Goal: Task Accomplishment & Management: Manage account settings

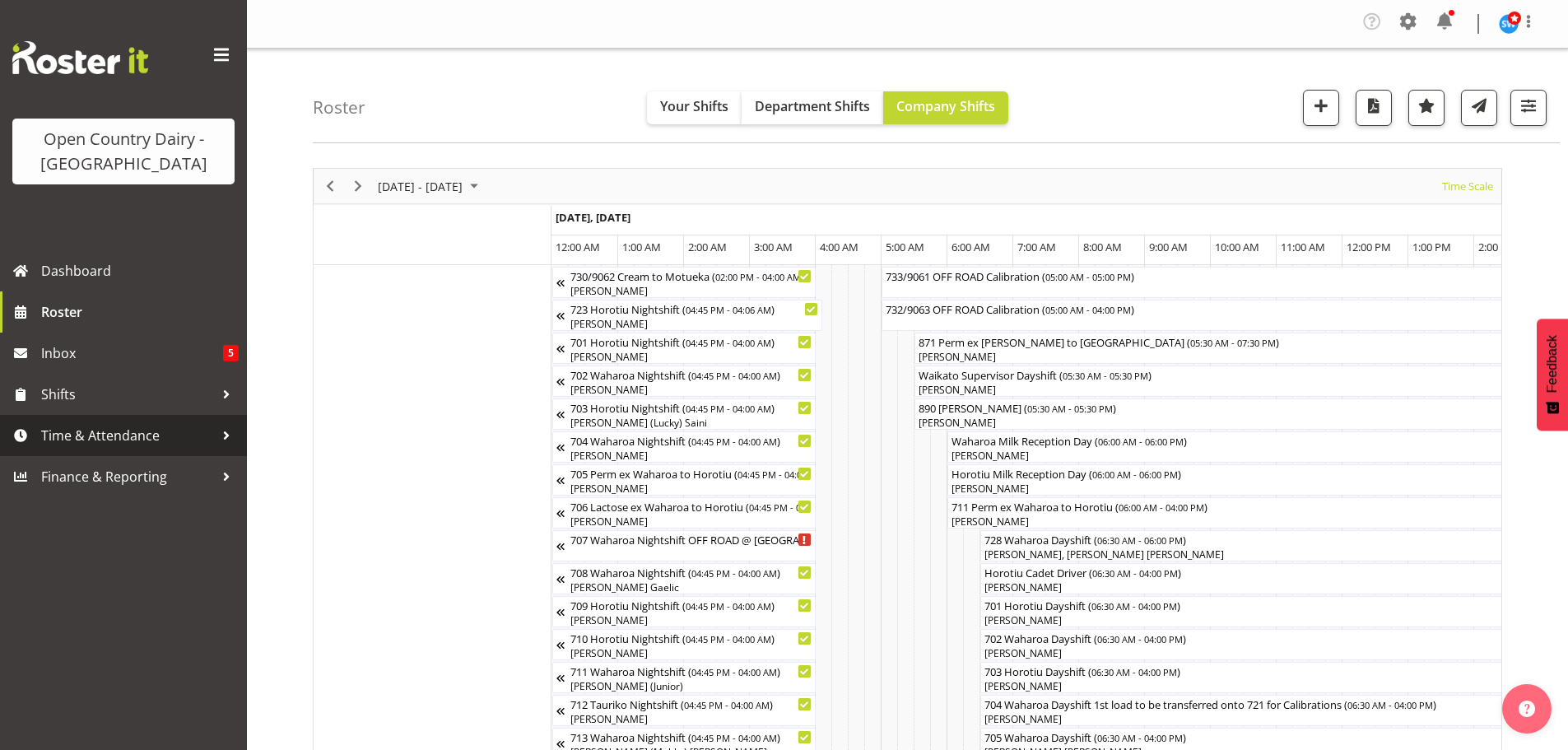
click at [88, 428] on span "Time & Attendance" at bounding box center [127, 435] width 173 height 25
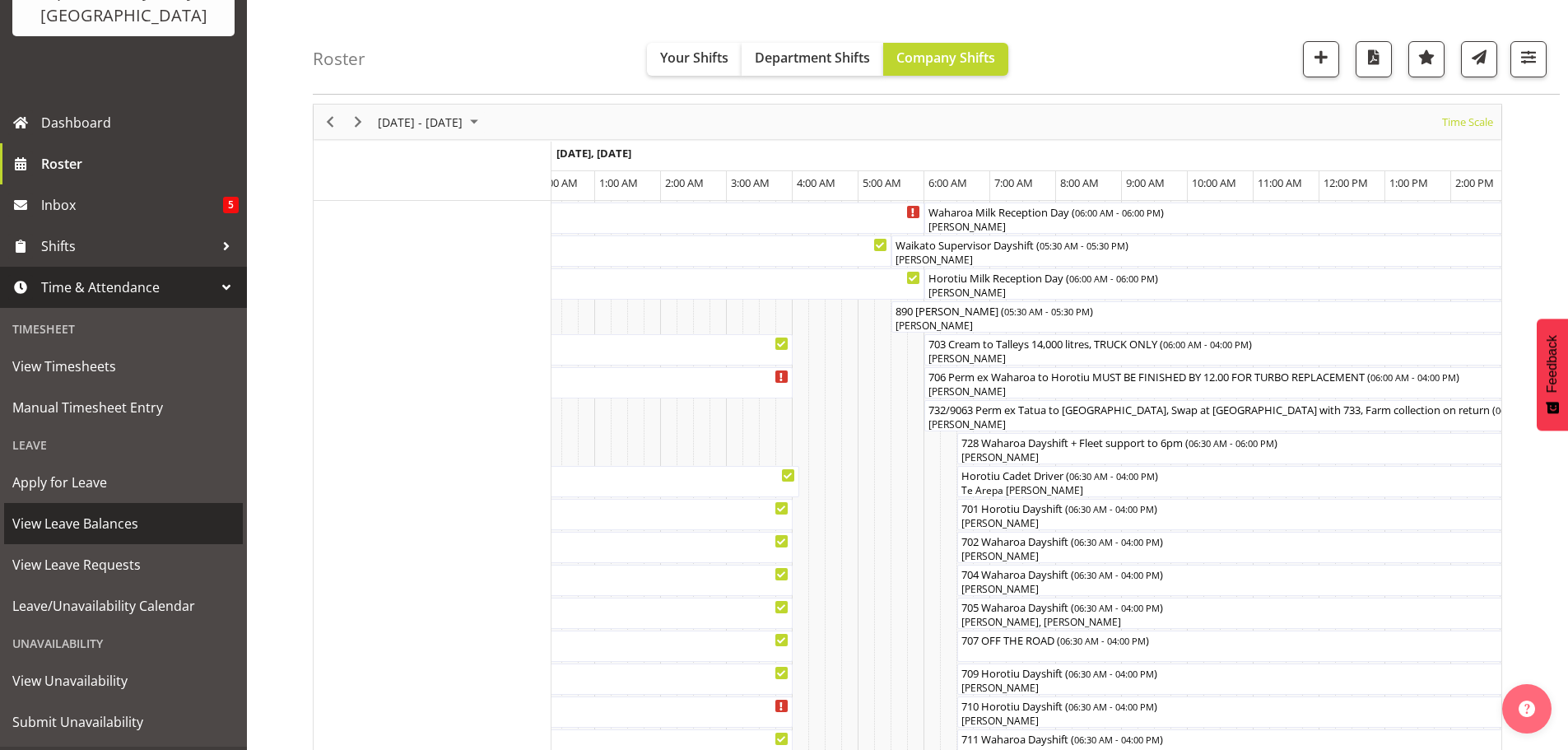
scroll to position [164, 0]
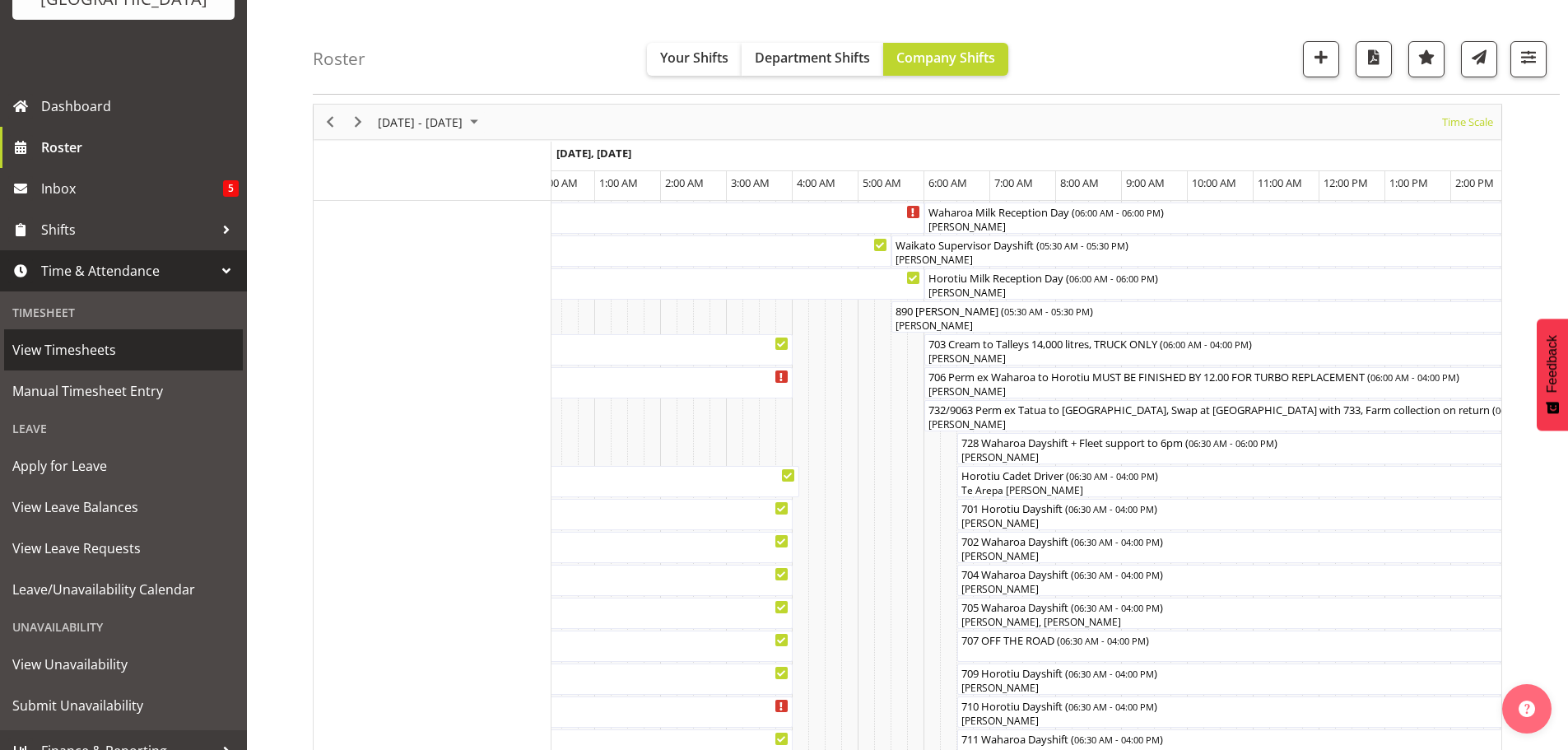
click at [61, 343] on span "View Timesheets" at bounding box center [123, 350] width 222 height 25
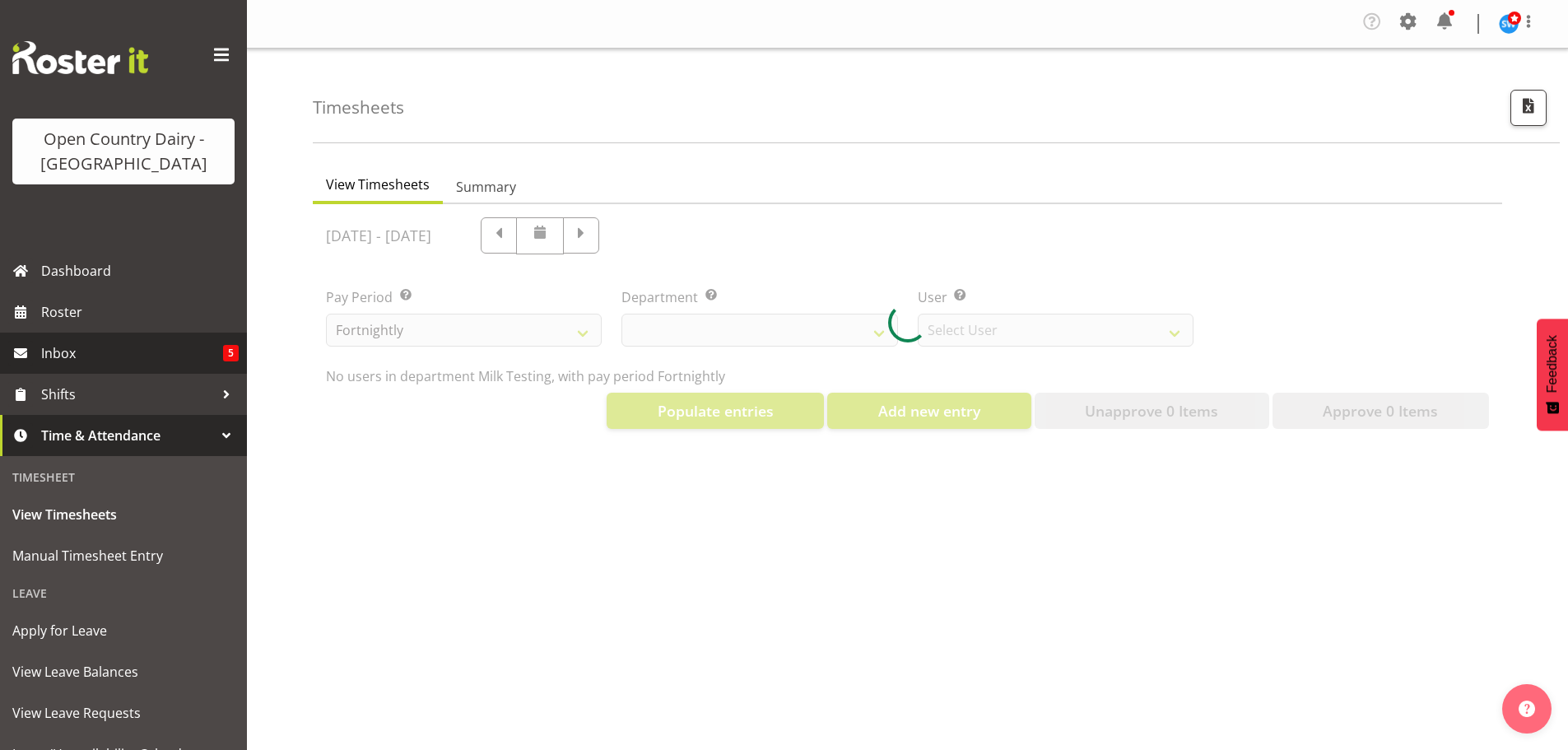
select select "733"
select select "7414"
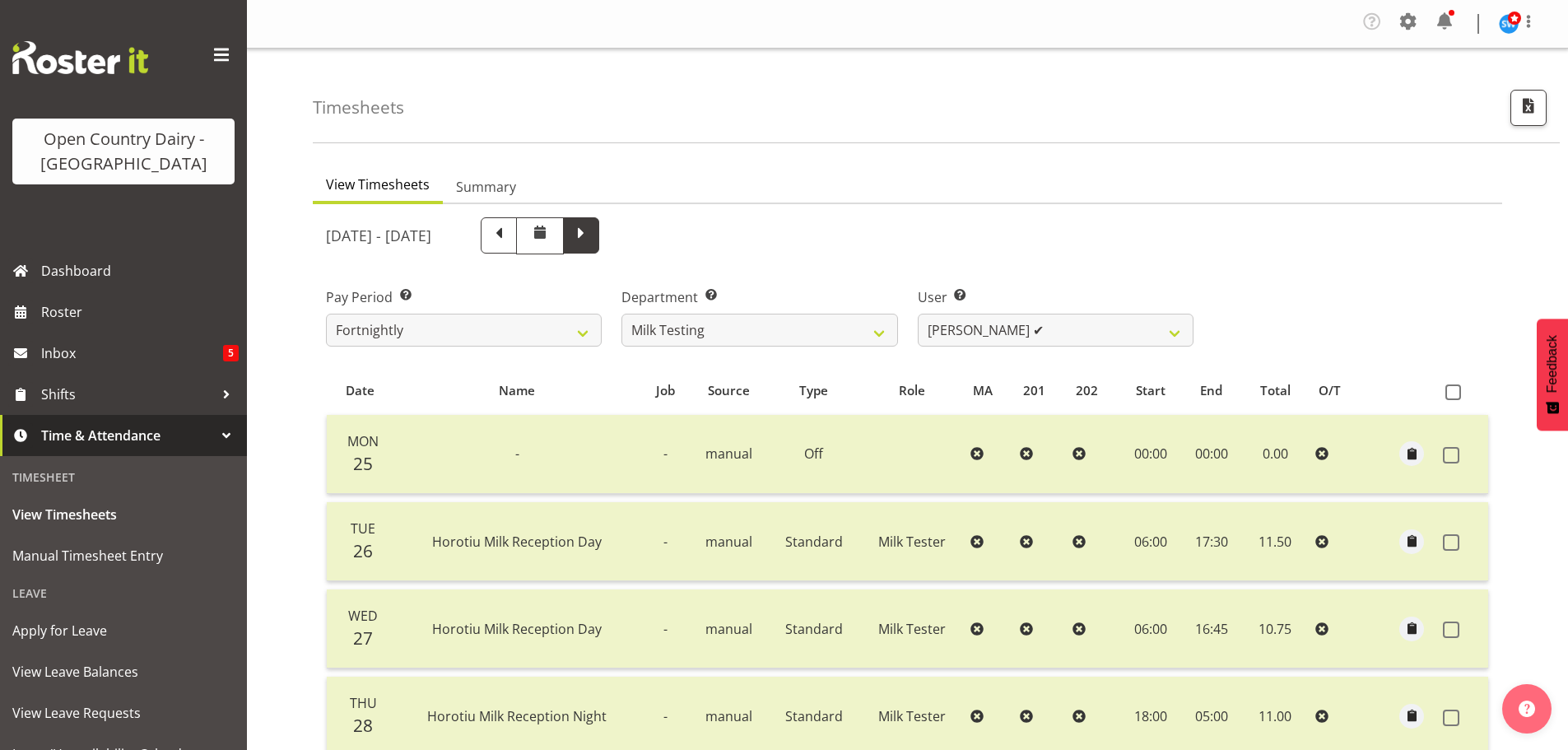
click at [592, 239] on span at bounding box center [581, 234] width 22 height 22
select select
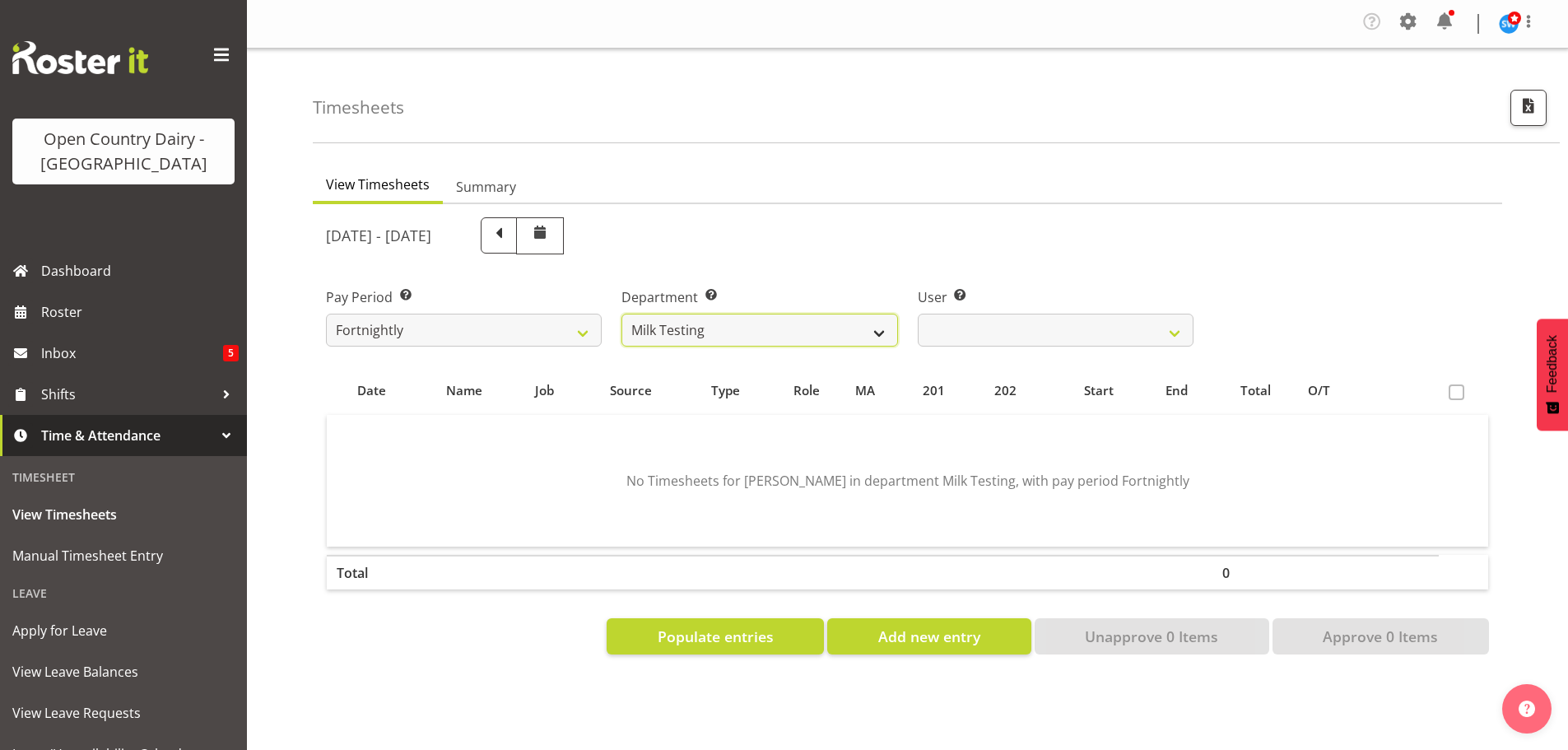
click at [872, 329] on select "701 702 703 704 705 706 707 708 709 710 711 712 713 714 715 716 717 718 719 720" at bounding box center [759, 330] width 276 height 33
click at [1311, 314] on div "Pay Period Select which pay period you would like to view. Fortnightly Departme…" at bounding box center [907, 310] width 1183 height 93
click at [881, 333] on select "701 702 703 704 705 706 707 708 709 710 711 712 713 714 715 716 717 718 719 720" at bounding box center [759, 330] width 276 height 33
select select "874"
click at [621, 314] on select "701 702 703 704 705 706 707 708 709 710 711 712 713 714 715 716 717 718 719 720" at bounding box center [759, 330] width 276 height 33
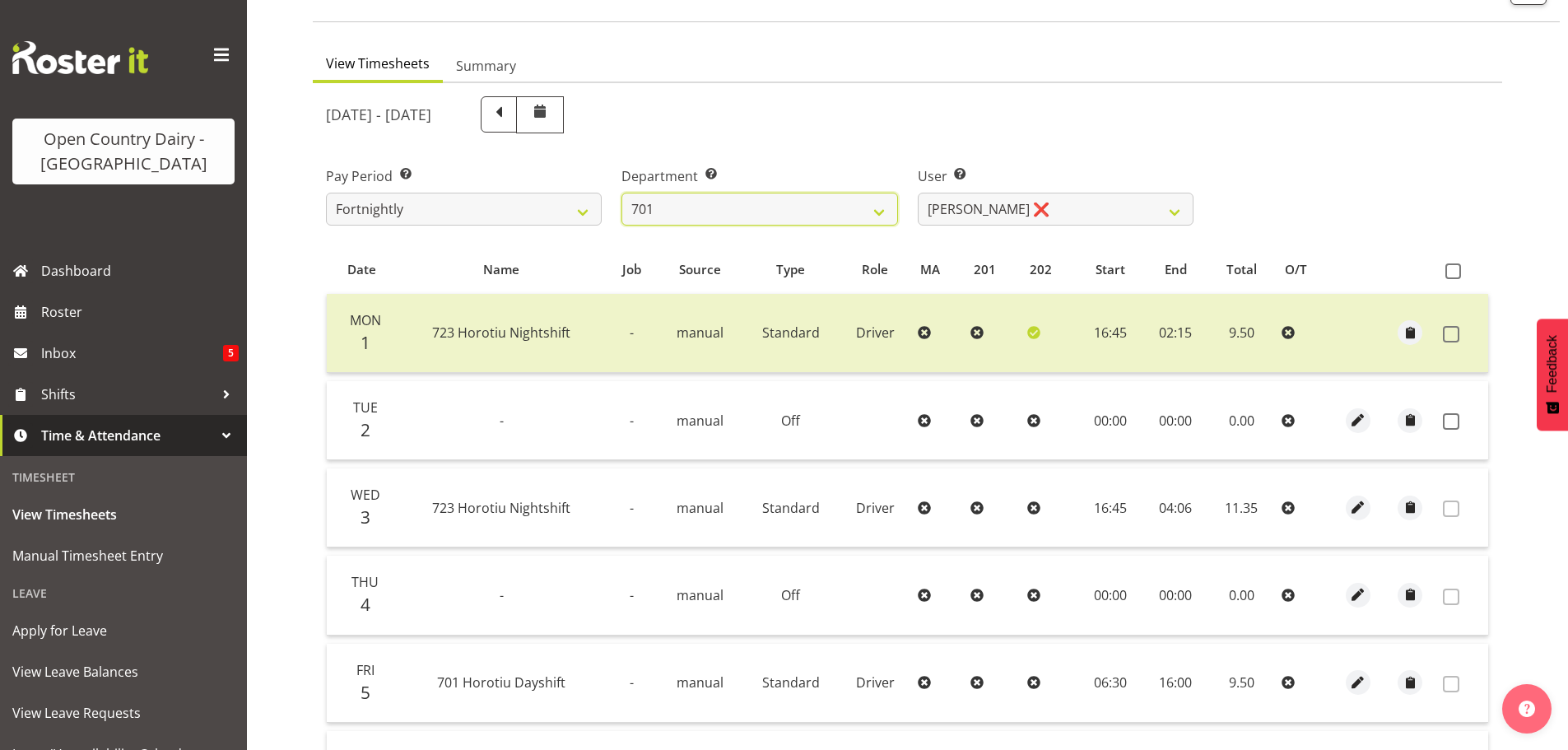
scroll to position [164, 0]
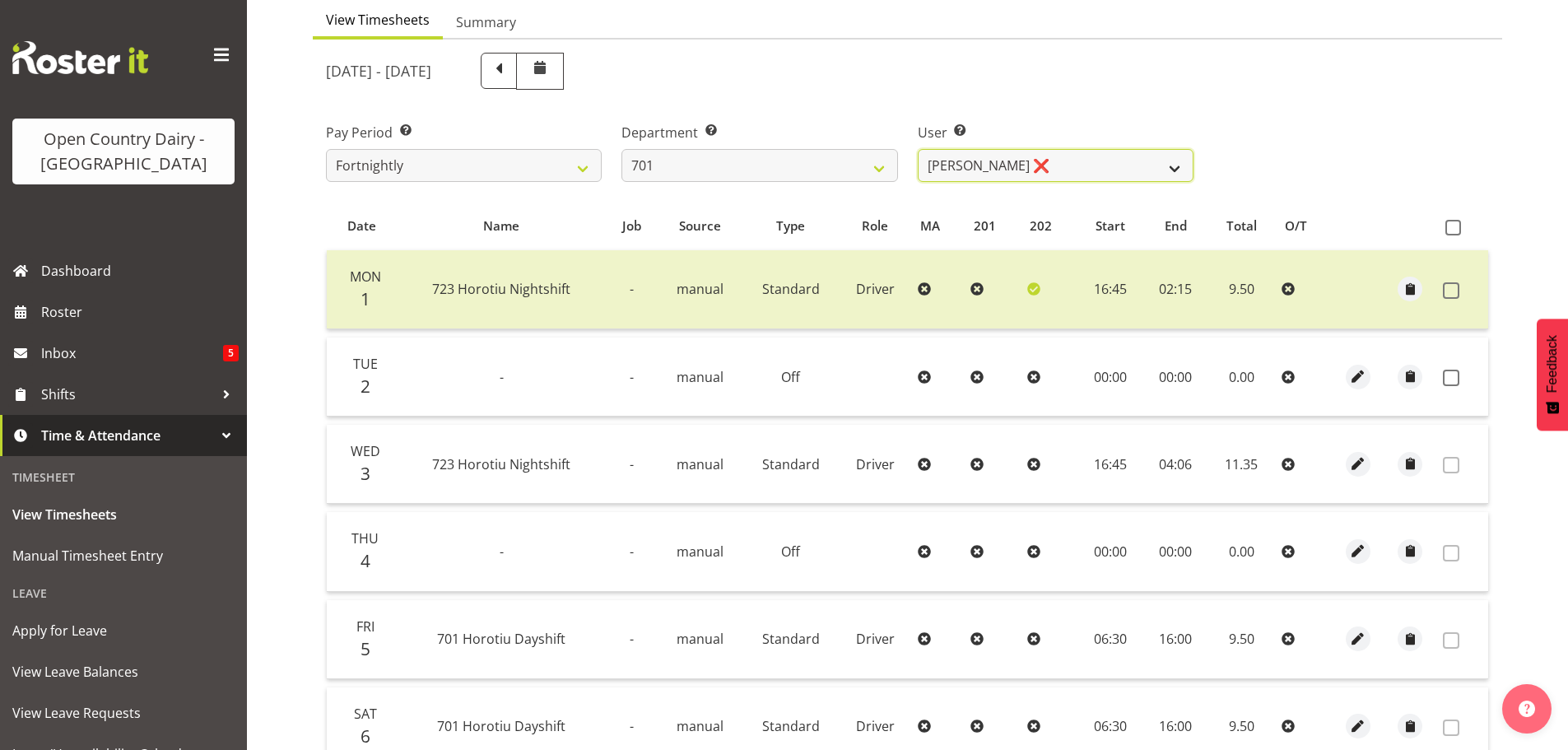
click at [1178, 167] on select "Duncan Shirley ❌ Gagandeep Singh ❌ Johann Van Zyl ❌ John Cottingham ❌" at bounding box center [1056, 165] width 276 height 33
select select "8383"
click at [918, 149] on select "Duncan Shirley ❌ Gagandeep Singh ❌ Johann Van Zyl ❌ John Cottingham ❌" at bounding box center [1056, 165] width 276 height 33
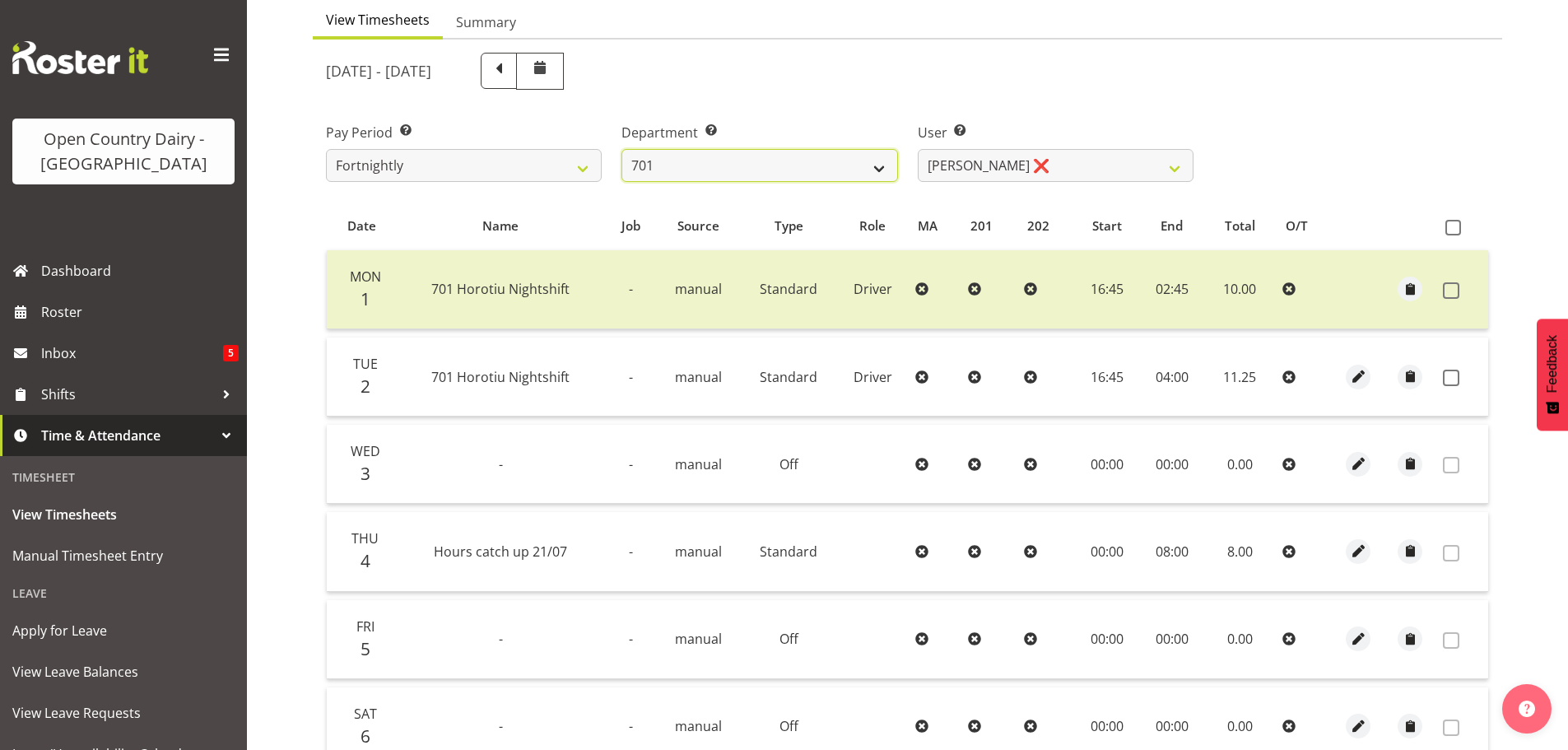
click at [879, 157] on select "701 702 703 704 705 706 707 708 709 710 711 712 713 714 715 716 717 718 719 720" at bounding box center [759, 165] width 276 height 33
select select "720"
click at [621, 149] on select "701 702 703 704 705 706 707 708 709 710 711 712 713 714 715 716 717 718 719 720" at bounding box center [759, 165] width 276 height 33
select select "11603"
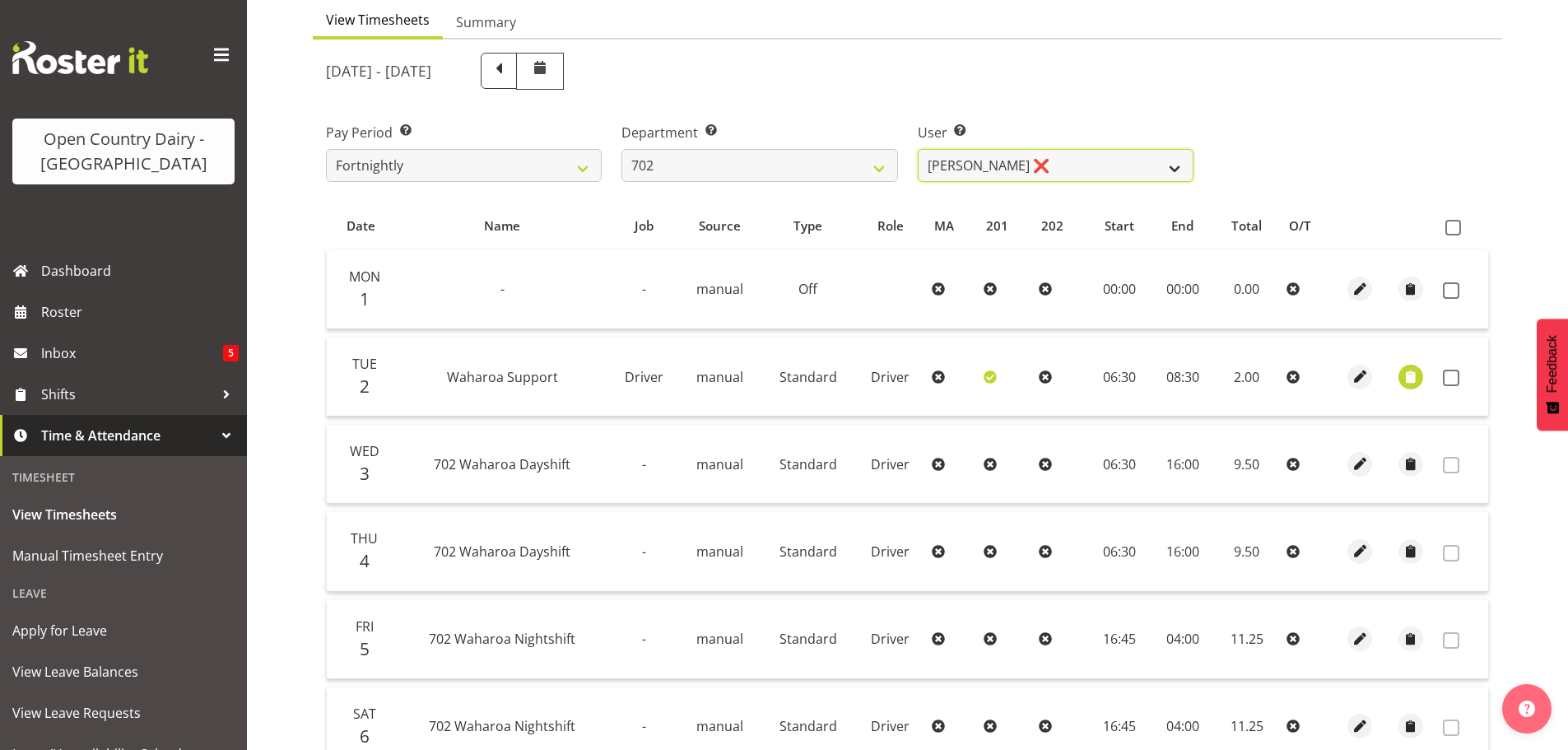
click at [1071, 159] on select "Brian Riddle ❌ Denica Tapiki ❌ Nick Adlington ❌ Simon Phillpott ❌" at bounding box center [1056, 165] width 276 height 33
click at [822, 164] on select "701 702 703 704 705 706 707 708 709 710 711 712 713 714 715 716 717 718 719 720" at bounding box center [759, 165] width 276 height 33
select select "710"
click at [621, 149] on select "701 702 703 704 705 706 707 708 709 710 711 712 713 714 715 716 717 718 719 720" at bounding box center [759, 165] width 276 height 33
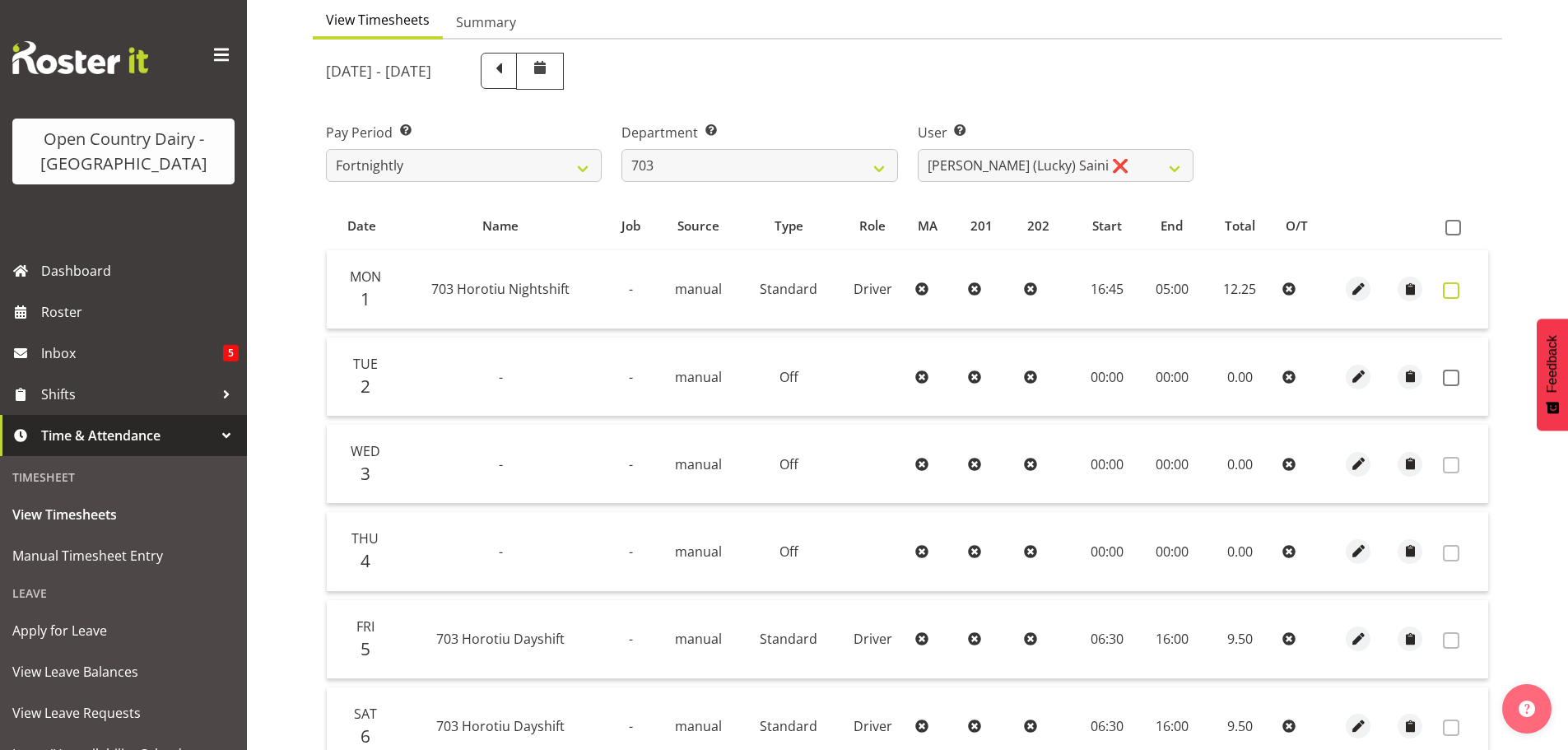
click at [1455, 285] on span at bounding box center [1451, 291] width 17 height 17
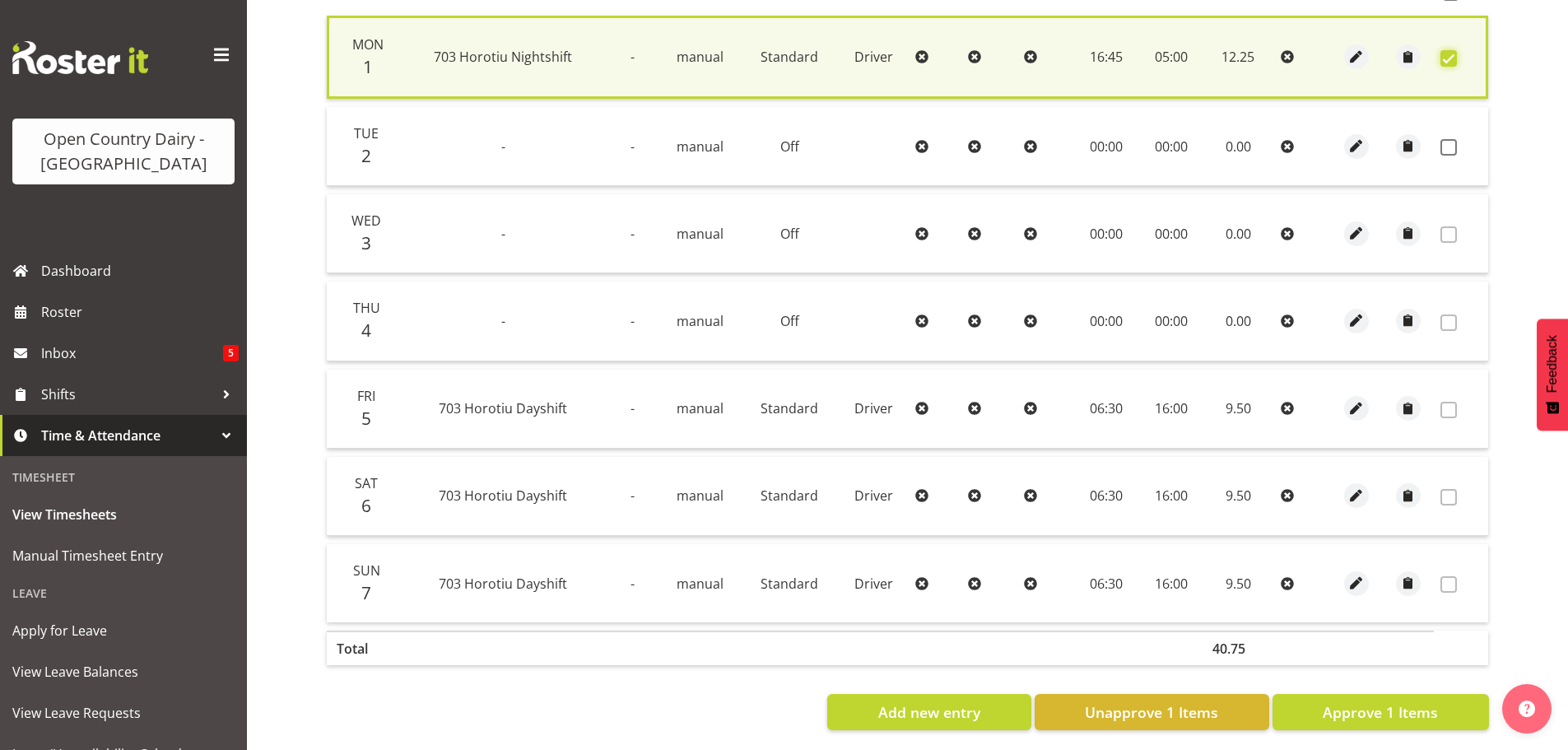
scroll to position [417, 0]
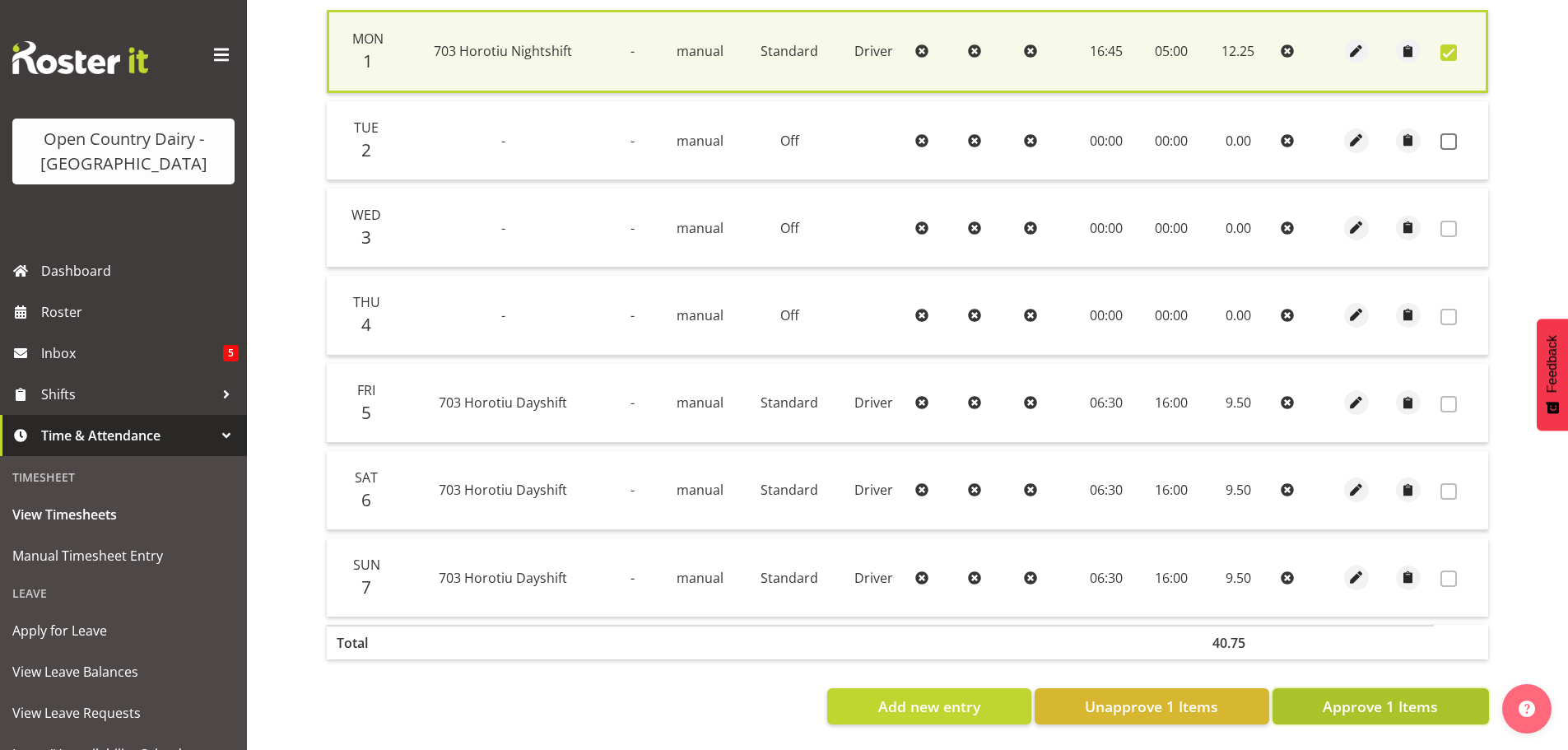
click at [1344, 696] on span "Approve 1 Items" at bounding box center [1380, 707] width 115 height 22
checkbox input "false"
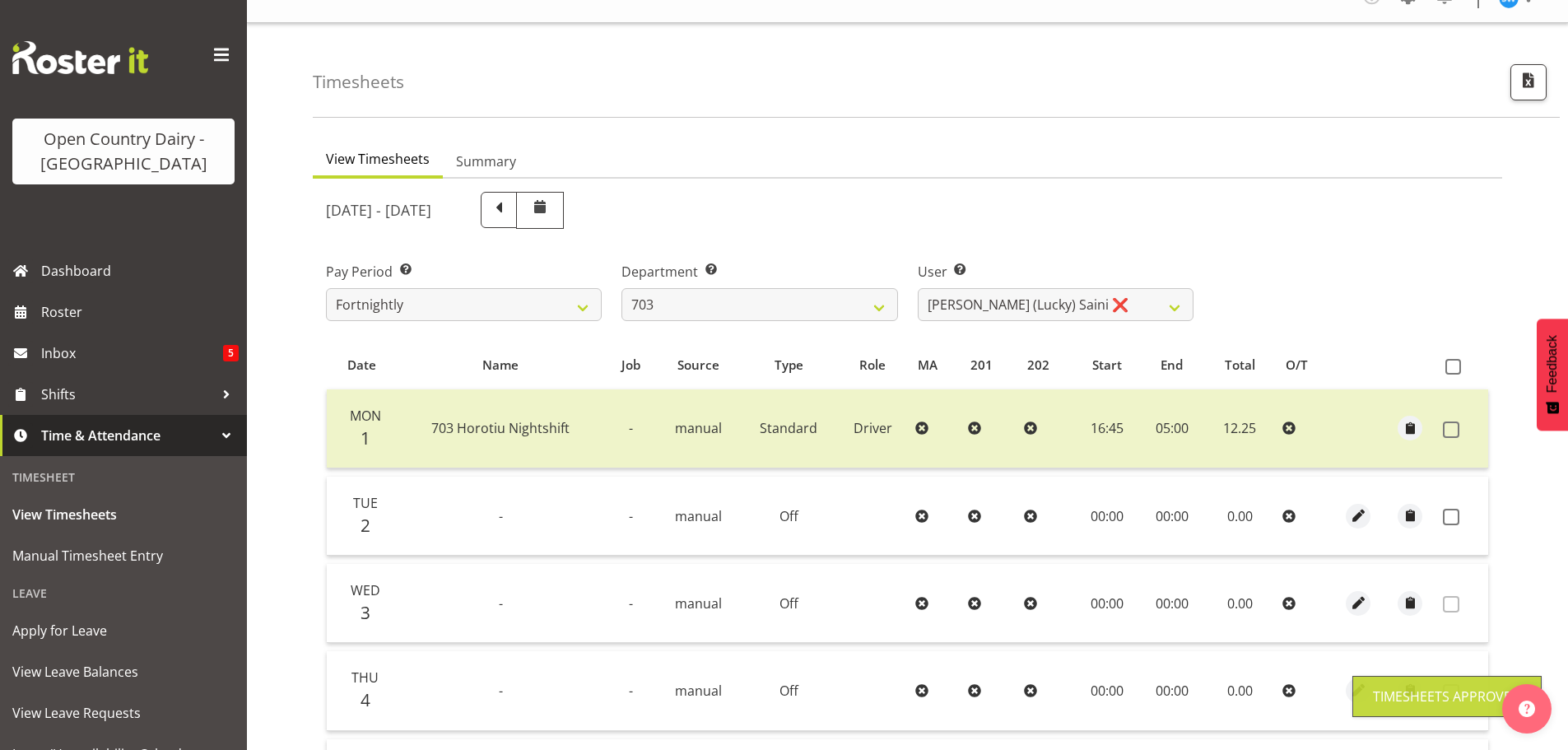
scroll to position [2, 0]
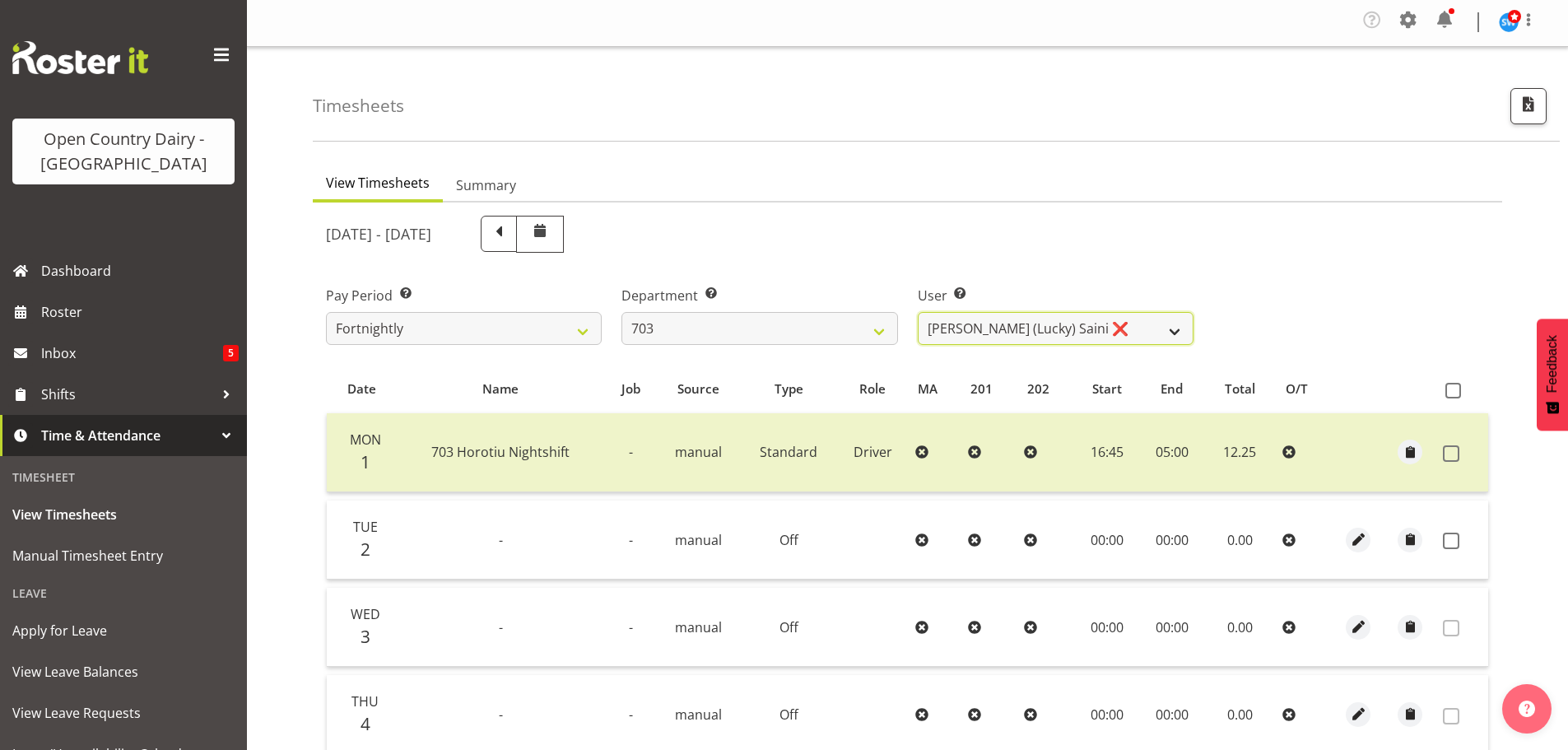
click at [1072, 329] on select "Bhupinder (Lucky) Saini ❌ Mark Fowler ❌ Tama Baker ❌" at bounding box center [1056, 328] width 276 height 33
click at [918, 312] on select "Bhupinder (Lucky) Saini ❌ Mark Fowler ❌ Tama Baker ❌" at bounding box center [1056, 328] width 276 height 33
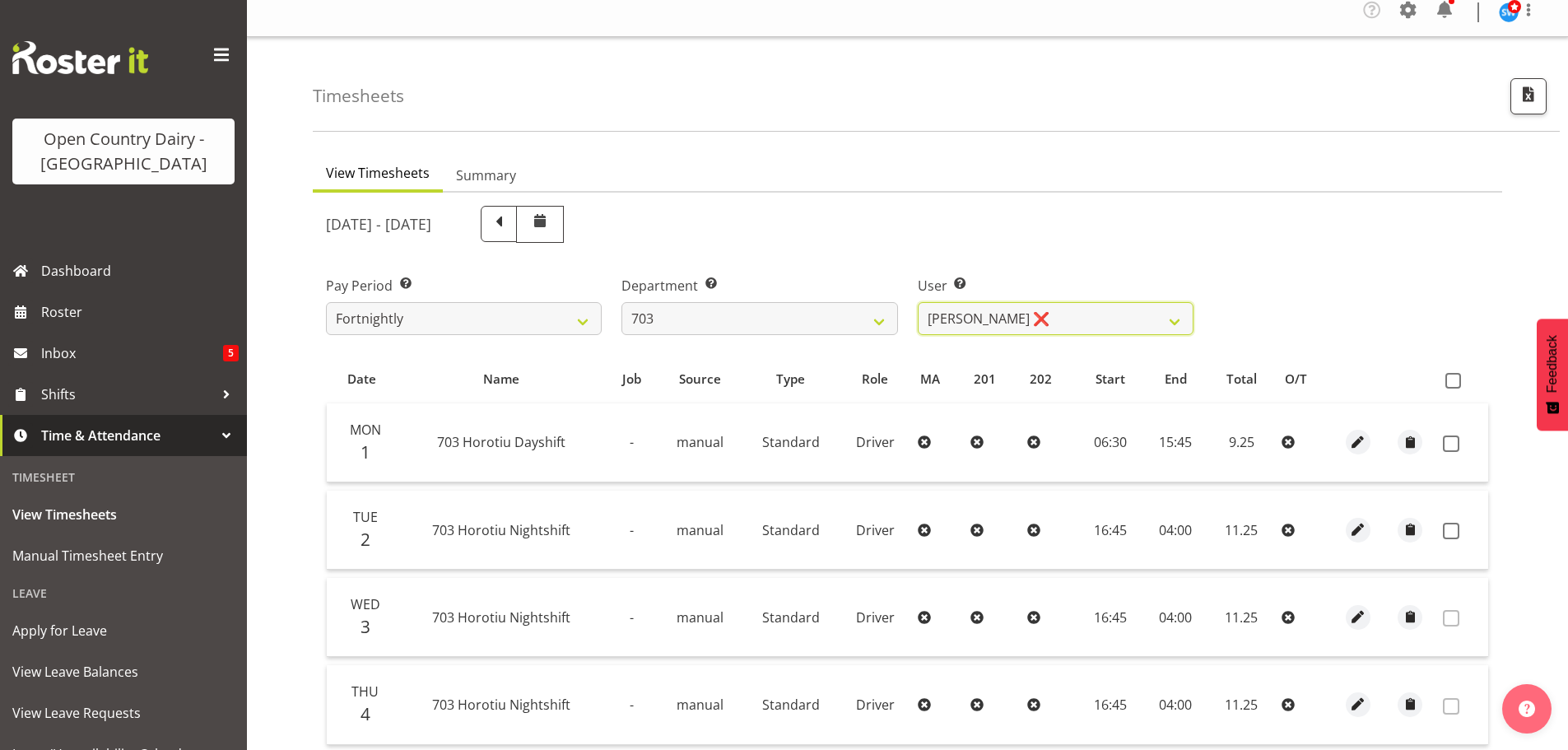
scroll to position [0, 0]
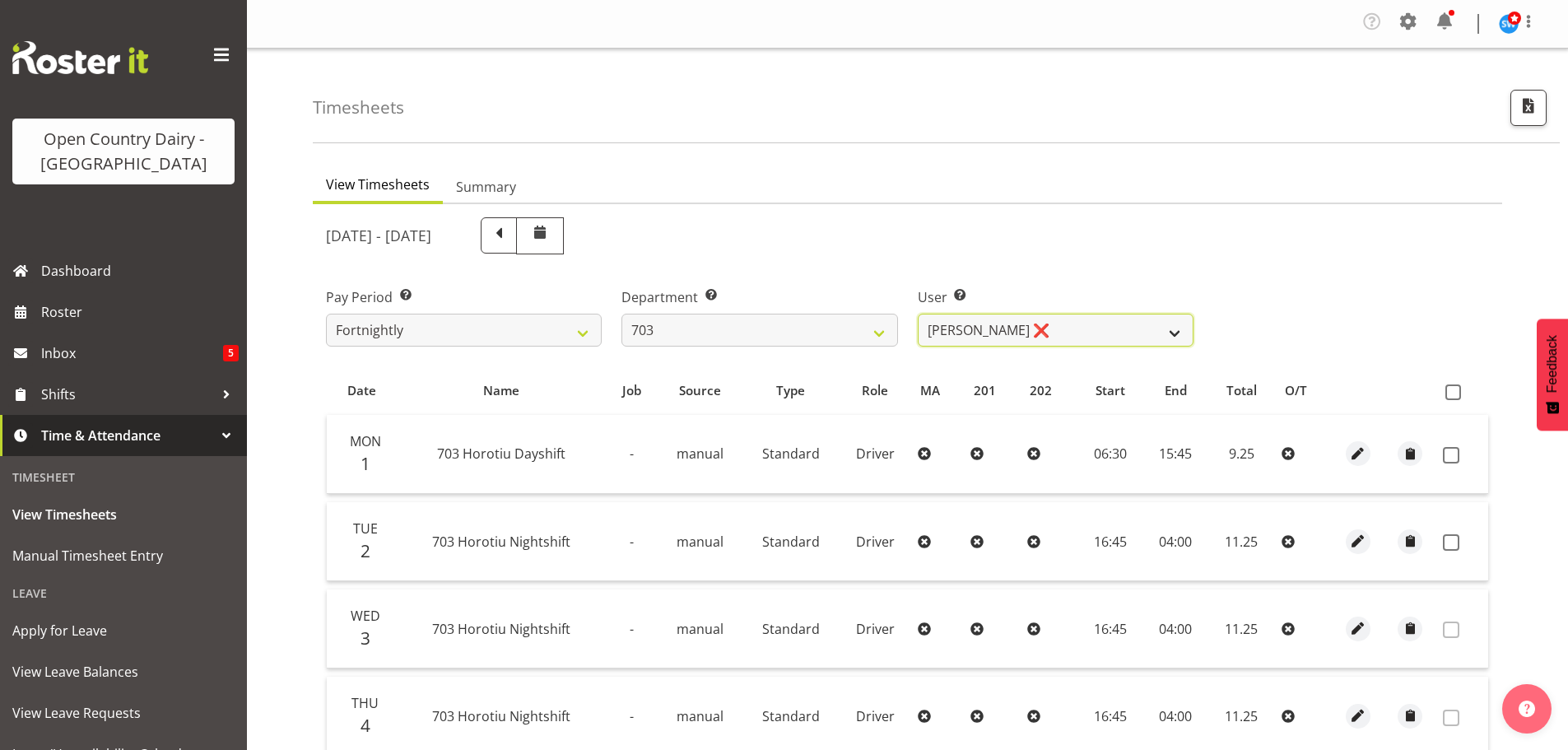
click at [1051, 336] on select "Bhupinder (Lucky) Saini ❌ Mark Fowler ❌ Tama Baker ❌" at bounding box center [1056, 330] width 276 height 33
select select "8198"
click at [918, 314] on select "Bhupinder (Lucky) Saini ❌ Mark Fowler ❌ Tama Baker ❌" at bounding box center [1056, 330] width 276 height 33
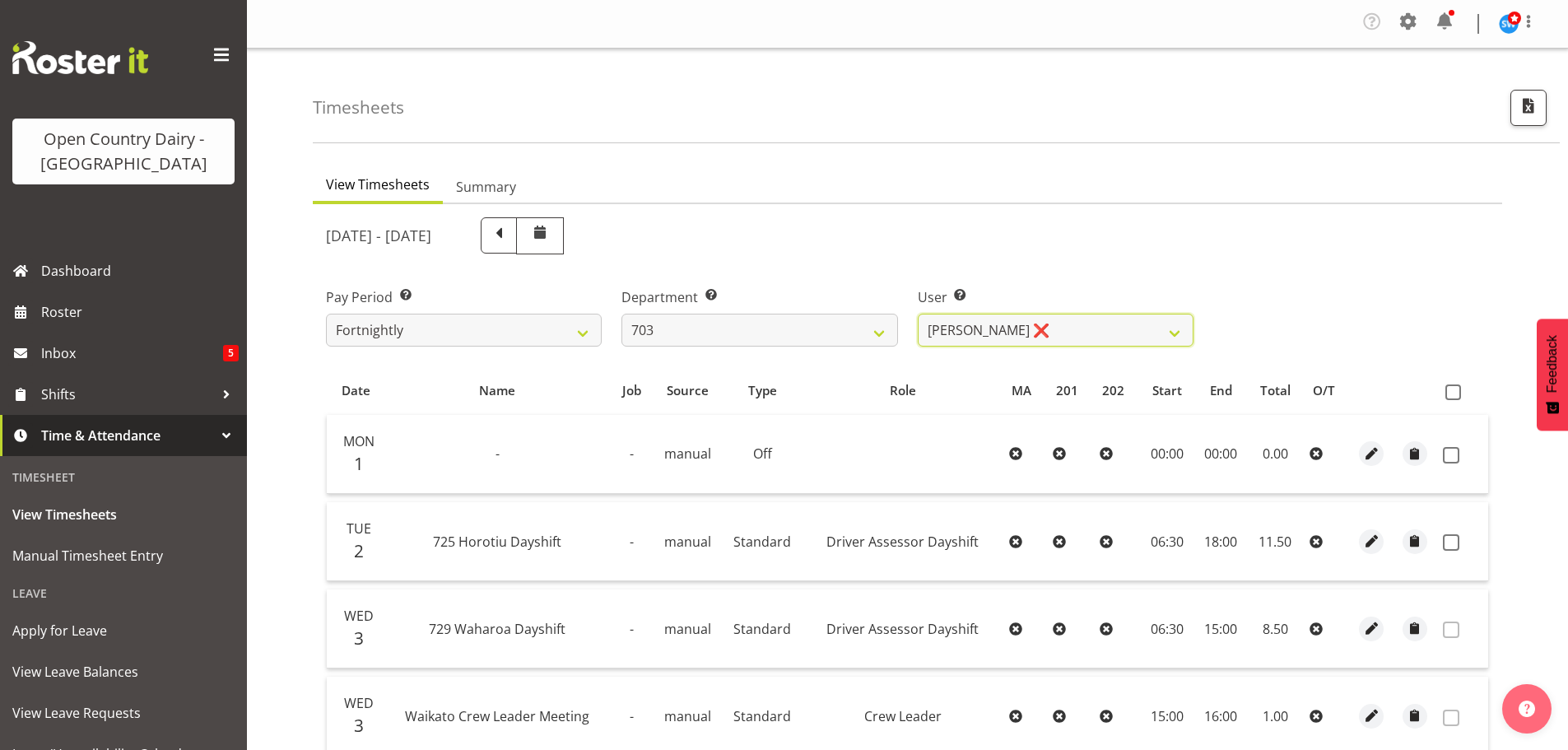
scroll to position [83, 0]
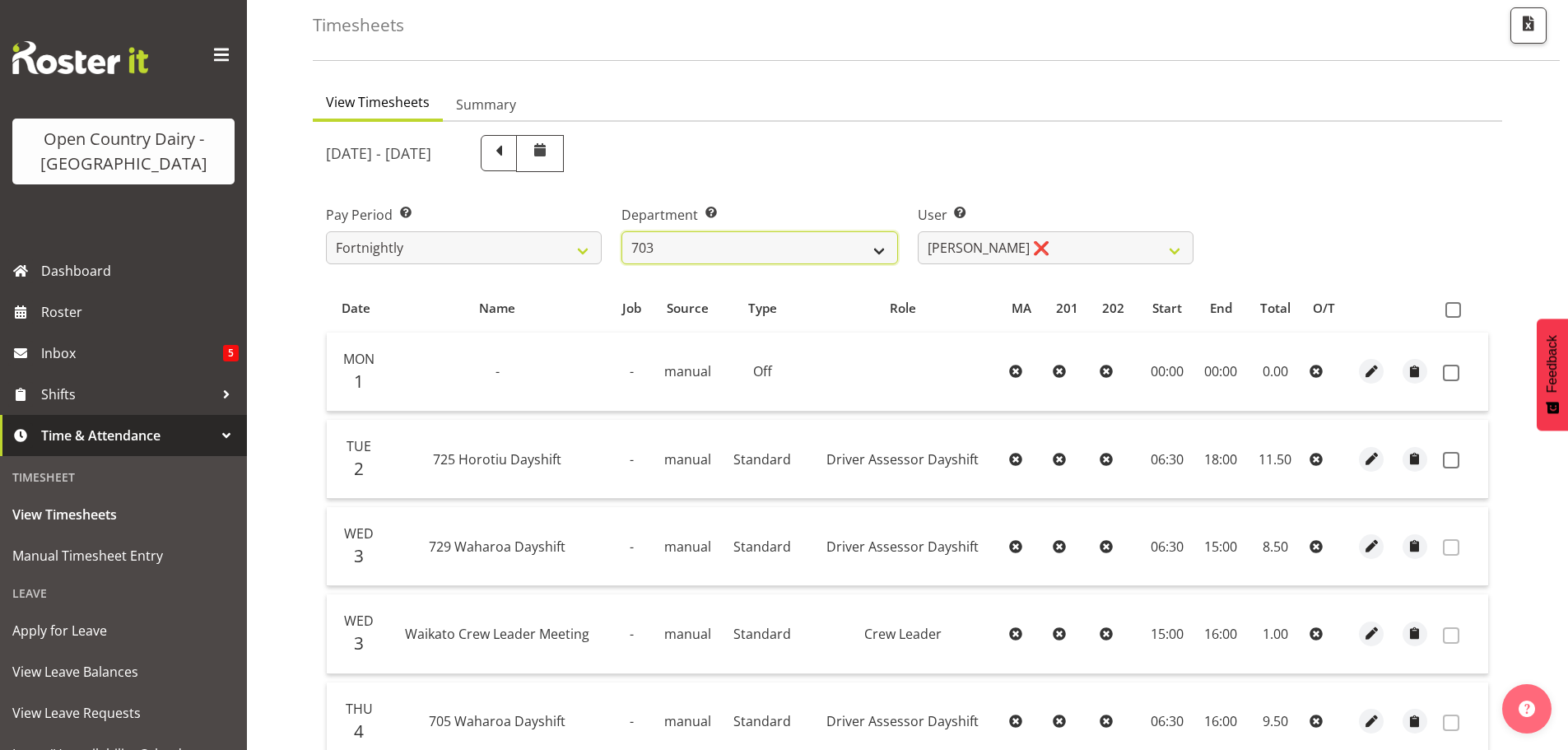
click at [740, 255] on select "701 702 703 704 705 706 707 708 709 710 711 712 713 714 715 716 717 718 719 720" at bounding box center [759, 247] width 276 height 33
select select "717"
click at [621, 231] on select "701 702 703 704 705 706 707 708 709 710 711 712 713 714 715 716 717 718 719 720" at bounding box center [759, 247] width 276 height 33
select select "8496"
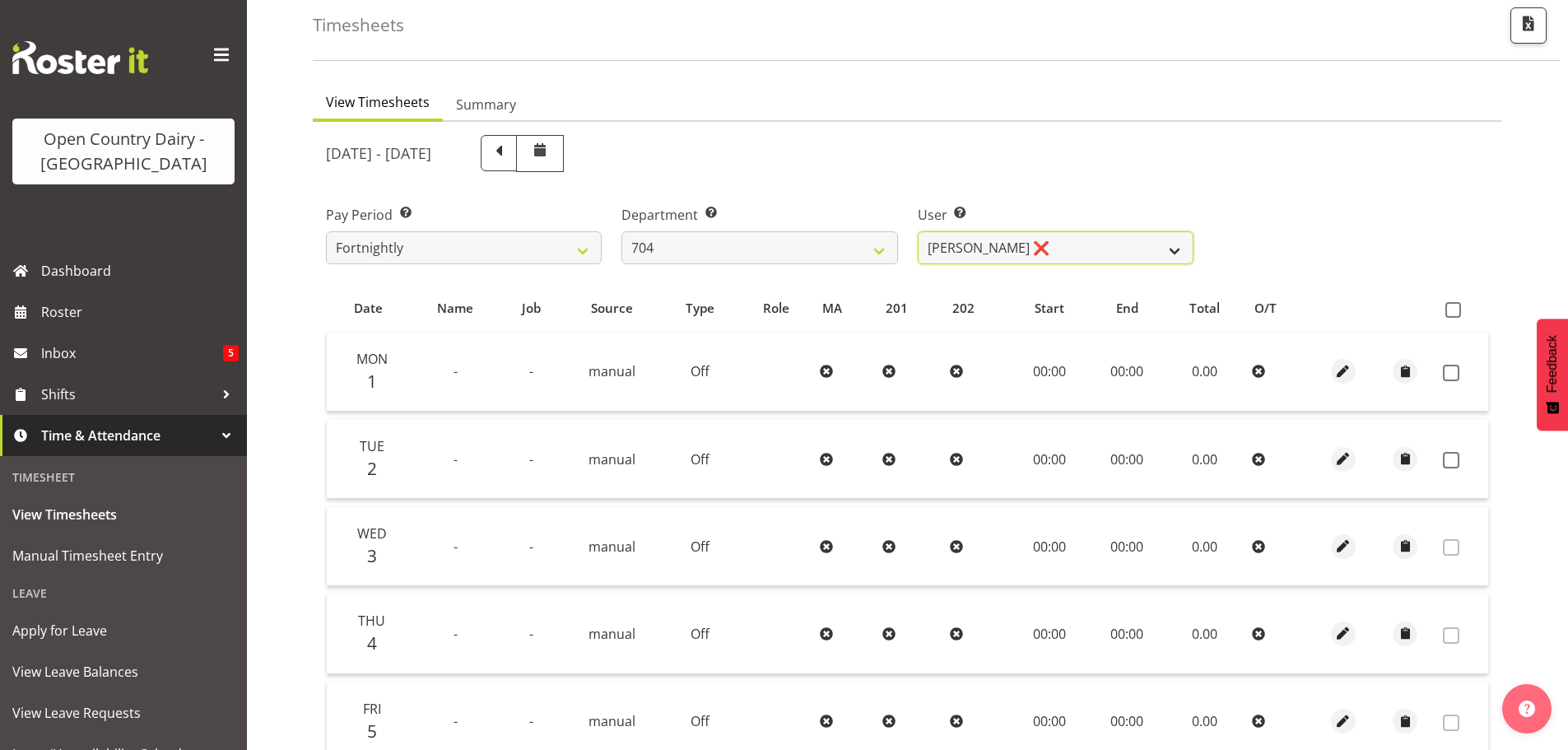
click at [1106, 244] on select "Graham Houghton ❌ Jon Williams ❌ Stephen Rae ❌" at bounding box center [1056, 247] width 276 height 33
click at [751, 249] on select "701 702 703 704 705 706 707 708 709 710 711 712 713 714 715 716 717 718 719 720" at bounding box center [759, 247] width 276 height 33
select select "714"
click at [621, 231] on select "701 702 703 704 705 706 707 708 709 710 711 712 713 714 715 716 717 718 719 720" at bounding box center [759, 247] width 276 height 33
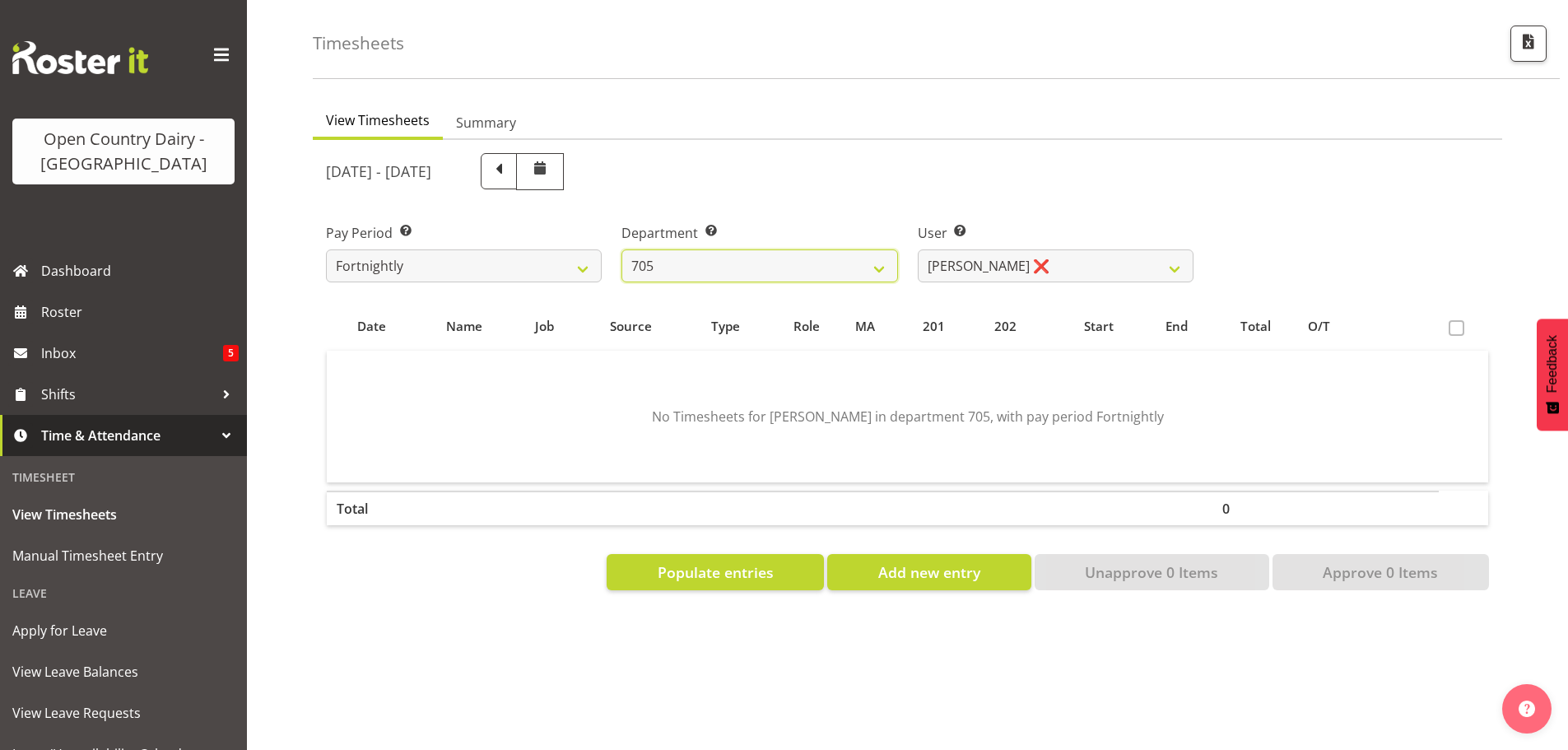
scroll to position [77, 0]
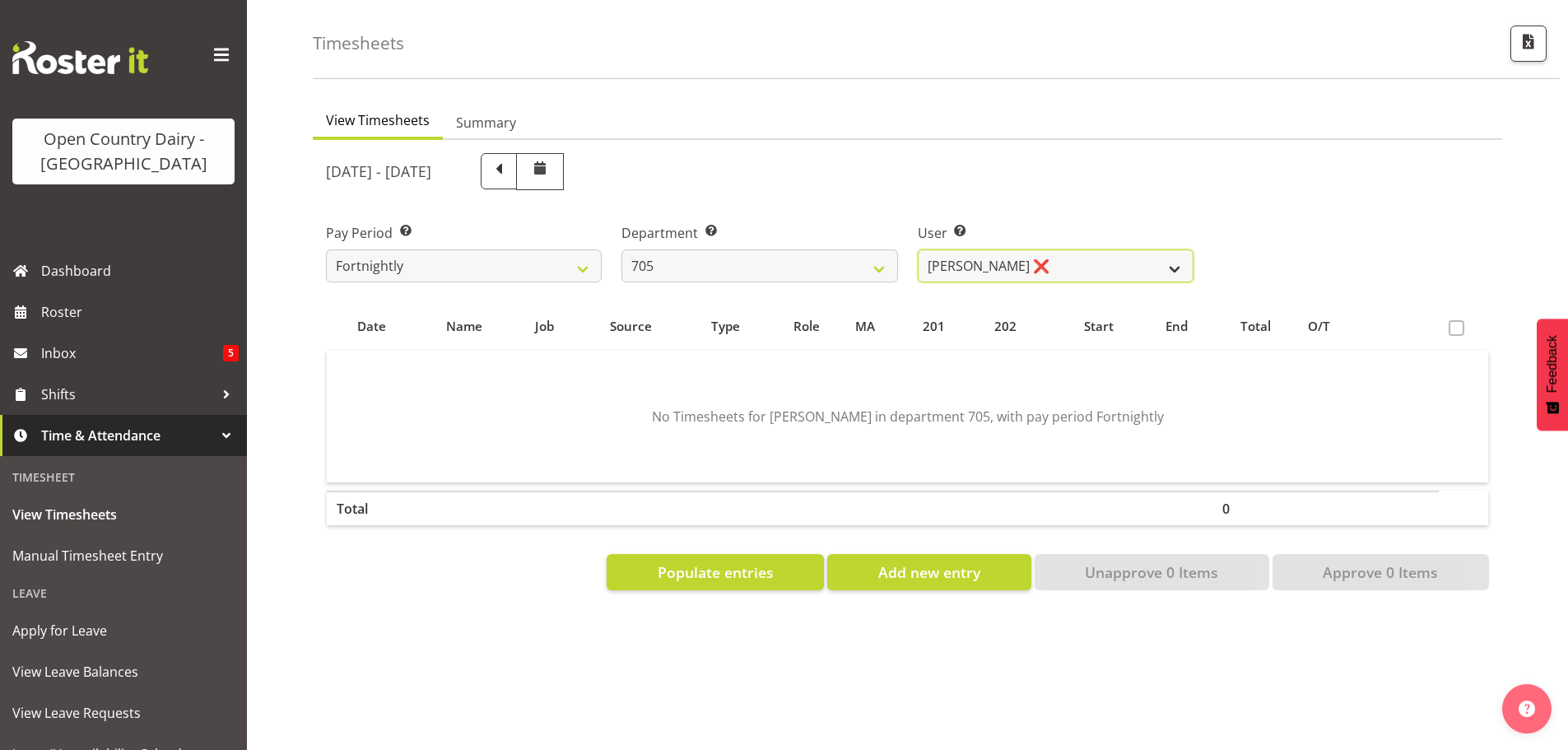
click at [1053, 259] on select "Chris Gibbs ❌ Colin Kelly ❌ Craig Cottam ❌ John May ❌" at bounding box center [1056, 265] width 276 height 33
select select "8282"
click at [918, 249] on select "Chris Gibbs ❌ Colin Kelly ❌ Craig Cottam ❌ John May ❌" at bounding box center [1056, 265] width 276 height 33
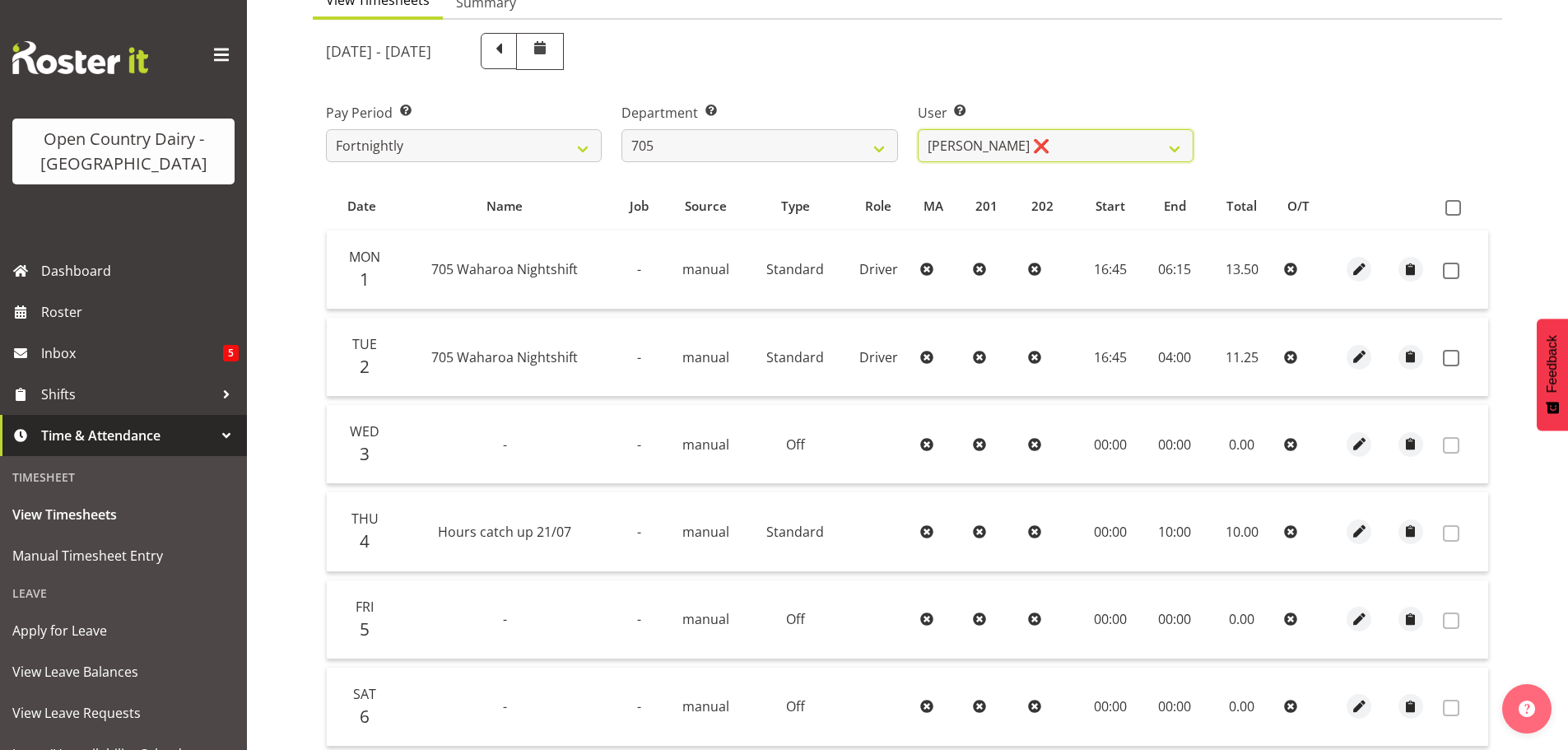
scroll to position [241, 0]
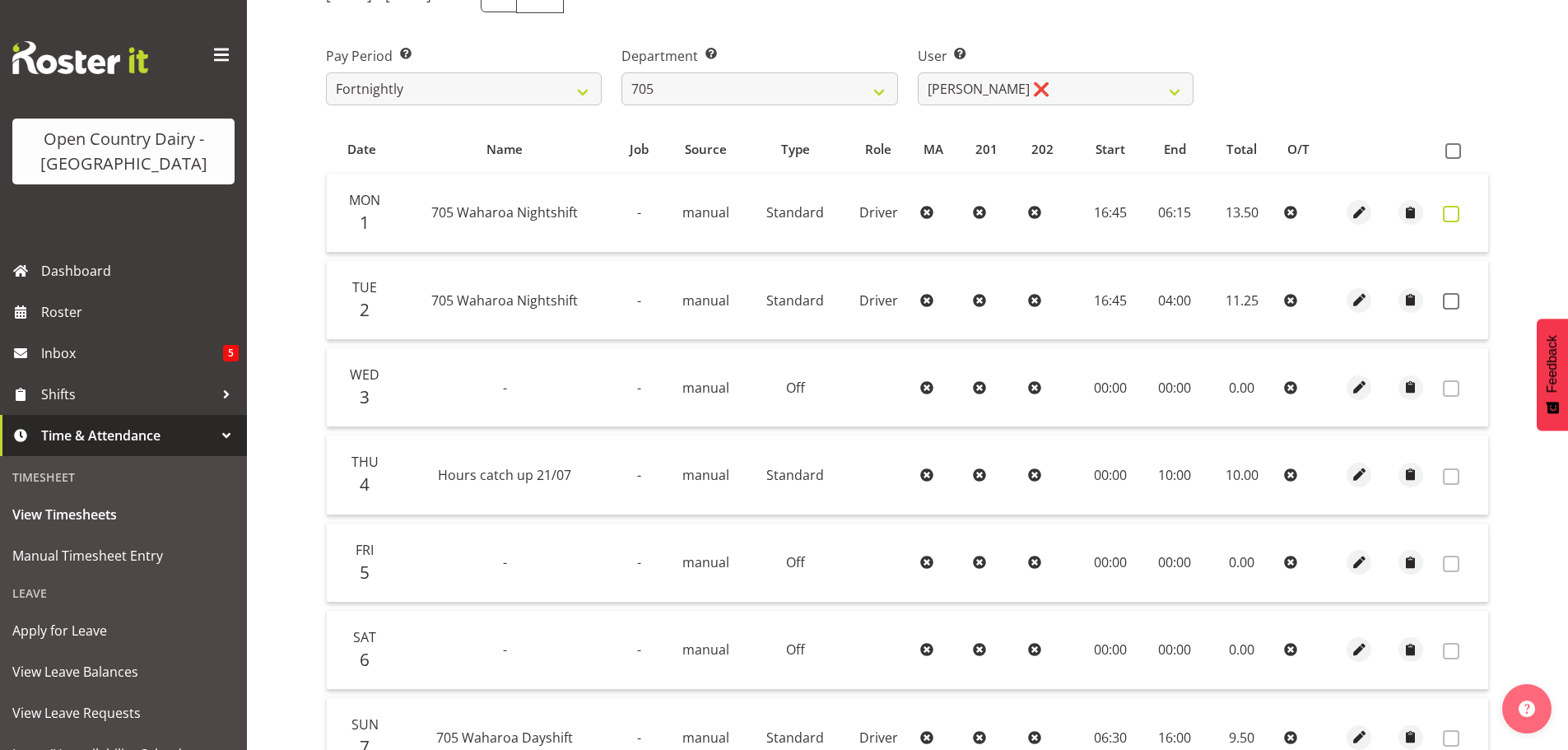
click at [1454, 213] on span at bounding box center [1451, 214] width 17 height 17
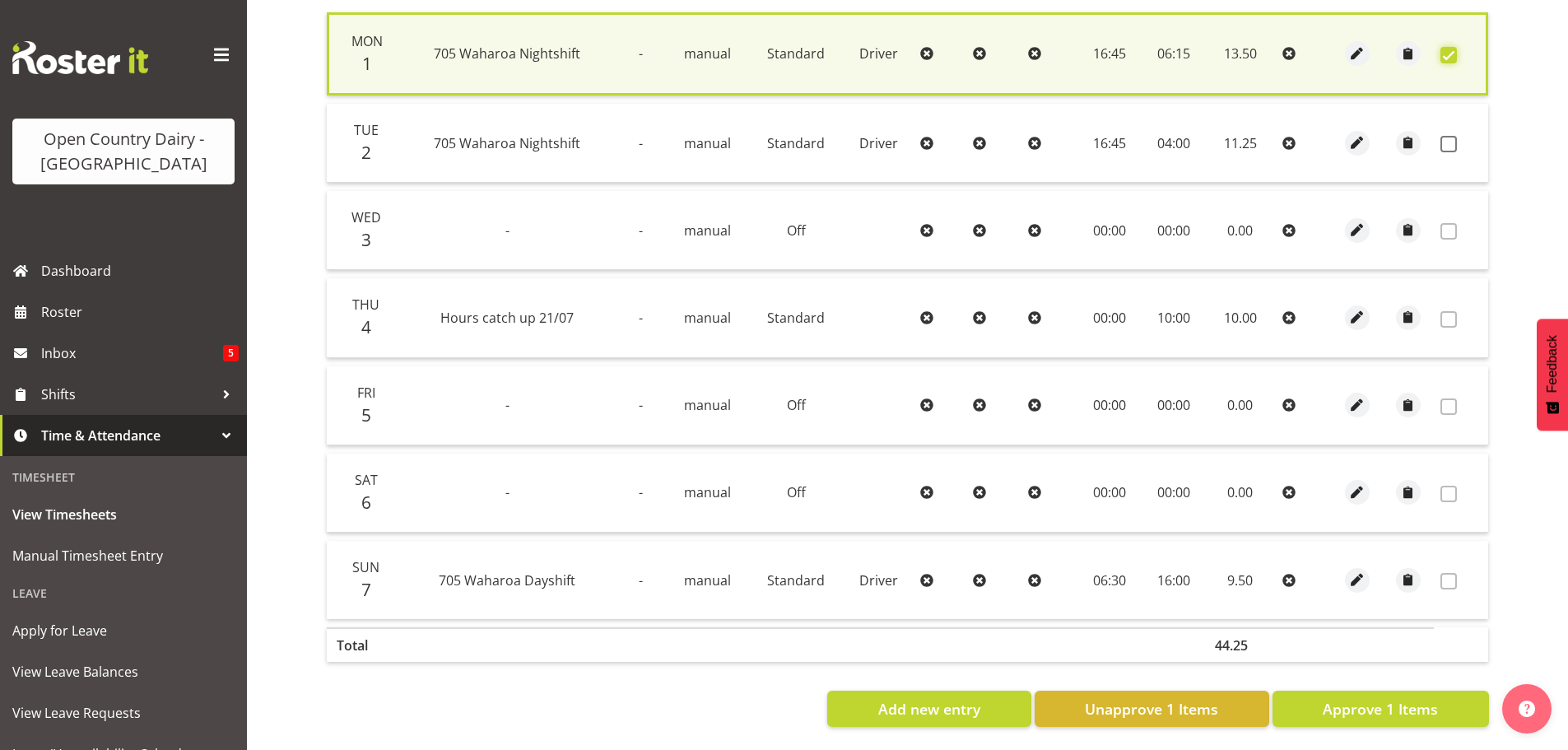
scroll to position [417, 0]
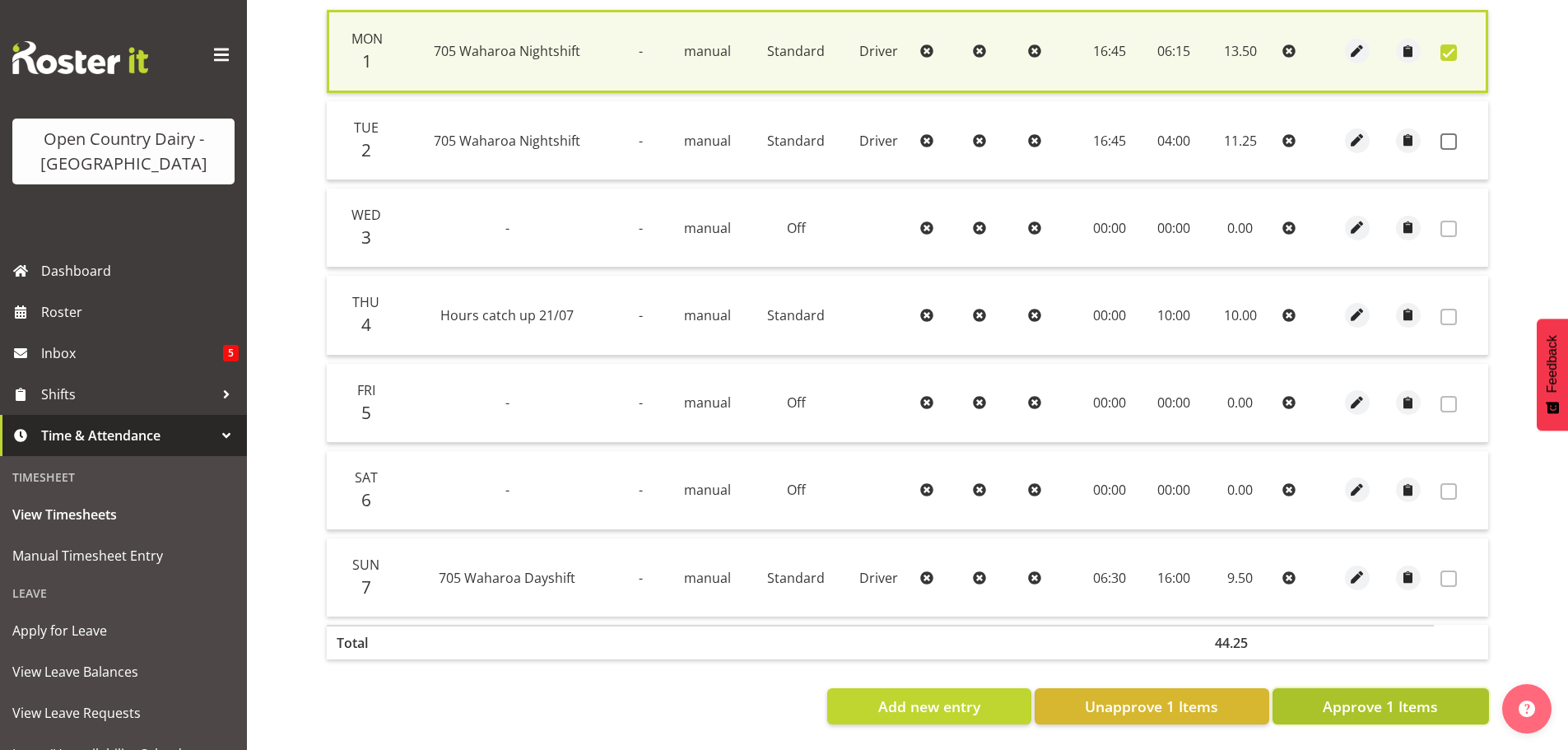
click at [1350, 702] on span "Approve 1 Items" at bounding box center [1380, 707] width 115 height 22
checkbox input "false"
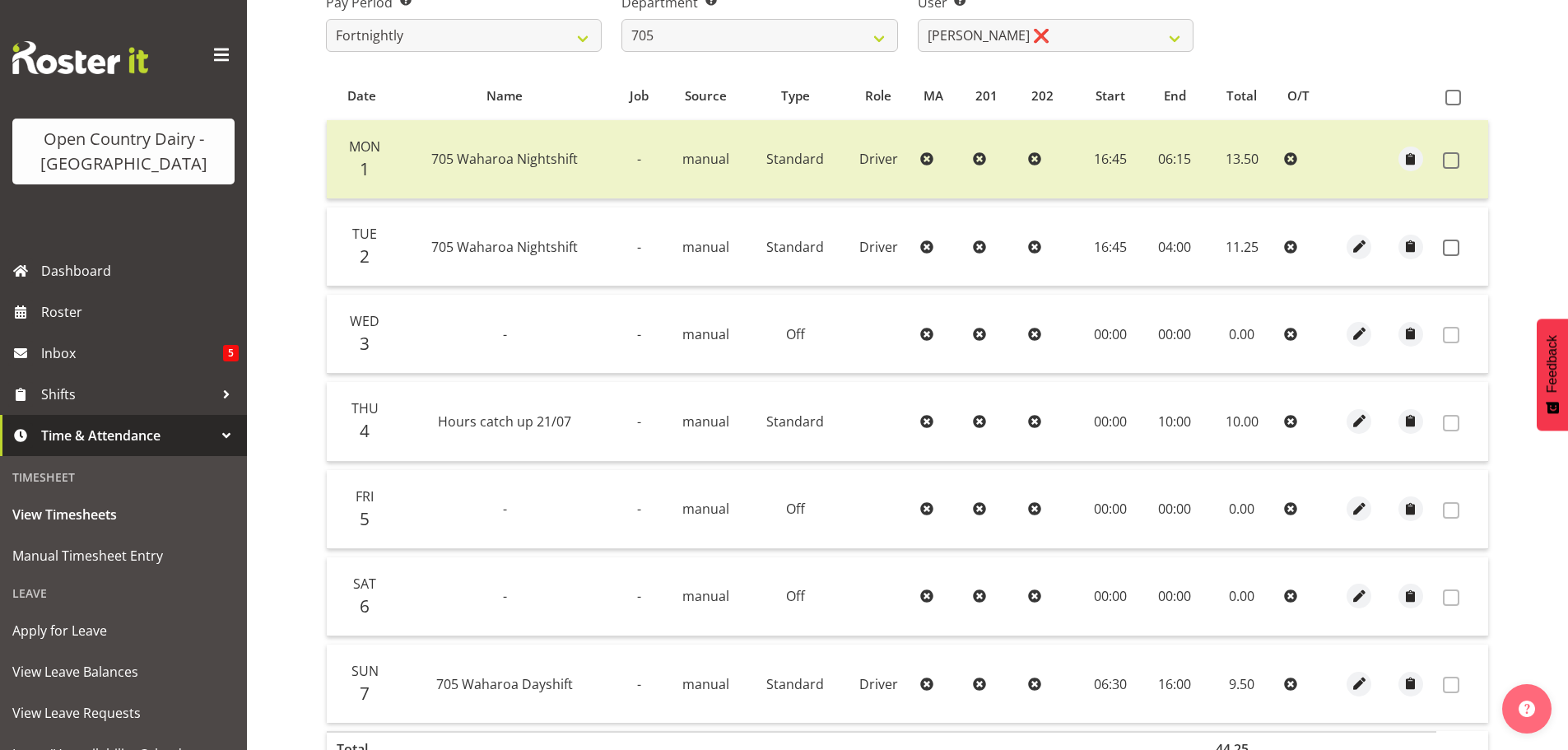
scroll to position [84, 0]
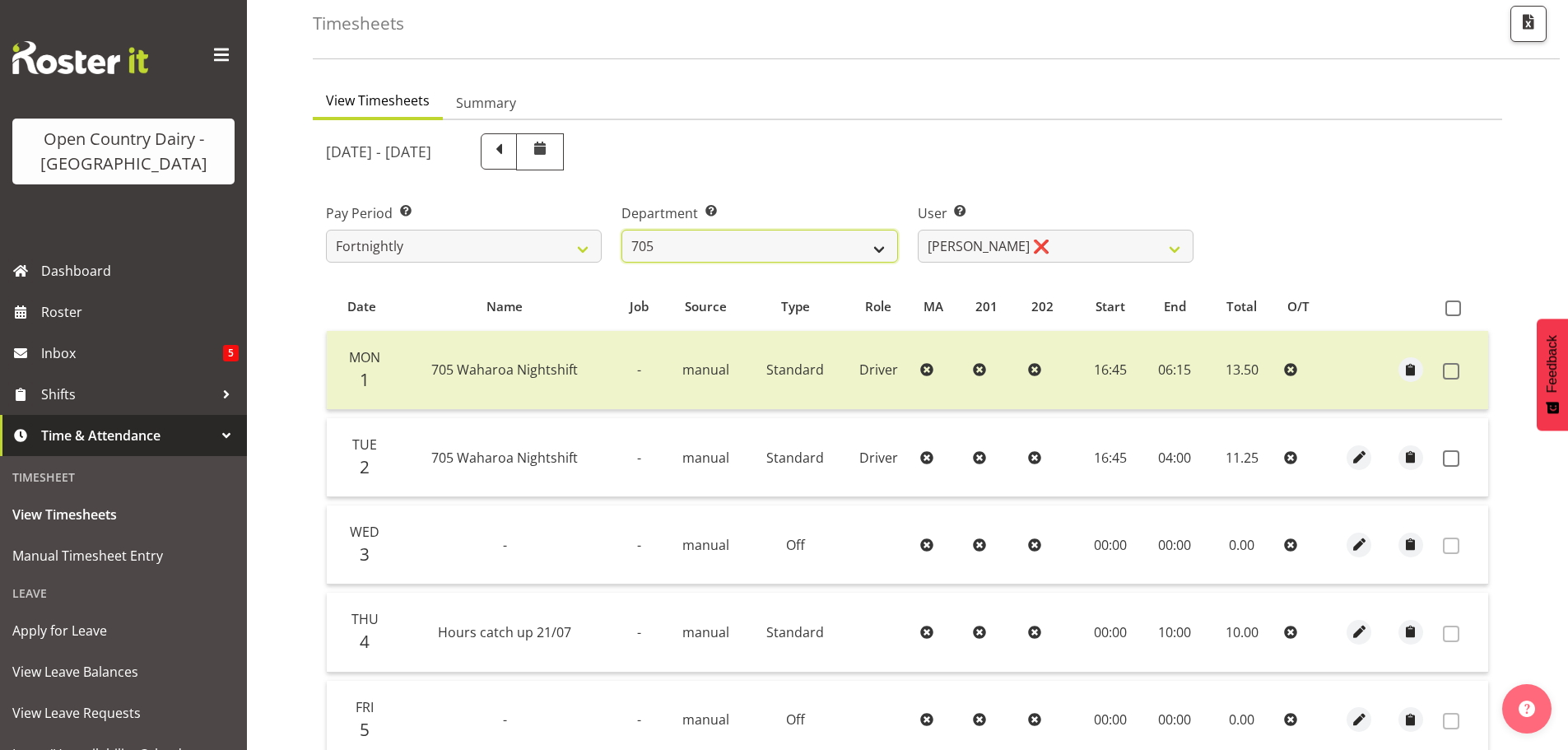
click at [807, 250] on select "701 702 703 704 705 706 707 708 709 710 711 712 713 714 715 716 717 718 719 720" at bounding box center [759, 245] width 276 height 33
select select "721"
click at [621, 229] on select "701 702 703 704 705 706 707 708 709 710 711 712 713 714 715 716 717 718 719 720" at bounding box center [759, 245] width 276 height 33
select select "11239"
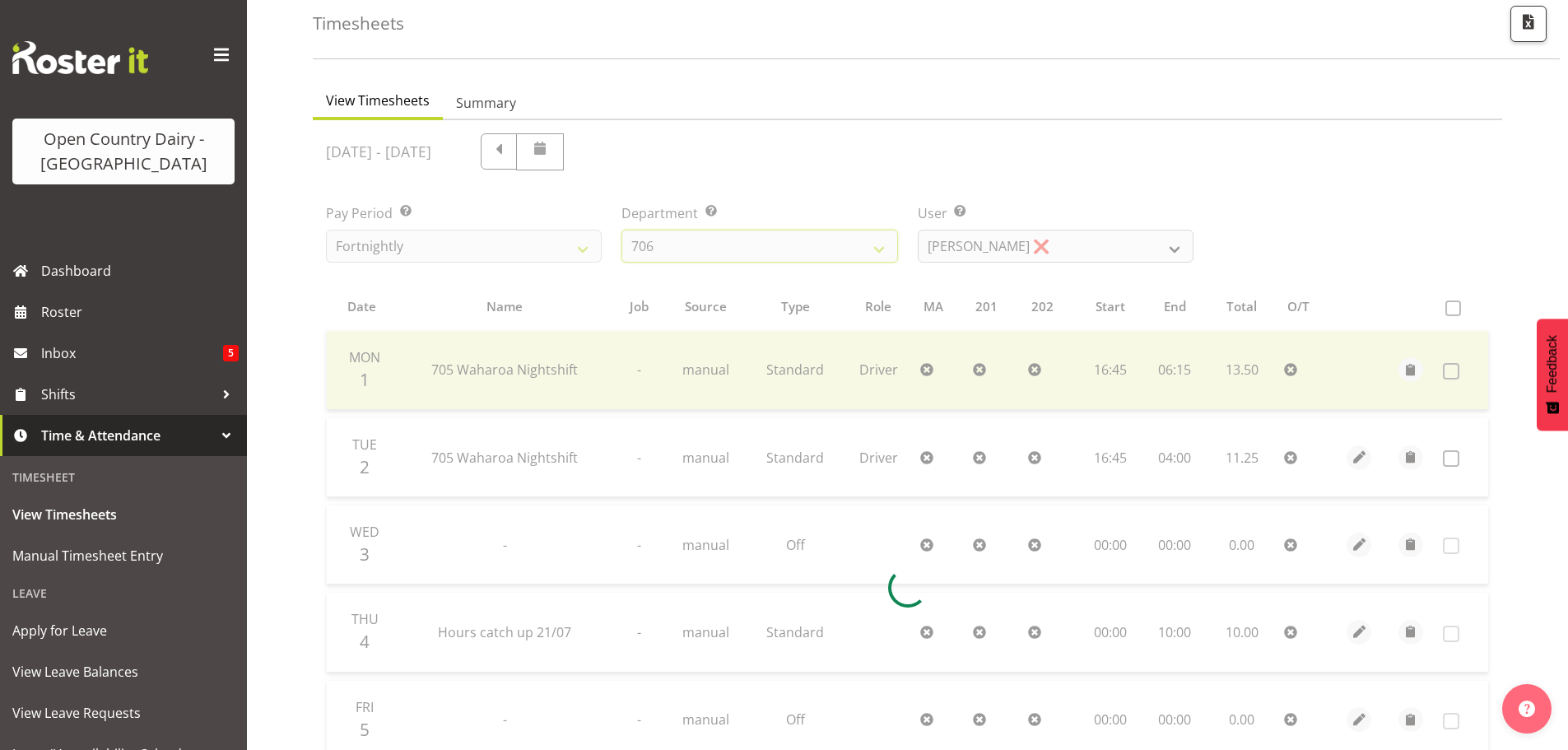
scroll to position [77, 0]
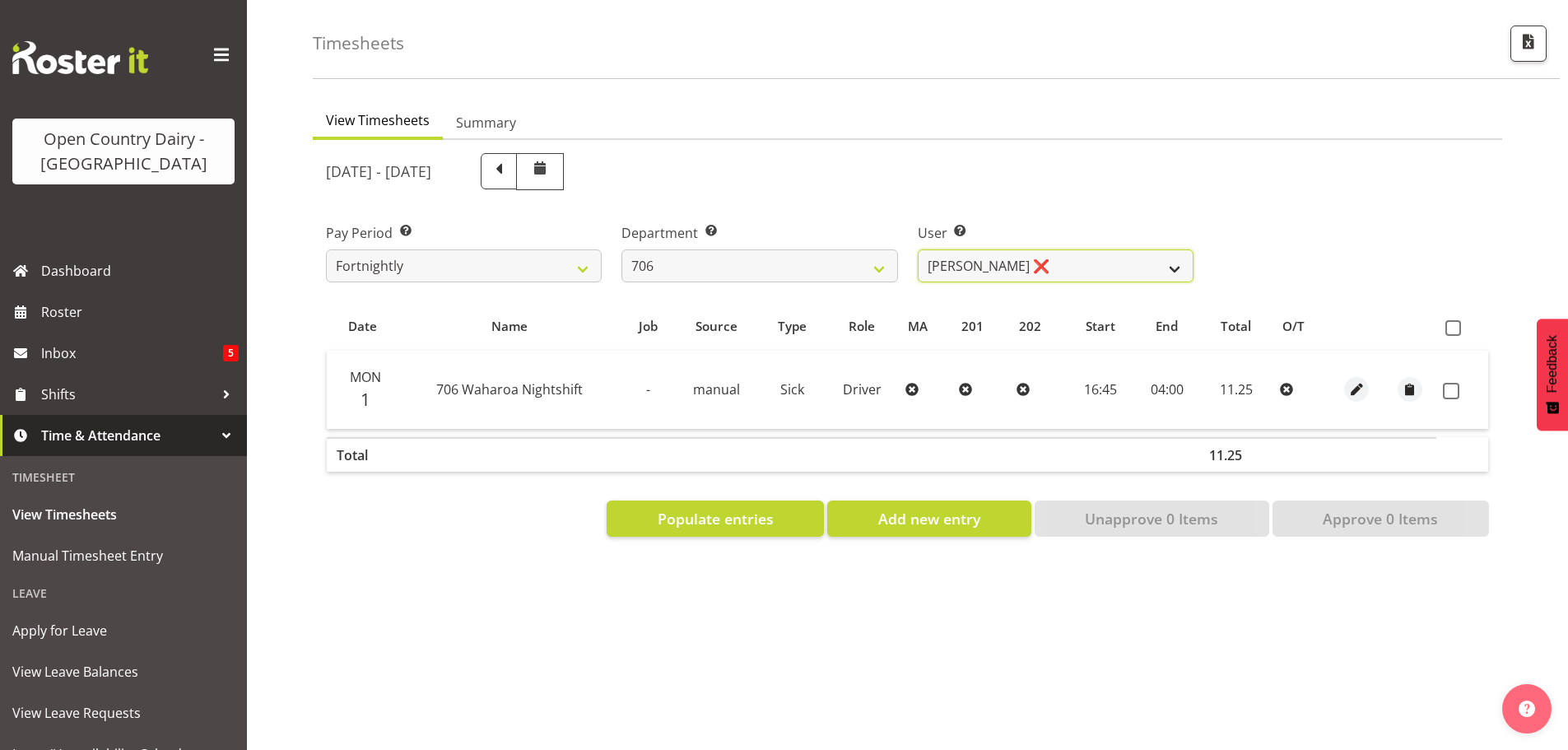
click at [1086, 258] on select "Andrew Kearns ❌ Len Symons ❌ Mark Ansley ❌ Paul Griffin ❌" at bounding box center [1056, 265] width 276 height 33
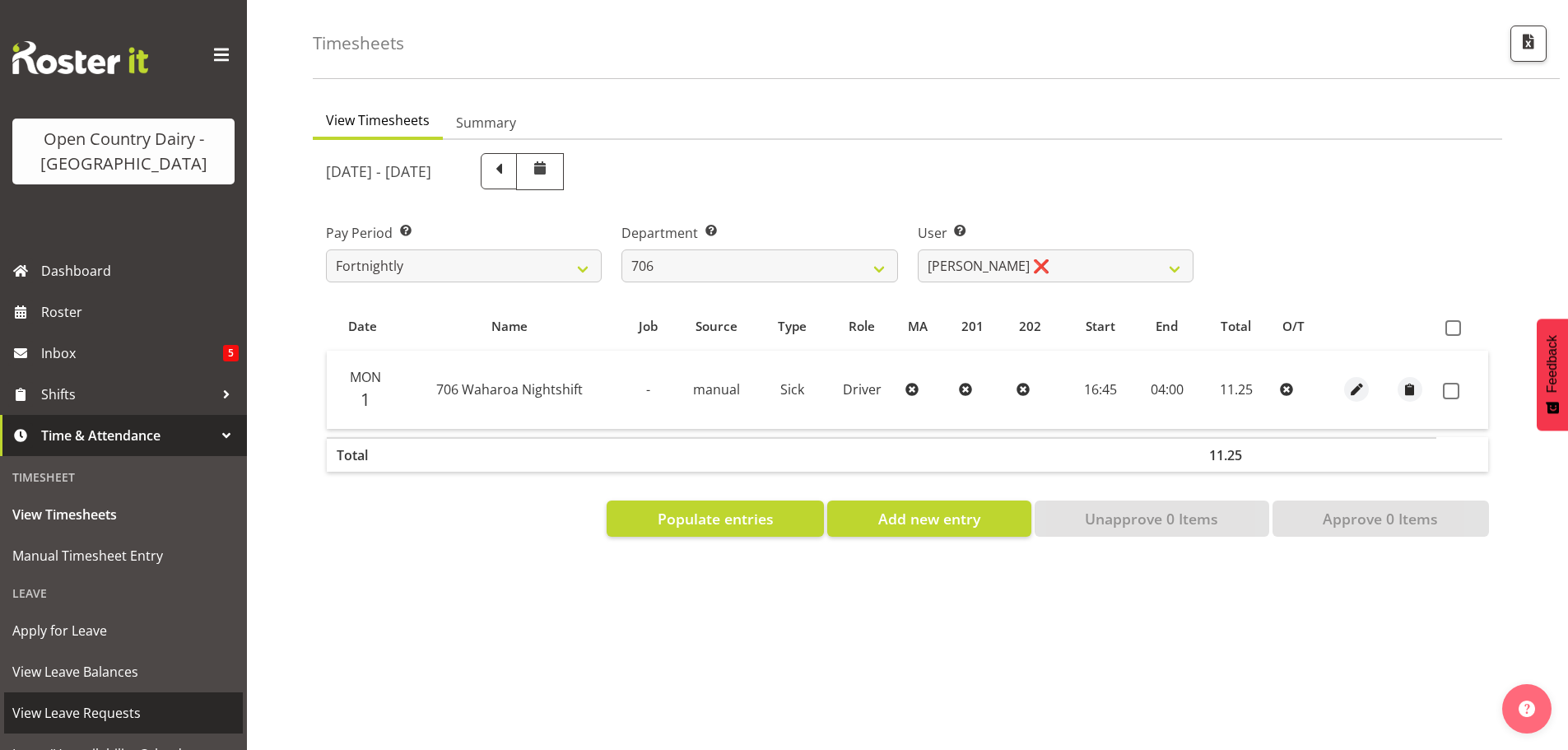
click at [84, 705] on span "View Leave Requests" at bounding box center [123, 713] width 222 height 25
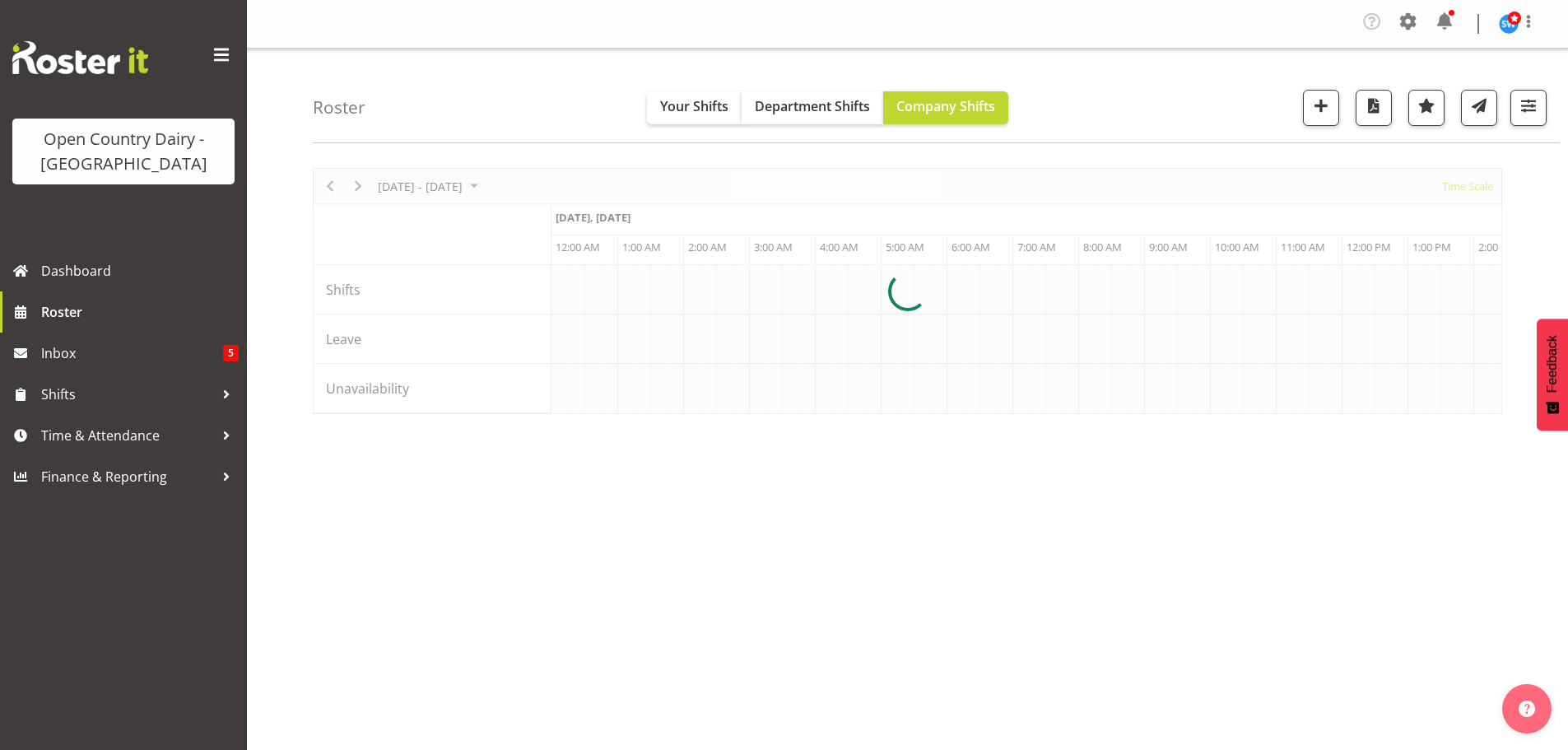
scroll to position [0, 3161]
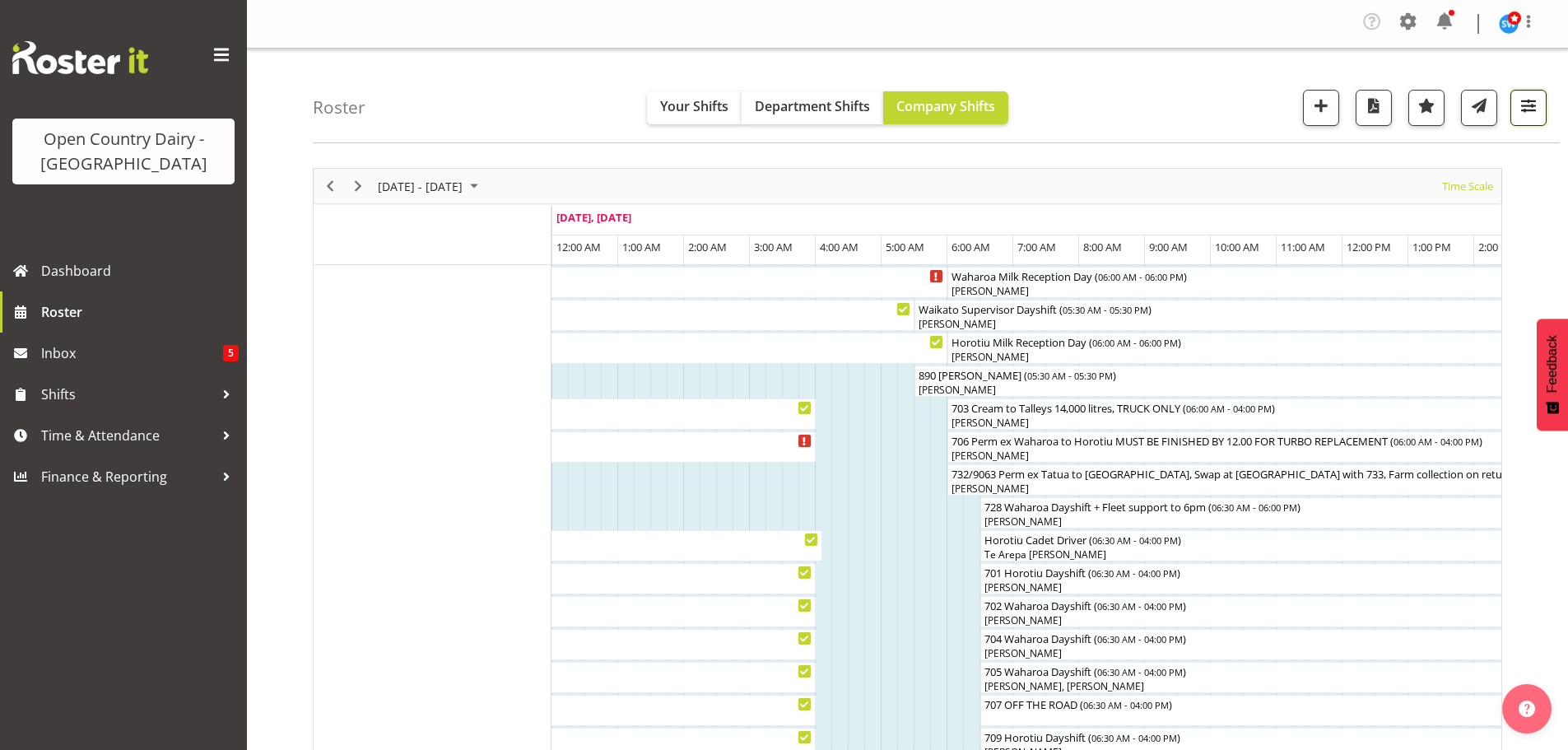
click at [1520, 101] on span "button" at bounding box center [1529, 106] width 22 height 22
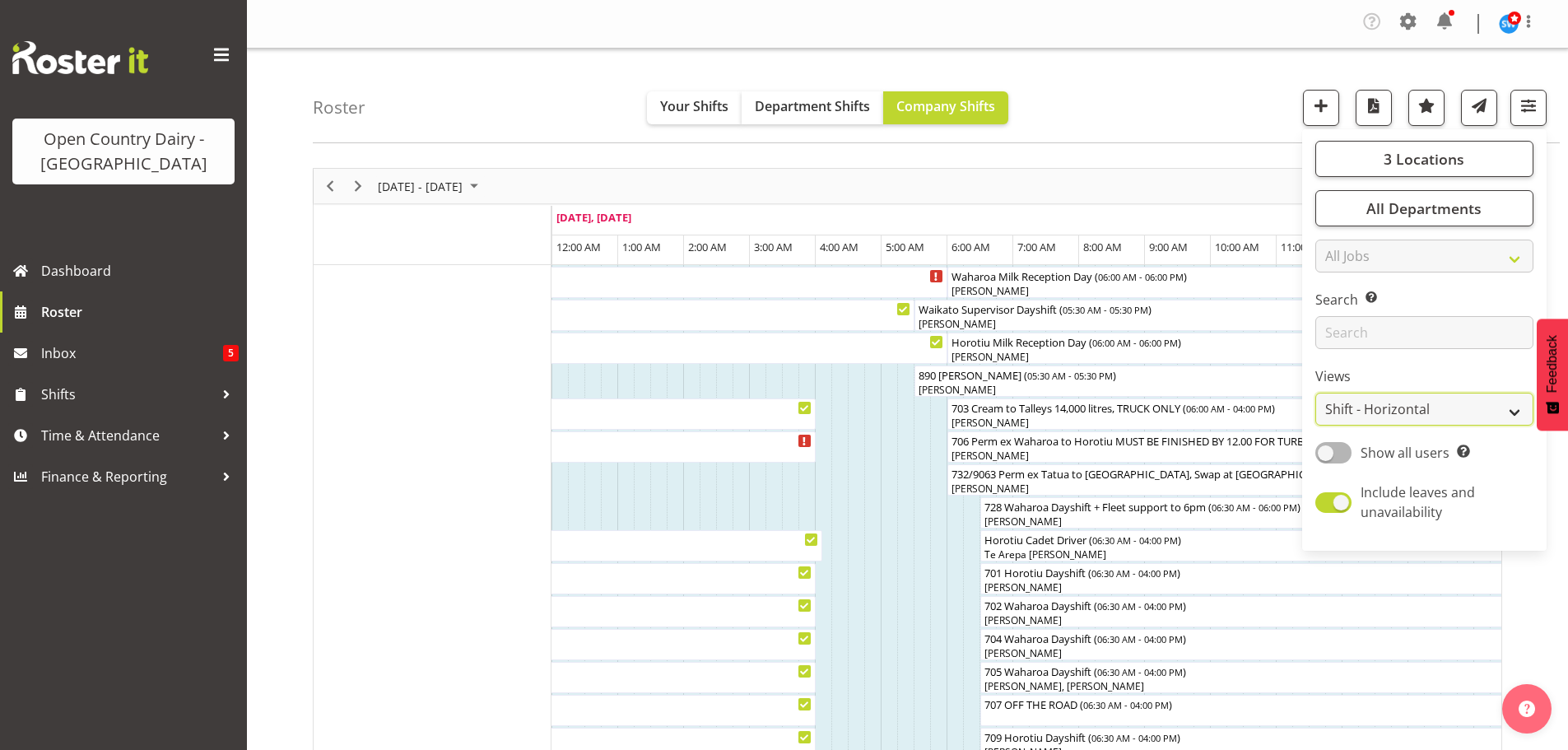
click at [1440, 415] on select "Staff Role Shift - Horizontal Shift - Vertical Staff - Location" at bounding box center [1425, 409] width 219 height 33
select select "staff"
click at [1316, 393] on select "Staff Role Shift - Horizontal Shift - Vertical Staff - Location" at bounding box center [1425, 409] width 219 height 33
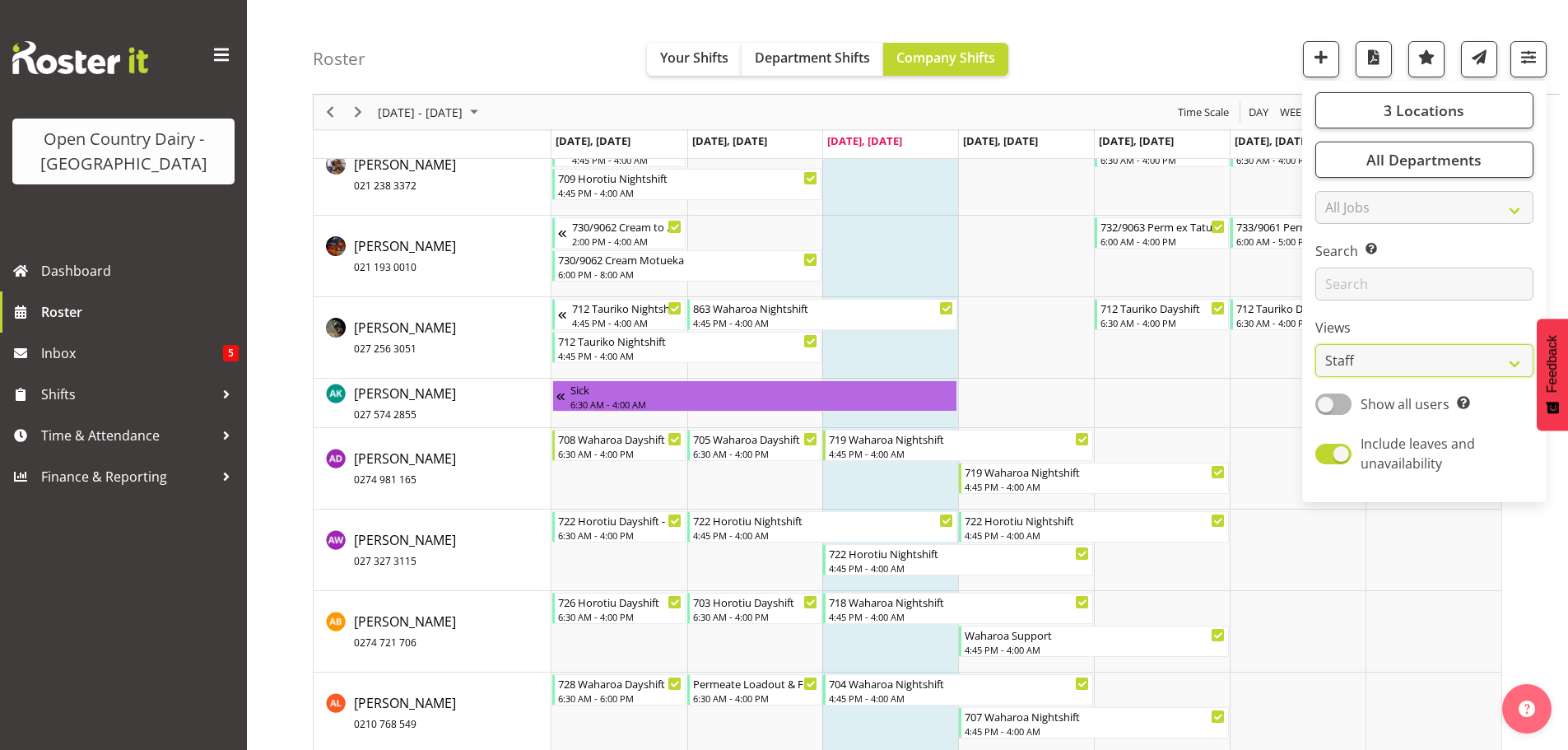
scroll to position [1070, 0]
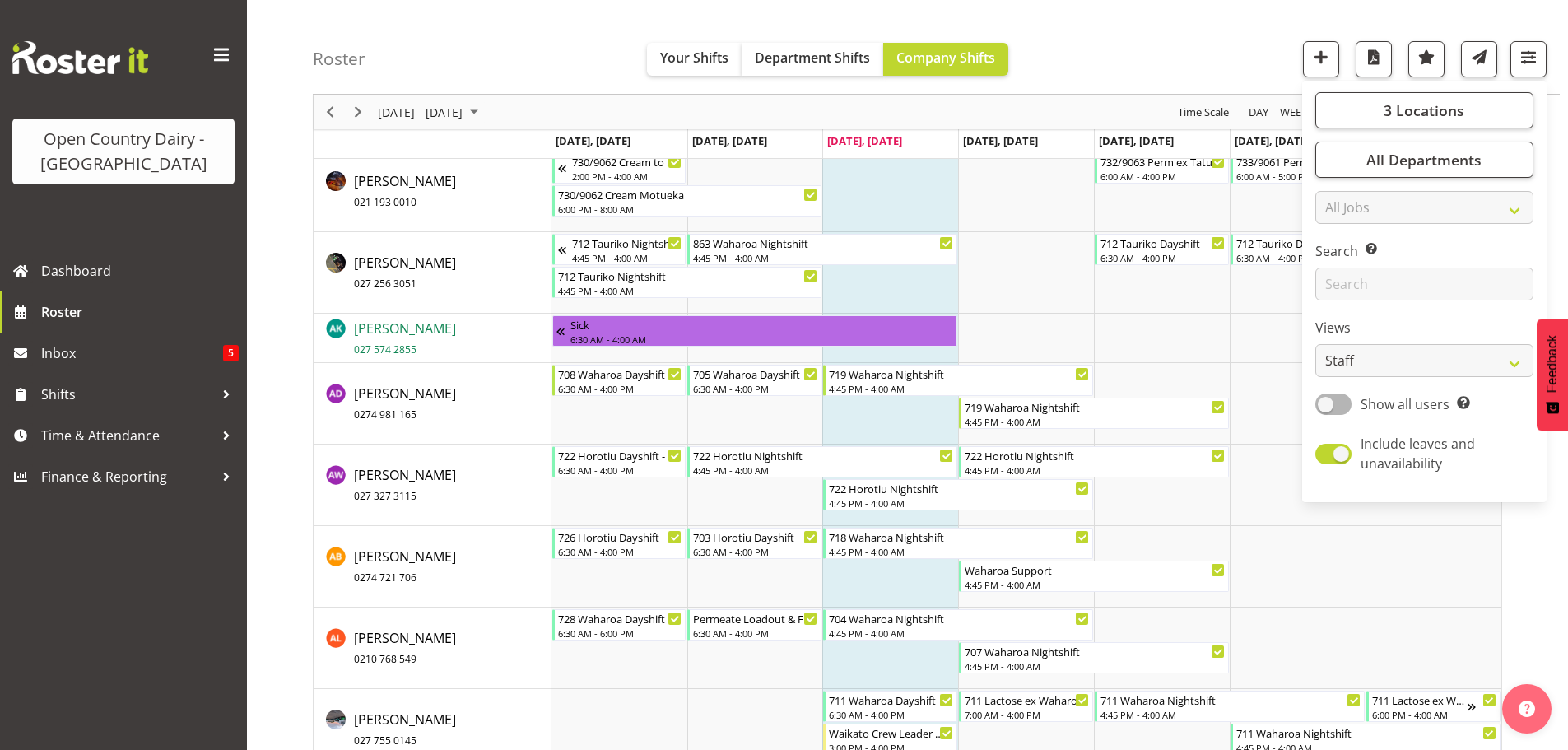
click at [393, 326] on span "Andrew Kearns 027 574 2855" at bounding box center [405, 338] width 102 height 38
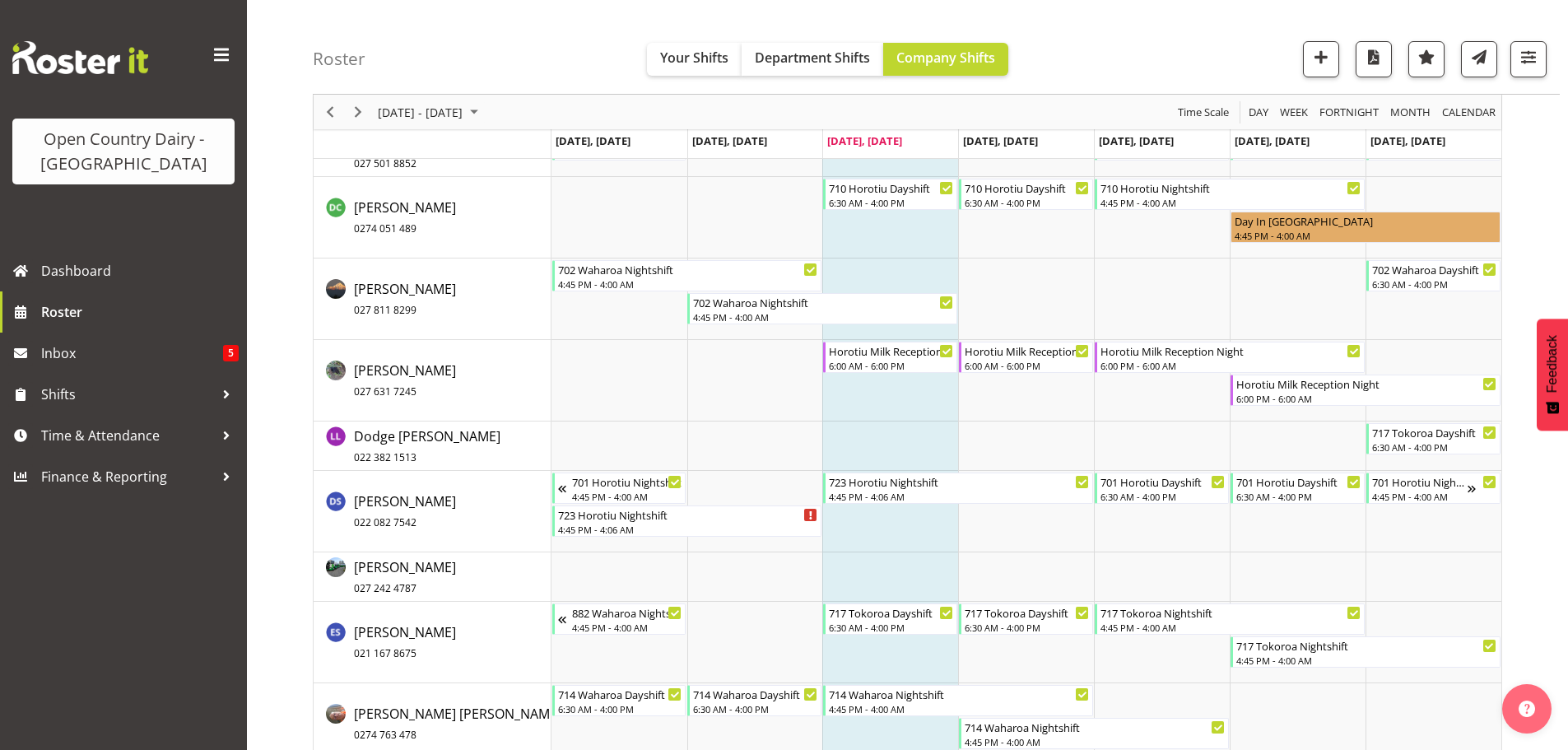
scroll to position [3458, 0]
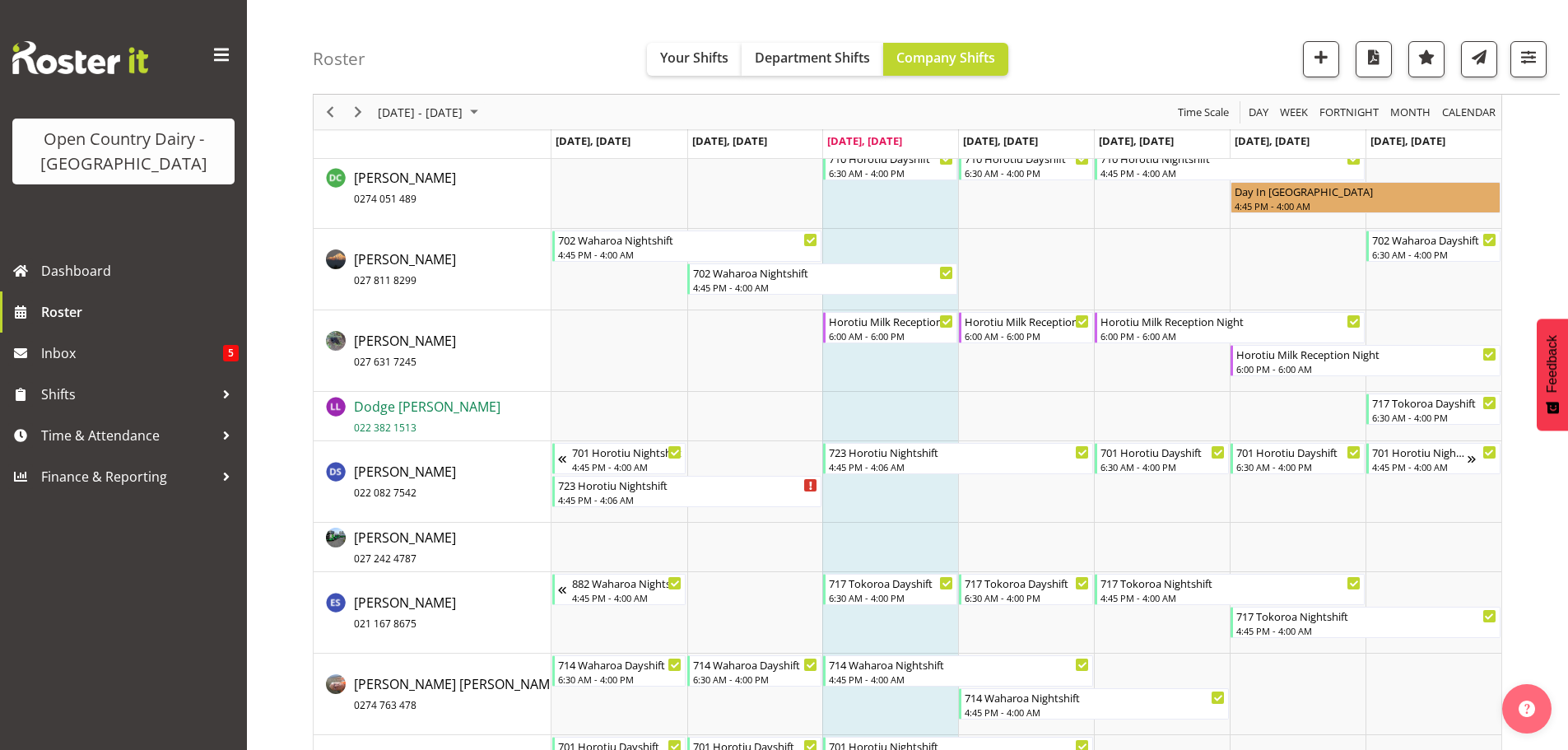
click at [429, 404] on span "Dodge Lindsay Laing 022 382 1513" at bounding box center [427, 416] width 147 height 38
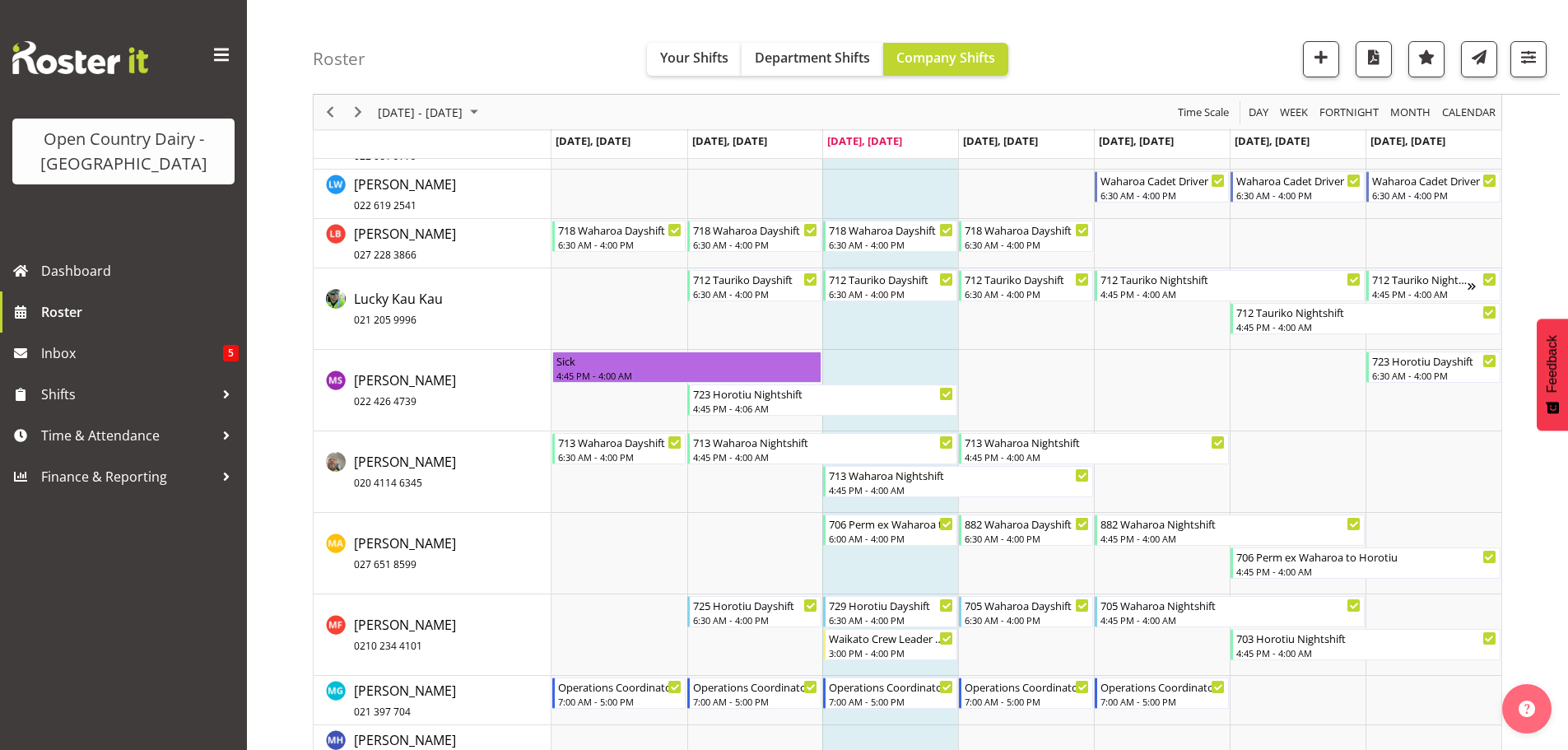
scroll to position [7658, 0]
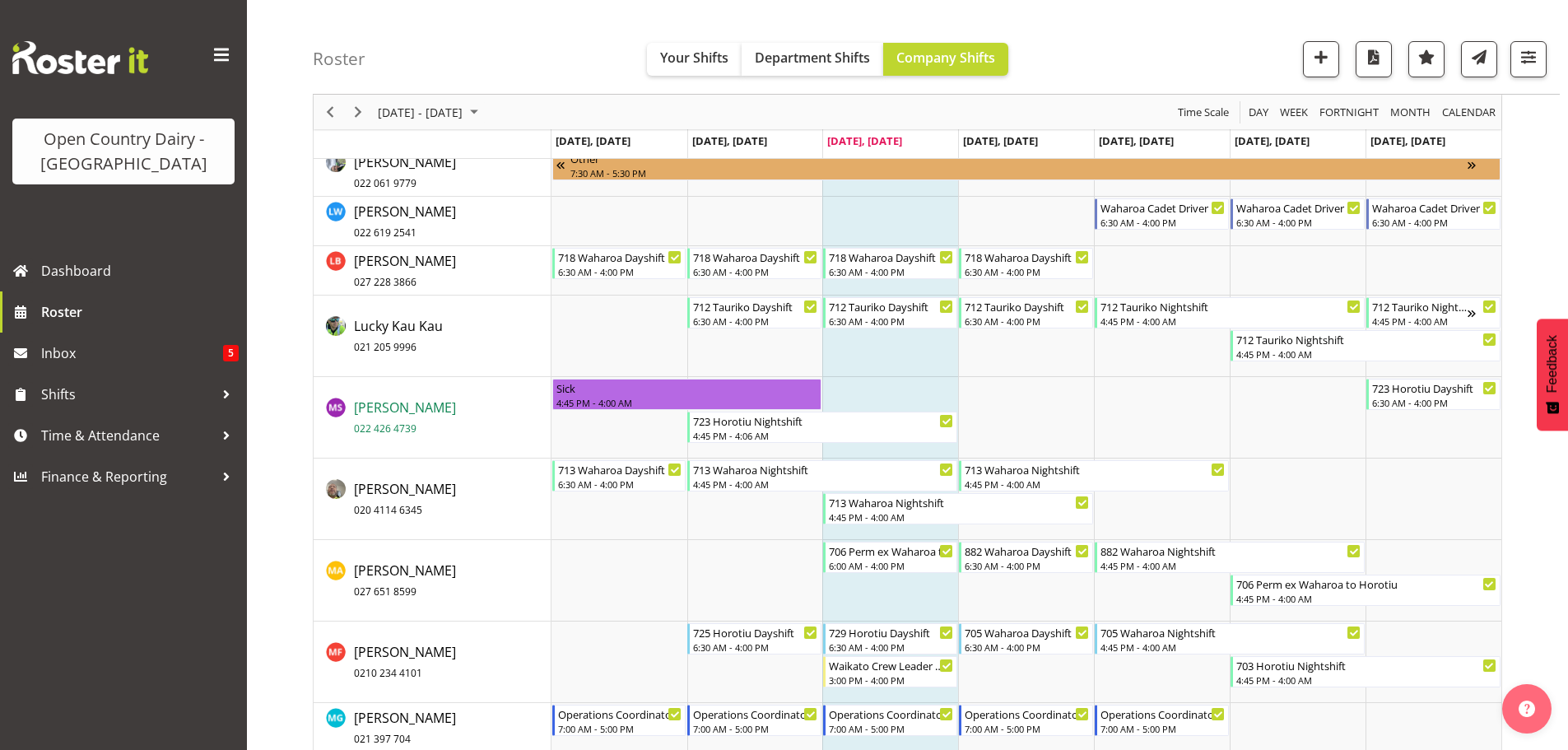
click at [406, 411] on span "Manjinder Singh 022 426 4739" at bounding box center [405, 417] width 102 height 38
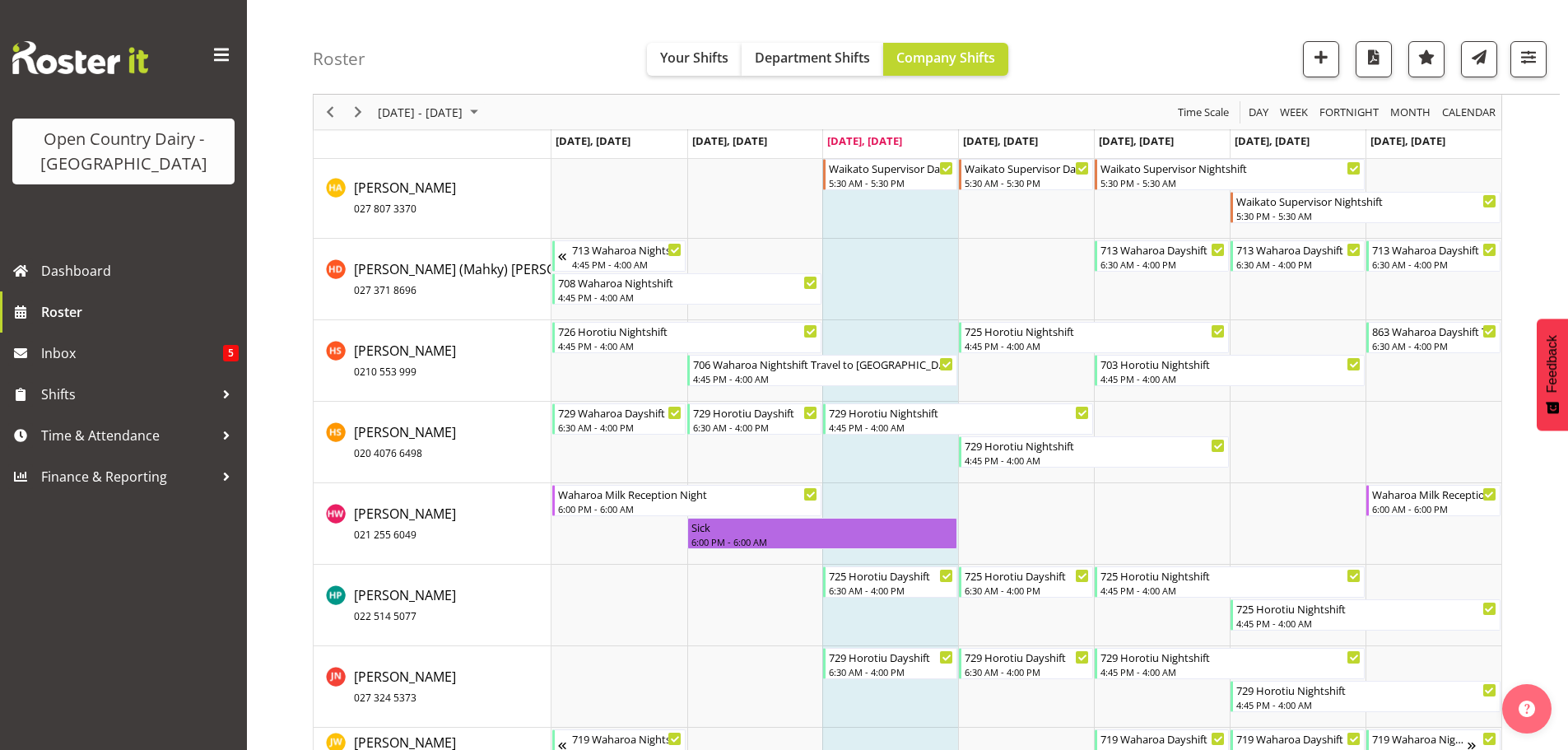
scroll to position [5353, 0]
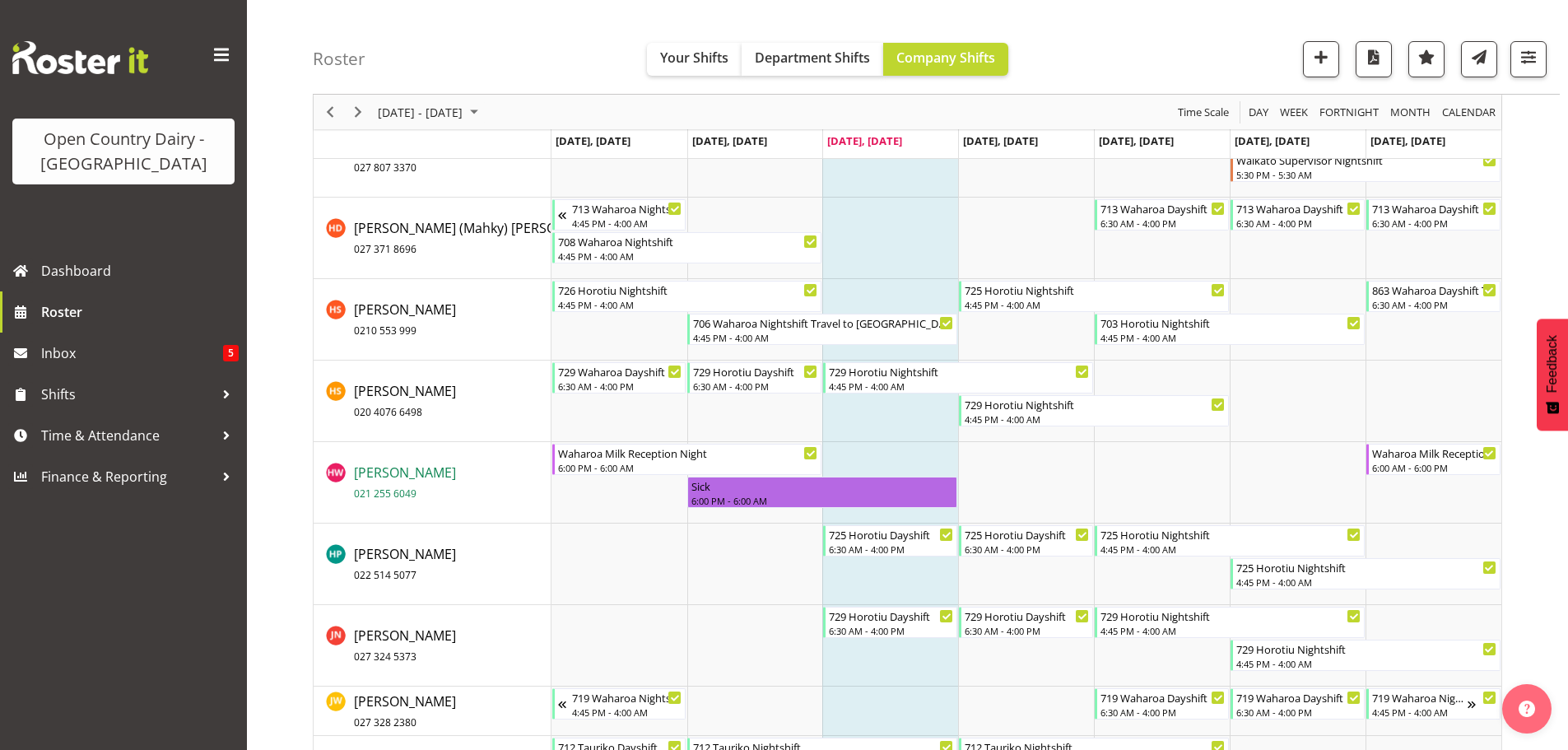
click at [411, 471] on span "Helaina Walker 021 255 6049" at bounding box center [405, 482] width 102 height 38
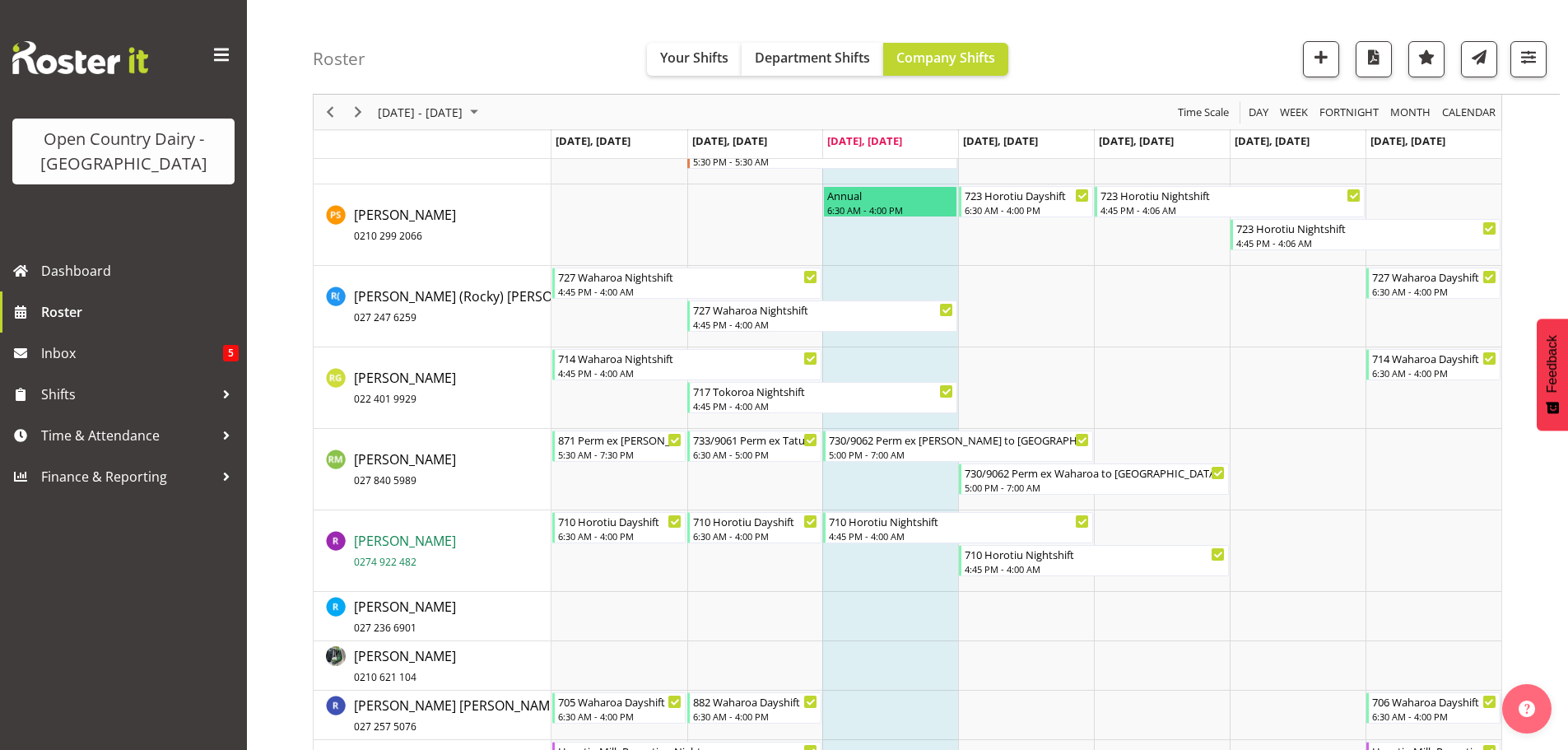
scroll to position [9798, 0]
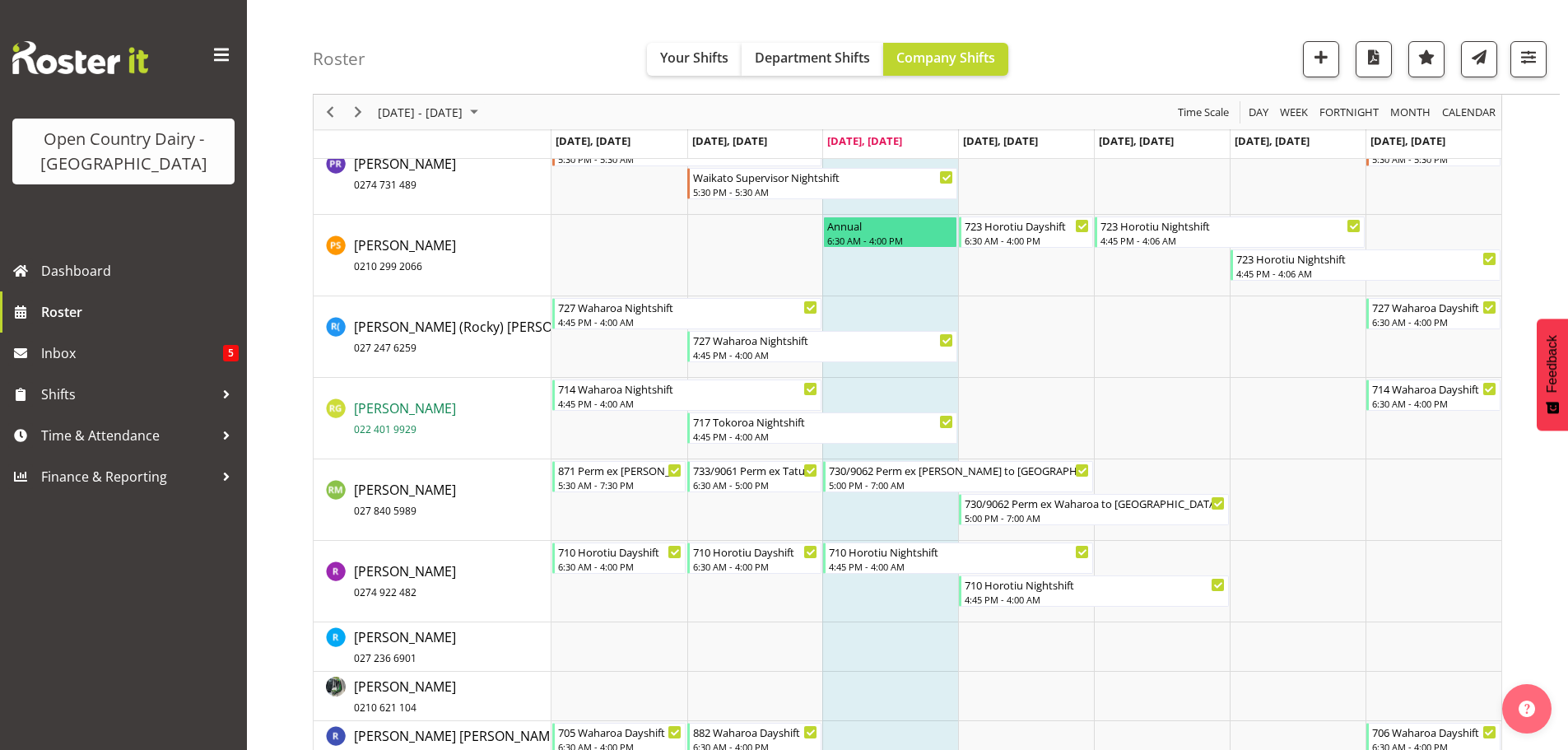
click at [389, 411] on span "Rhys Greener 022 401 9929" at bounding box center [405, 418] width 102 height 38
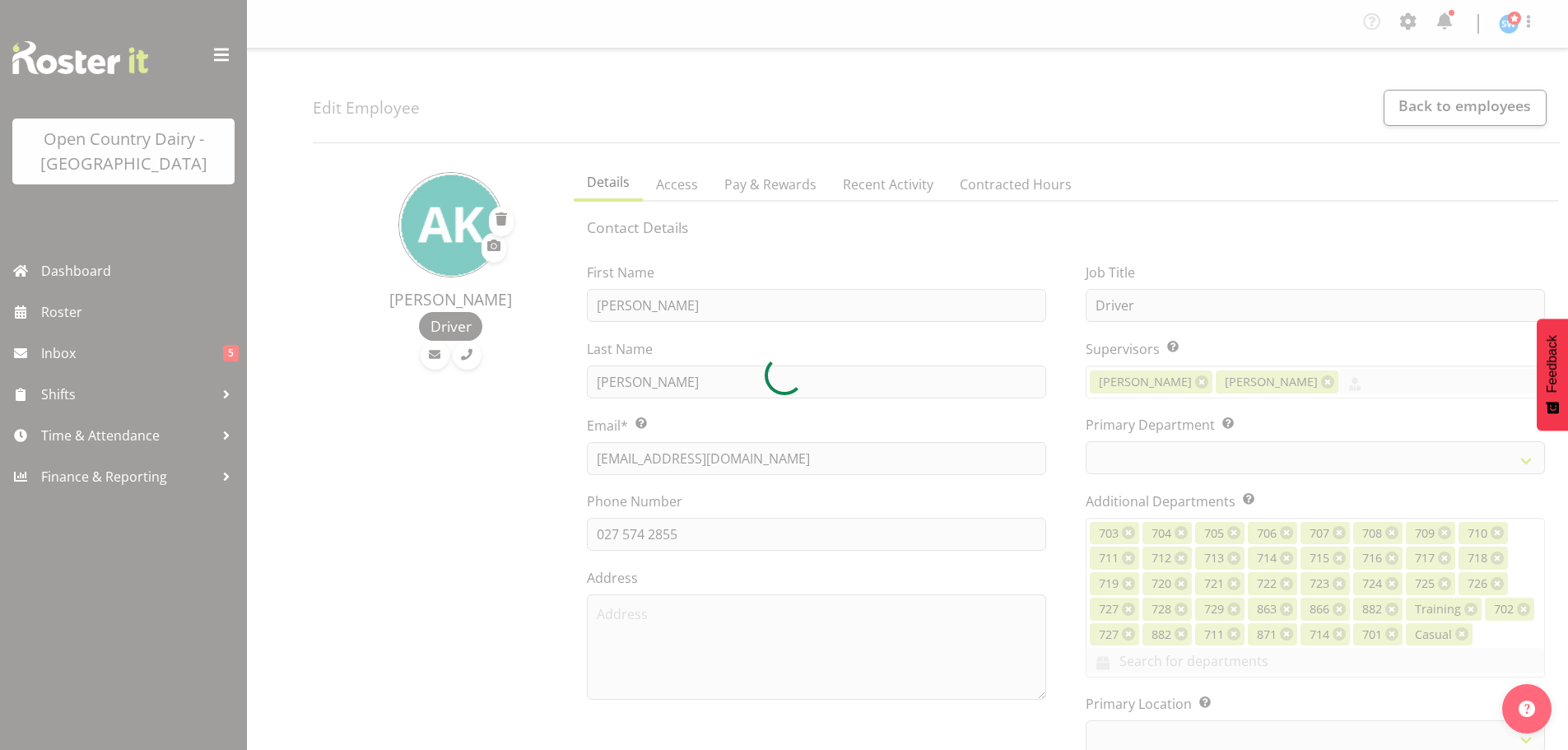
select select "TimelineWeek"
select select
select select "1054"
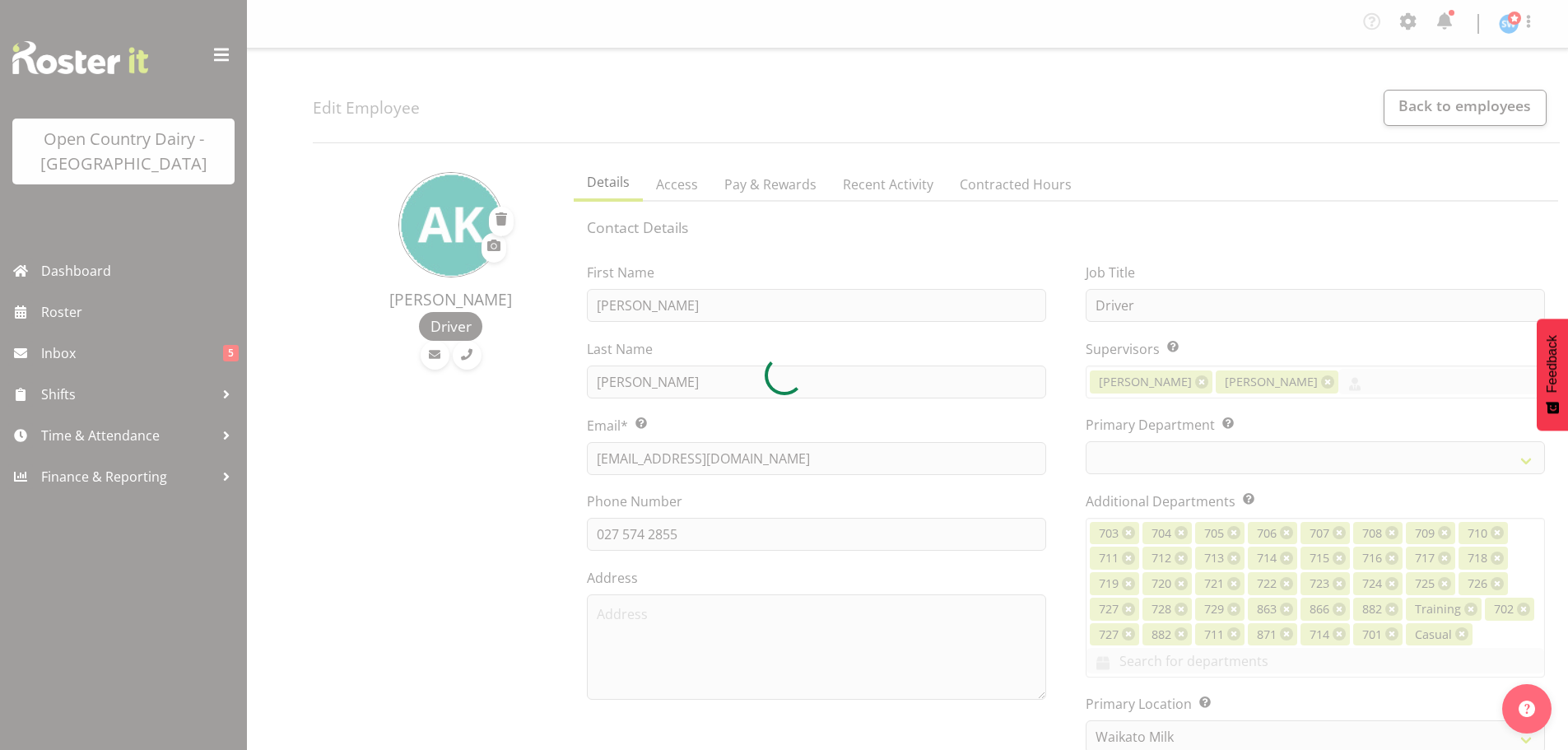
select select "721"
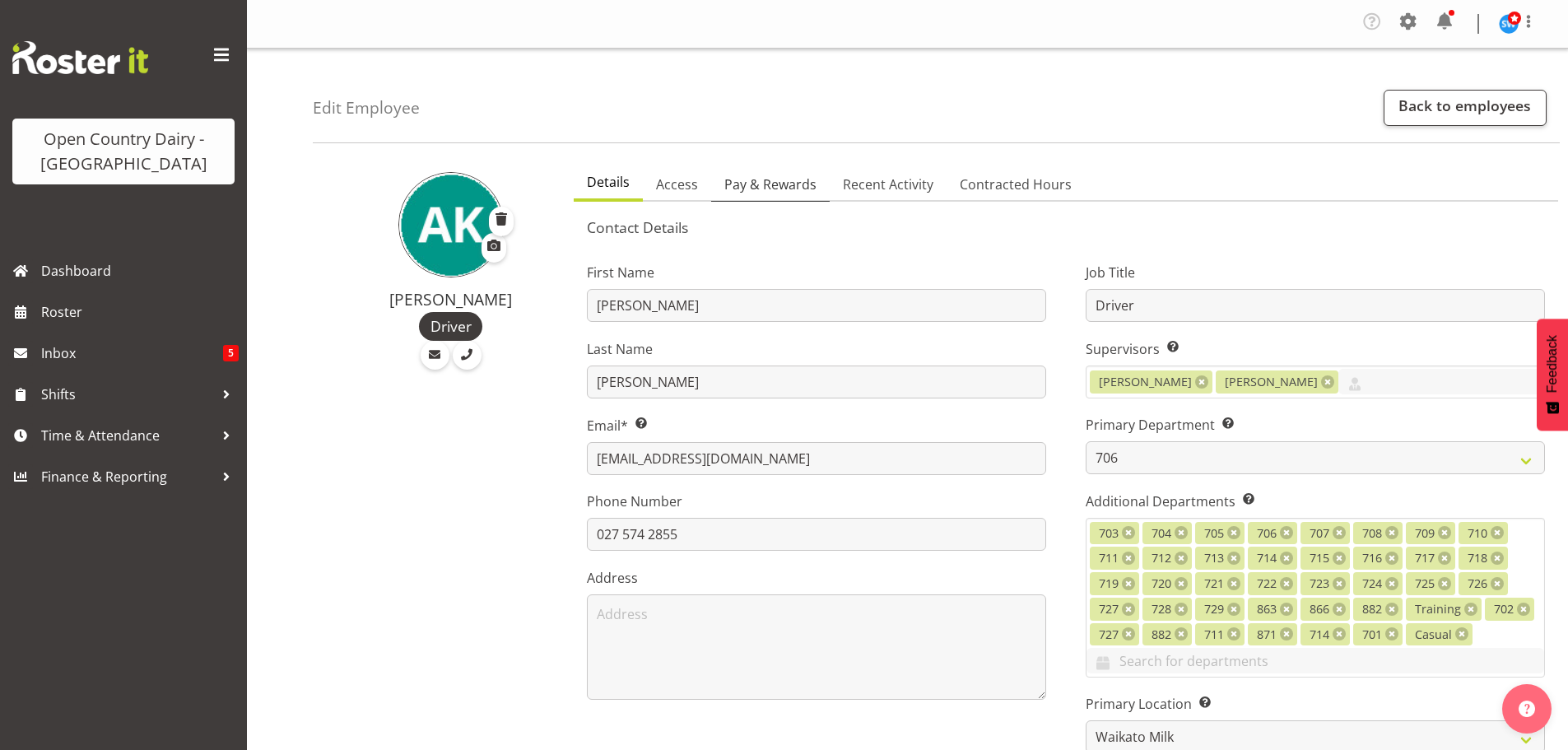
click at [755, 178] on span "Pay & Rewards" at bounding box center [771, 184] width 93 height 20
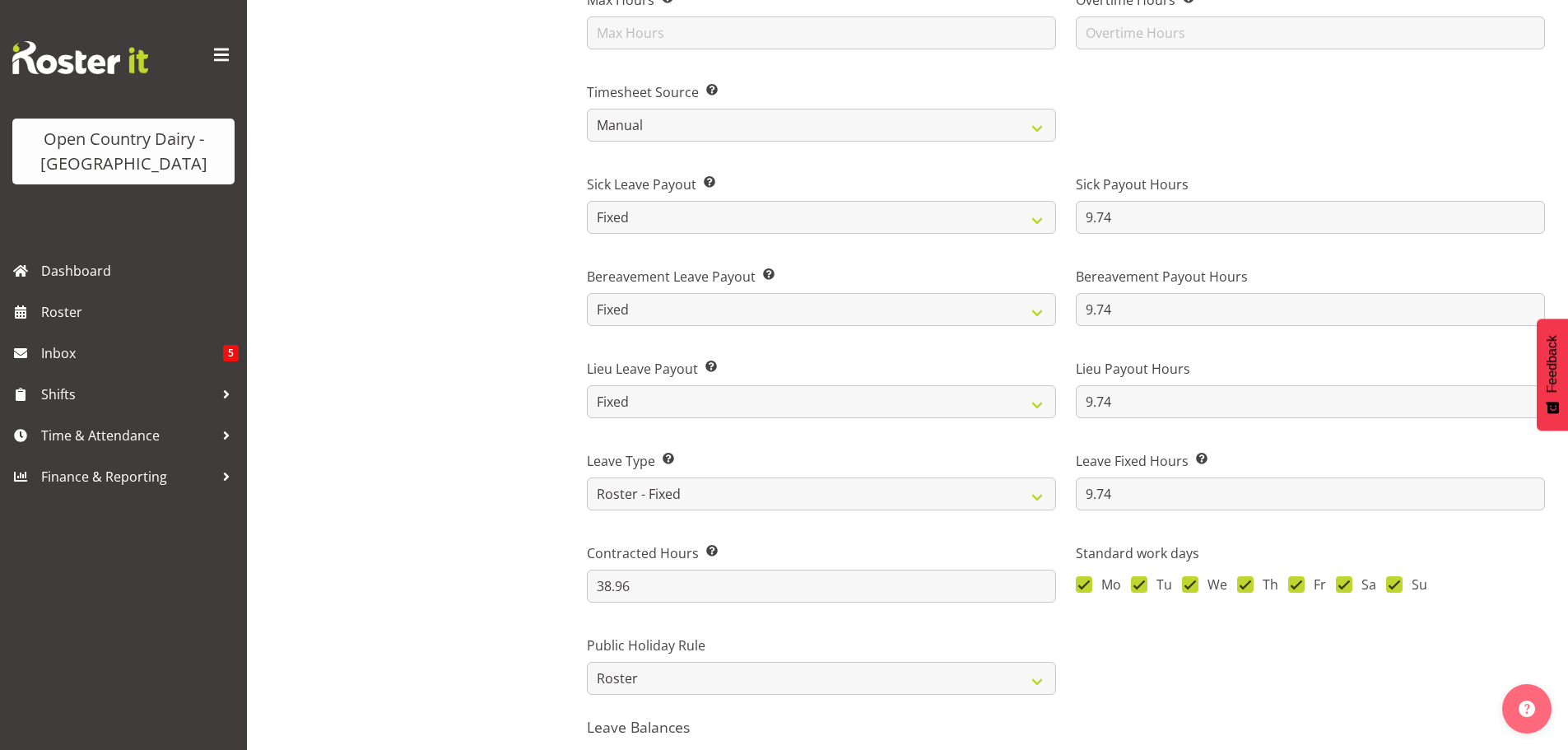
scroll to position [988, 0]
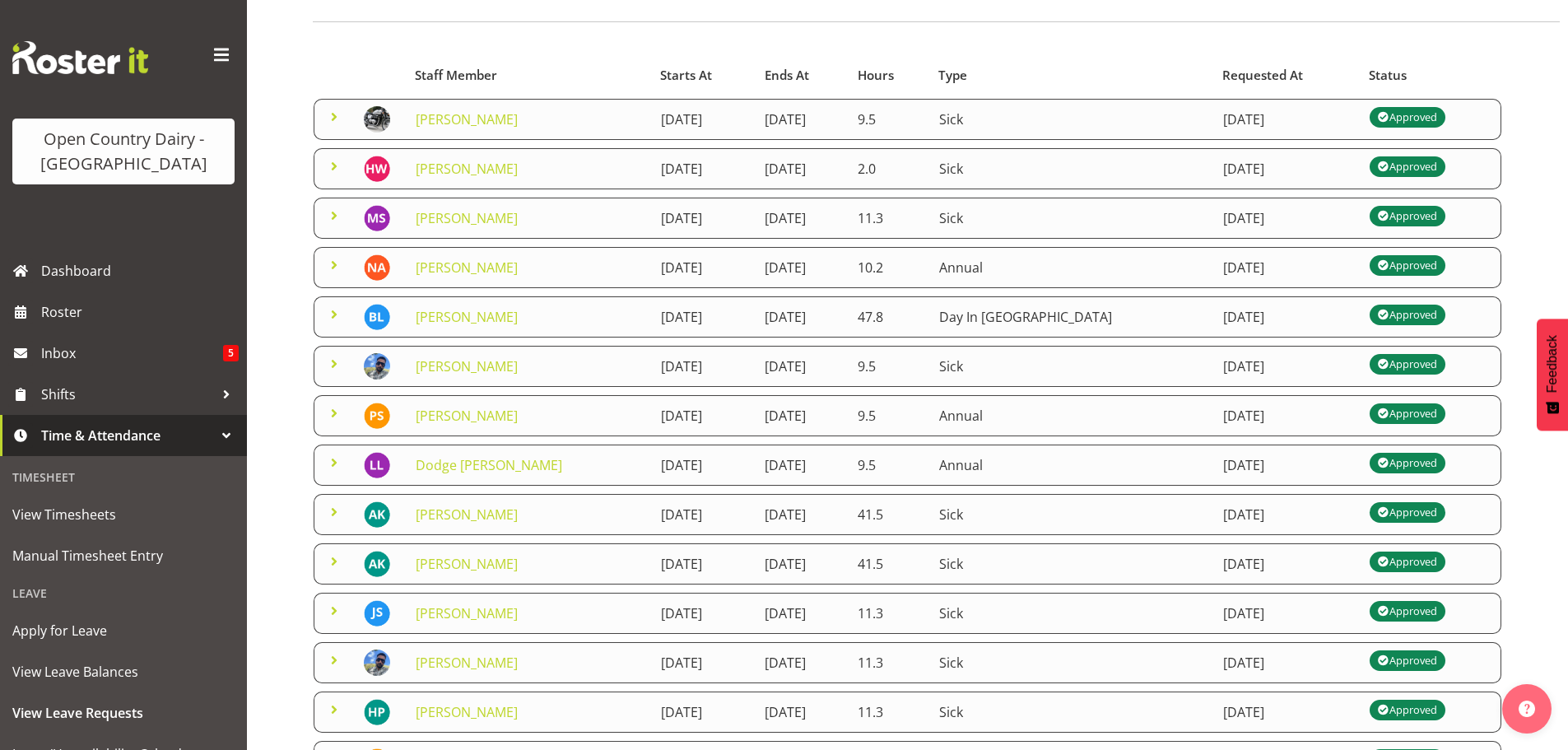
scroll to position [164, 0]
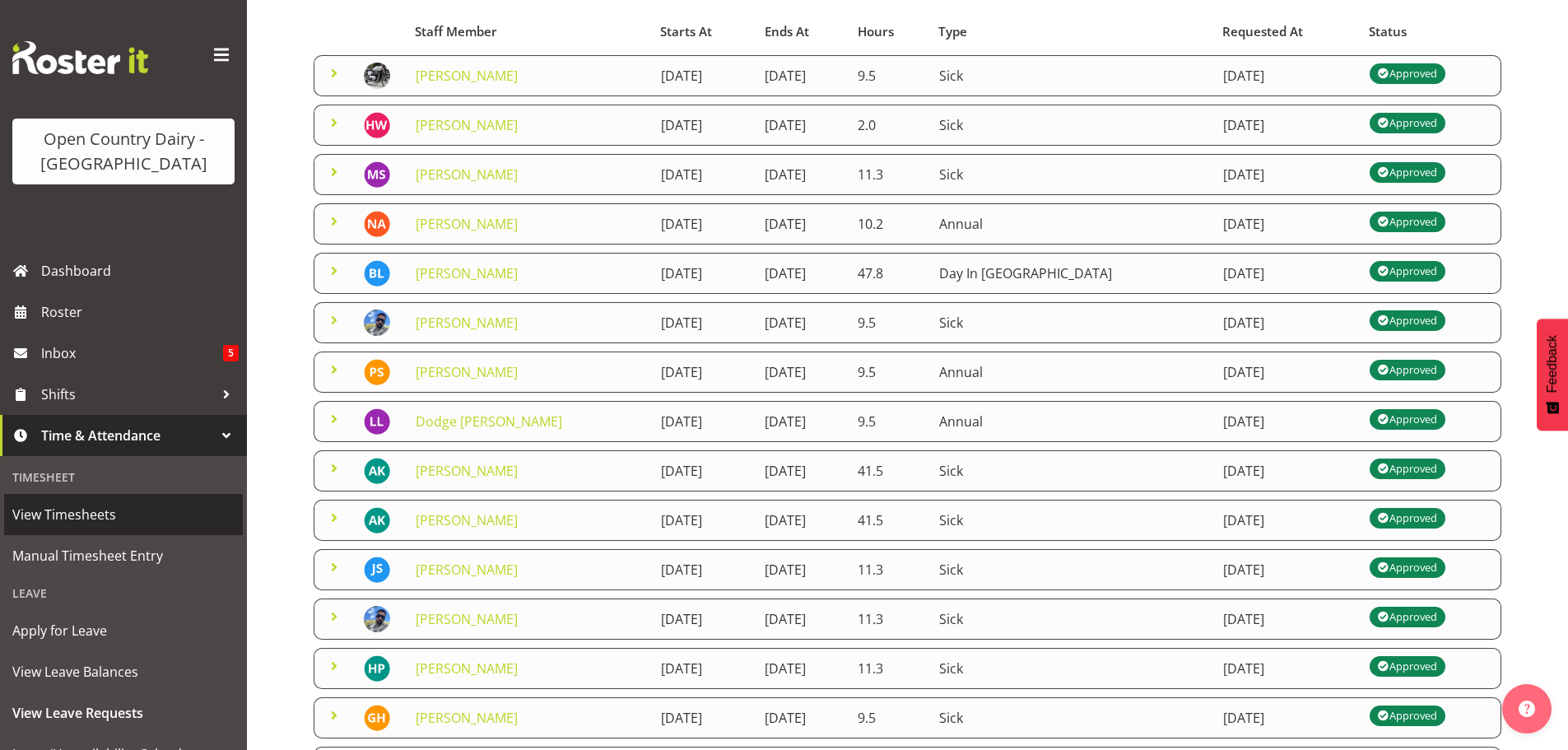
click at [77, 515] on span "View Timesheets" at bounding box center [123, 515] width 222 height 25
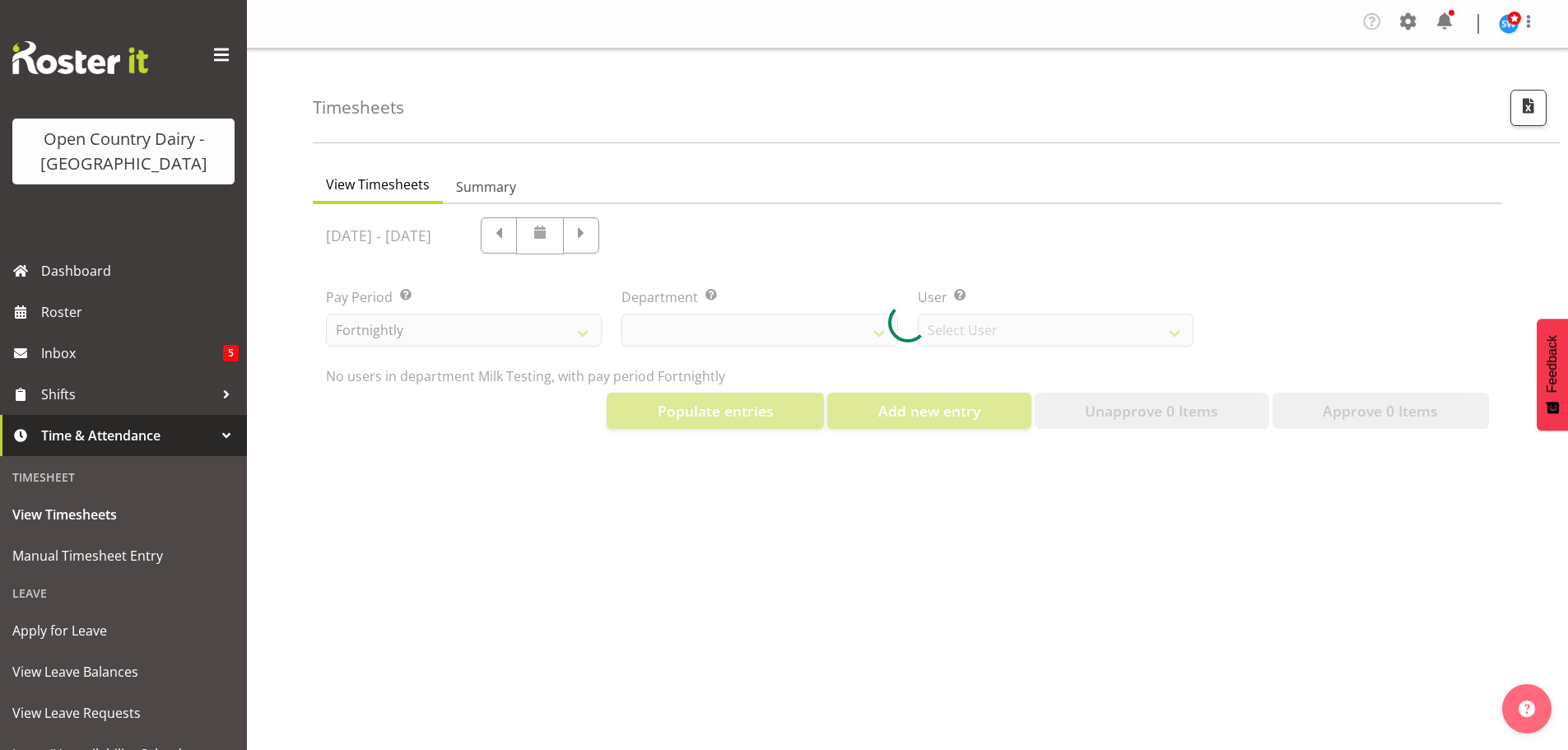
click at [686, 236] on div at bounding box center [907, 323] width 1189 height 238
select select "733"
select select "7414"
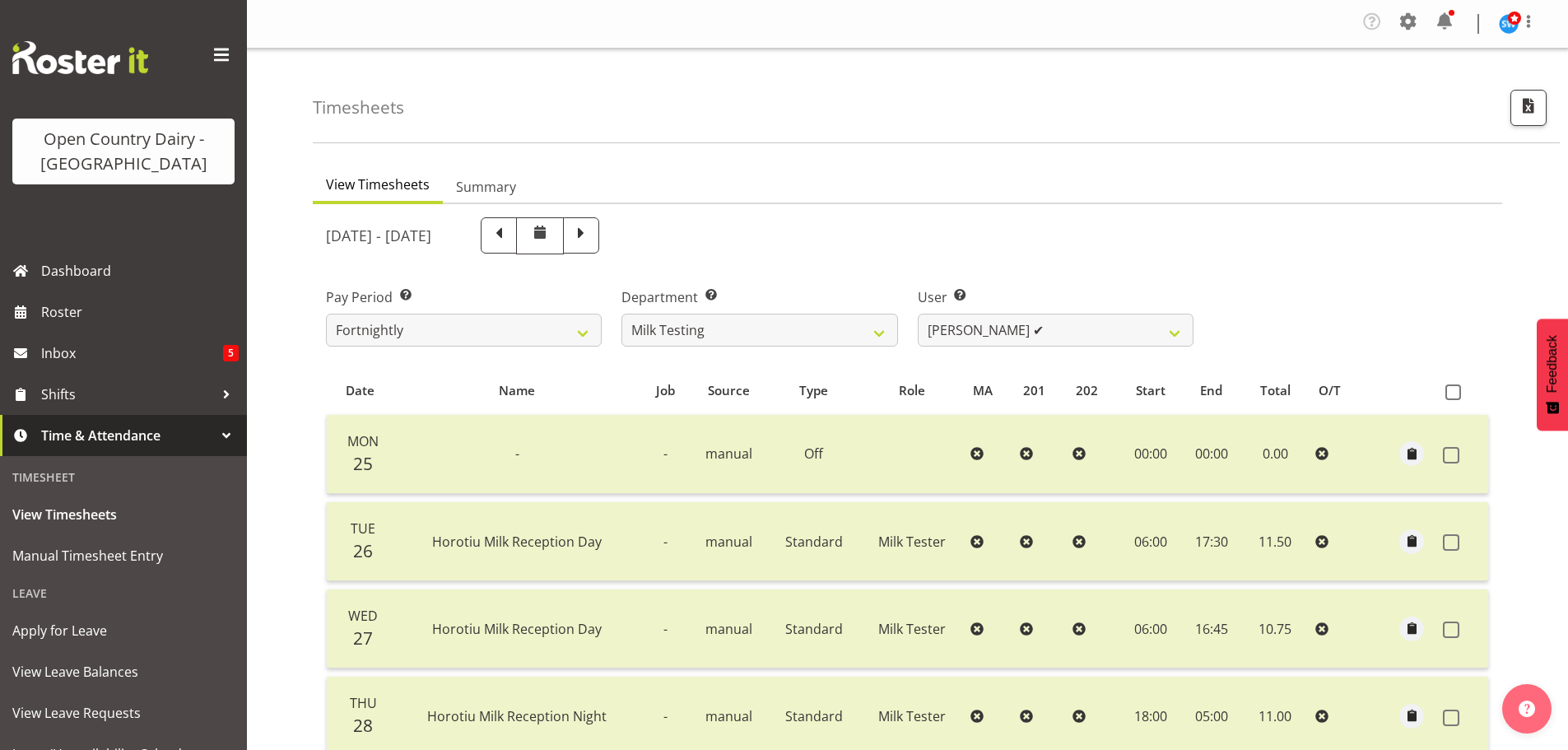
click at [592, 236] on span at bounding box center [581, 234] width 22 height 22
select select
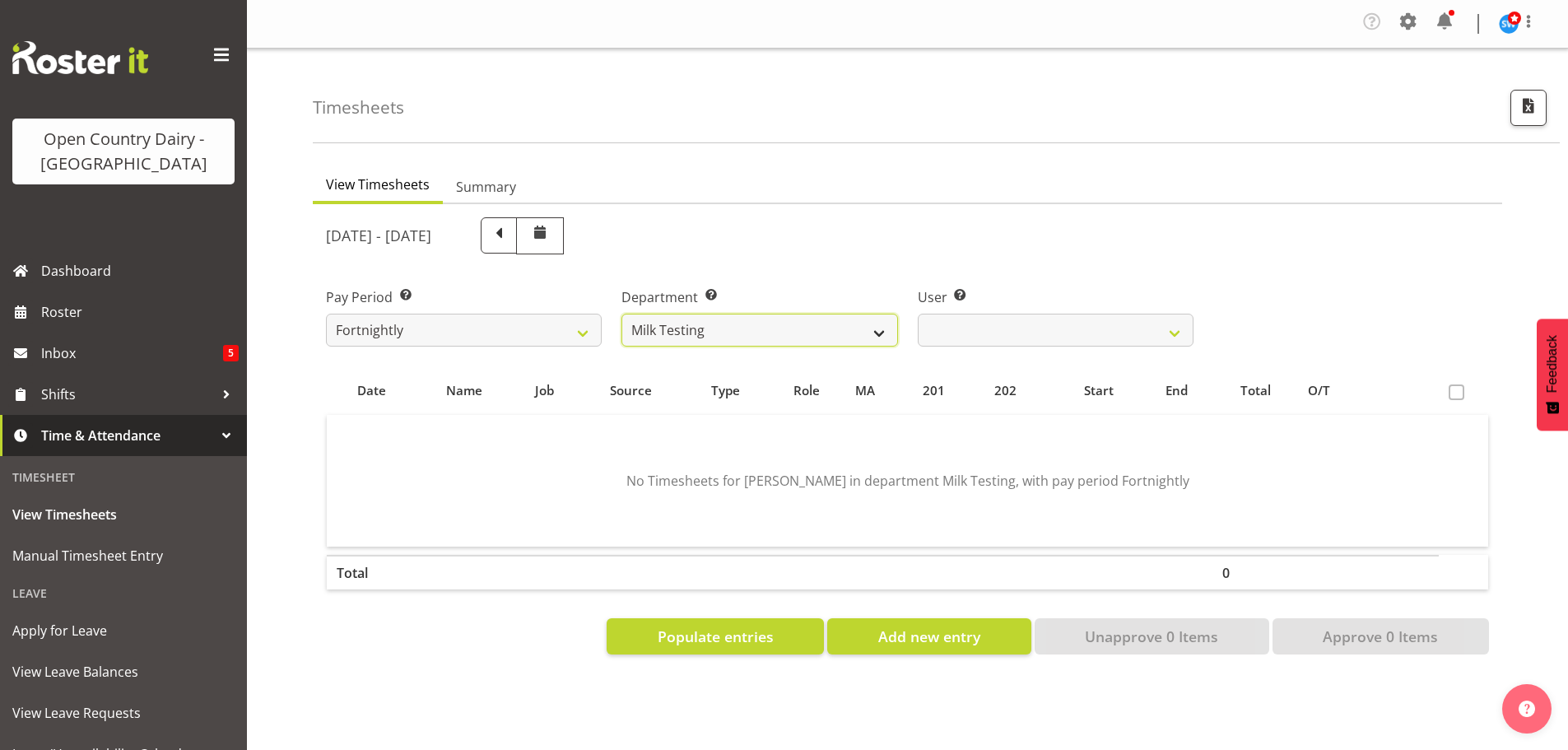
click at [884, 330] on select "701 702 703 704 705 706 707 708 709 710 711 712 713 714 715 716 717 718 719 720" at bounding box center [759, 330] width 276 height 33
select select "721"
click at [621, 314] on select "701 702 703 704 705 706 707 708 709 710 711 712 713 714 715 716 717 718 719 720" at bounding box center [759, 330] width 276 height 33
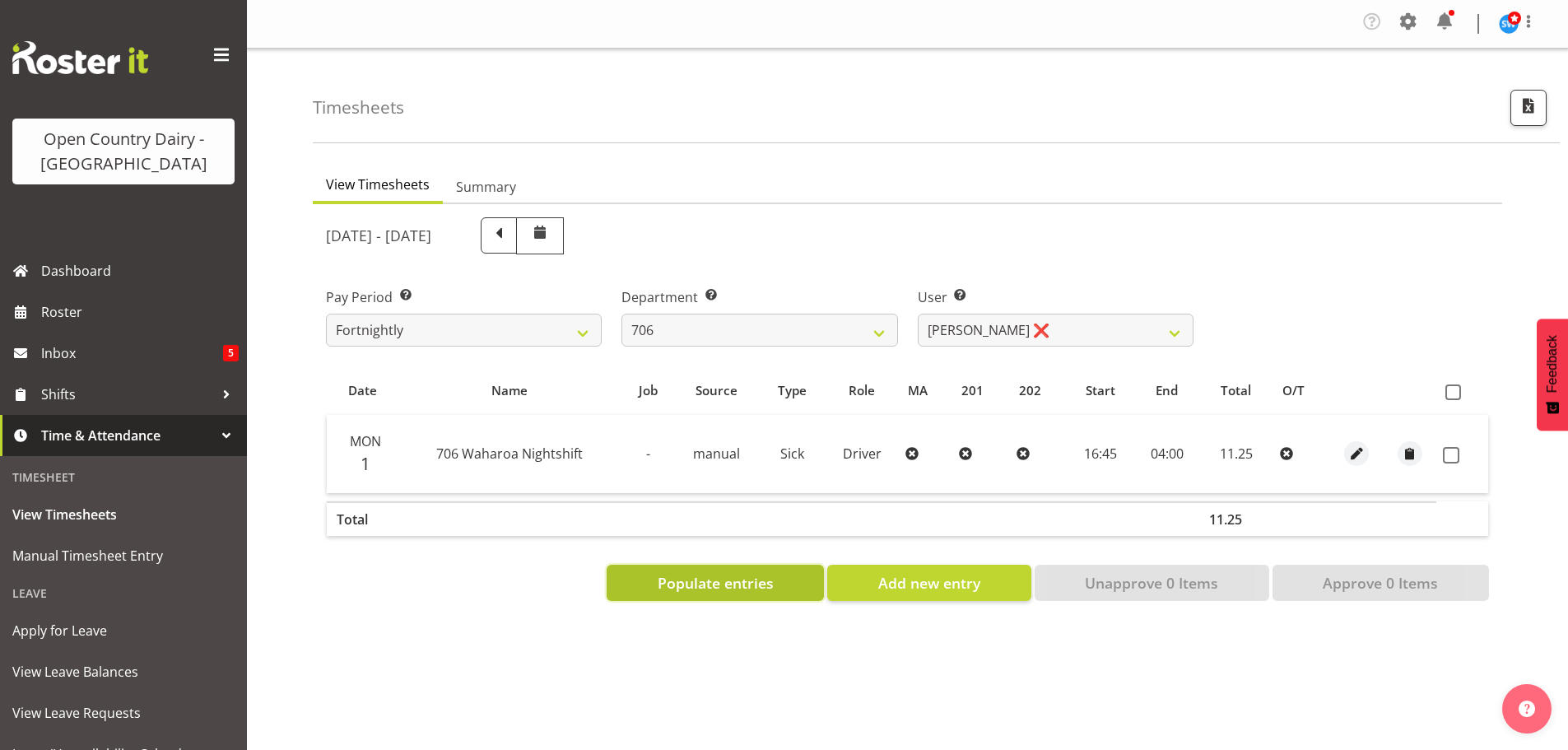
click at [663, 581] on span "Populate entries" at bounding box center [716, 583] width 116 height 22
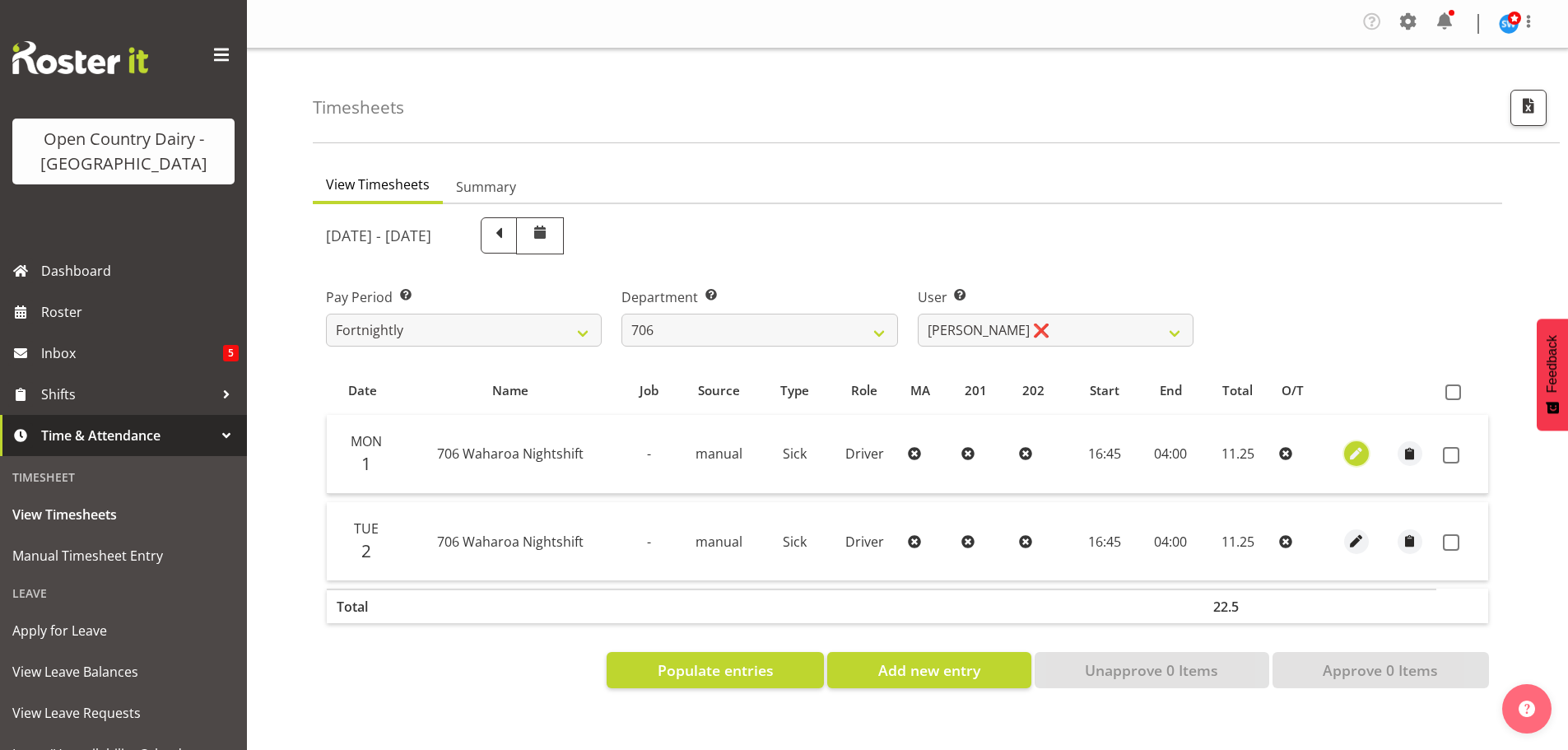
click at [1364, 453] on span "button" at bounding box center [1357, 454] width 19 height 19
select select "Sick"
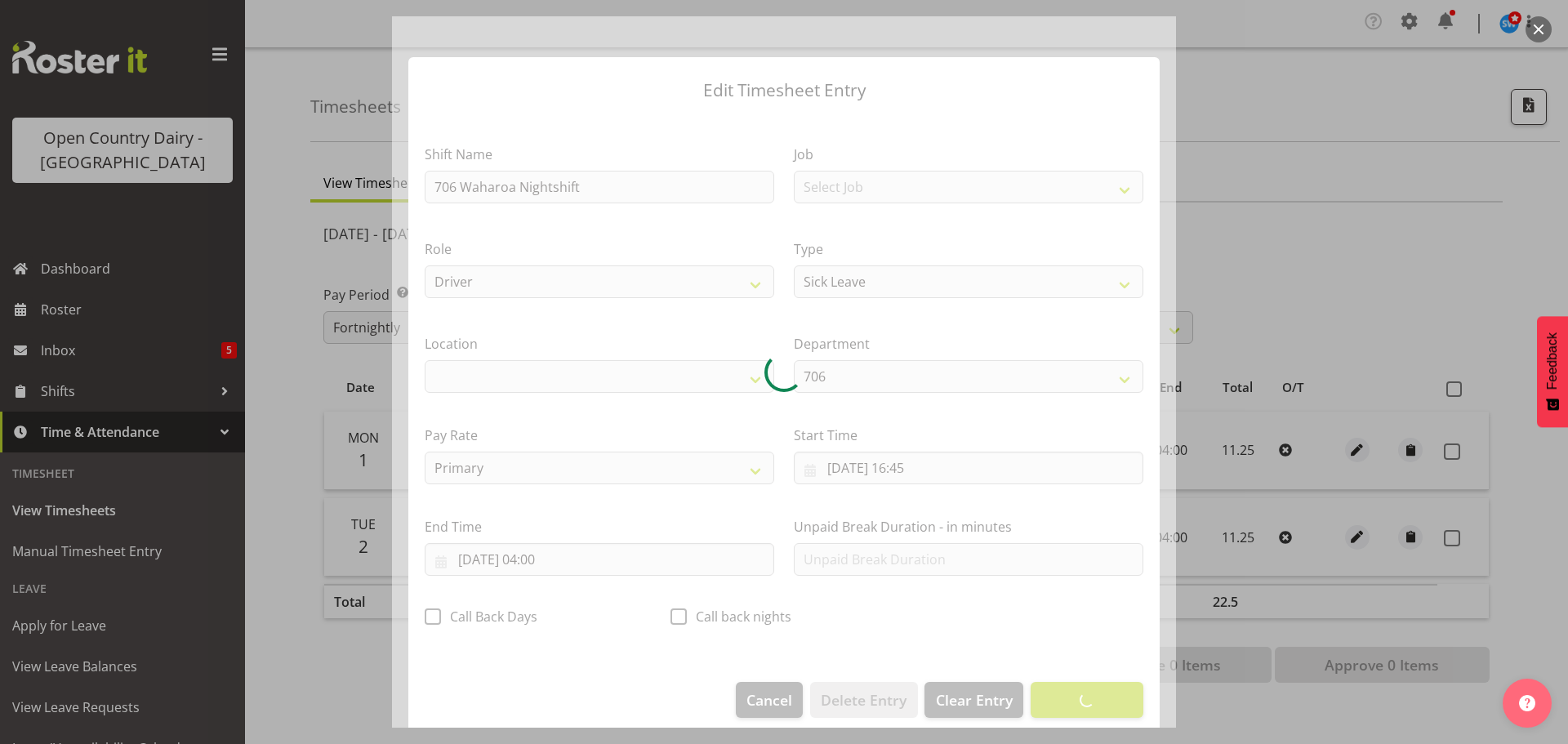
select select "1054"
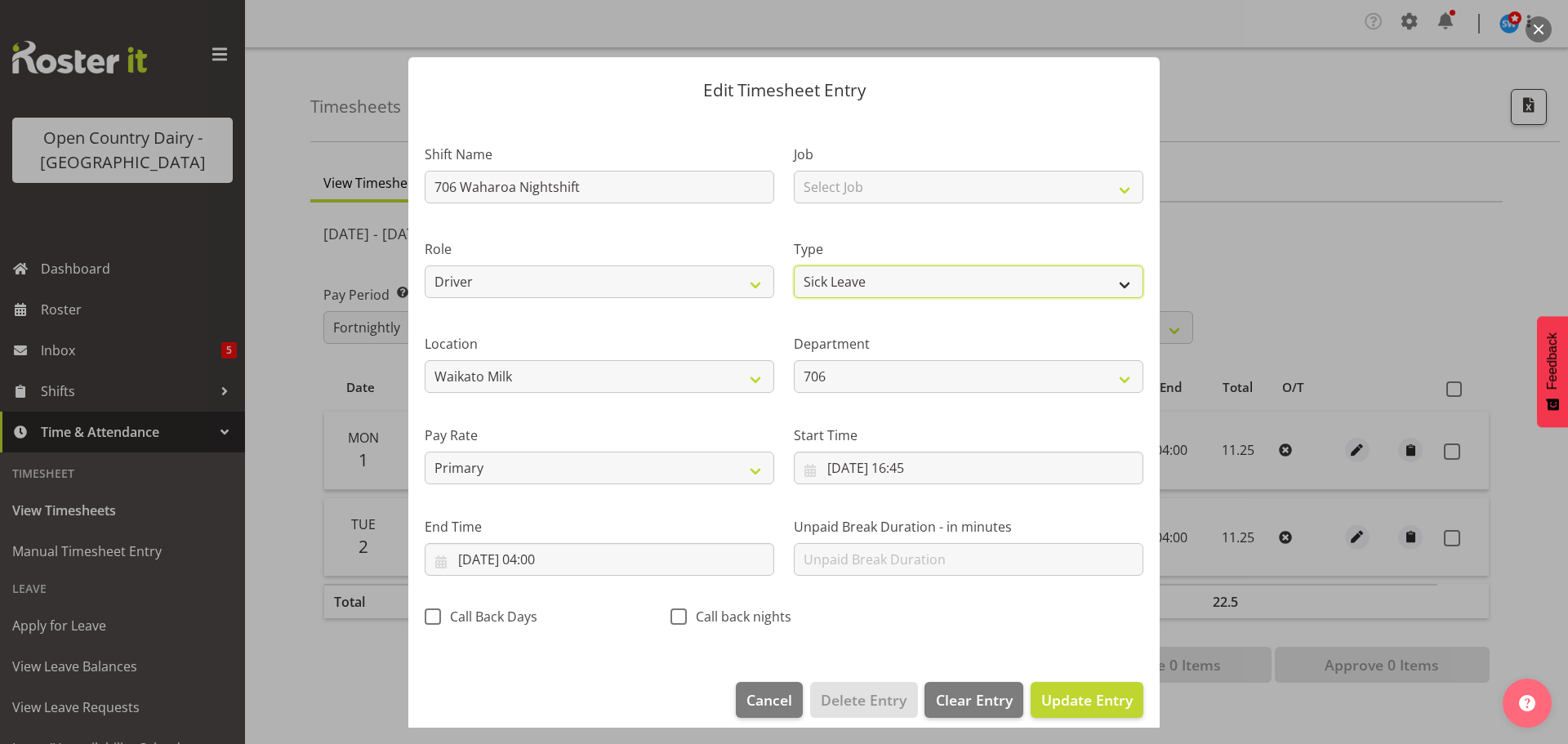
click at [876, 280] on select "Off Standard Public Holiday Public Holiday (Worked) Day In Lieu Annual Leave Si…" at bounding box center [968, 281] width 349 height 32
select select "Standard"
click at [794, 266] on select "Off Standard Public Holiday Public Holiday (Worked) Day In Lieu Annual Leave Si…" at bounding box center [968, 281] width 349 height 32
click at [1068, 694] on span "Update Entry" at bounding box center [1086, 700] width 92 height 20
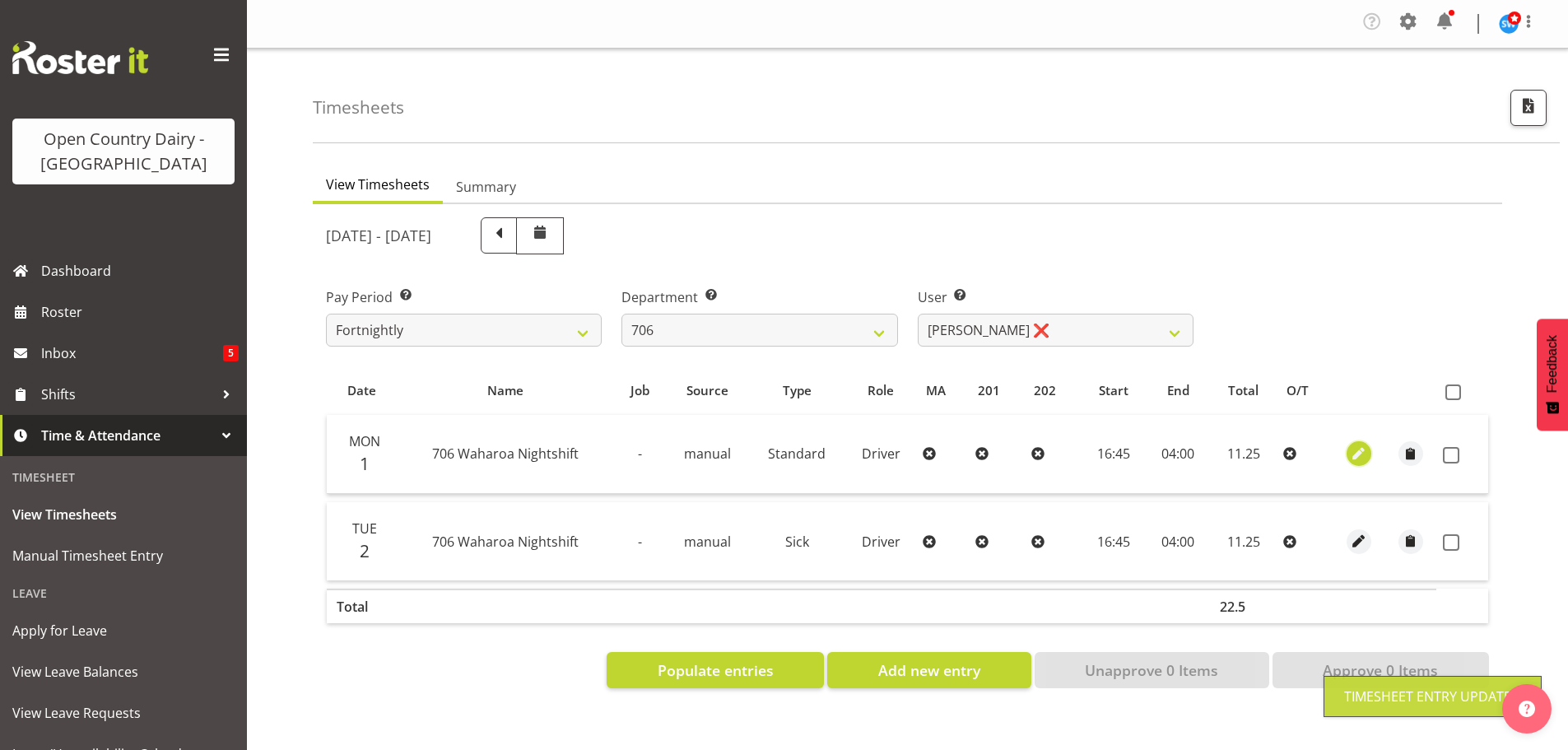
click at [1362, 451] on span "button" at bounding box center [1359, 454] width 19 height 19
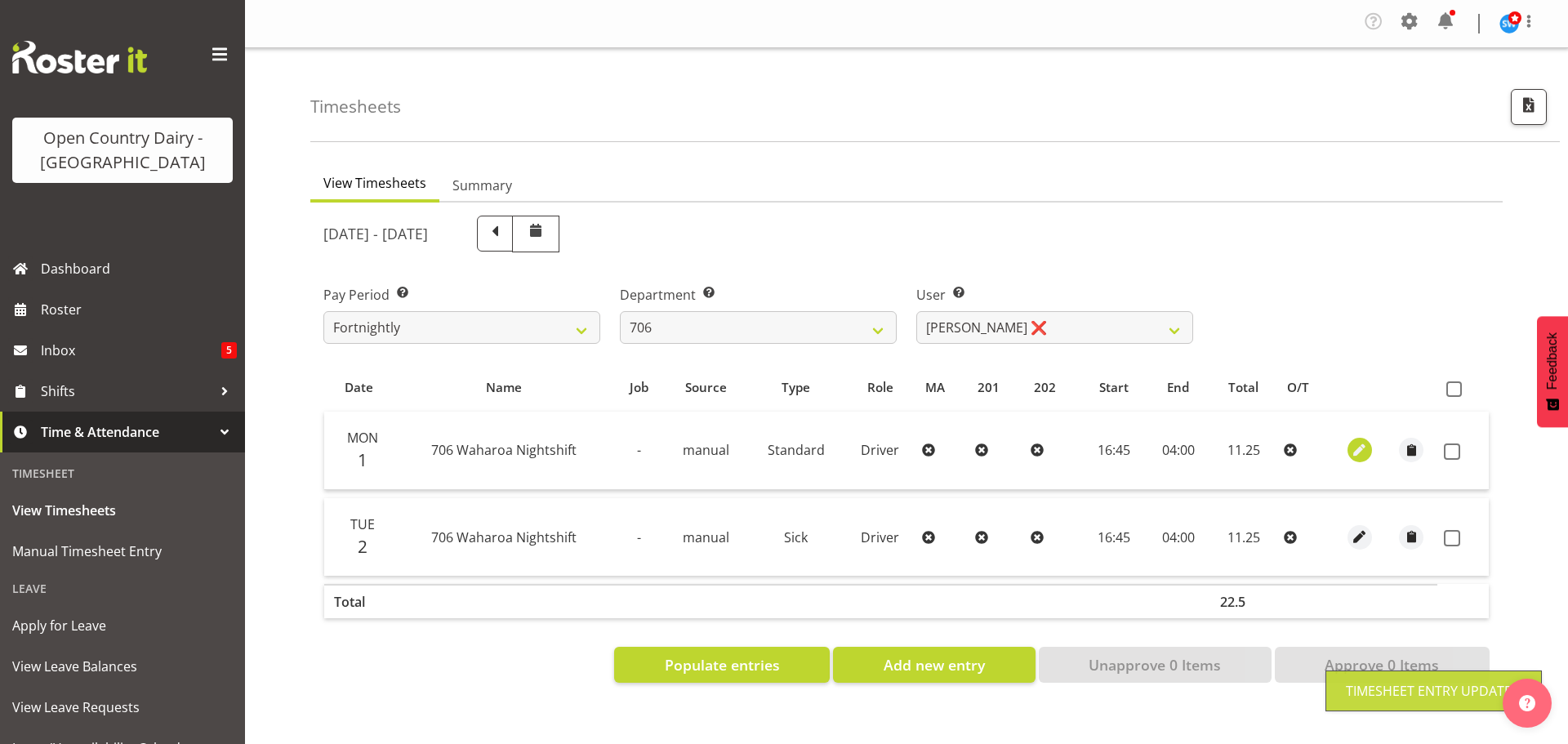
select select "Standard"
select select "8"
select select "2025"
select select "16"
select select "45"
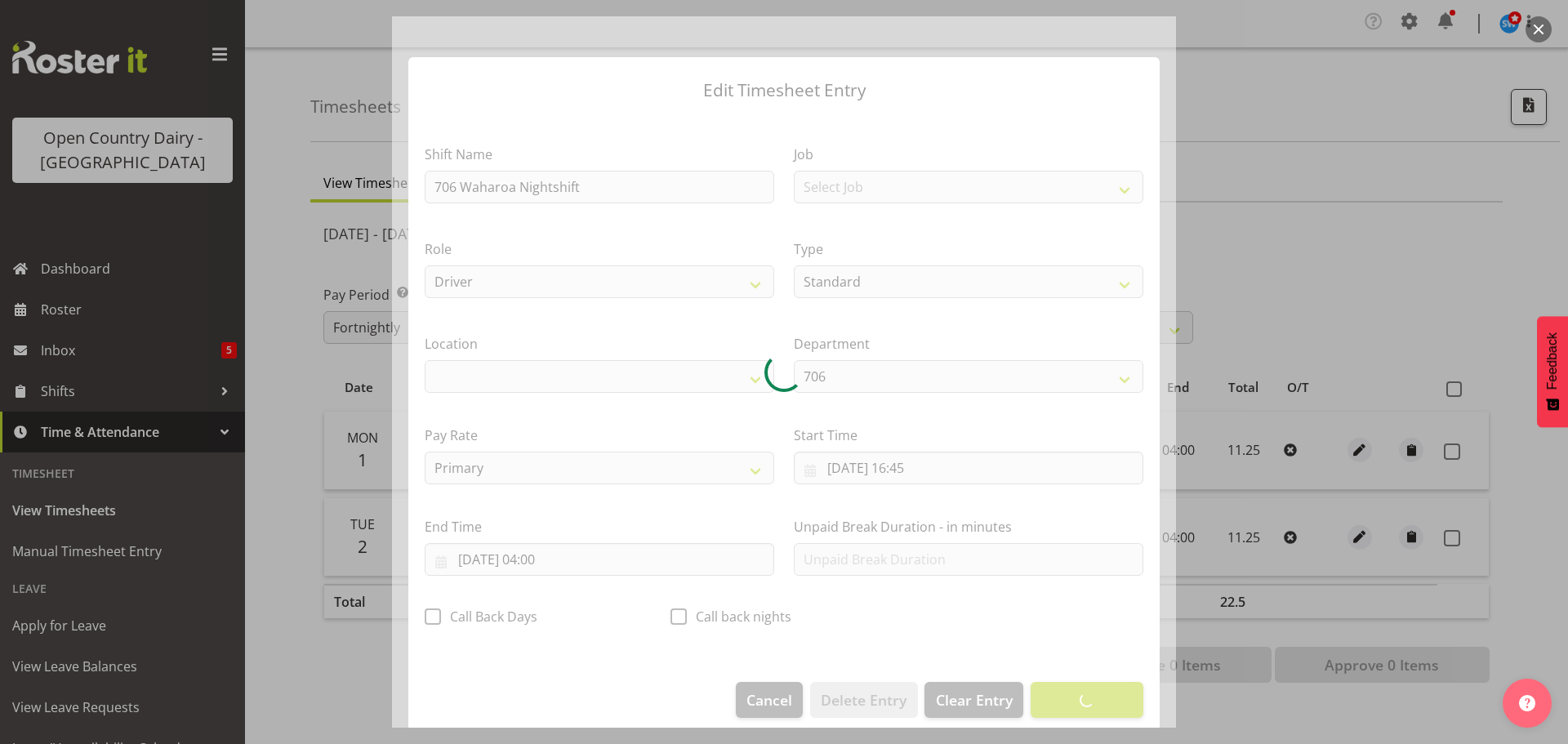
select select "1054"
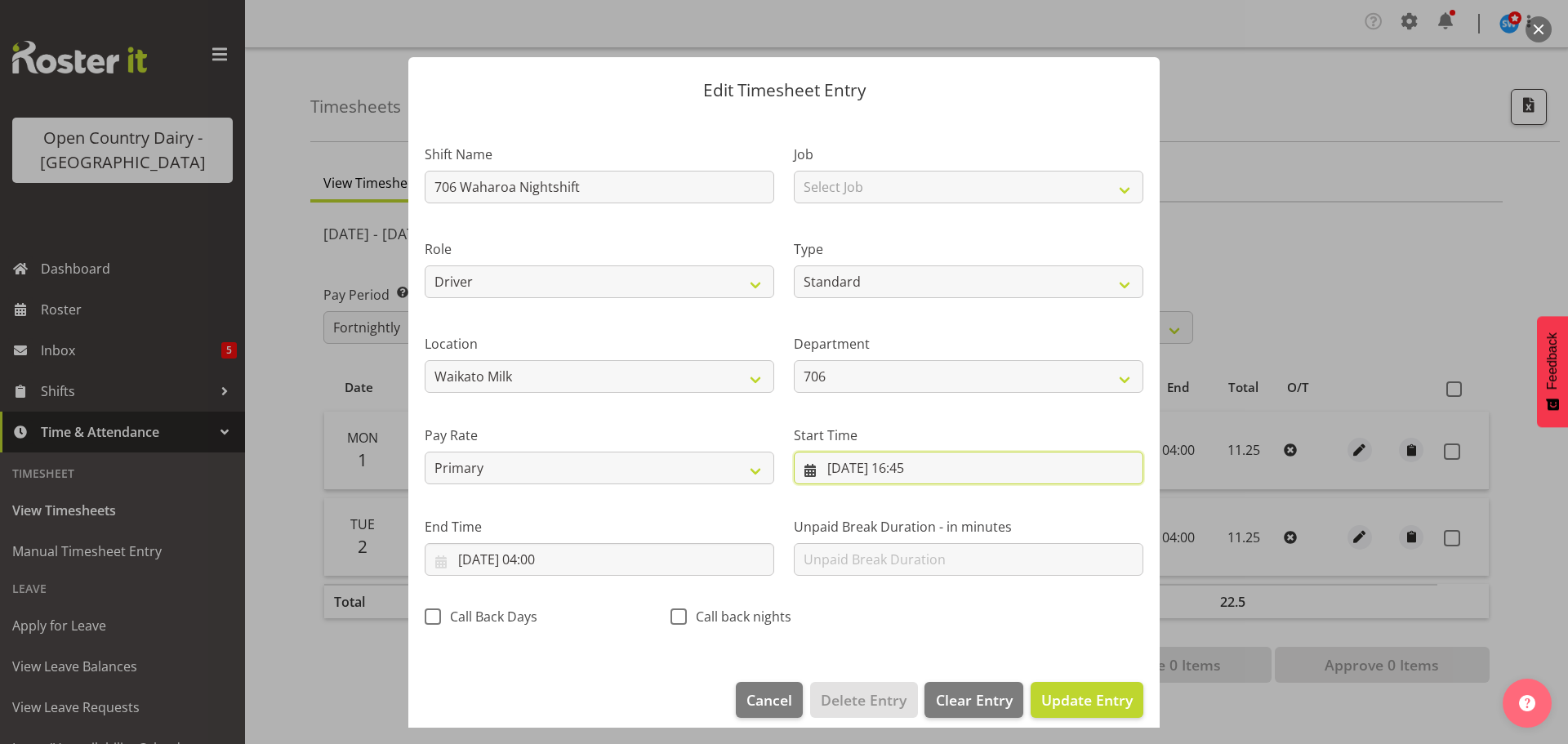
click at [899, 467] on input "[DATE] 16:45" at bounding box center [968, 468] width 349 height 32
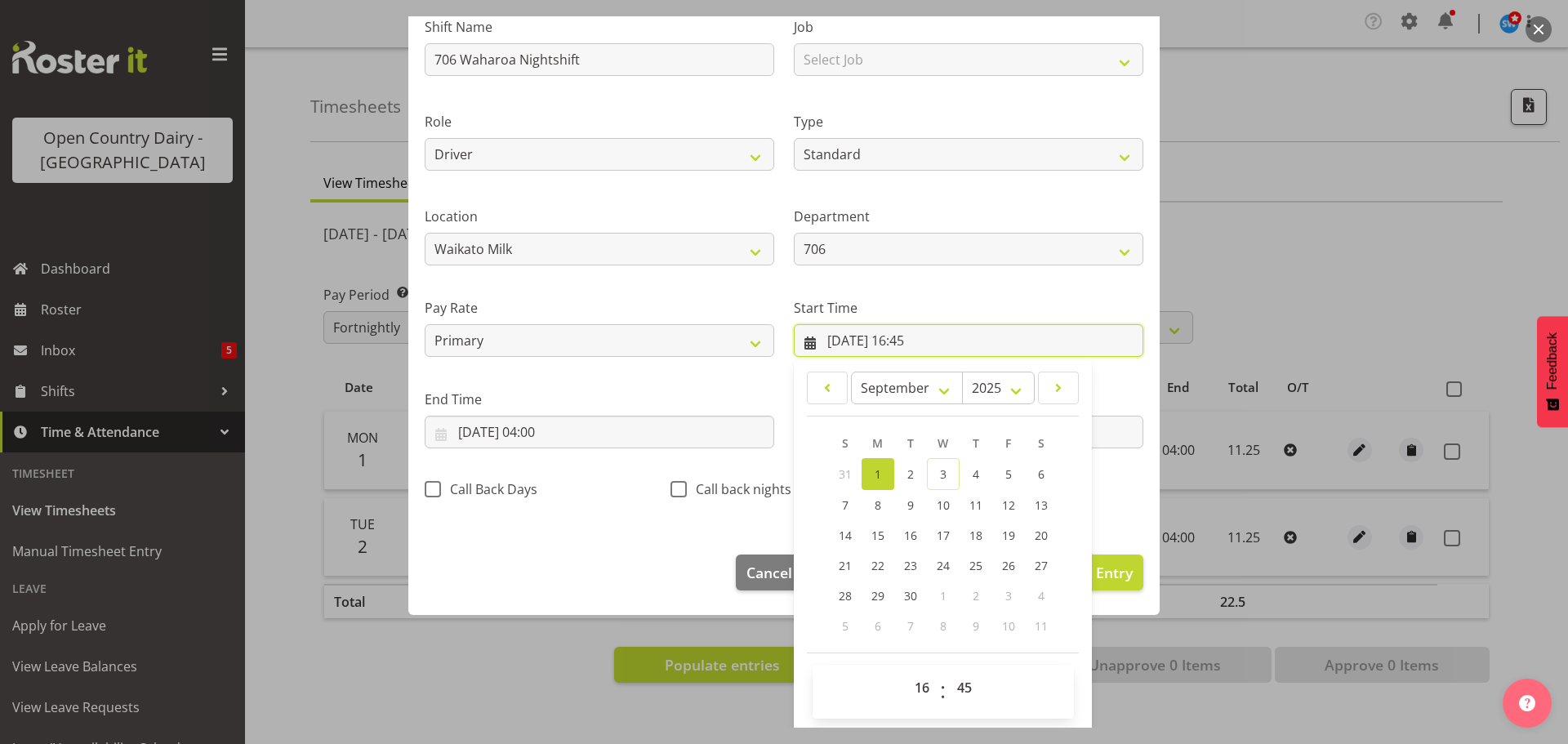
scroll to position [130, 0]
click at [919, 681] on select "00 01 02 03 04 05 06 07 08 09 10 11 12 13 14 15 16 17 18 19 20 21 22 23" at bounding box center [924, 684] width 36 height 32
select select "0"
click at [906, 669] on select "00 01 02 03 04 05 06 07 08 09 10 11 12 13 14 15 16 17 18 19 20 21 22 23" at bounding box center [924, 684] width 36 height 32
type input "[DATE] 00:45"
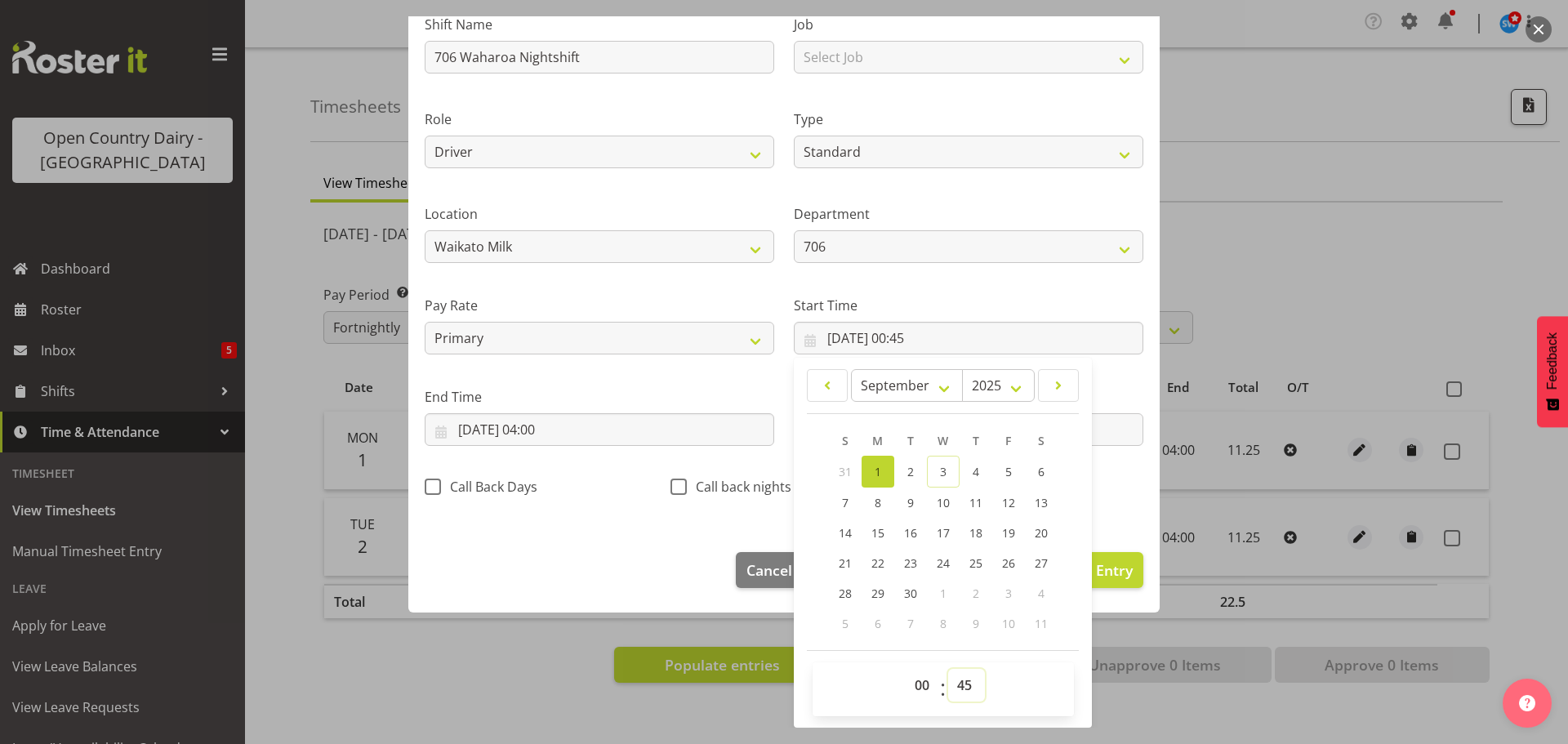
click at [961, 687] on select "00 01 02 03 04 05 06 07 08 09 10 11 12 13 14 15 16 17 18 19 20 21 22 23 24 25 2…" at bounding box center [966, 684] width 36 height 32
select select "0"
click at [948, 669] on select "00 01 02 03 04 05 06 07 08 09 10 11 12 13 14 15 16 17 18 19 20 21 22 23 24 25 2…" at bounding box center [966, 684] width 36 height 32
type input "[DATE] 00:00"
click at [496, 430] on input "[DATE] 04:00" at bounding box center [599, 429] width 349 height 32
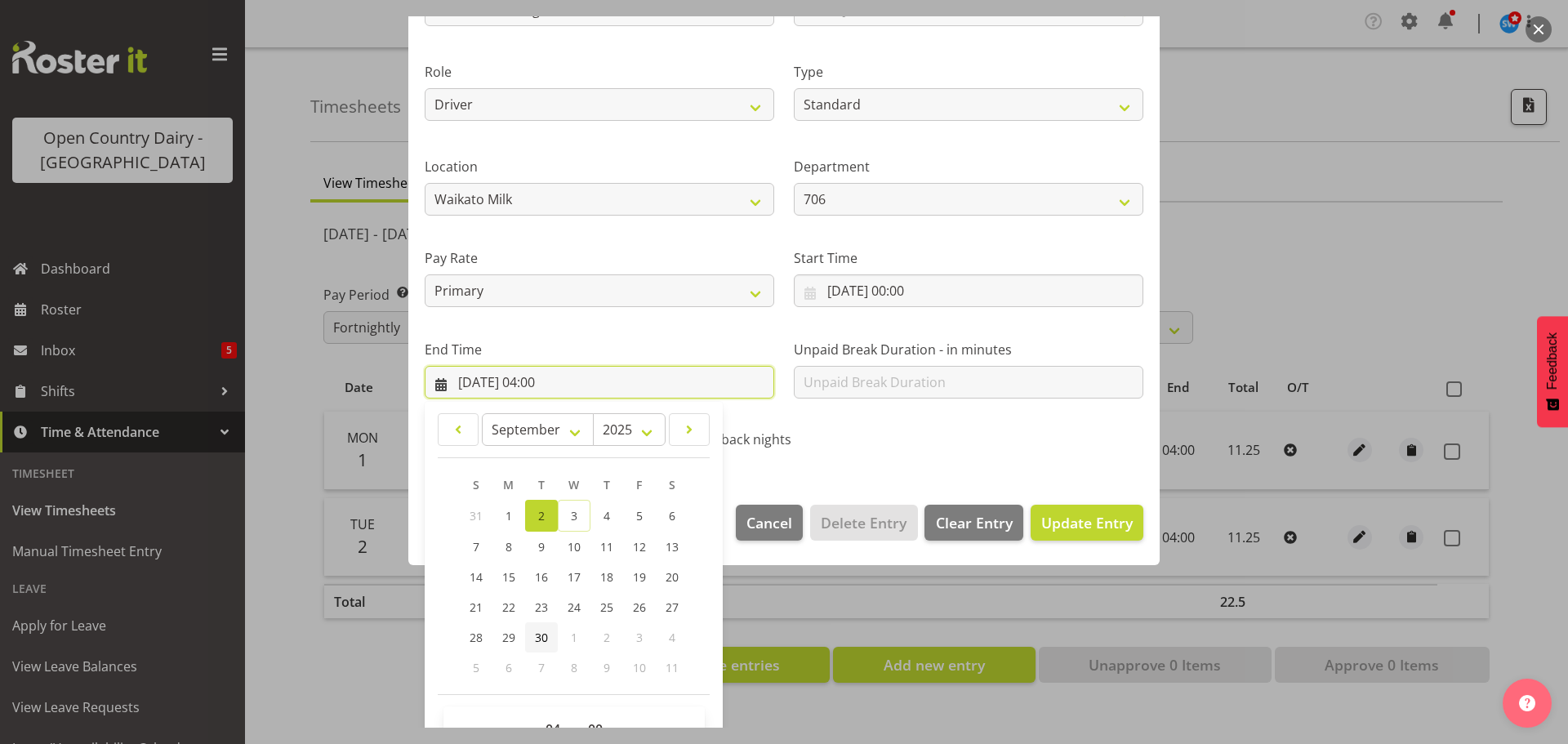
scroll to position [221, 0]
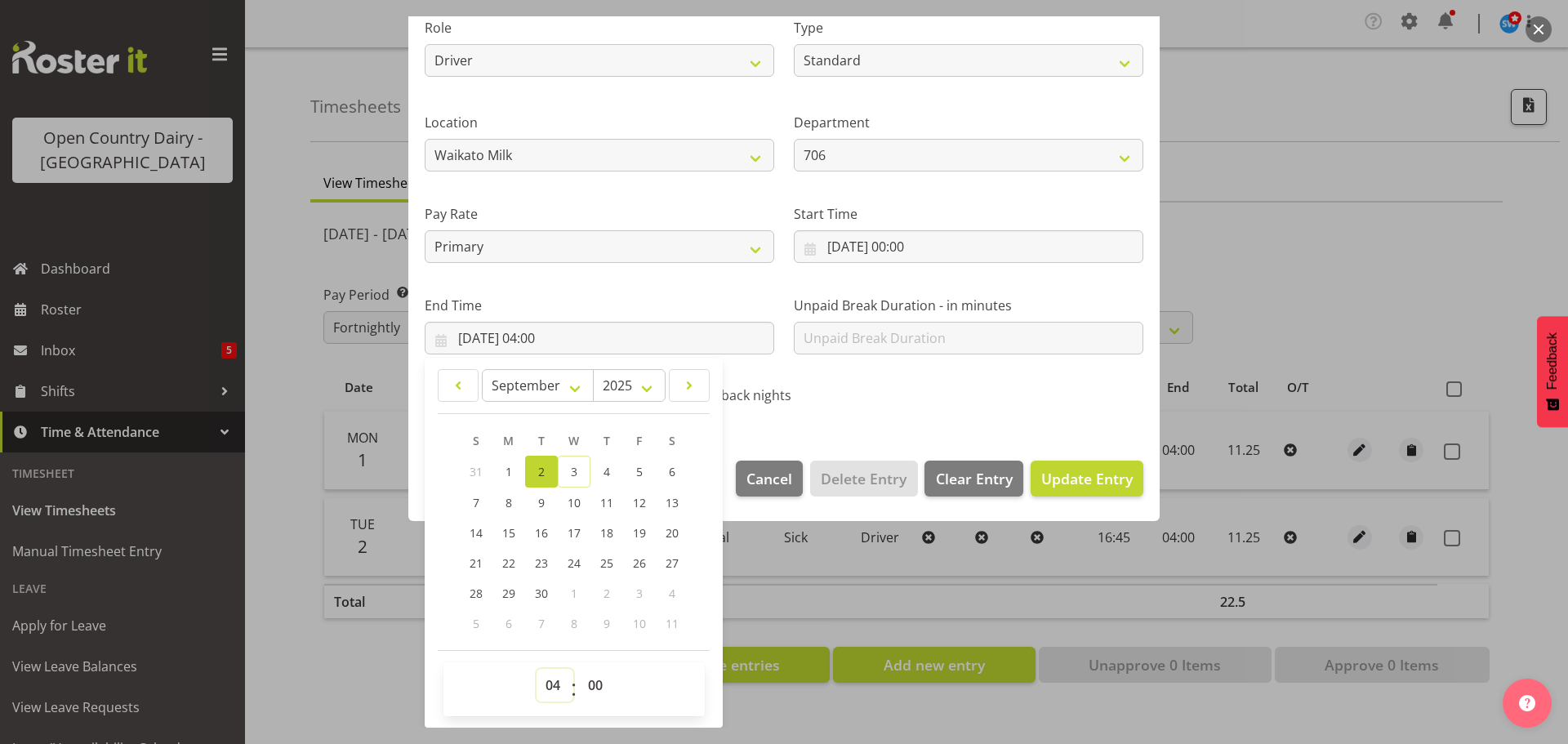
click at [553, 684] on select "00 01 02 03 04 05 06 07 08 09 10 11 12 13 14 15 16 17 18 19 20 21 22 23" at bounding box center [554, 684] width 36 height 32
select select "9"
click at [536, 669] on select "00 01 02 03 04 05 06 07 08 09 10 11 12 13 14 15 16 17 18 19 20 21 22 23" at bounding box center [554, 684] width 36 height 32
type input "[DATE] 09:00"
click at [597, 684] on select "00 01 02 03 04 05 06 07 08 09 10 11 12 13 14 15 16 17 18 19 20 21 22 23 24 25 2…" at bounding box center [597, 684] width 36 height 32
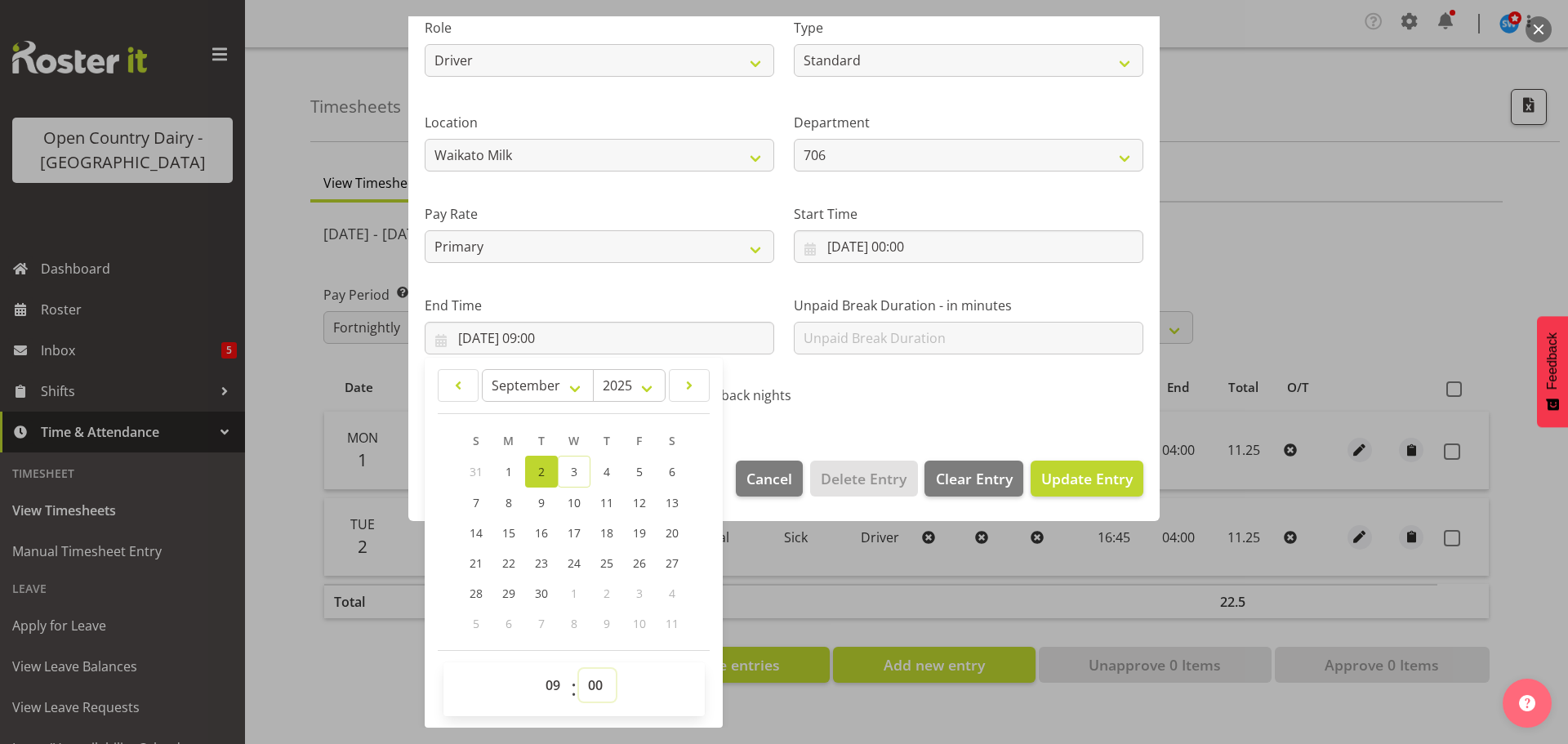
select select "44"
click at [579, 669] on select "00 01 02 03 04 05 06 07 08 09 10 11 12 13 14 15 16 17 18 19 20 21 22 23 24 25 2…" at bounding box center [597, 684] width 36 height 32
type input "[DATE] 09:44"
click at [1072, 472] on span "Update Entry" at bounding box center [1086, 479] width 92 height 20
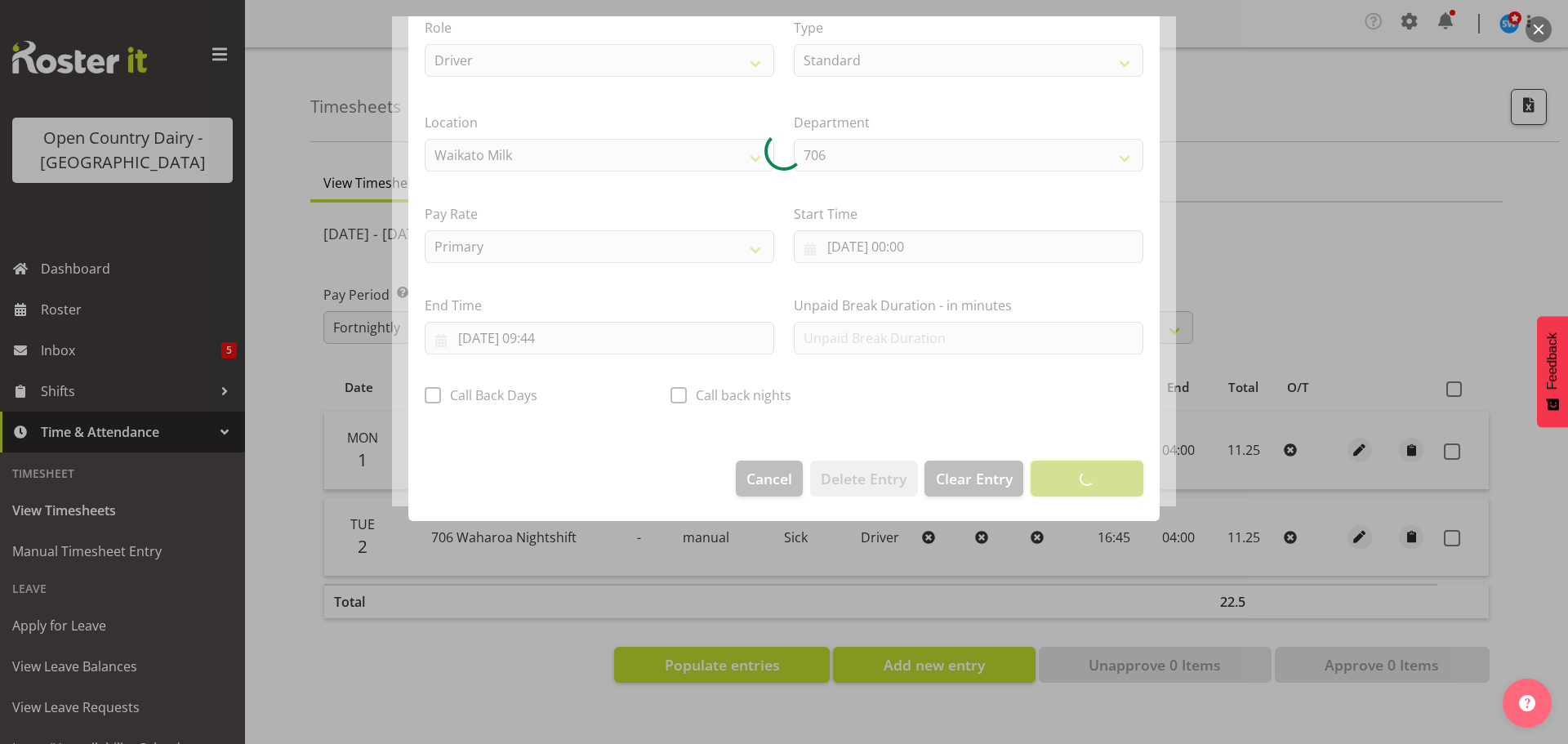
scroll to position [15, 0]
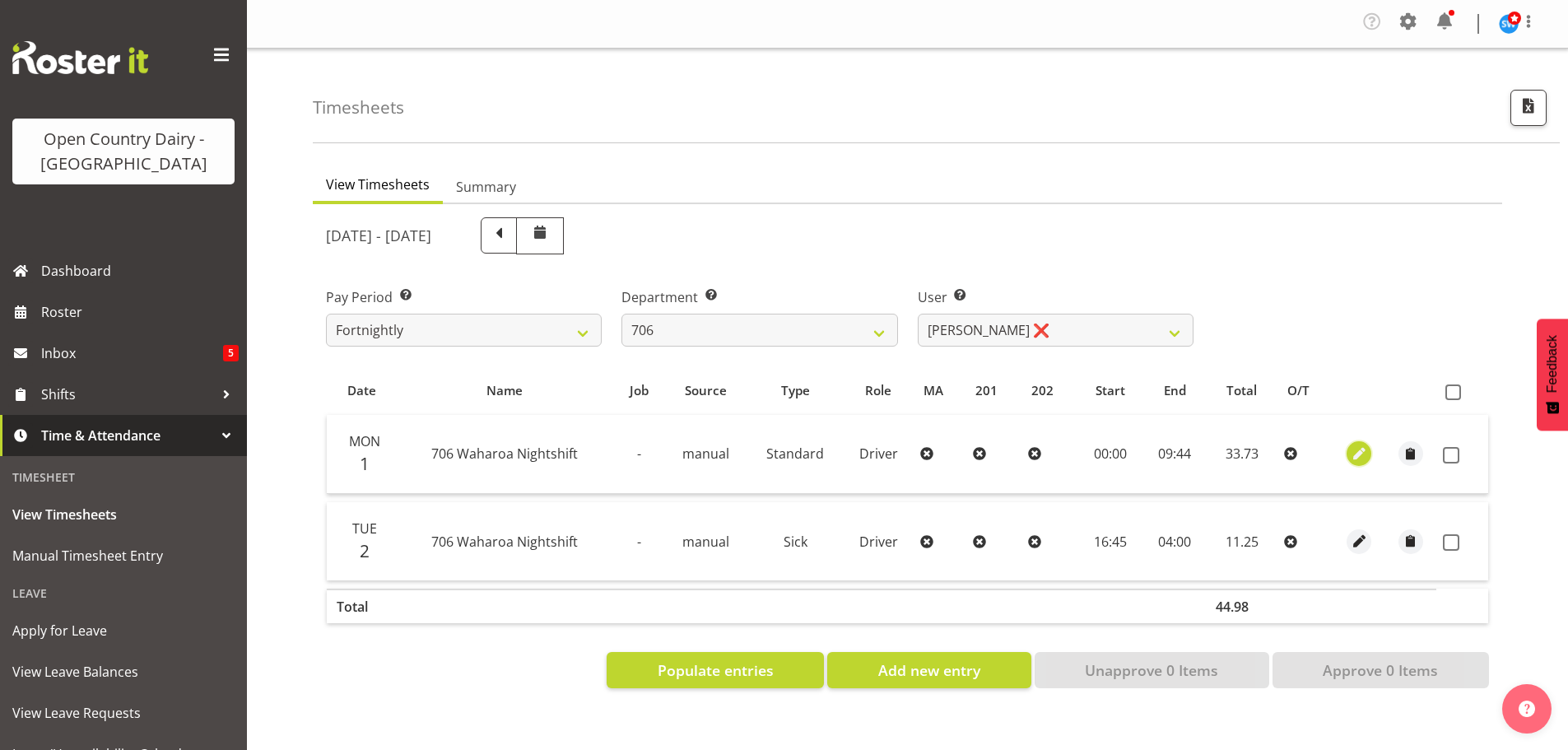
click at [1359, 449] on span "button" at bounding box center [1359, 454] width 19 height 19
select select "Standard"
select select "8"
select select "2025"
select select "9"
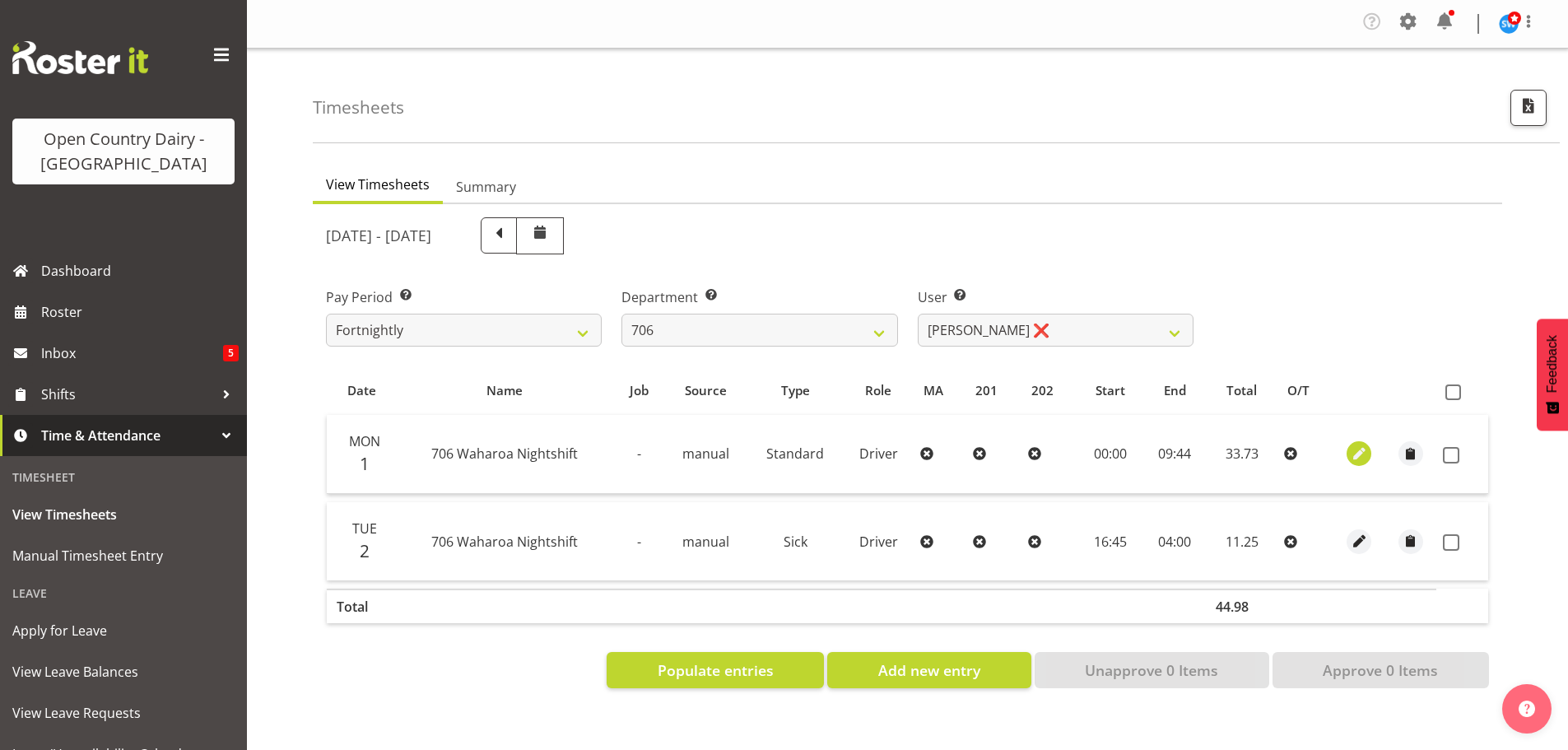
select select "44"
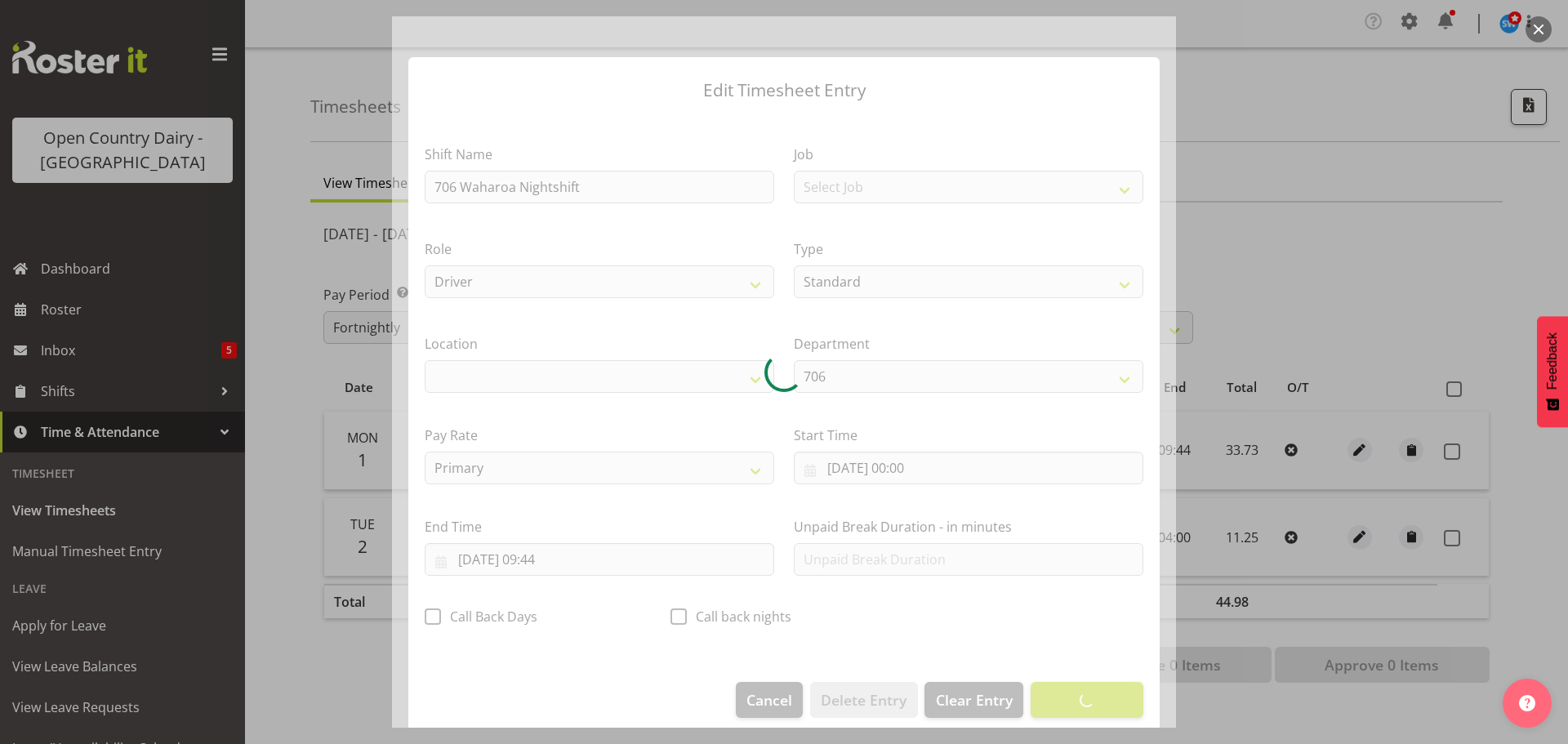
select select "1054"
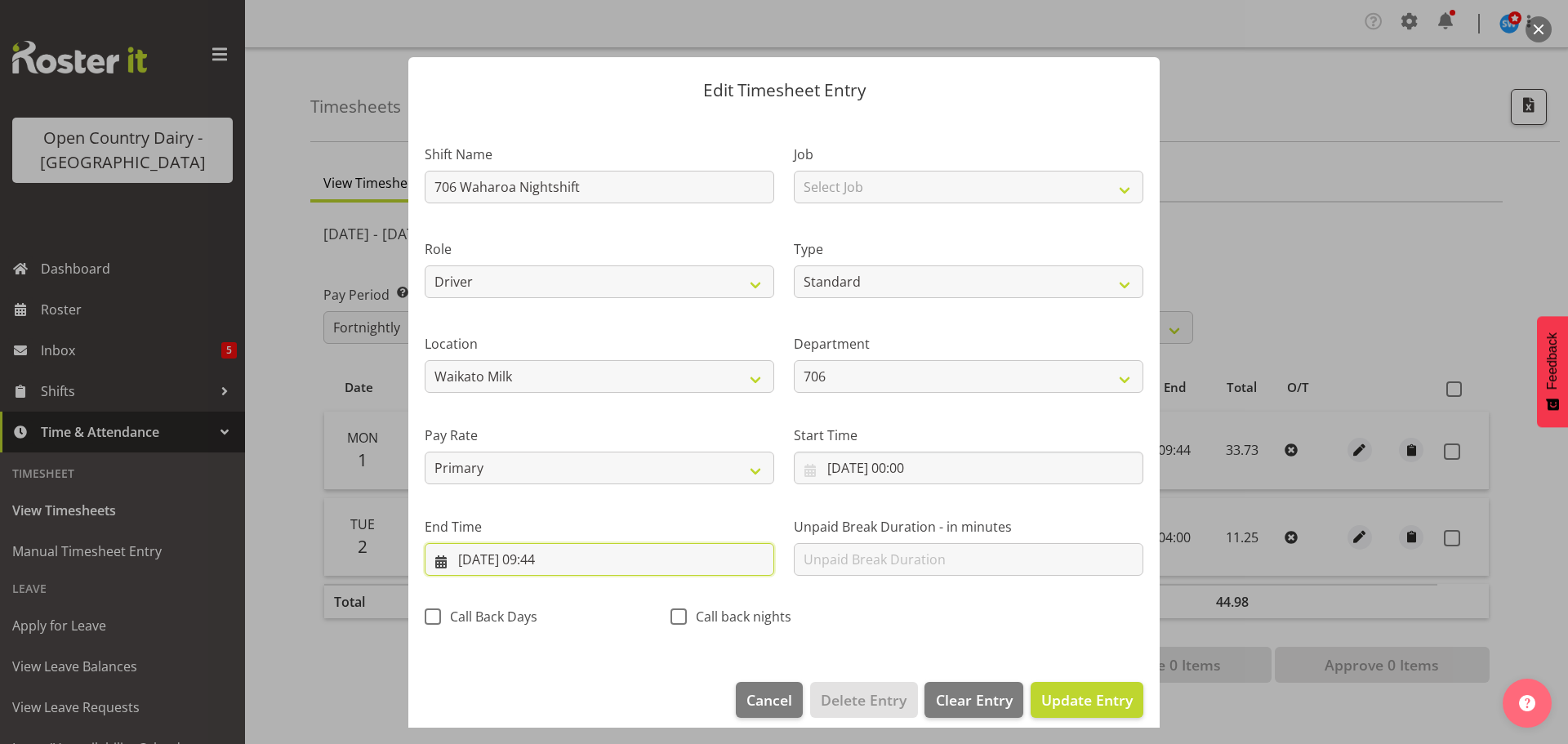
click at [477, 558] on input "02/09/2025, 09:44" at bounding box center [599, 559] width 349 height 32
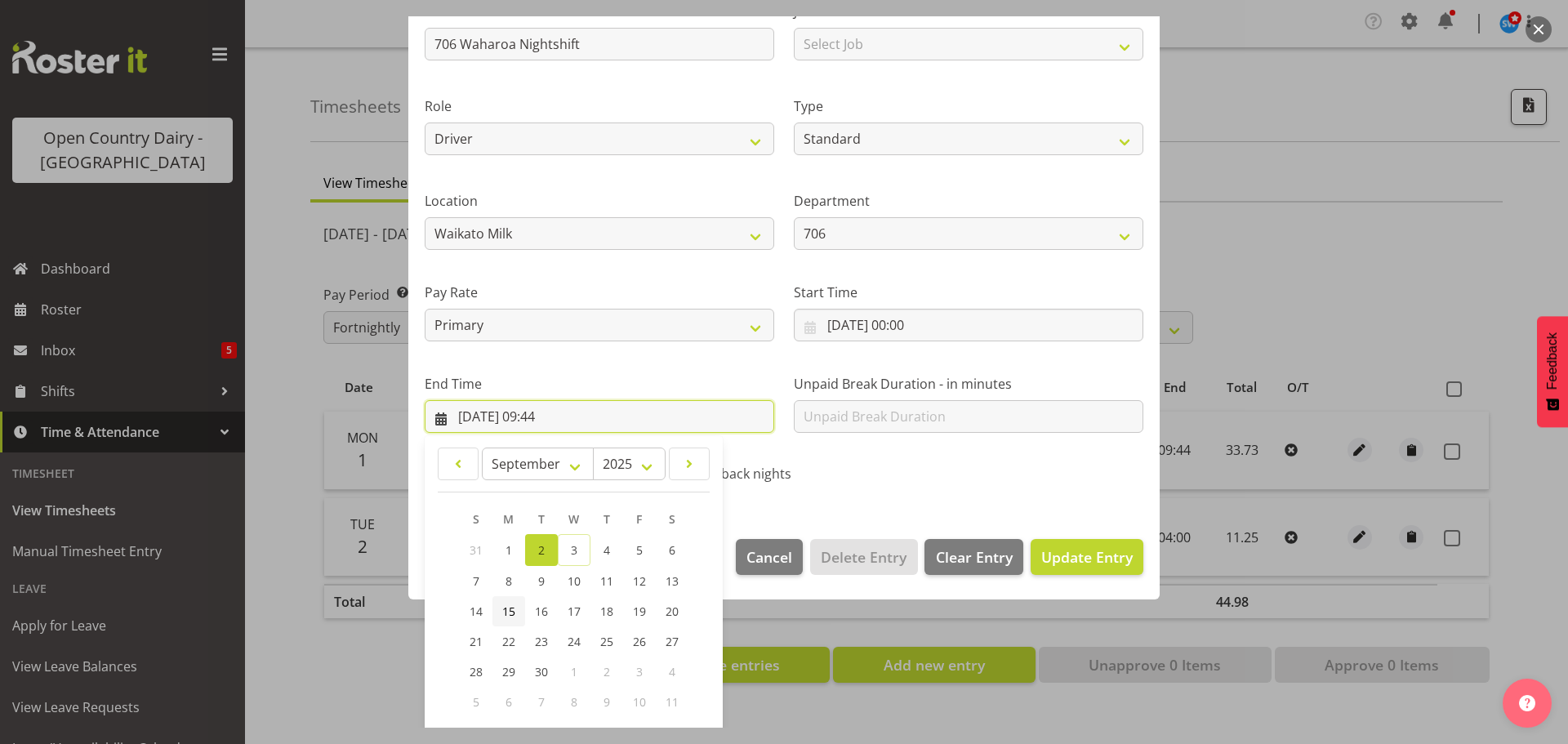
scroll to position [163, 0]
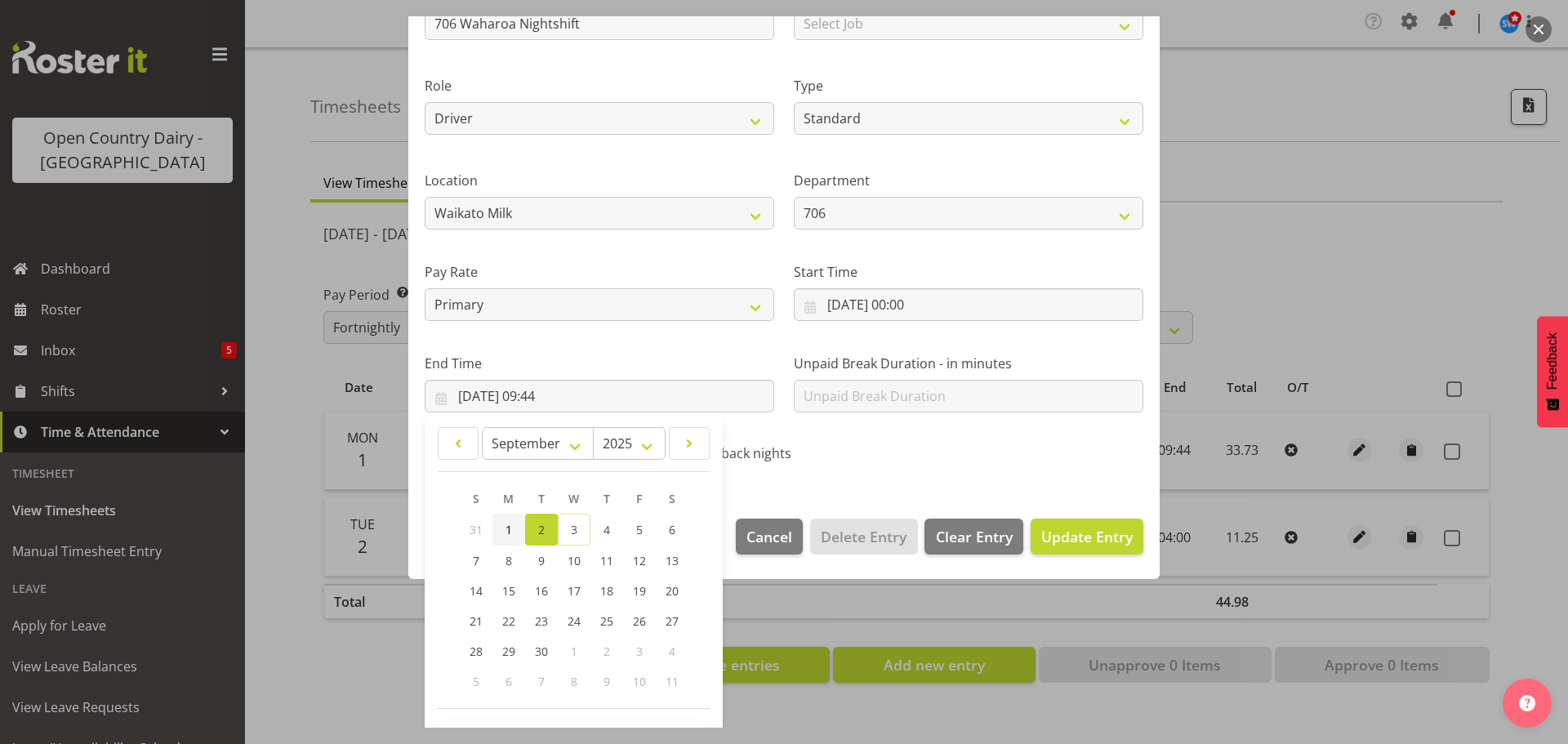
click at [511, 531] on span "1" at bounding box center [509, 530] width 7 height 16
type input "01/09/2025, 09:44"
click at [1059, 530] on span "Update Entry" at bounding box center [1086, 537] width 92 height 20
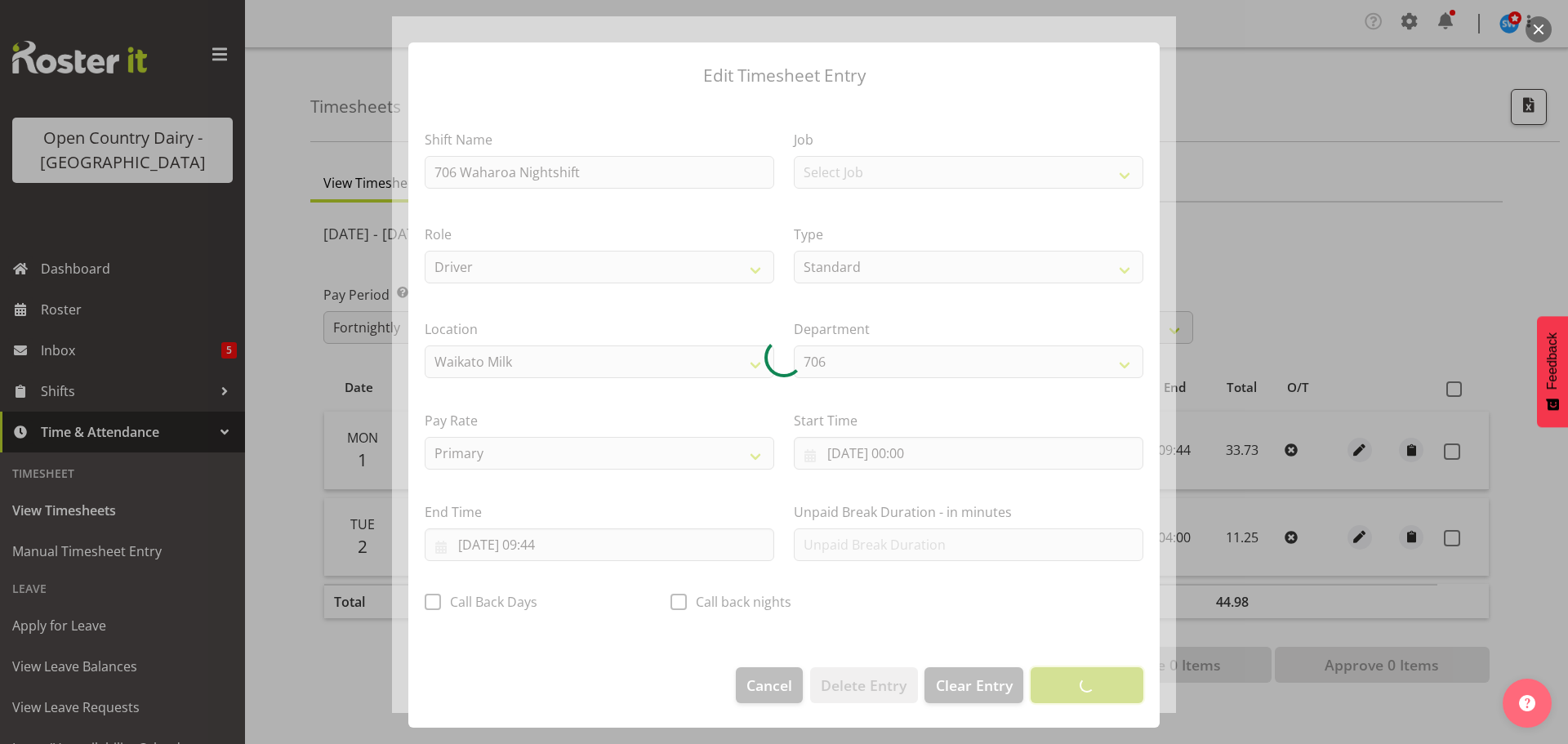
scroll to position [15, 0]
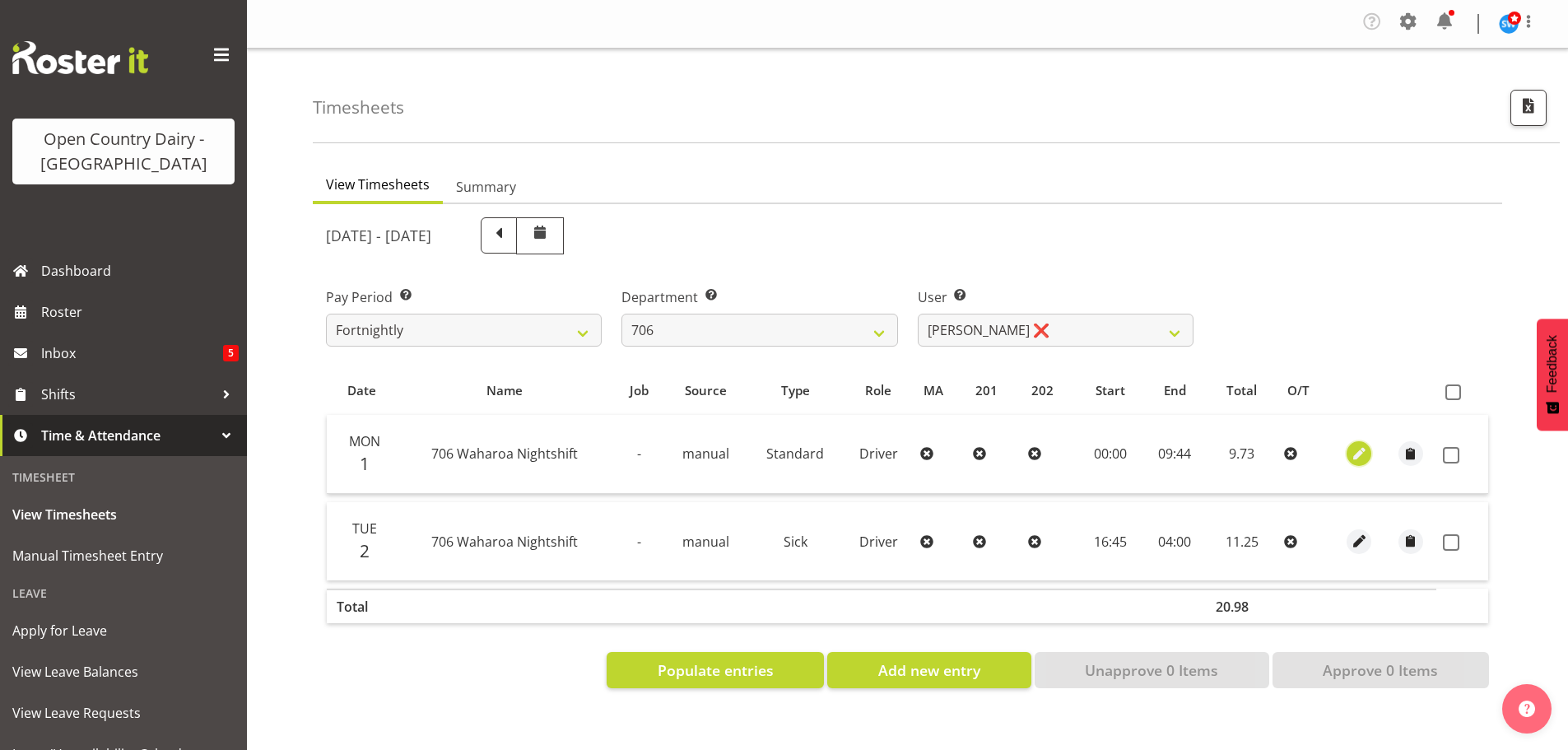
click at [1357, 447] on span "button" at bounding box center [1359, 454] width 19 height 19
select select "Standard"
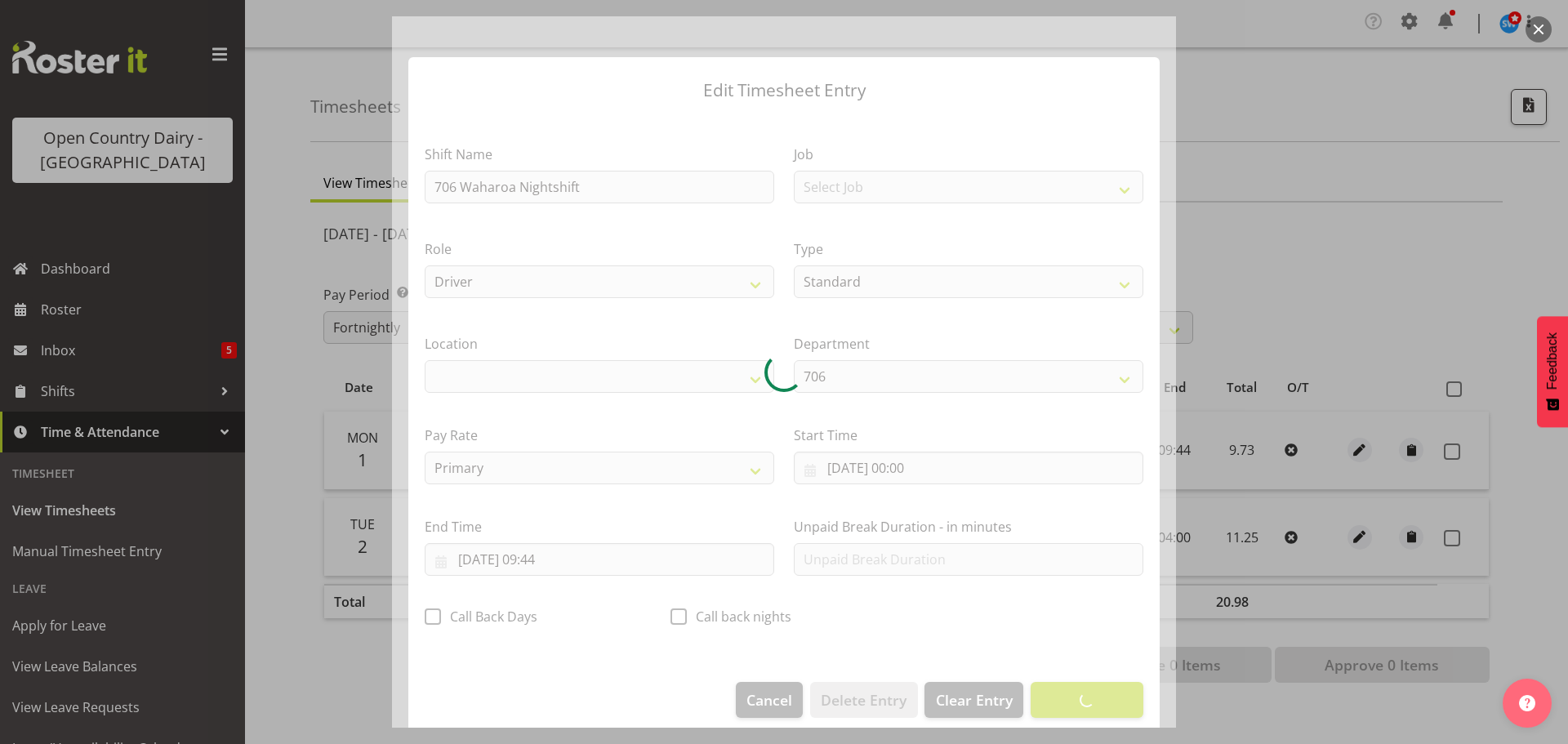
select select "1054"
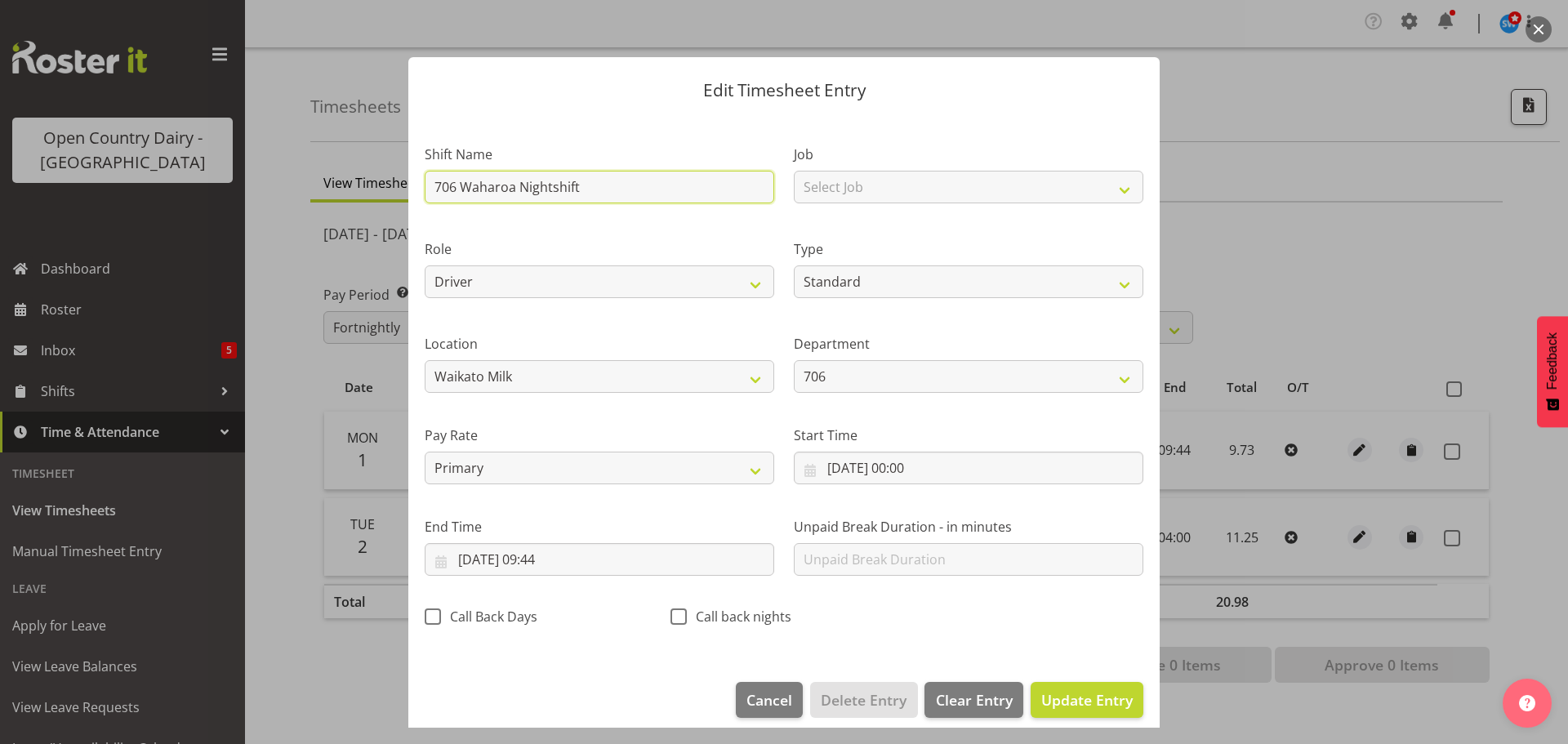
drag, startPoint x: 587, startPoint y: 184, endPoint x: 402, endPoint y: 175, distance: 185.2
click at [404, 175] on div "Edit Timesheet Entry Shift Name 706 Waharoa Nightshift Job Select Job Driver Dr…" at bounding box center [784, 372] width 784 height 712
type input "Leave"
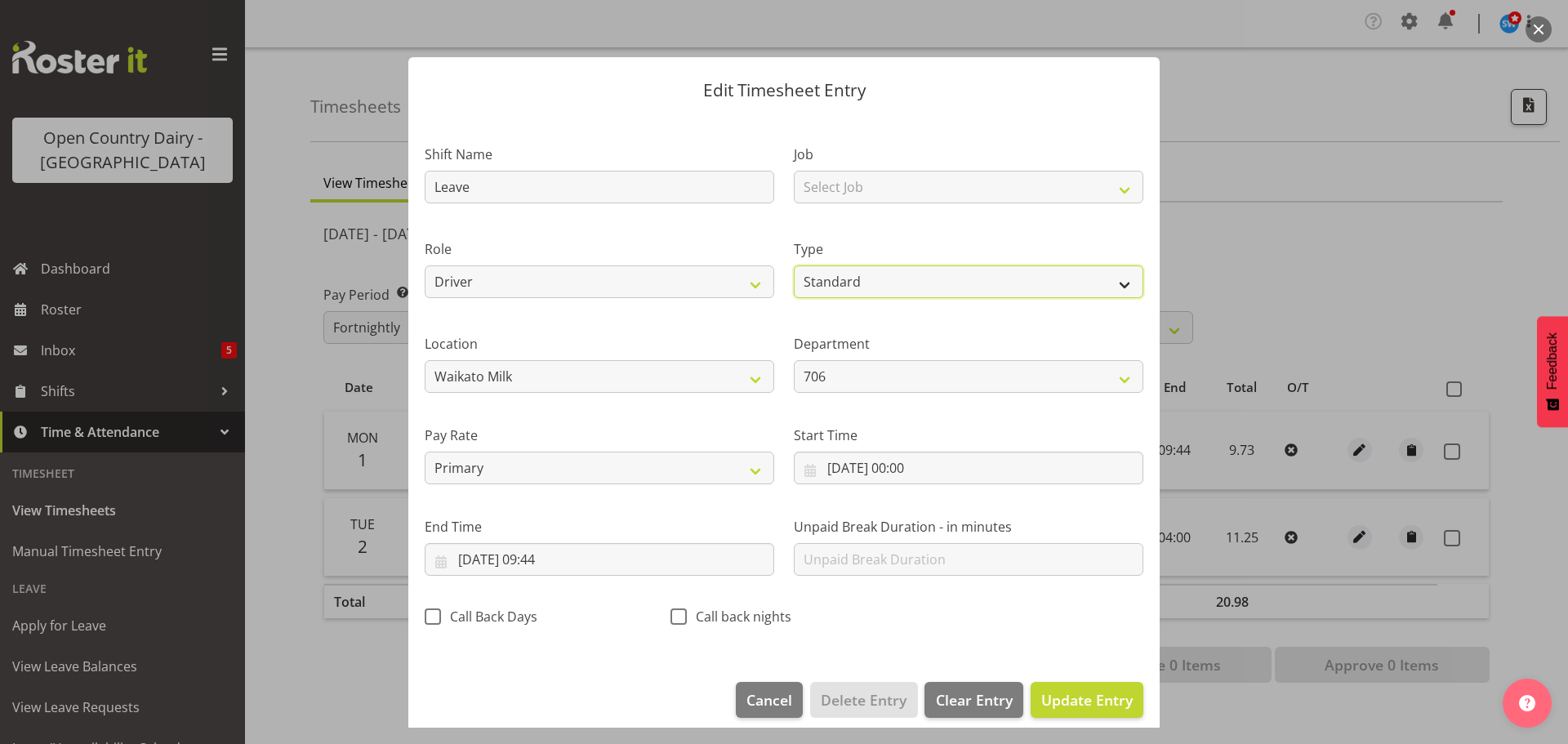
click at [910, 279] on select "Off Standard Public Holiday Public Holiday (Worked) Day In Lieu Annual Leave Si…" at bounding box center [968, 281] width 349 height 32
select select "Sick"
click at [794, 266] on select "Off Standard Public Holiday Public Holiday (Worked) Day In Lieu Annual Leave Si…" at bounding box center [968, 281] width 349 height 32
click at [1065, 685] on button "Update Entry" at bounding box center [1087, 699] width 113 height 36
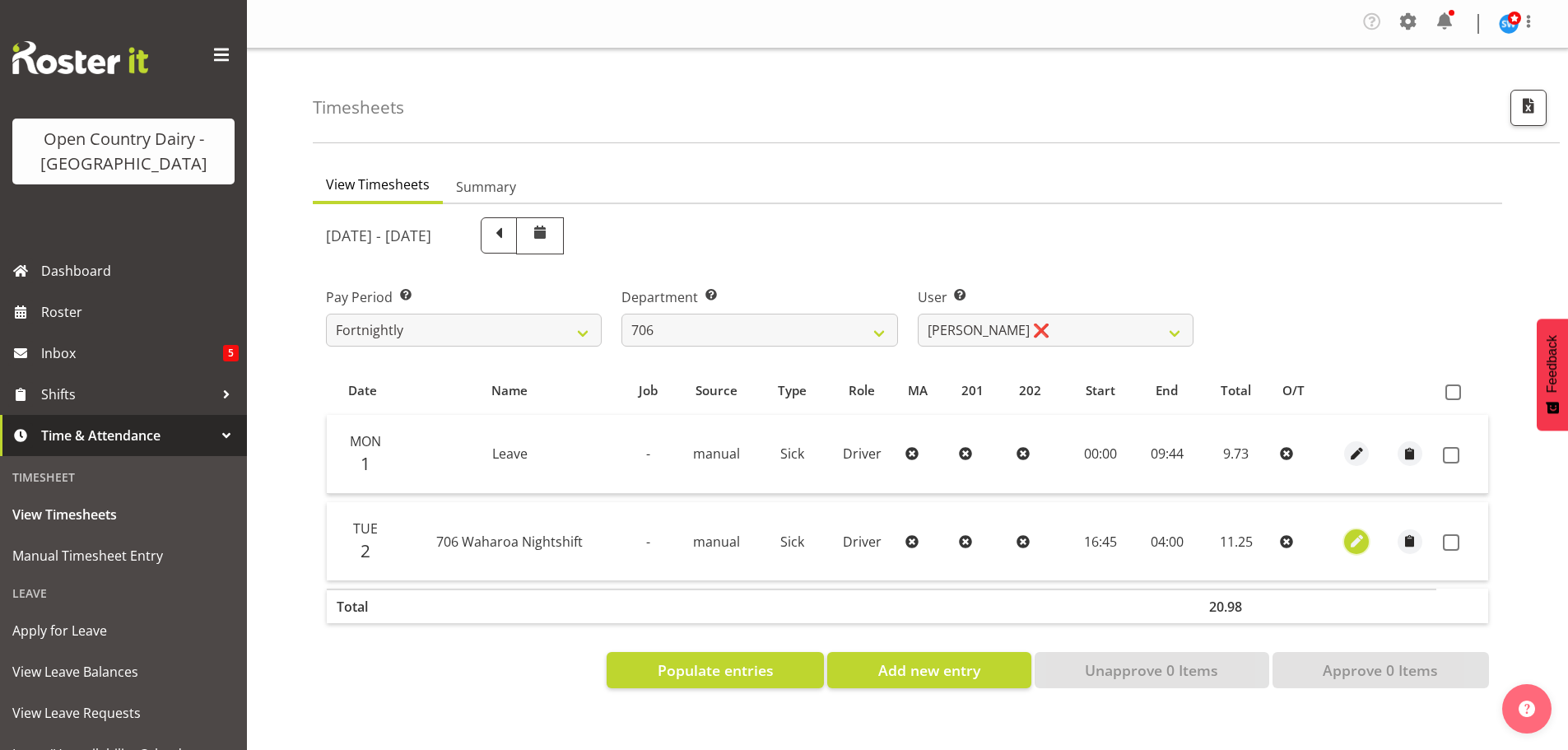
click at [1354, 536] on span "button" at bounding box center [1357, 541] width 19 height 19
select select "Sick"
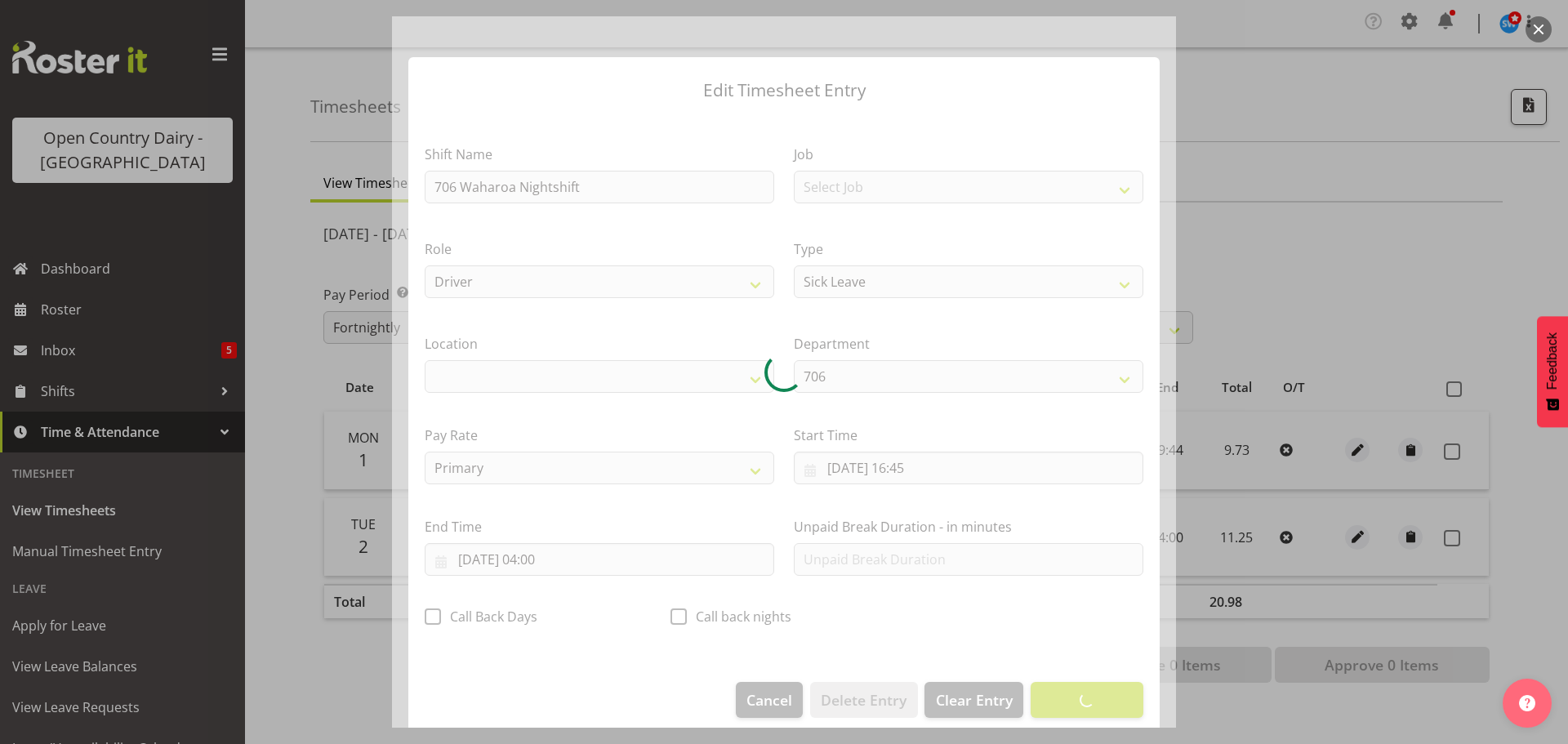
select select "1054"
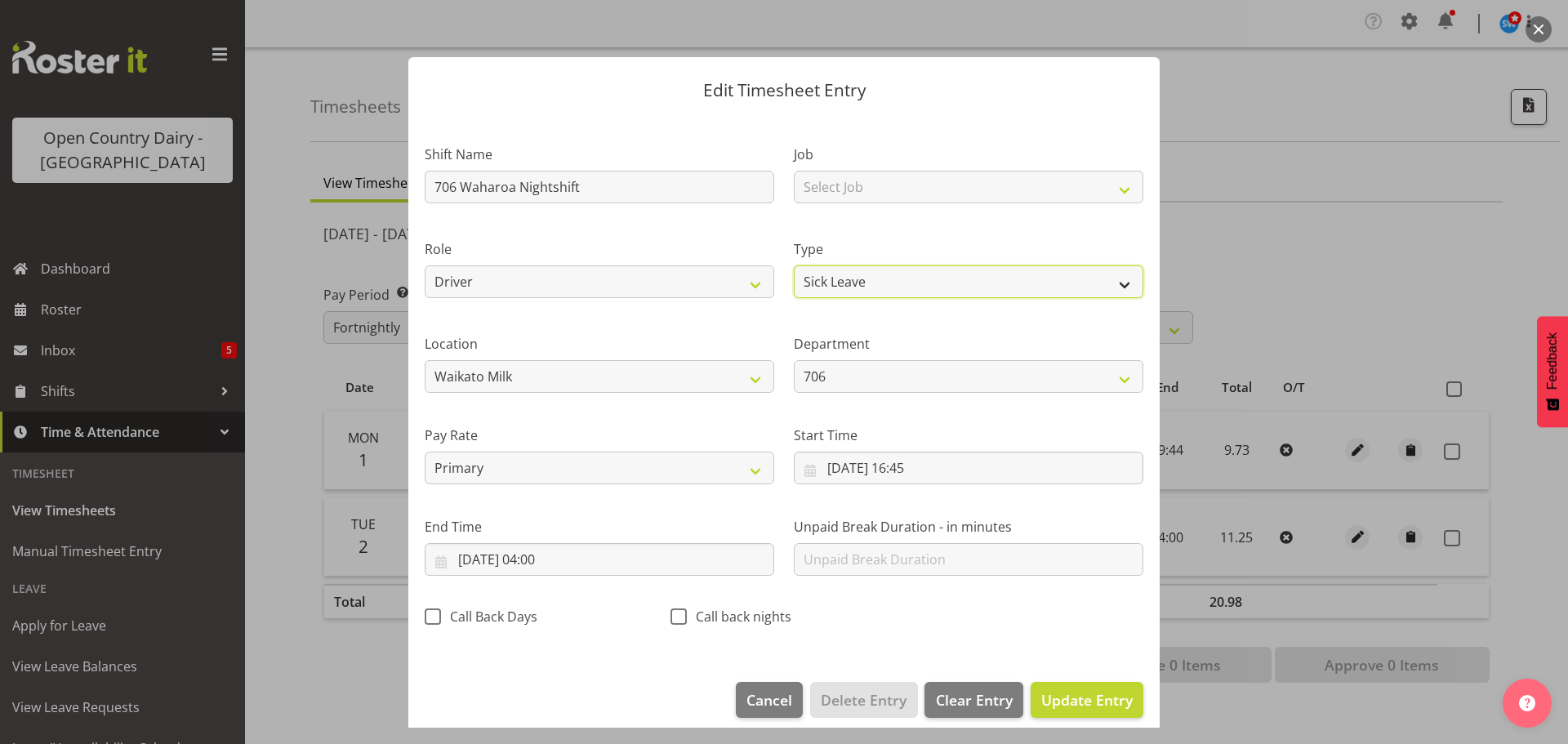
click at [867, 280] on select "Off Standard Public Holiday Public Holiday (Worked) Day In Lieu Annual Leave Si…" at bounding box center [968, 281] width 349 height 32
select select "Standard"
click at [794, 266] on select "Off Standard Public Holiday Public Holiday (Worked) Day In Lieu Annual Leave Si…" at bounding box center [968, 281] width 349 height 32
click at [1072, 697] on span "Update Entry" at bounding box center [1086, 700] width 92 height 20
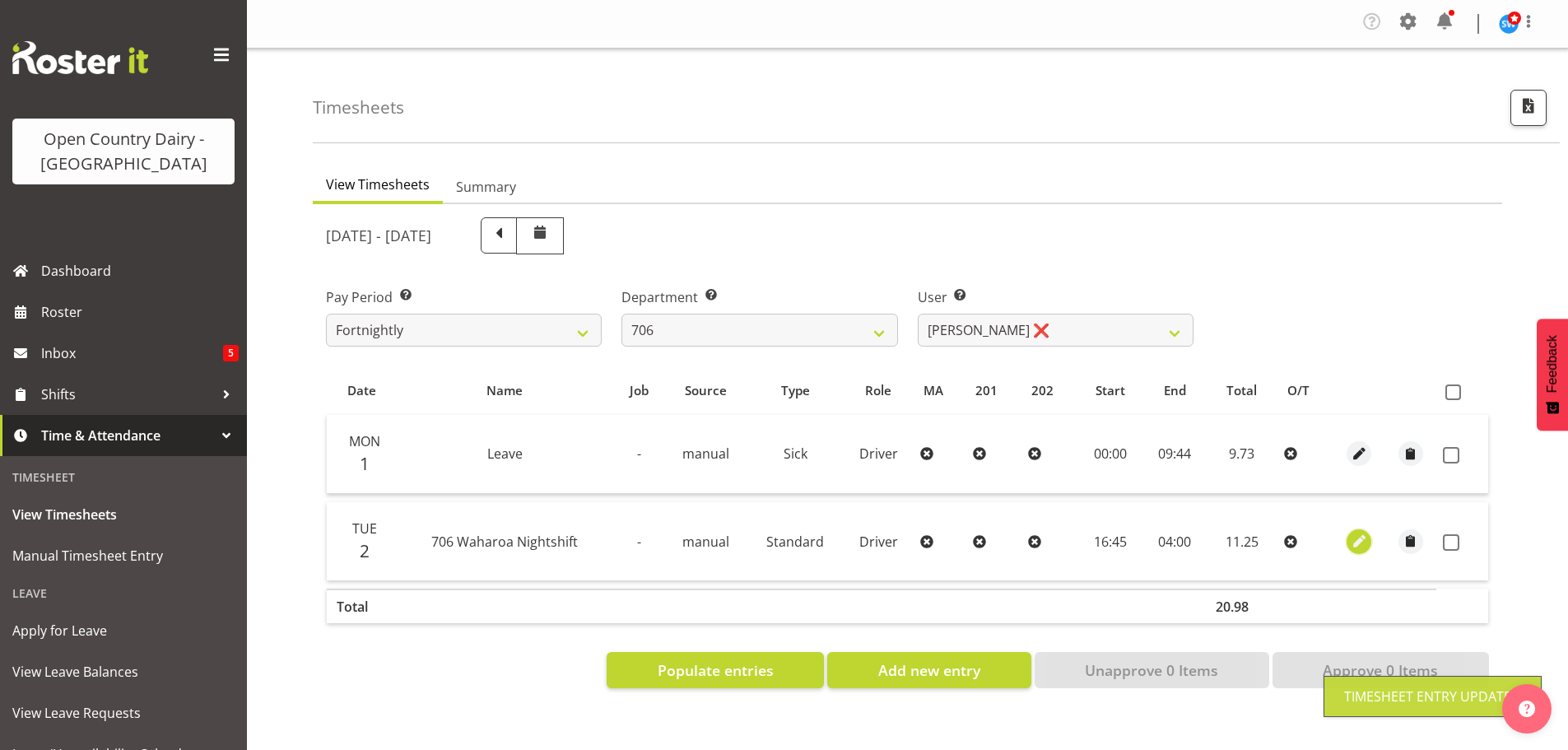
click at [1365, 539] on span "button" at bounding box center [1359, 541] width 19 height 19
select select "Standard"
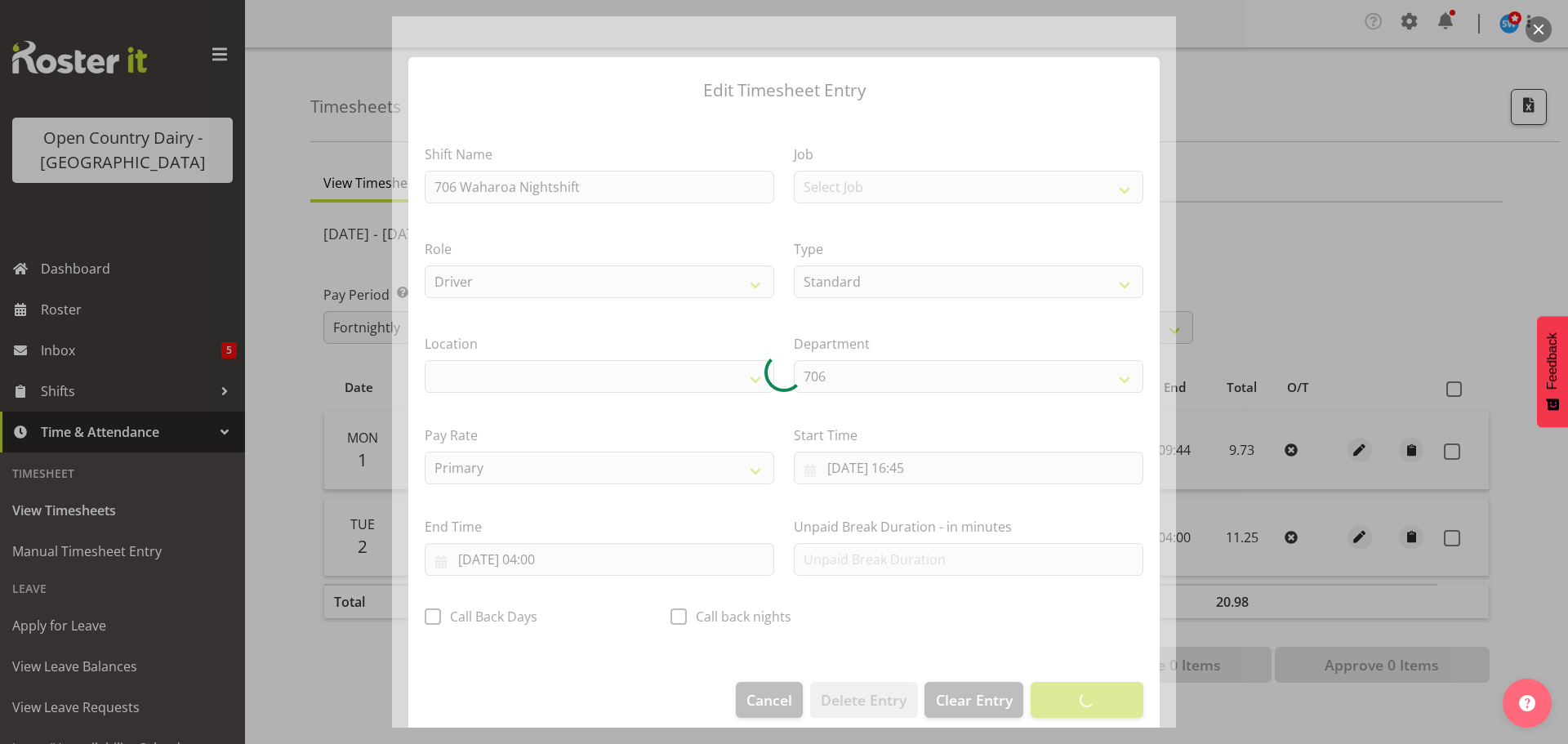
select select "1054"
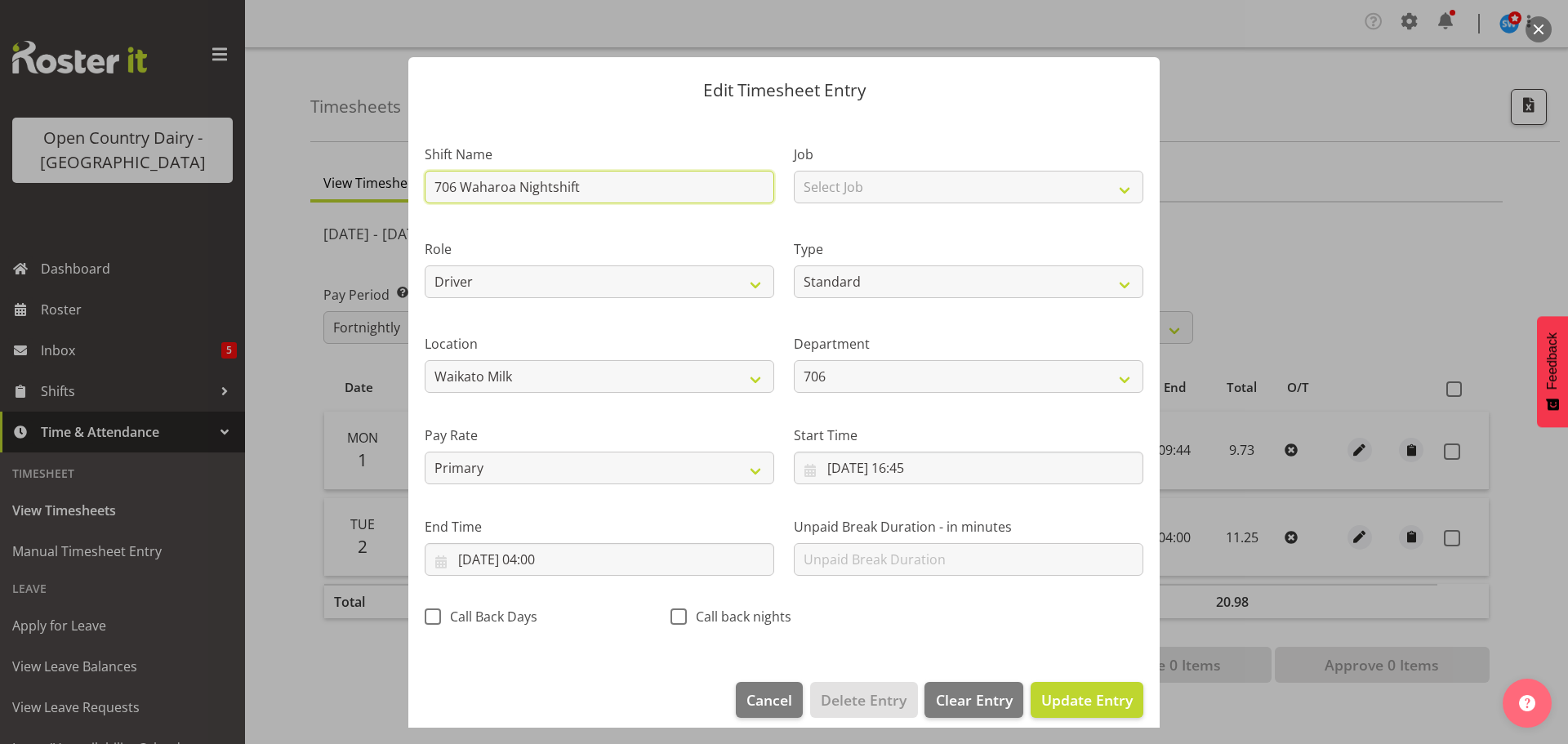
drag, startPoint x: 597, startPoint y: 191, endPoint x: 382, endPoint y: 184, distance: 215.1
click at [391, 186] on div "Edit Timesheet Entry Shift Name 706 Waharoa Nightshift Job Select Job Driver Dr…" at bounding box center [784, 372] width 1568 height 744
type input "Leave"
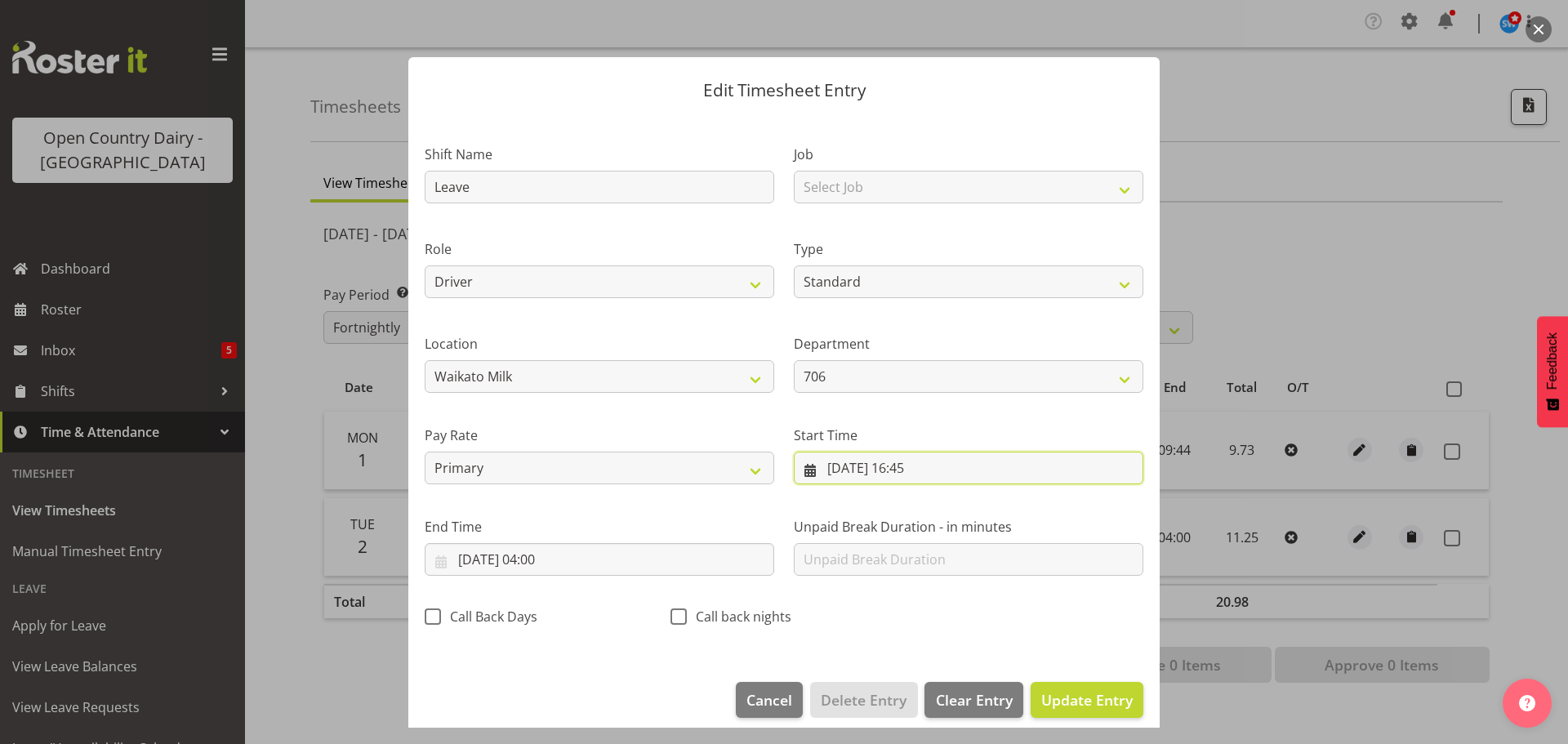
click at [909, 470] on input "02/09/2025, 16:45" at bounding box center [968, 468] width 349 height 32
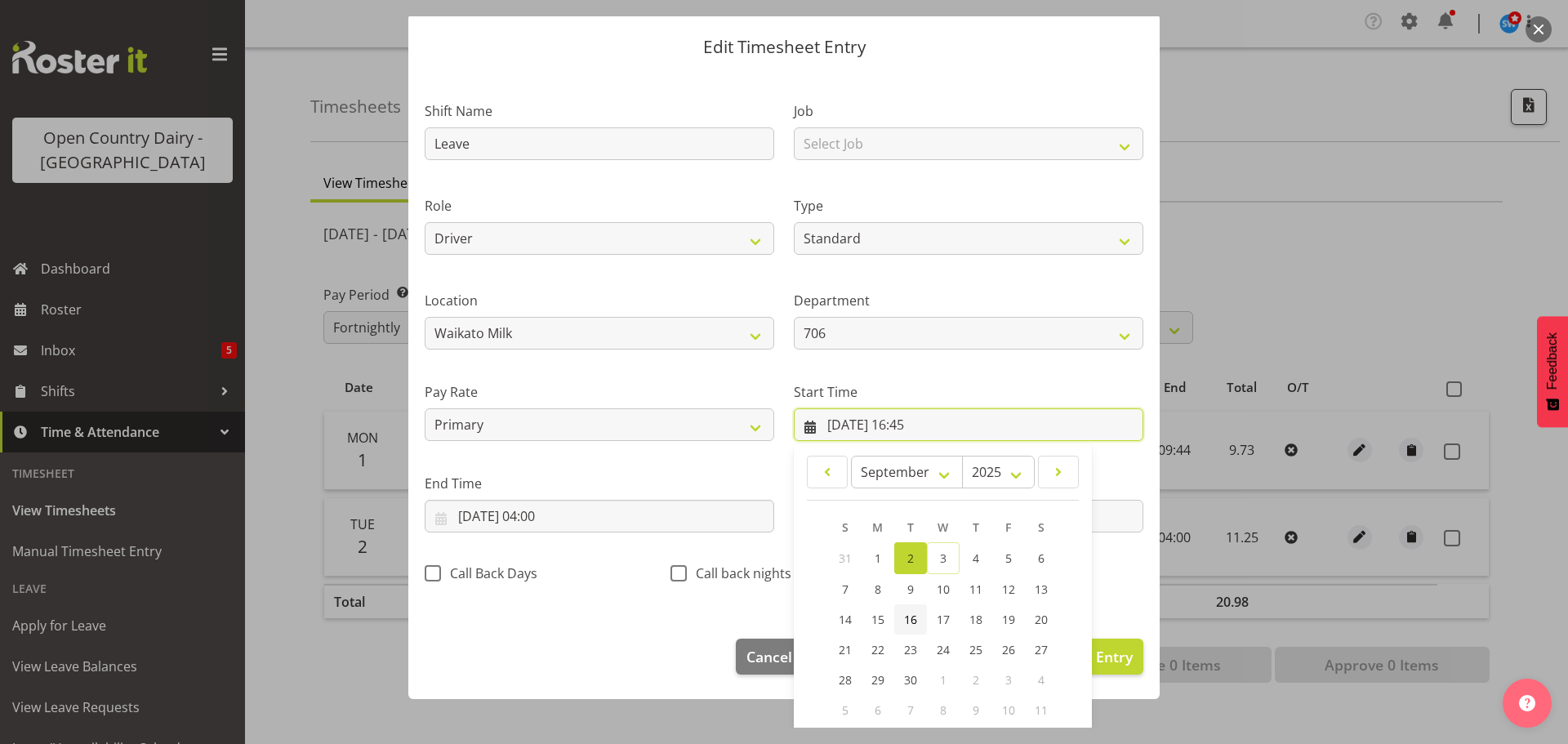
scroll to position [130, 0]
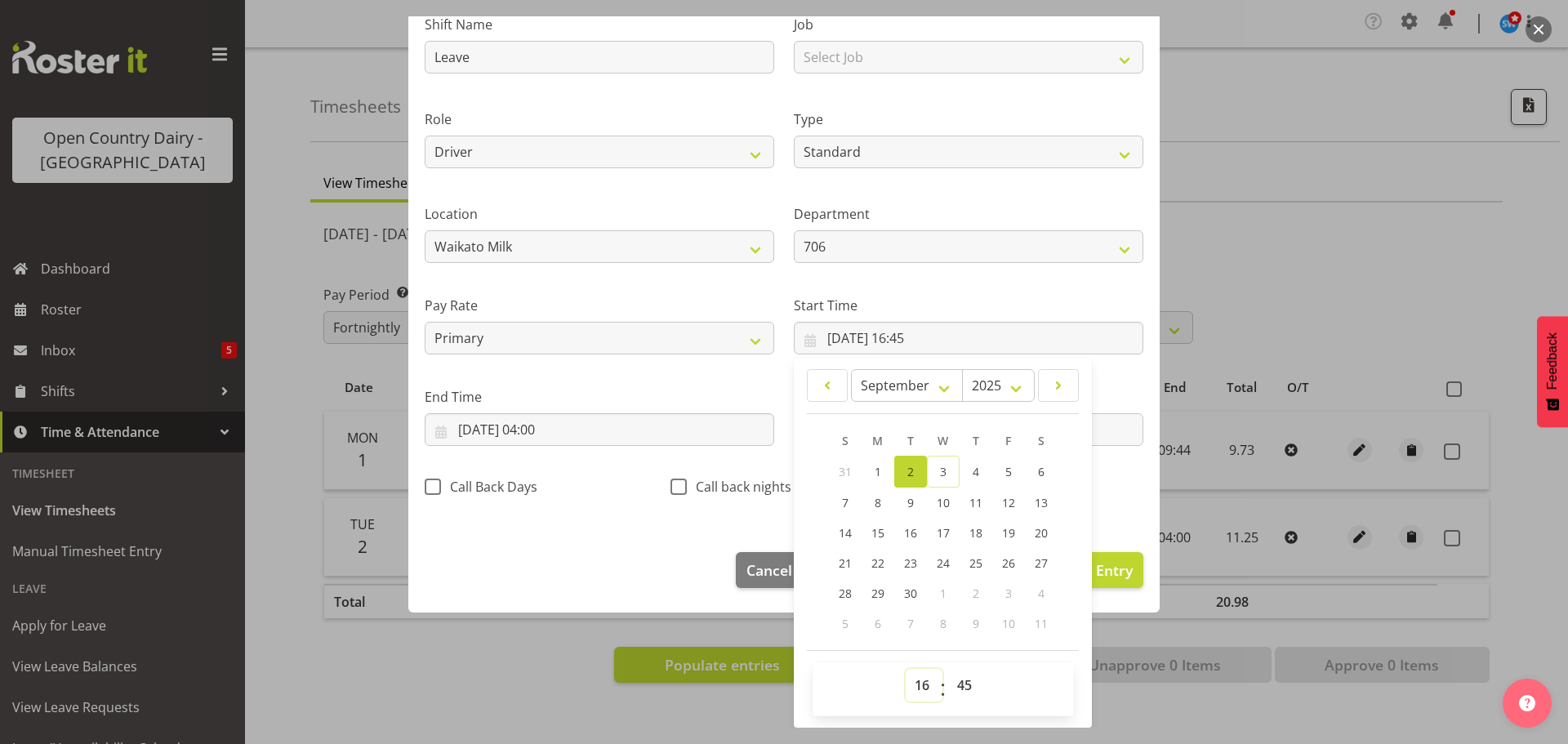
click at [912, 691] on select "00 01 02 03 04 05 06 07 08 09 10 11 12 13 14 15 16 17 18 19 20 21 22 23" at bounding box center [924, 684] width 36 height 32
select select "0"
click at [906, 669] on select "00 01 02 03 04 05 06 07 08 09 10 11 12 13 14 15 16 17 18 19 20 21 22 23" at bounding box center [924, 684] width 36 height 32
type input "02/09/2025, 00:45"
click at [949, 683] on select "00 01 02 03 04 05 06 07 08 09 10 11 12 13 14 15 16 17 18 19 20 21 22 23 24 25 2…" at bounding box center [966, 684] width 36 height 32
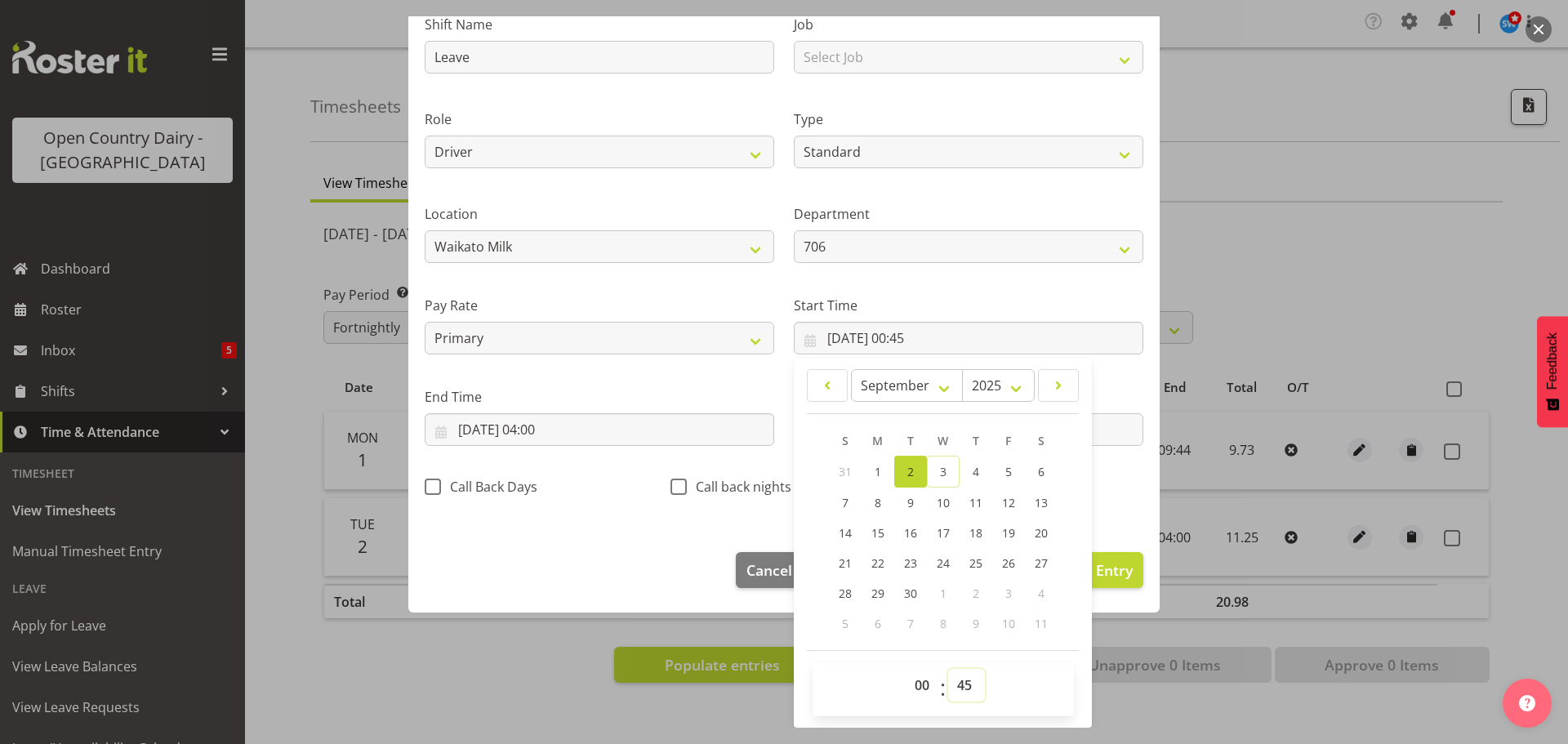
select select "0"
click at [948, 669] on select "00 01 02 03 04 05 06 07 08 09 10 11 12 13 14 15 16 17 18 19 20 21 22 23 24 25 2…" at bounding box center [966, 684] width 36 height 32
type input "02/09/2025, 00:00"
click at [480, 421] on input "03/09/2025, 04:00" at bounding box center [599, 429] width 349 height 32
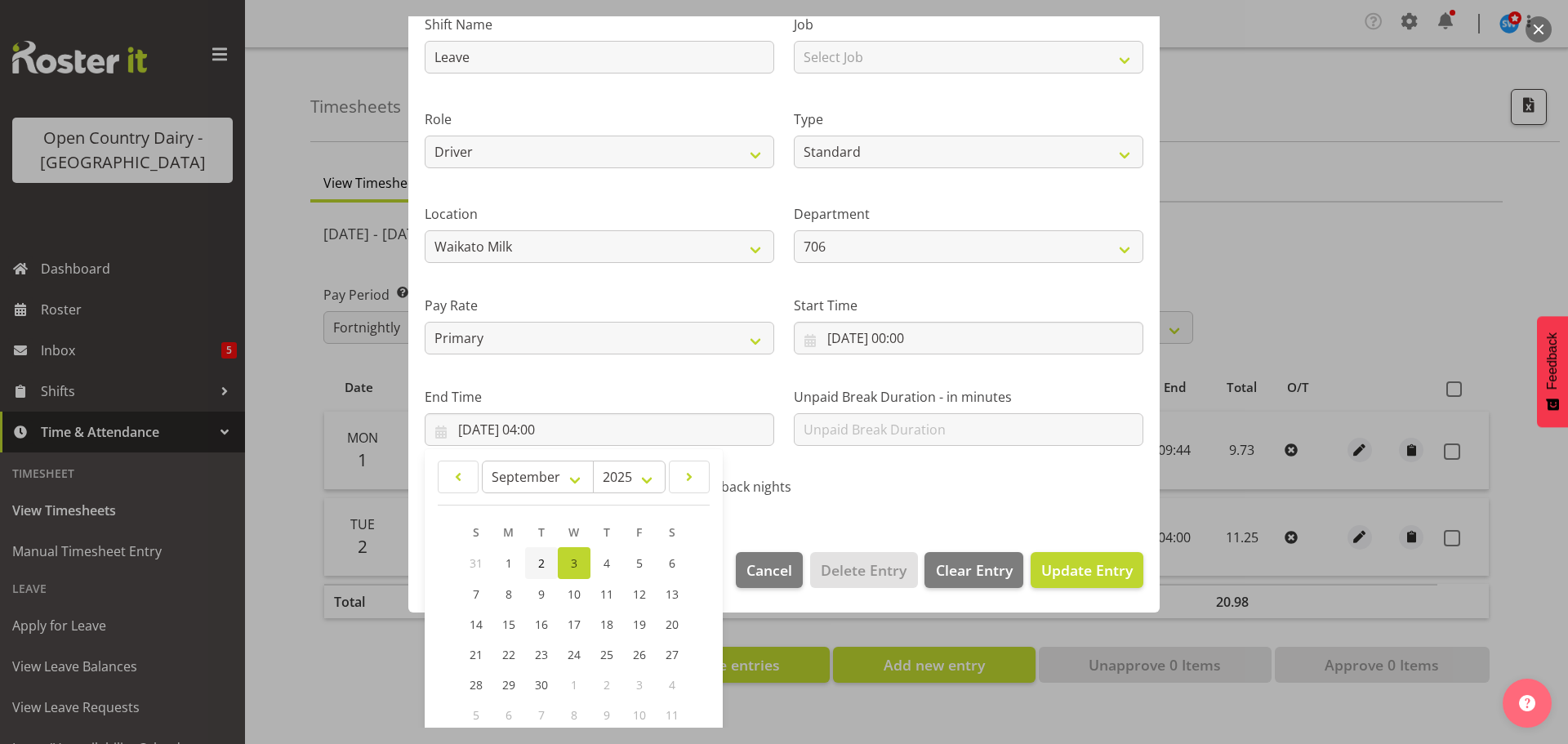
click at [549, 562] on link "2" at bounding box center [541, 563] width 32 height 31
type input "02/09/2025, 04:00"
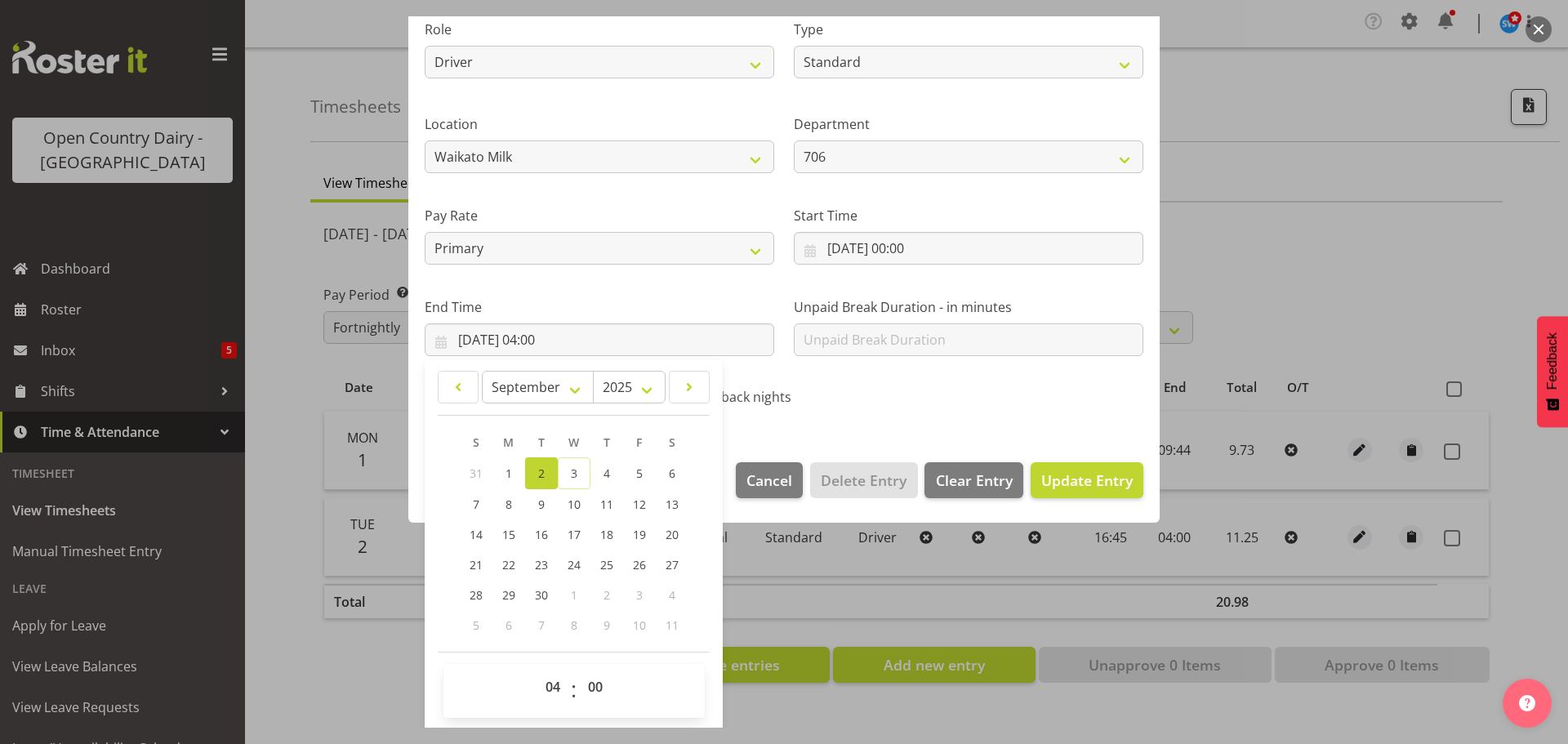
scroll to position [221, 0]
click at [549, 684] on select "00 01 02 03 04 05 06 07 08 09 10 11 12 13 14 15 16 17 18 19 20 21 22 23" at bounding box center [554, 684] width 36 height 32
select select "9"
click at [536, 669] on select "00 01 02 03 04 05 06 07 08 09 10 11 12 13 14 15 16 17 18 19 20 21 22 23" at bounding box center [554, 684] width 36 height 32
type input "02/09/2025, 09:00"
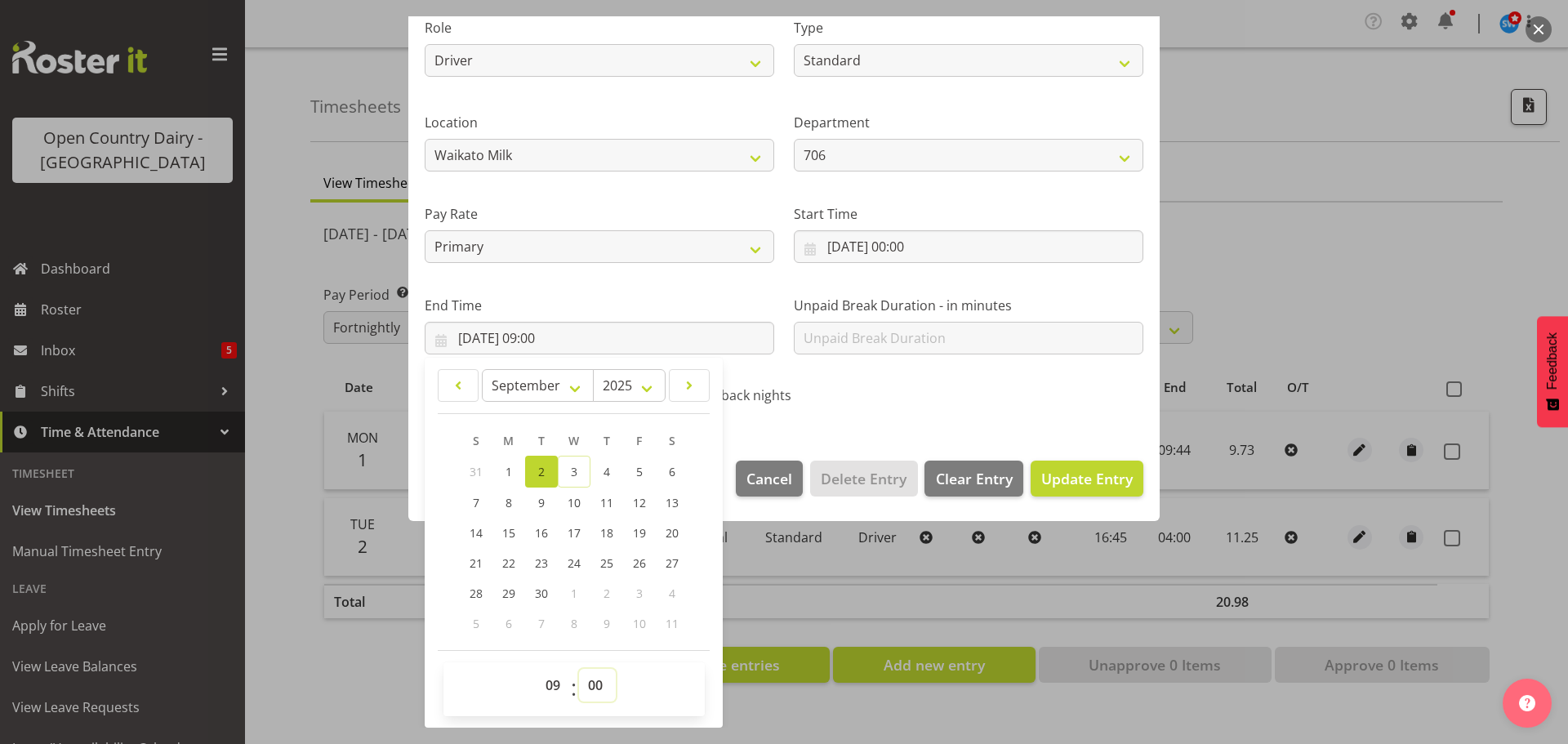
click at [595, 676] on select "00 01 02 03 04 05 06 07 08 09 10 11 12 13 14 15 16 17 18 19 20 21 22 23 24 25 2…" at bounding box center [597, 684] width 36 height 32
select select "44"
click at [579, 669] on select "00 01 02 03 04 05 06 07 08 09 10 11 12 13 14 15 16 17 18 19 20 21 22 23 24 25 2…" at bounding box center [597, 684] width 36 height 32
type input "02/09/2025, 09:44"
click at [1069, 470] on span "Update Entry" at bounding box center [1086, 479] width 92 height 20
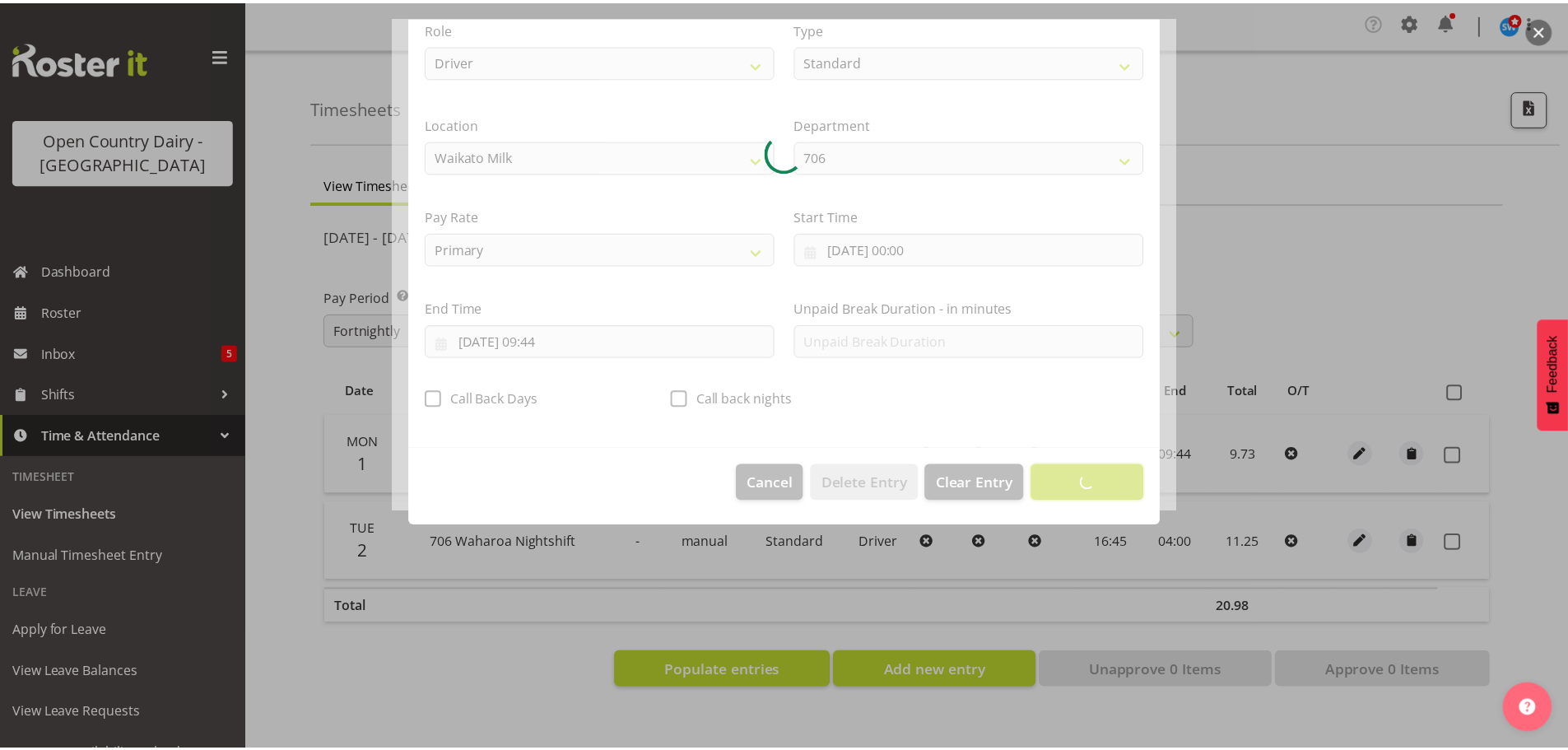
scroll to position [15, 0]
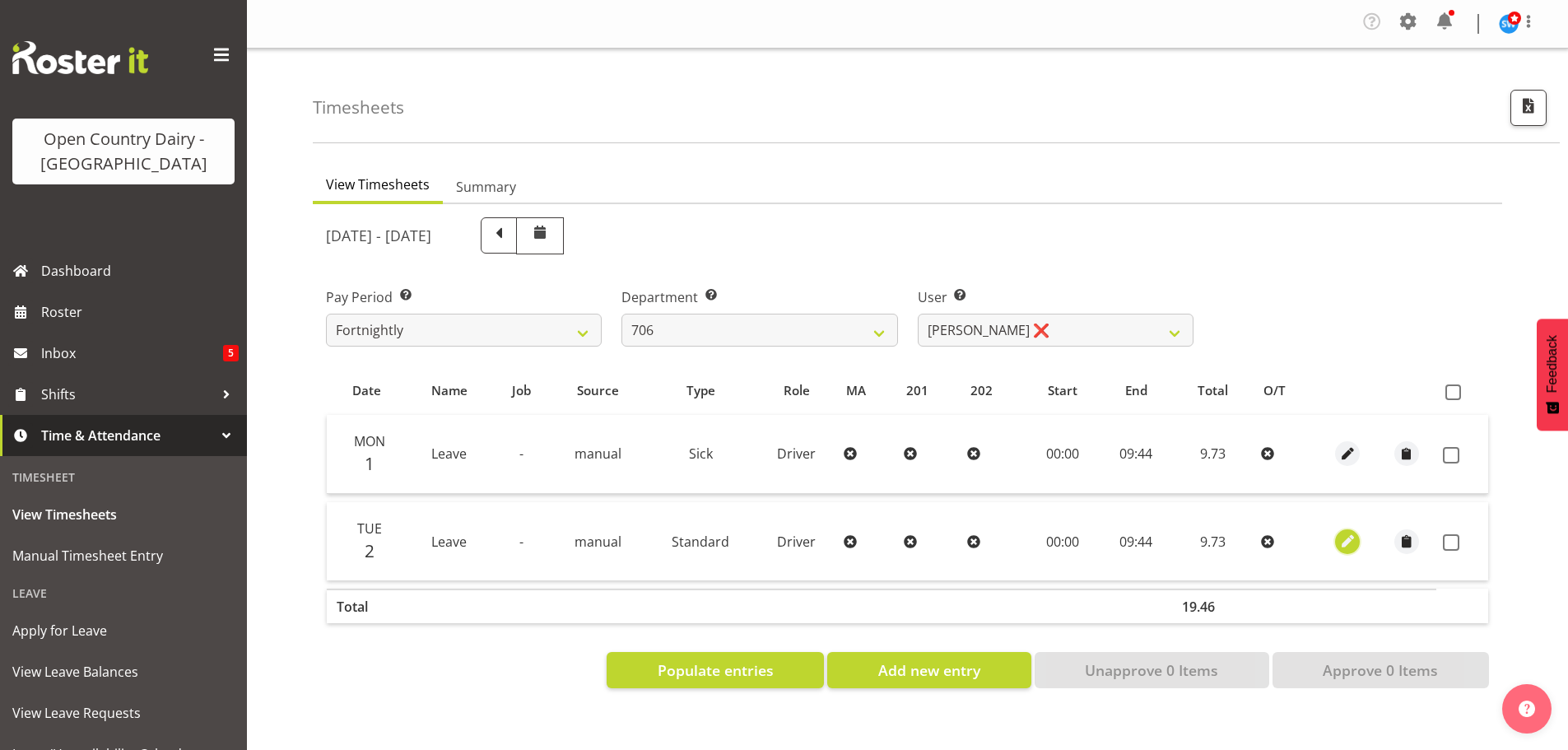
click at [1346, 541] on span "button" at bounding box center [1348, 541] width 19 height 19
select select "Standard"
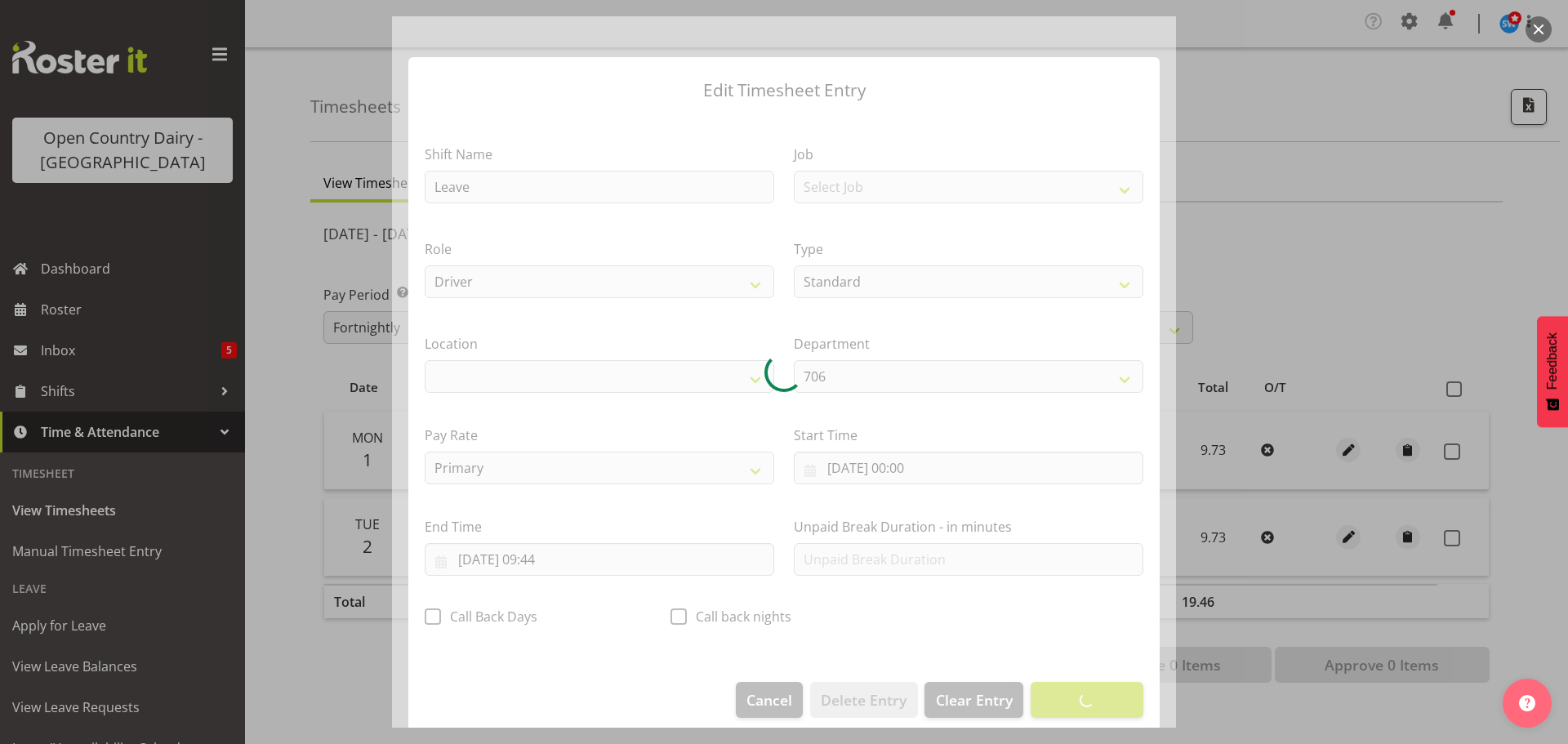
select select "1054"
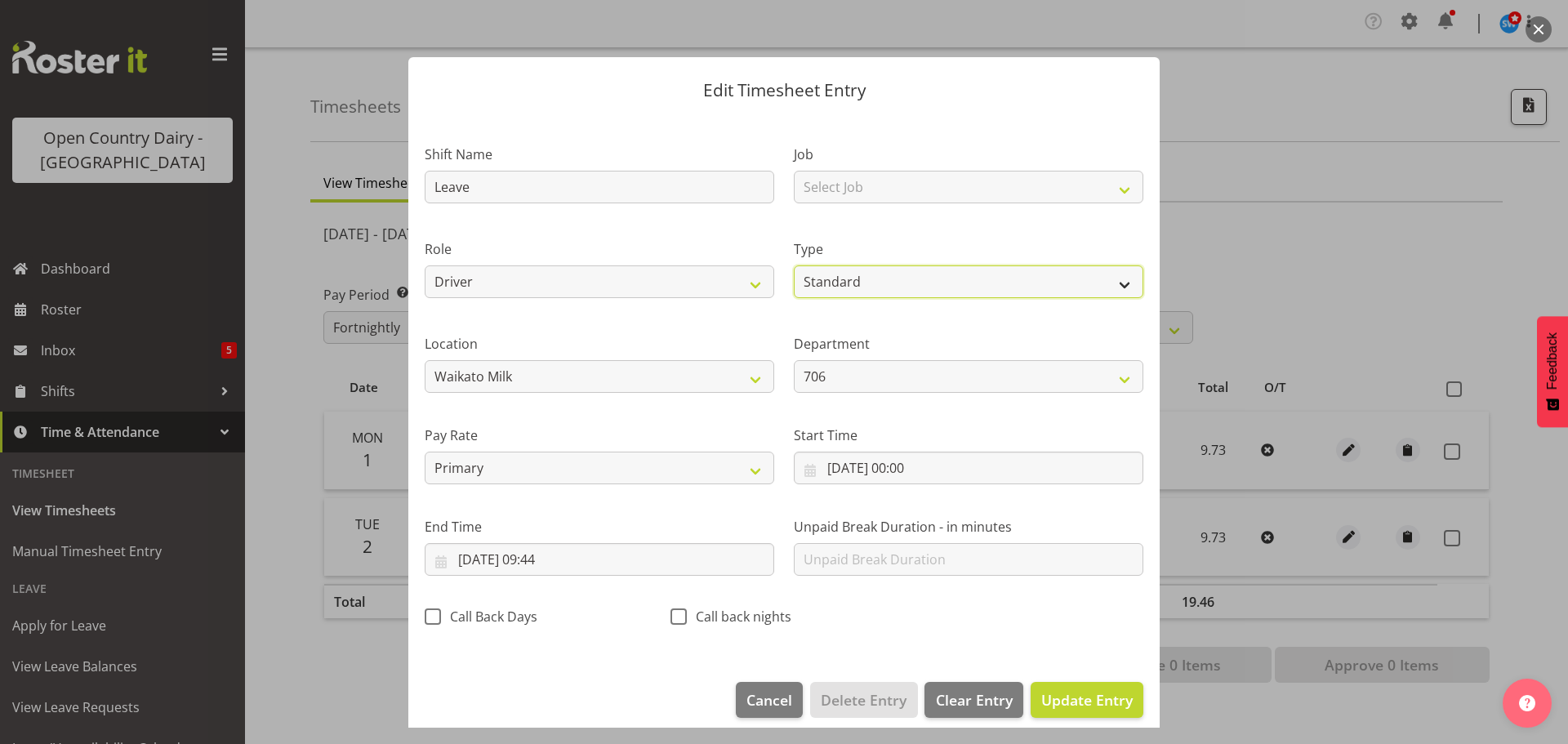
click at [866, 283] on select "Off Standard Public Holiday Public Holiday (Worked) Day In Lieu Annual Leave Si…" at bounding box center [968, 281] width 349 height 32
select select "Sick"
click at [794, 266] on select "Off Standard Public Holiday Public Holiday (Worked) Day In Lieu Annual Leave Si…" at bounding box center [968, 281] width 349 height 32
click at [1075, 697] on span "Update Entry" at bounding box center [1086, 700] width 92 height 20
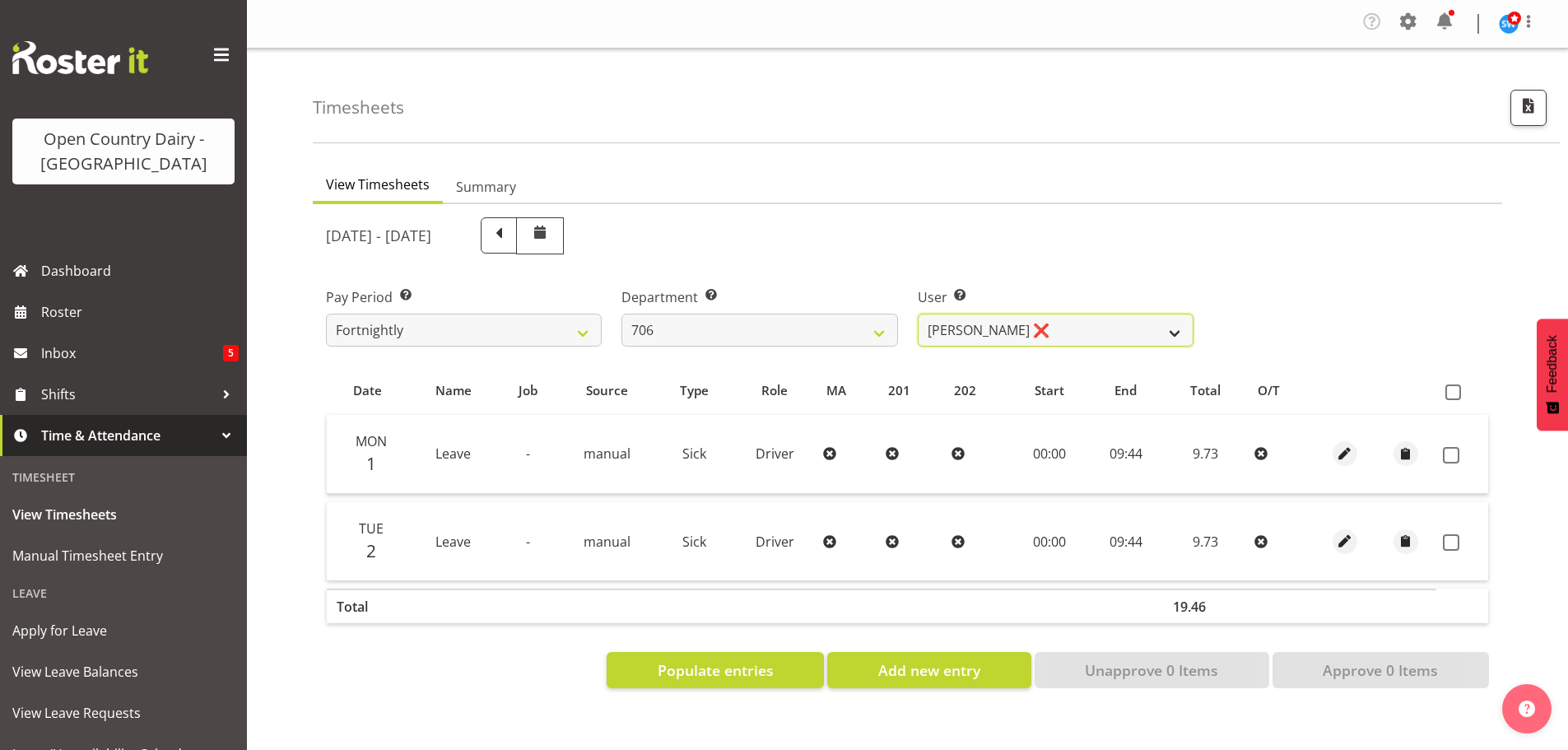
click at [1077, 326] on select "Andrew Kearns ❌ Len Symons ❌ Mark Ansley ❌ Paul Griffin ❌" at bounding box center [1056, 330] width 276 height 33
click at [1448, 451] on span at bounding box center [1451, 456] width 17 height 17
checkbox input "true"
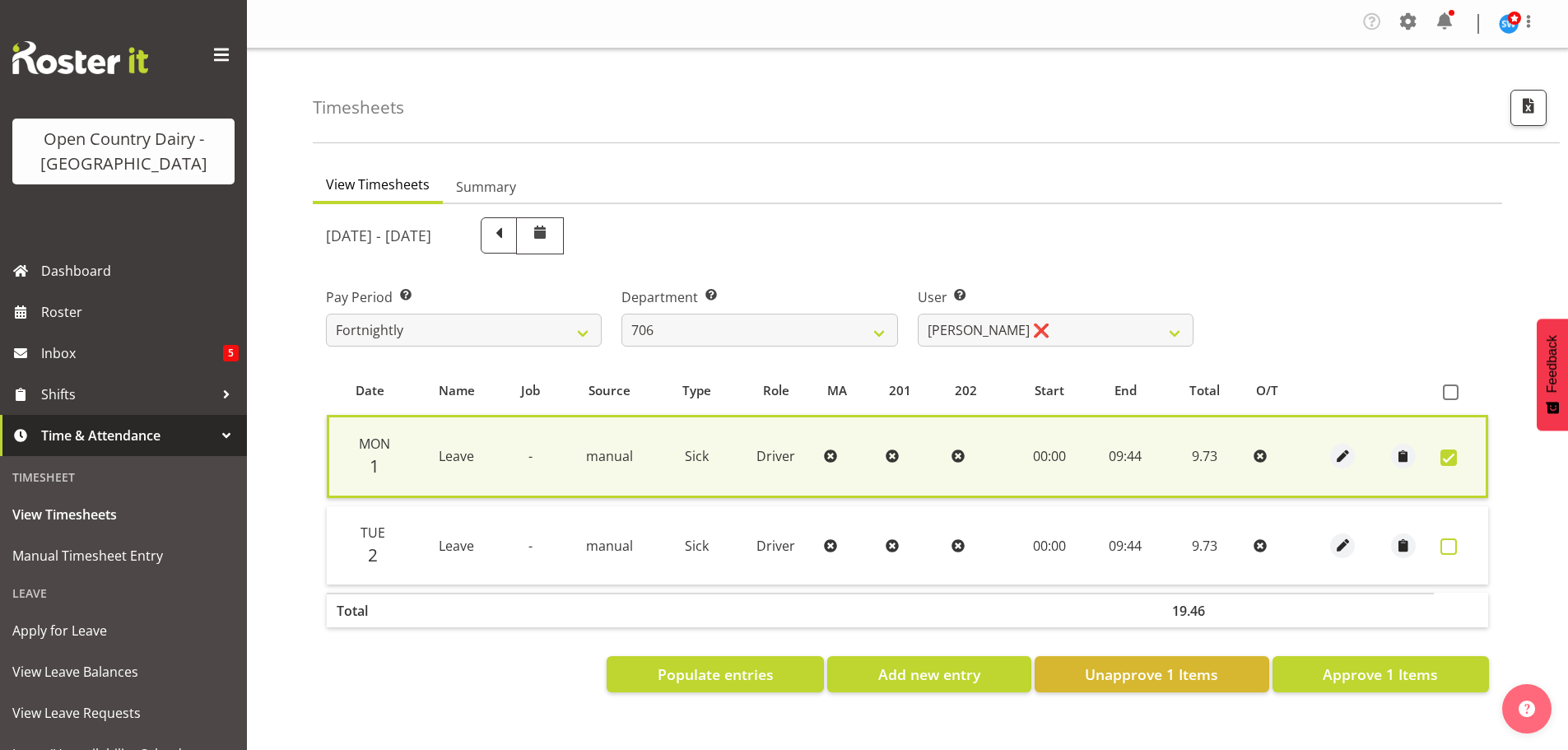
click at [1450, 545] on span at bounding box center [1449, 547] width 17 height 17
checkbox input "true"
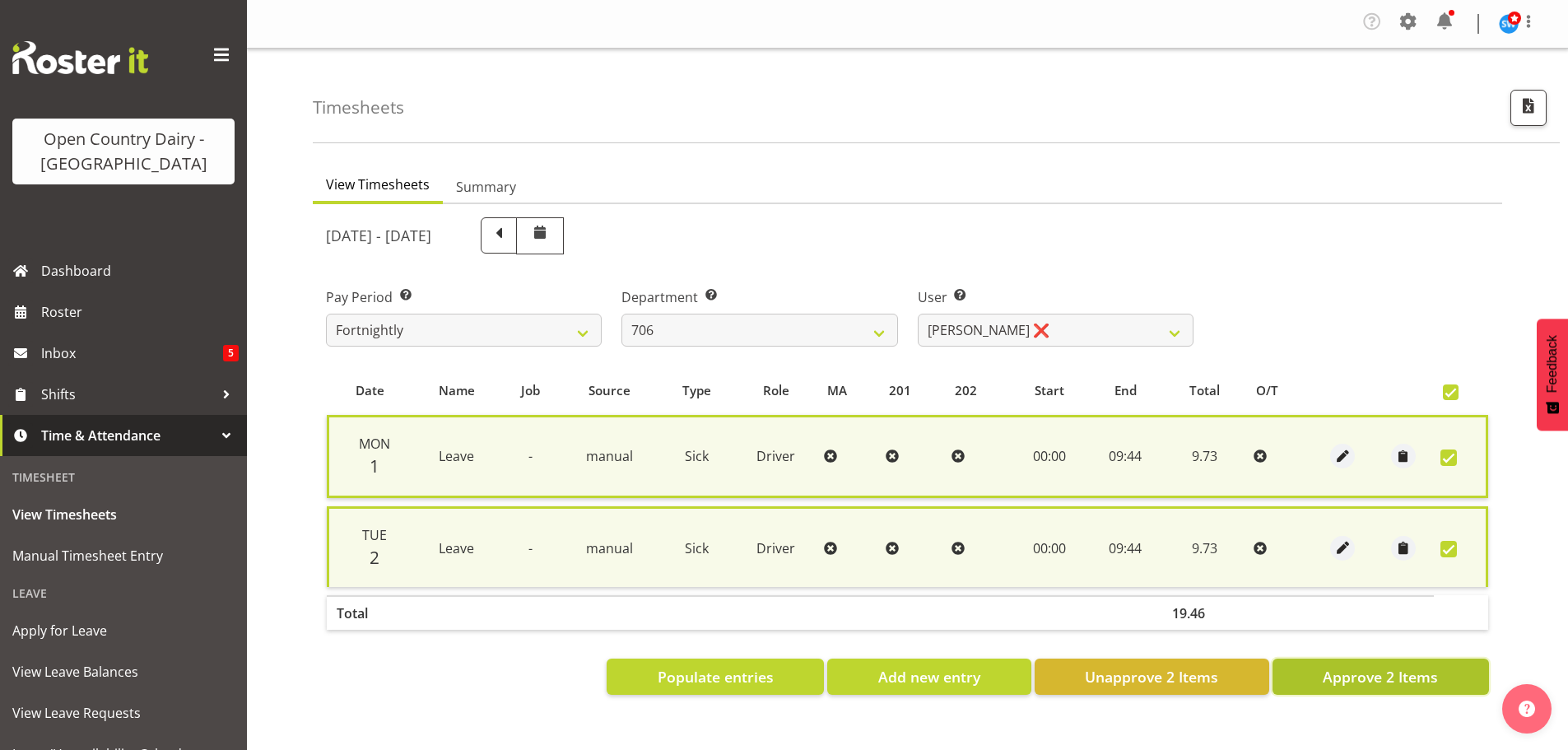
click at [1418, 679] on span "Approve 2 Items" at bounding box center [1380, 677] width 115 height 22
checkbox input "false"
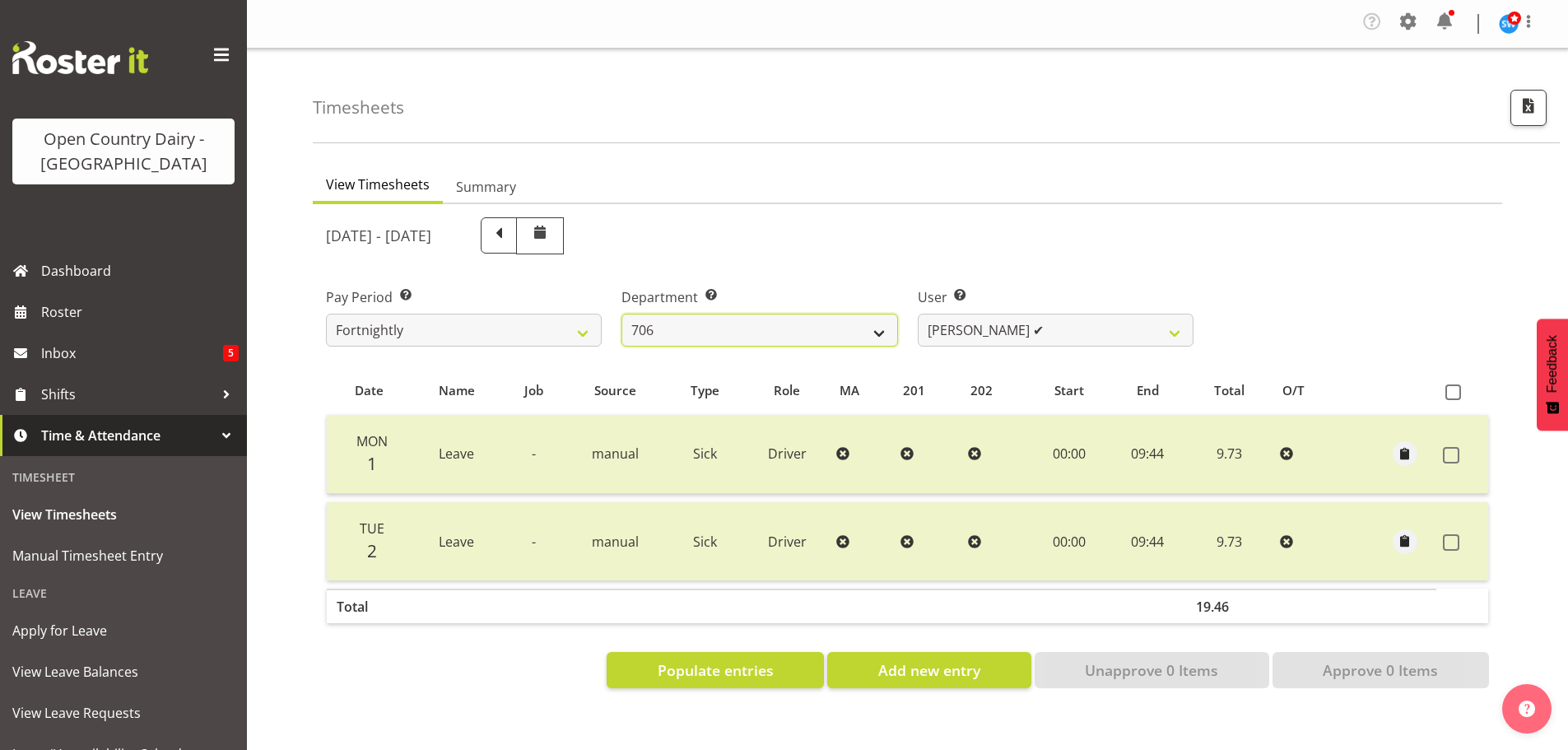
click at [742, 337] on select "701 702 703 704 705 706 707 708 709 710 711 712 713 714 715 716 717 718 719 720" at bounding box center [759, 330] width 276 height 33
select select "811"
click at [621, 314] on select "701 702 703 704 705 706 707 708 709 710 711 712 713 714 715 716 717 718 719 720" at bounding box center [759, 330] width 276 height 33
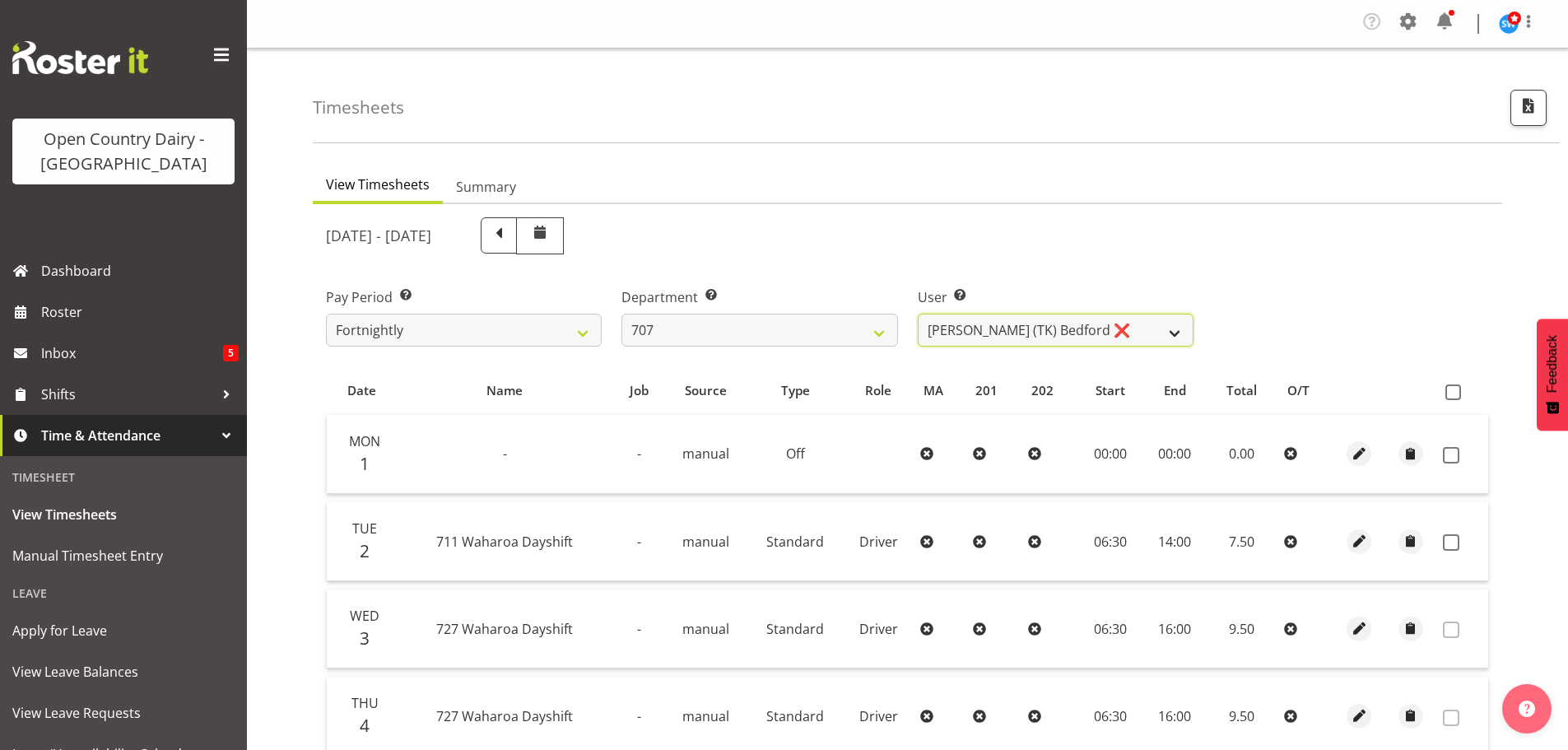
click at [1093, 333] on select "Alan (TK) Bedford ❌ Mike Madden ❌" at bounding box center [1056, 330] width 276 height 33
select select "8199"
click at [918, 314] on select "Alan (TK) Bedford ❌ Mike Madden ❌" at bounding box center [1056, 330] width 276 height 33
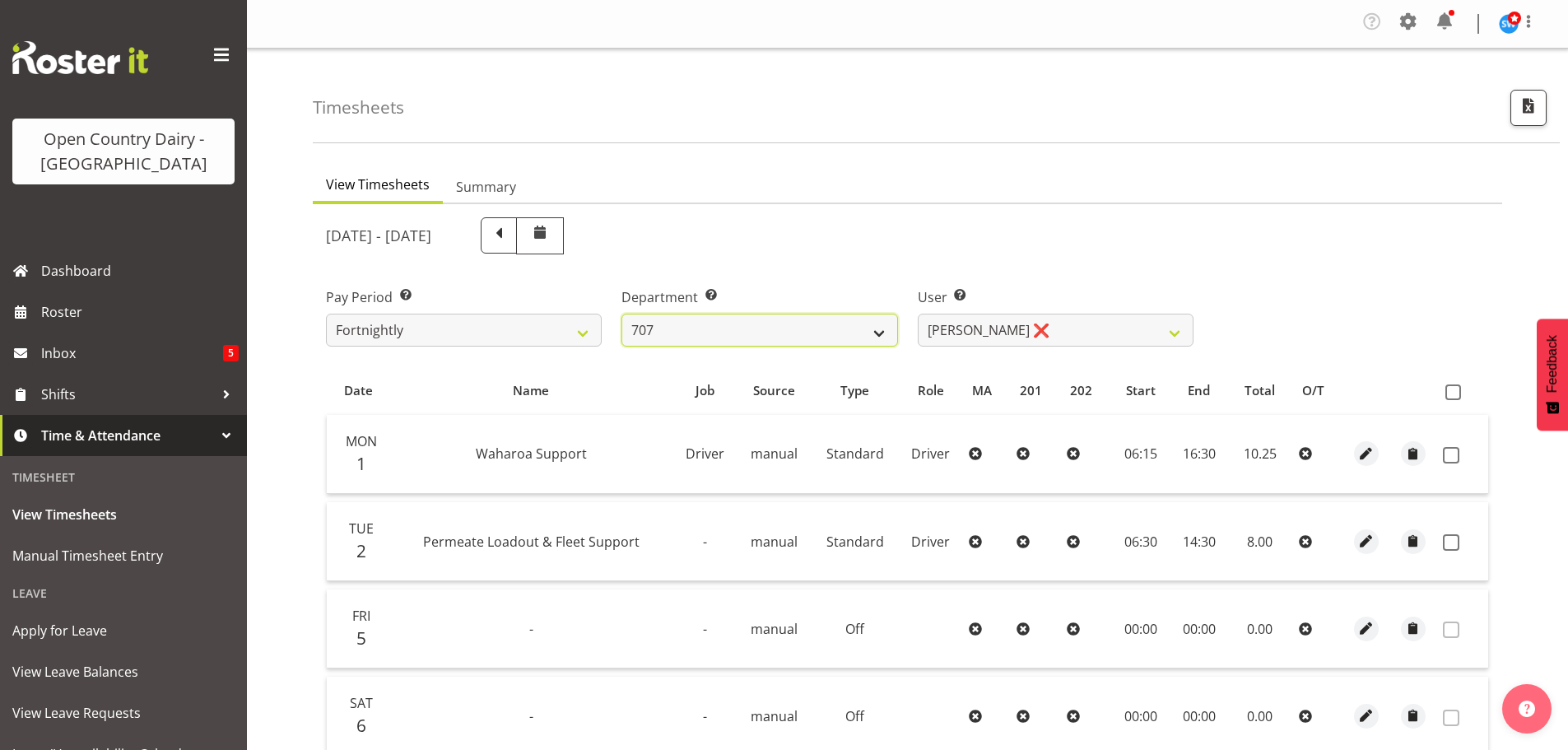
click at [761, 326] on select "701 702 703 704 705 706 707 708 709 710 711 712 713 714 715 716 717 718 719 720" at bounding box center [759, 330] width 276 height 33
select select "762"
click at [621, 314] on select "701 702 703 704 705 706 707 708 709 710 711 712 713 714 715 716 717 718 719 720" at bounding box center [759, 330] width 276 height 33
select select "11587"
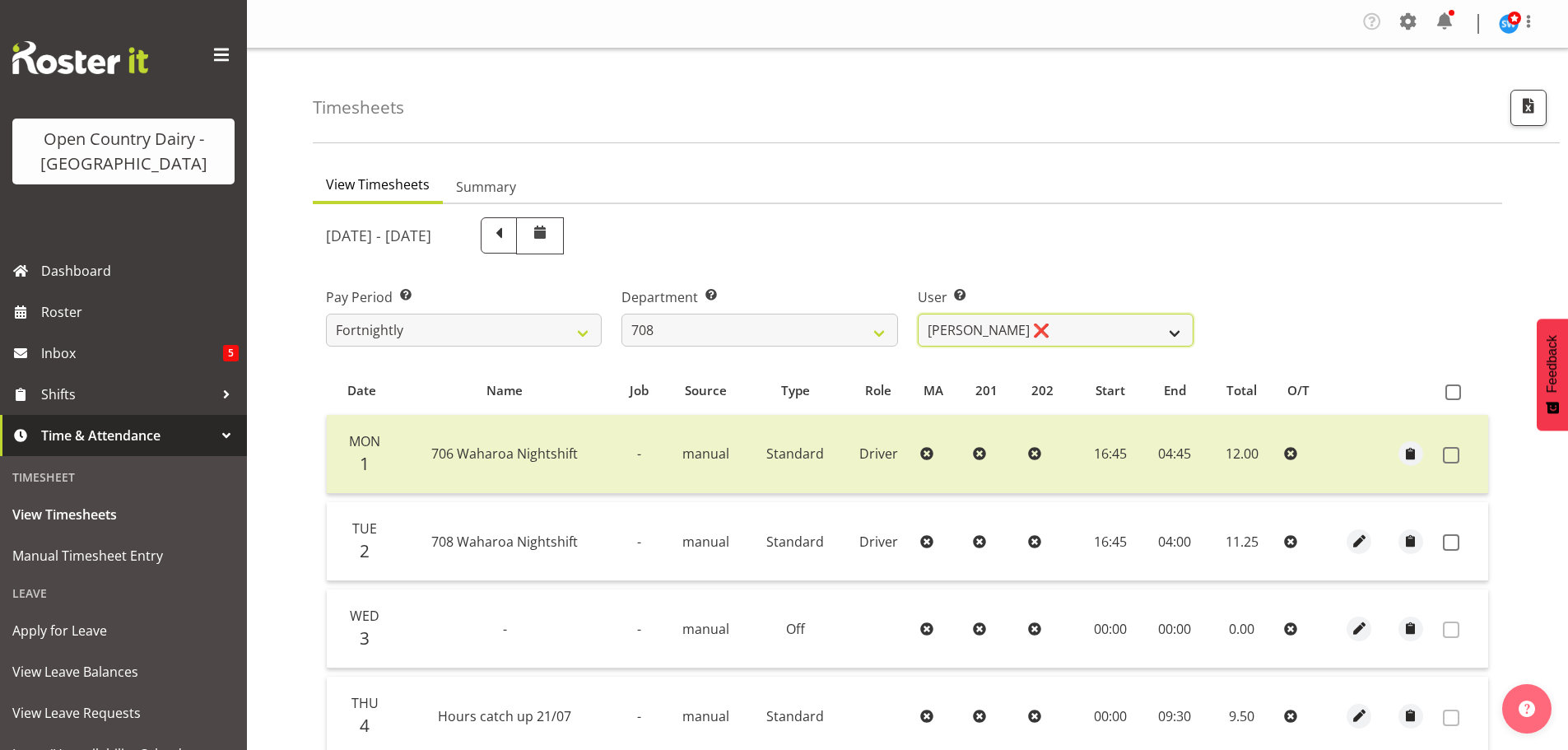
click at [1046, 327] on select "David Foote ❌ Mark Himiona ❌" at bounding box center [1056, 330] width 276 height 33
click at [1046, 328] on select "David Foote ❌ Mark Himiona ❌" at bounding box center [1056, 330] width 276 height 33
click at [693, 337] on select "701 702 703 704 705 706 707 708 709 710 711 712 713 714 715 716 717 718 719 720" at bounding box center [759, 330] width 276 height 33
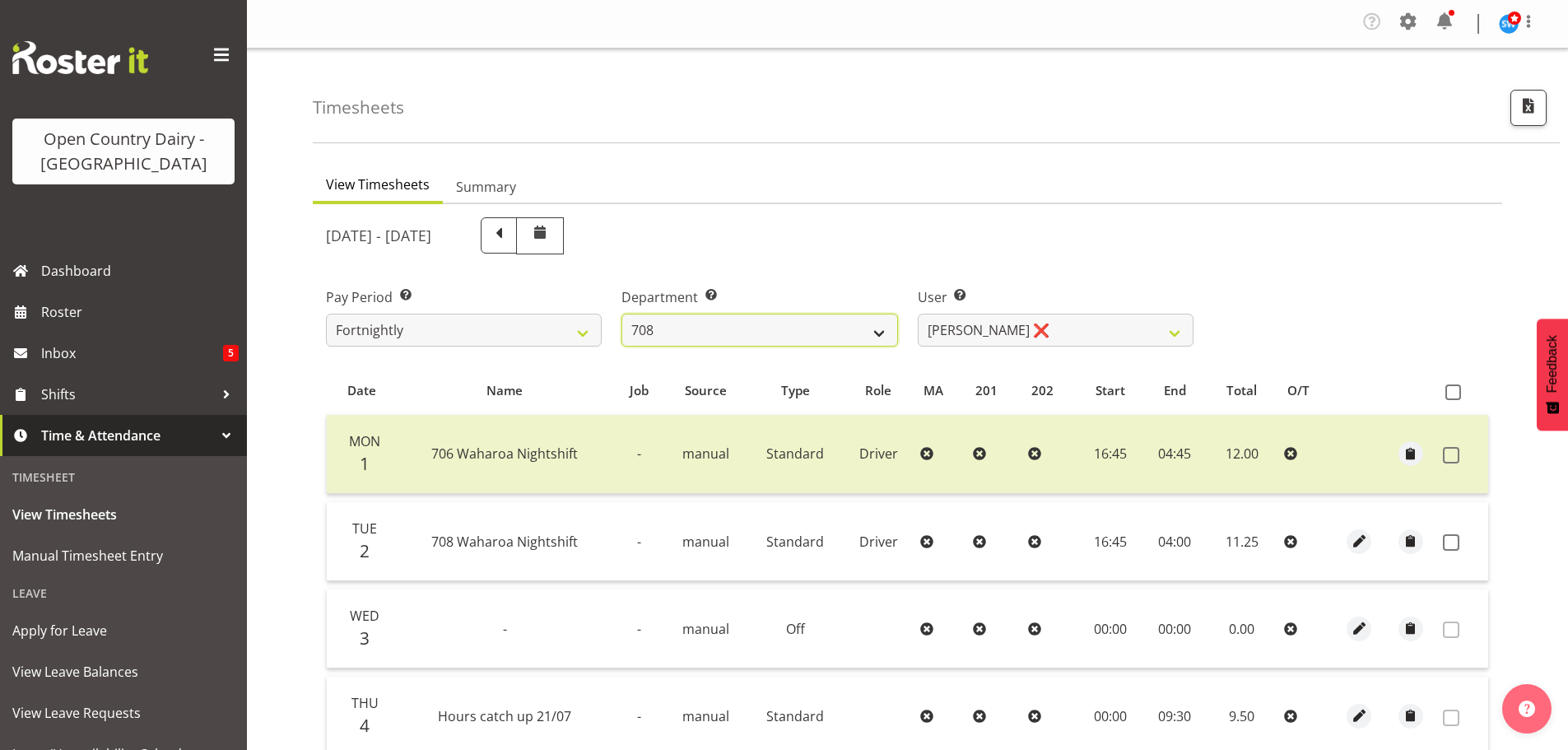
select select "735"
click at [621, 314] on select "701 702 703 704 705 706 707 708 709 710 711 712 713 714 715 716 717 718 719 720" at bounding box center [759, 330] width 276 height 33
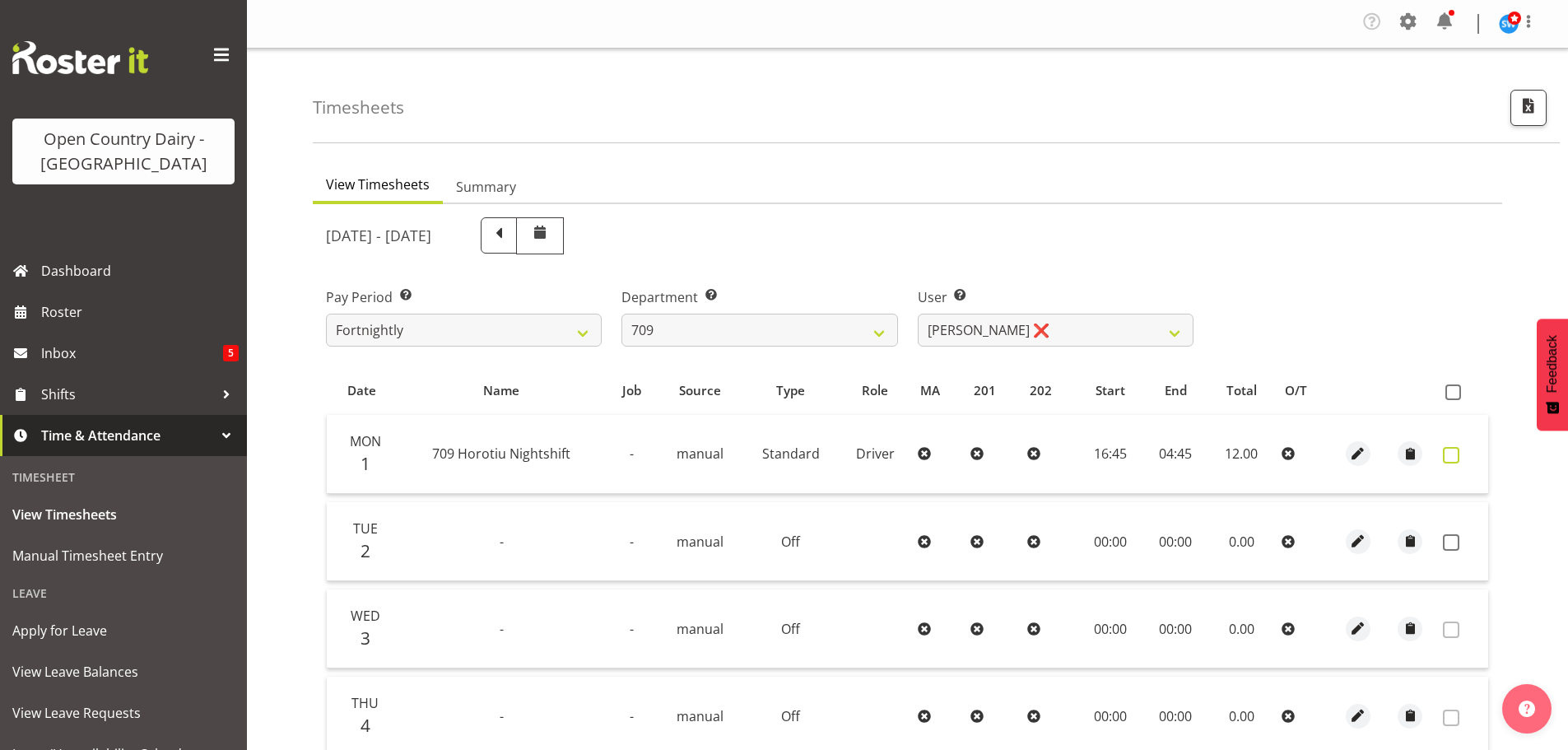
click at [1454, 449] on span at bounding box center [1451, 456] width 17 height 17
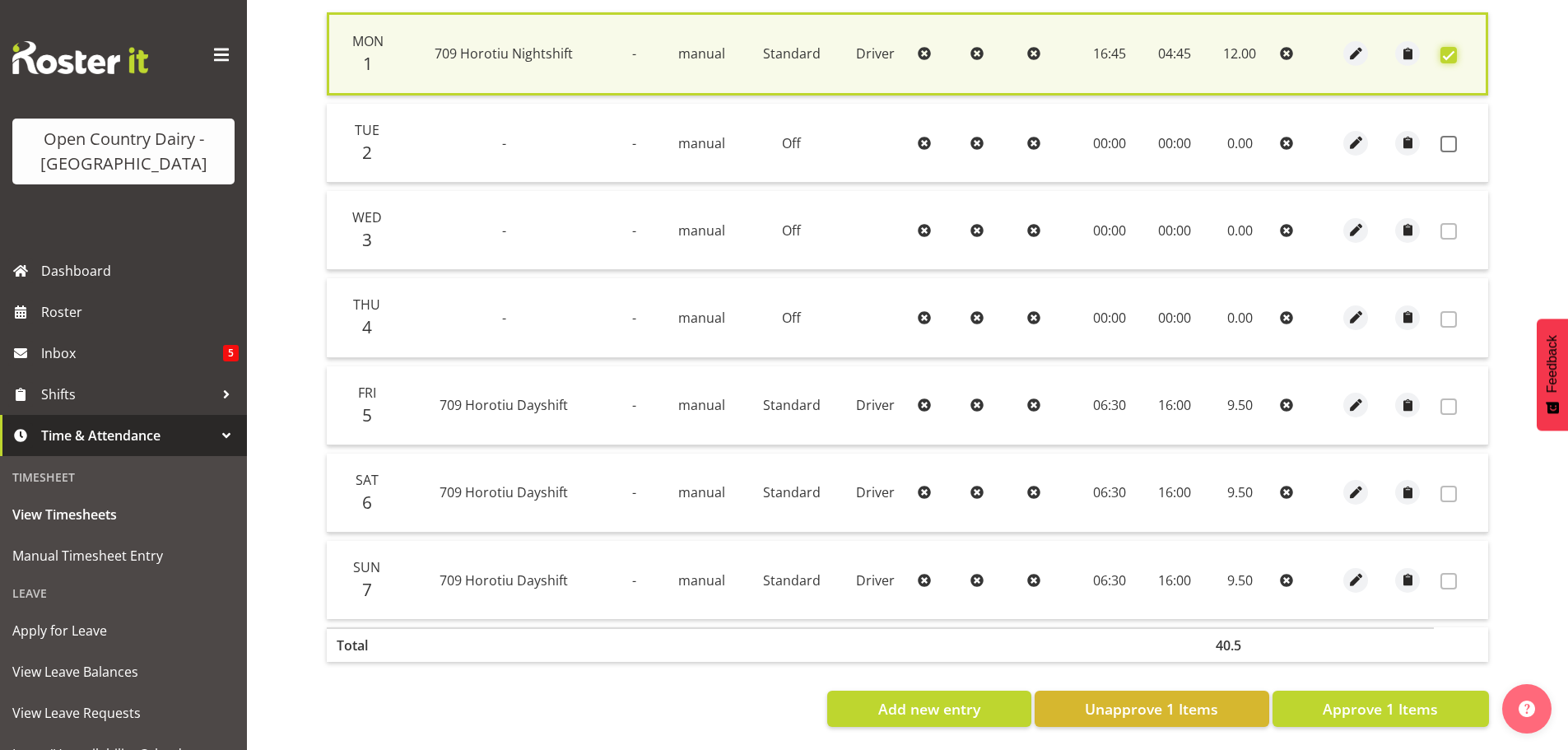
scroll to position [417, 0]
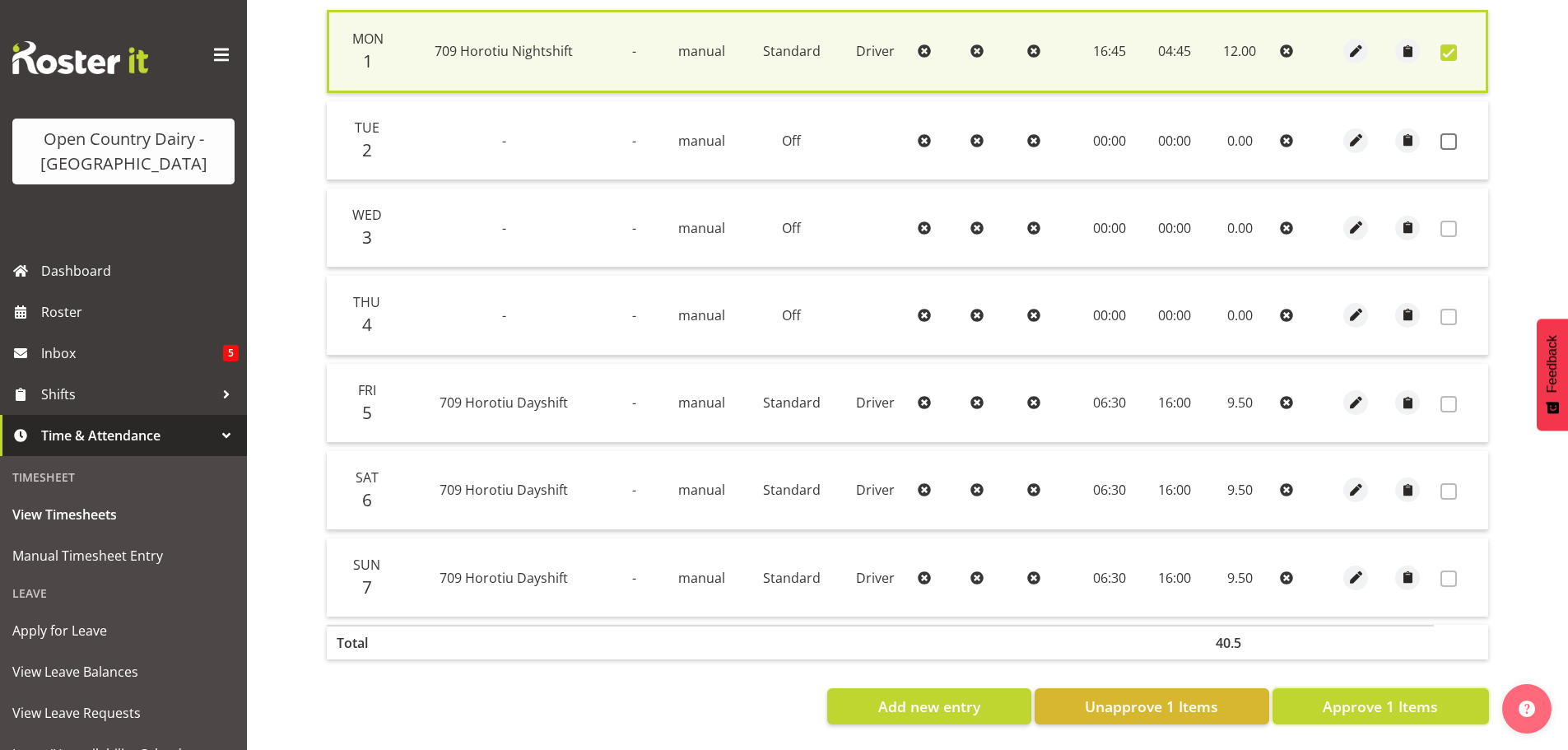
click at [1399, 697] on span "Approve 1 Items" at bounding box center [1380, 707] width 115 height 22
checkbox input "false"
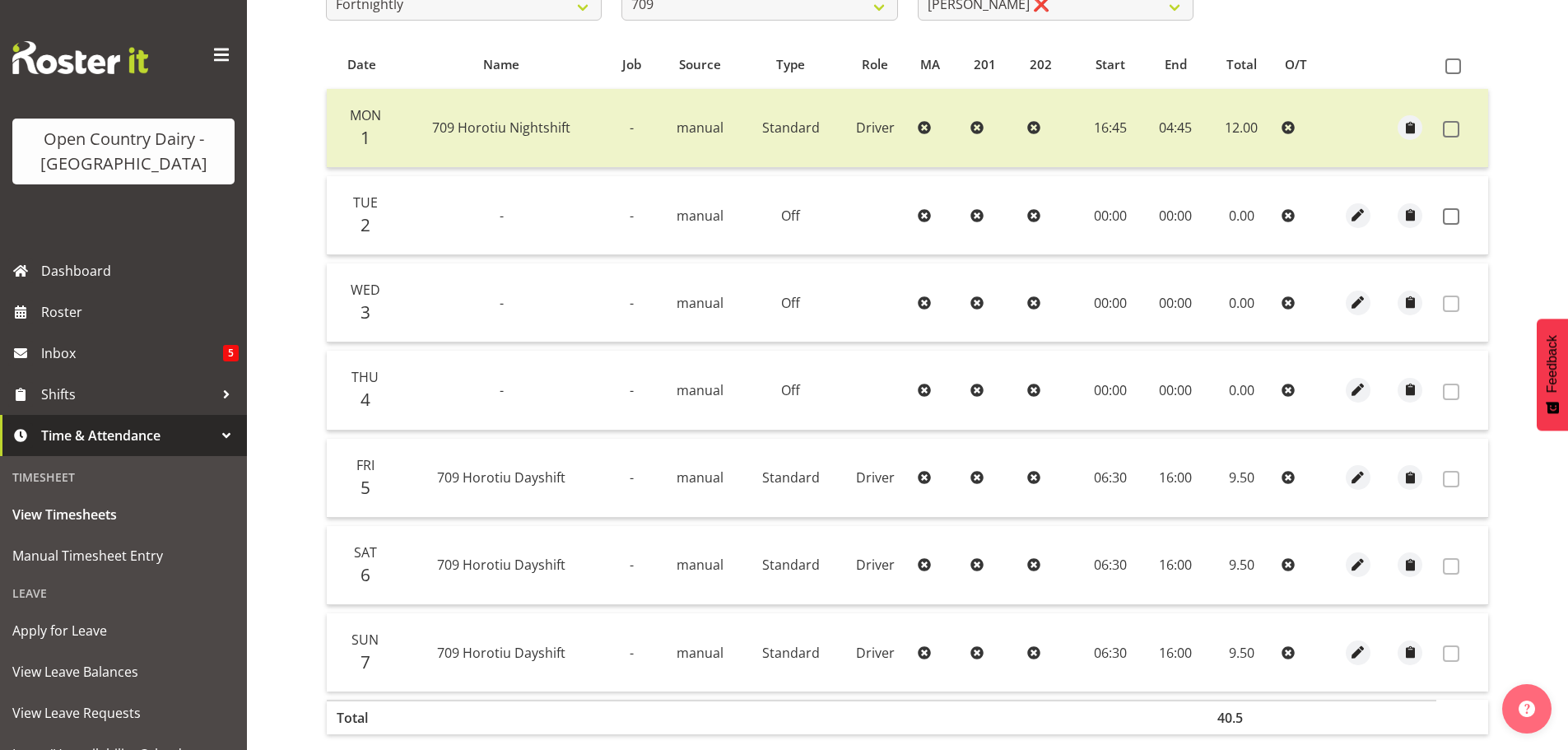
scroll to position [84, 0]
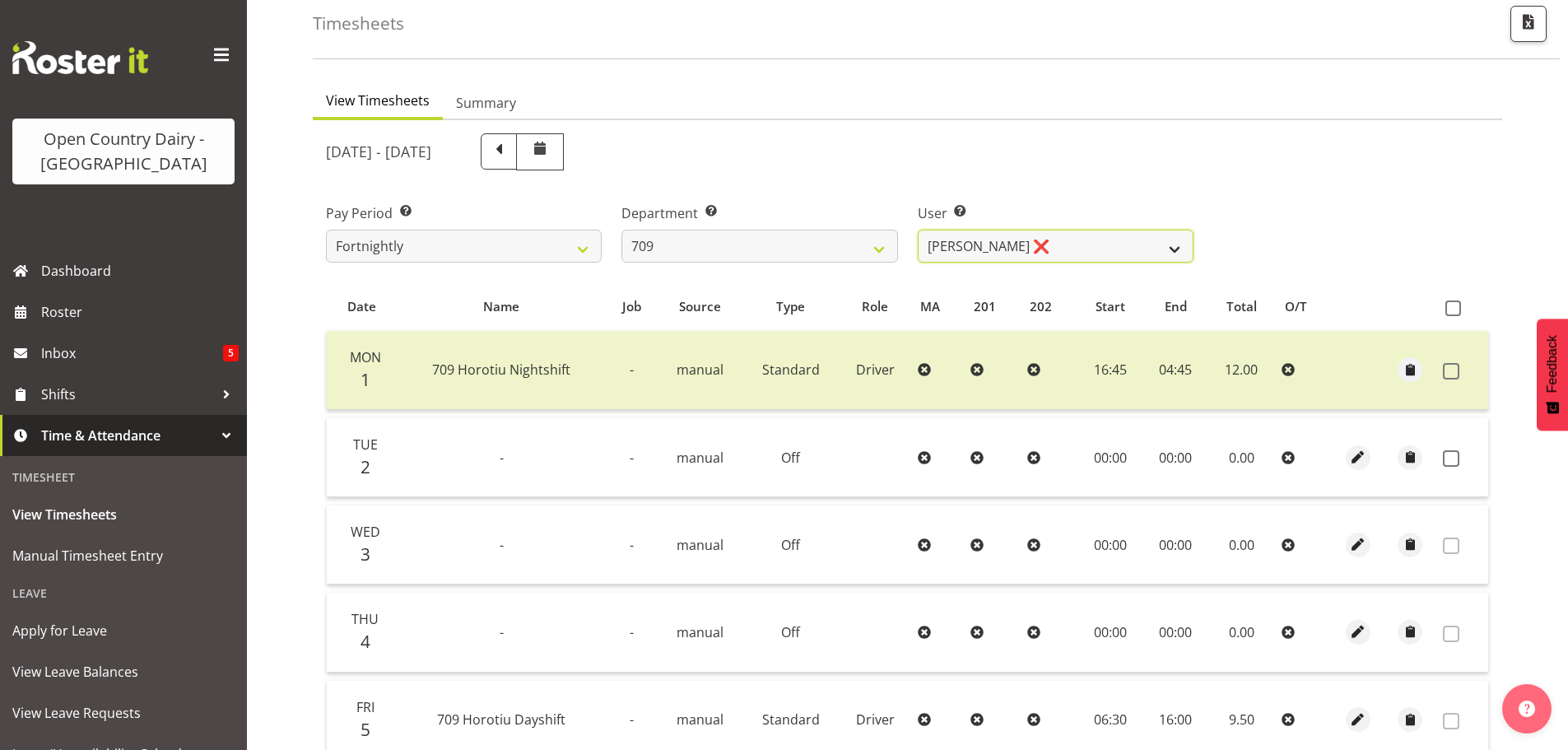
click at [1058, 251] on select "Alex Barclay ❌ Craig Knudsen ❌ Jaswant Singh ❌ Ross Cook ❌" at bounding box center [1056, 245] width 276 height 33
select select "10973"
click at [918, 229] on select "Alex Barclay ❌ Craig Knudsen ❌ Jaswant Singh ❌ Ross Cook ❌" at bounding box center [1056, 245] width 276 height 33
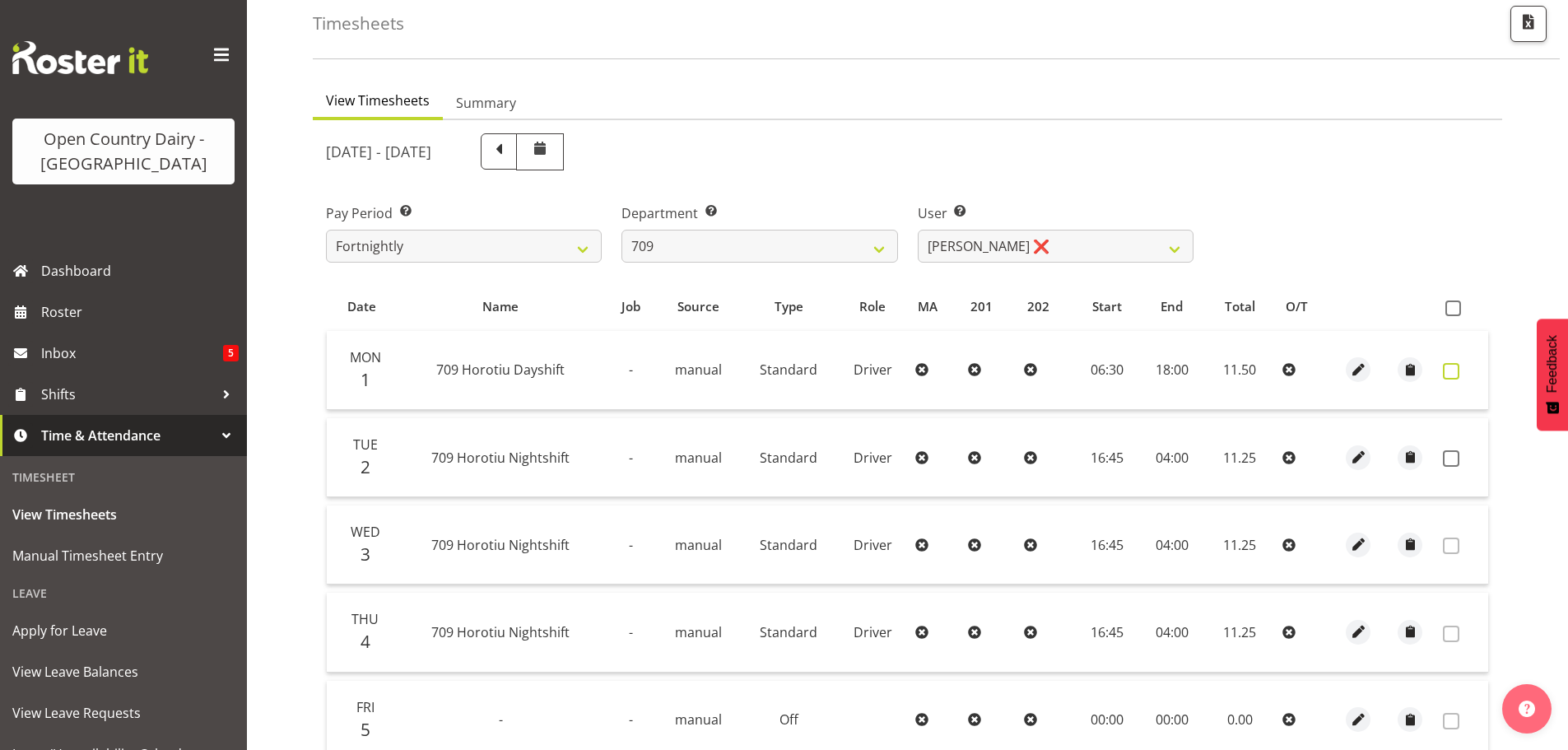
click at [1452, 370] on span at bounding box center [1451, 371] width 17 height 17
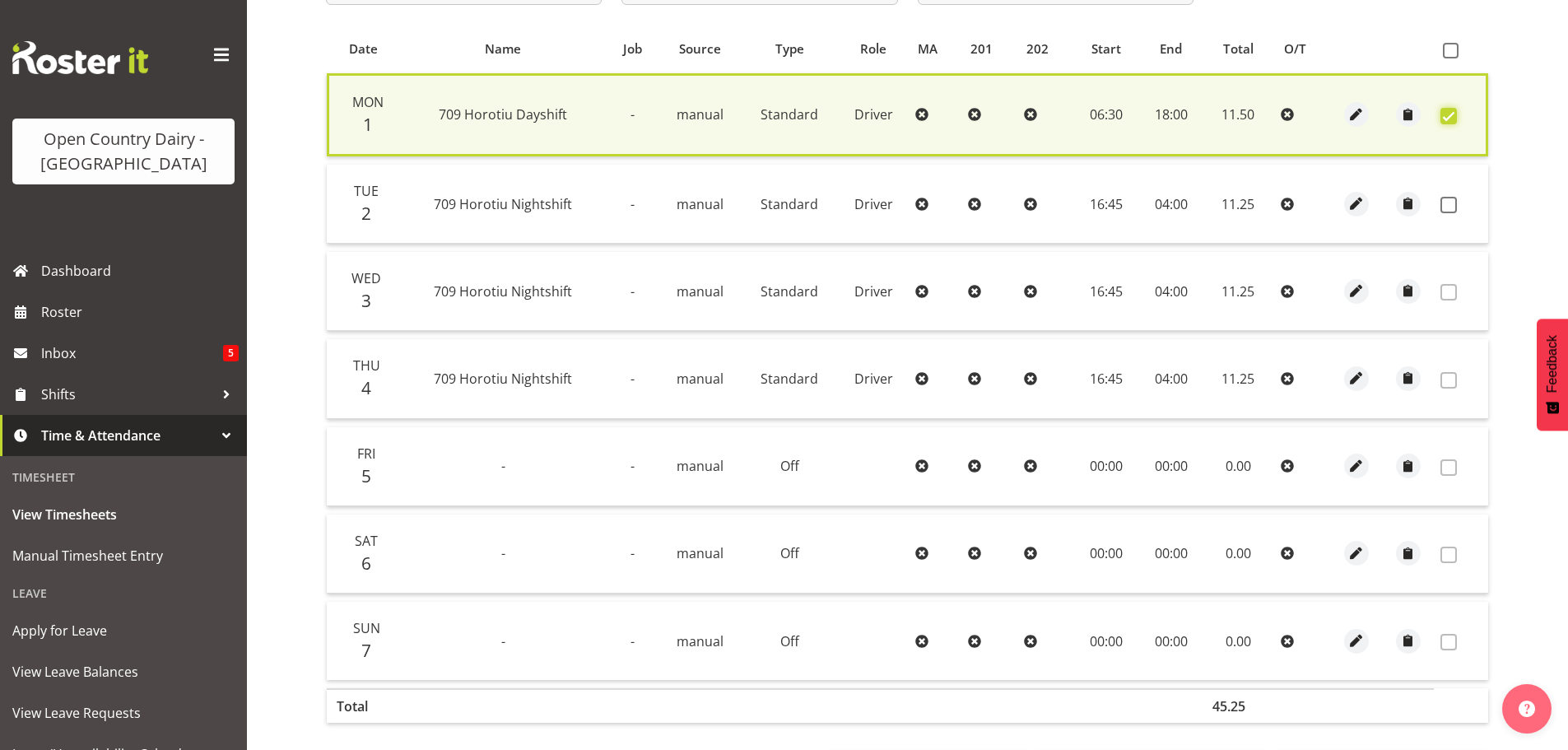
scroll to position [417, 0]
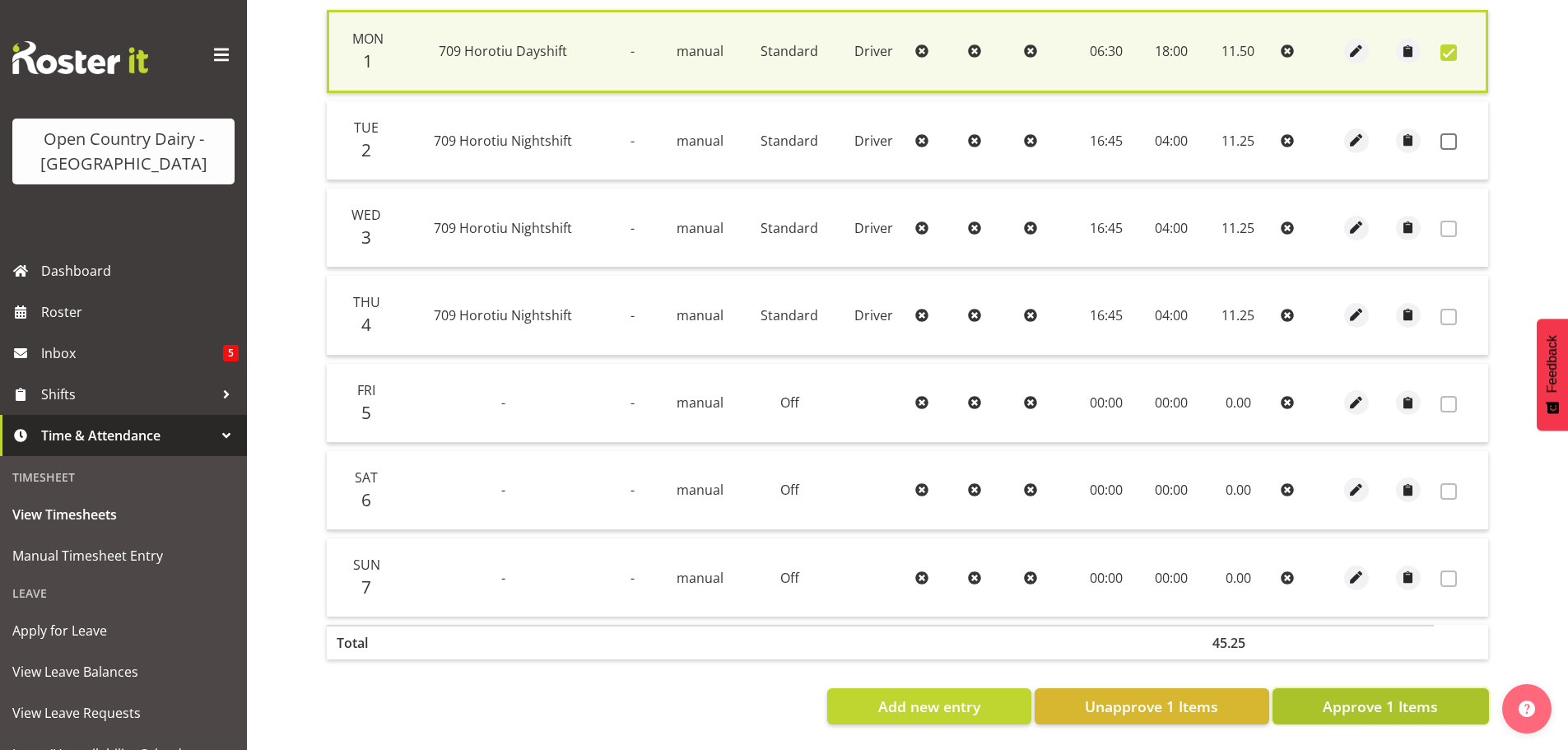
click at [1372, 696] on span "Approve 1 Items" at bounding box center [1380, 707] width 115 height 22
checkbox input "false"
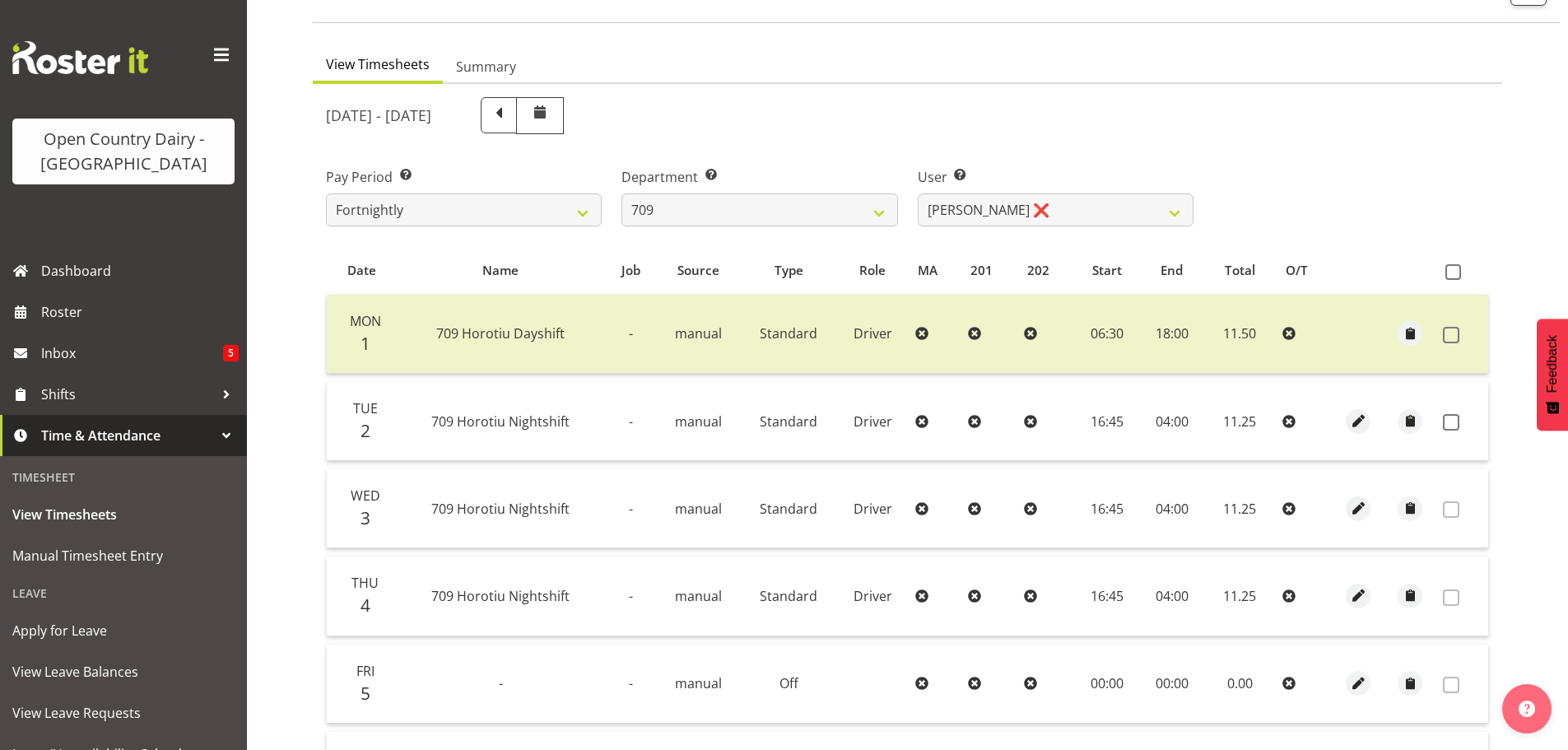
scroll to position [84, 0]
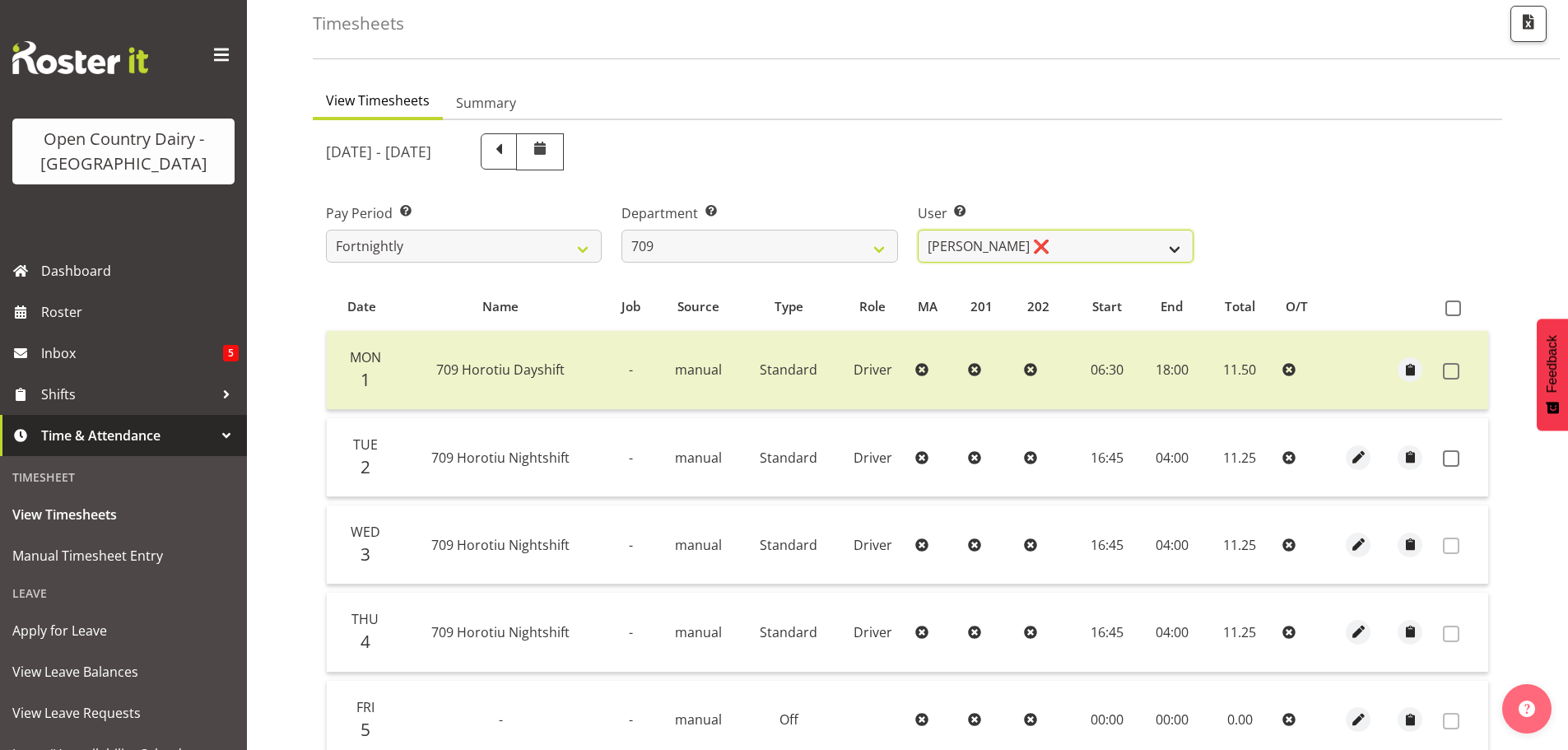
click at [1020, 247] on select "Alex Barclay ❌ Craig Knudsen ❌ Jaswant Singh ❌ Ross Cook ❌" at bounding box center [1056, 245] width 276 height 33
select select "9890"
click at [918, 229] on select "Alex Barclay ❌ Craig Knudsen ❌ Jaswant Singh ❌ Ross Cook ❌" at bounding box center [1056, 245] width 276 height 33
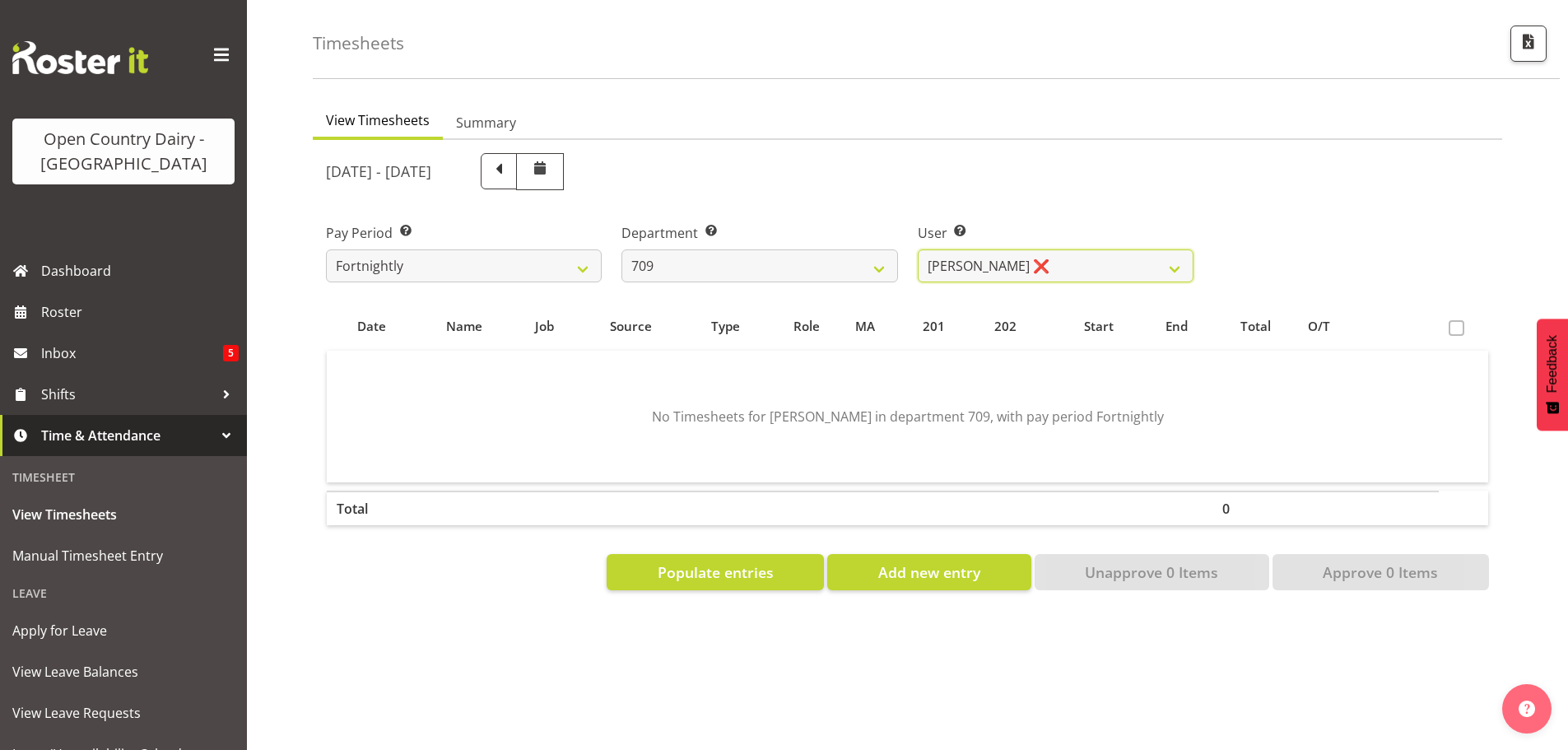
scroll to position [77, 0]
click at [720, 561] on span "Populate entries" at bounding box center [716, 572] width 116 height 22
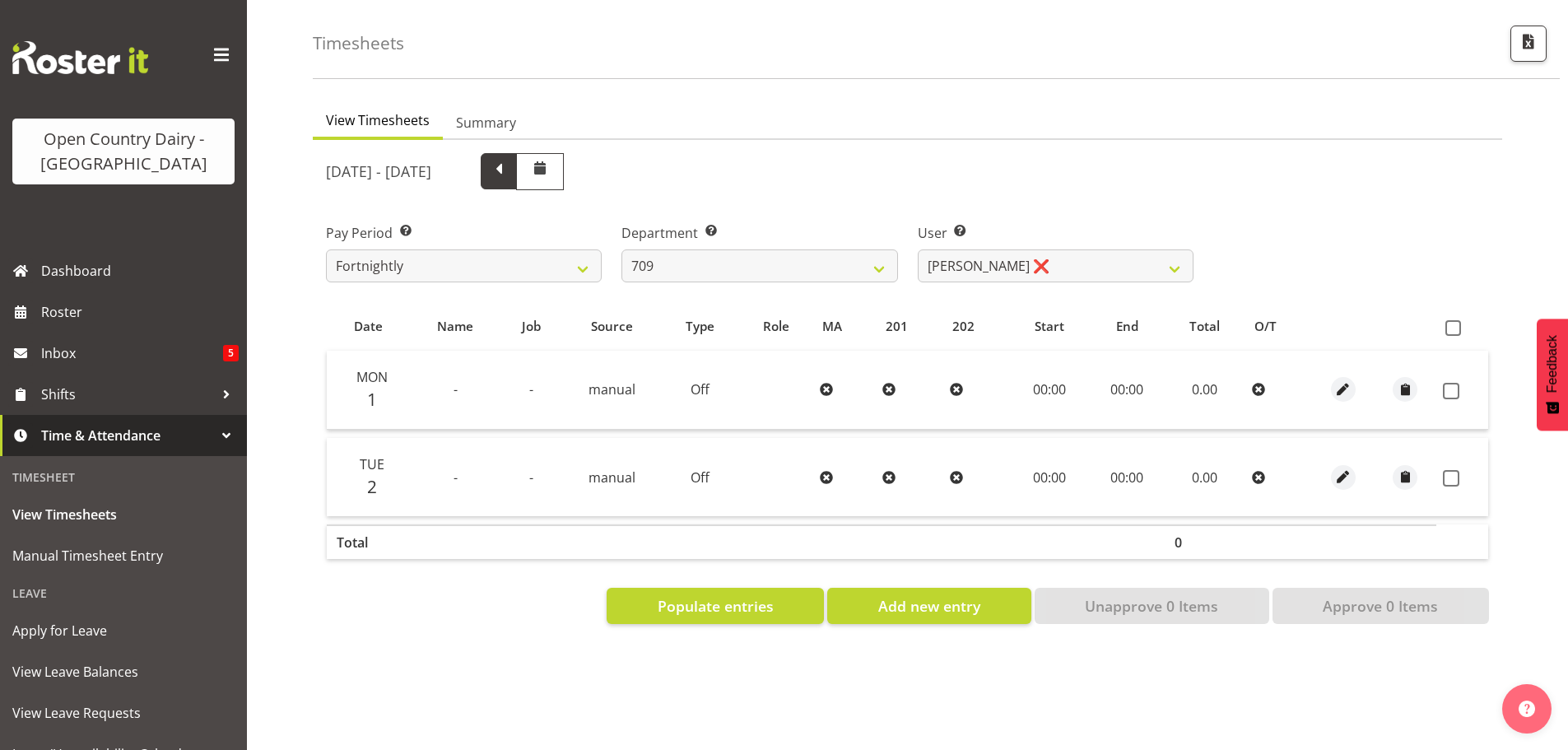
click at [510, 159] on span at bounding box center [499, 169] width 22 height 22
select select
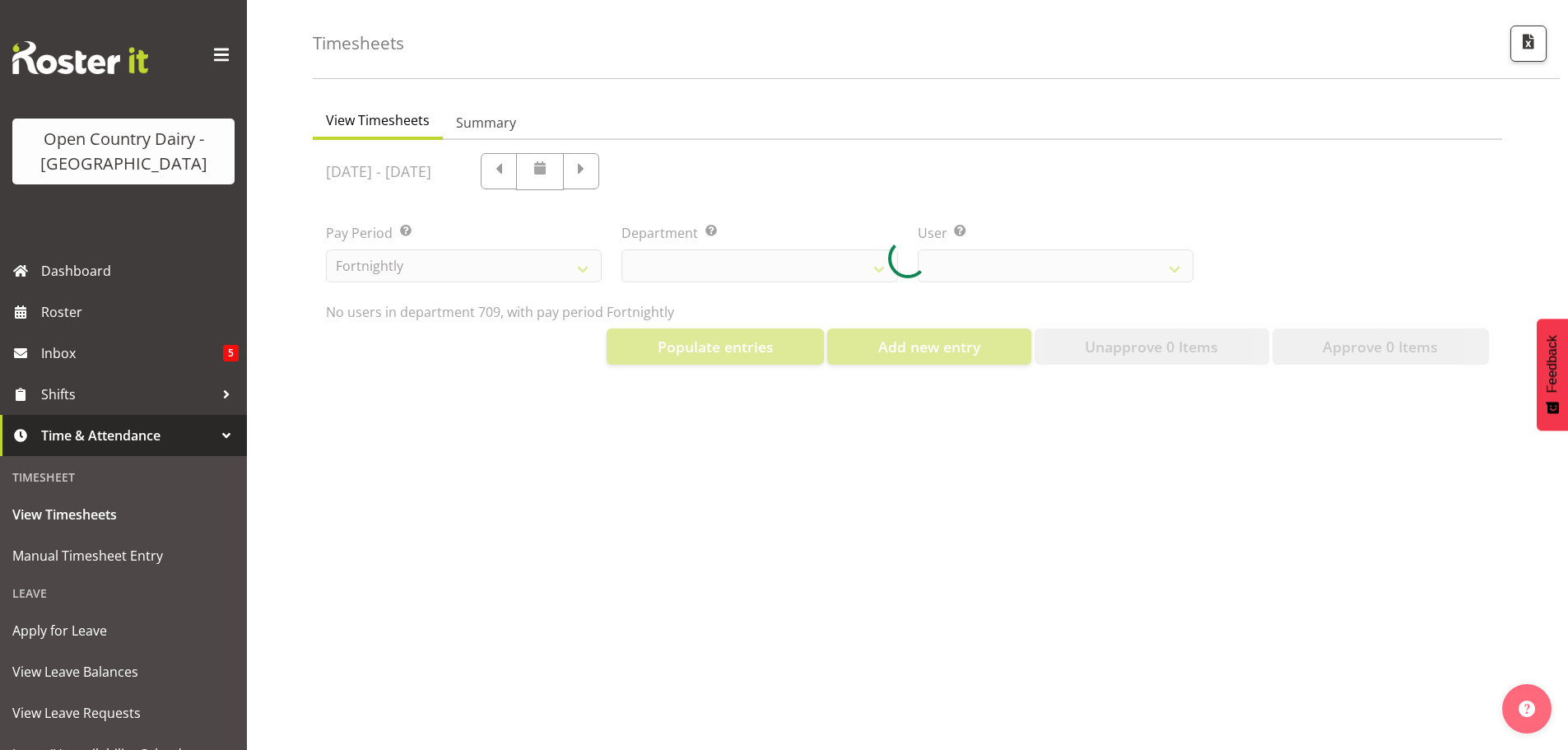
select select "735"
select select "9890"
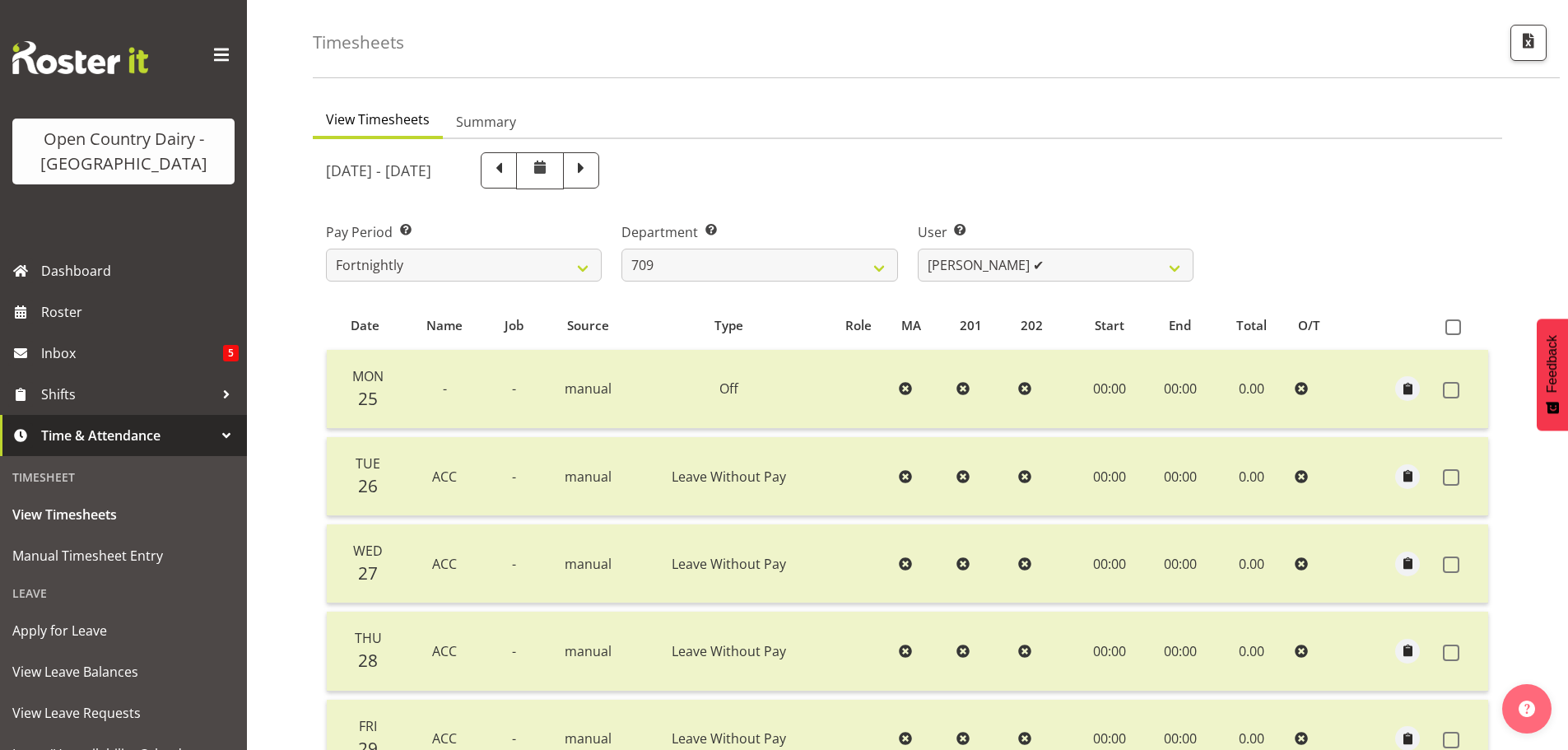
scroll to position [2, 0]
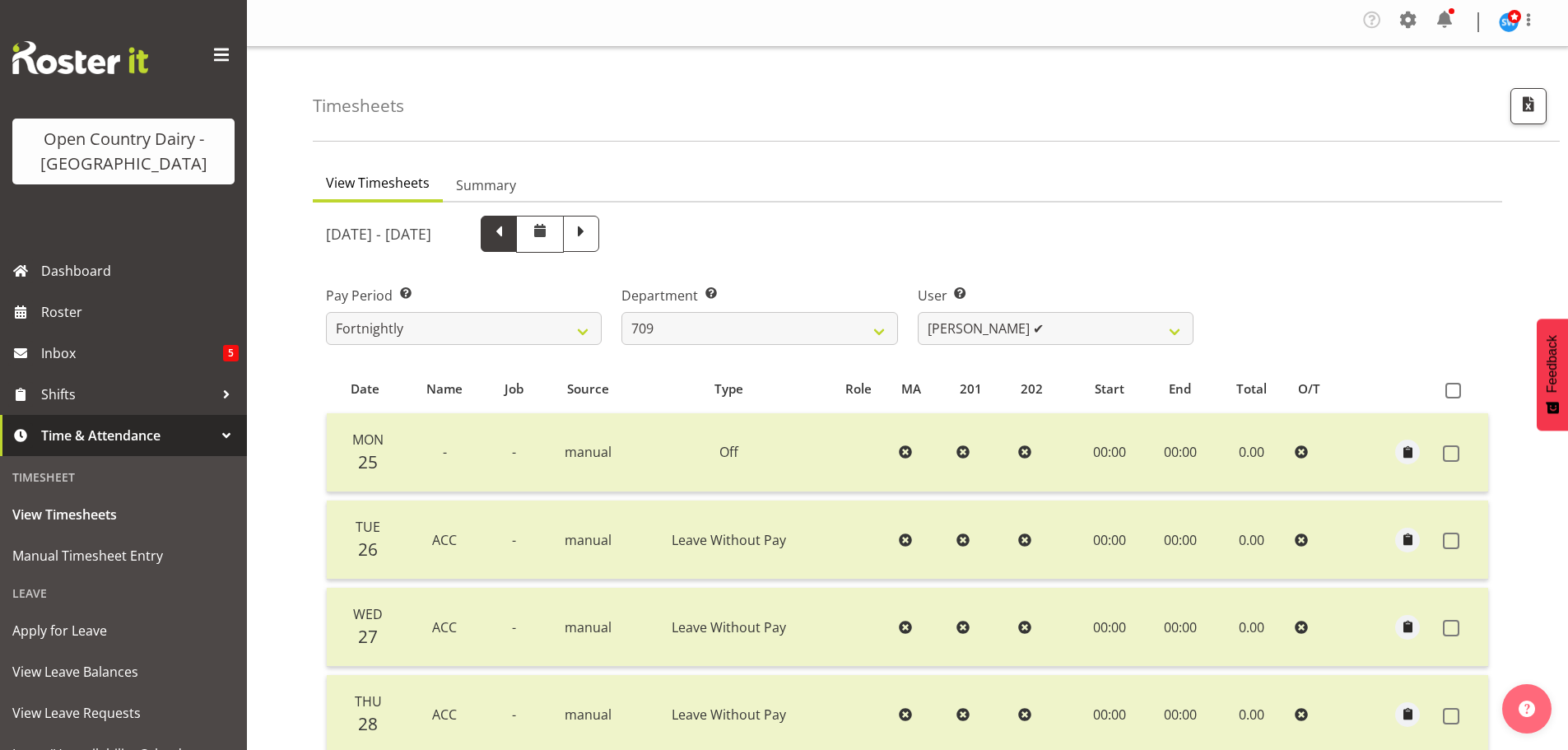
click at [510, 233] on span at bounding box center [499, 233] width 22 height 22
select select
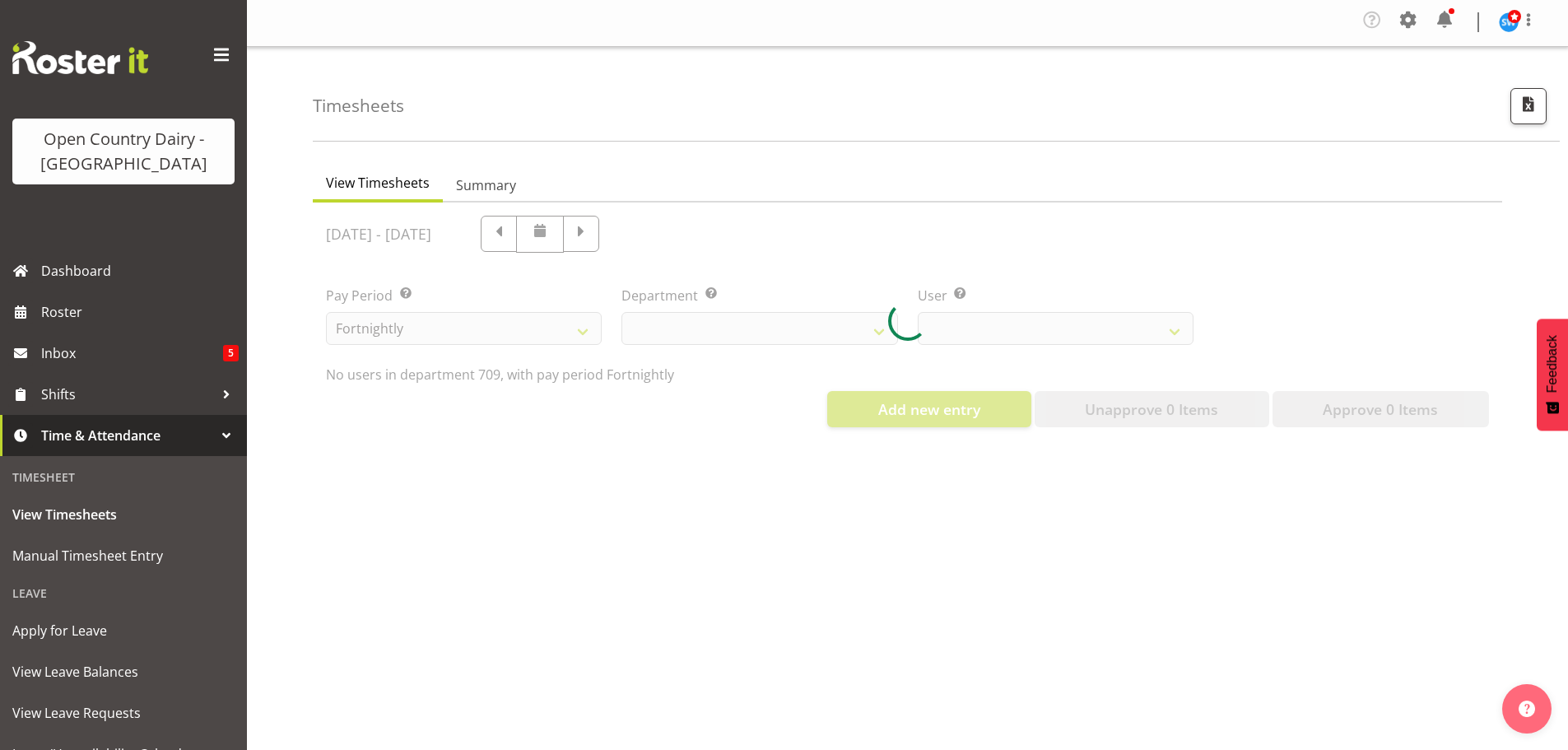
select select "735"
select select "9890"
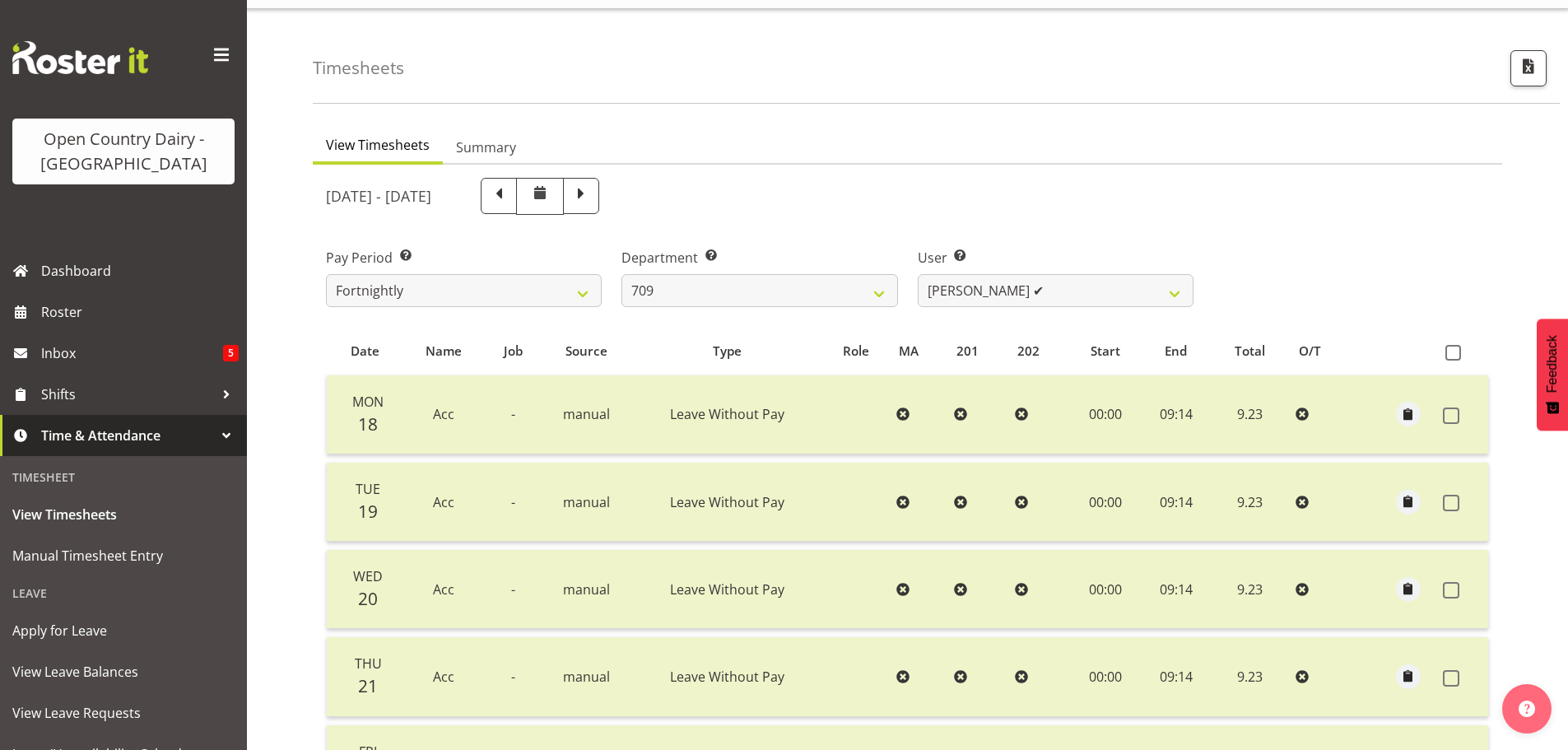
scroll to position [0, 0]
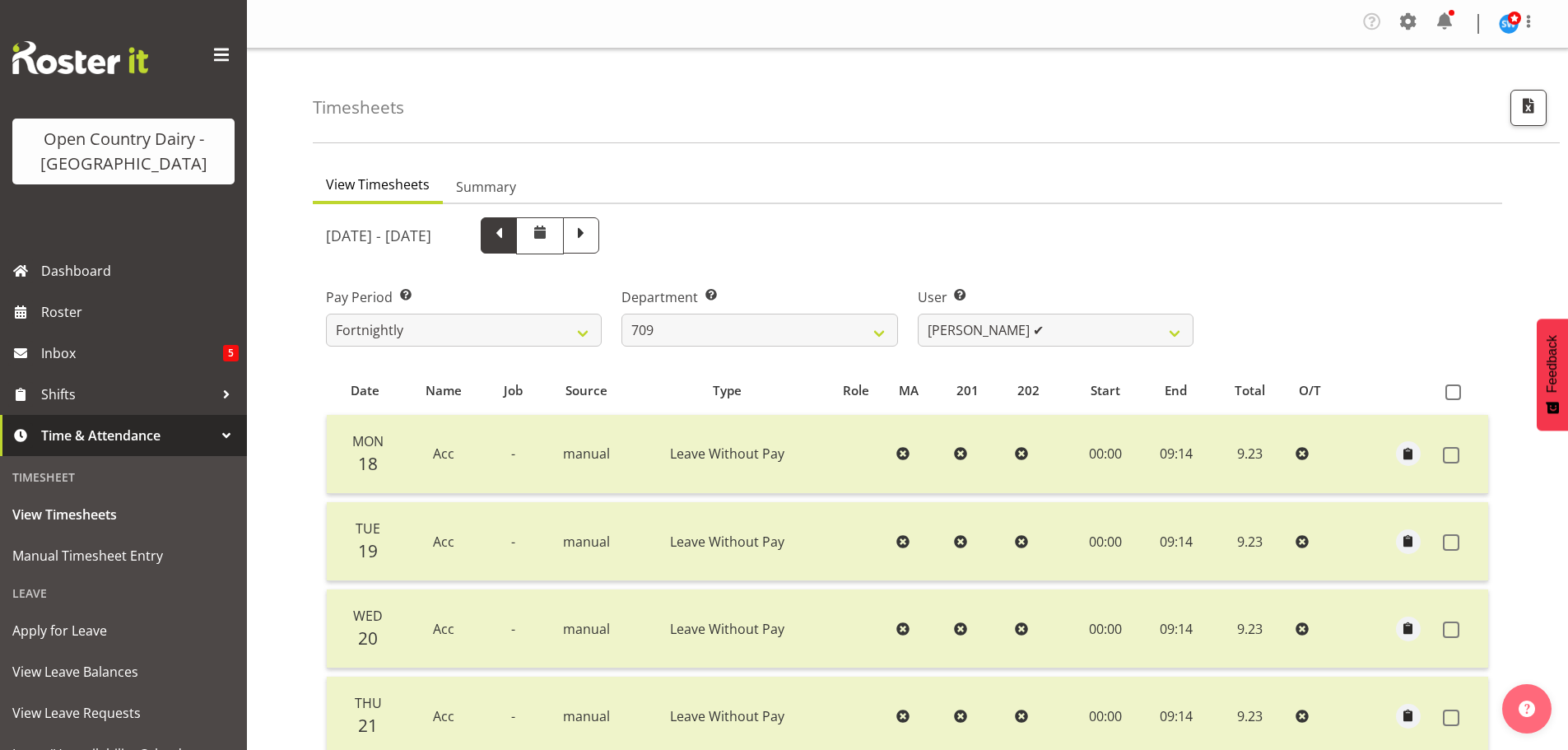
click at [510, 231] on span at bounding box center [499, 234] width 22 height 22
select select
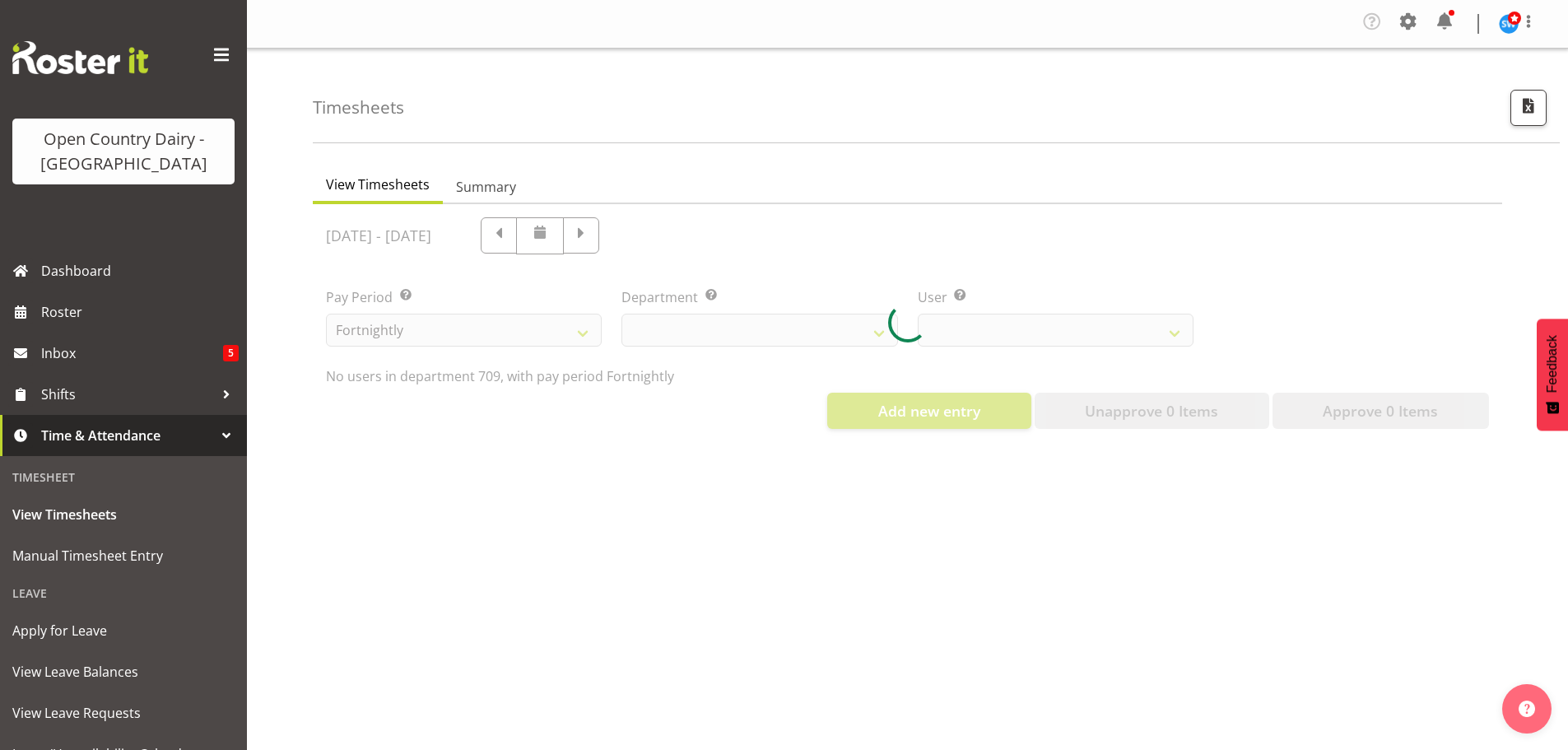
select select "735"
select select "9890"
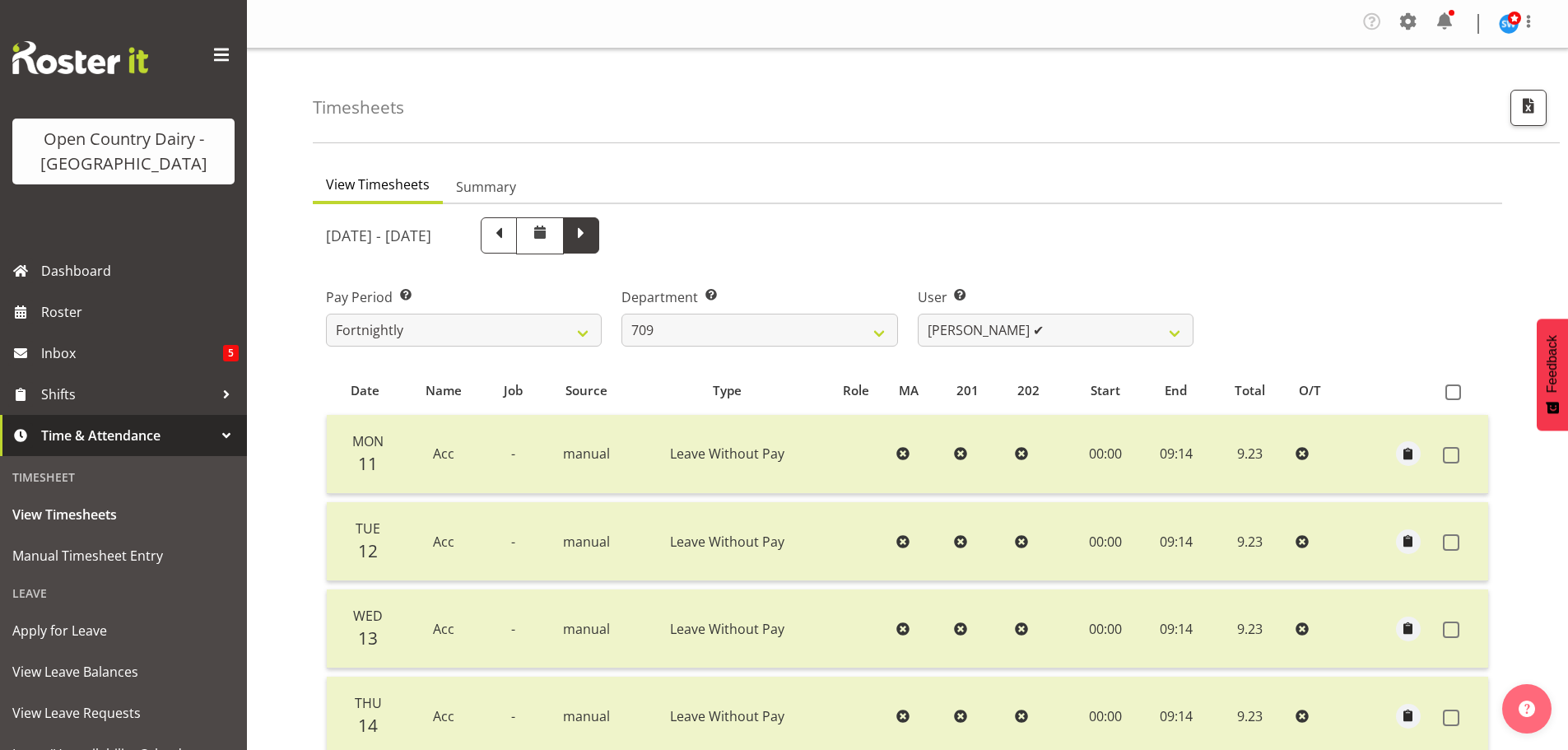
click at [592, 232] on span at bounding box center [581, 234] width 22 height 22
select select
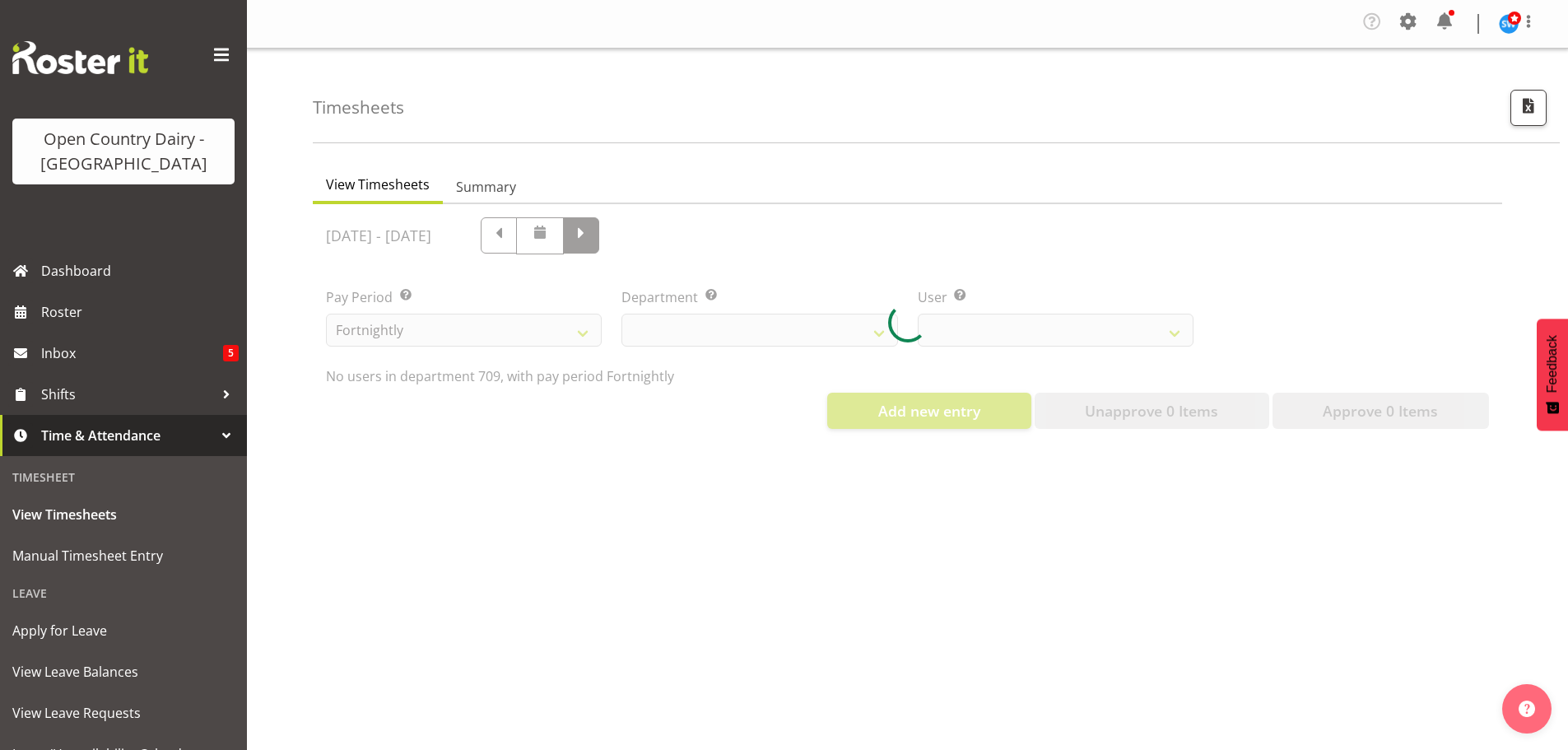
select select "735"
select select "9890"
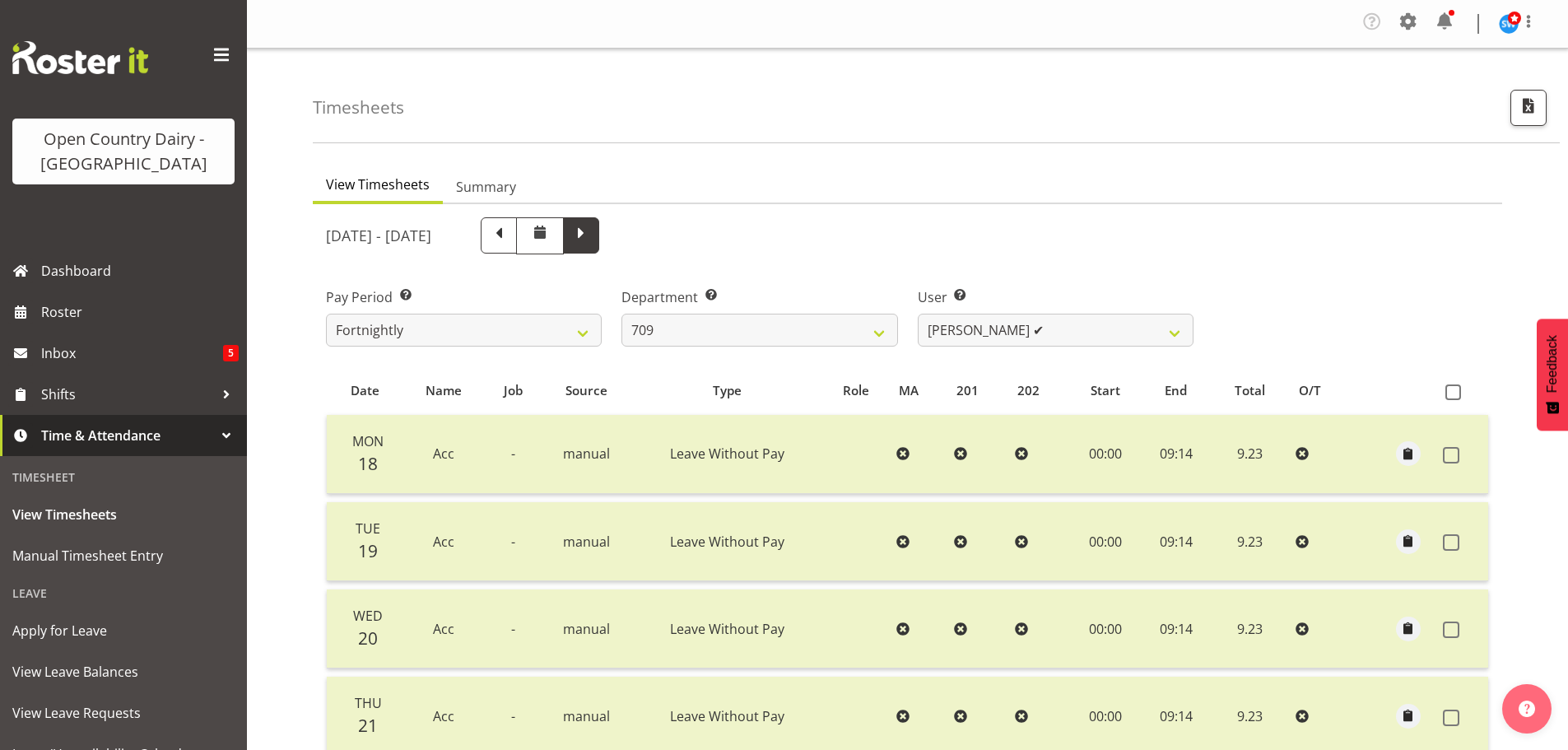
click at [592, 232] on span at bounding box center [581, 234] width 22 height 22
select select
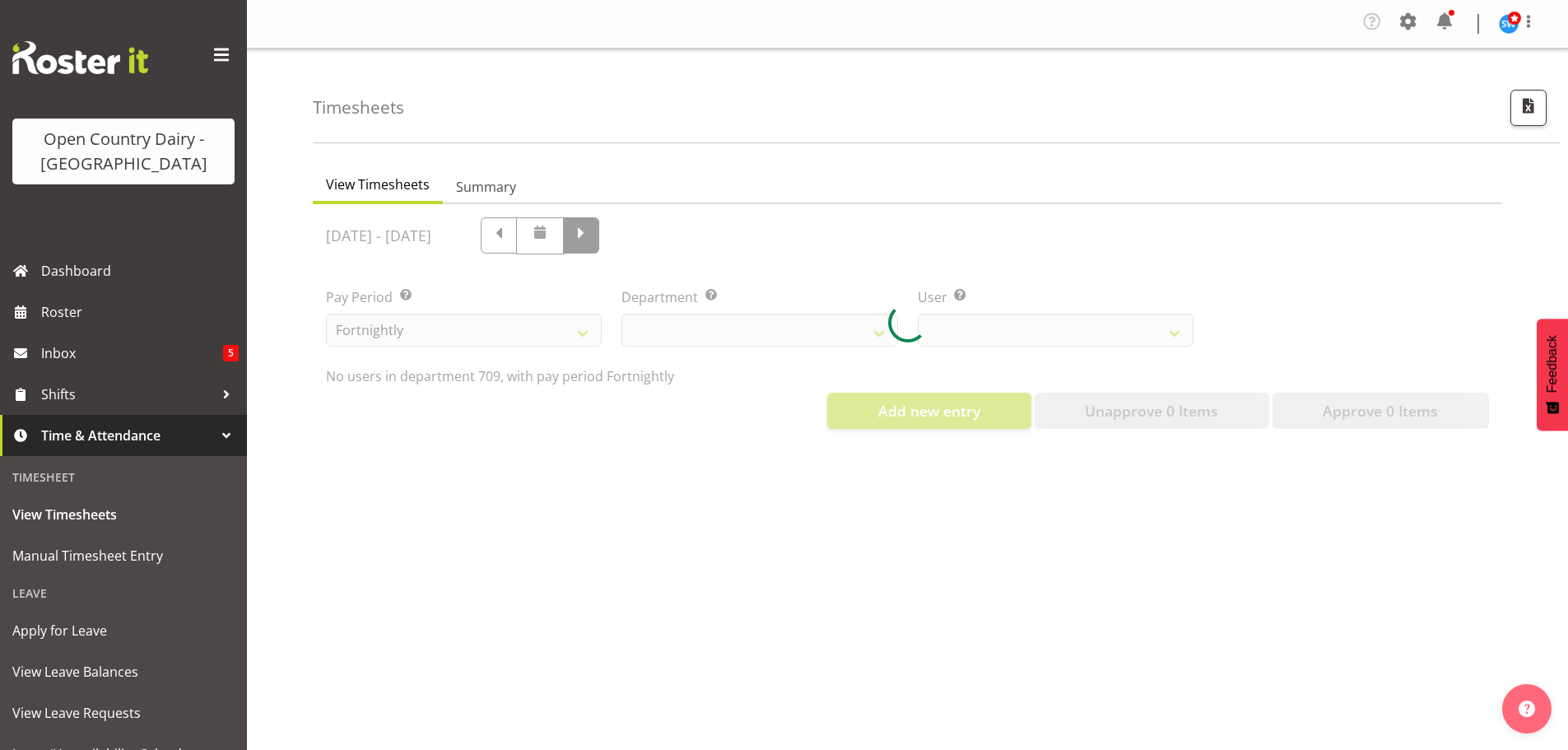
select select "735"
select select "9890"
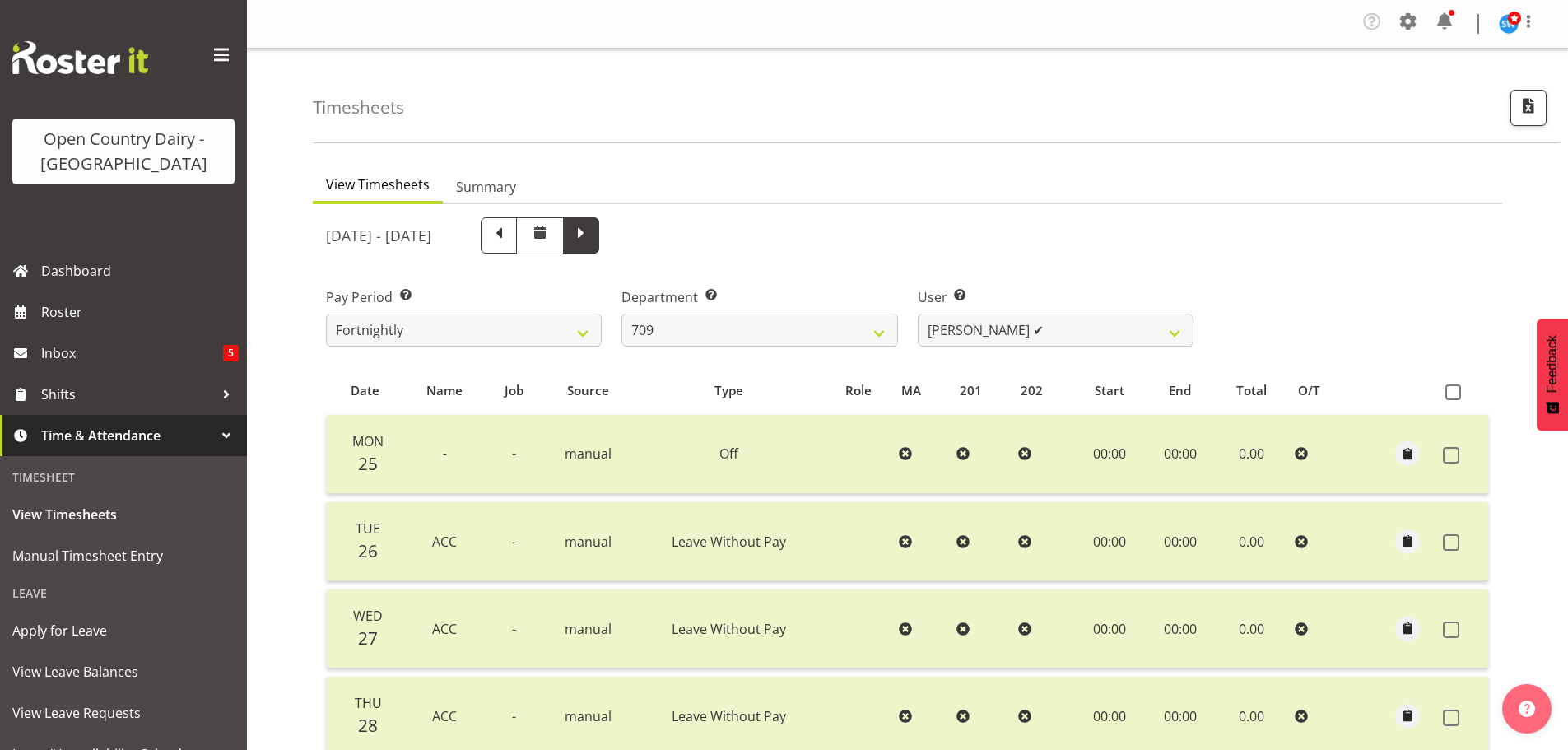
click at [592, 232] on span at bounding box center [581, 234] width 22 height 22
select select
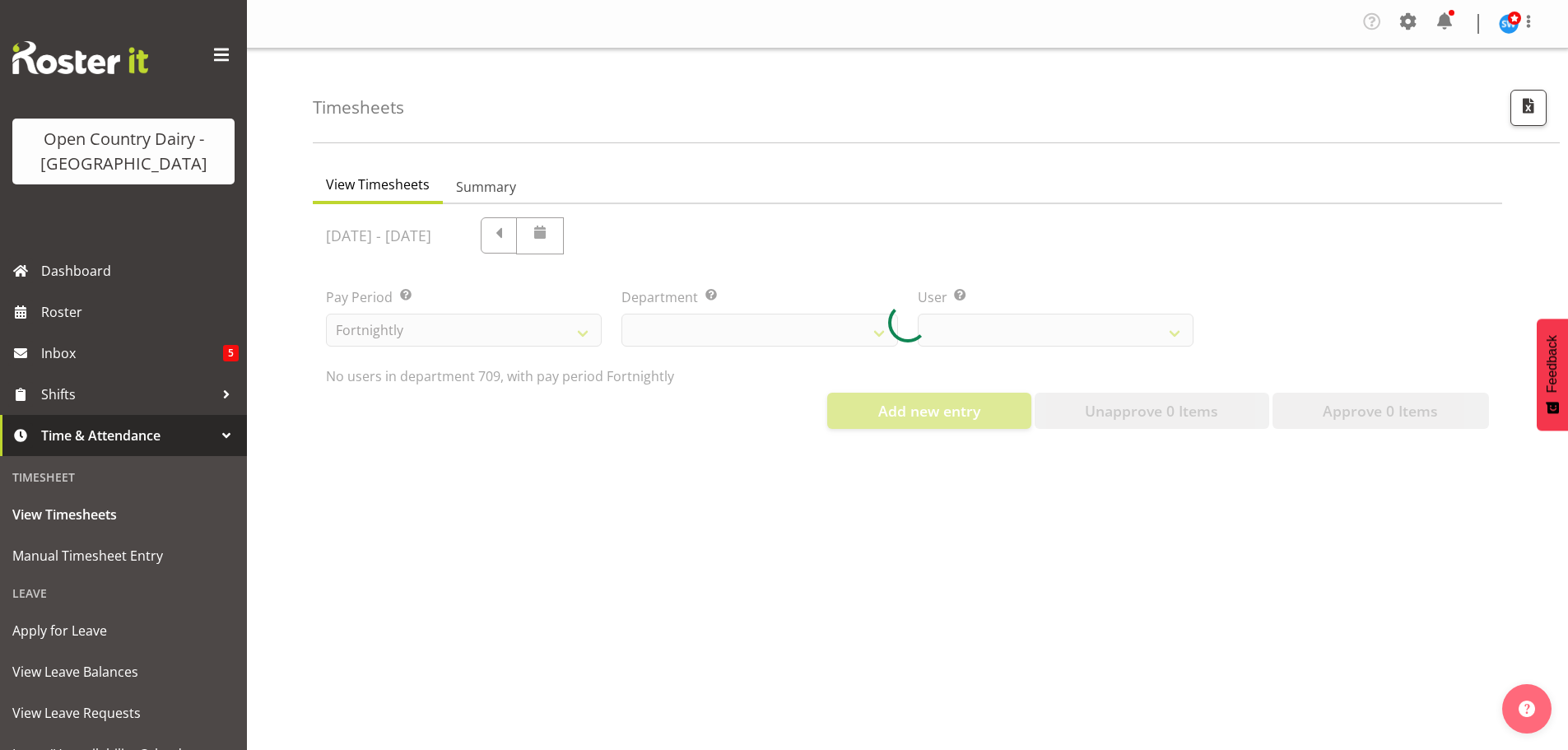
select select "735"
select select "9890"
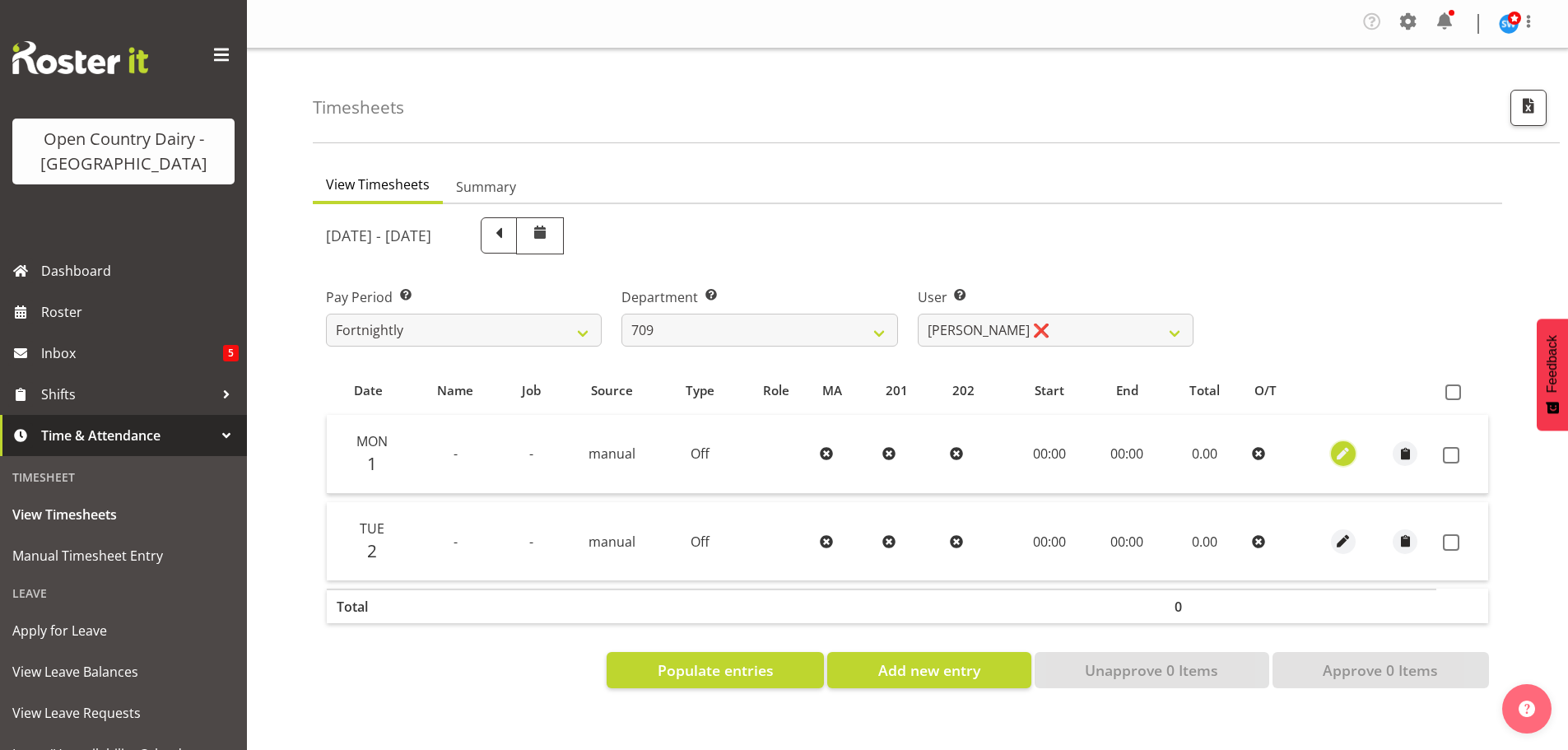
click at [1343, 455] on span "button" at bounding box center [1344, 454] width 19 height 19
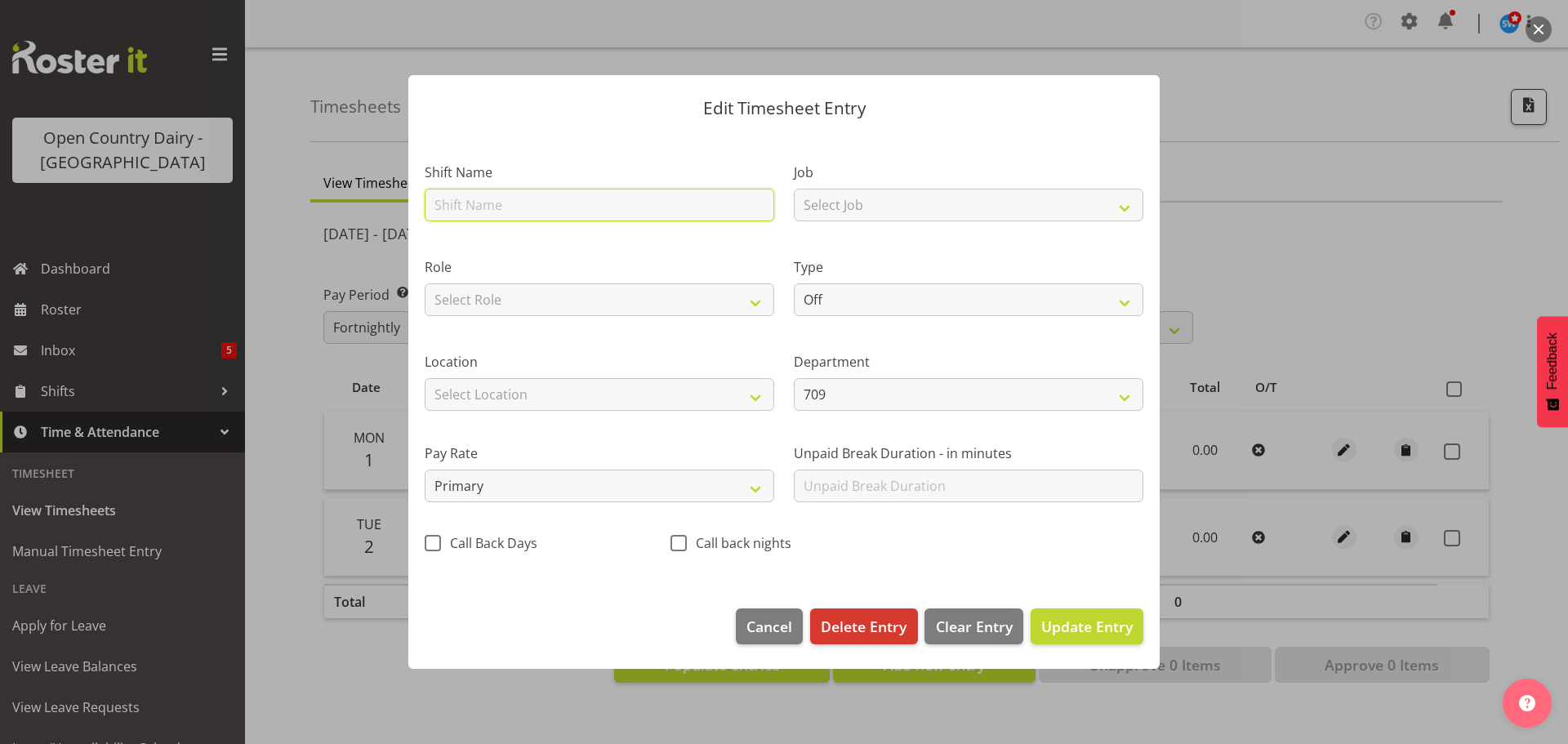
click at [465, 205] on input "text" at bounding box center [599, 204] width 349 height 32
type input "Acc"
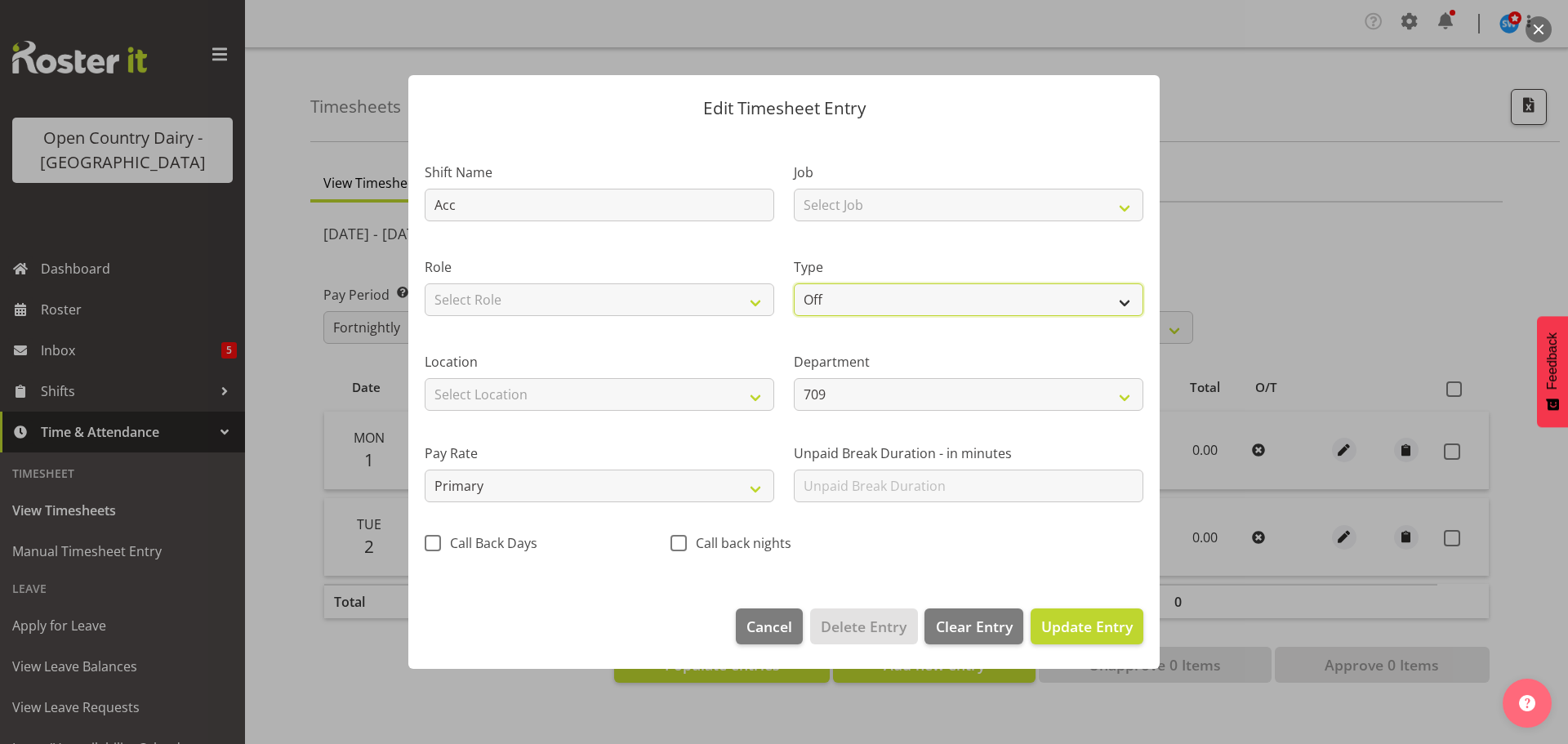
click at [855, 298] on select "Off Standard Public Holiday Public Holiday (Worked) Day In Lieu Annual Leave Si…" at bounding box center [968, 299] width 349 height 32
select select "Leave Without Pay"
click at [794, 283] on select "Off Standard Public Holiday Public Holiday (Worked) Day In Lieu Annual Leave Si…" at bounding box center [968, 299] width 349 height 32
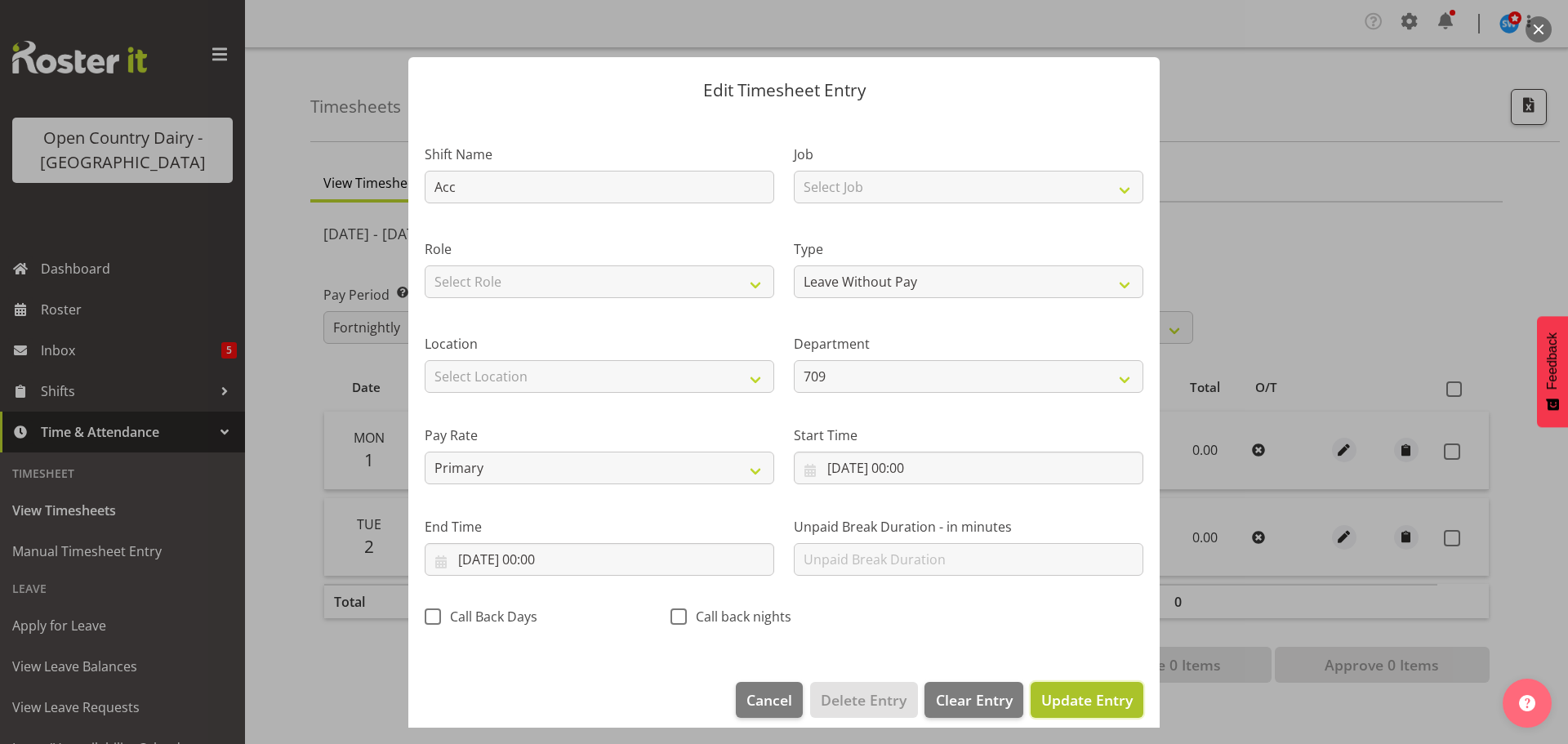
click at [1068, 697] on span "Update Entry" at bounding box center [1086, 700] width 92 height 20
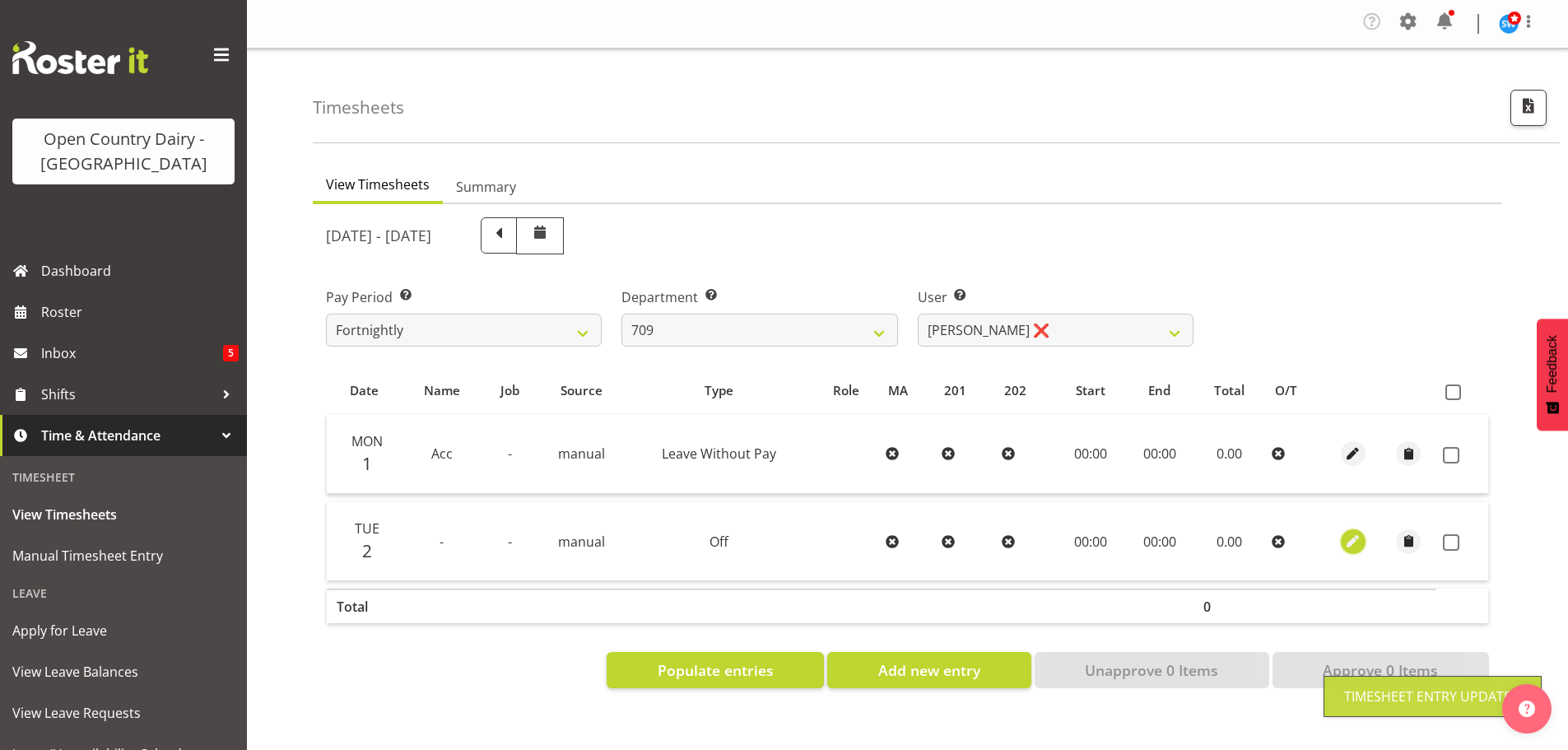
click at [1351, 540] on span "button" at bounding box center [1354, 541] width 19 height 19
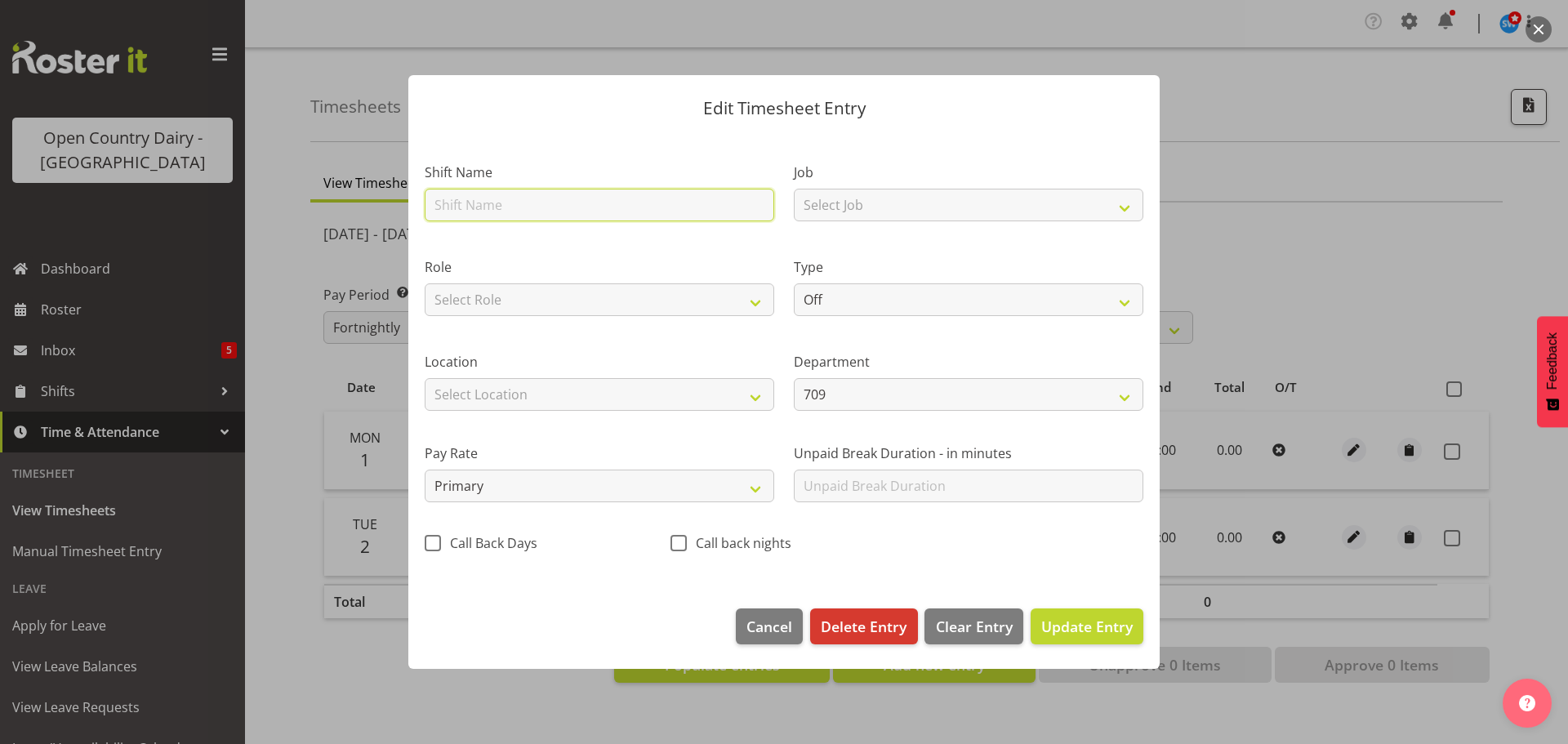
click at [464, 199] on input "text" at bounding box center [599, 204] width 349 height 32
type input "Acc"
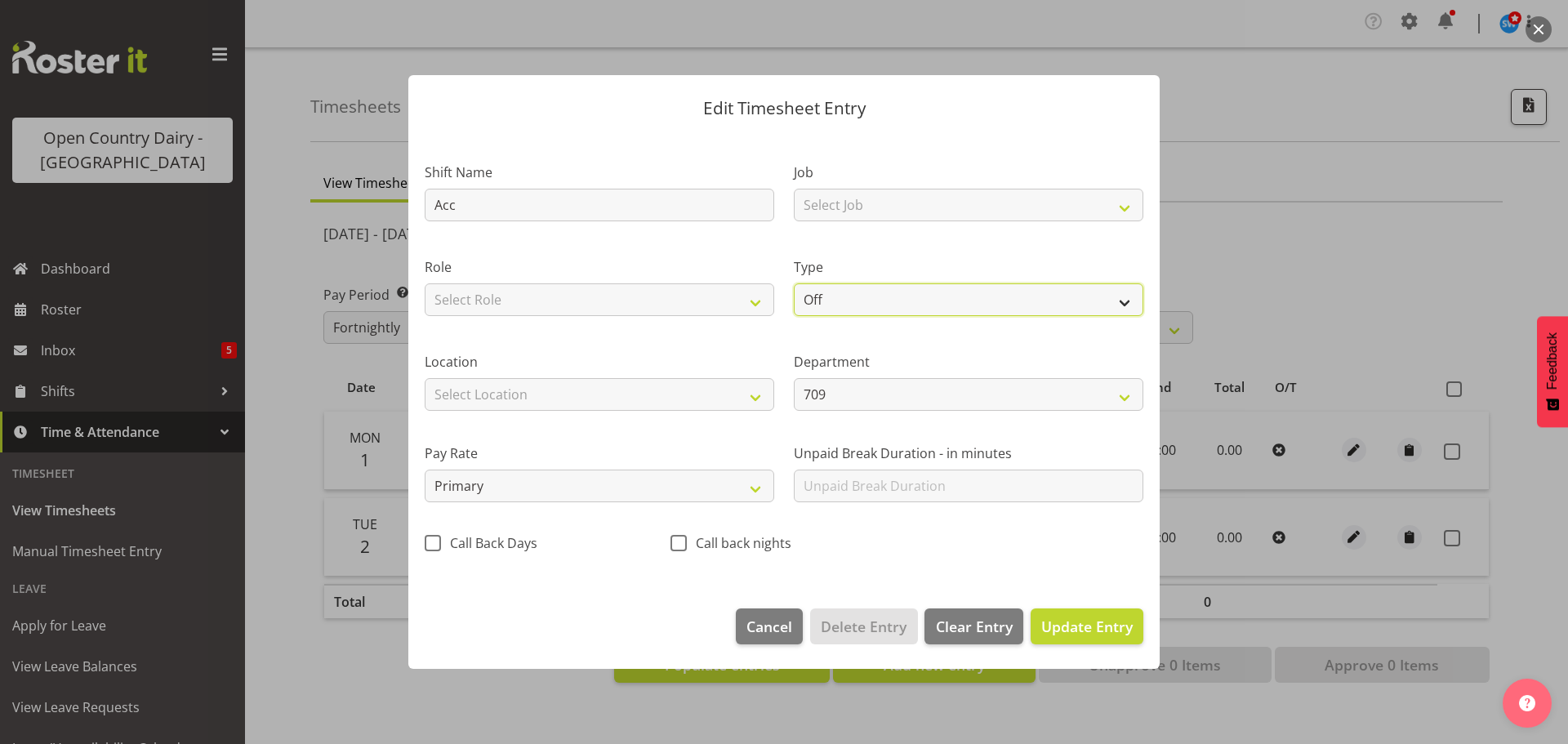
click at [864, 296] on select "Off Standard Public Holiday Public Holiday (Worked) Day In Lieu Annual Leave Si…" at bounding box center [968, 299] width 349 height 32
select select "Leave Without Pay"
click at [794, 283] on select "Off Standard Public Holiday Public Holiday (Worked) Day In Lieu Annual Leave Si…" at bounding box center [968, 299] width 349 height 32
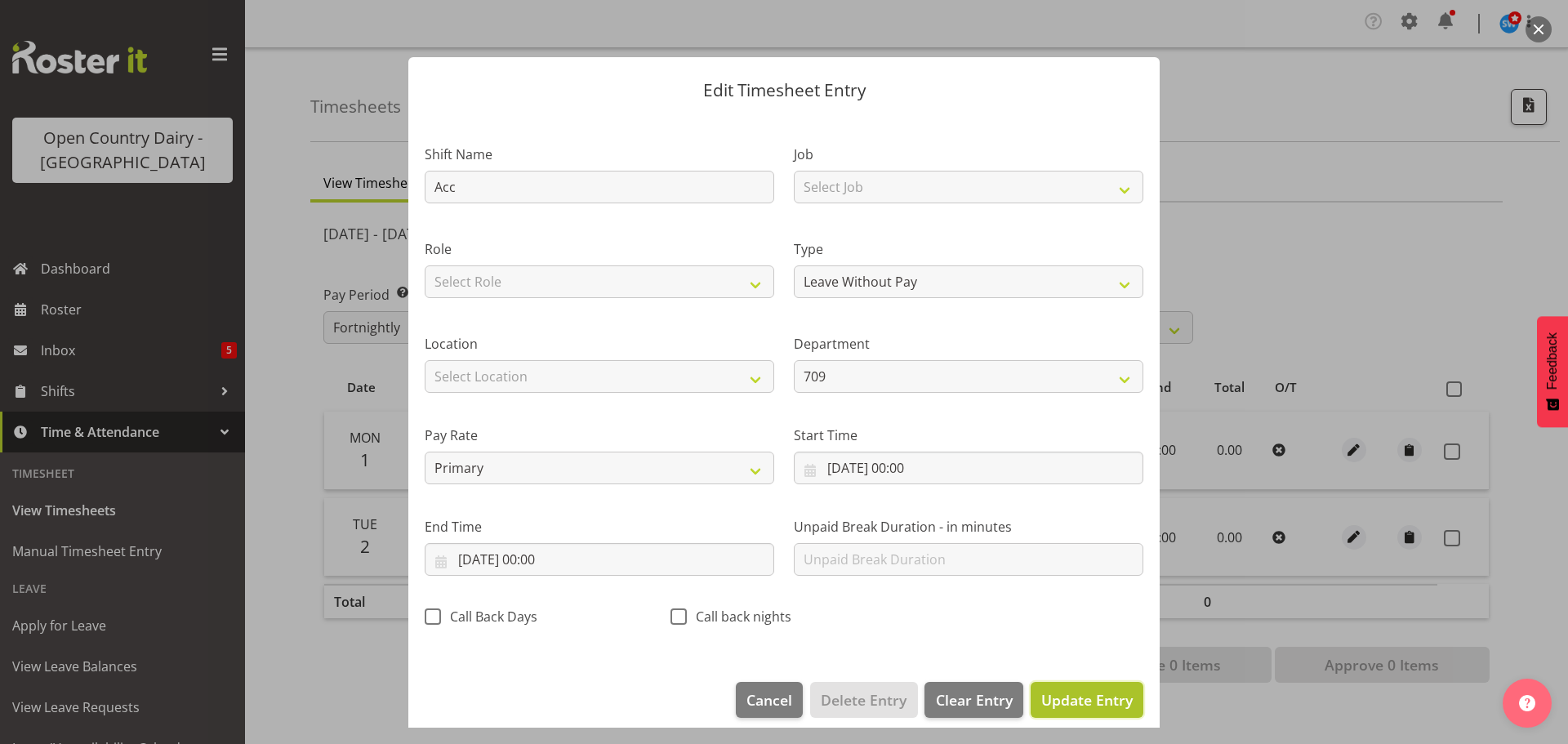
click at [1064, 694] on span "Update Entry" at bounding box center [1086, 700] width 92 height 20
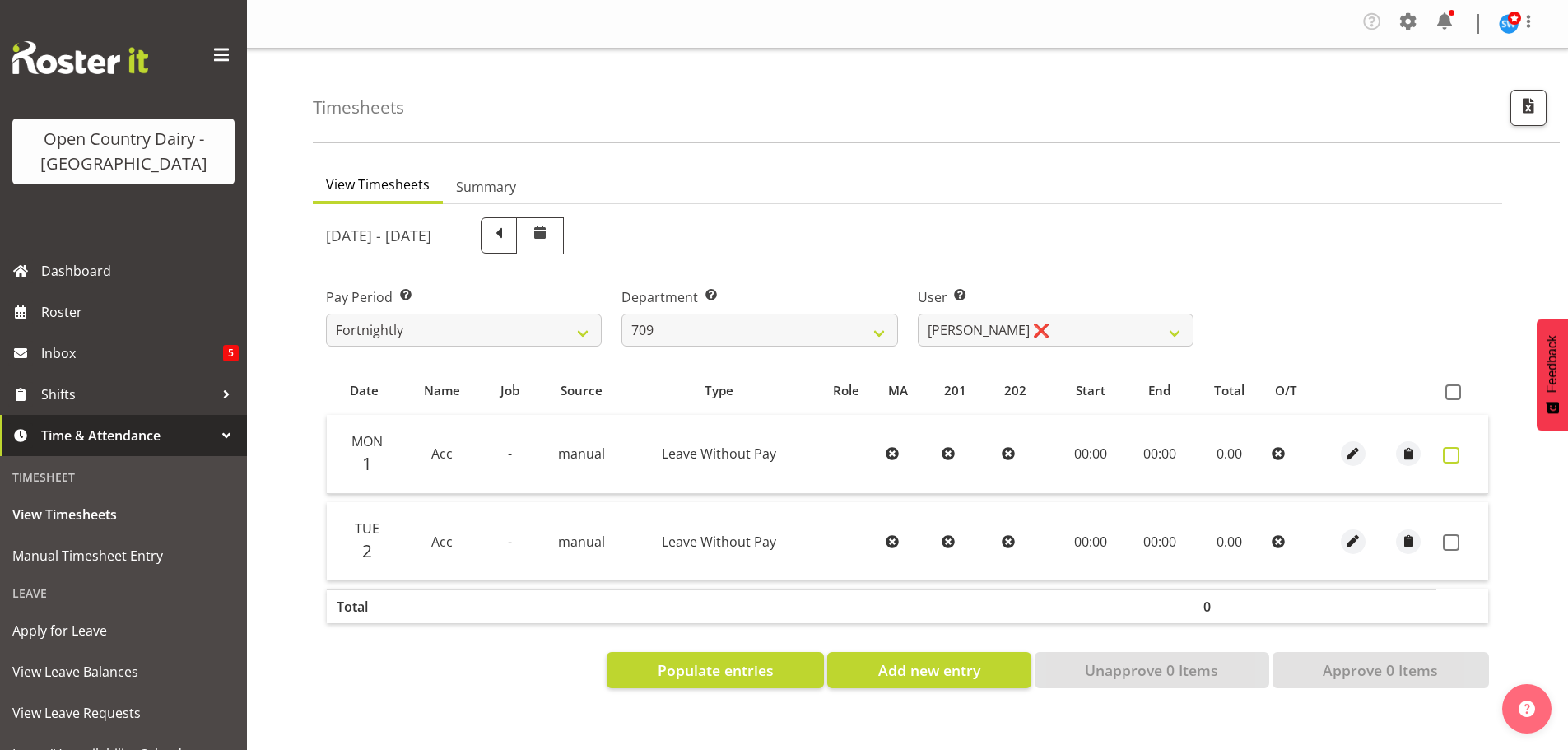
click at [1449, 457] on span at bounding box center [1451, 456] width 17 height 17
checkbox input "true"
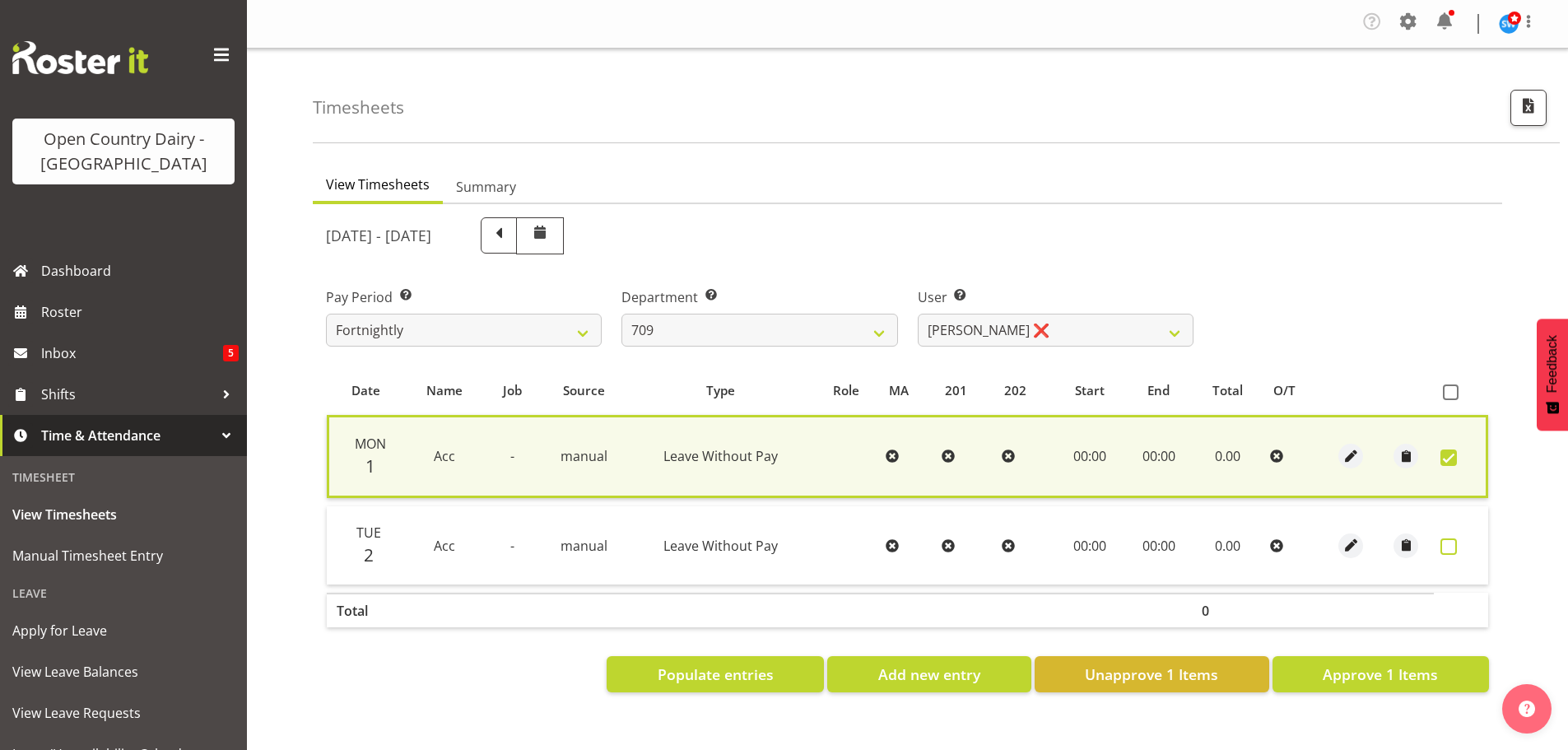
click at [1452, 541] on span at bounding box center [1449, 547] width 17 height 17
checkbox input "true"
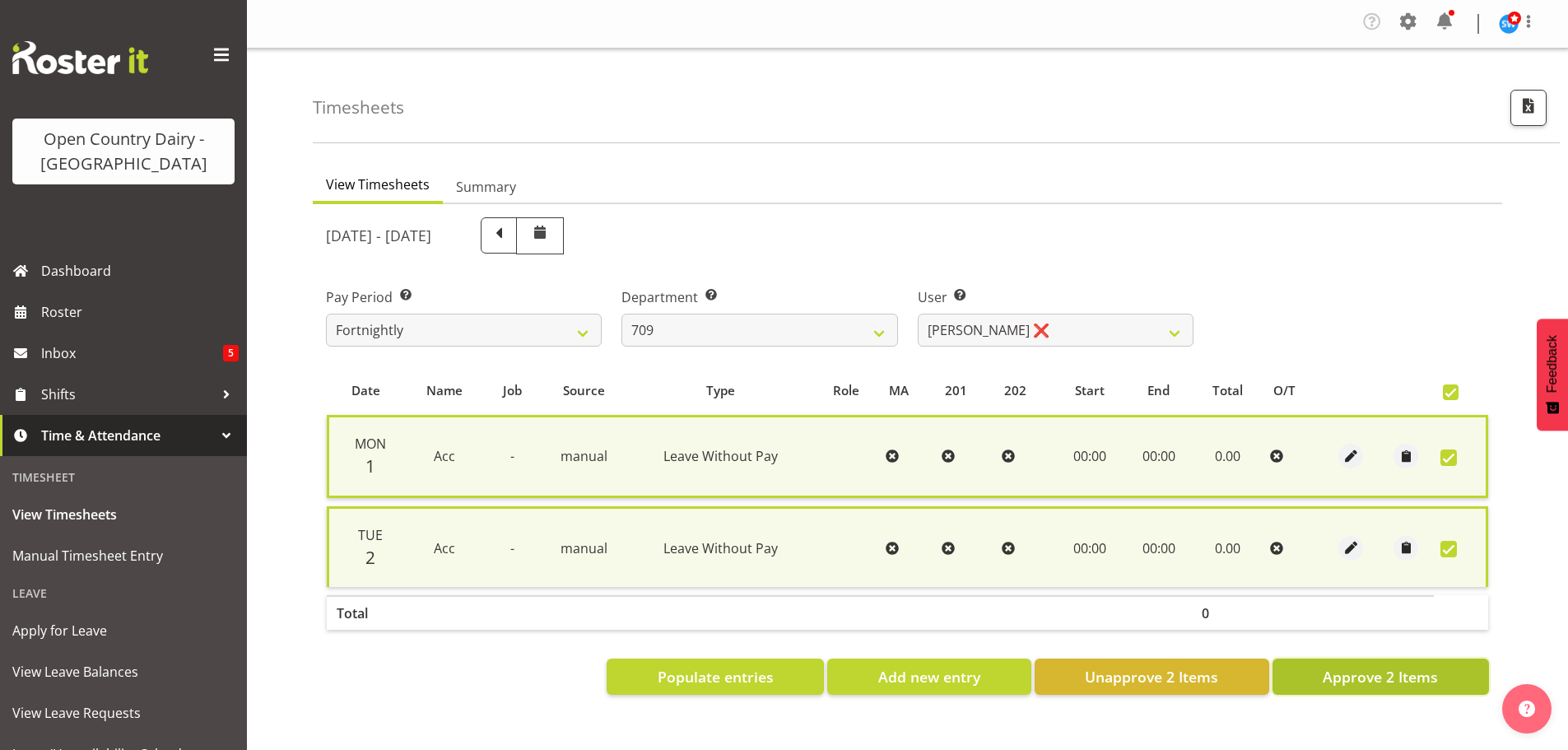
click at [1410, 672] on span "Approve 2 Items" at bounding box center [1380, 677] width 115 height 22
checkbox input "false"
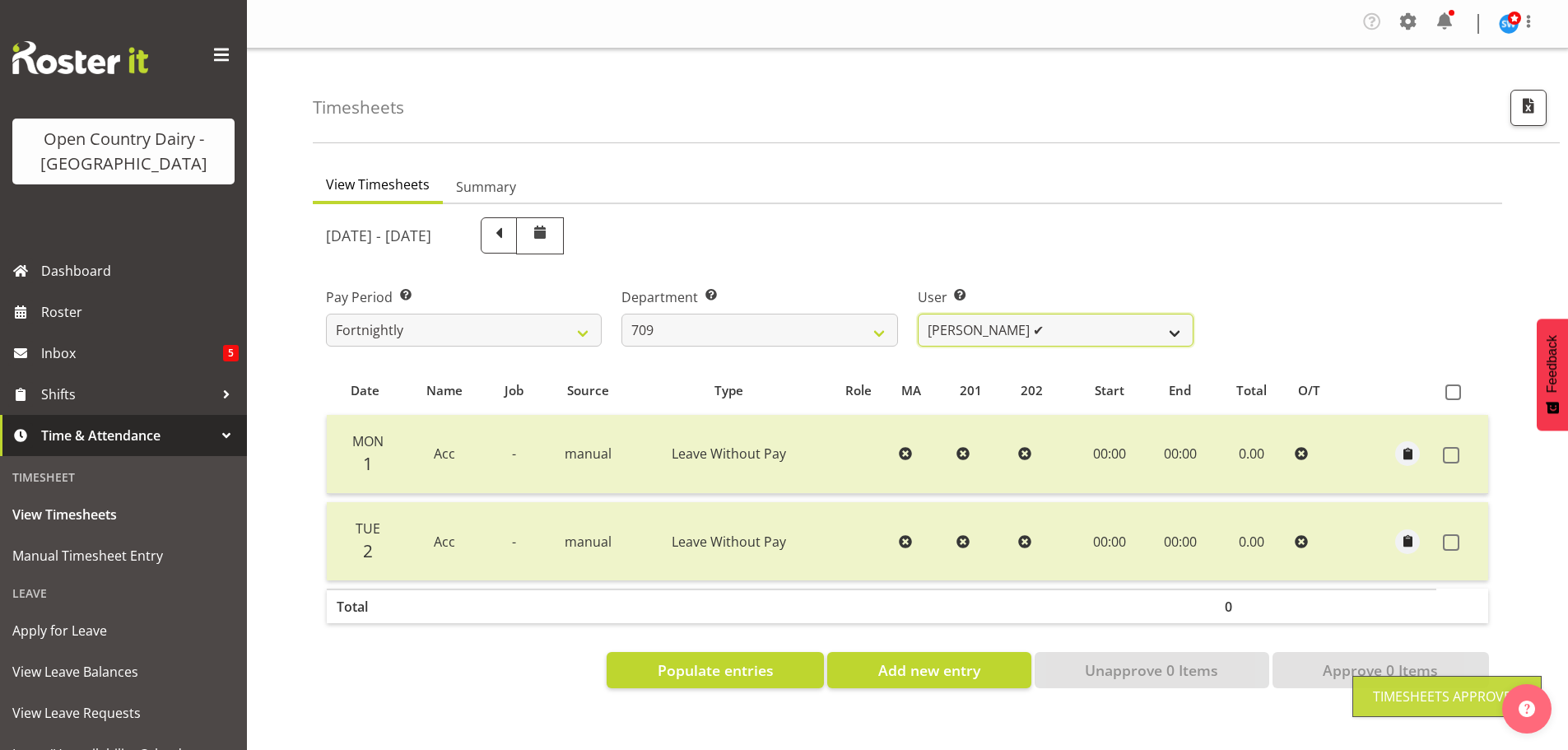
click at [1046, 325] on select "Alex Barclay ❌ Craig Knudsen ❌ Jaswant Singh ❌ Ross Cook ✔" at bounding box center [1056, 330] width 276 height 33
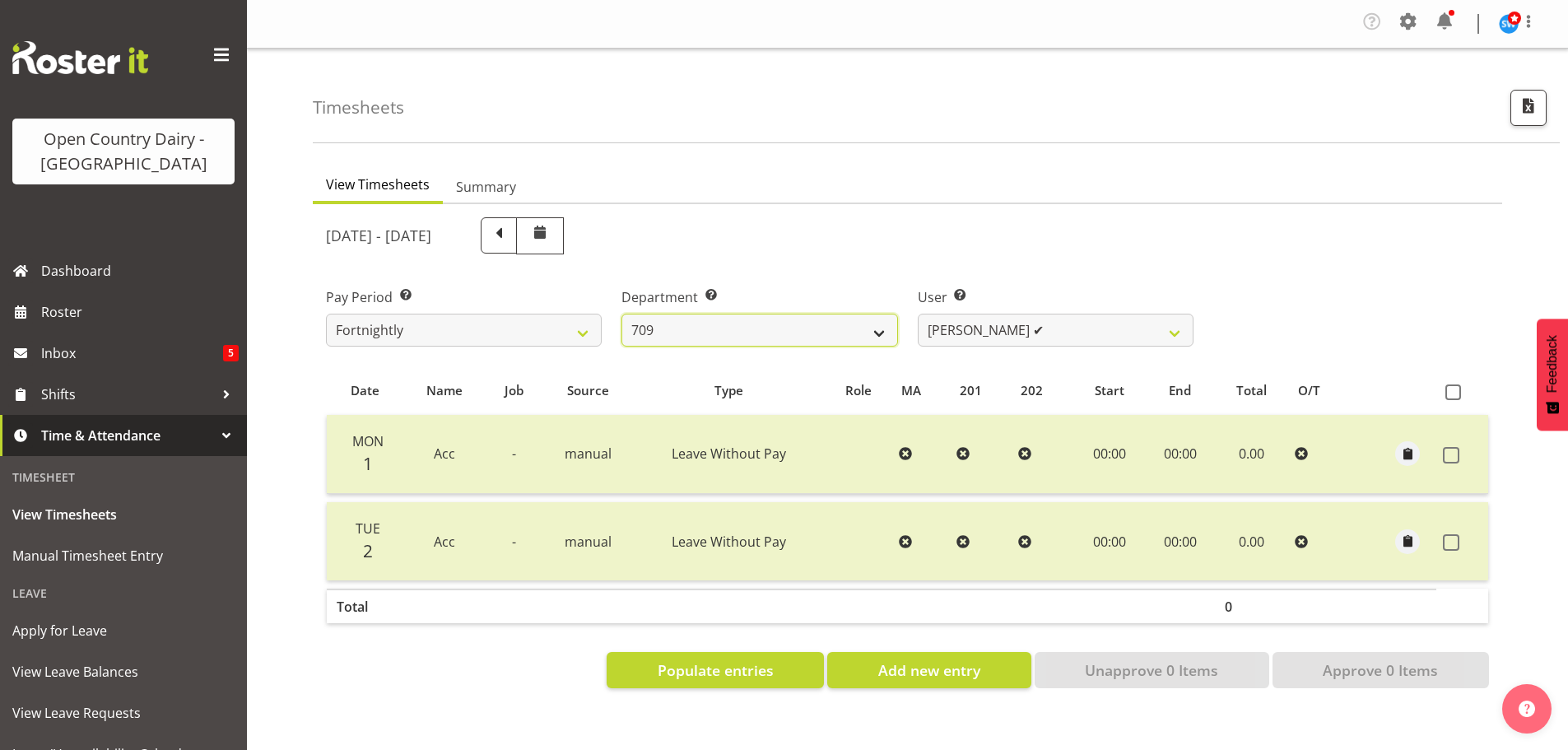
click at [721, 324] on select "701 702 703 704 705 706 707 708 709 710 711 712 713 714 715 716 717 718 719 720" at bounding box center [759, 330] width 276 height 33
select select "875"
click at [621, 314] on select "701 702 703 704 705 706 707 708 709 710 711 712 713 714 715 716 717 718 719 720" at bounding box center [759, 330] width 276 height 33
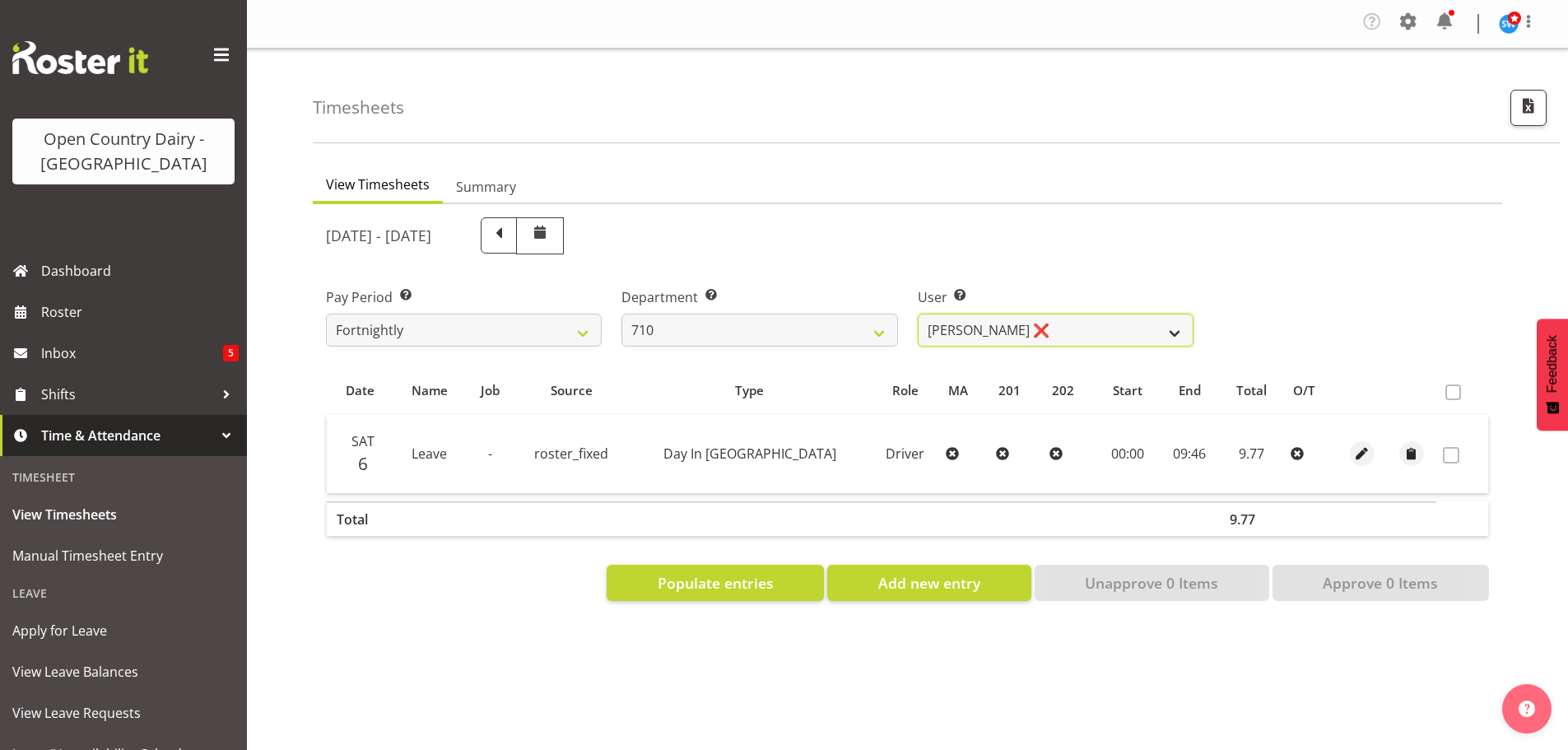
click at [1088, 335] on select "Dean Chapman ❌ George Megchelse ❌ Kris Gambhir ❌ Richie Epere ❌" at bounding box center [1056, 330] width 276 height 33
select select "10216"
click at [918, 314] on select "Dean Chapman ❌ George Megchelse ❌ Kris Gambhir ❌ Richie Epere ❌" at bounding box center [1056, 330] width 276 height 33
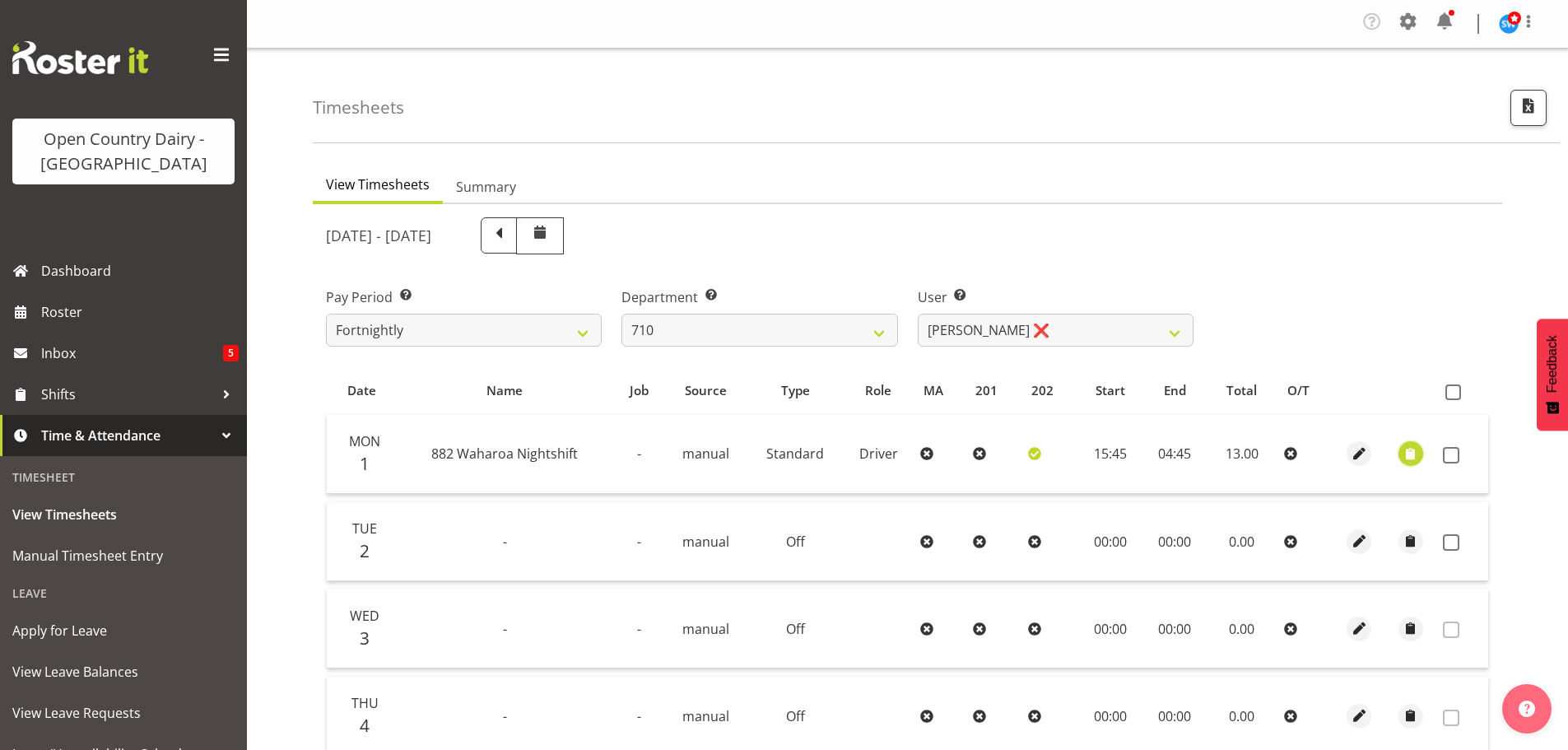
click at [1415, 450] on span "button" at bounding box center [1410, 454] width 19 height 19
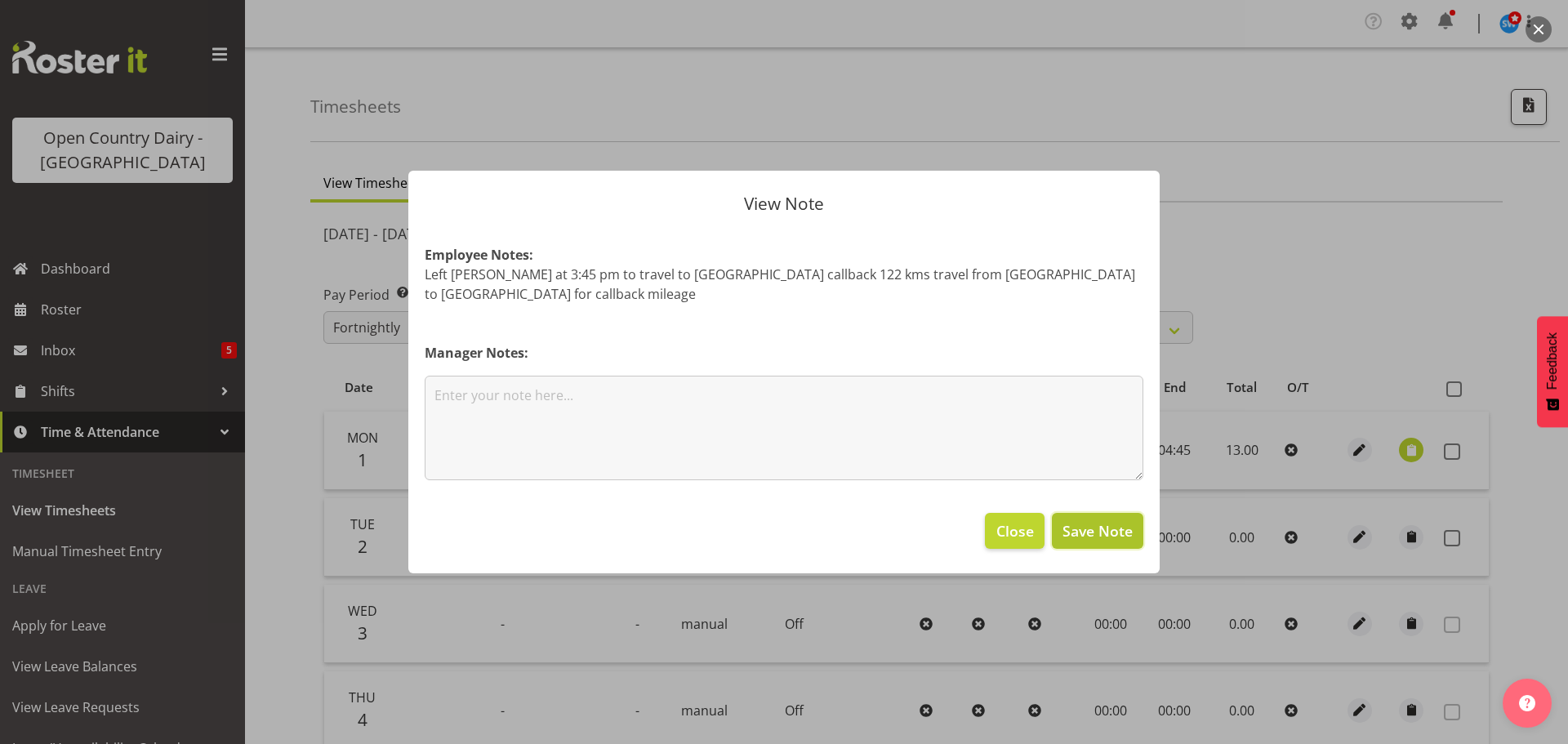
click at [1081, 521] on span "Save Note" at bounding box center [1097, 531] width 70 height 22
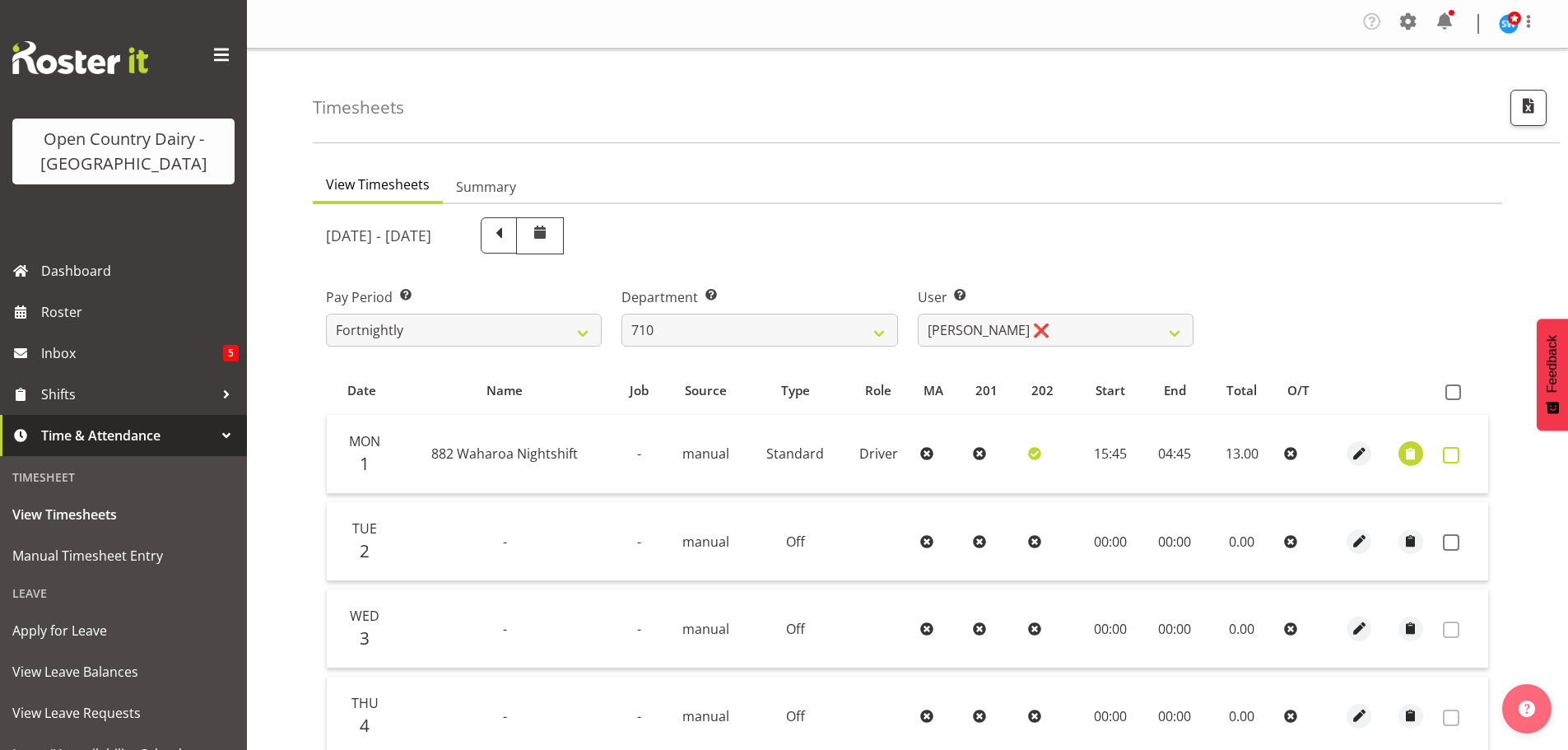
click at [1449, 454] on span at bounding box center [1451, 456] width 17 height 17
checkbox input "true"
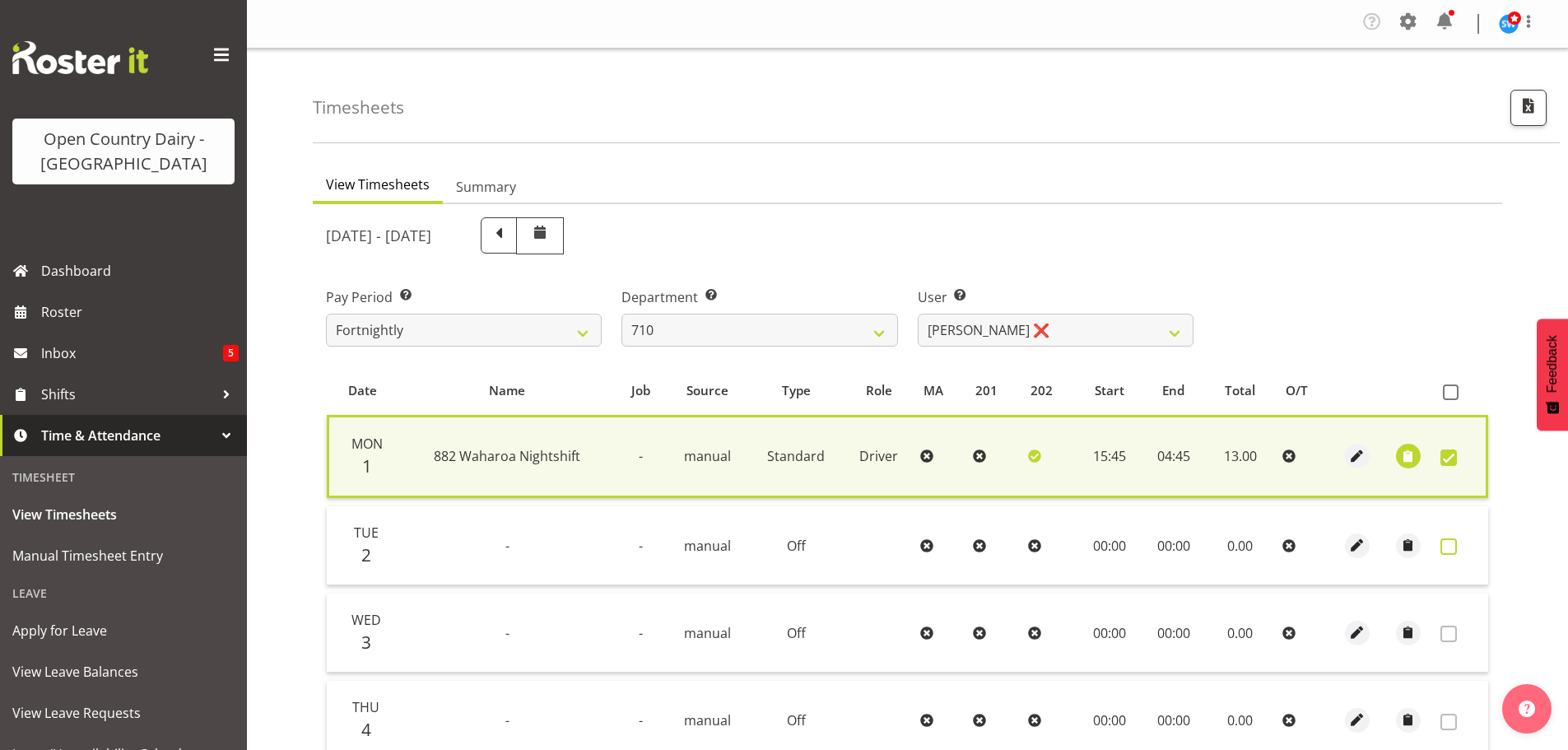
click at [1447, 546] on span at bounding box center [1449, 547] width 17 height 17
checkbox input "true"
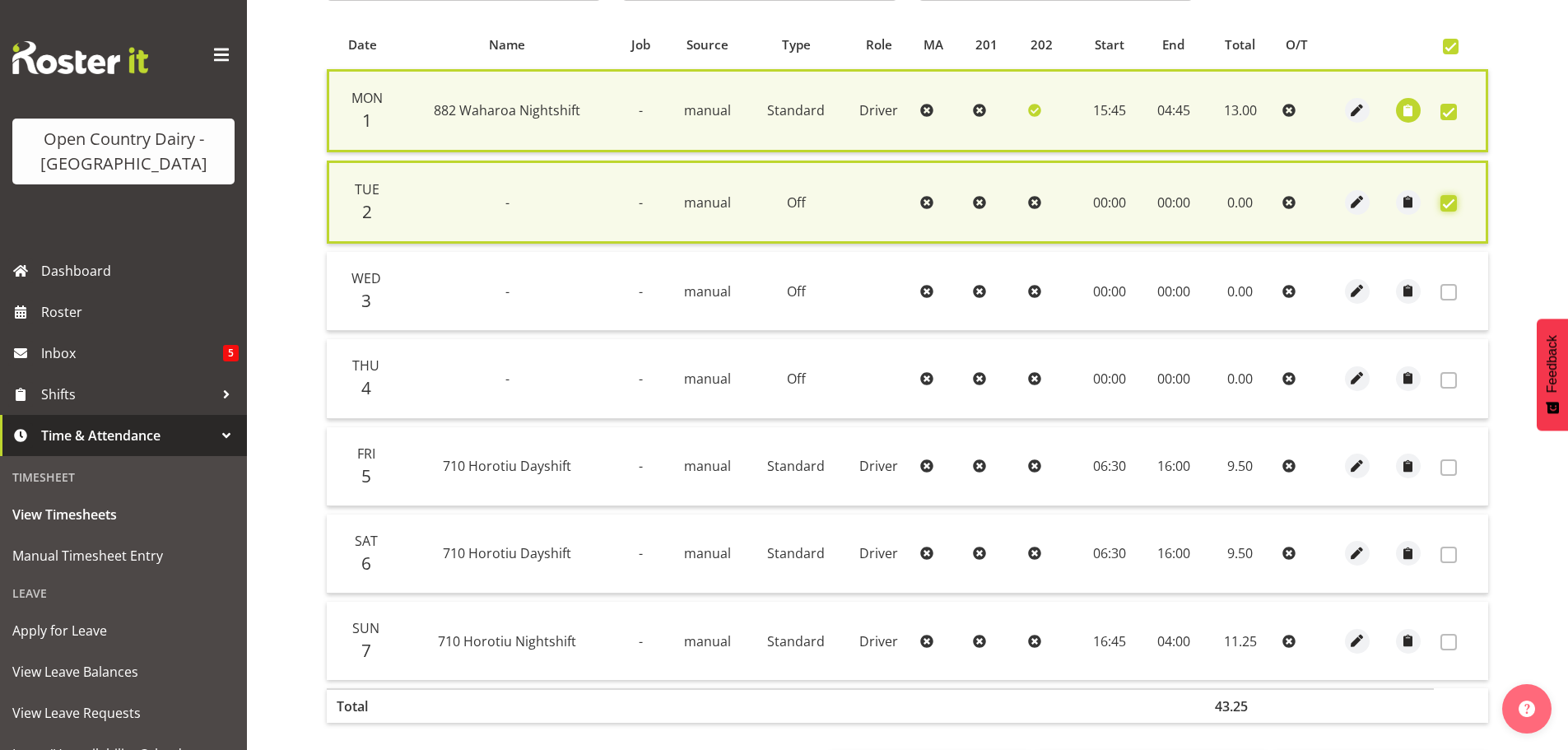
scroll to position [412, 0]
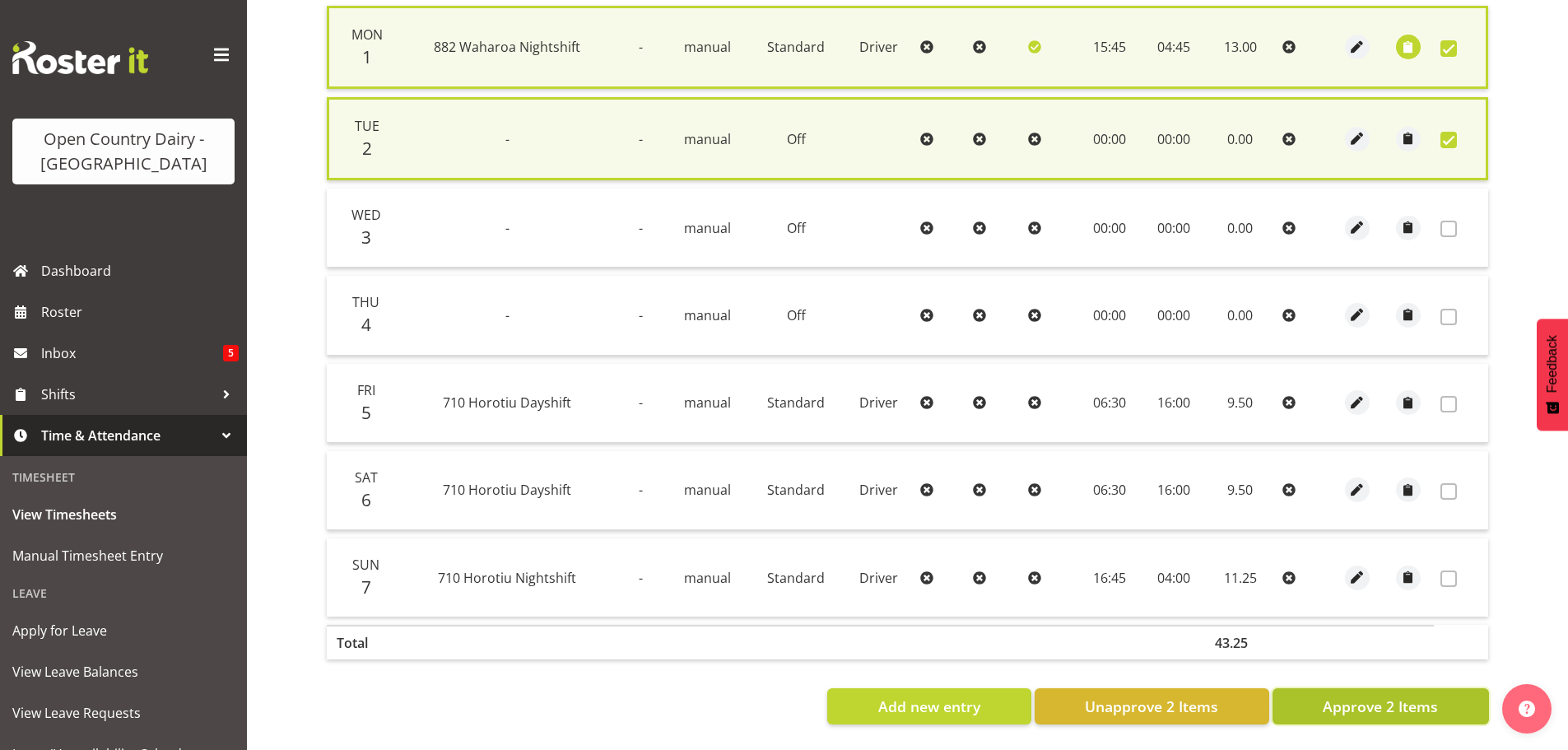
click at [1373, 709] on span "Approve 2 Items" at bounding box center [1380, 707] width 115 height 22
checkbox input "false"
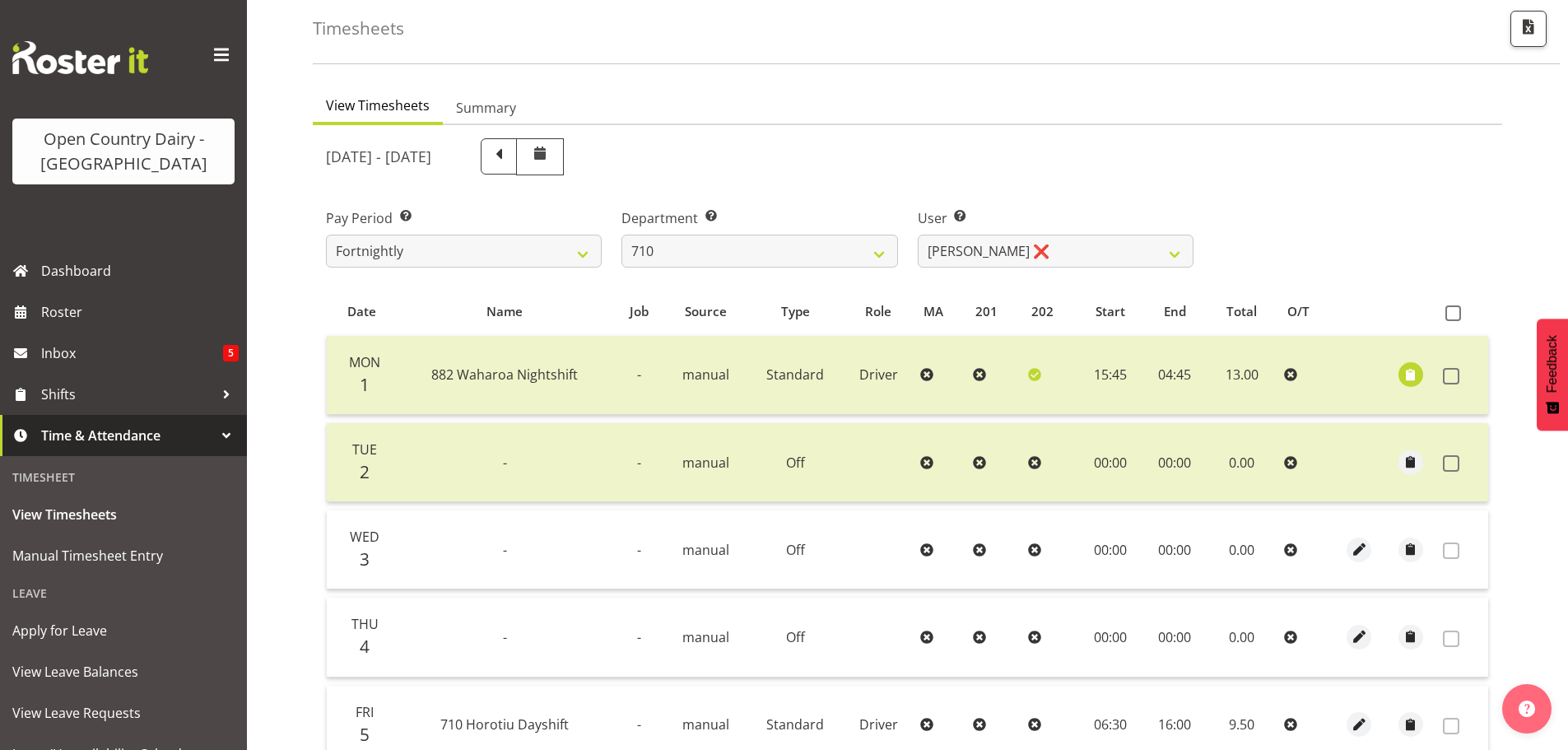
scroll to position [0, 0]
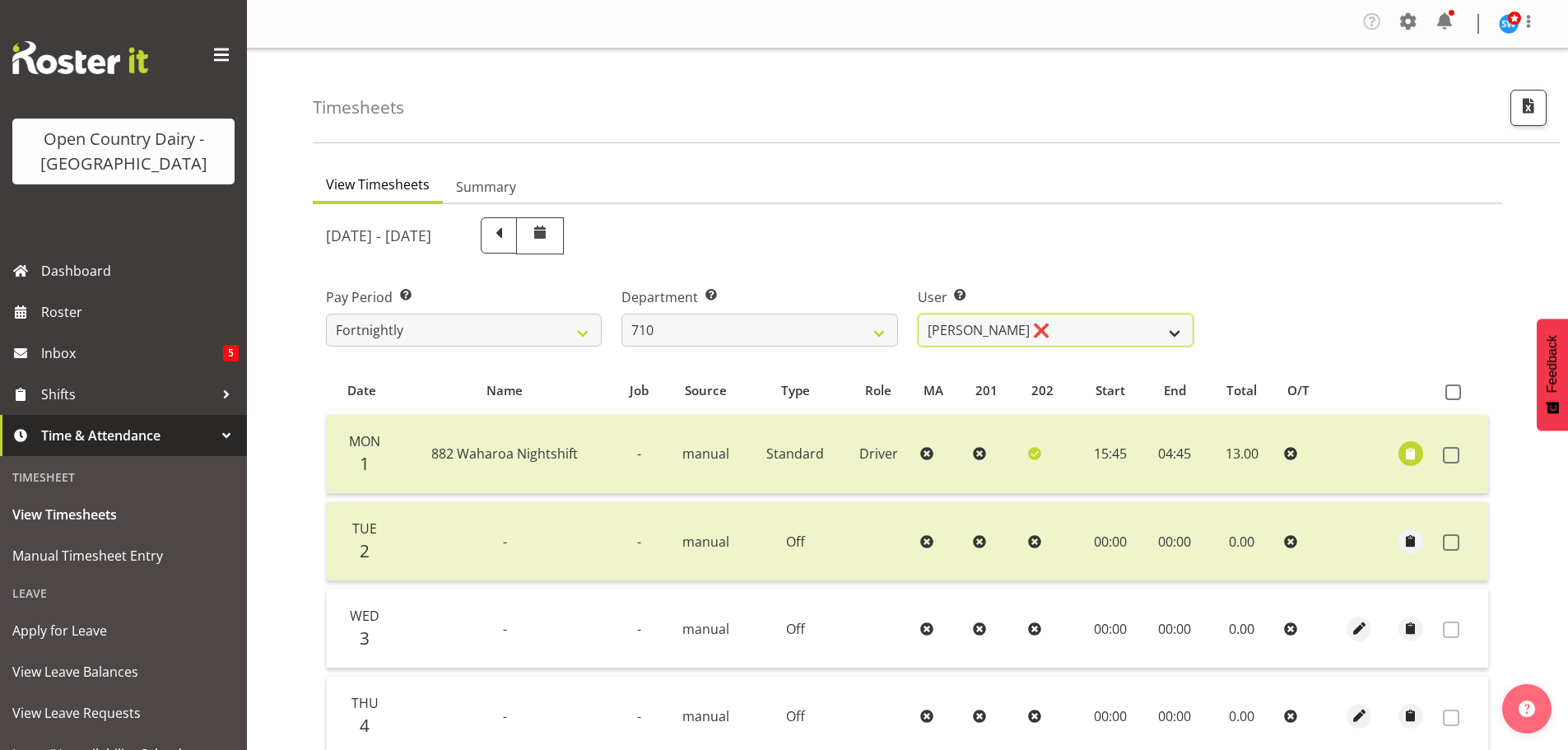
click at [1048, 324] on select "Dean Chapman ❌ George Megchelse ❌ Kris Gambhir ❌ Richie Epere ❌" at bounding box center [1056, 330] width 276 height 33
select select "10161"
click at [918, 314] on select "Dean Chapman ❌ George Megchelse ❌ Kris Gambhir ❌ Richie Epere ❌" at bounding box center [1056, 330] width 276 height 33
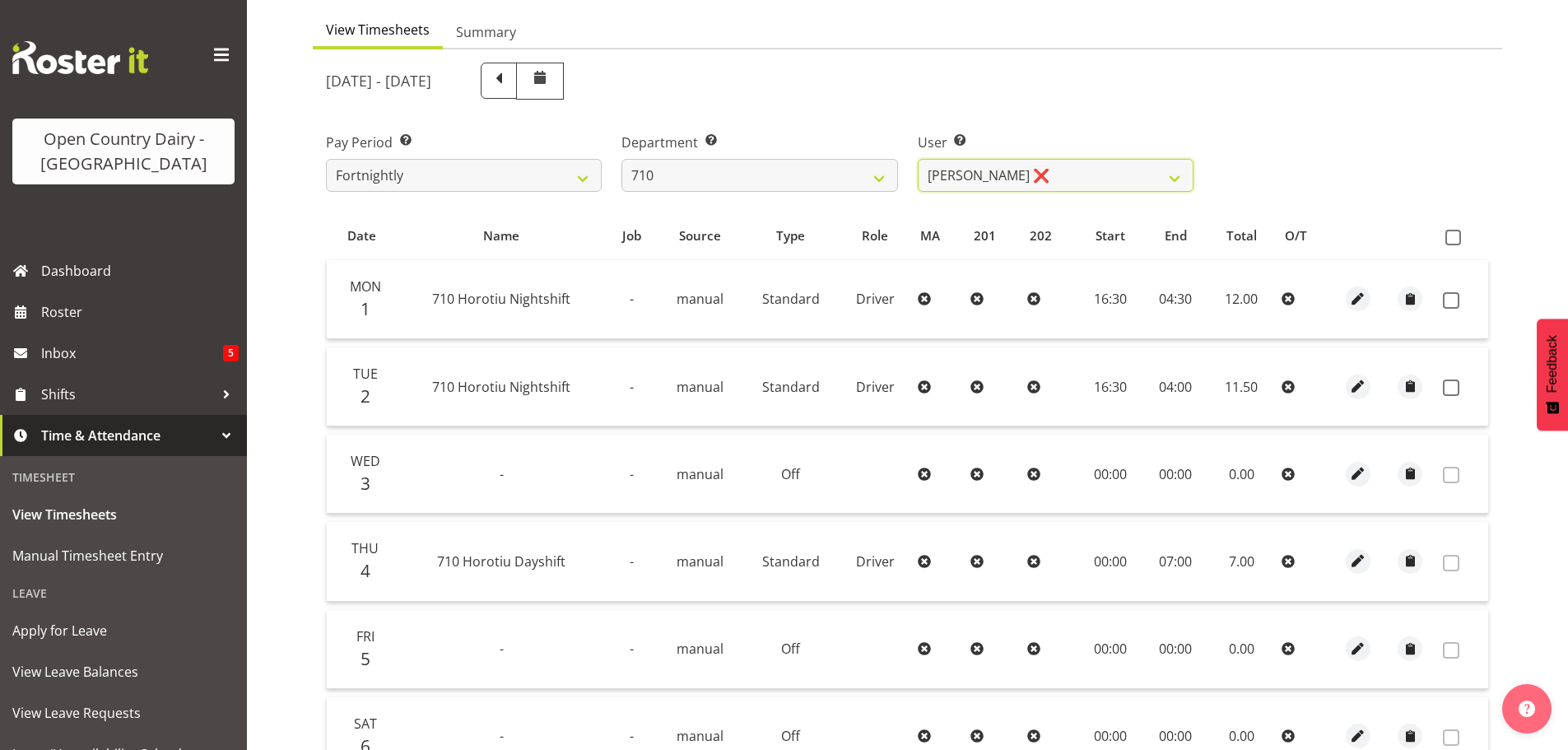
scroll to position [247, 0]
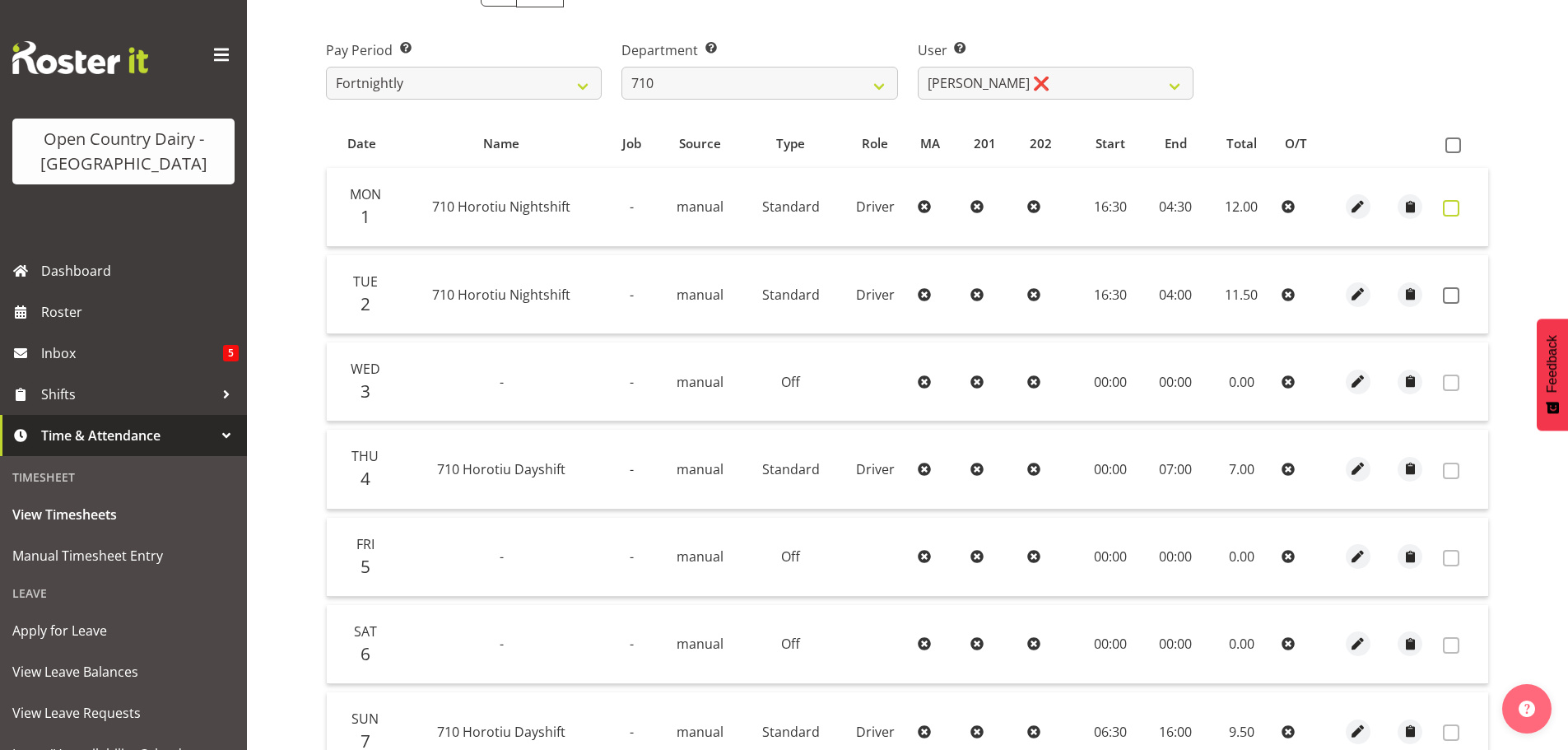
click at [1451, 204] on span at bounding box center [1451, 209] width 17 height 17
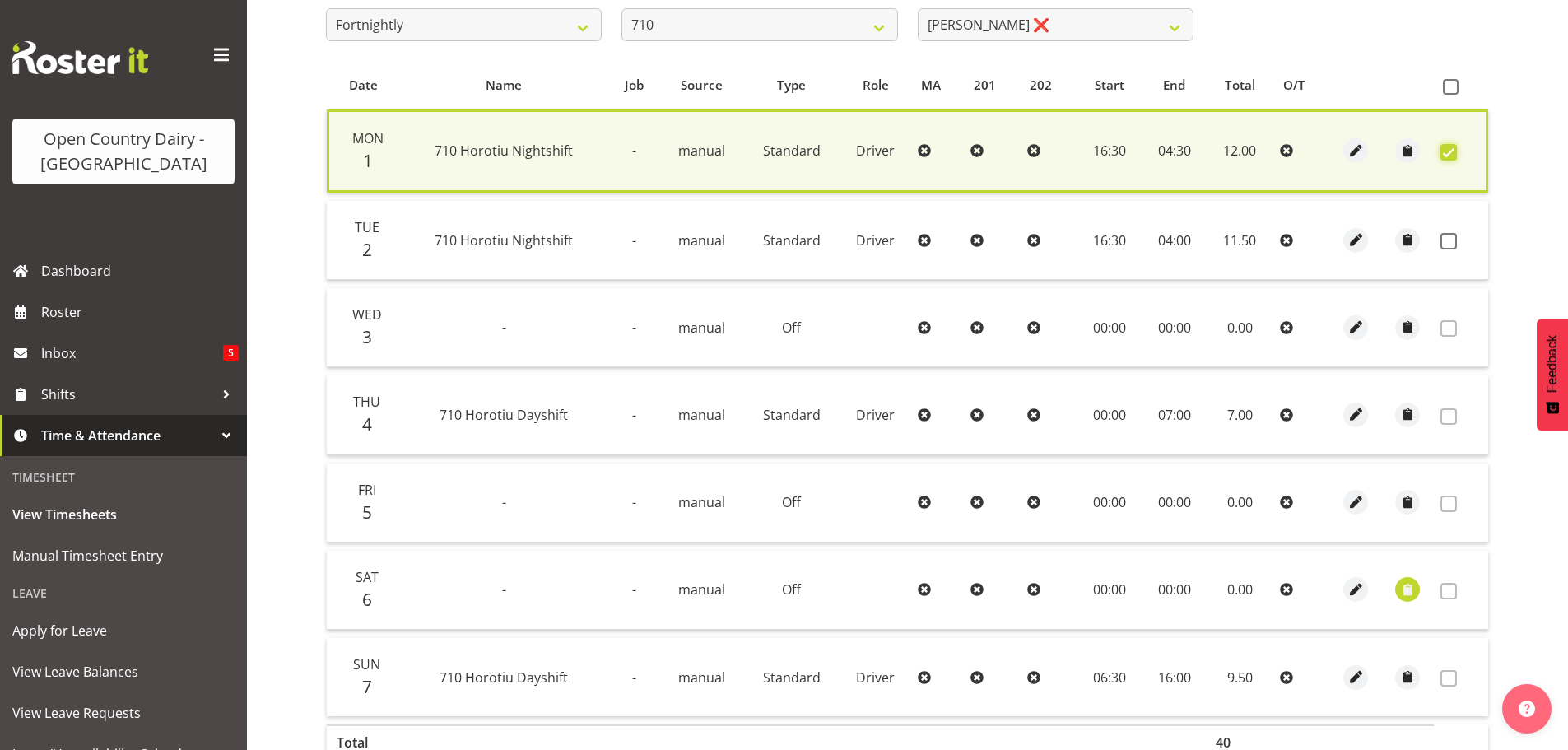
scroll to position [417, 0]
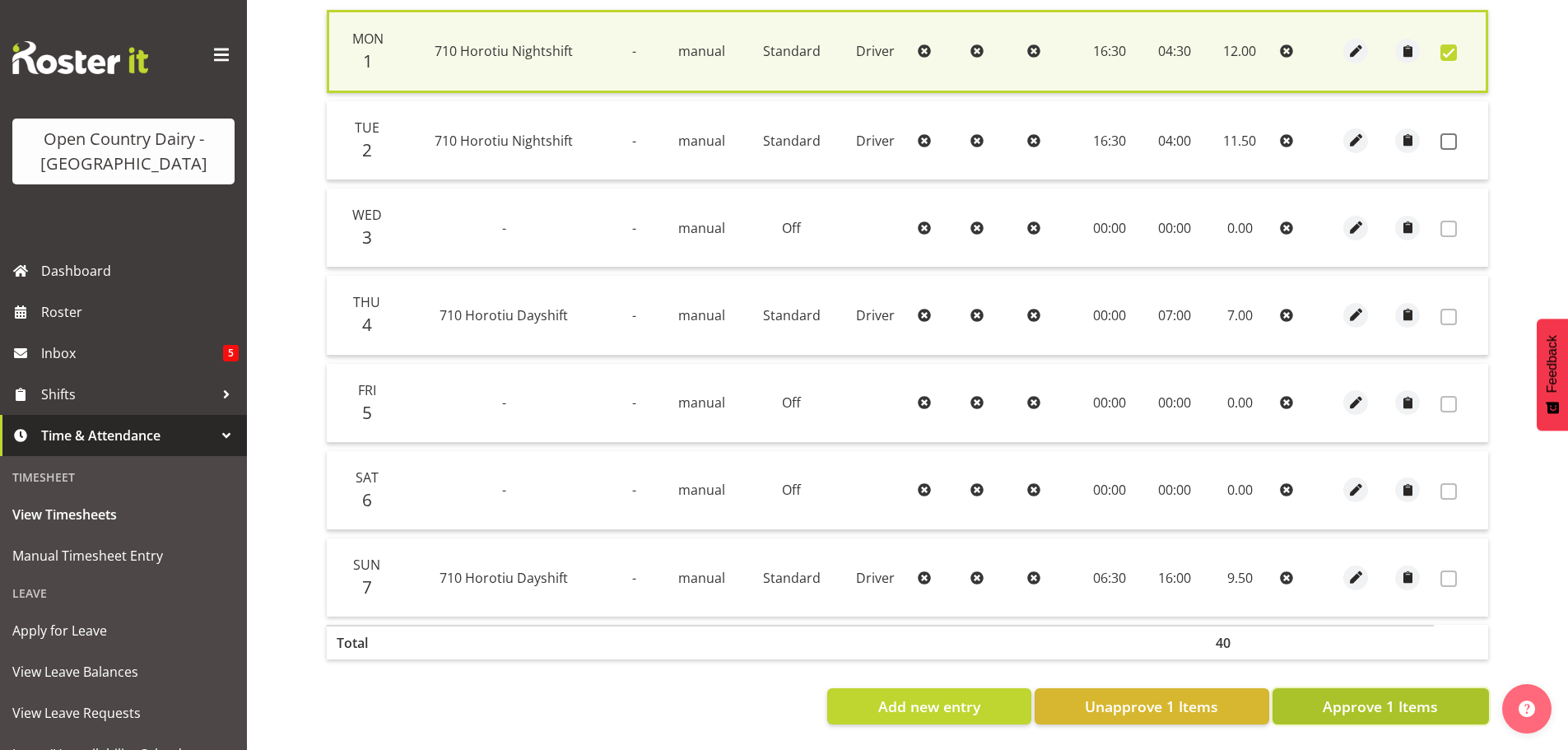
click at [1405, 696] on span "Approve 1 Items" at bounding box center [1380, 707] width 115 height 22
checkbox input "false"
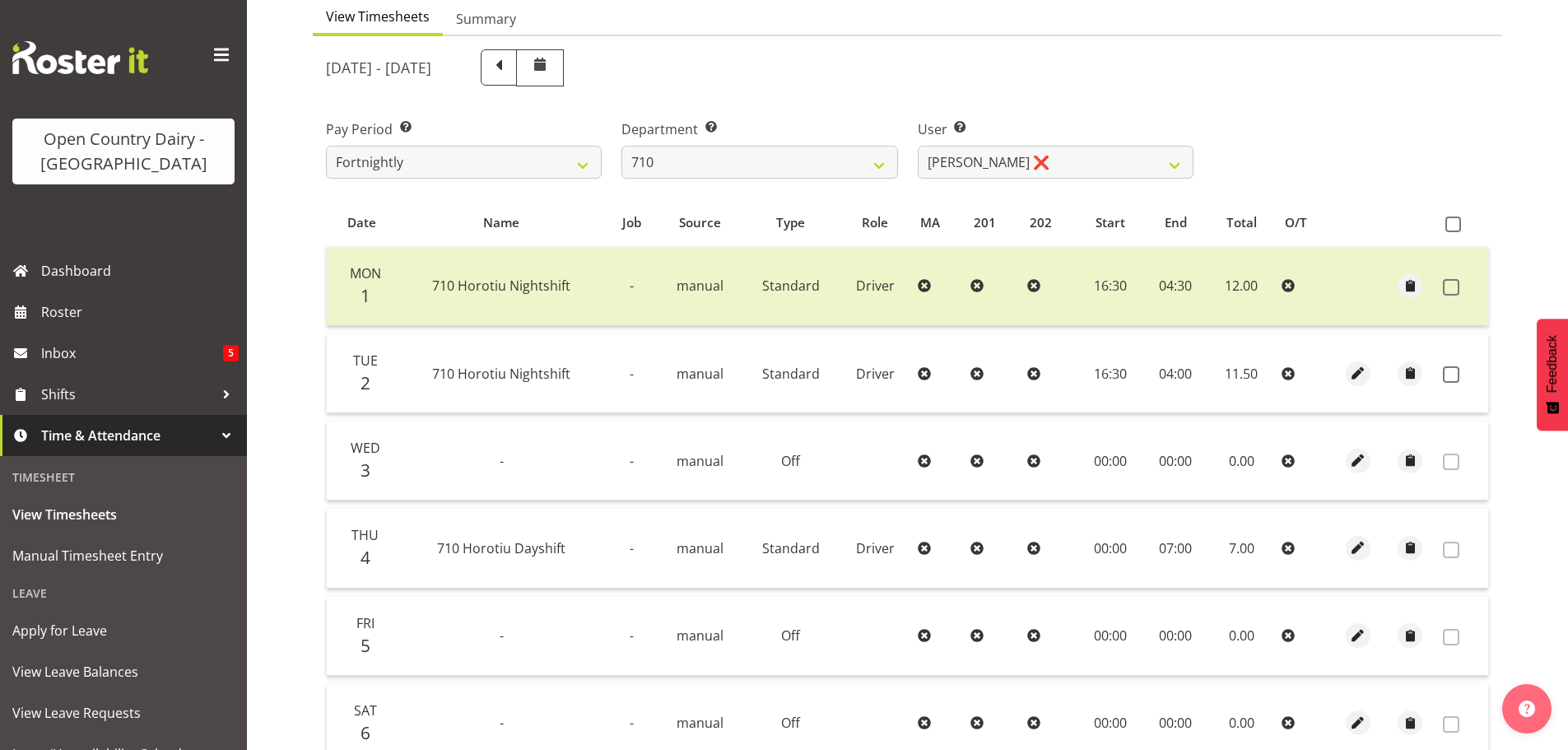
scroll to position [166, 0]
click at [776, 153] on select "701 702 703 704 705 706 707 708 709 710 711 712 713 714 715 716 717 718 719 720" at bounding box center [759, 164] width 276 height 33
select select "832"
click at [621, 148] on select "701 702 703 704 705 706 707 708 709 710 711 712 713 714 715 716 717 718 719 720" at bounding box center [759, 164] width 276 height 33
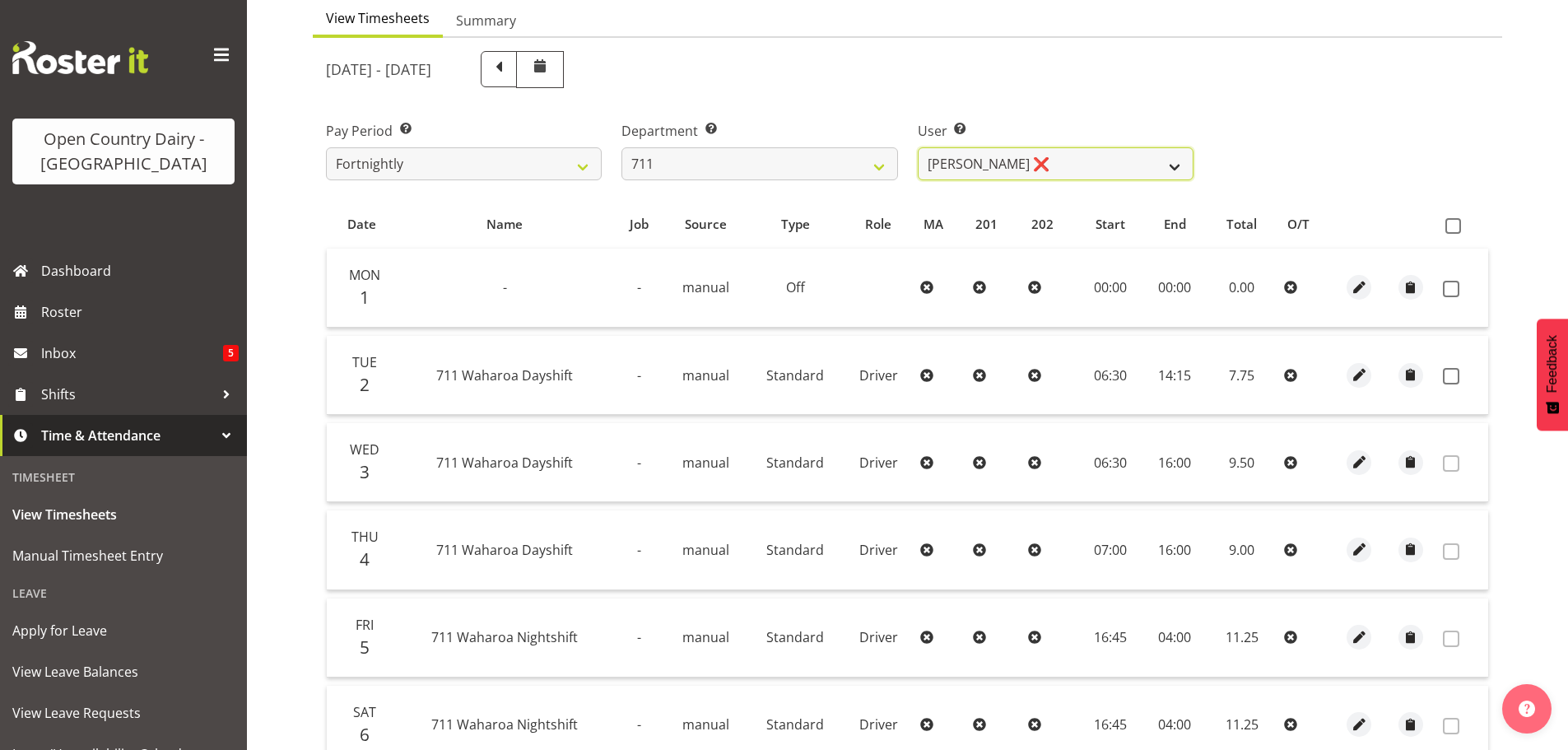
click at [1086, 168] on select "Baz Morgan ❌ Gerard Cavanagh ❌ Tyrone Lawry ❌" at bounding box center [1056, 164] width 276 height 33
select select "8181"
click at [918, 148] on select "Baz Morgan ❌ Gerard Cavanagh ❌ Tyrone Lawry ❌" at bounding box center [1056, 164] width 276 height 33
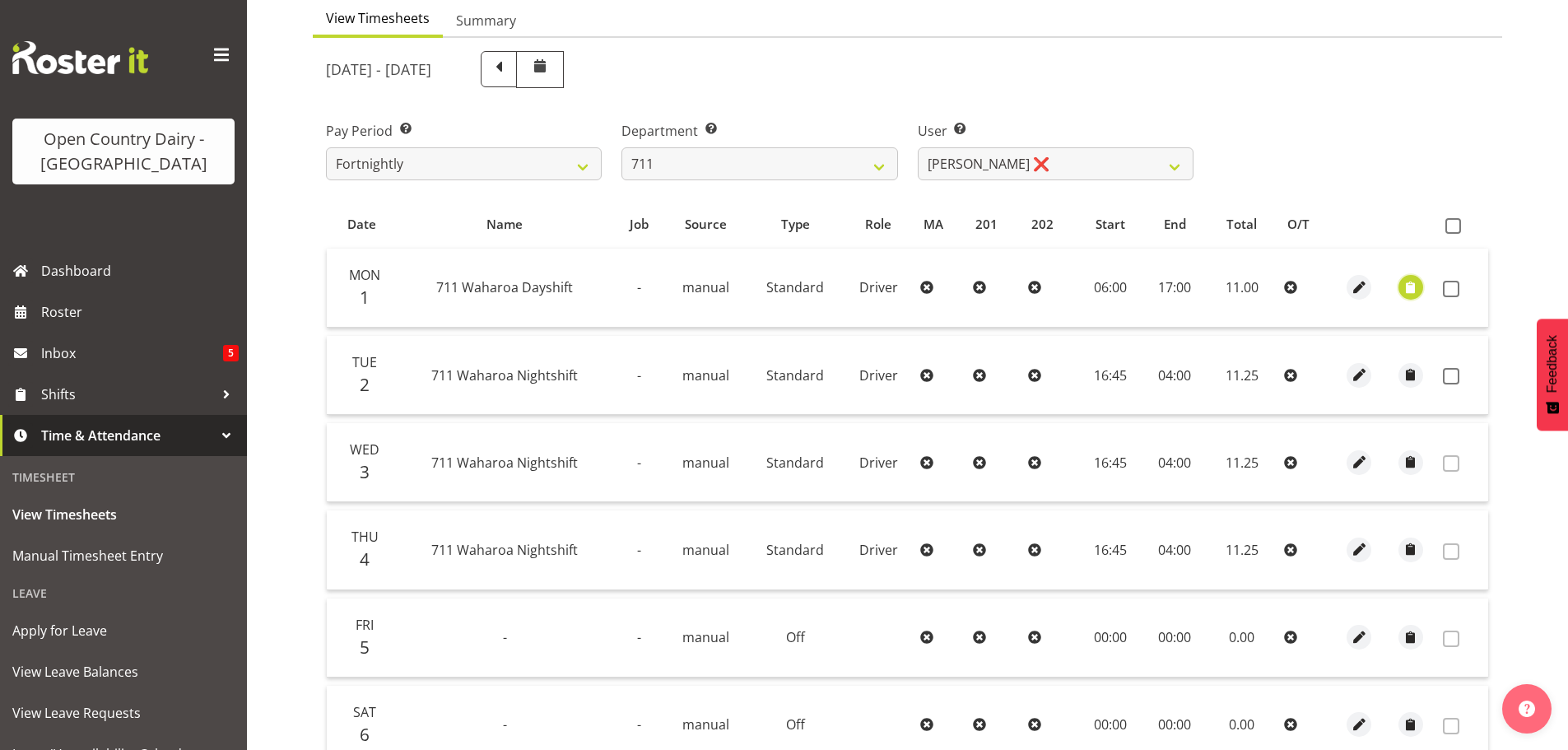
click at [1404, 285] on span "button" at bounding box center [1410, 288] width 19 height 19
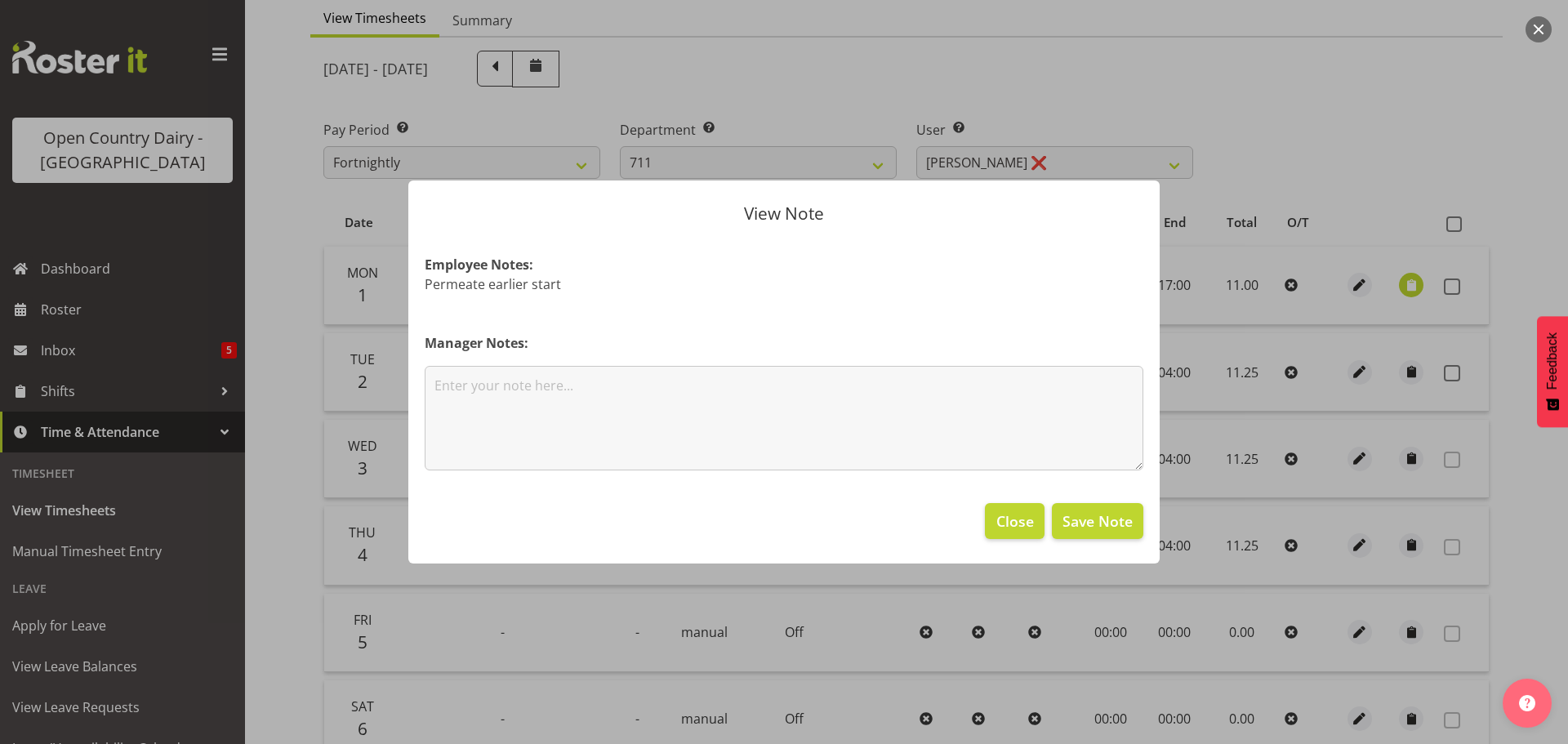
click at [1393, 283] on div at bounding box center [784, 372] width 1568 height 744
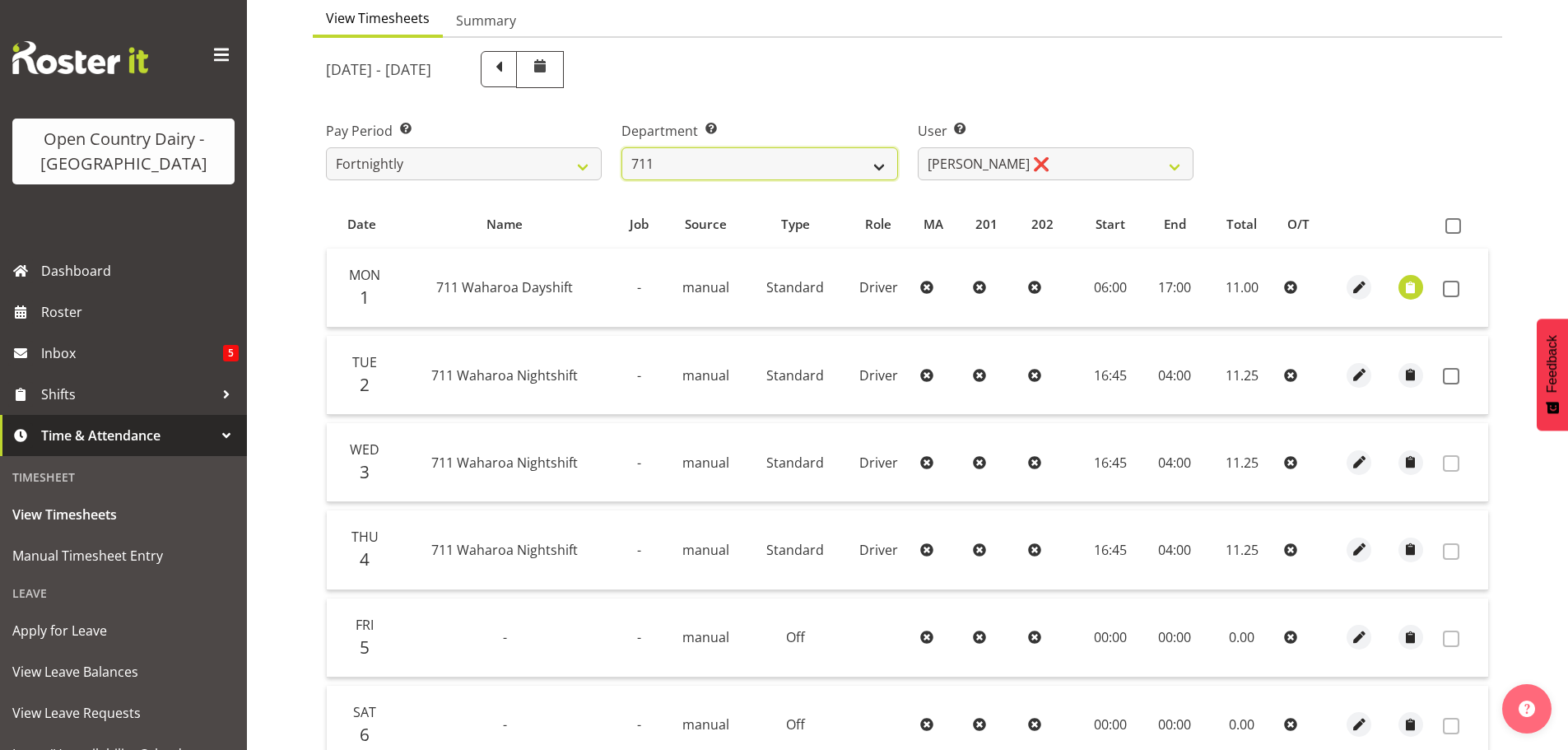
click at [741, 154] on select "701 702 703 704 705 706 707 708 709 710 711 712 713 714 715 716 717 718 719 720" at bounding box center [759, 164] width 276 height 33
select select "822"
click at [621, 148] on select "701 702 703 704 705 706 707 708 709 710 711 712 713 714 715 716 717 718 719 720" at bounding box center [759, 164] width 276 height 33
select select "8162"
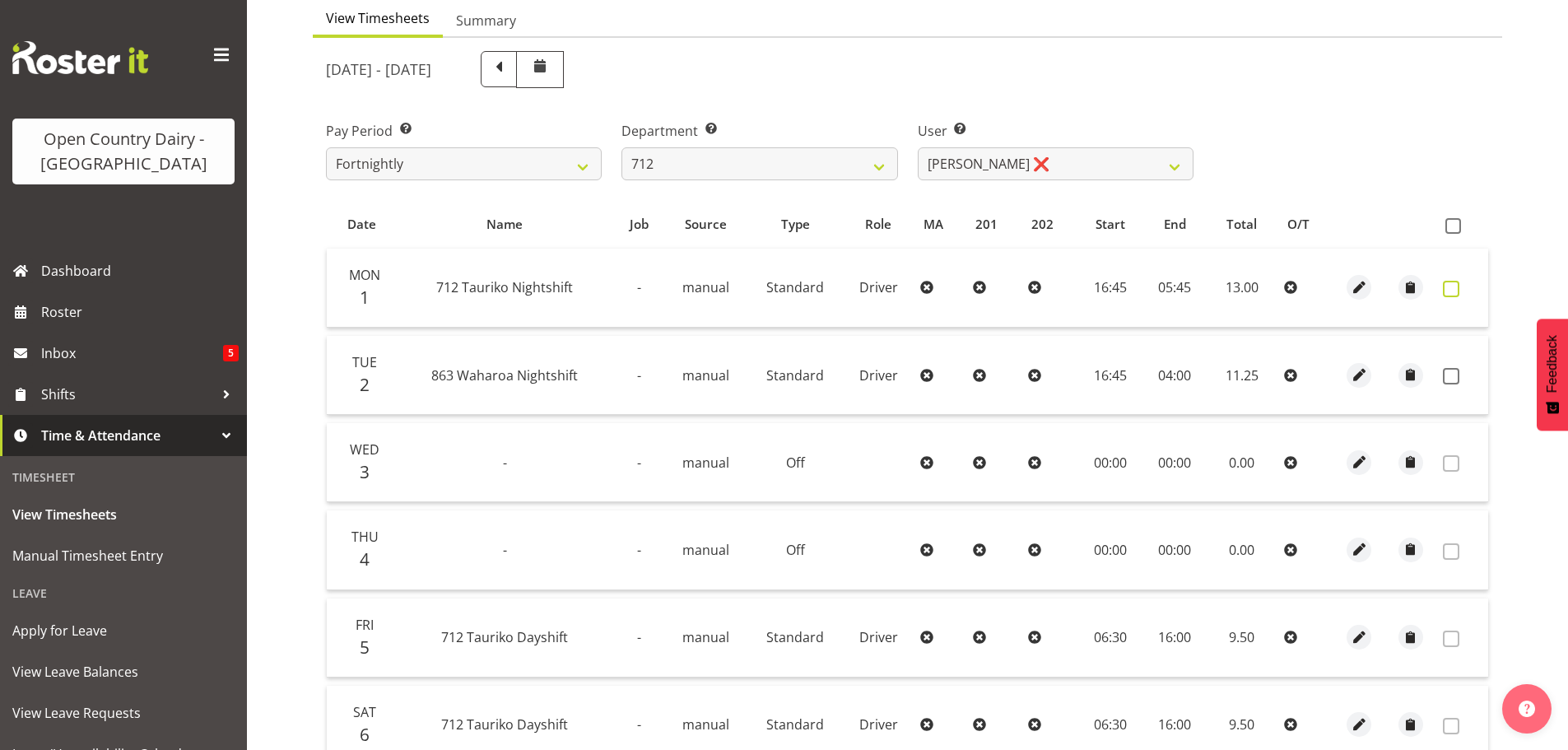
click at [1450, 291] on span at bounding box center [1451, 289] width 17 height 17
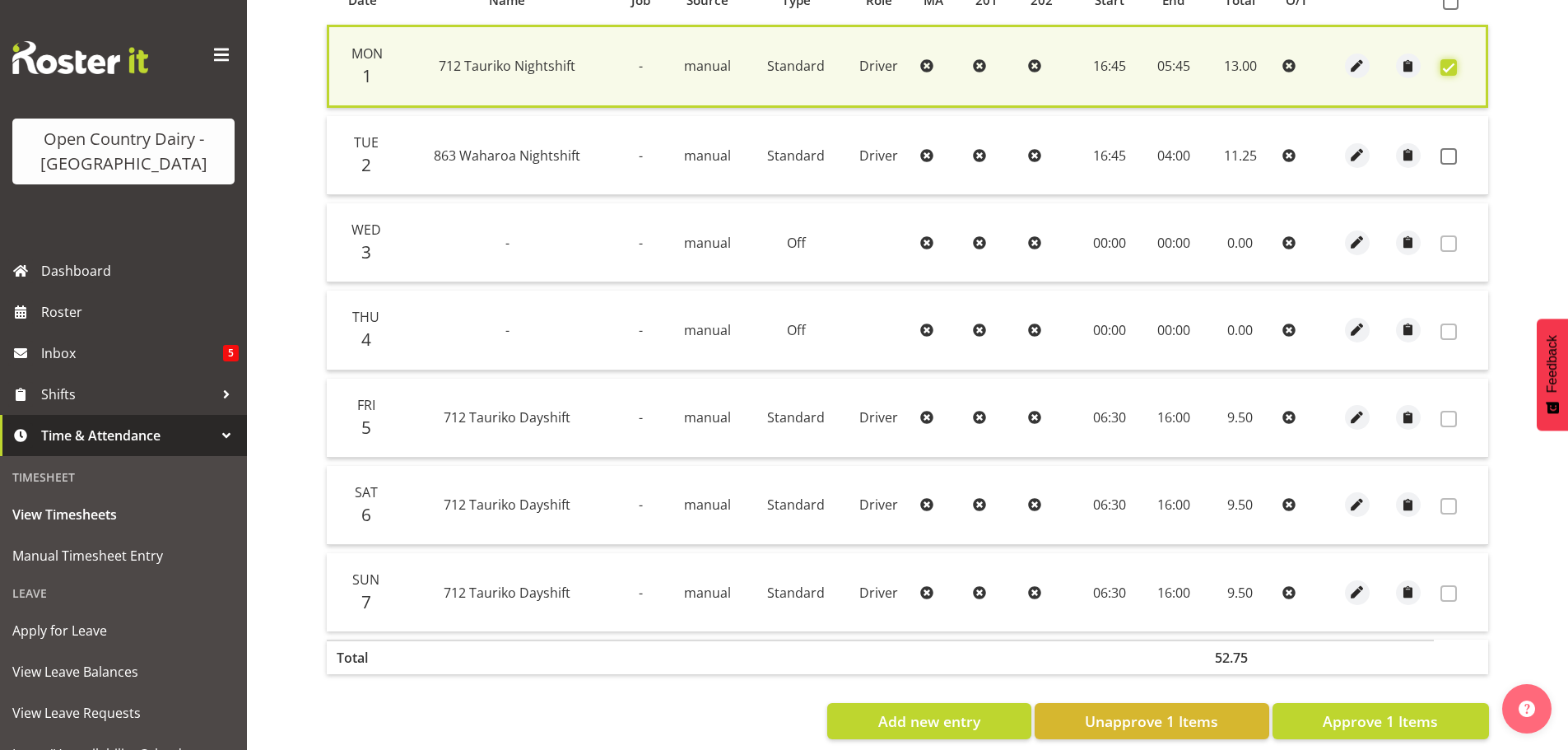
scroll to position [417, 0]
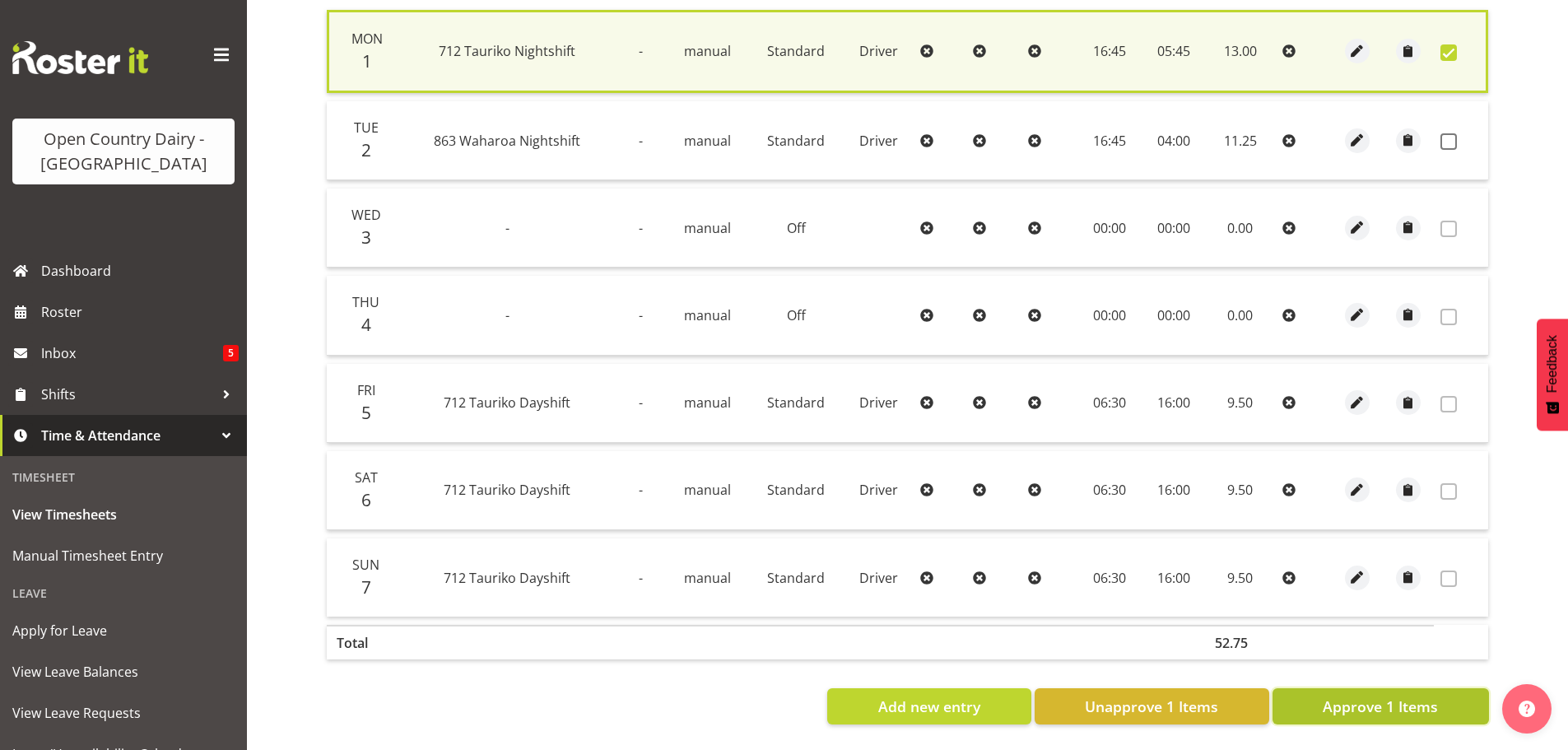
click at [1422, 697] on span "Approve 1 Items" at bounding box center [1380, 707] width 115 height 22
checkbox input "false"
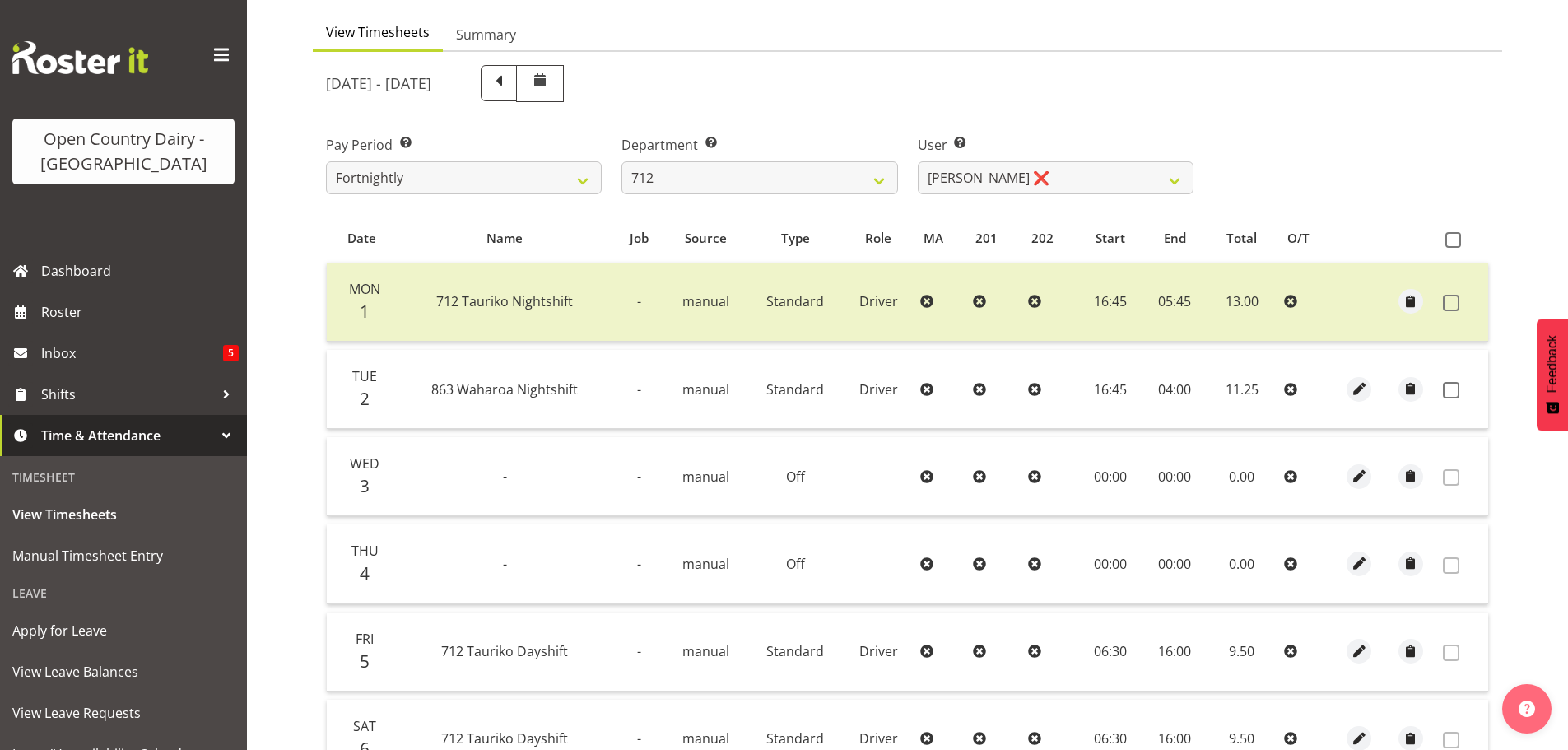
scroll to position [84, 0]
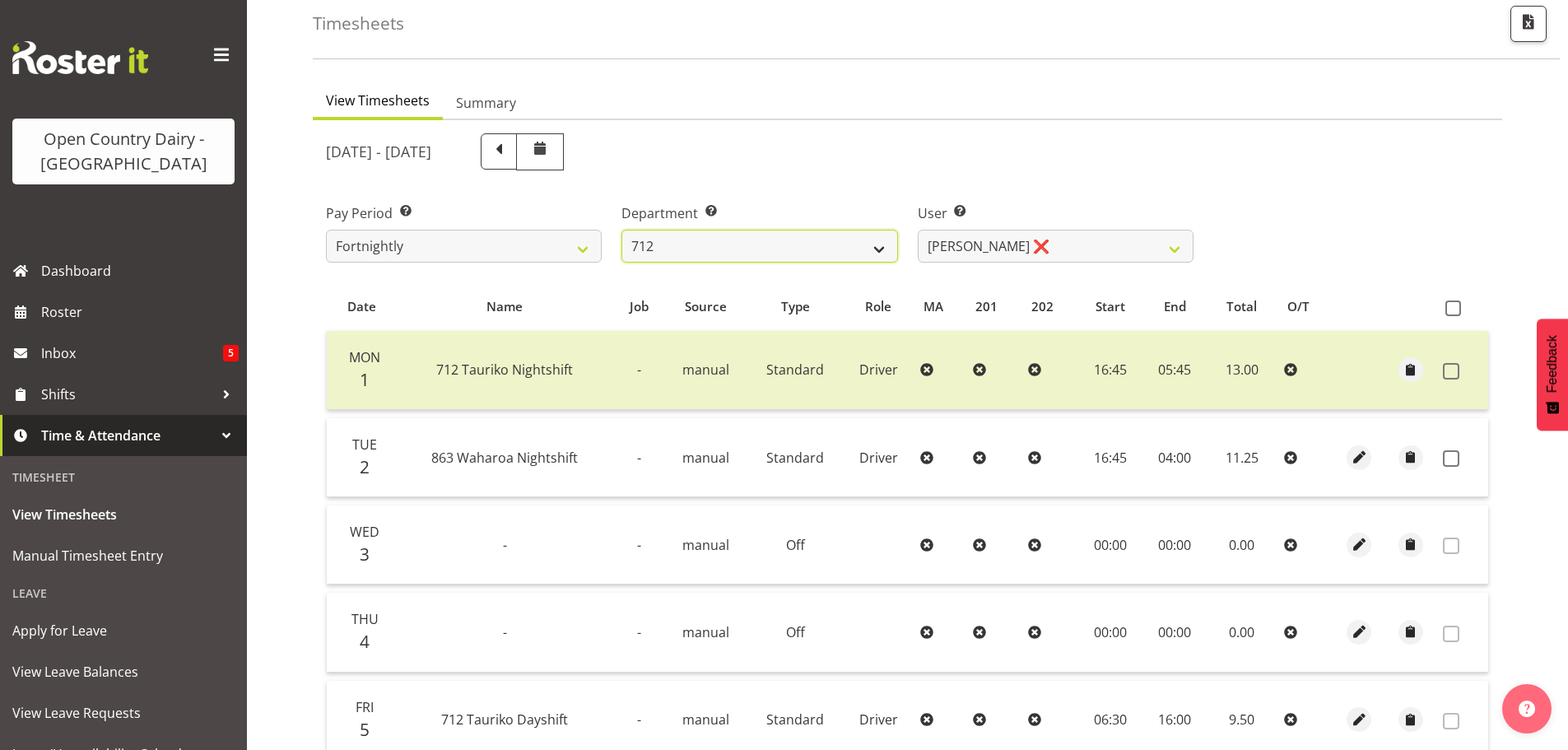
click at [781, 254] on select "701 702 703 704 705 706 707 708 709 710 711 712 713 714 715 716 717 718 719 720" at bounding box center [759, 245] width 276 height 33
select select "716"
click at [621, 229] on select "701 702 703 704 705 706 707 708 709 710 711 712 713 714 715 716 717 718 719 720" at bounding box center [759, 245] width 276 height 33
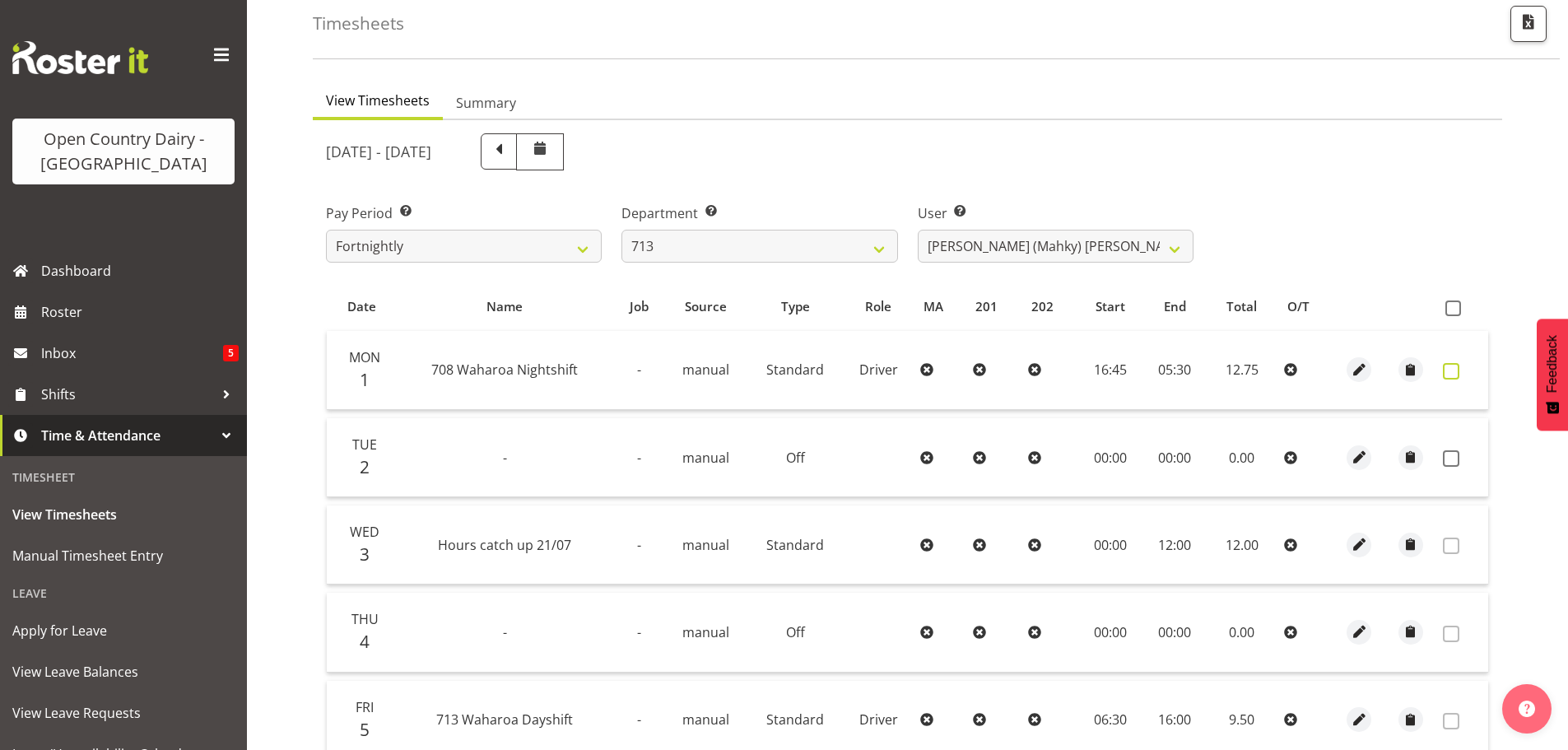
click at [1454, 367] on span at bounding box center [1451, 371] width 17 height 17
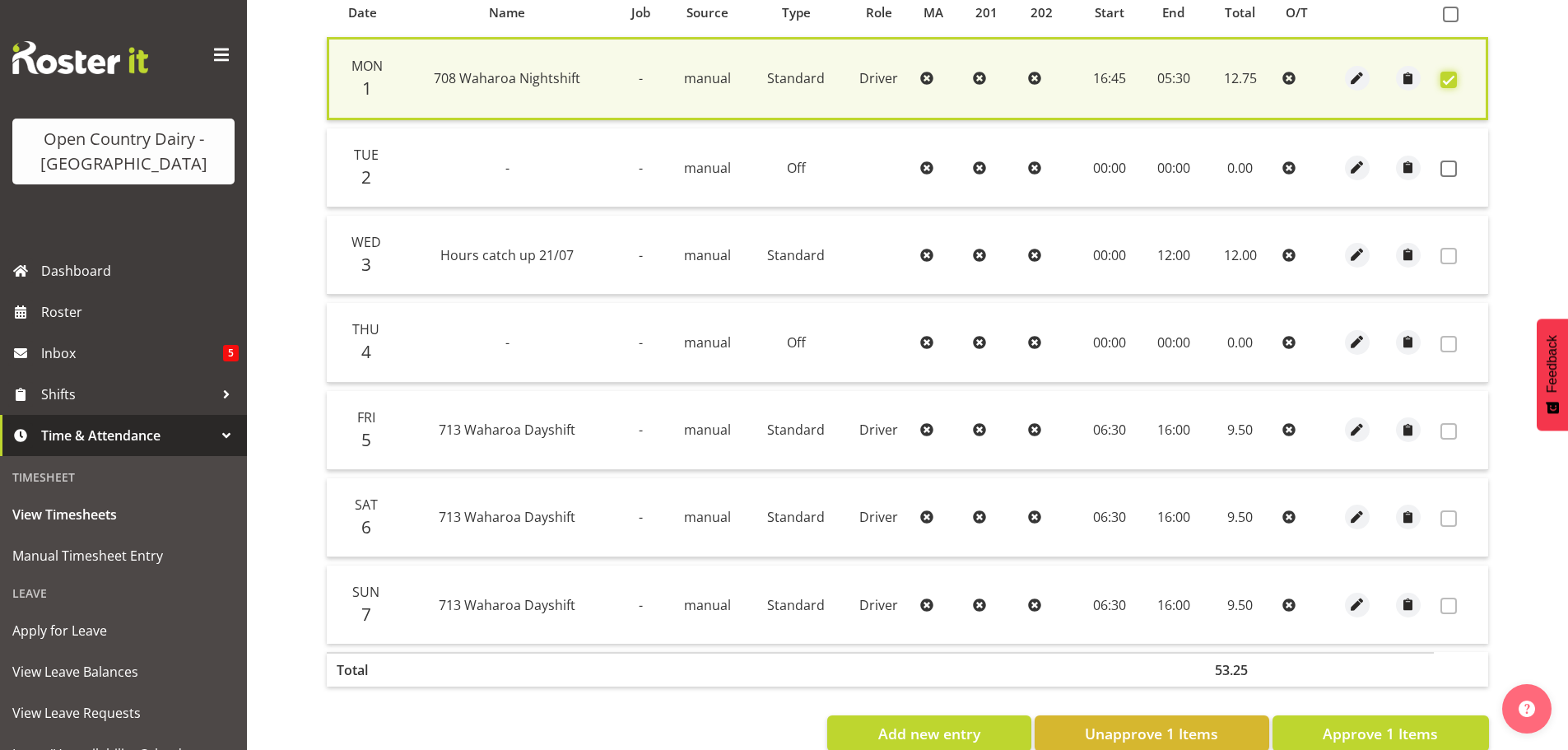
scroll to position [417, 0]
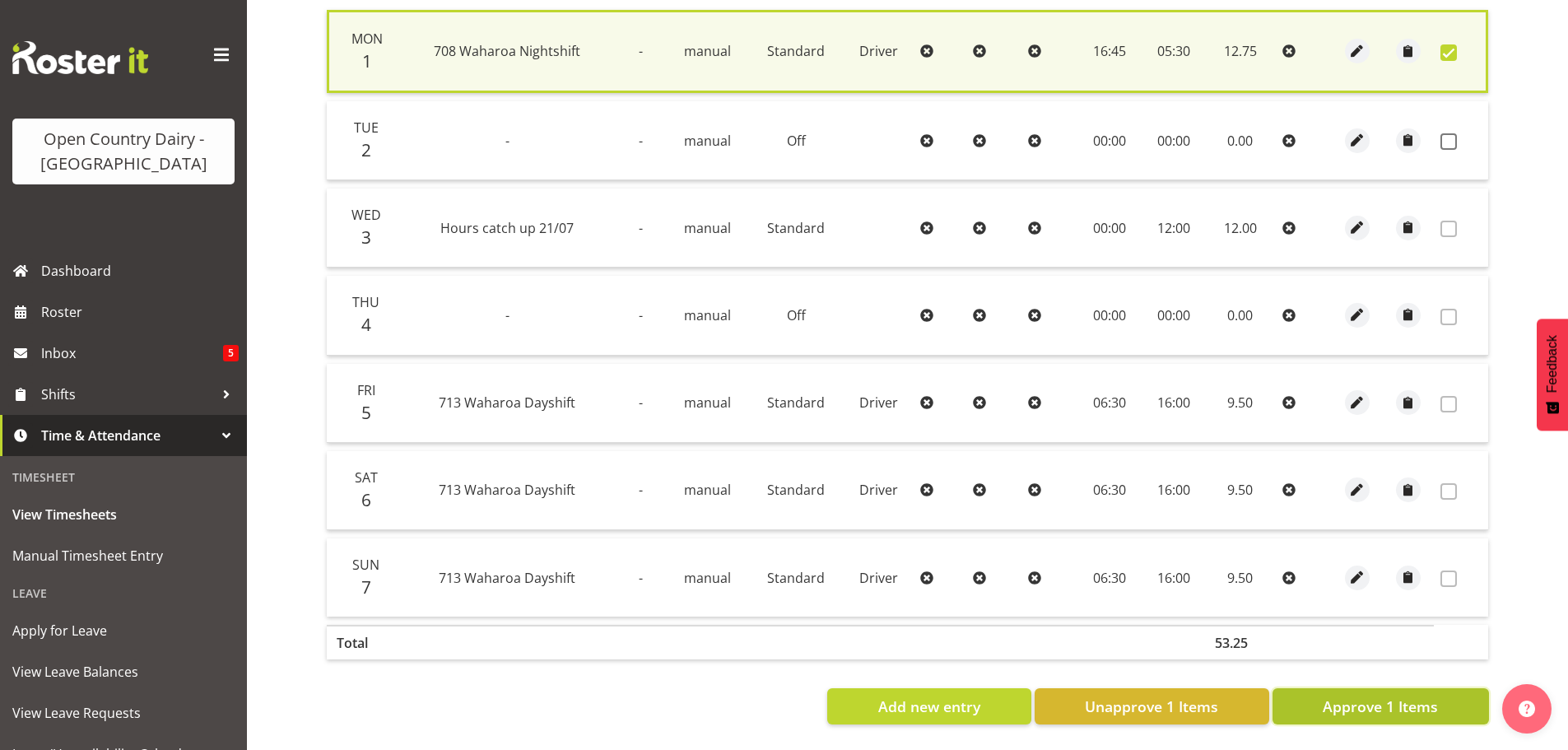
click at [1404, 696] on span "Approve 1 Items" at bounding box center [1380, 707] width 115 height 22
checkbox input "false"
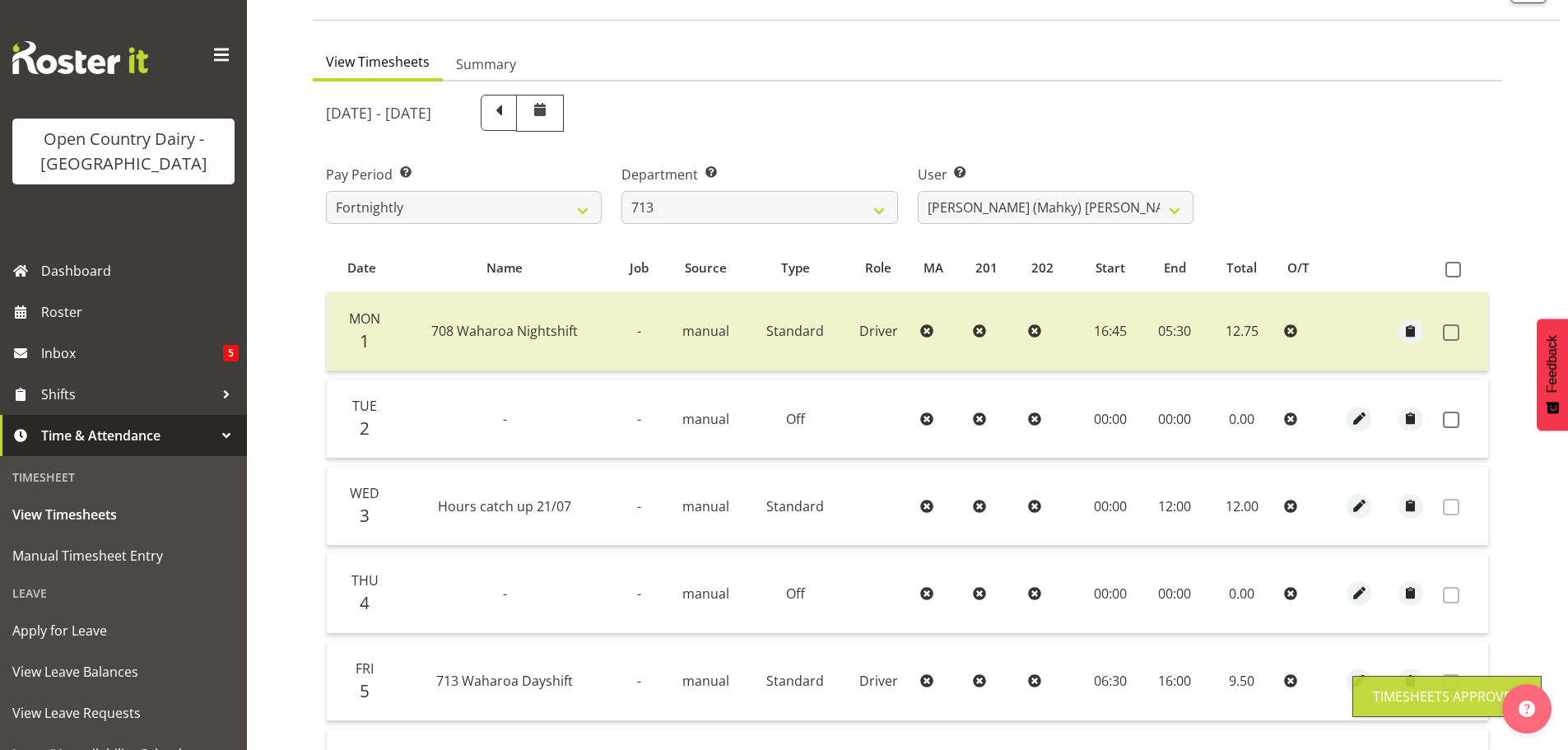
scroll to position [84, 0]
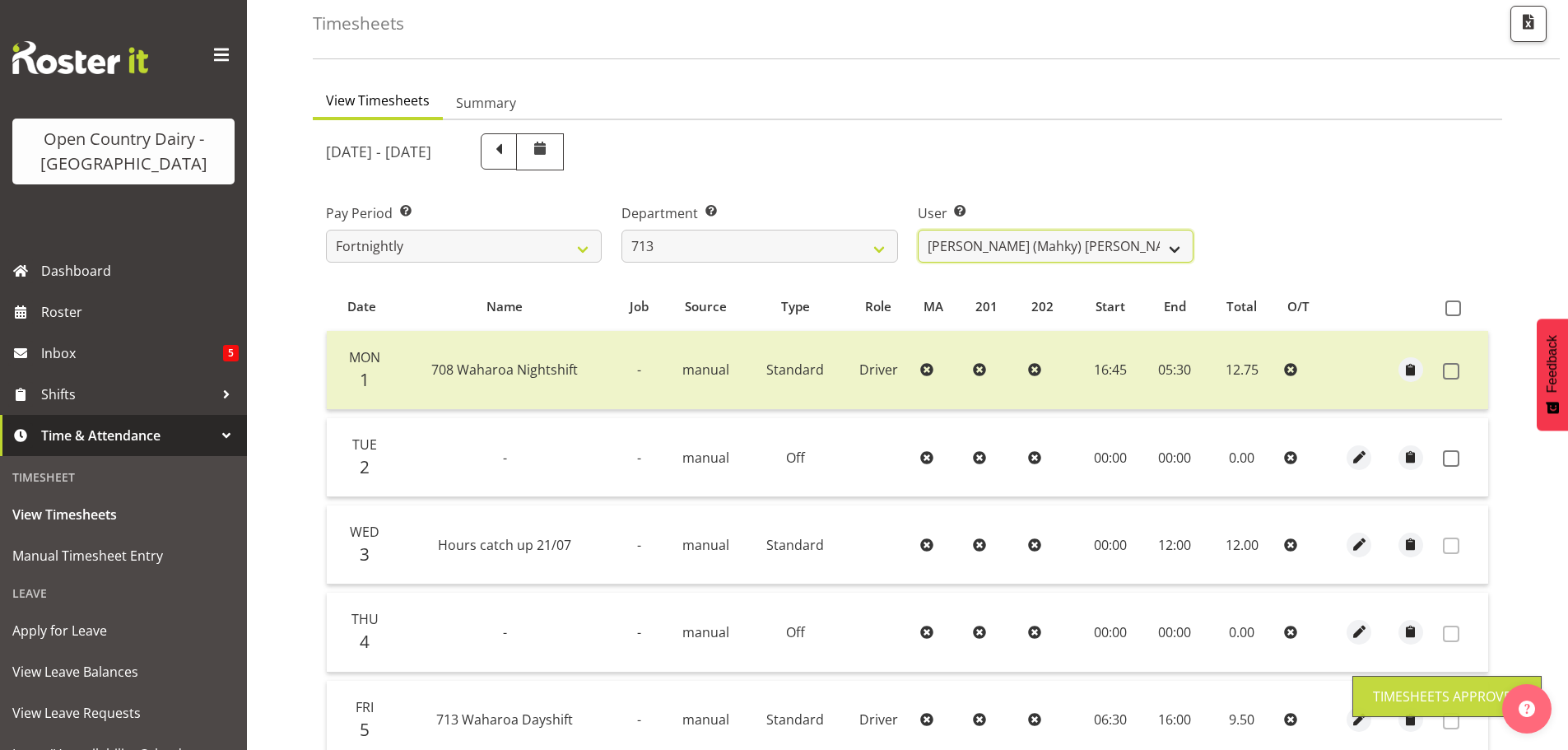
click at [1067, 244] on select "Harmanpreet (Mahky) Dhillon ❌ Marcus Waretini ❌ Norman Sellen ❌" at bounding box center [1056, 245] width 276 height 33
select select "10300"
click at [918, 229] on select "Harmanpreet (Mahky) Dhillon ❌ Marcus Waretini ❌ Norman Sellen ❌" at bounding box center [1056, 245] width 276 height 33
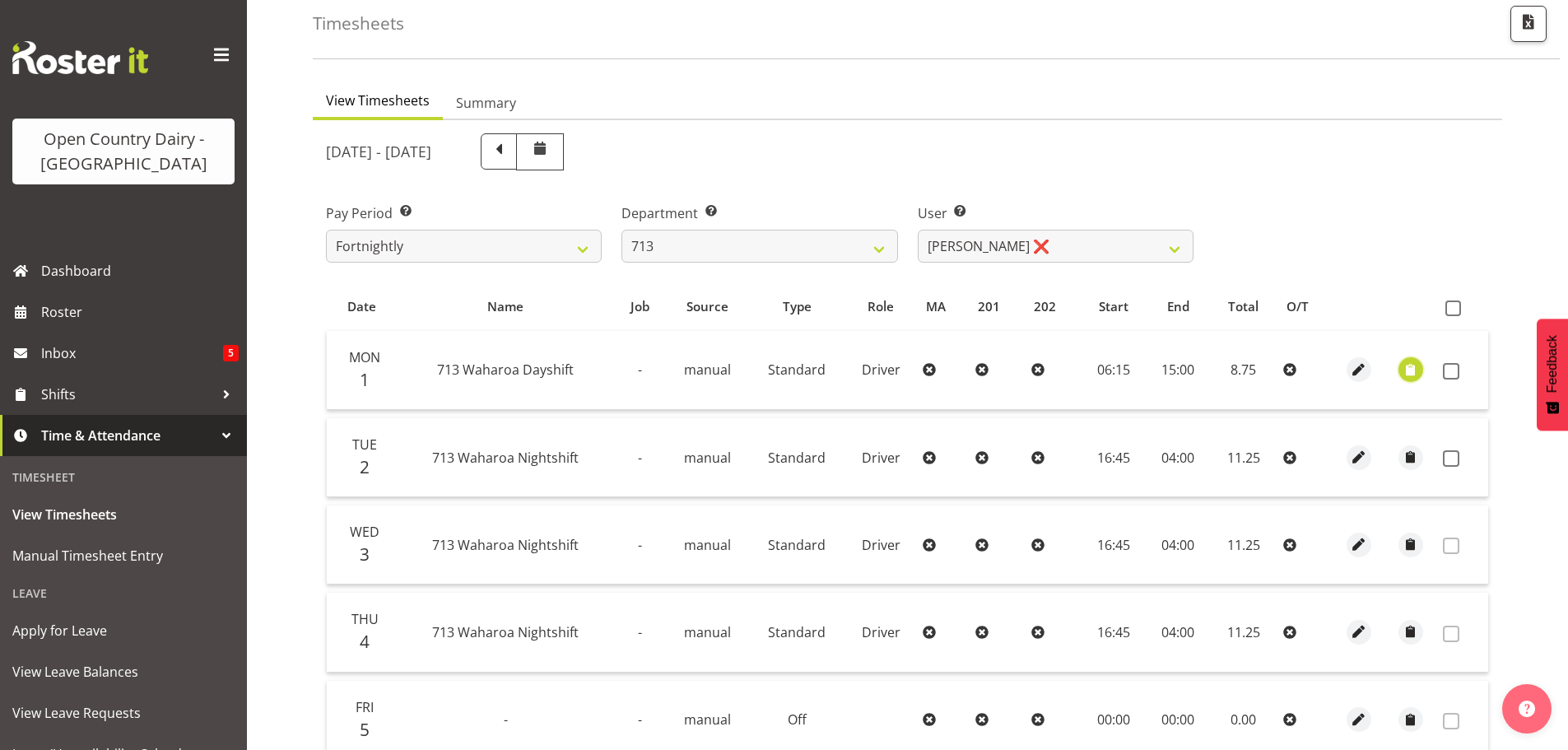
click at [1405, 366] on span "button" at bounding box center [1410, 370] width 19 height 19
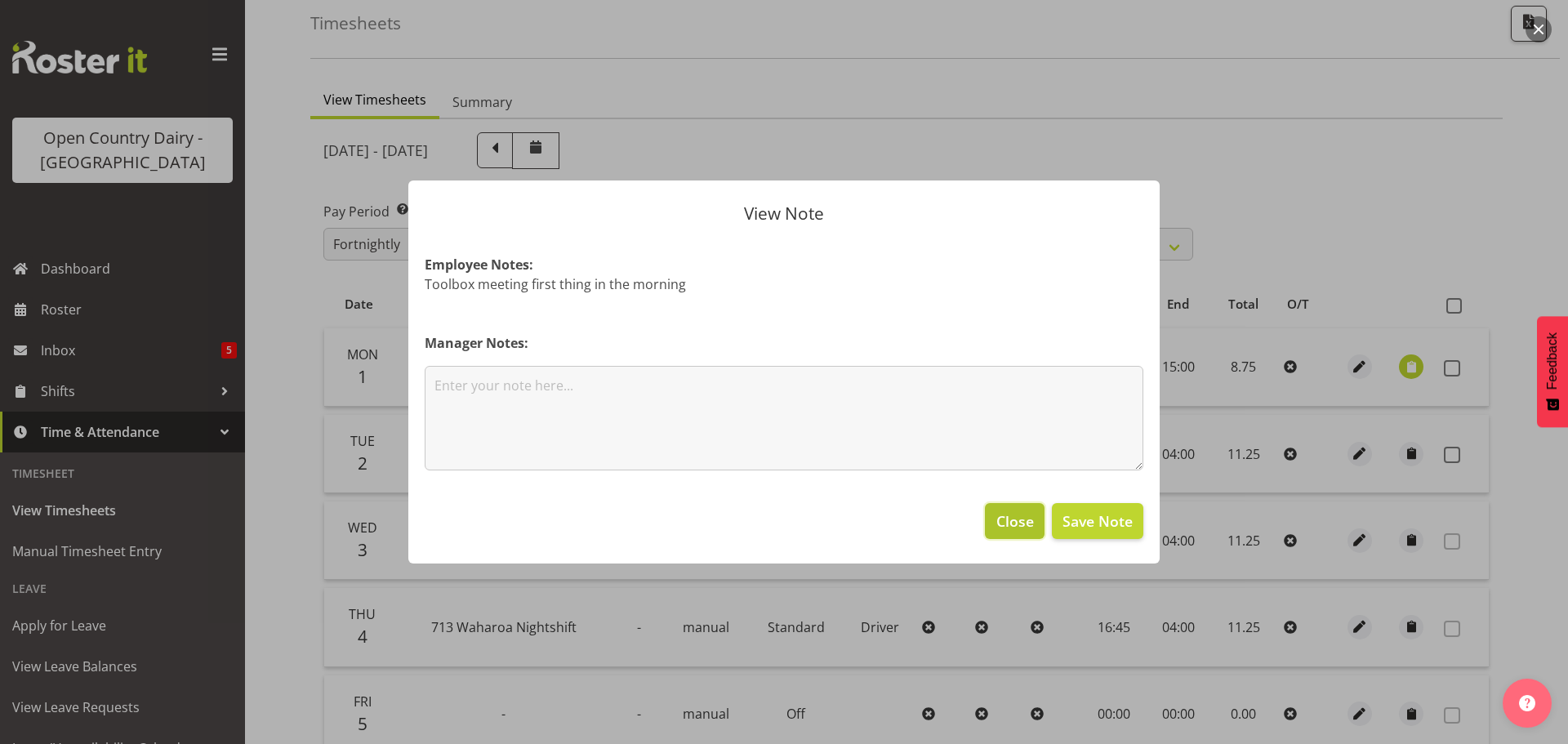
click at [995, 520] on button "Close" at bounding box center [1014, 521] width 59 height 36
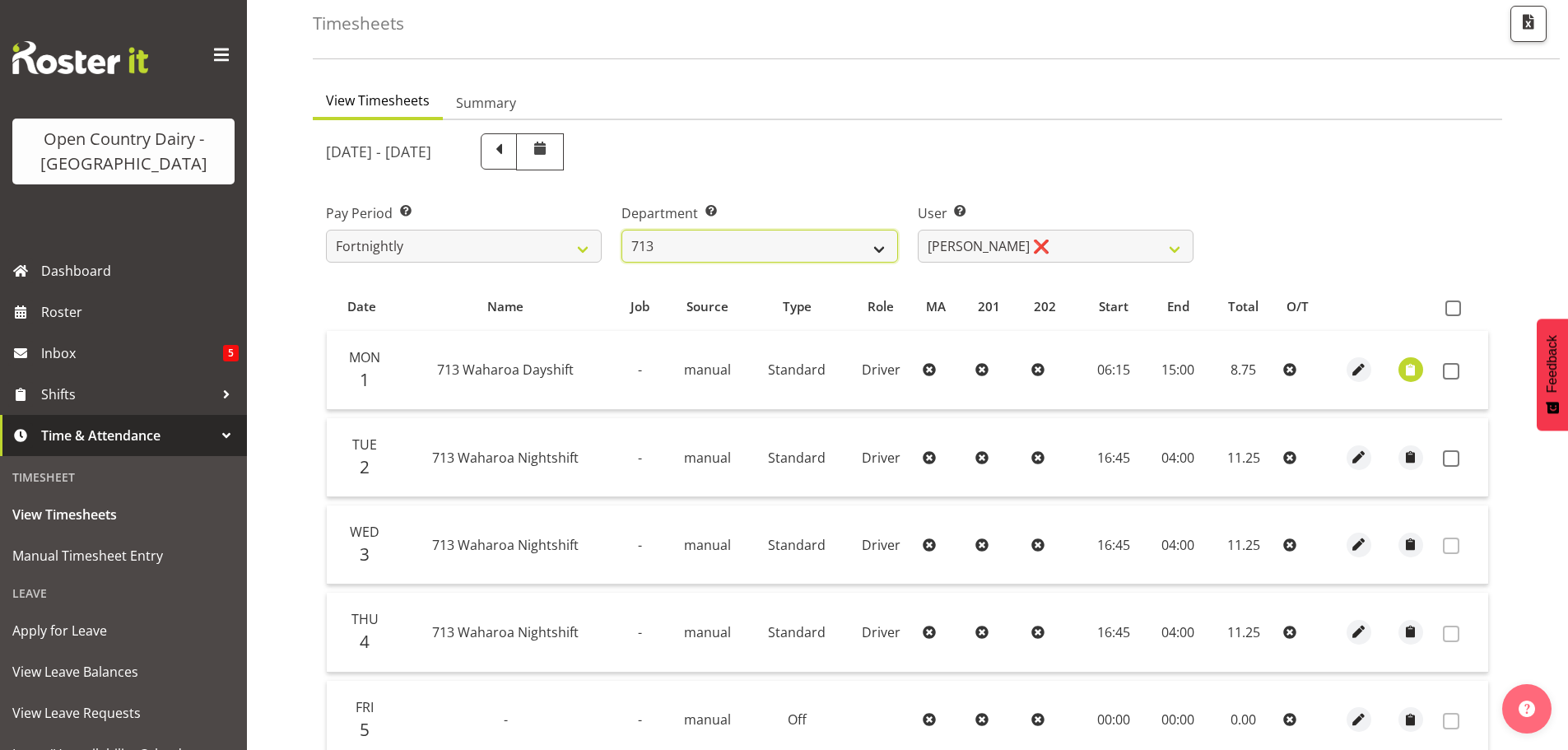
click at [763, 246] on select "701 702 703 704 705 706 707 708 709 710 711 712 713 714 715 716 717 718 719 720" at bounding box center [759, 245] width 276 height 33
select select "805"
click at [621, 229] on select "701 702 703 704 705 706 707 708 709 710 711 712 713 714 715 716 717 718 719 720" at bounding box center [759, 245] width 276 height 33
select select "10244"
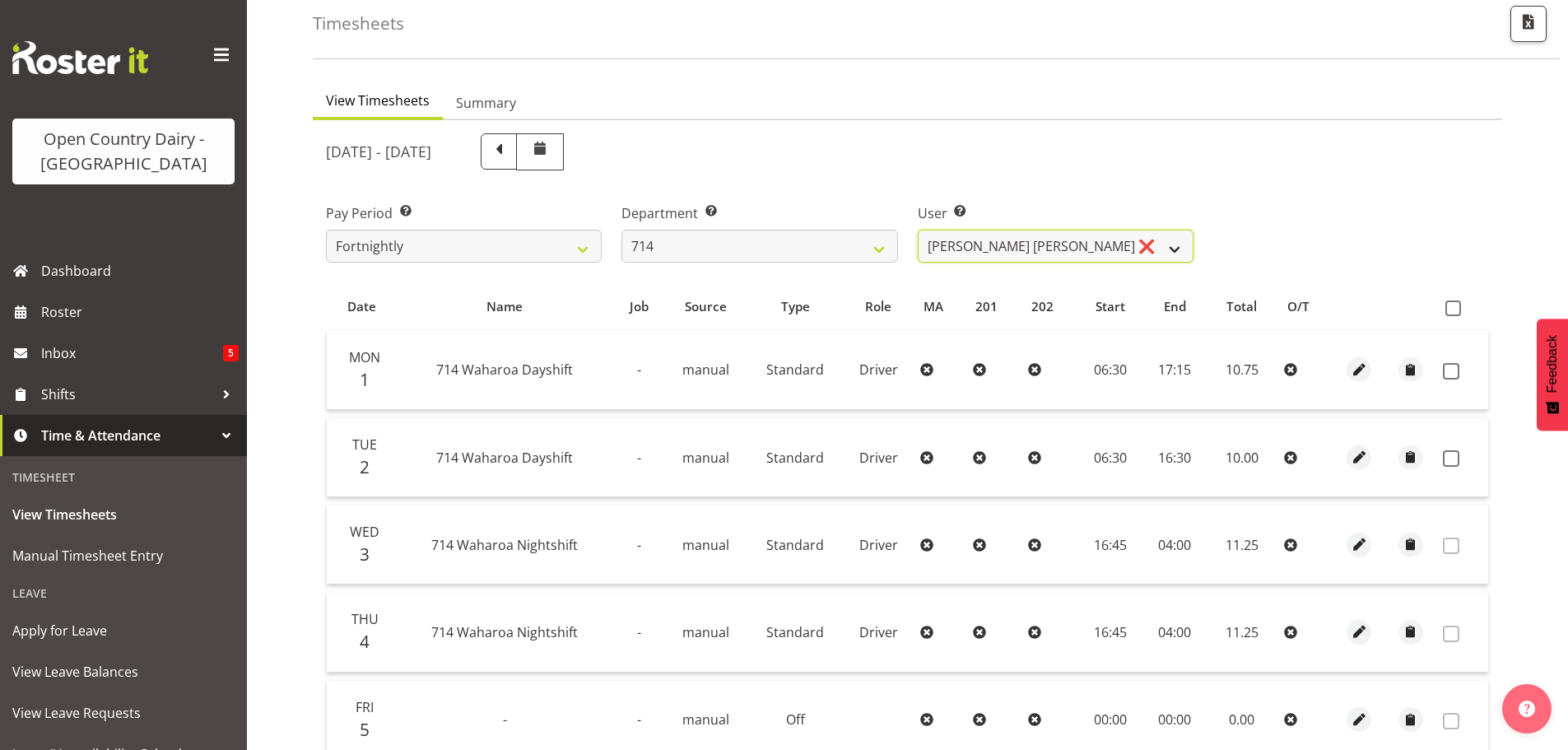
click at [1098, 243] on select "Fraser Stephens ❌ Nev Brewster ❌ Stephen Parsons ❌ Tom Gaelic ❌" at bounding box center [1056, 245] width 276 height 33
click at [724, 244] on select "701 702 703 704 705 706 707 708 709 710 711 712 713 714 715 716 717 718 719 720" at bounding box center [759, 245] width 276 height 33
click at [621, 229] on select "701 702 703 704 705 706 707 708 709 710 711 712 713 714 715 716 717 718 719 720" at bounding box center [759, 245] width 276 height 33
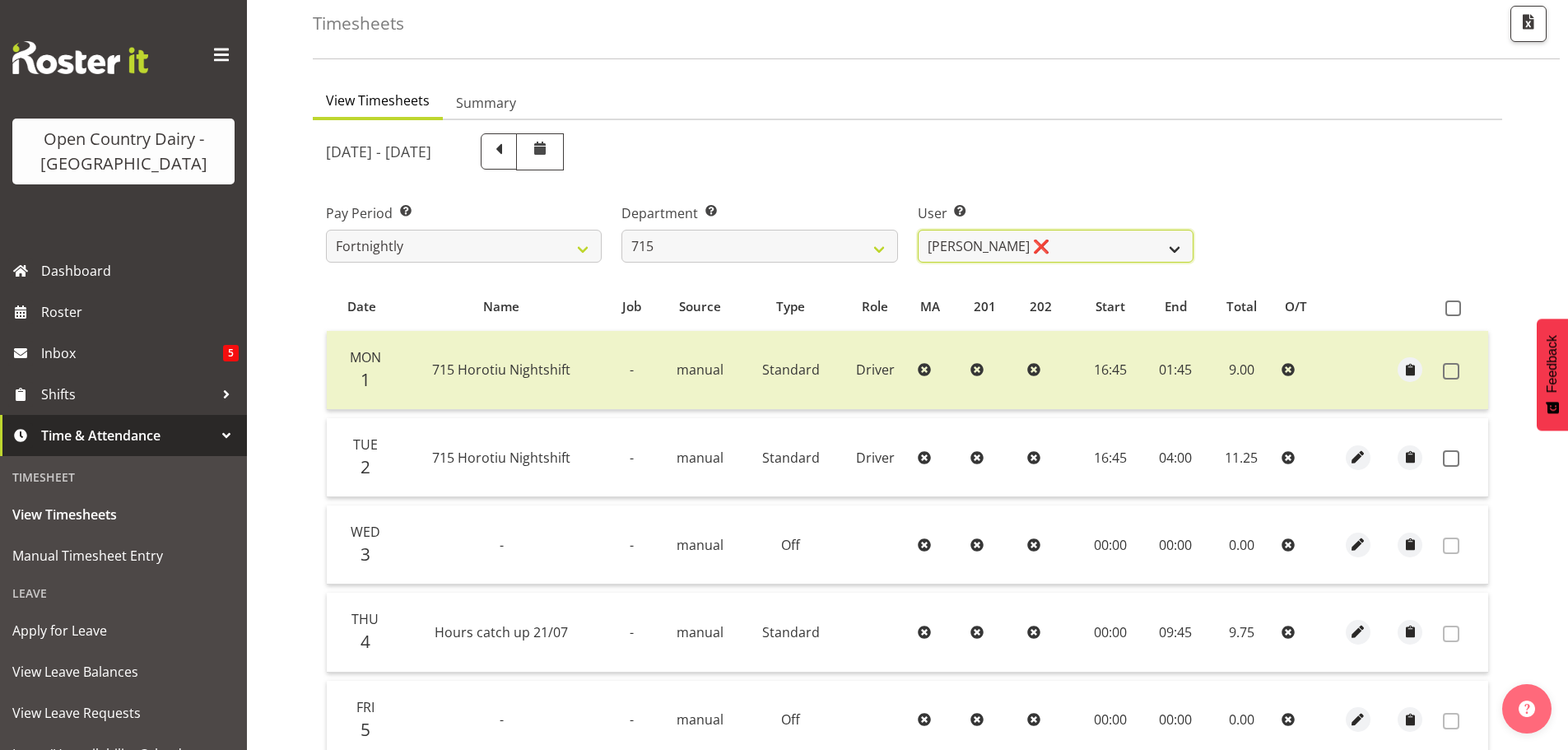
click at [1106, 255] on select "Glenn McPherson ❌ Greg Healey ❌ Max Coulter ❌ Neal Chalklen ❌" at bounding box center [1056, 245] width 276 height 33
click at [678, 249] on select "701 702 703 704 705 706 707 708 709 710 711 712 713 714 715 716 717 718 719 720" at bounding box center [759, 245] width 276 height 33
click at [621, 229] on select "701 702 703 704 705 706 707 708 709 710 711 712 713 714 715 716 717 718 719 720" at bounding box center [759, 245] width 276 height 33
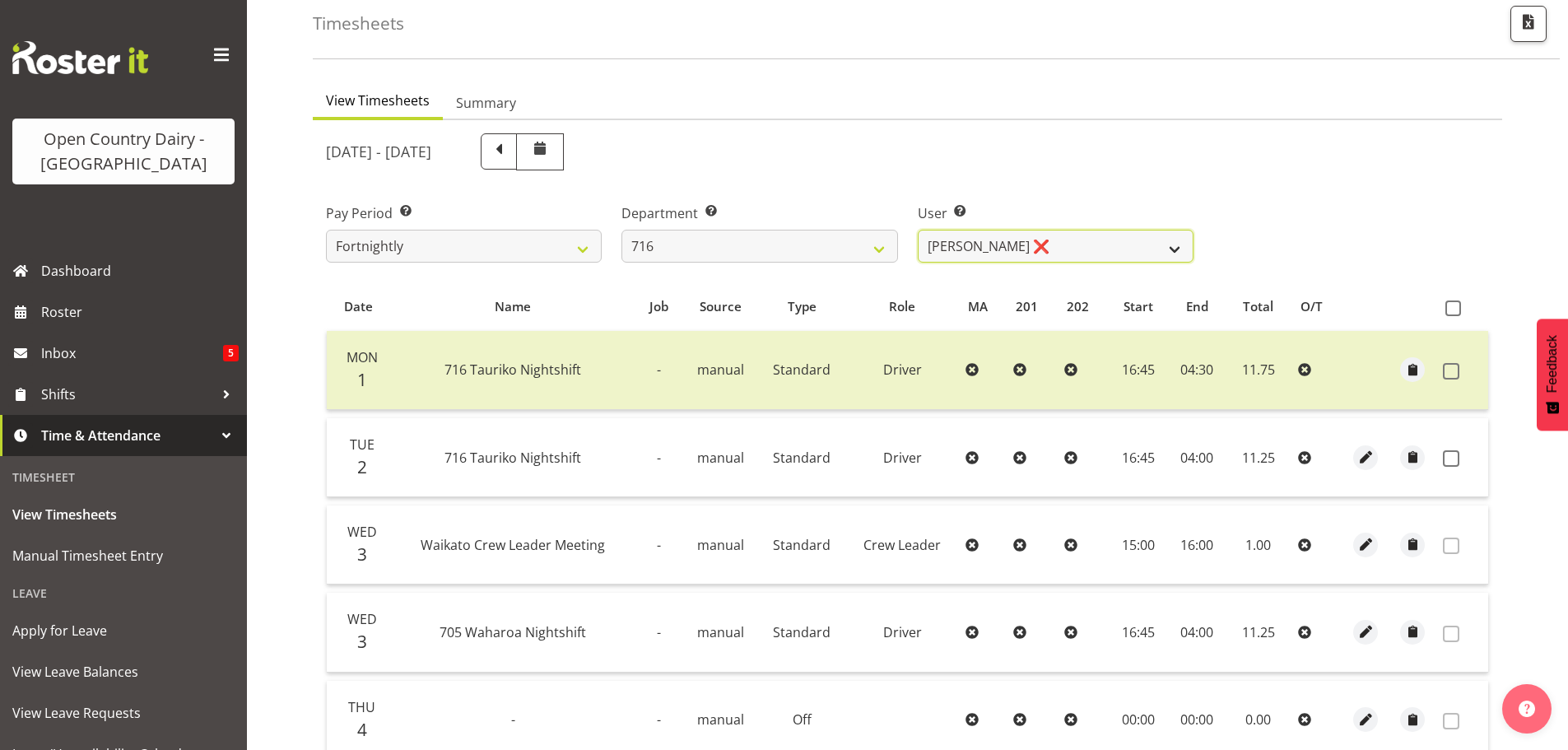
click at [1116, 243] on select "Casey Leonard ❌ Darren Norris ❌ Glen Fraser ❌ Michael O'Connor ❌" at bounding box center [1056, 245] width 276 height 33
click at [750, 238] on select "701 702 703 704 705 706 707 708 709 710 711 712 713 714 715 716 717 718 719 720" at bounding box center [759, 245] width 276 height 33
select select "758"
click at [621, 229] on select "701 702 703 704 705 706 707 708 709 710 711 712 713 714 715 716 717 718 719 720" at bounding box center [759, 245] width 276 height 33
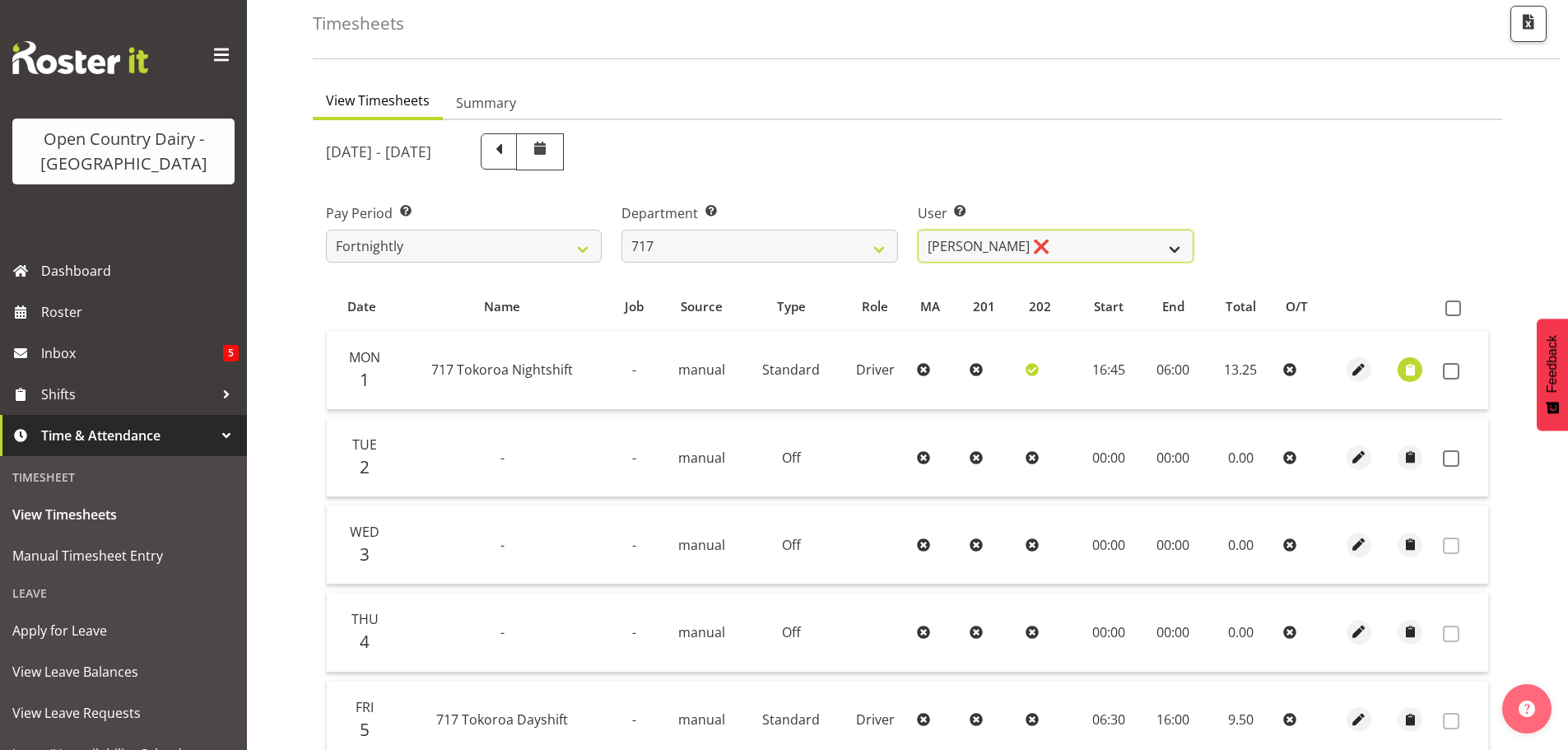
click at [1091, 245] on select "Daryl Wrigley ❌ Dodge Lindsay Laing ❌ Eric Stothers ❌ Jeff Anderson ❌" at bounding box center [1056, 245] width 276 height 33
select select "8726"
click at [918, 229] on select "Daryl Wrigley ❌ Dodge Lindsay Laing ❌ Eric Stothers ❌ Jeff Anderson ❌" at bounding box center [1056, 245] width 276 height 33
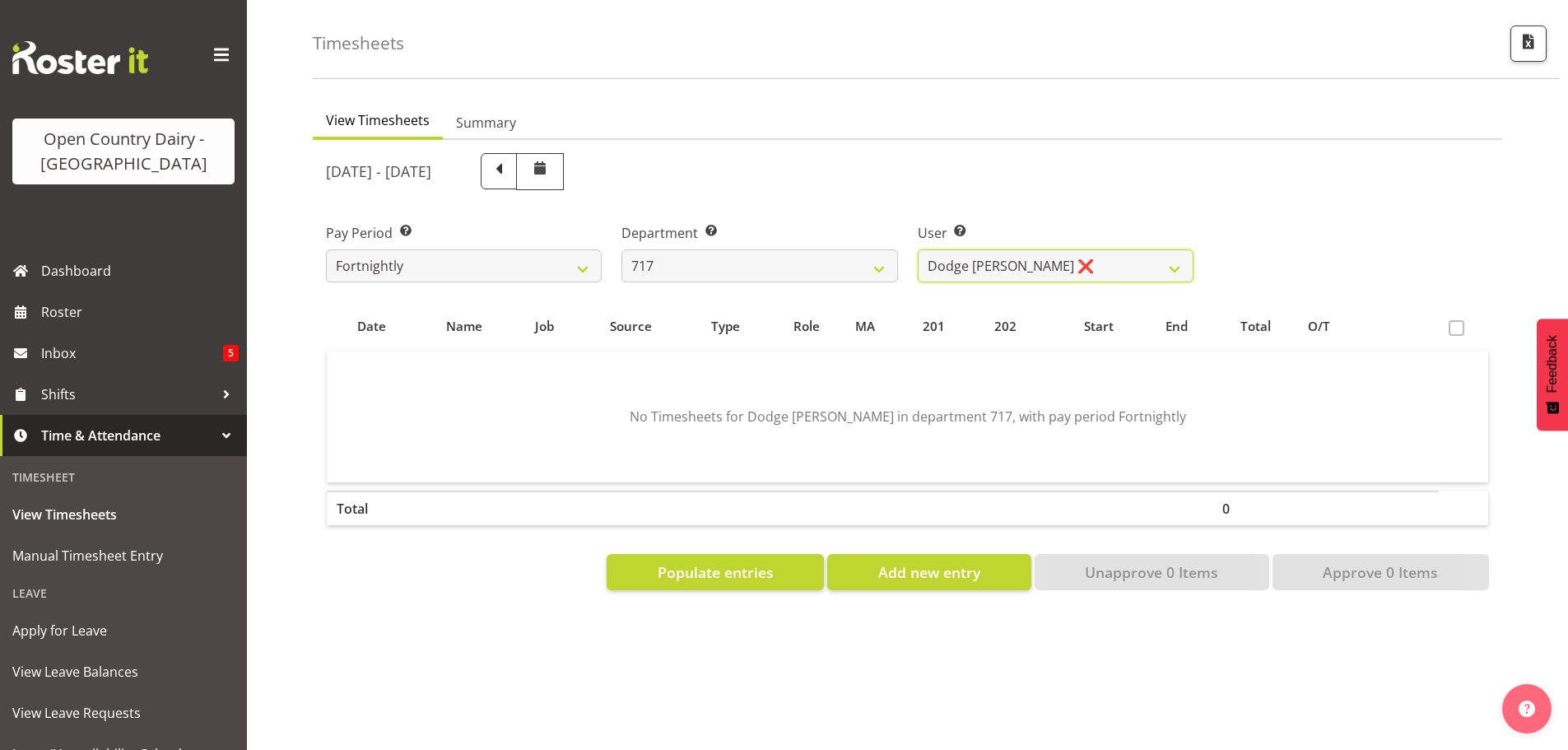
scroll to position [77, 0]
click at [728, 561] on span "Populate entries" at bounding box center [716, 572] width 116 height 22
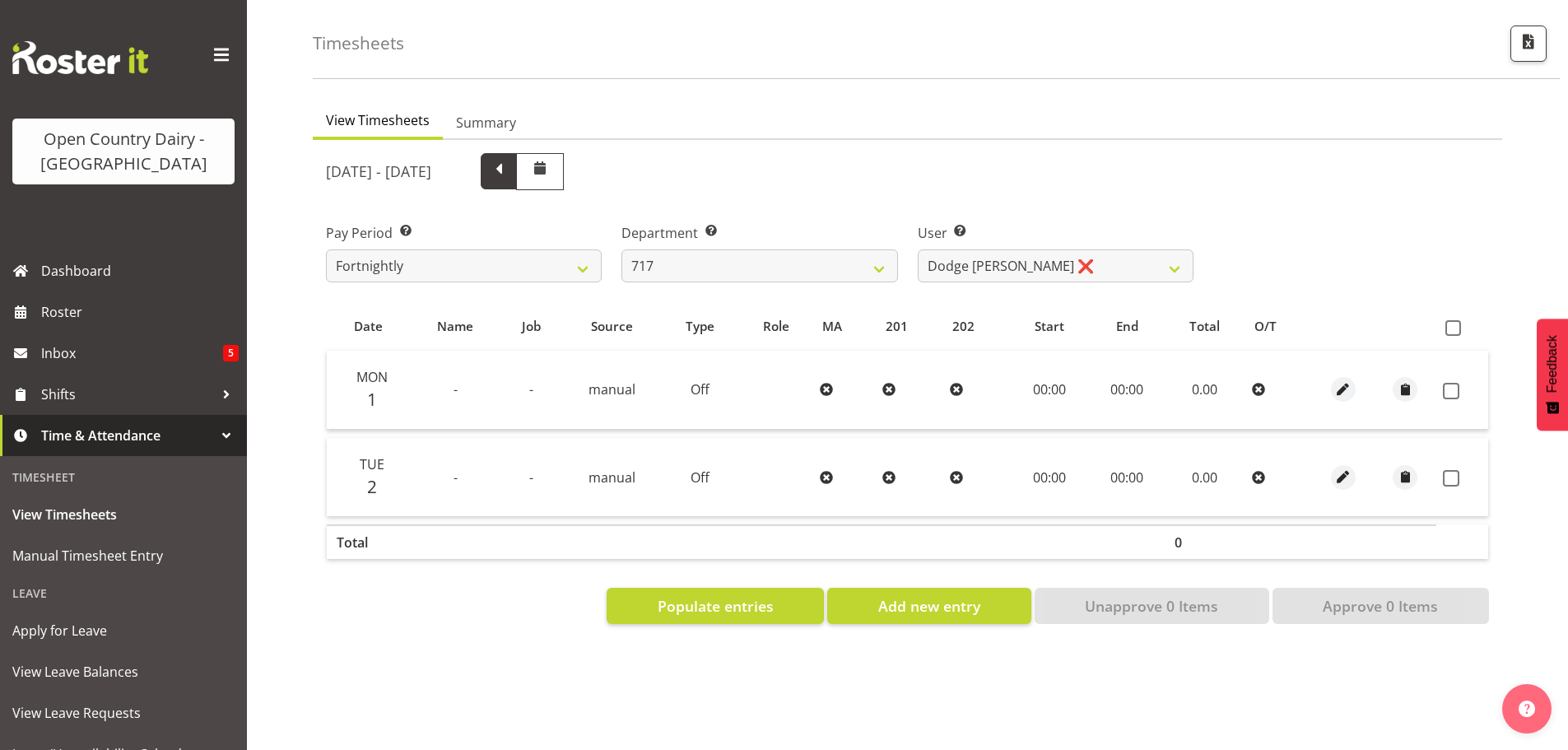
click at [510, 160] on span at bounding box center [499, 169] width 22 height 22
select select
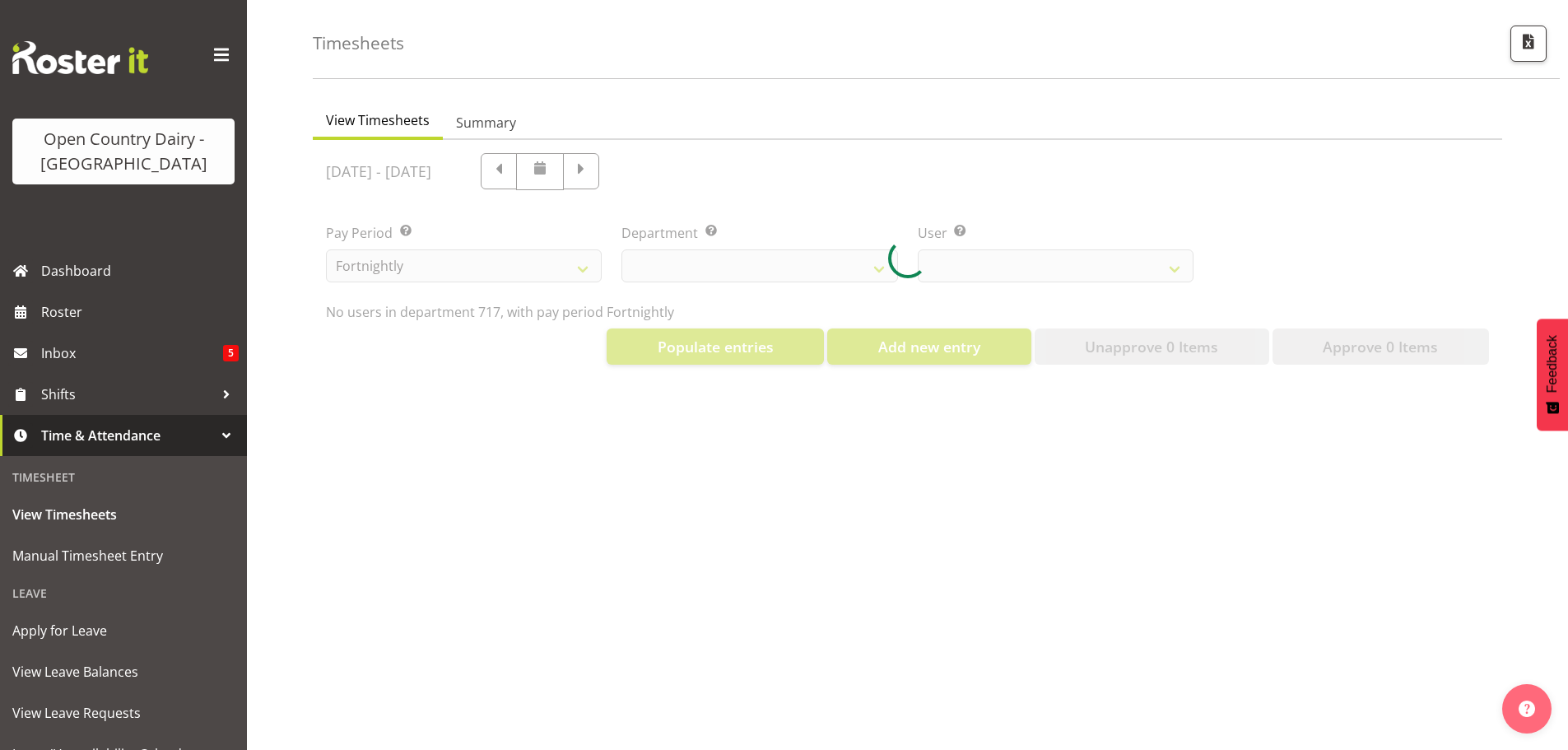
select select "758"
select select "8726"
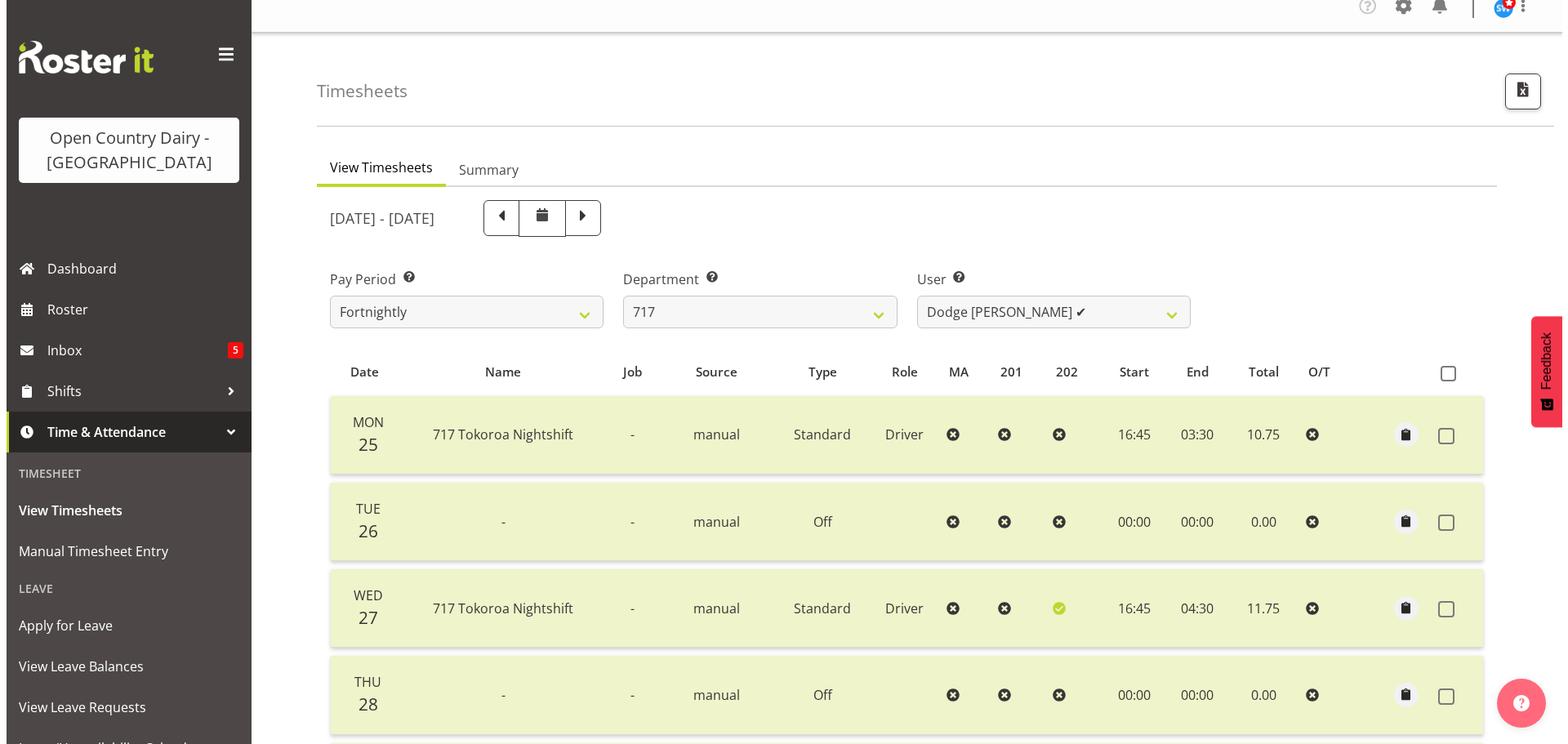
scroll to position [0, 0]
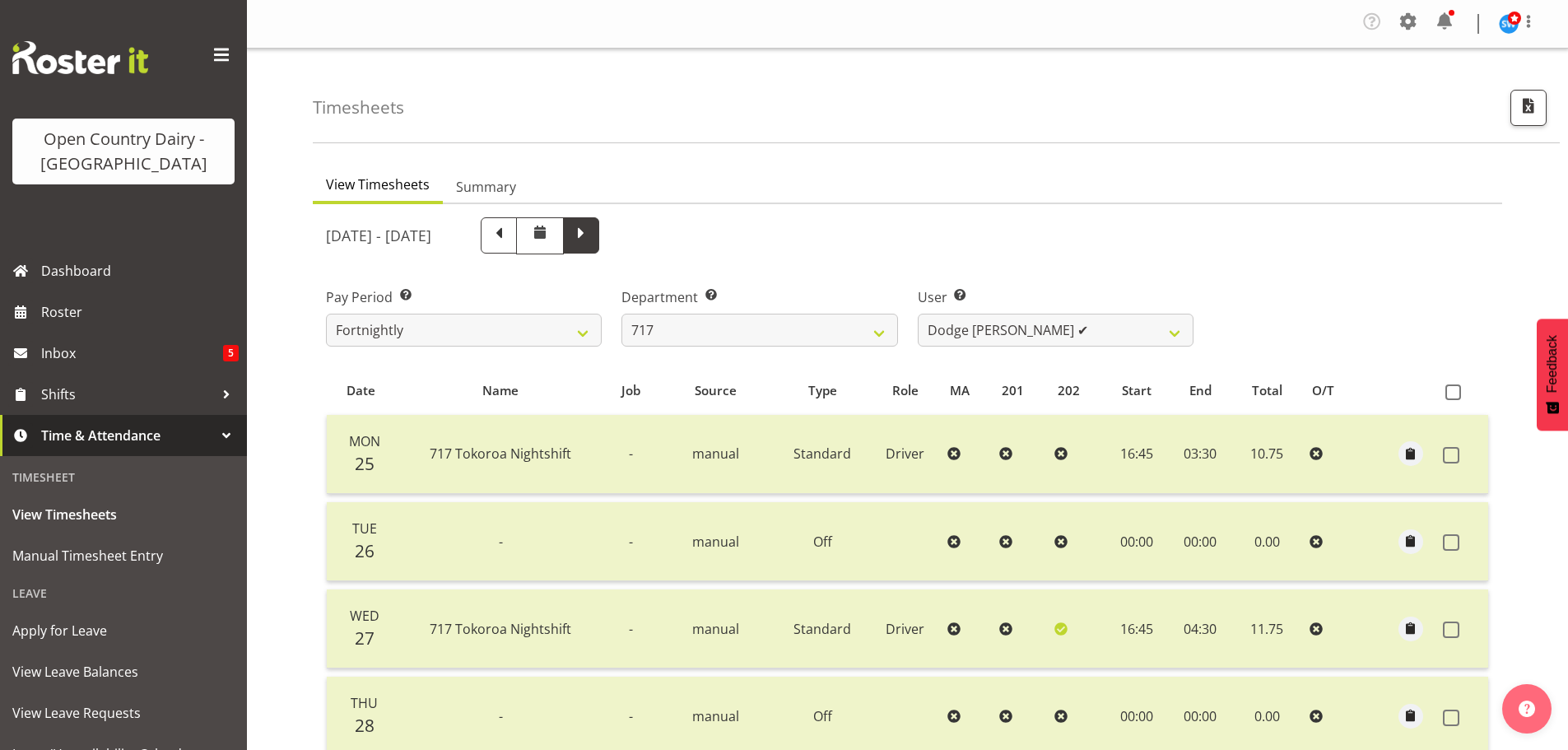
click at [592, 241] on span at bounding box center [581, 234] width 22 height 22
select select
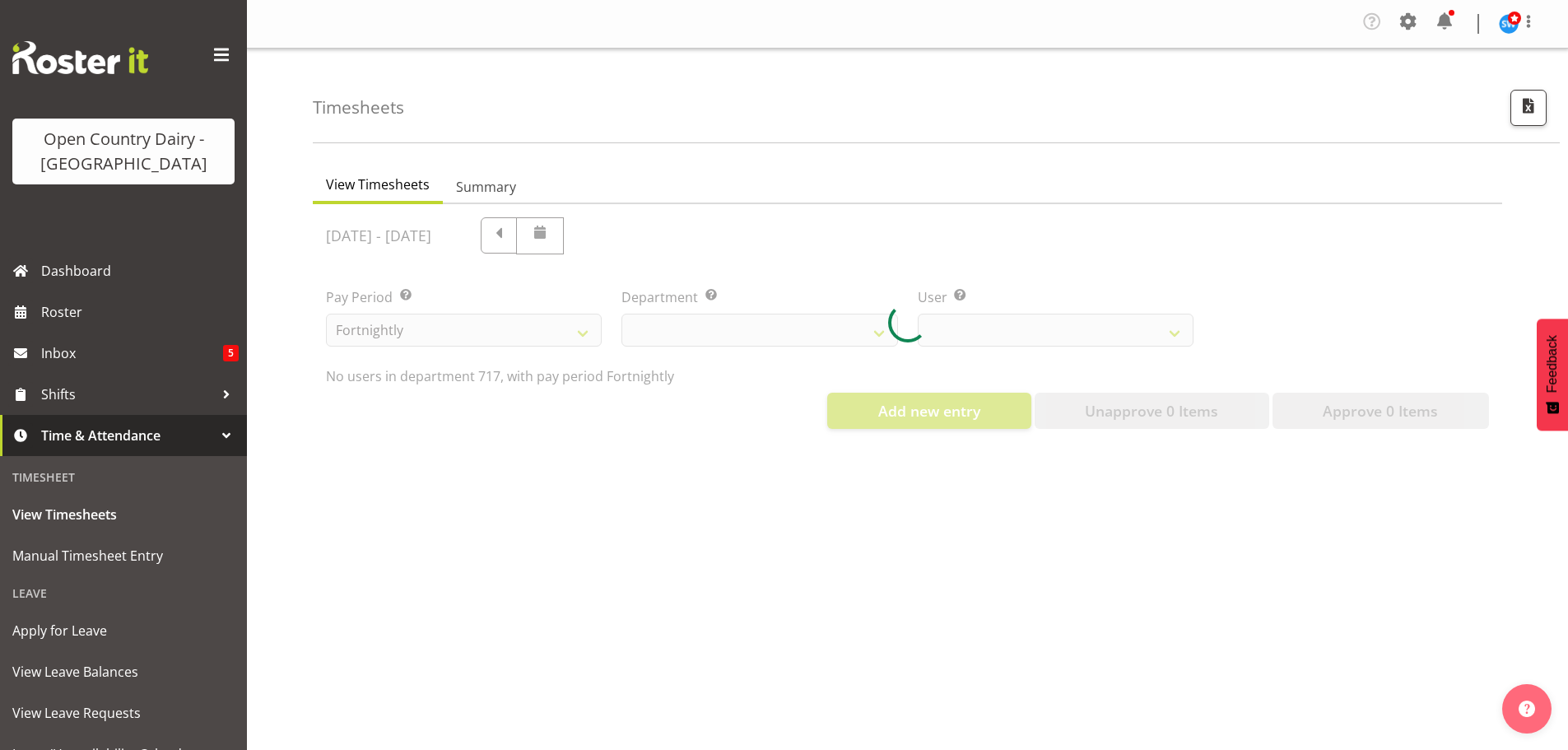
select select "758"
select select "8726"
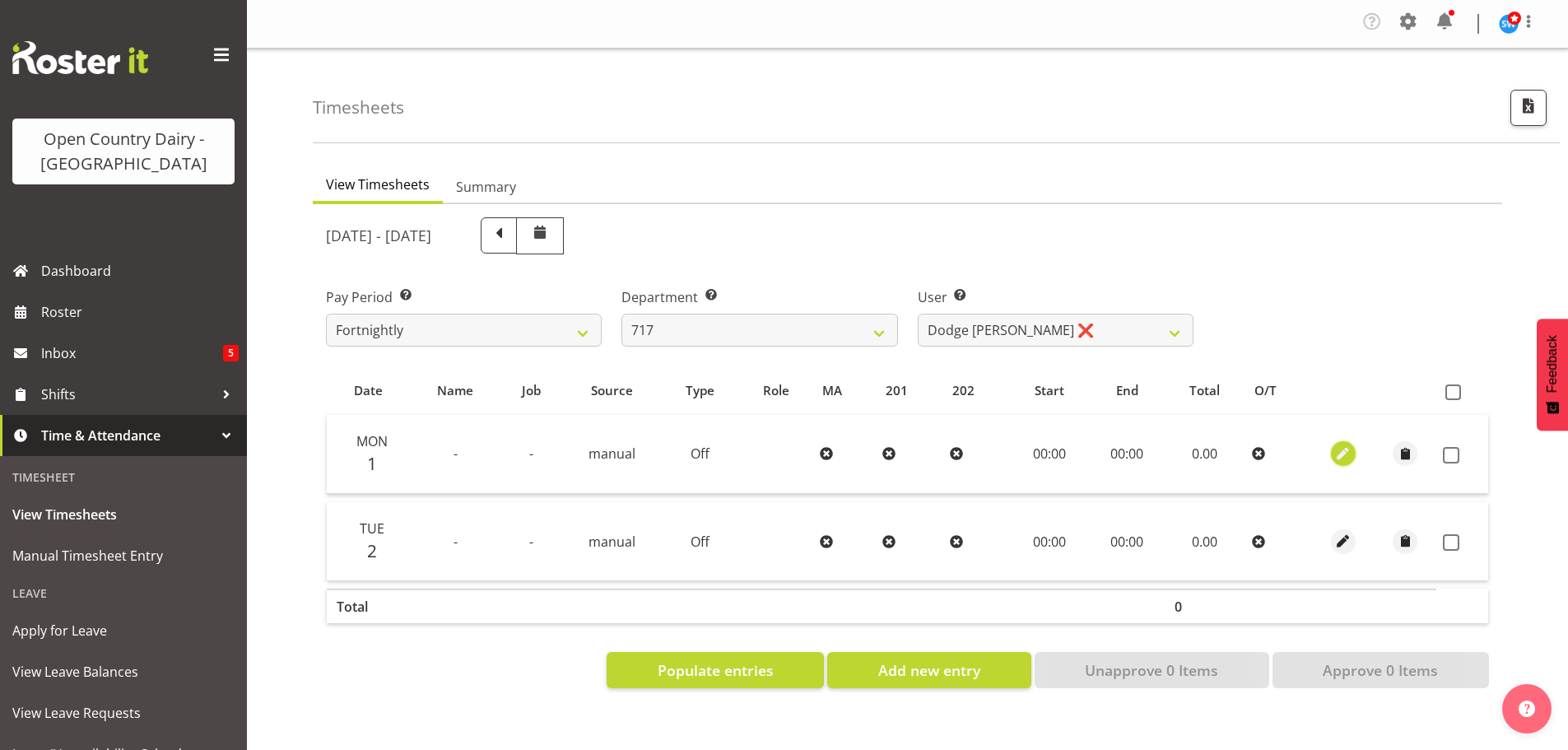
click at [1342, 451] on span "button" at bounding box center [1344, 454] width 19 height 19
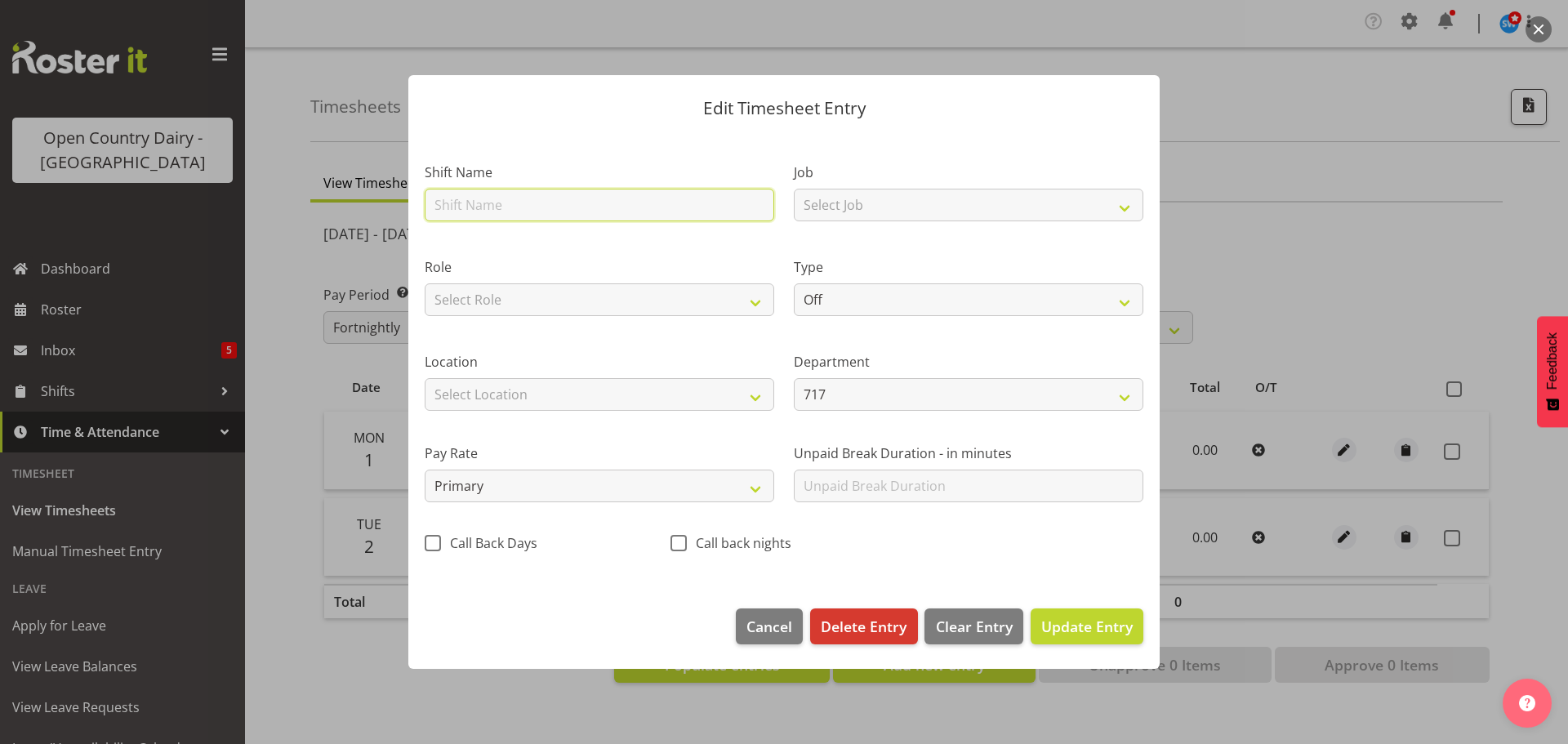
click at [455, 206] on input "text" at bounding box center [599, 204] width 349 height 32
type input "Leave"
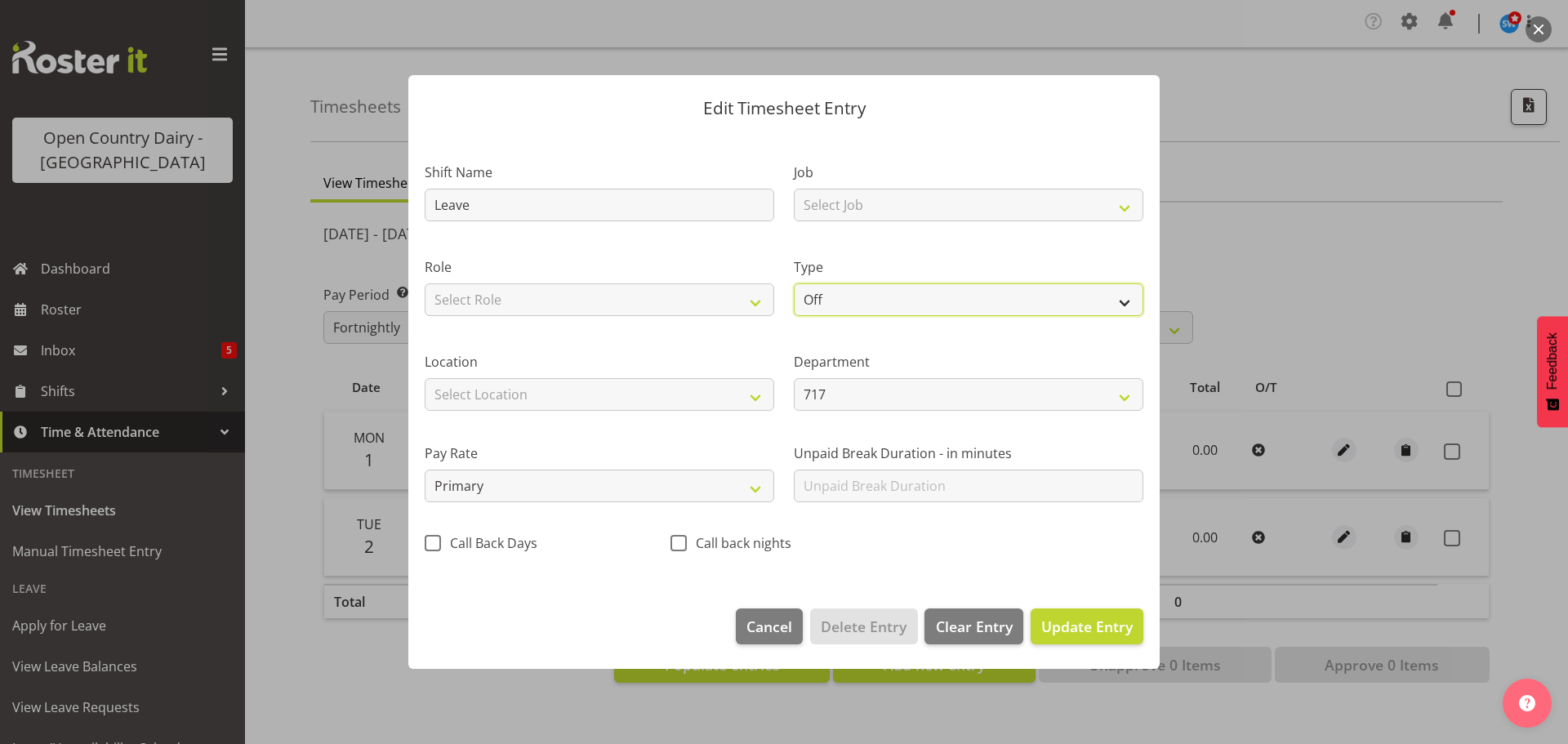
click at [889, 296] on select "Off Standard Public Holiday Public Holiday (Worked) Day In Lieu Annual Leave Si…" at bounding box center [968, 299] width 349 height 32
select select "Standard"
click at [794, 283] on select "Off Standard Public Holiday Public Holiday (Worked) Day In Lieu Annual Leave Si…" at bounding box center [968, 299] width 349 height 32
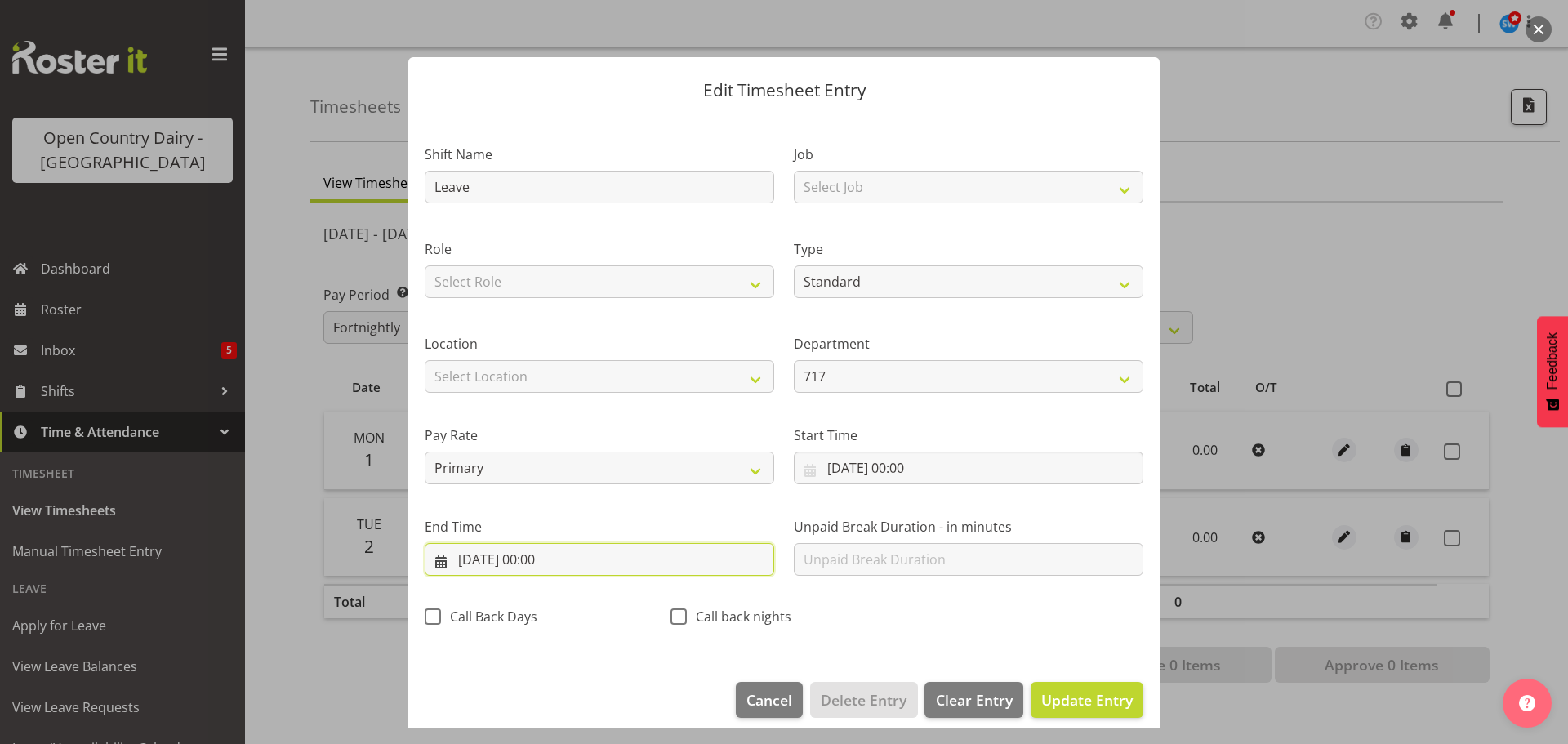
click at [540, 558] on input "01/09/2025, 00:00" at bounding box center [599, 559] width 349 height 32
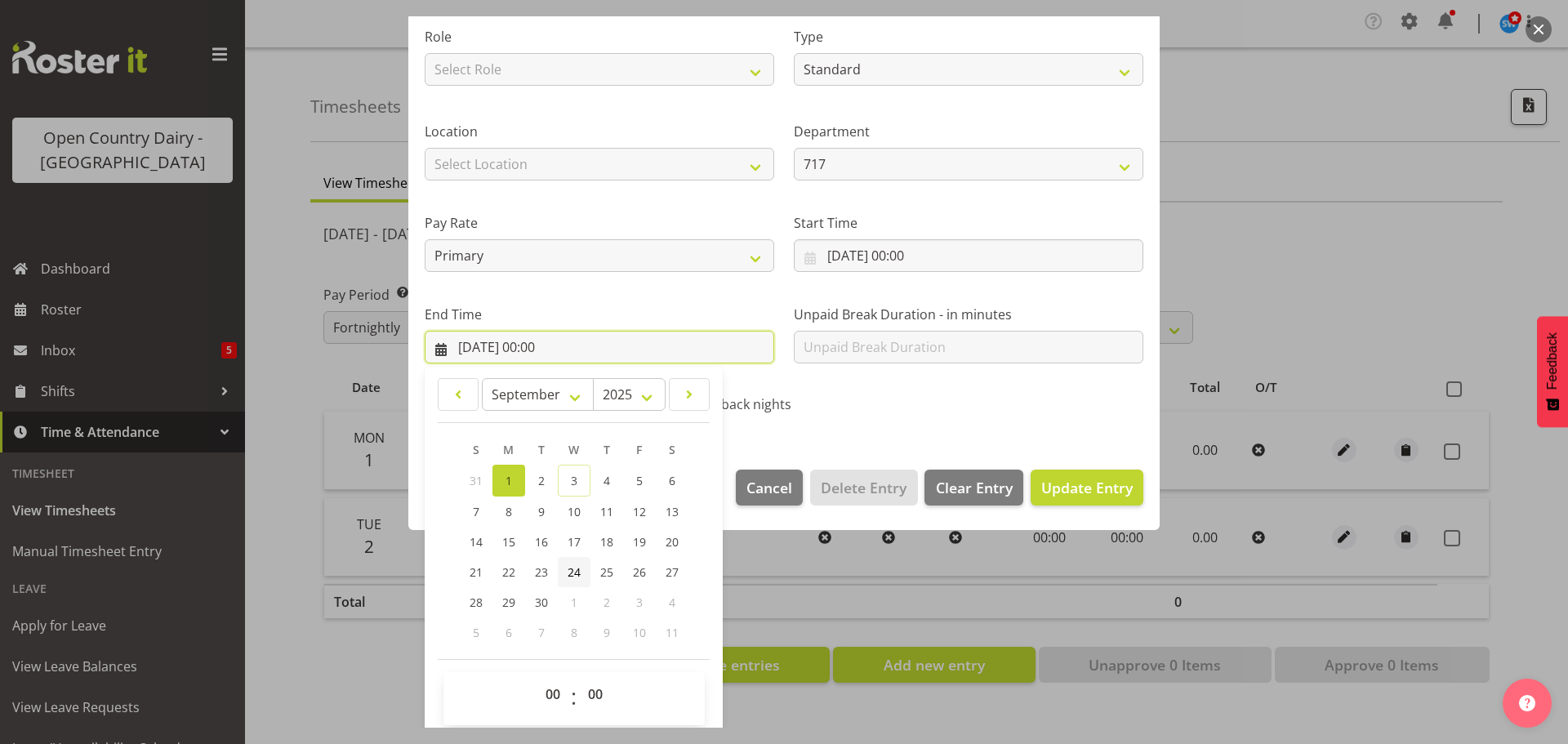
scroll to position [221, 0]
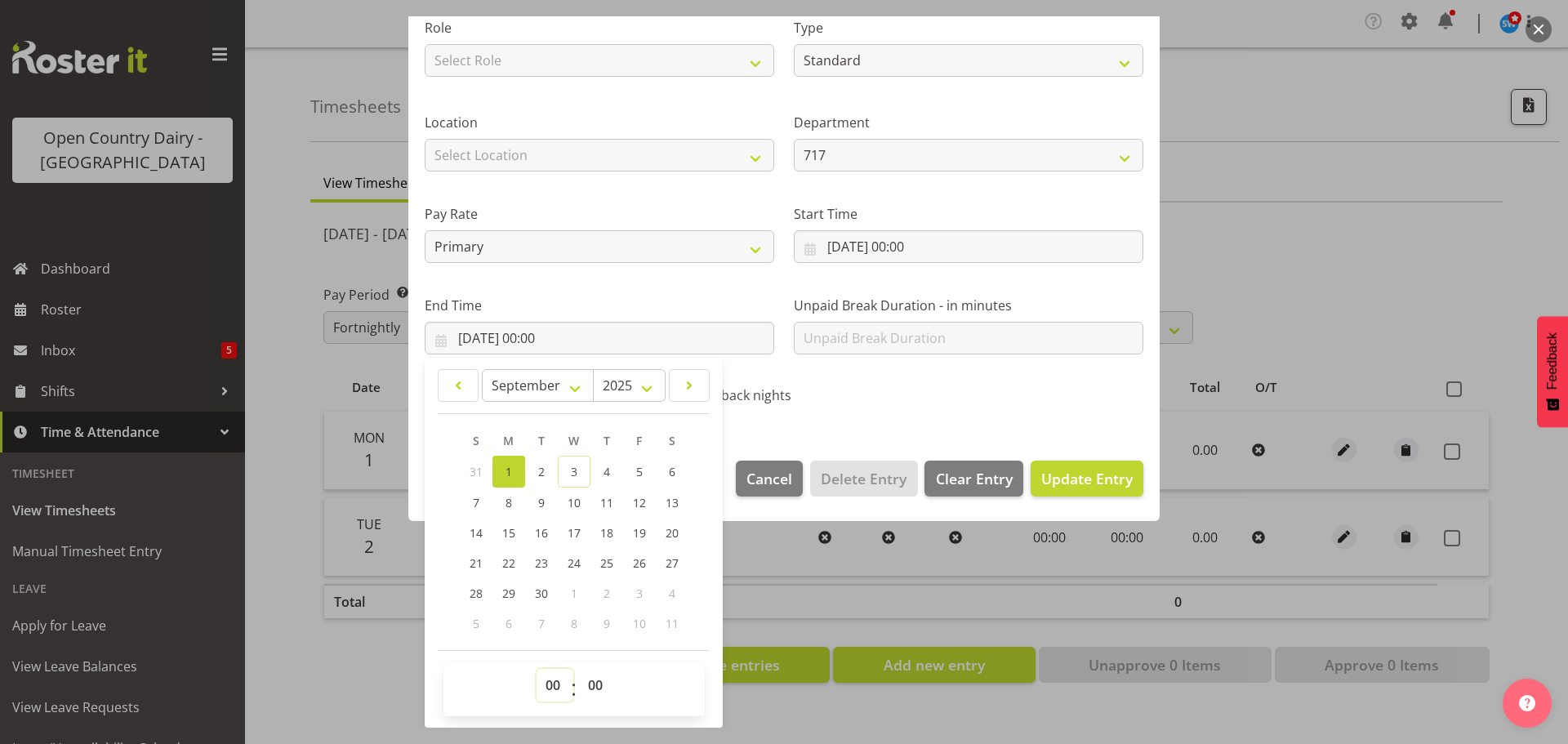
drag, startPoint x: 555, startPoint y: 686, endPoint x: 554, endPoint y: 677, distance: 9.1
click at [555, 685] on select "00 01 02 03 04 05 06 07 08 09 10 11 12 13 14 15 16 17 18 19 20 21 22 23" at bounding box center [554, 684] width 36 height 32
select select "11"
click at [536, 669] on select "00 01 02 03 04 05 06 07 08 09 10 11 12 13 14 15 16 17 18 19 20 21 22 23" at bounding box center [554, 684] width 36 height 32
type input "01/09/2025, 11:00"
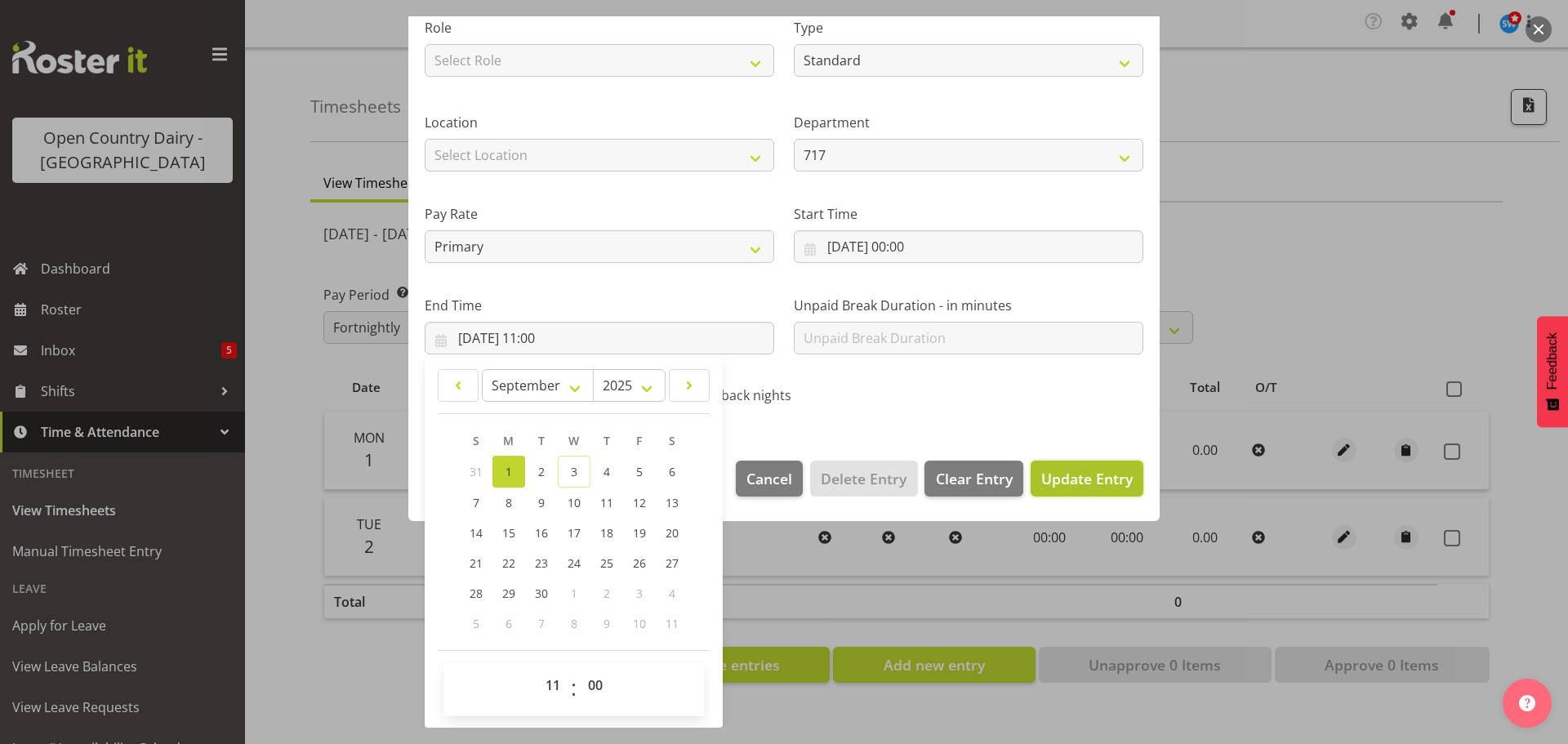
click at [1055, 466] on button "Update Entry" at bounding box center [1087, 478] width 113 height 36
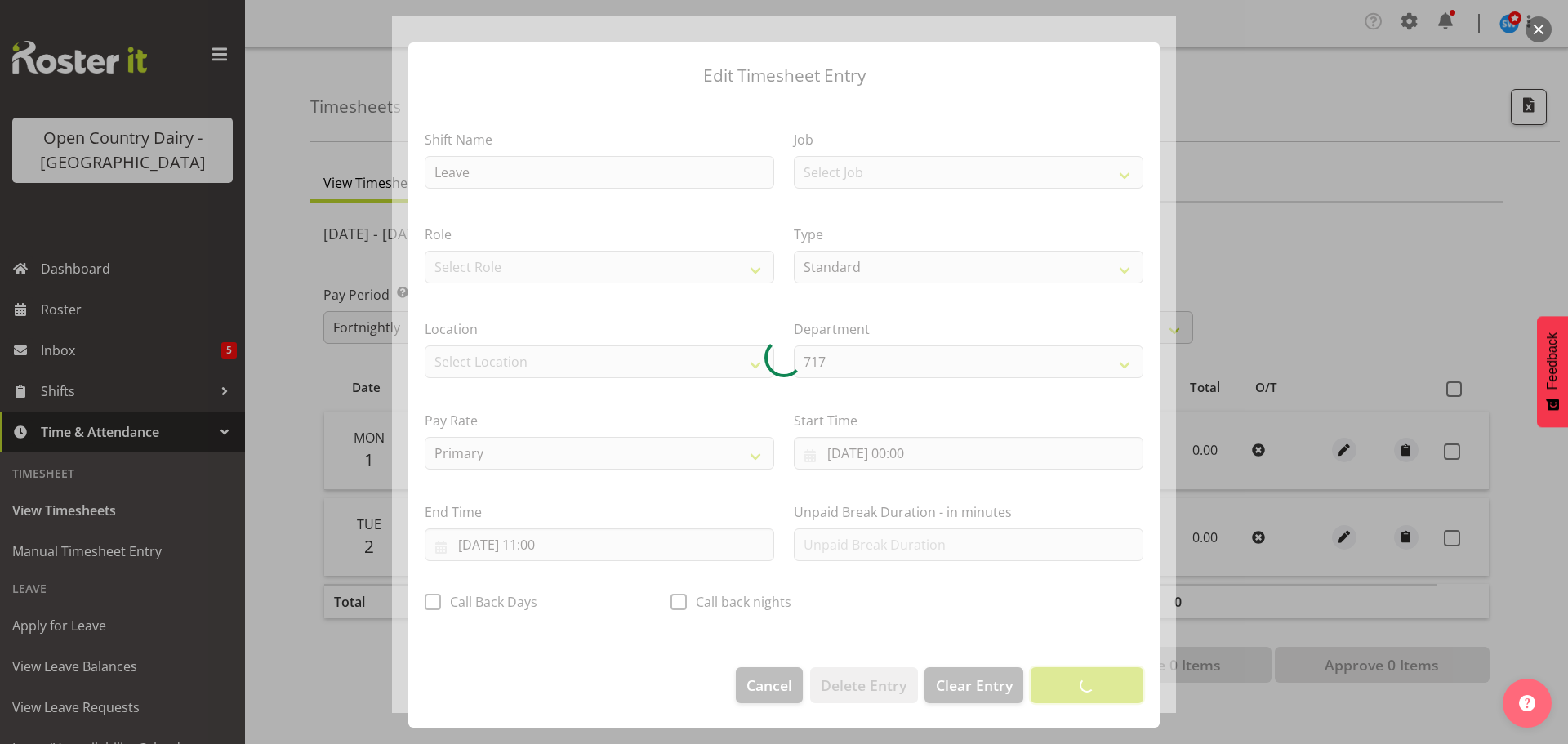
scroll to position [15, 0]
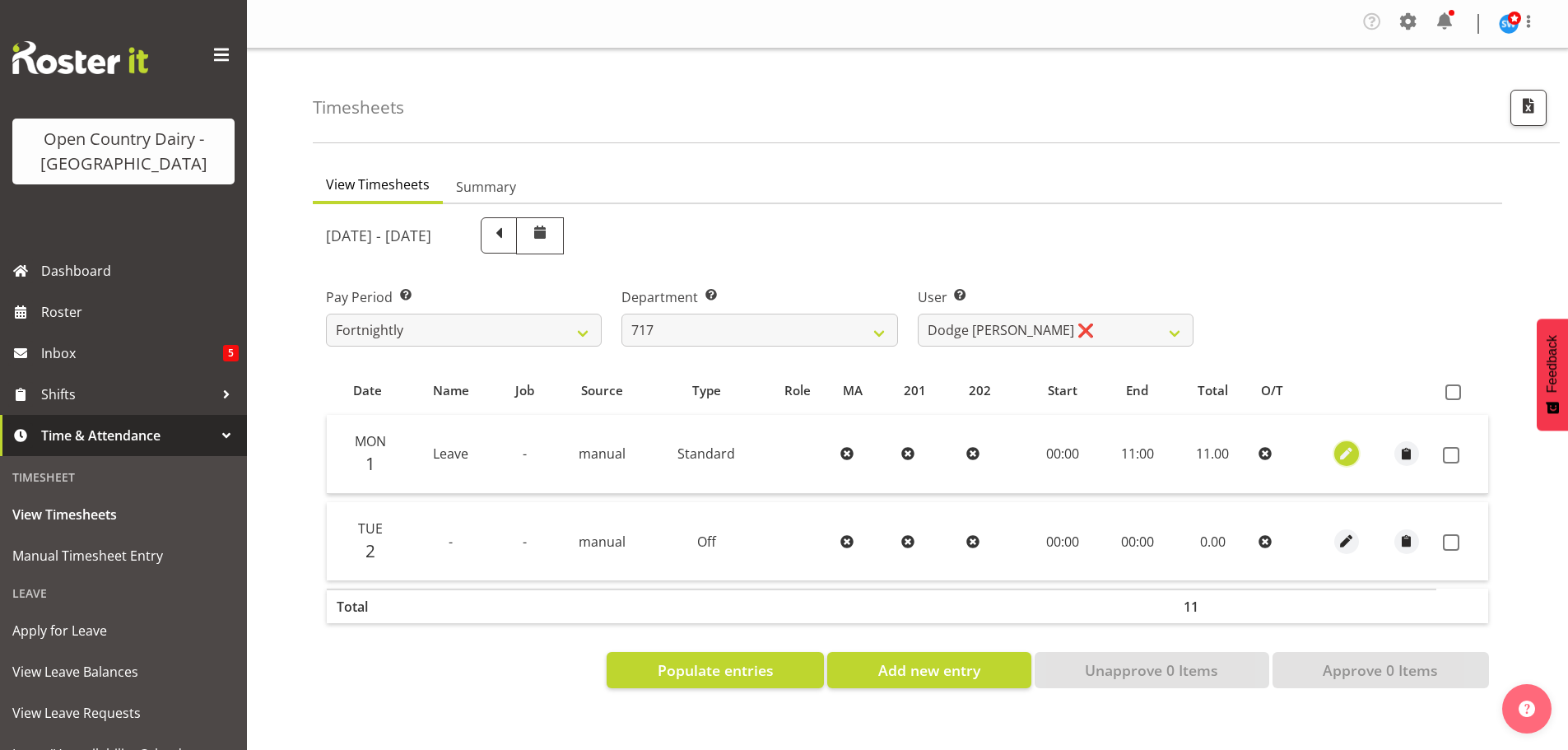
click at [1343, 453] on span "button" at bounding box center [1346, 454] width 19 height 19
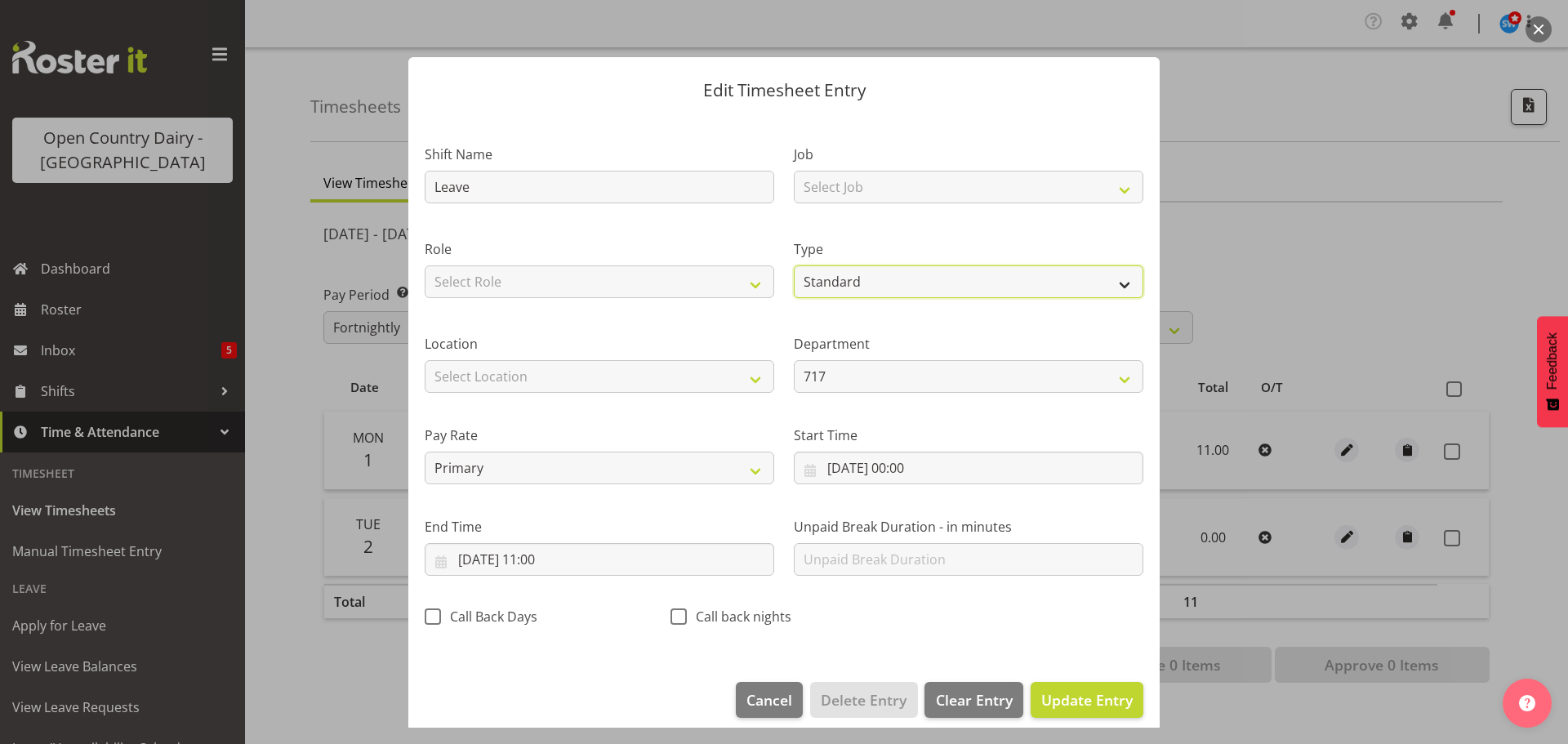
click at [883, 286] on select "Off Standard Public Holiday Public Holiday (Worked) Day In Lieu Annual Leave Si…" at bounding box center [968, 281] width 349 height 32
select select "Sick"
click at [794, 266] on select "Off Standard Public Holiday Public Holiday (Worked) Day In Lieu Annual Leave Si…" at bounding box center [968, 281] width 349 height 32
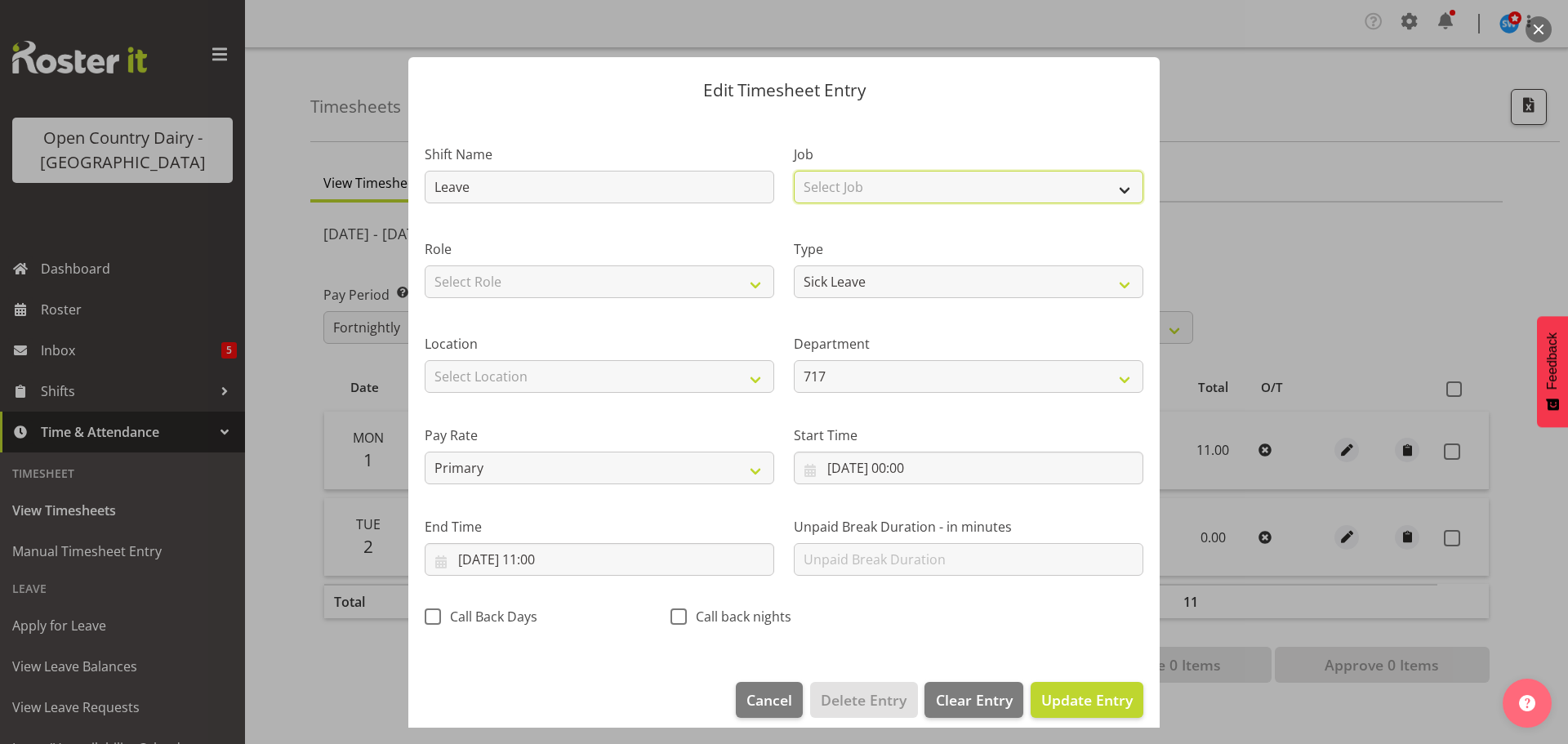
click at [894, 190] on select "Select Job Driver Driver supervisor Support" at bounding box center [968, 186] width 349 height 32
select select "9052"
click at [794, 170] on select "Select Job Driver Driver supervisor Support" at bounding box center [968, 186] width 349 height 32
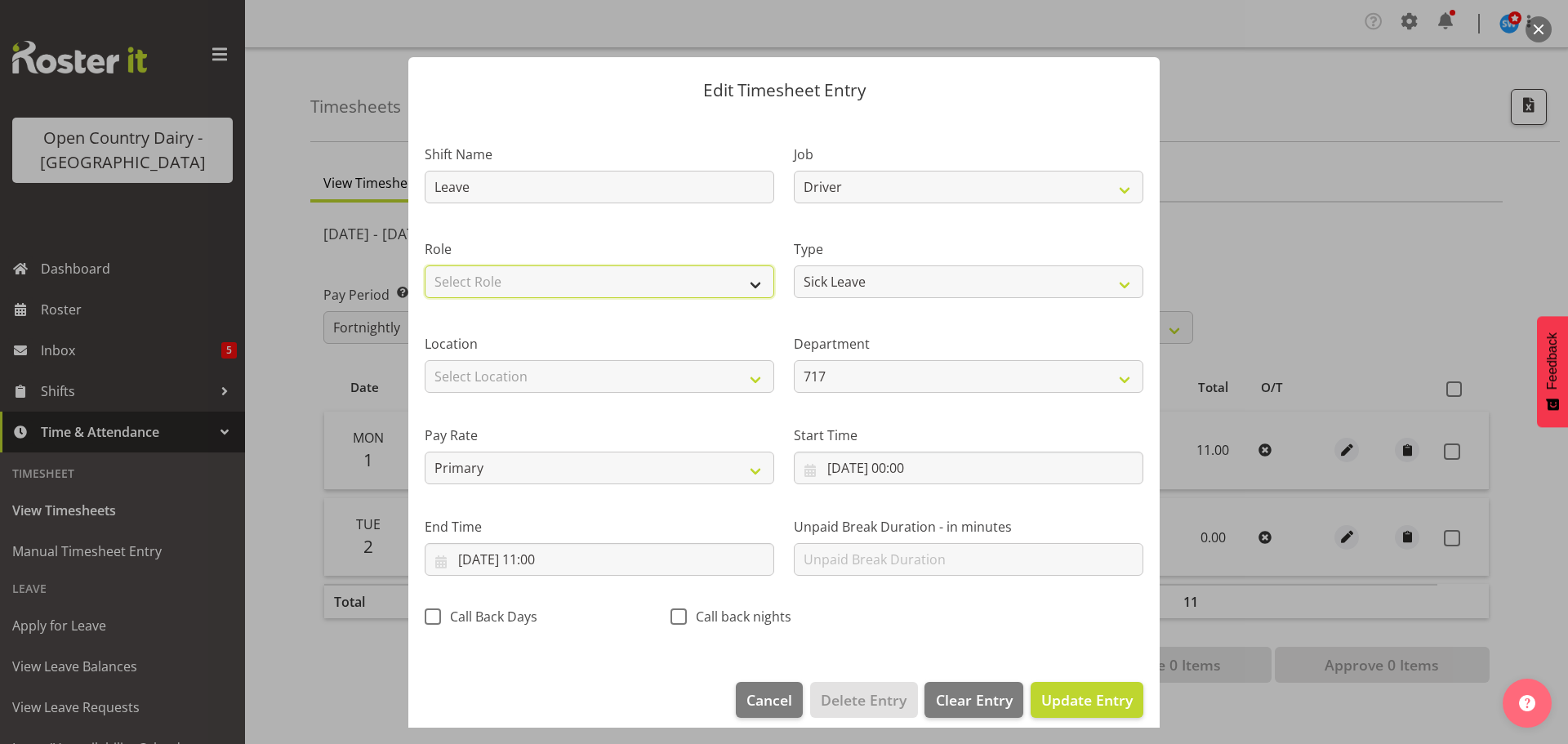
click at [553, 272] on select "Select Role Driver" at bounding box center [599, 281] width 349 height 32
select select "1166"
click at [424, 266] on select "Select Role Driver" at bounding box center [599, 281] width 349 height 32
click at [1055, 704] on span "Update Entry" at bounding box center [1086, 700] width 92 height 20
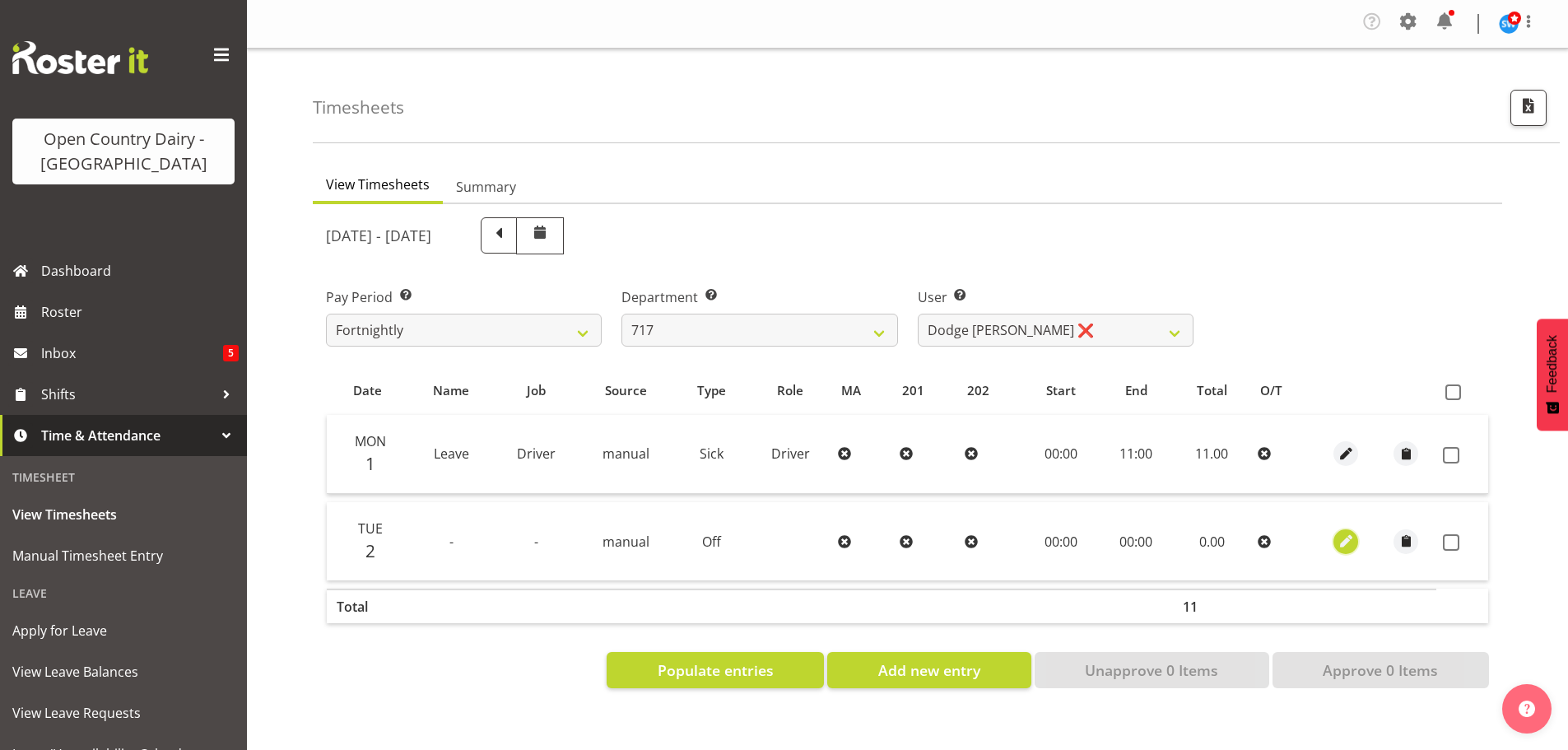
click at [1346, 536] on span "button" at bounding box center [1346, 541] width 19 height 19
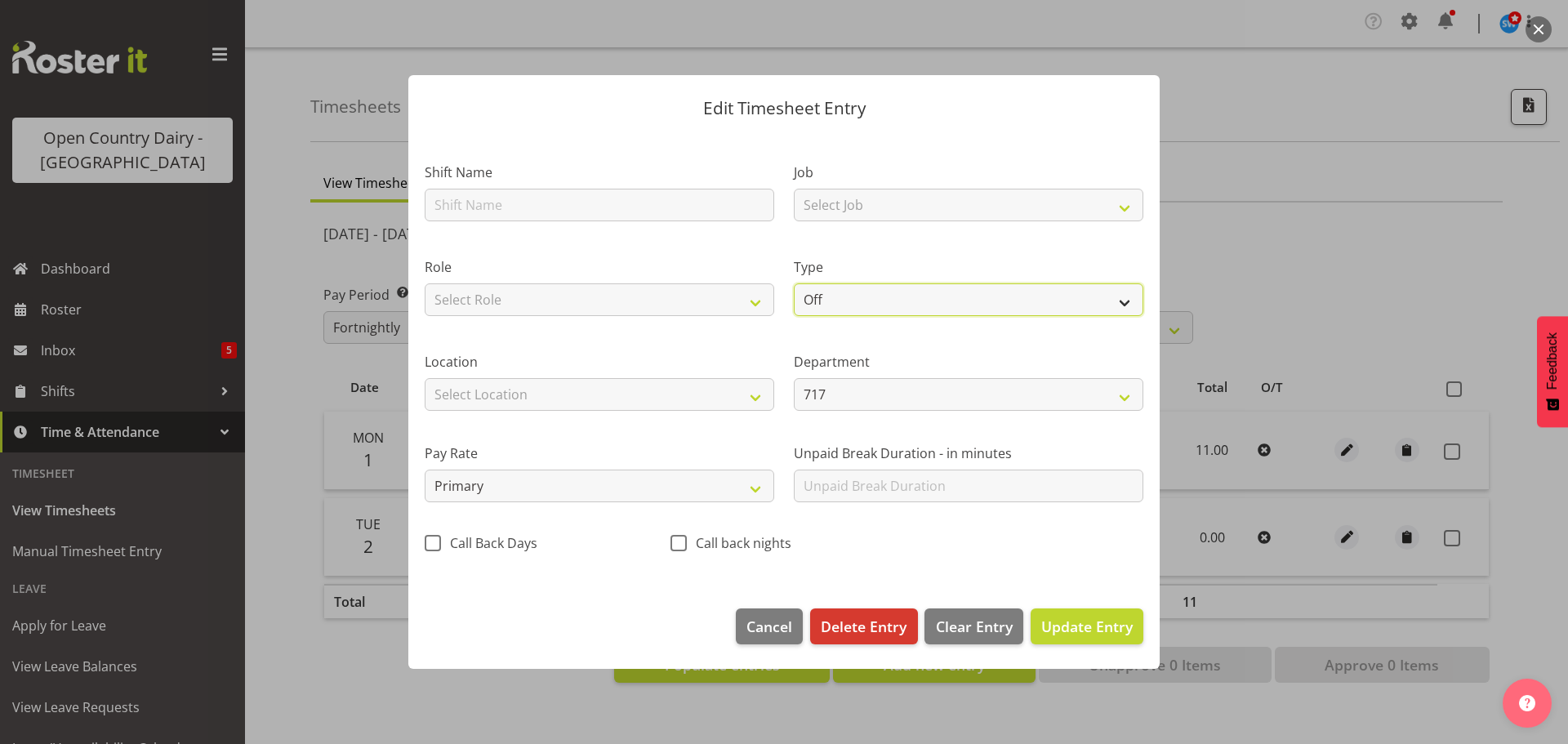
click at [884, 305] on select "Off Standard Public Holiday Public Holiday (Worked) Day In Lieu Annual Leave Si…" at bounding box center [968, 299] width 349 height 32
select select "Standard"
click at [794, 283] on select "Off Standard Public Holiday Public Holiday (Worked) Day In Lieu Annual Leave Si…" at bounding box center [968, 299] width 349 height 32
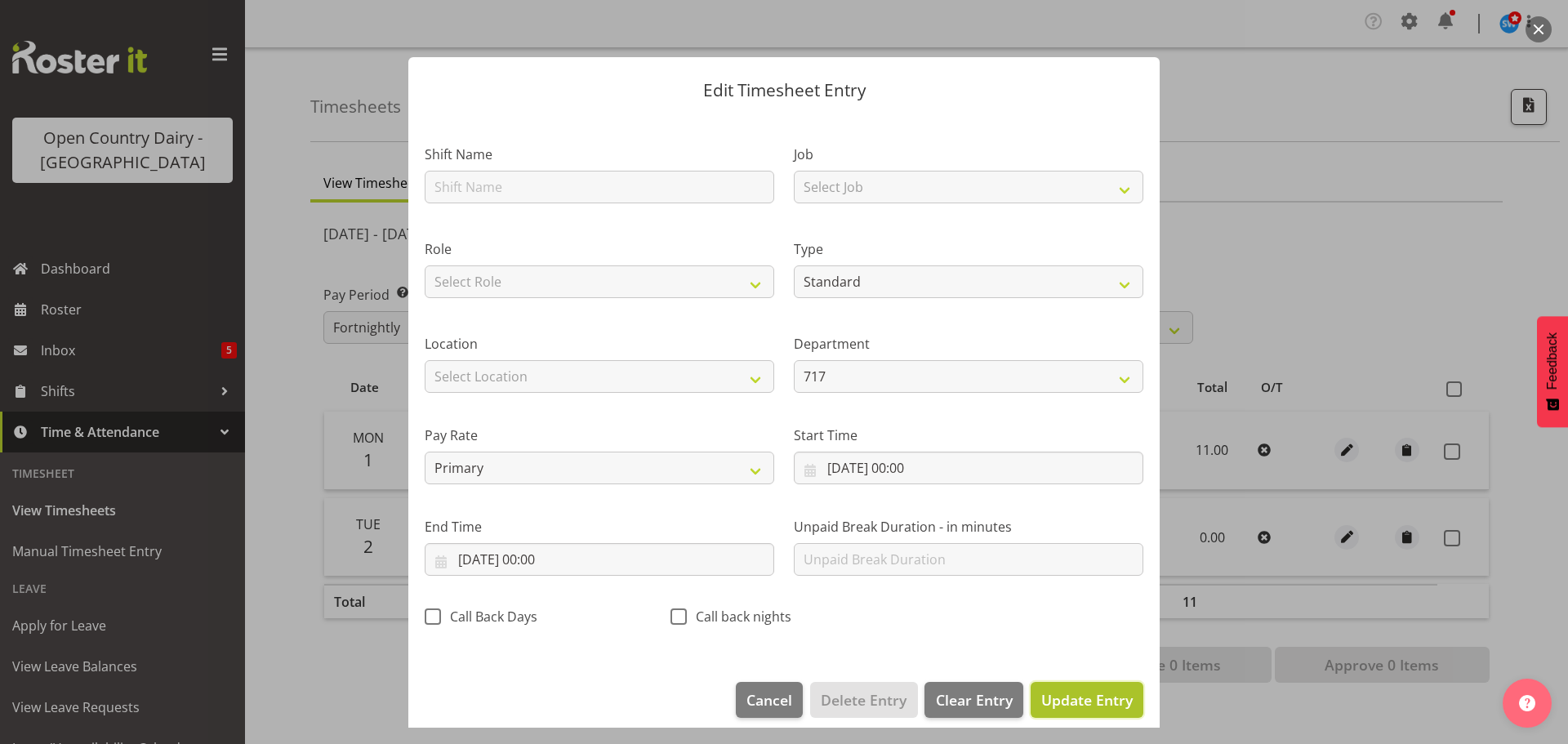
click at [1069, 687] on button "Update Entry" at bounding box center [1087, 699] width 113 height 36
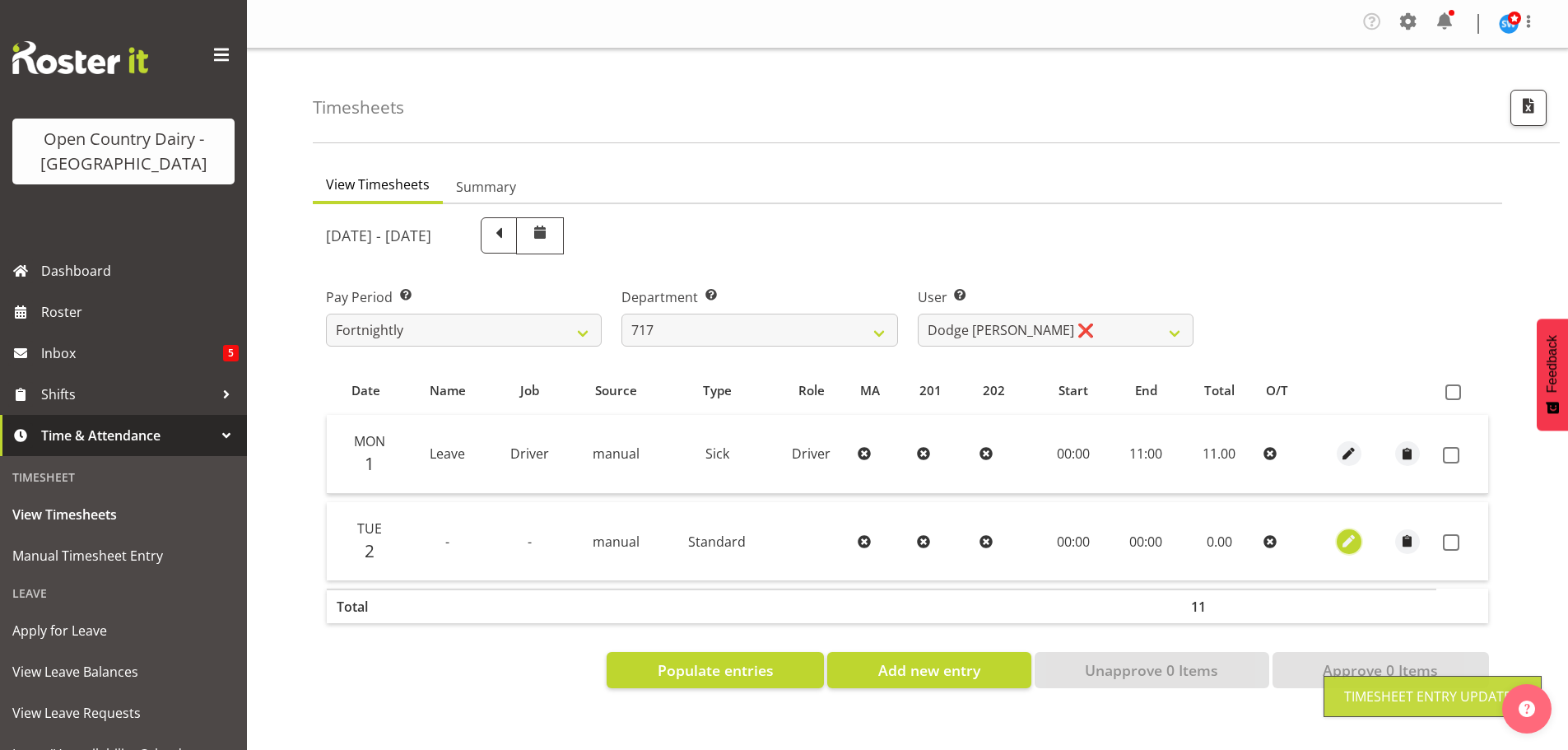
click at [1346, 541] on span "button" at bounding box center [1349, 541] width 19 height 19
select select "Standard"
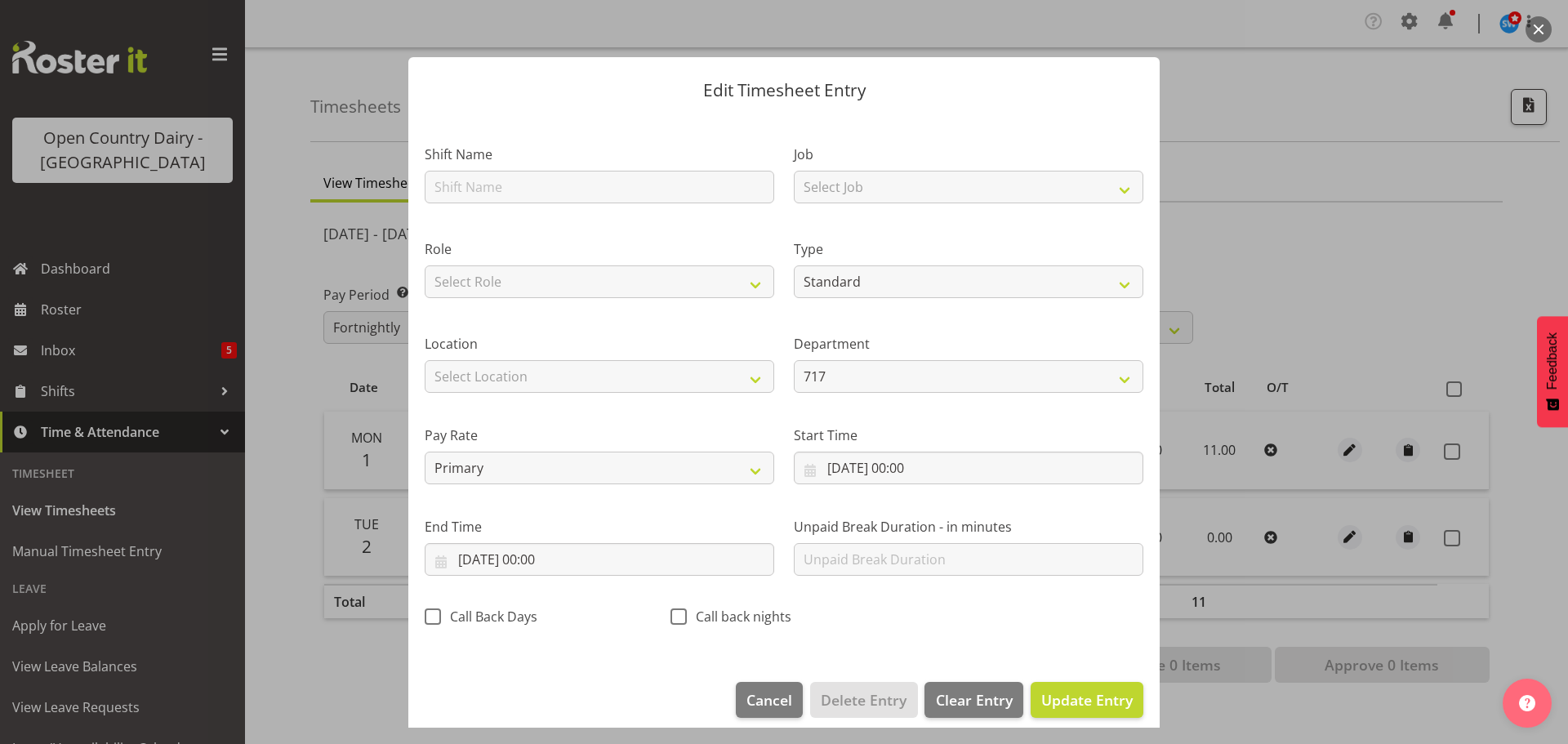
click at [497, 184] on section "Shift Name Job Select Job Driver Driver supervisor Support Role Select Role Dri…" at bounding box center [784, 390] width 751 height 550
click at [497, 185] on input "text" at bounding box center [599, 186] width 349 height 32
type input "Leave"
click at [852, 170] on select "Select Job Driver Driver supervisor Support" at bounding box center [968, 186] width 349 height 32
select select "9052"
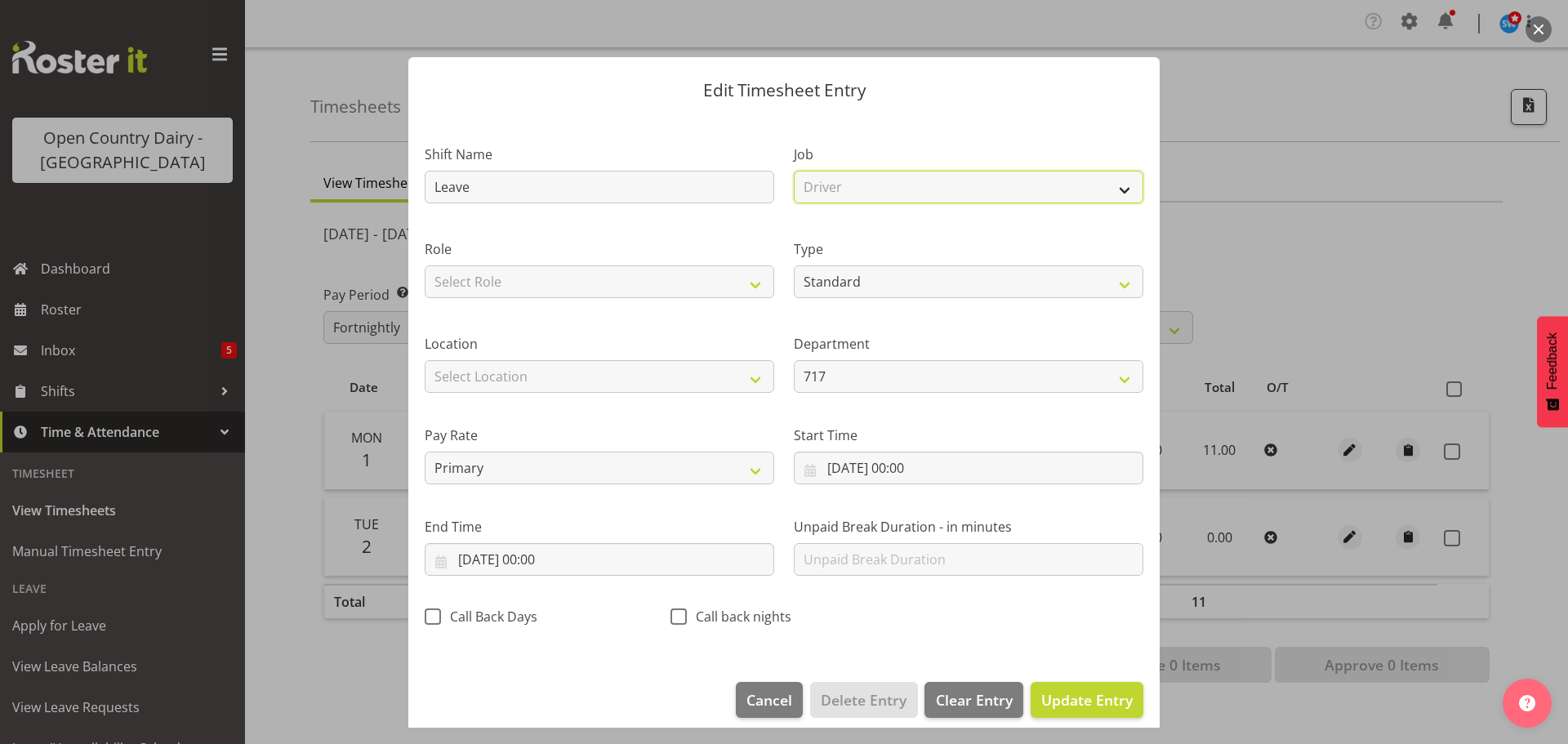
click at [794, 170] on select "Select Job Driver Driver supervisor Support" at bounding box center [968, 186] width 349 height 32
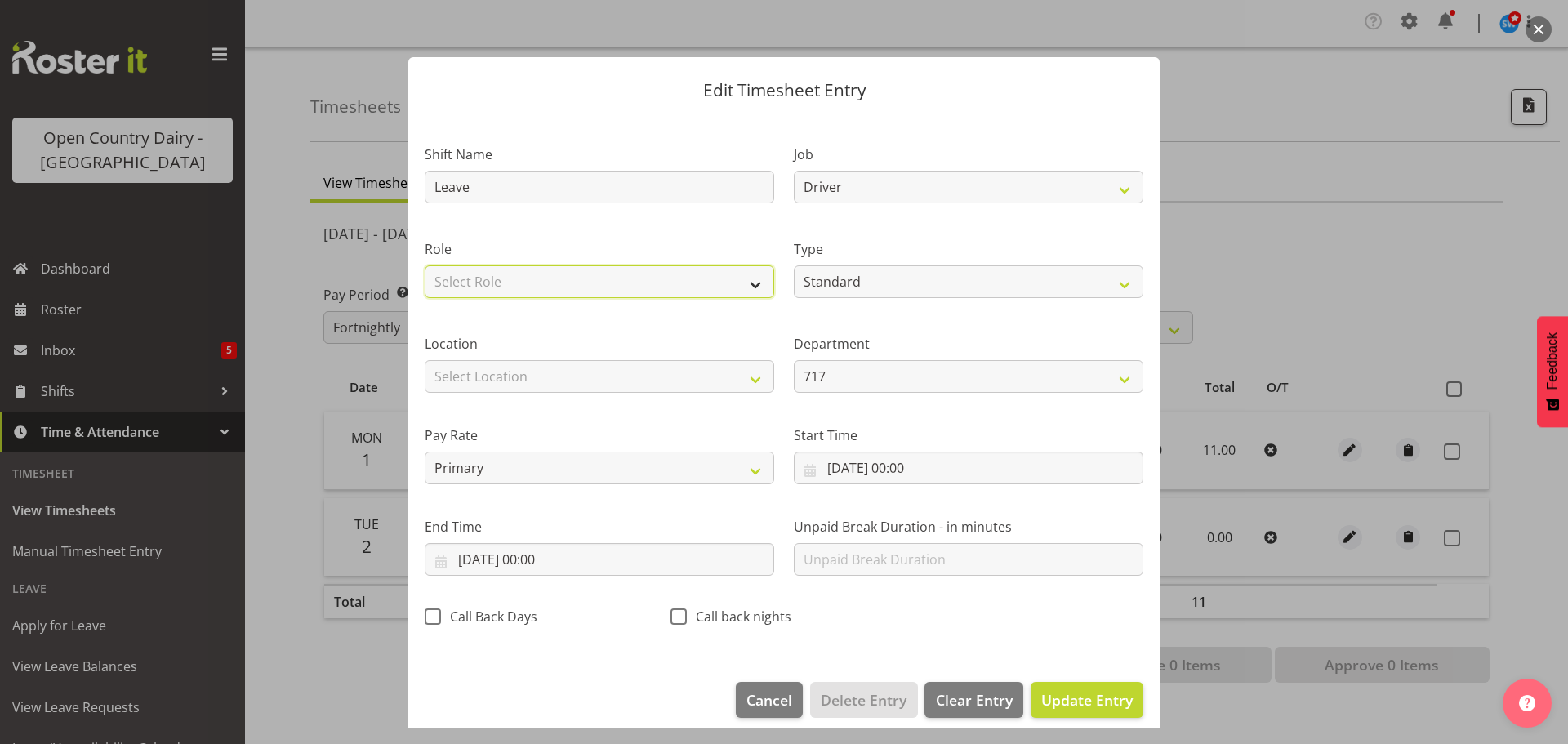
click at [496, 284] on select "Select Role Driver" at bounding box center [599, 281] width 349 height 32
select select "1166"
click at [424, 266] on select "Select Role Driver" at bounding box center [599, 281] width 349 height 32
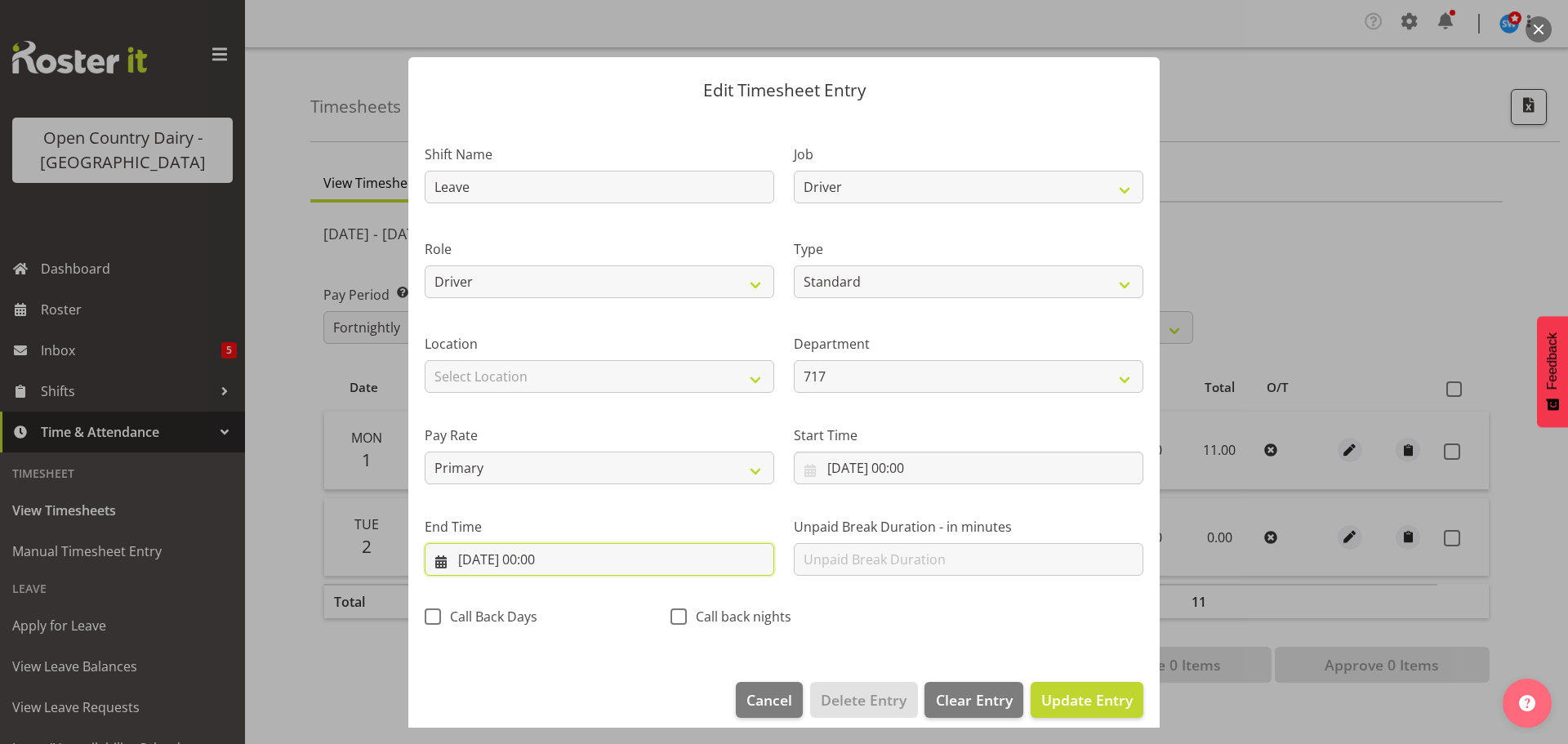
click at [546, 557] on input "02/09/2025, 00:00" at bounding box center [599, 559] width 349 height 32
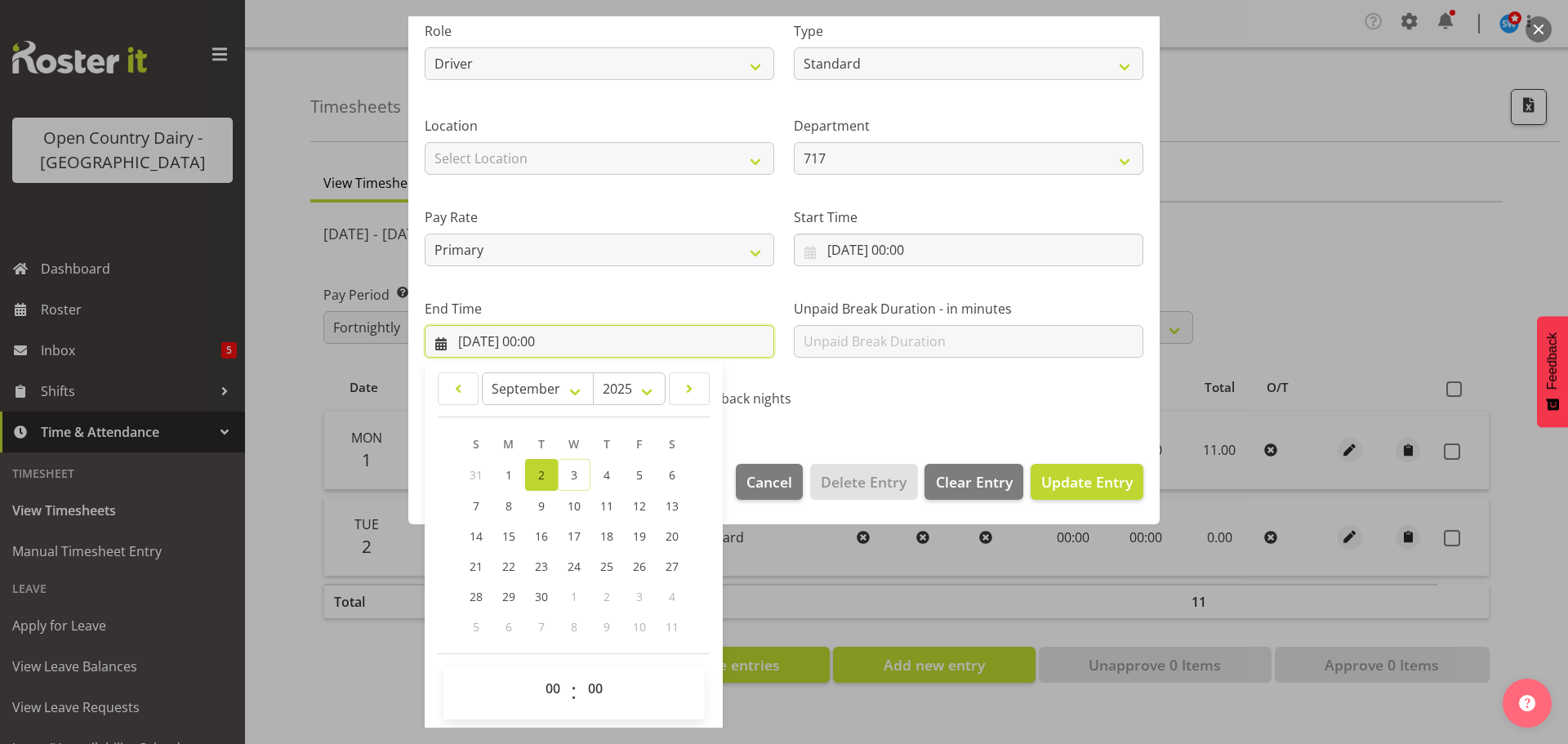
scroll to position [221, 0]
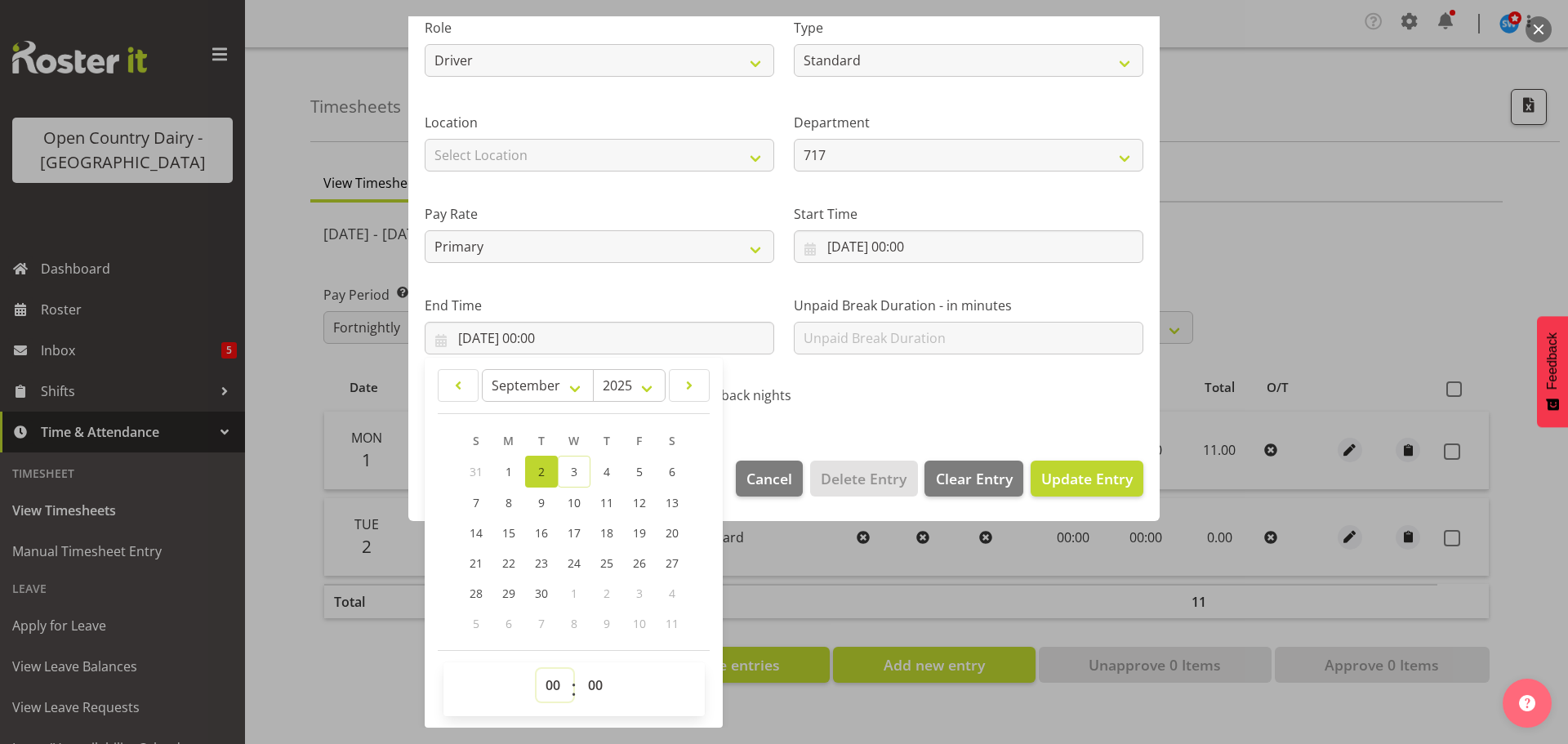
click at [553, 685] on select "00 01 02 03 04 05 06 07 08 09 10 11 12 13 14 15 16 17 18 19 20 21 22 23" at bounding box center [554, 684] width 36 height 32
select select "11"
click at [536, 669] on select "00 01 02 03 04 05 06 07 08 09 10 11 12 13 14 15 16 17 18 19 20 21 22 23" at bounding box center [554, 684] width 36 height 32
type input "02/09/2025, 11:00"
click at [1054, 478] on span "Update Entry" at bounding box center [1086, 479] width 92 height 20
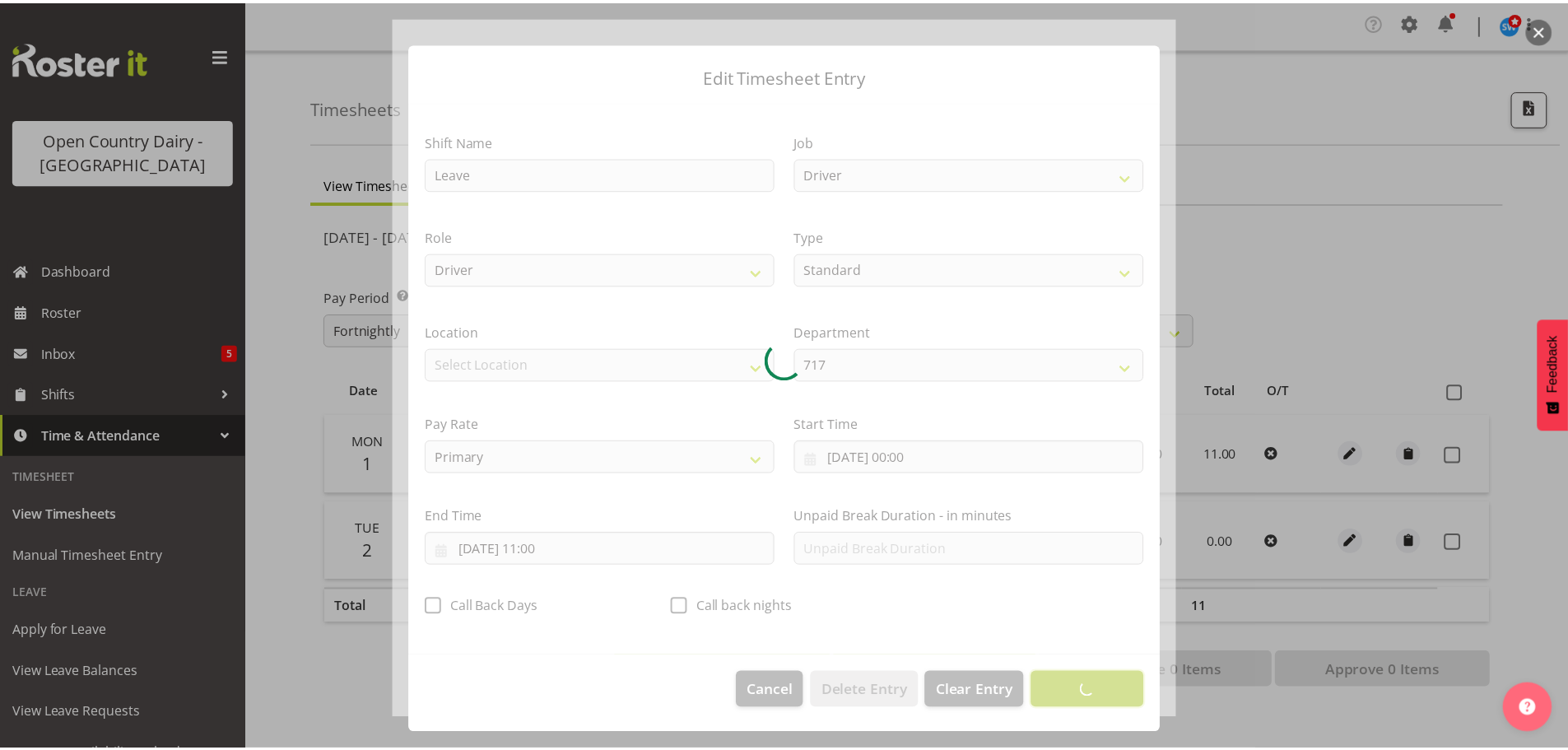
scroll to position [15, 0]
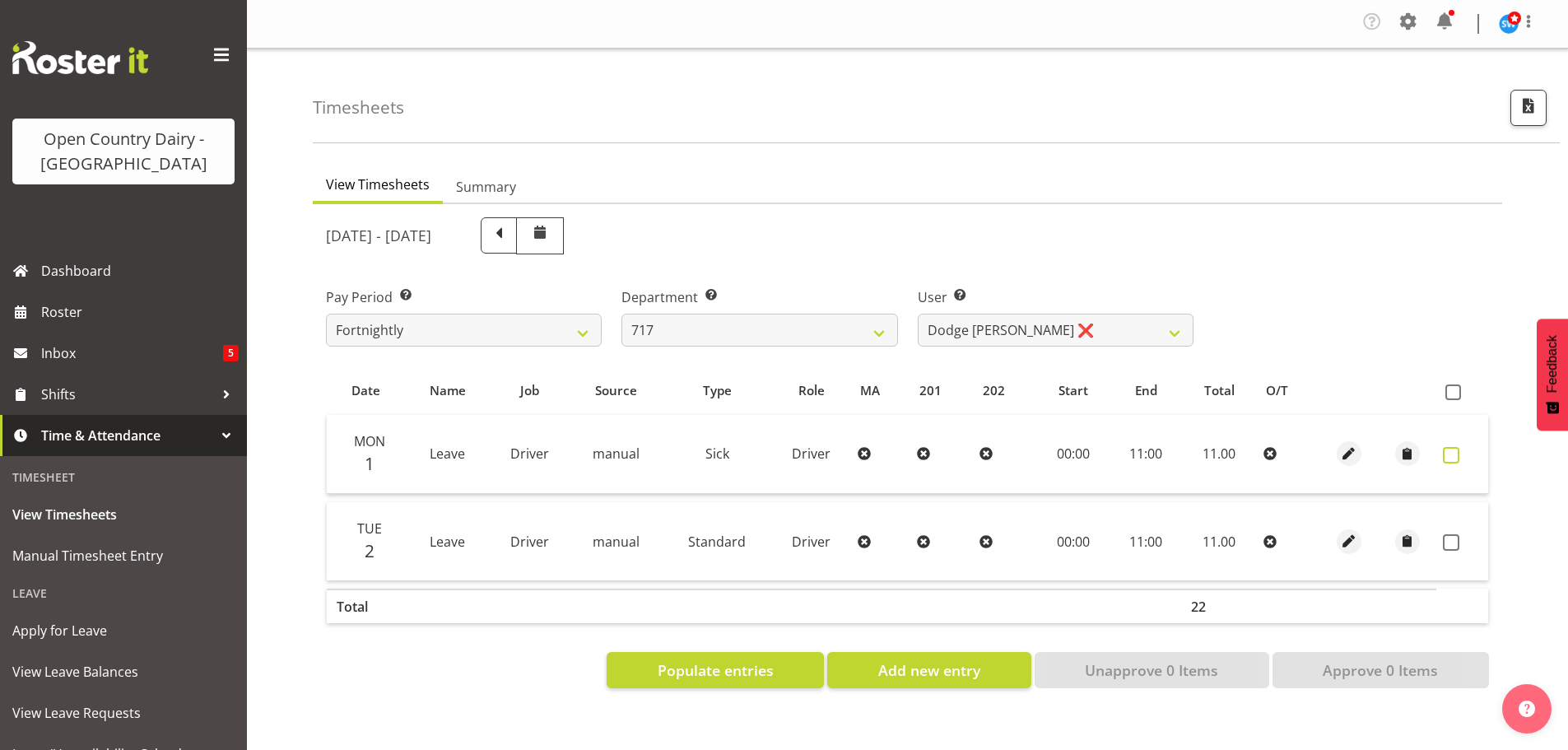
click at [1450, 451] on span at bounding box center [1451, 456] width 17 height 17
checkbox input "true"
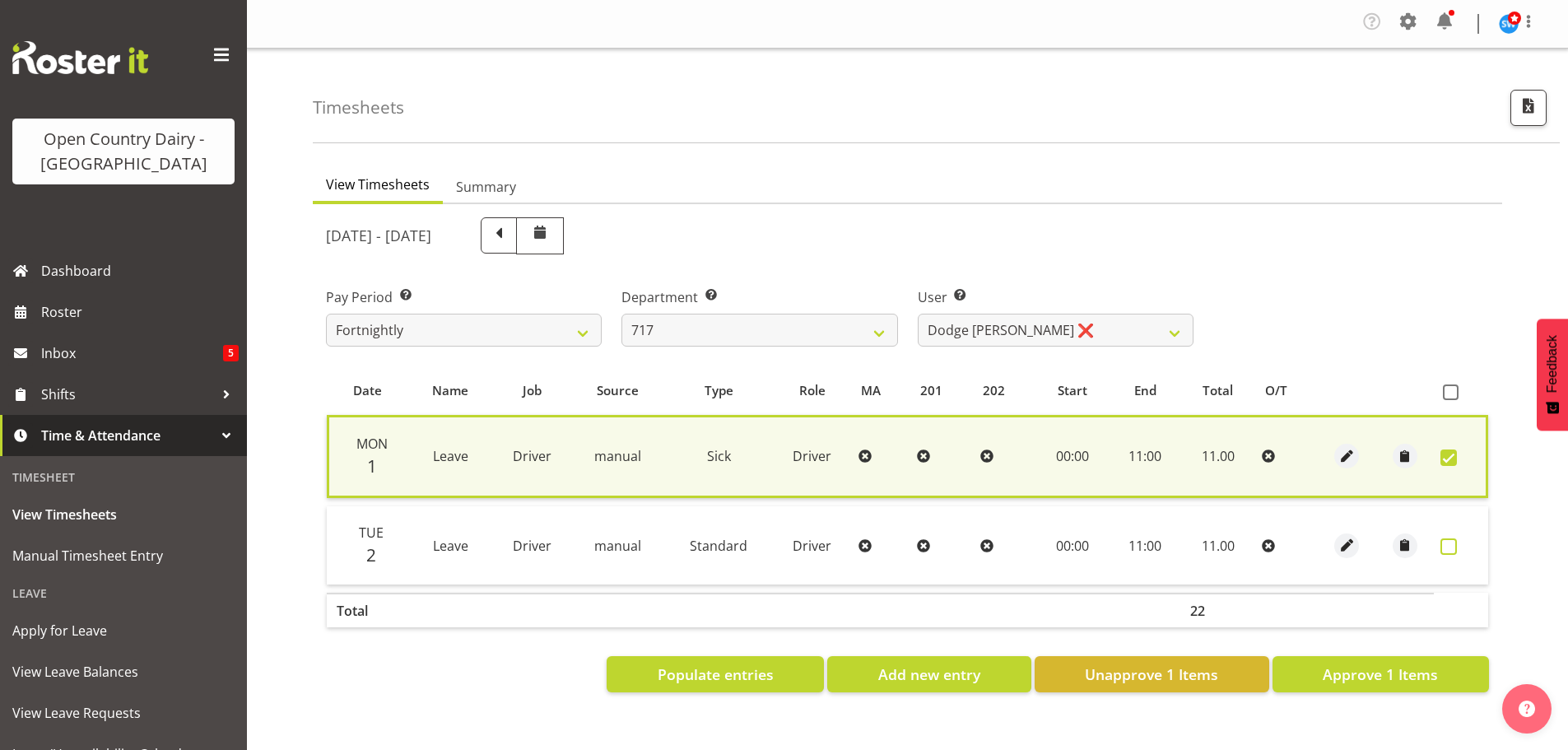
click at [1450, 544] on span at bounding box center [1449, 547] width 17 height 17
checkbox input "true"
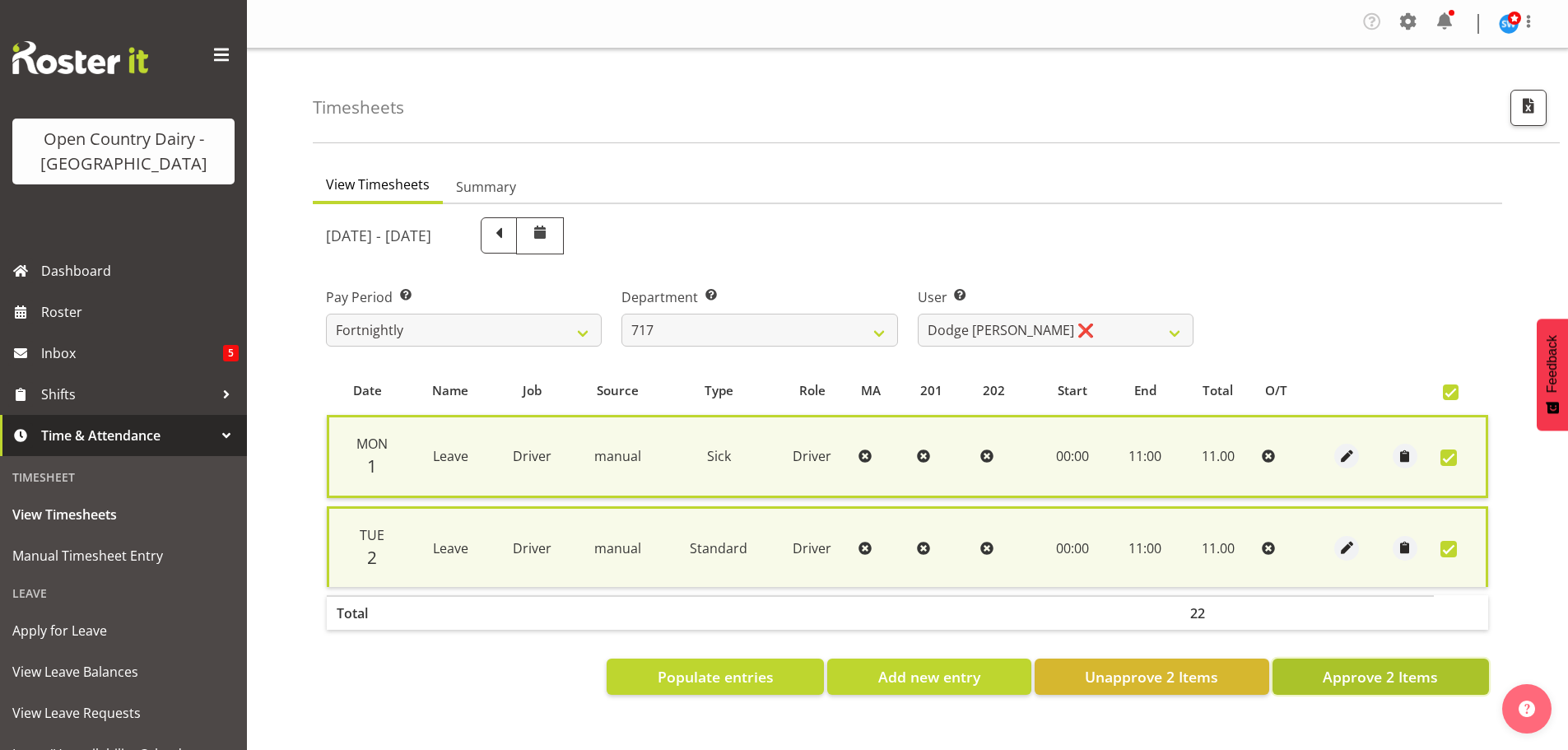
click at [1405, 684] on span "Approve 2 Items" at bounding box center [1380, 677] width 115 height 22
checkbox input "false"
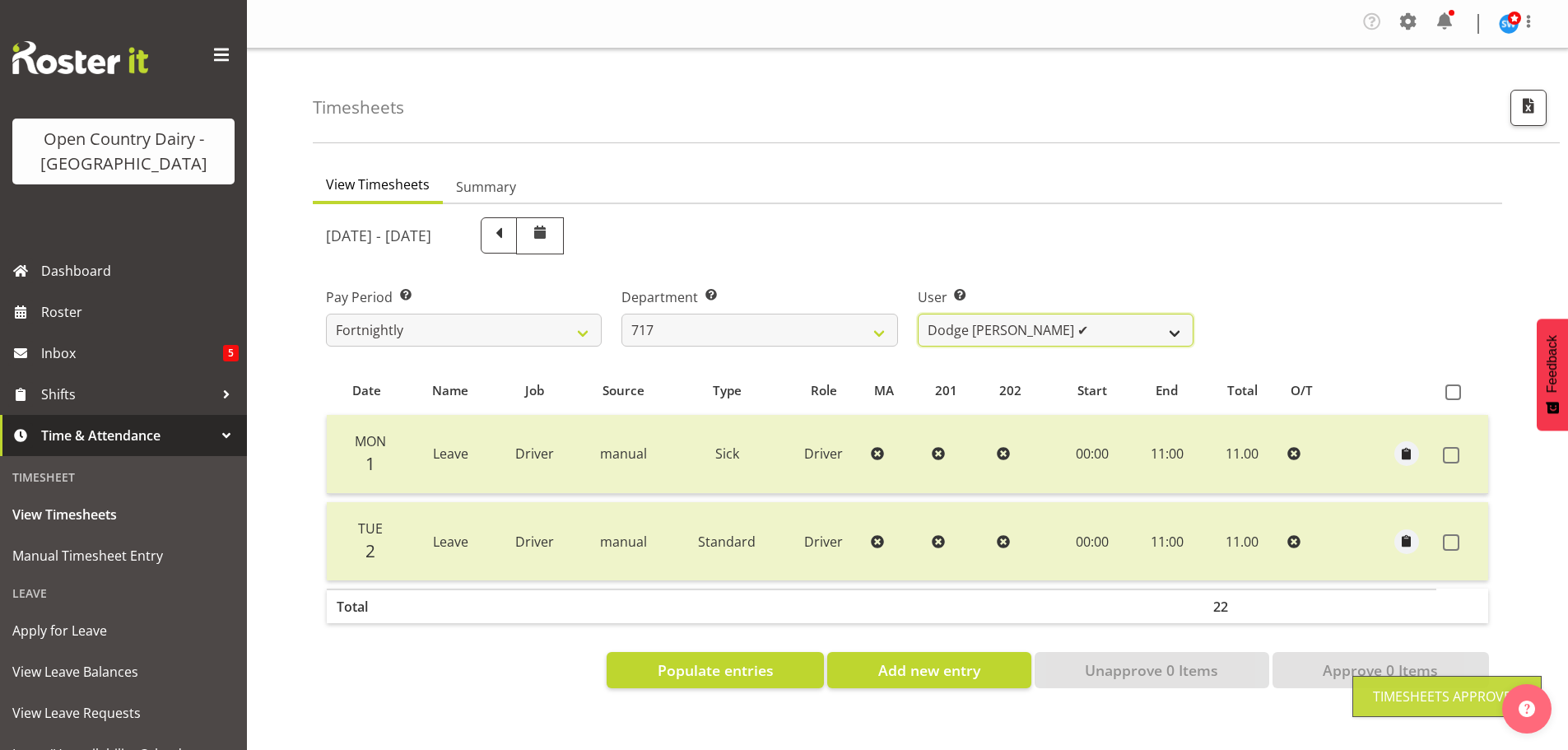
click at [1010, 334] on select "Daryl Wrigley ❌ Dodge Lindsay Laing ✔ Eric Stothers ❌ Jeff Anderson ❌" at bounding box center [1056, 330] width 276 height 33
select select "8176"
click at [918, 314] on select "Daryl Wrigley ❌ Dodge Lindsay Laing ✔ Eric Stothers ❌ Jeff Anderson ❌" at bounding box center [1056, 330] width 276 height 33
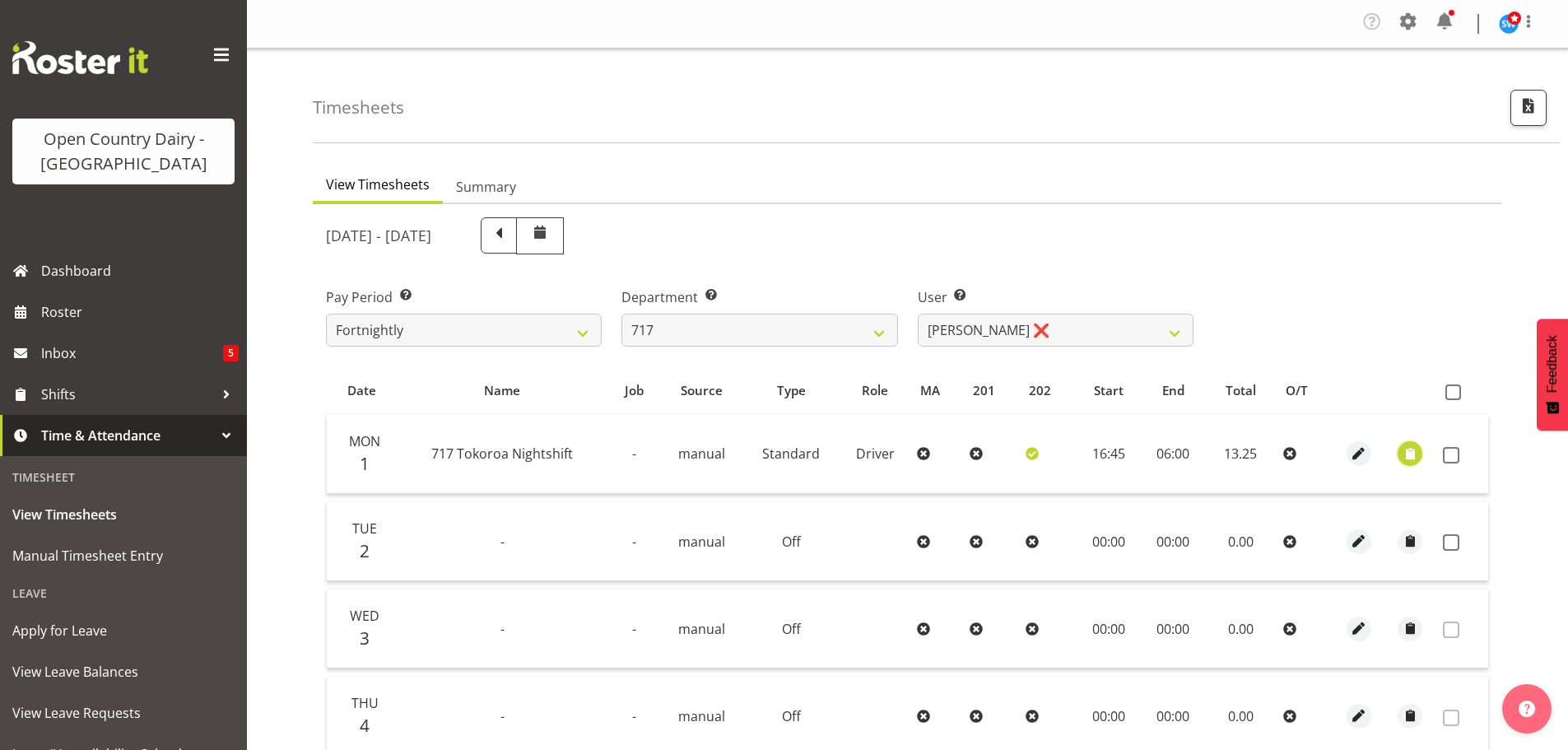
click at [1409, 450] on span "button" at bounding box center [1410, 454] width 19 height 19
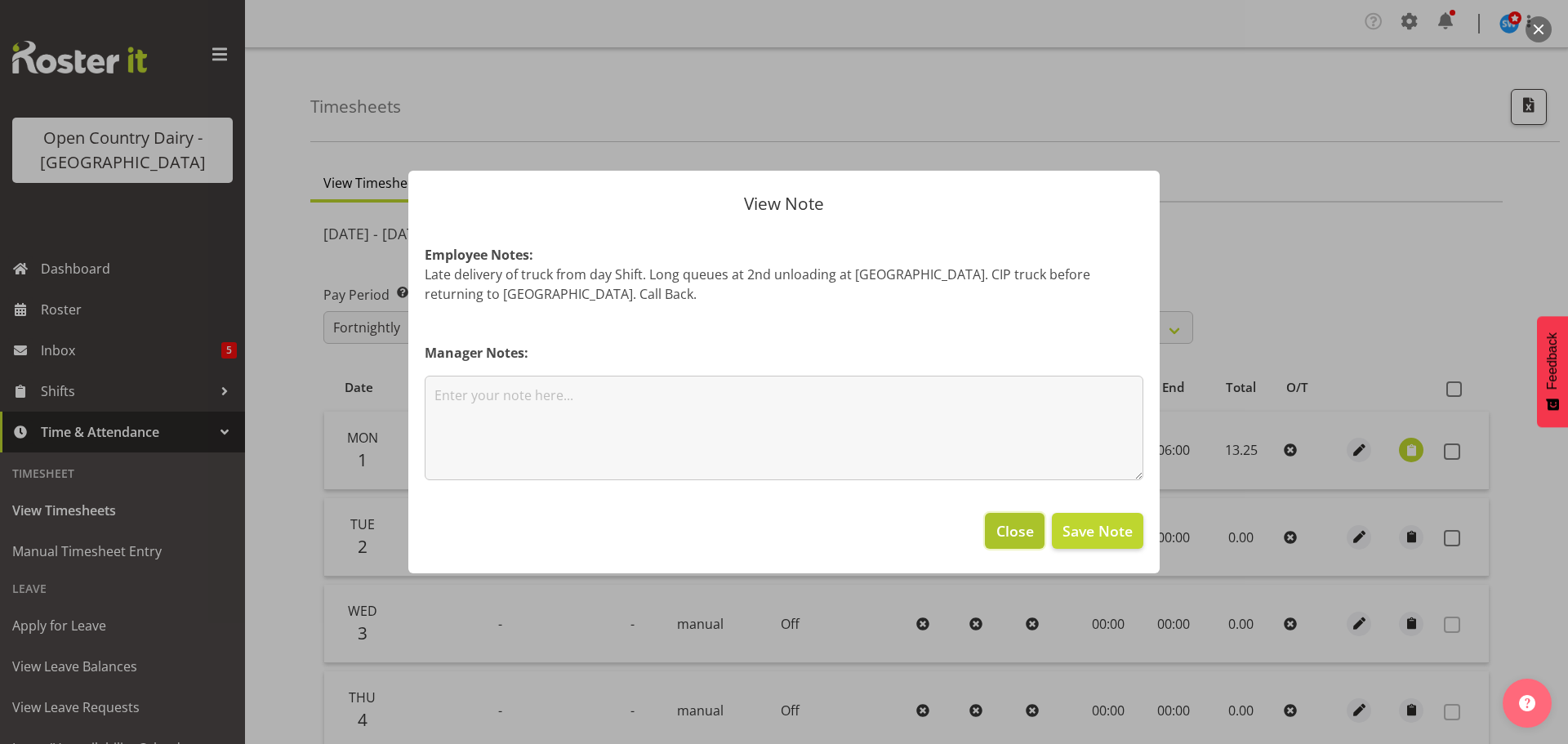
click at [1005, 526] on span "Close" at bounding box center [1014, 531] width 37 height 22
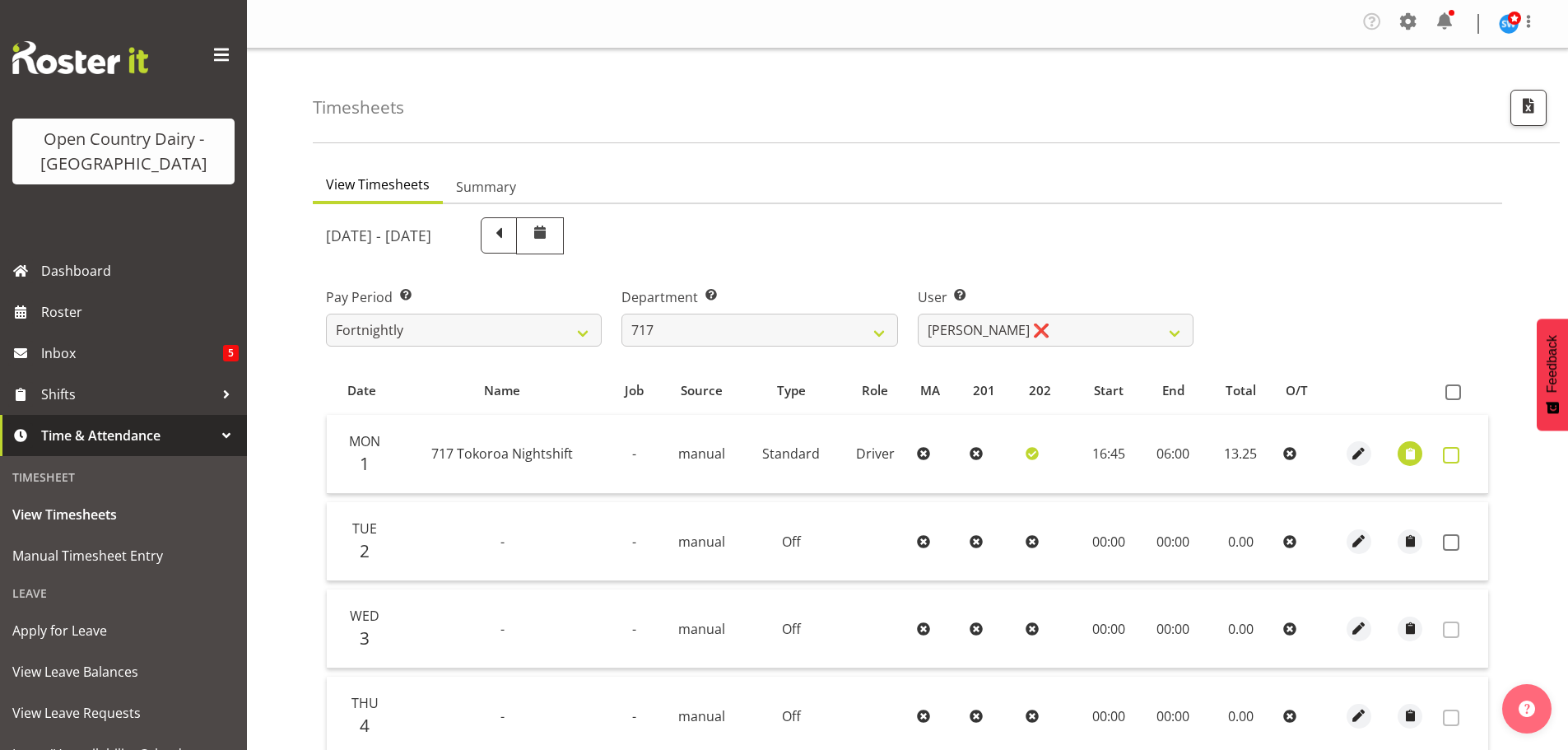
click at [1445, 450] on span at bounding box center [1451, 456] width 17 height 17
checkbox input "true"
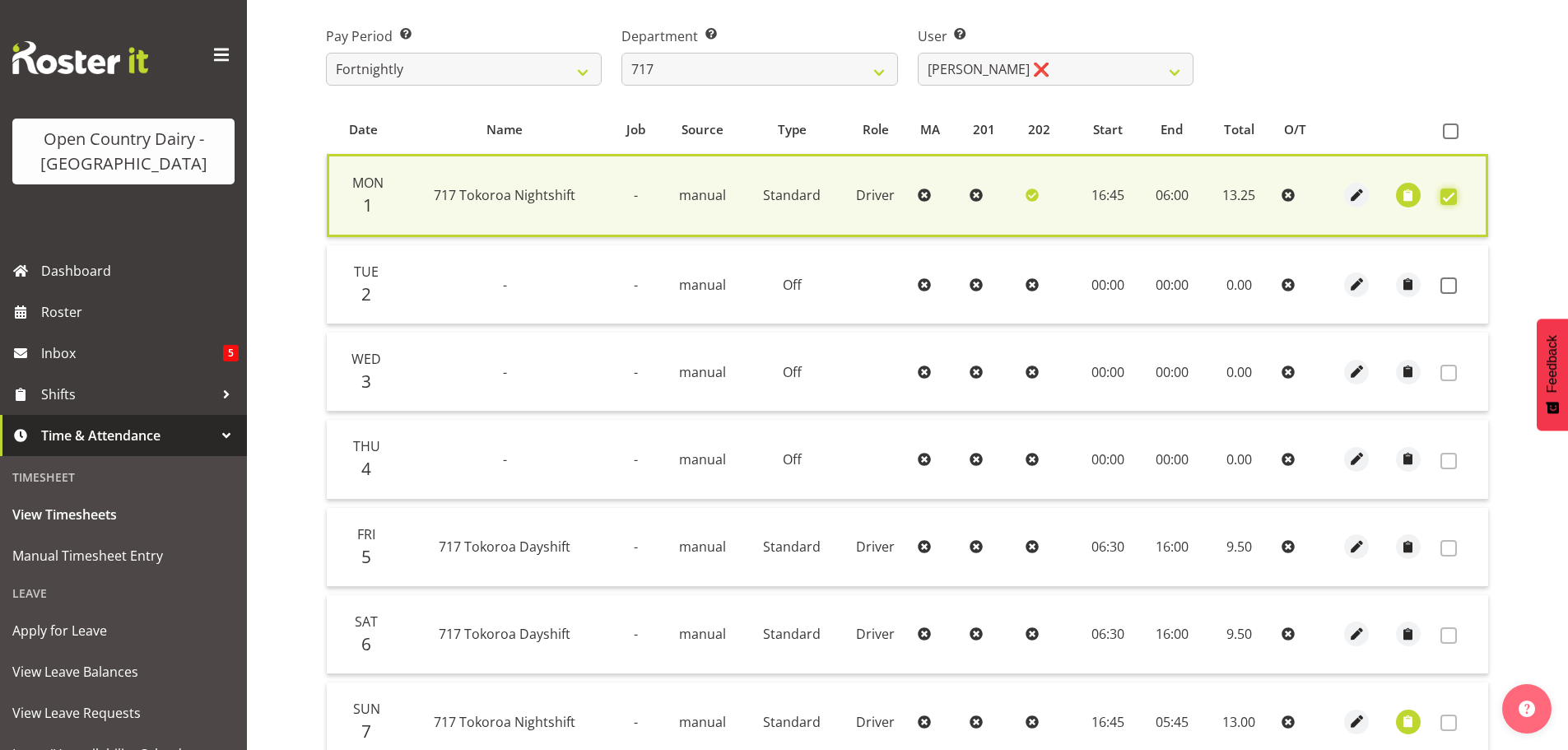
scroll to position [330, 0]
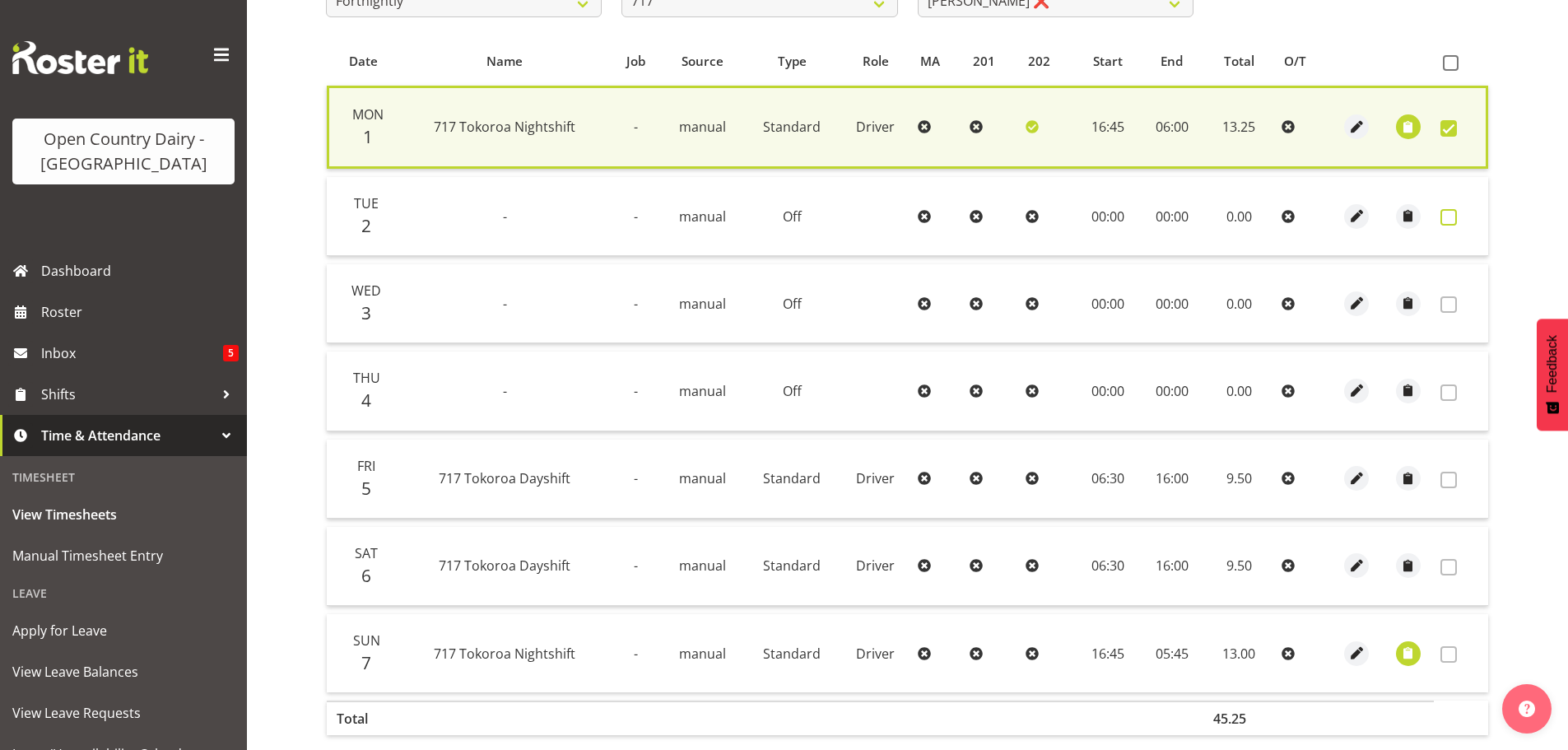
click at [1451, 215] on span at bounding box center [1449, 218] width 17 height 17
checkbox input "true"
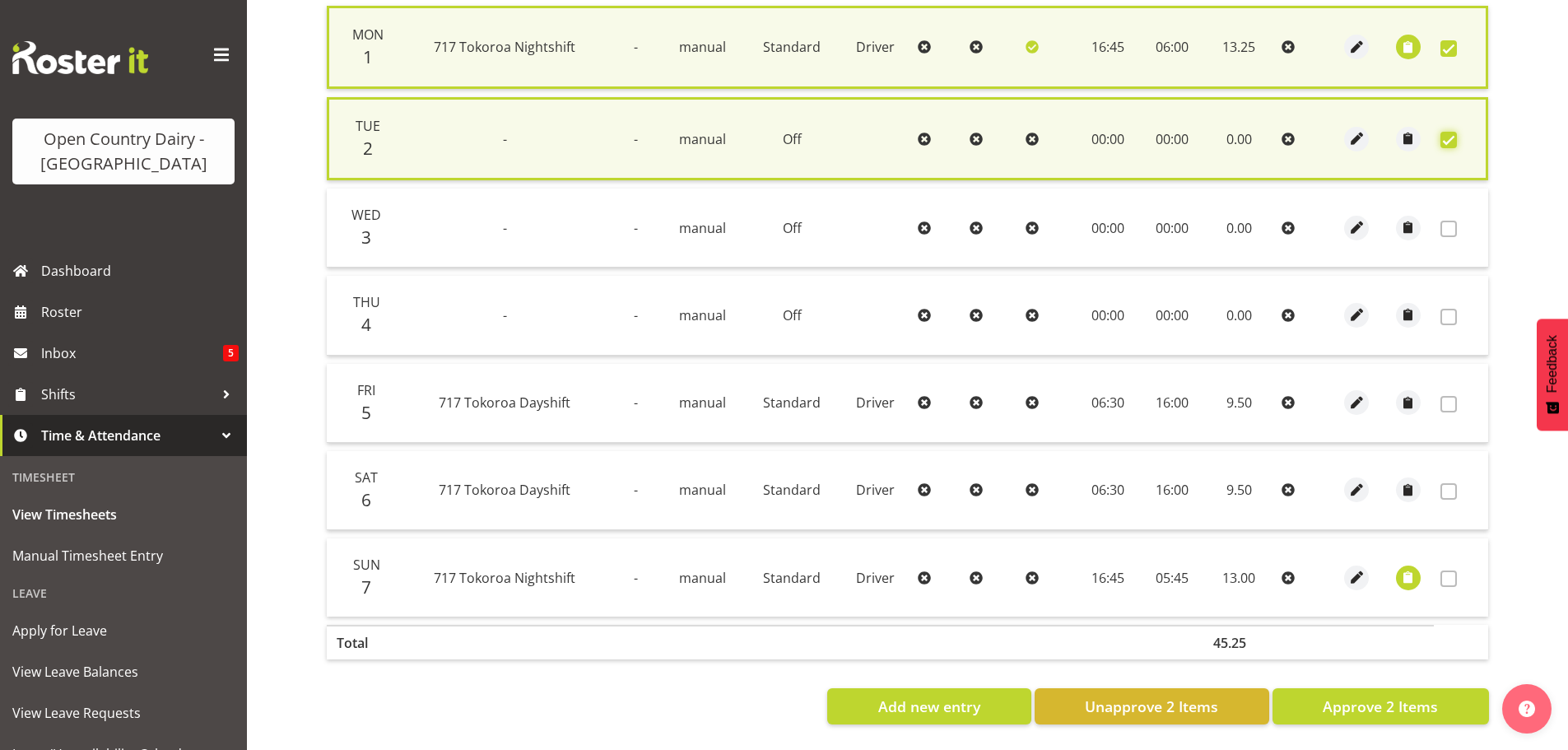
scroll to position [421, 0]
click at [1334, 696] on span "Approve 2 Items" at bounding box center [1380, 707] width 115 height 22
checkbox input "false"
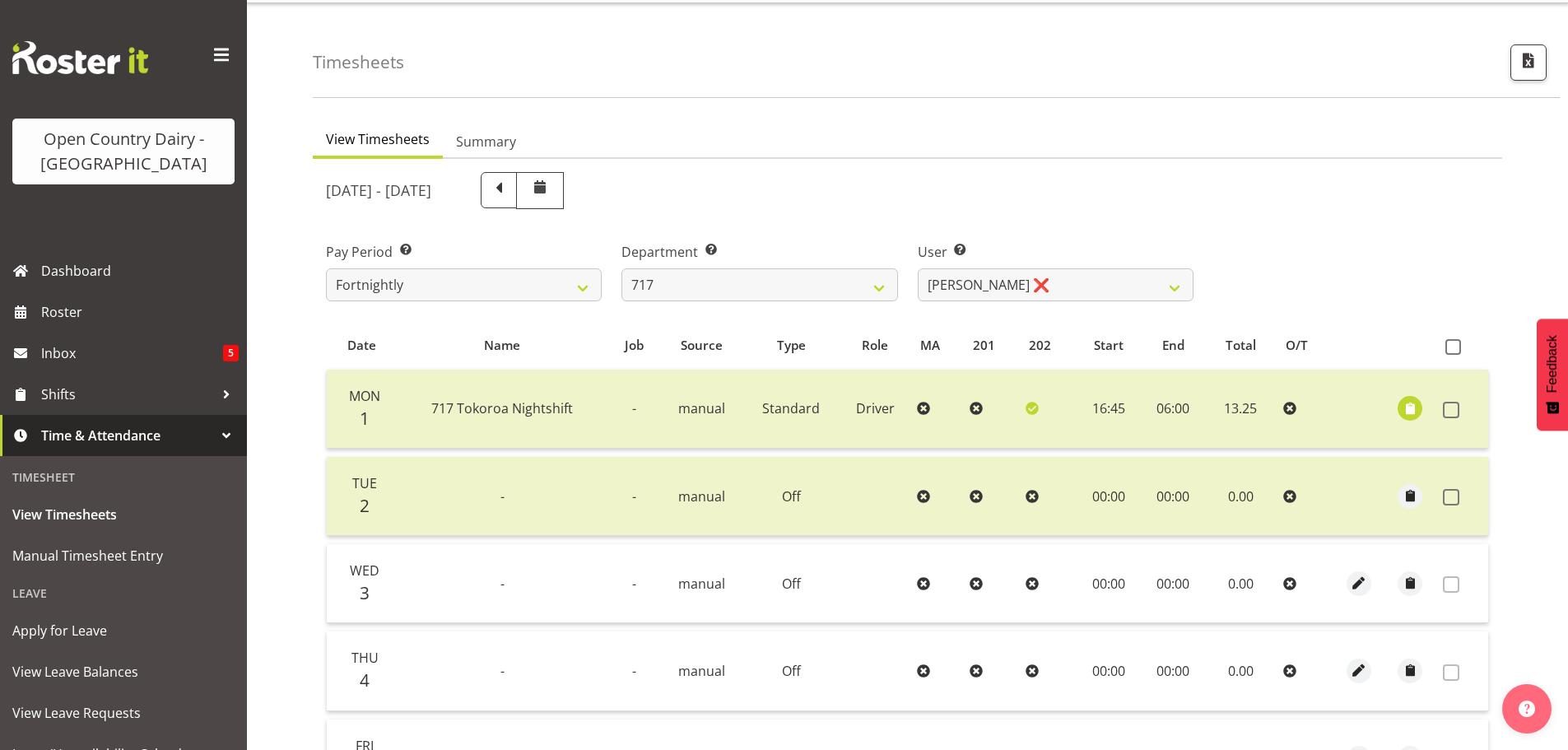
scroll to position [2, 0]
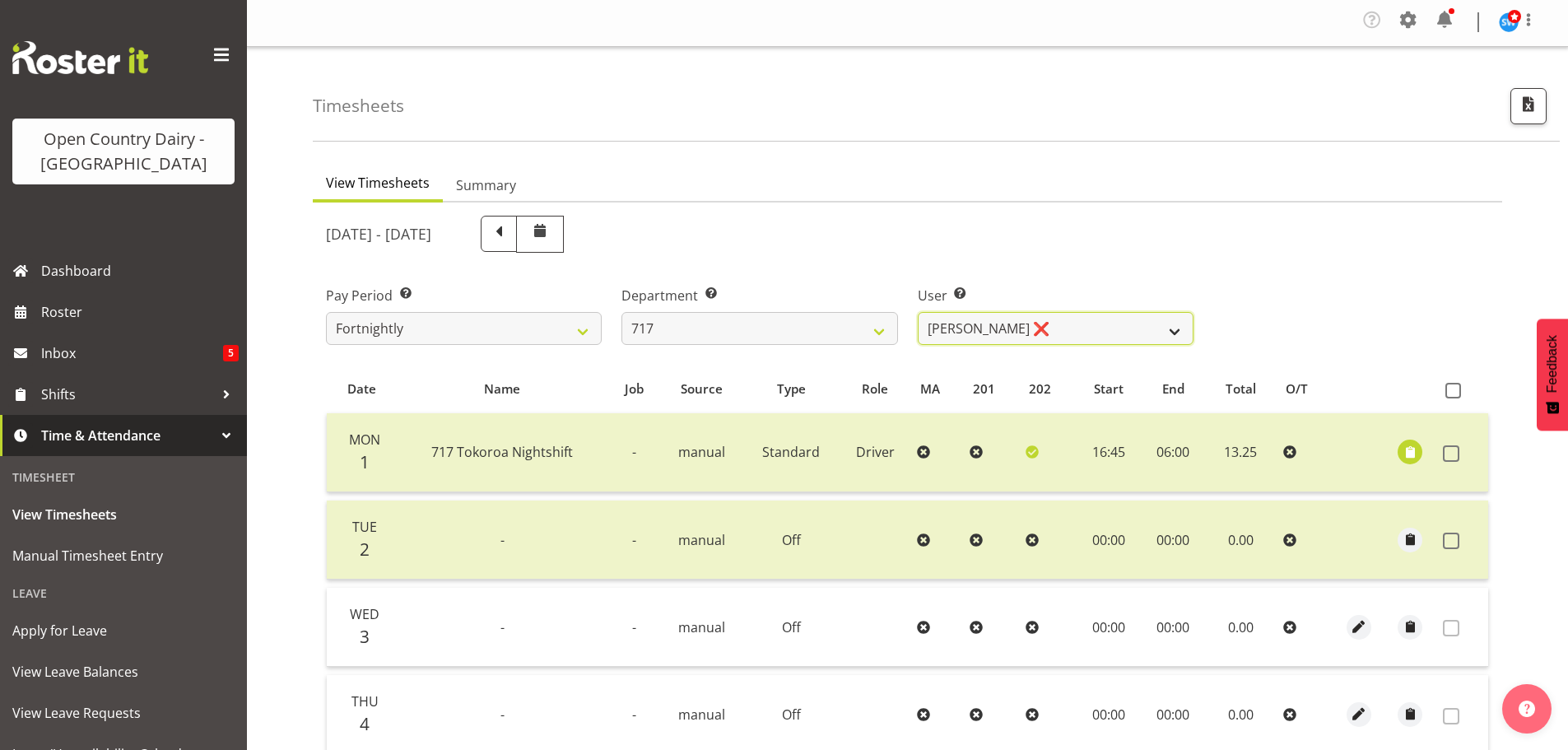
click at [974, 329] on select "Daryl Wrigley ❌ Dodge Lindsay Laing ✔ Eric Stothers ❌ Jeff Anderson ❌" at bounding box center [1056, 328] width 276 height 33
select select "10284"
click at [918, 312] on select "Daryl Wrigley ❌ Dodge Lindsay Laing ✔ Eric Stothers ❌ Jeff Anderson ❌" at bounding box center [1056, 328] width 276 height 33
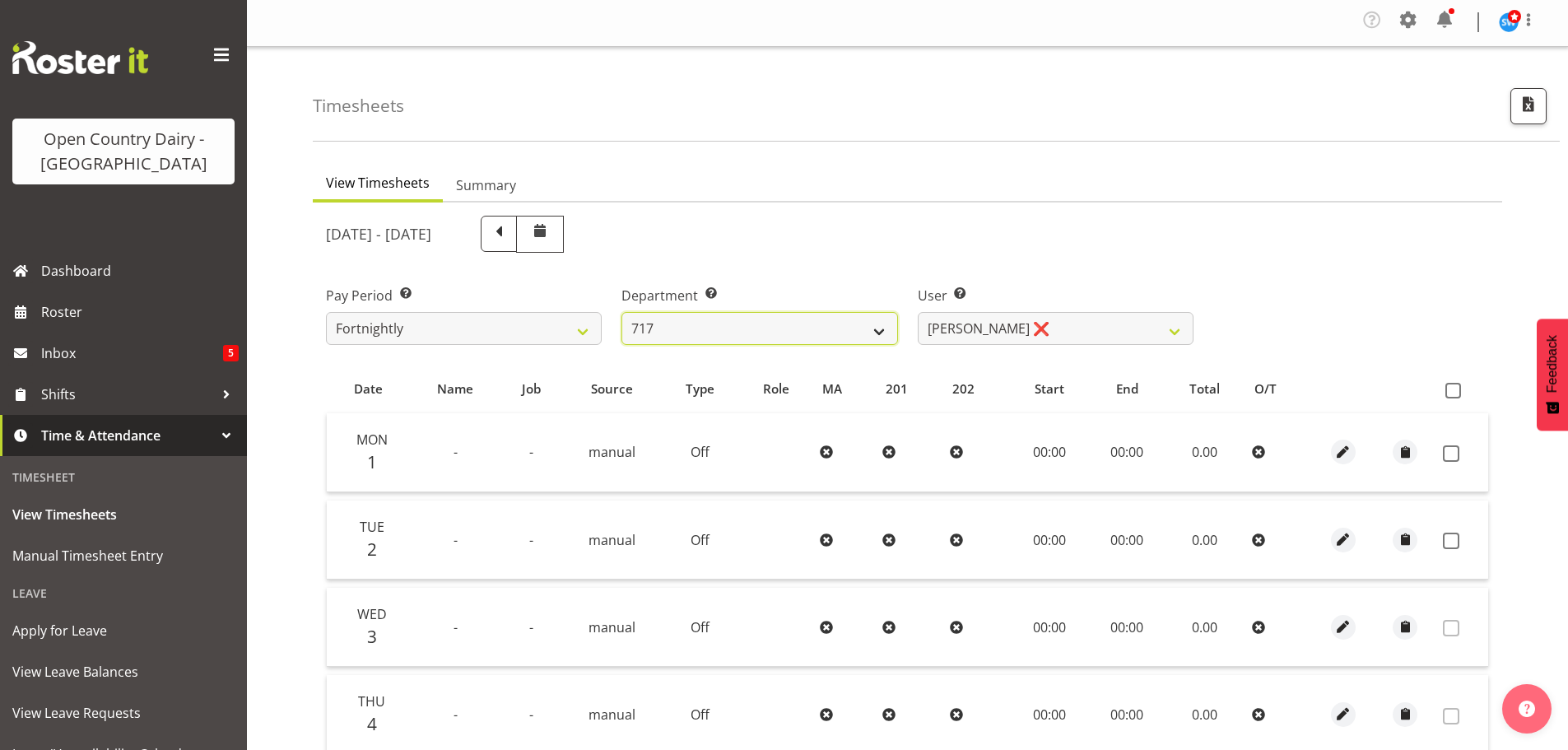
click at [707, 327] on select "701 702 703 704 705 706 707 708 709 710 711 712 713 714 715 716 717 718 719 720" at bounding box center [759, 328] width 276 height 33
select select "757"
click at [621, 312] on select "701 702 703 704 705 706 707 708 709 710 711 712 713 714 715 716 717 718 719 720" at bounding box center [759, 328] width 276 height 33
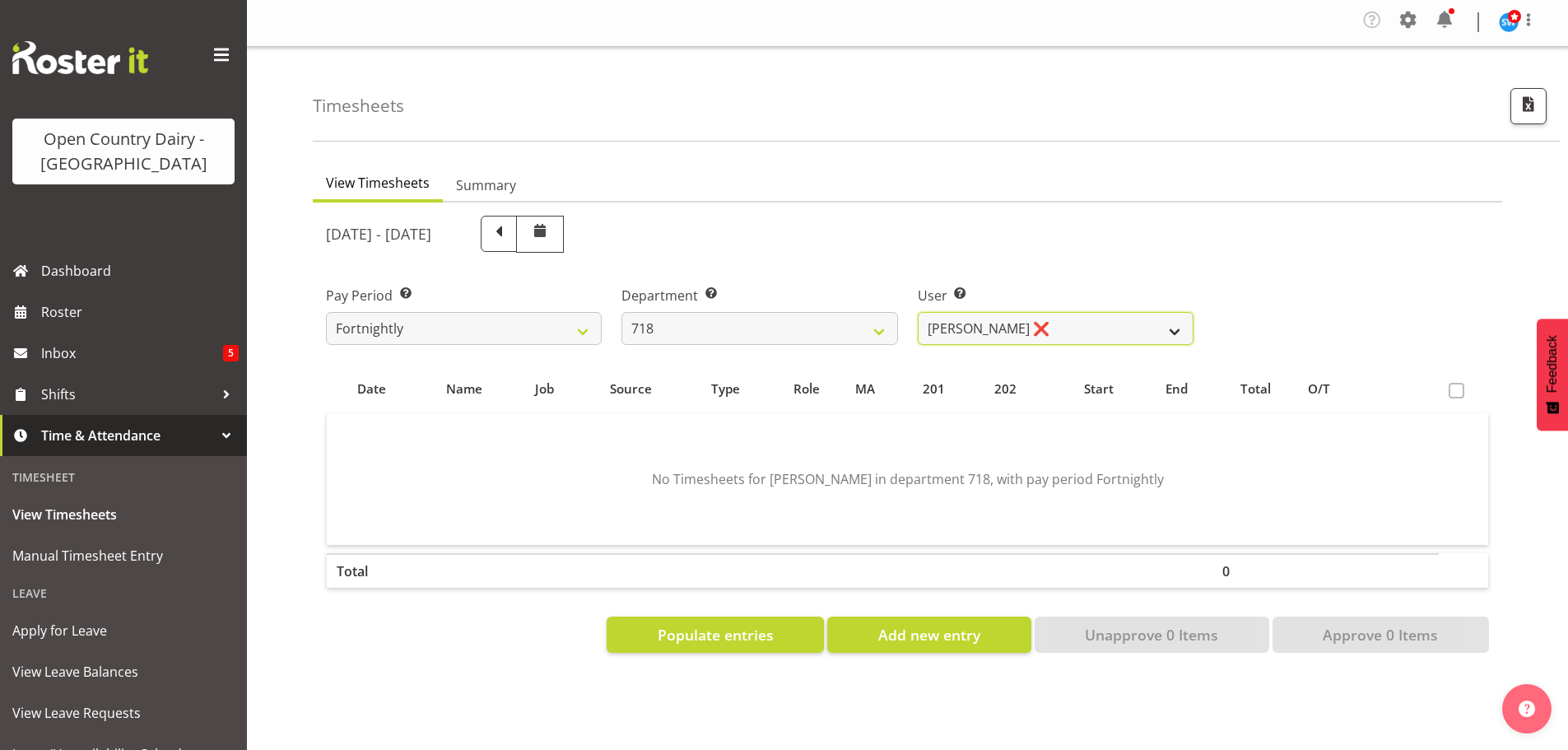
click at [1069, 325] on select "Graeme Raupi ❌ Jimmy Boult ❌ Linsay Bourne ❌ Tony Fielding ❌" at bounding box center [1056, 328] width 276 height 33
select select "8609"
click at [918, 312] on select "Graeme Raupi ❌ Jimmy Boult ❌ Linsay Bourne ❌ Tony Fielding ❌" at bounding box center [1056, 328] width 276 height 33
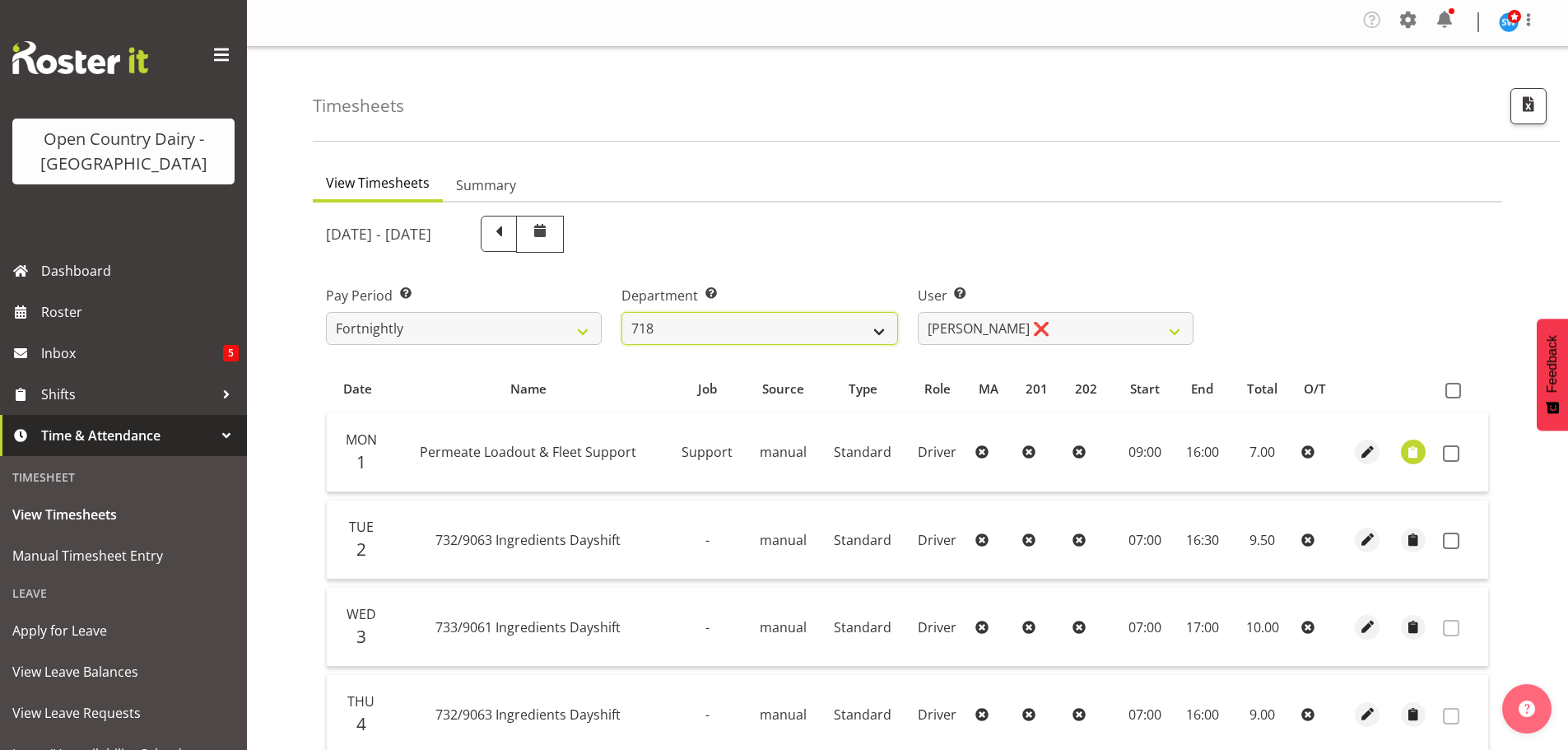
click at [683, 334] on select "701 702 703 704 705 706 707 708 709 710 711 712 713 714 715 716 717 718 719 720" at bounding box center [759, 328] width 276 height 33
select select "823"
click at [621, 312] on select "701 702 703 704 705 706 707 708 709 710 711 712 713 714 715 716 717 718 719 720" at bounding box center [759, 328] width 276 height 33
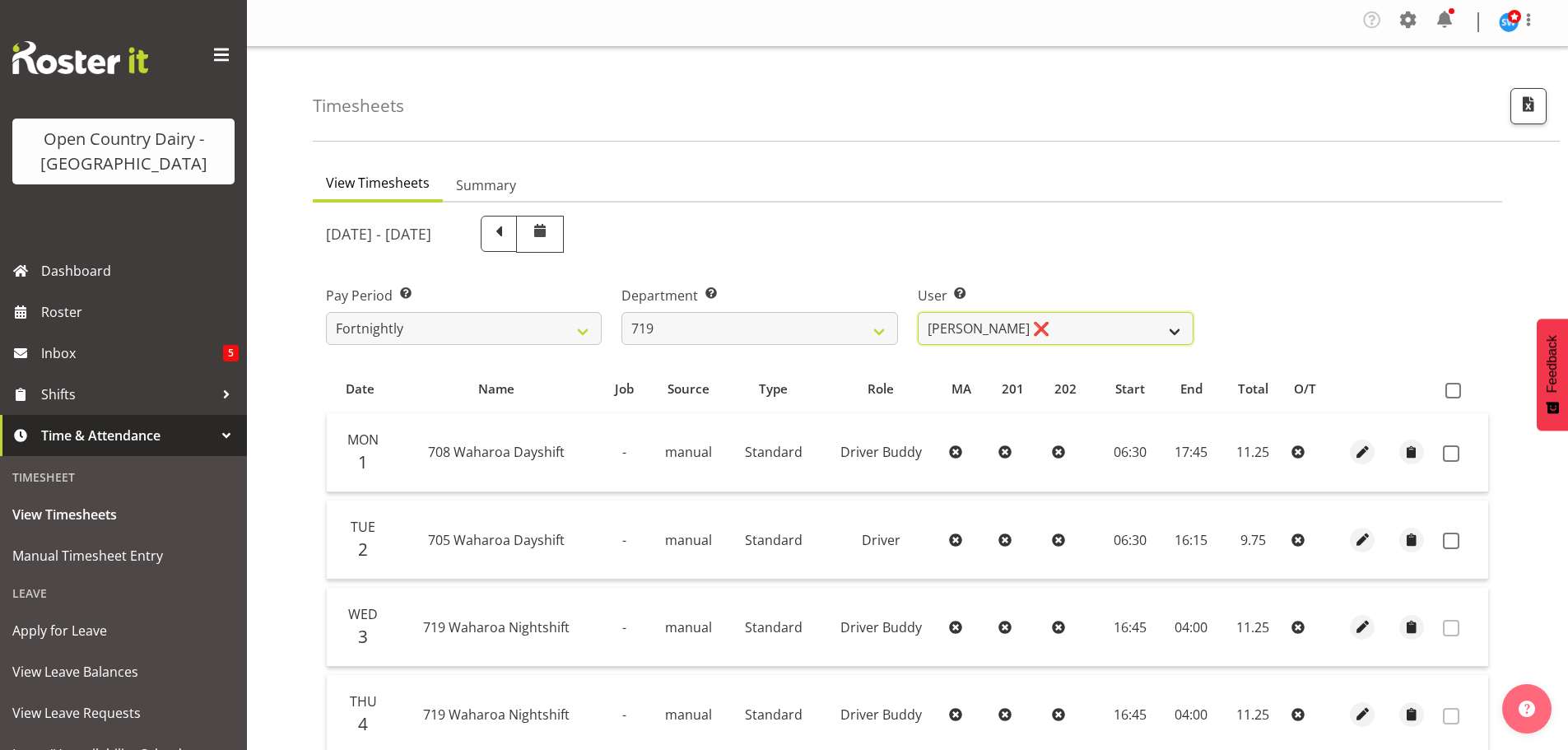
click at [1077, 327] on select "Andrew de Lautour ❌ James Wellington ❌ Sami Ovesen ❌" at bounding box center [1056, 328] width 276 height 33
select select "11013"
click at [918, 312] on select "Andrew de Lautour ❌ James Wellington ❌ Sami Ovesen ❌" at bounding box center [1056, 328] width 276 height 33
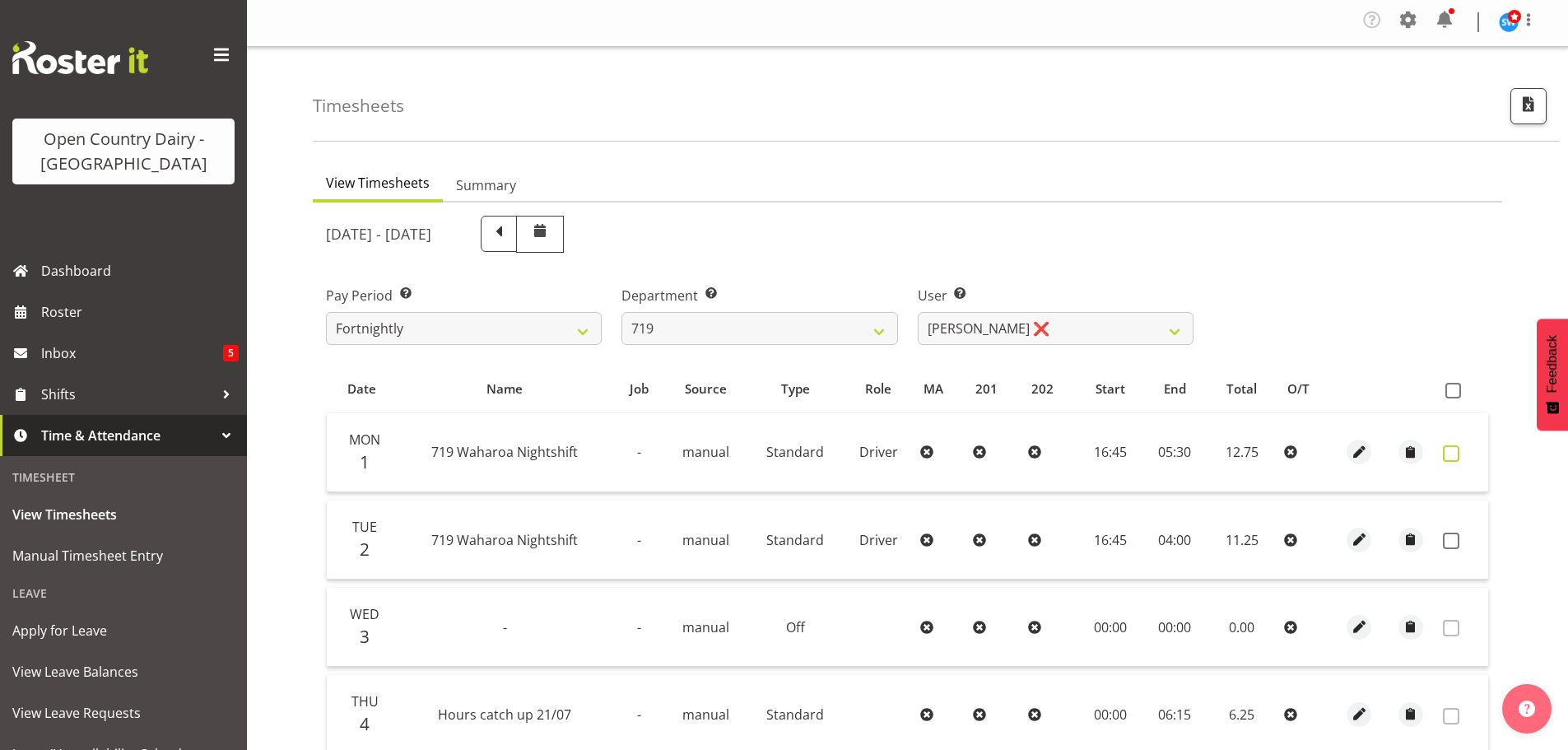
click at [1456, 451] on span at bounding box center [1451, 454] width 17 height 17
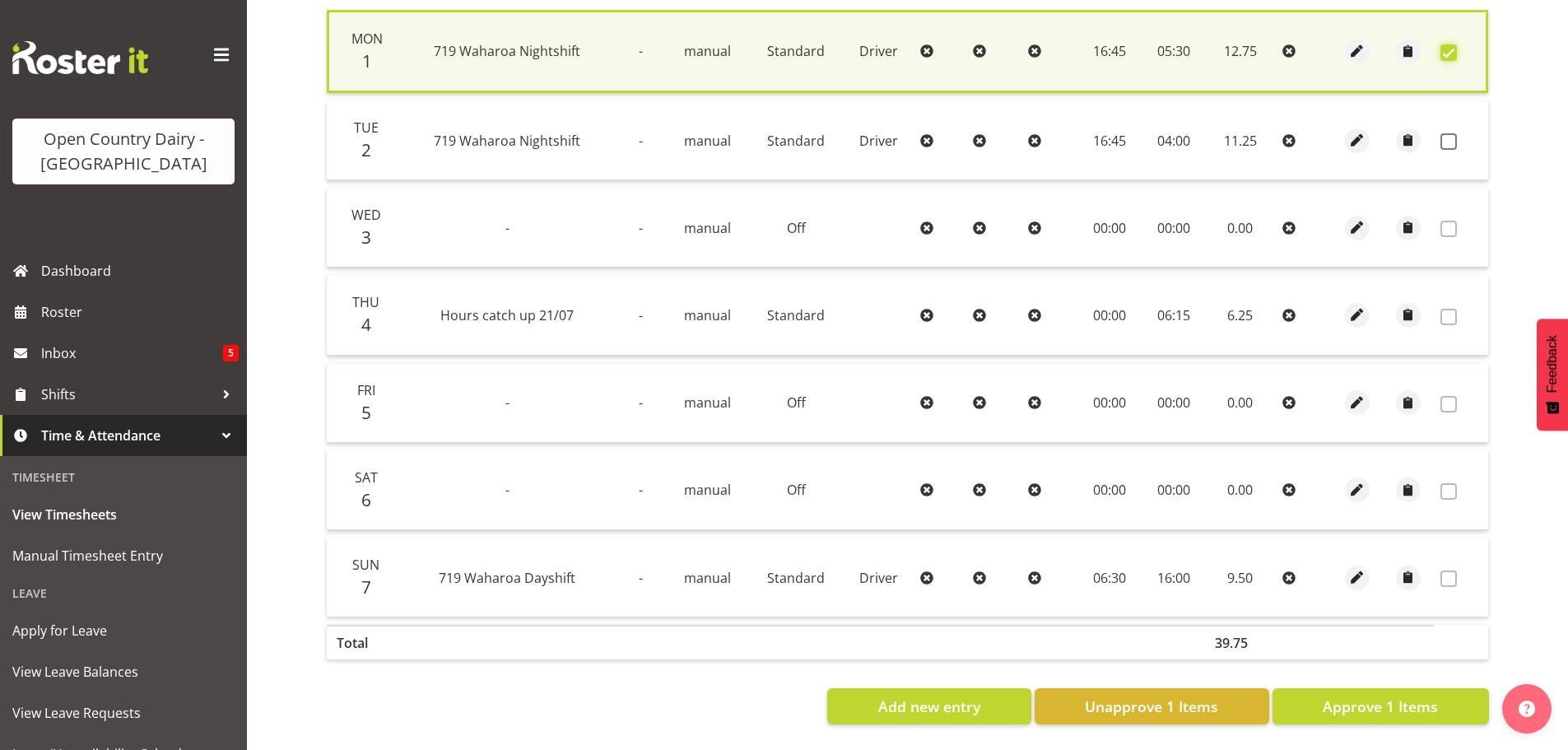
scroll to position [417, 0]
click at [1405, 700] on span "Approve 1 Items" at bounding box center [1380, 707] width 115 height 22
checkbox input "false"
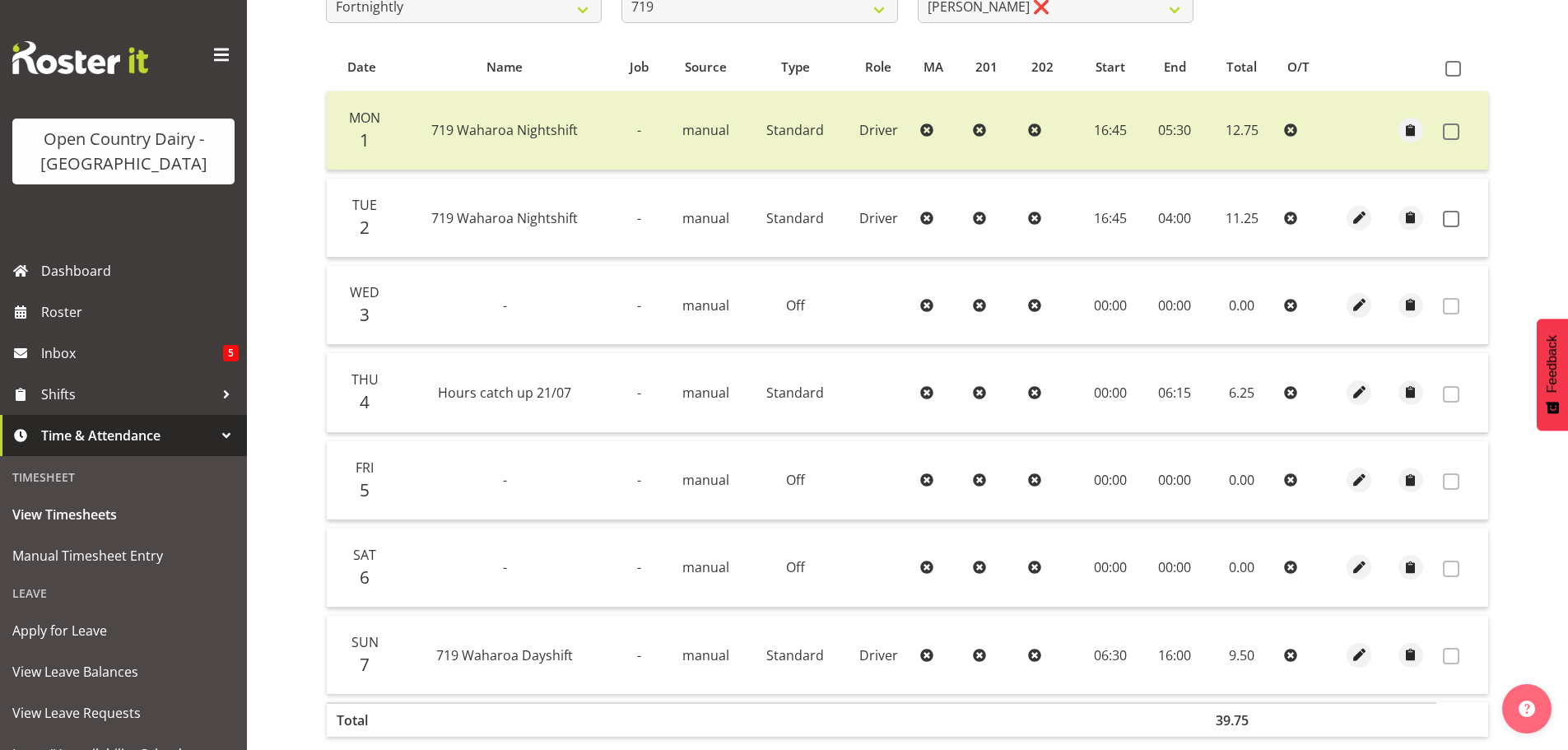
scroll to position [84, 0]
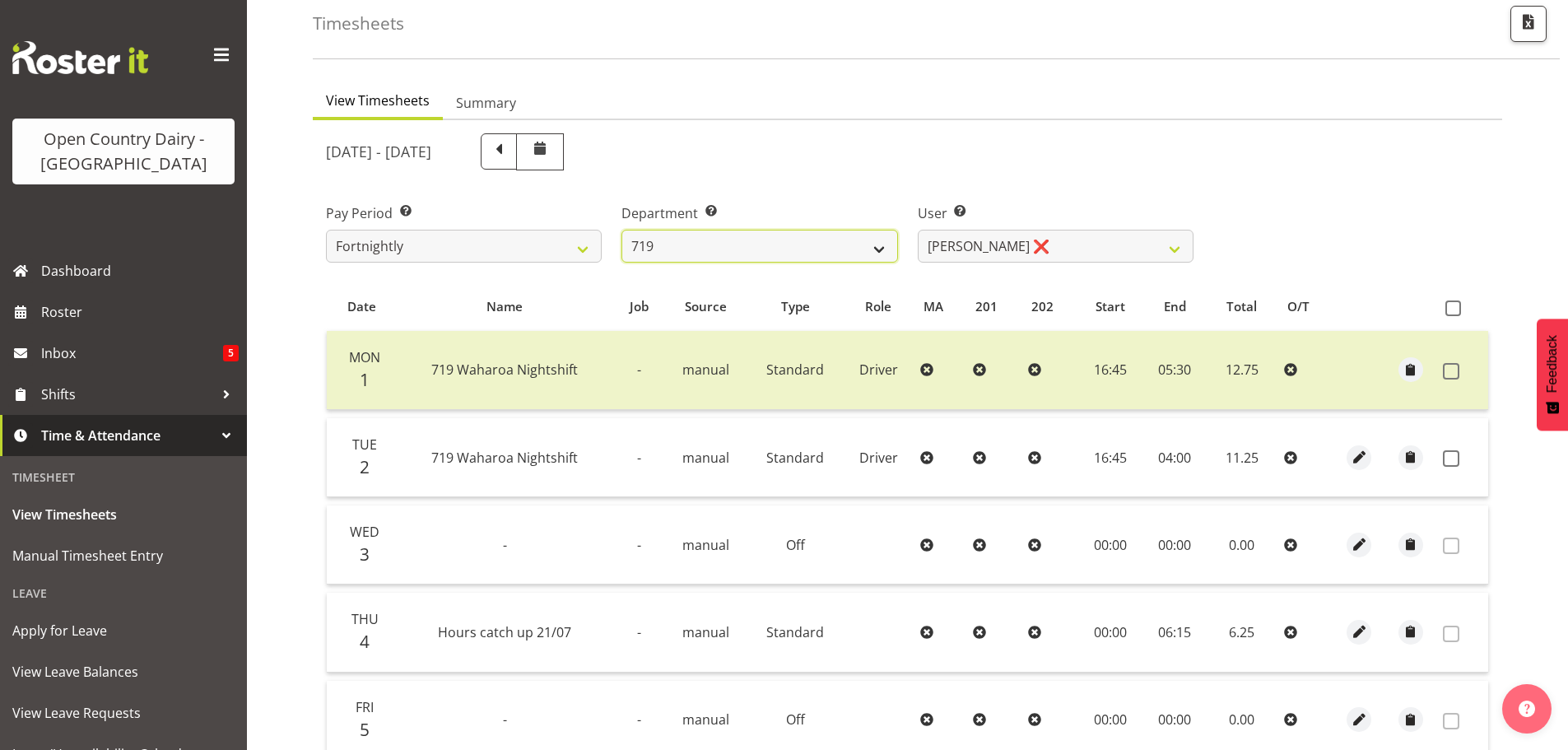
click at [744, 244] on select "701 702 703 704 705 706 707 708 709 710 711 712 713 714 715 716 717 718 719 720" at bounding box center [759, 245] width 276 height 33
select select "814"
click at [621, 229] on select "701 702 703 704 705 706 707 708 709 710 711 712 713 714 715 716 717 718 719 720" at bounding box center [759, 245] width 276 height 33
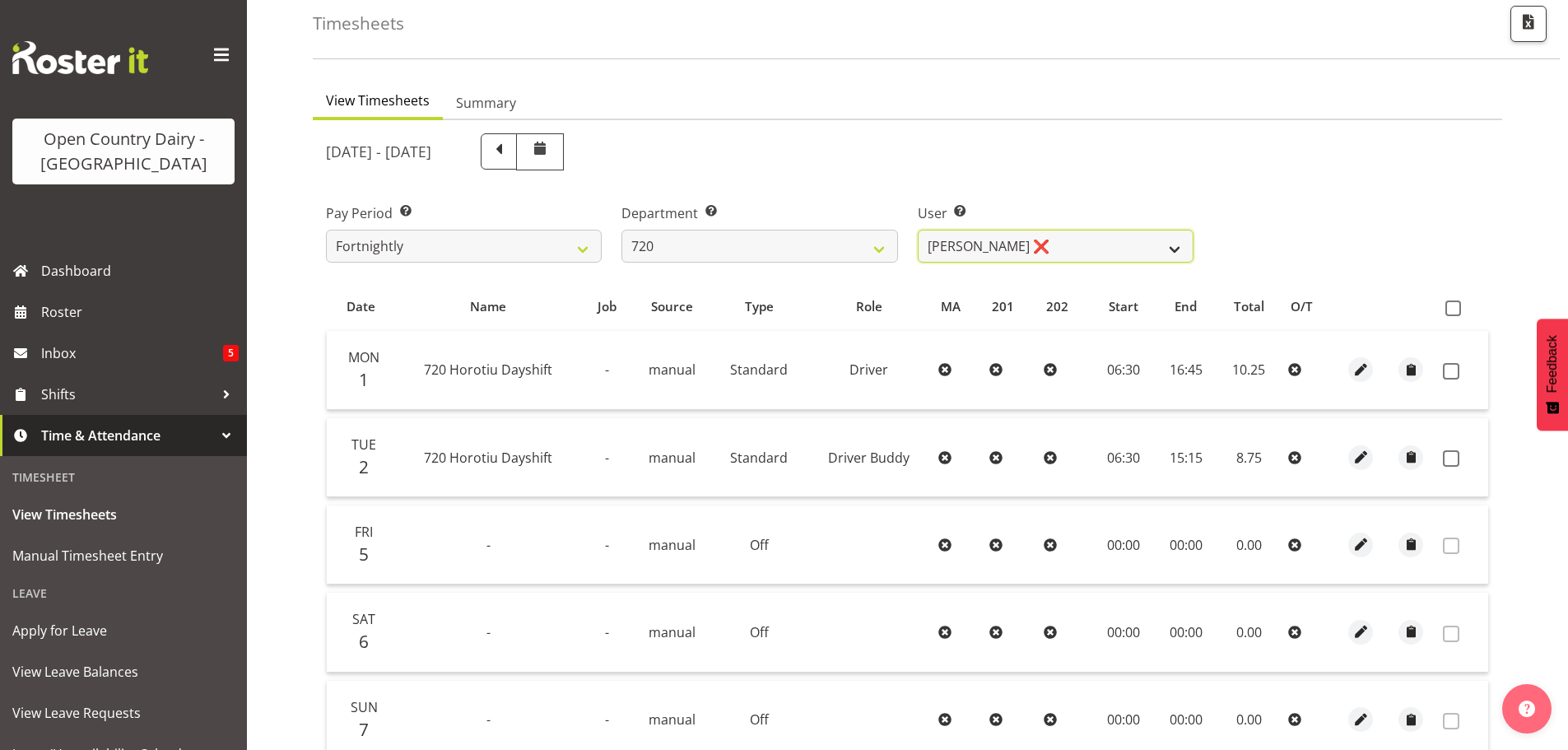
click at [1093, 250] on select "Garry Hooper ❌ Kerry Slater ❌ Nathan Frankhouser ❌ Steve Daly ❌" at bounding box center [1056, 245] width 276 height 33
select select "8200"
click at [918, 229] on select "Garry Hooper ❌ Kerry Slater ❌ Nathan Frankhouser ❌ Steve Daly ❌" at bounding box center [1056, 245] width 276 height 33
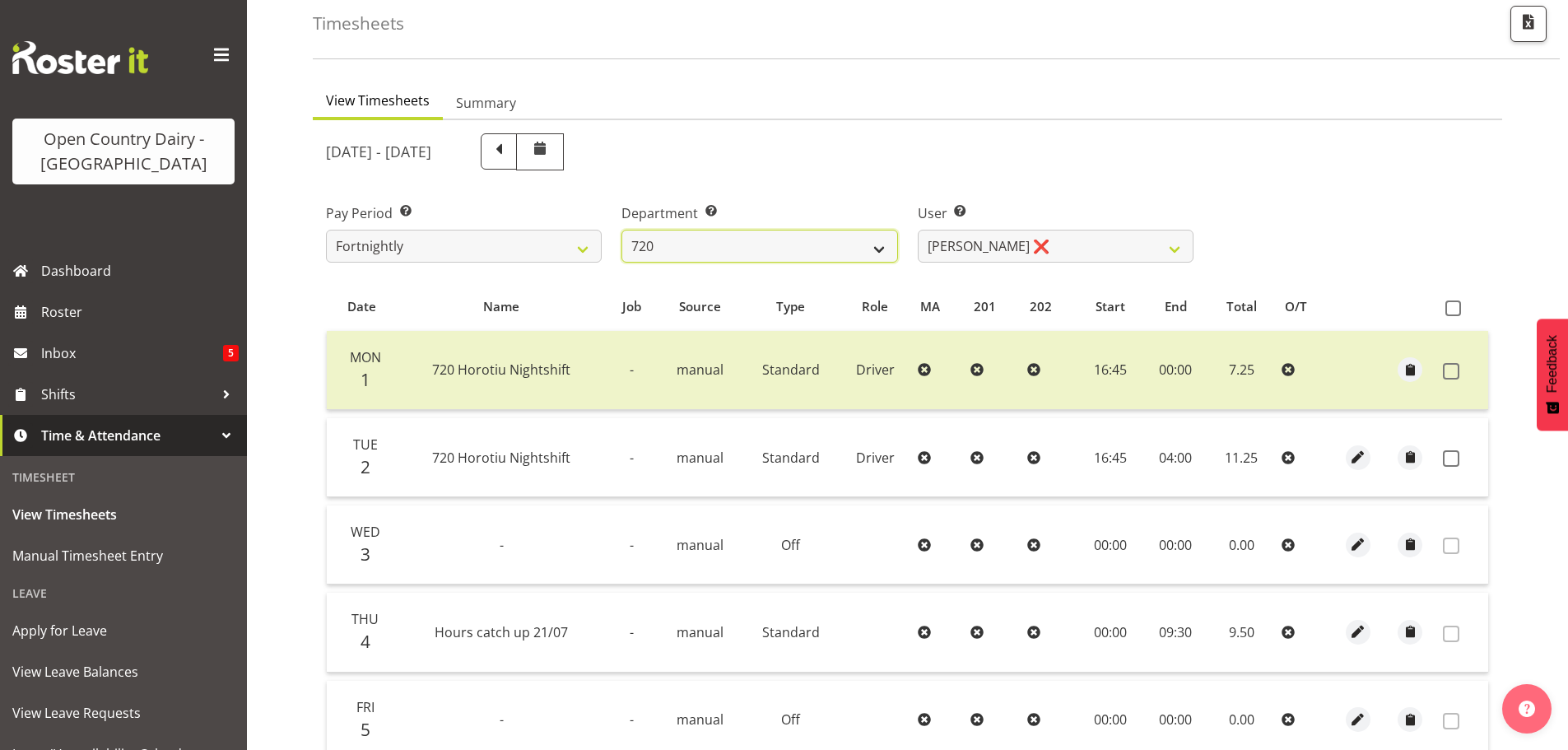
click at [681, 242] on select "701 702 703 704 705 706 707 708 709 710 711 712 713 714 715 716 717 718 719 720" at bounding box center [759, 245] width 276 height 33
select select "759"
click at [621, 229] on select "701 702 703 704 705 706 707 708 709 710 711 712 713 714 715 716 717 718 719 720" at bounding box center [759, 245] width 276 height 33
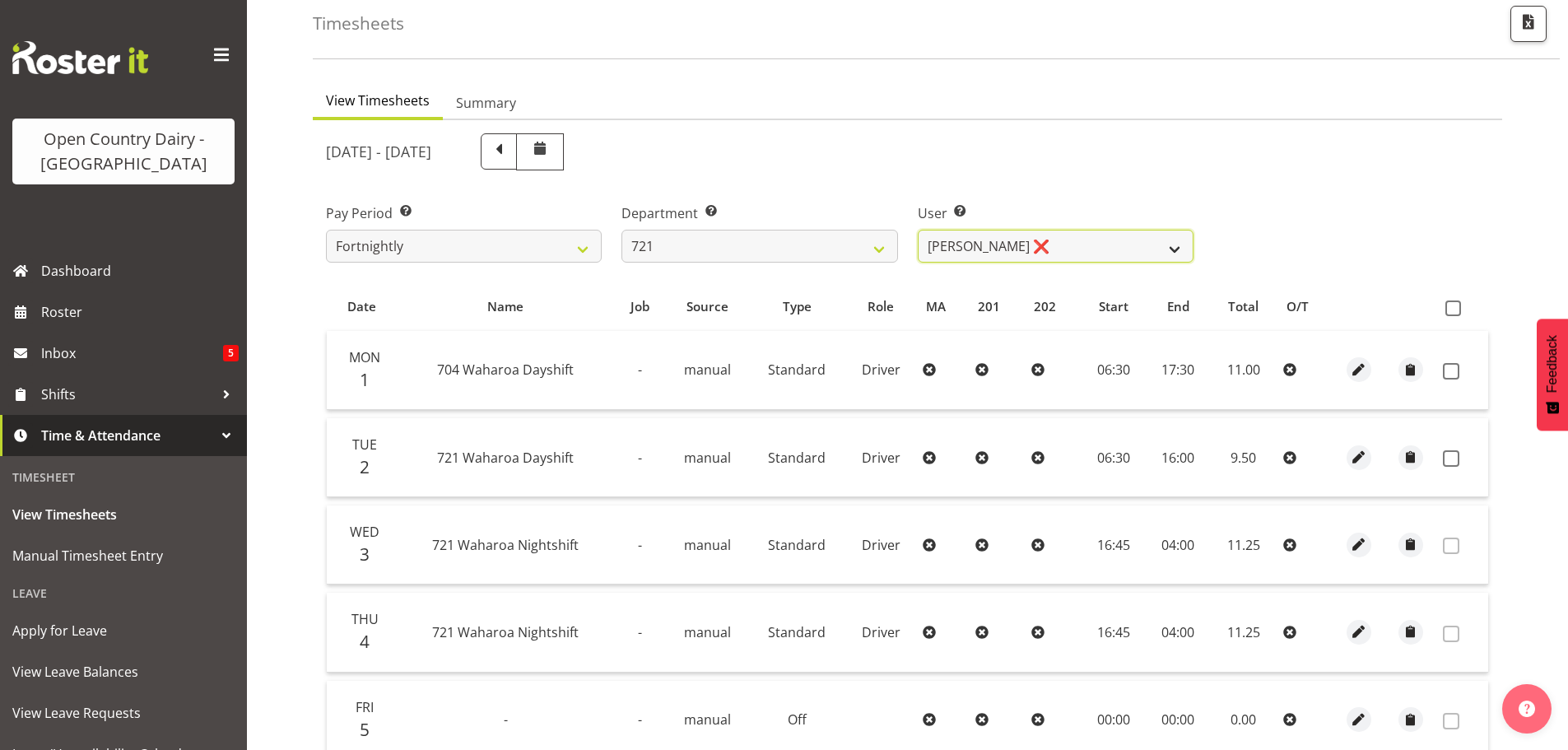
click at [1075, 248] on select "George Taylor ❌ Grant Vercoe ❌ Thakur Ajit Singh ❌" at bounding box center [1056, 245] width 276 height 33
select select "11708"
click at [918, 229] on select "George Taylor ❌ Grant Vercoe ❌ Thakur Ajit Singh ❌" at bounding box center [1056, 245] width 276 height 33
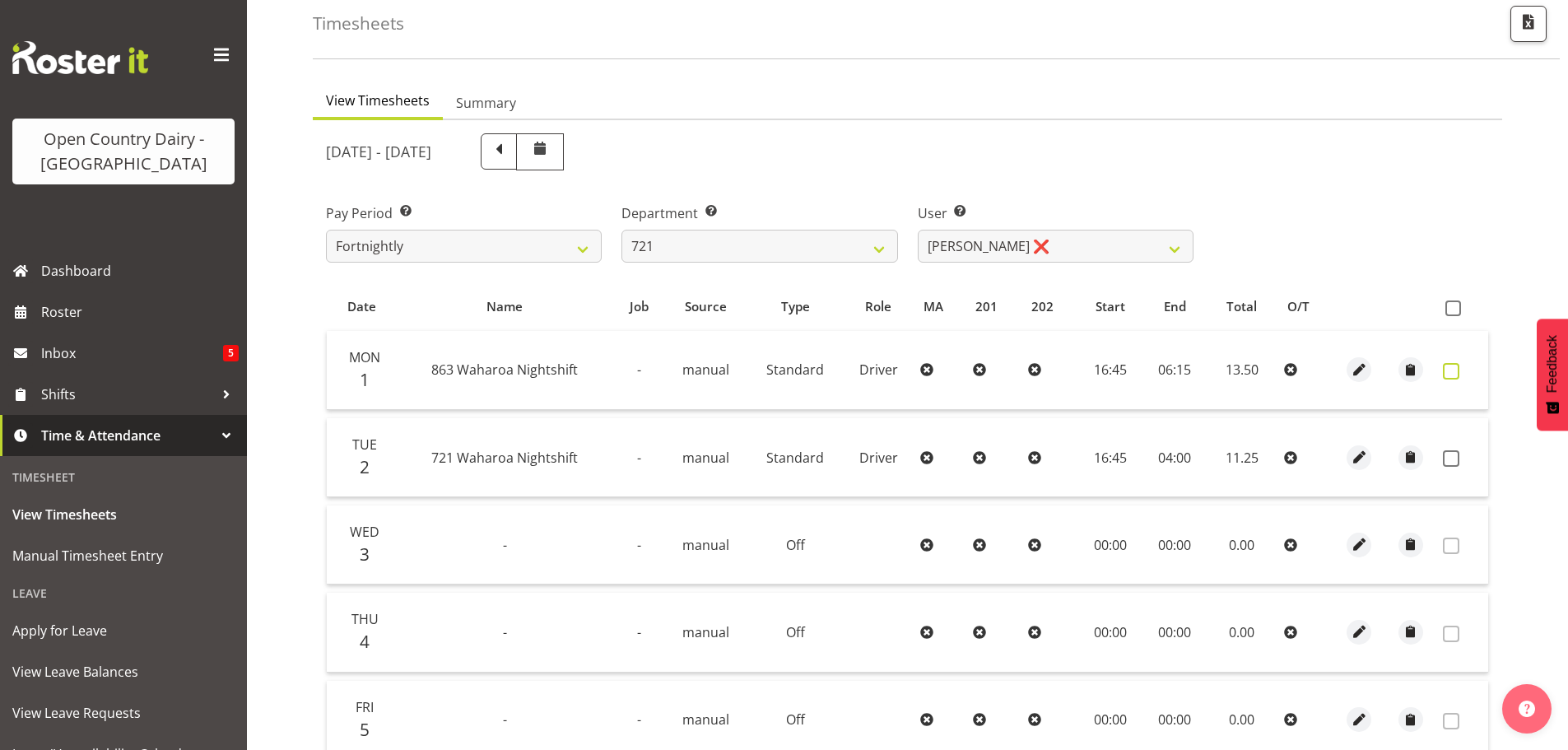
click at [1447, 369] on span at bounding box center [1451, 371] width 17 height 17
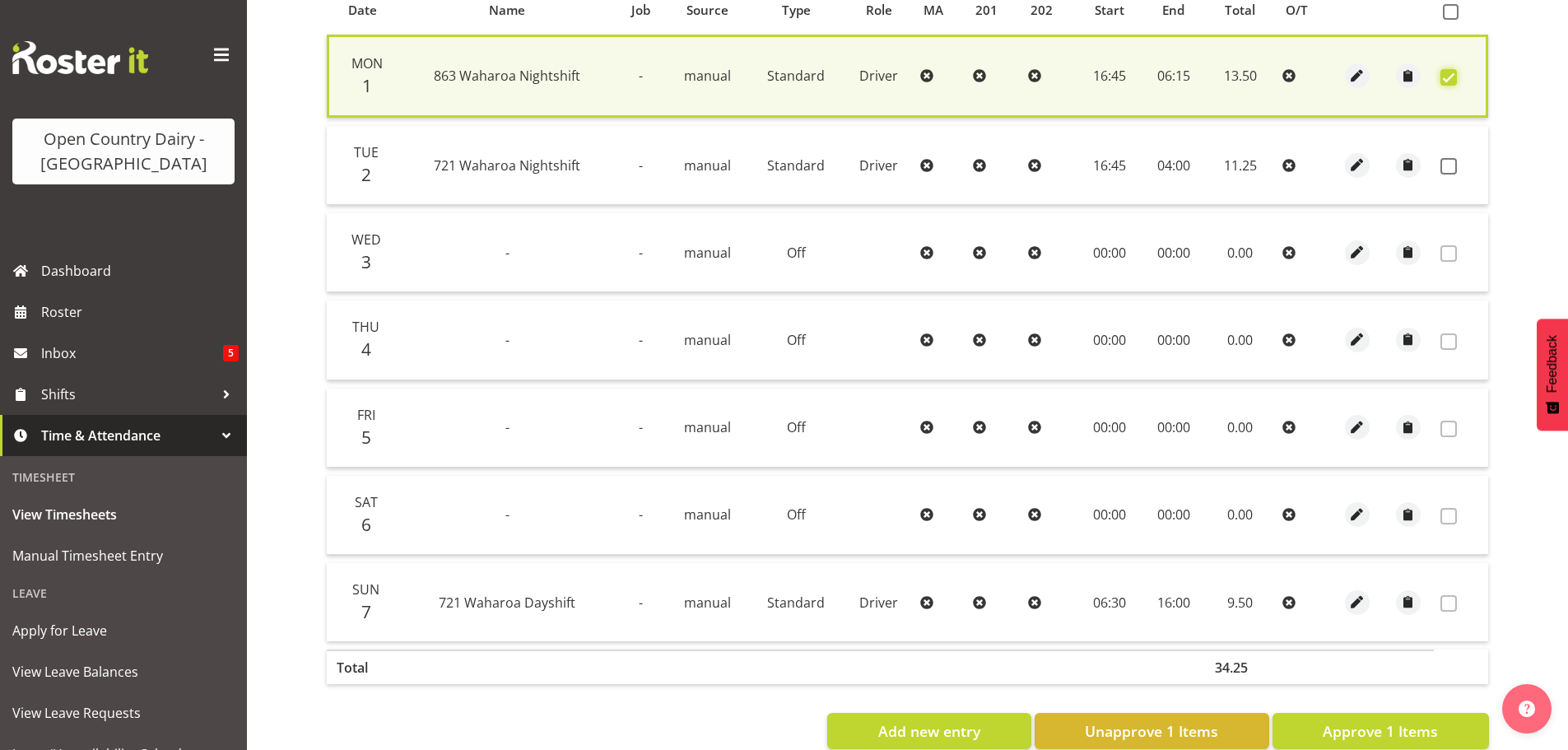
scroll to position [417, 0]
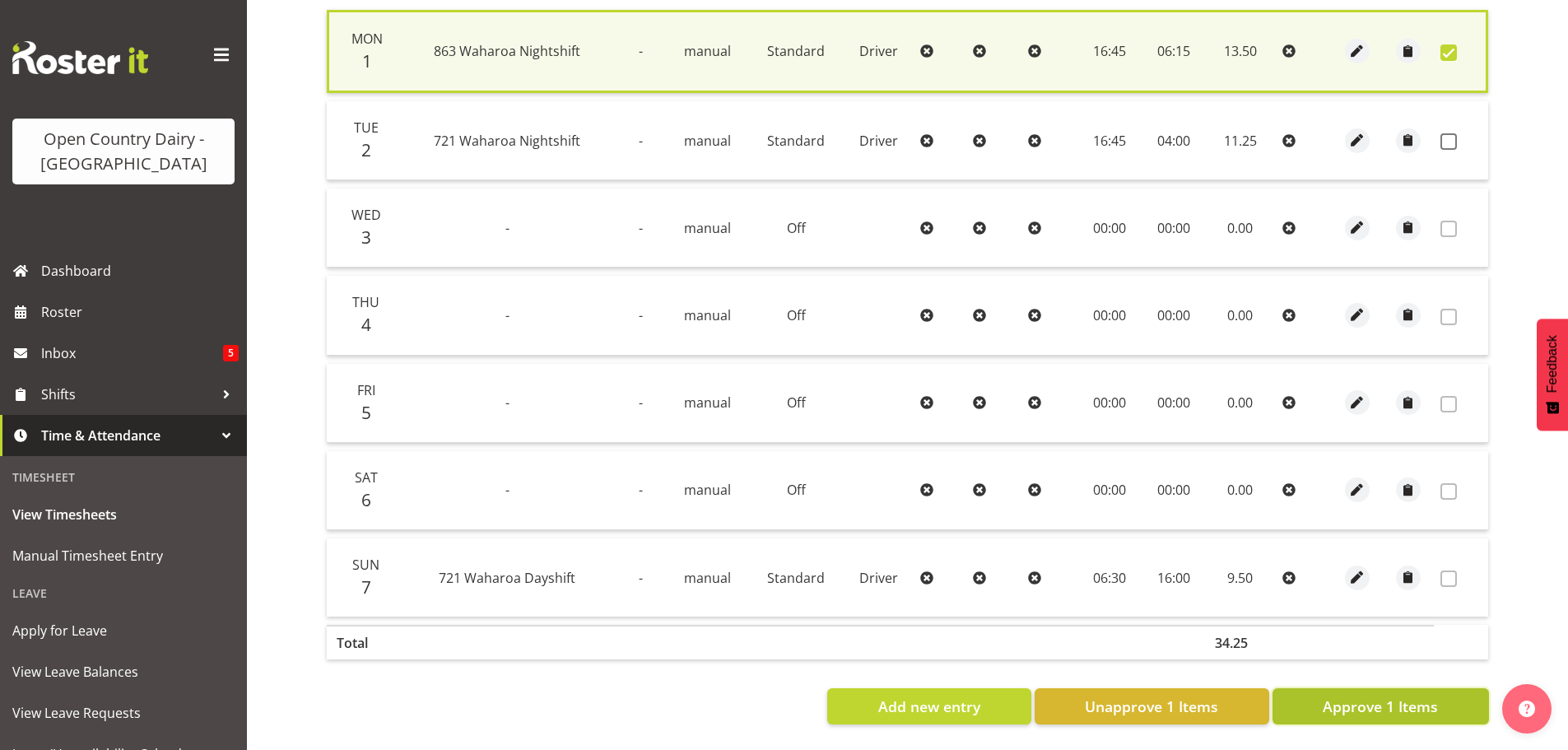
click at [1391, 696] on span "Approve 1 Items" at bounding box center [1380, 707] width 115 height 22
checkbox input "false"
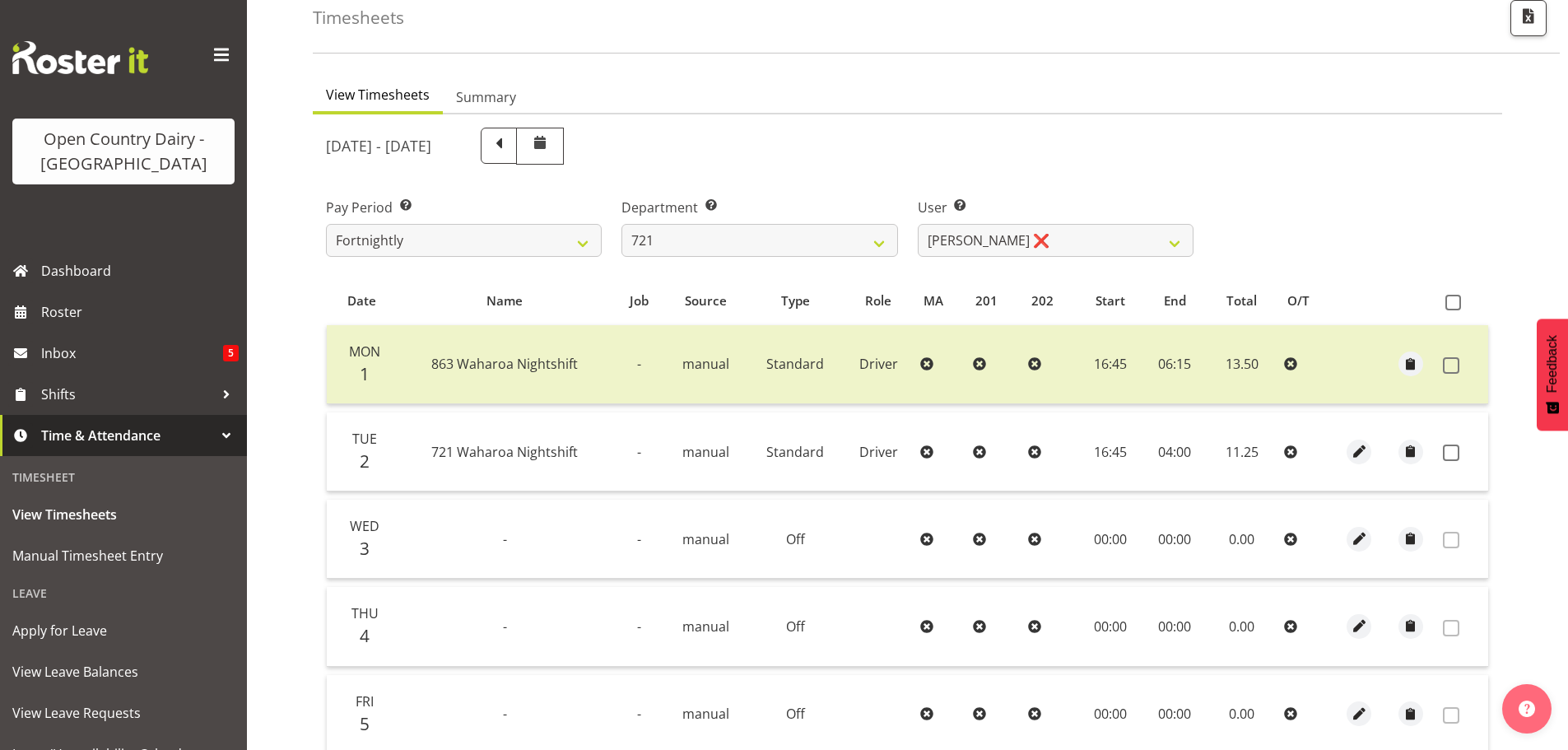
scroll to position [84, 0]
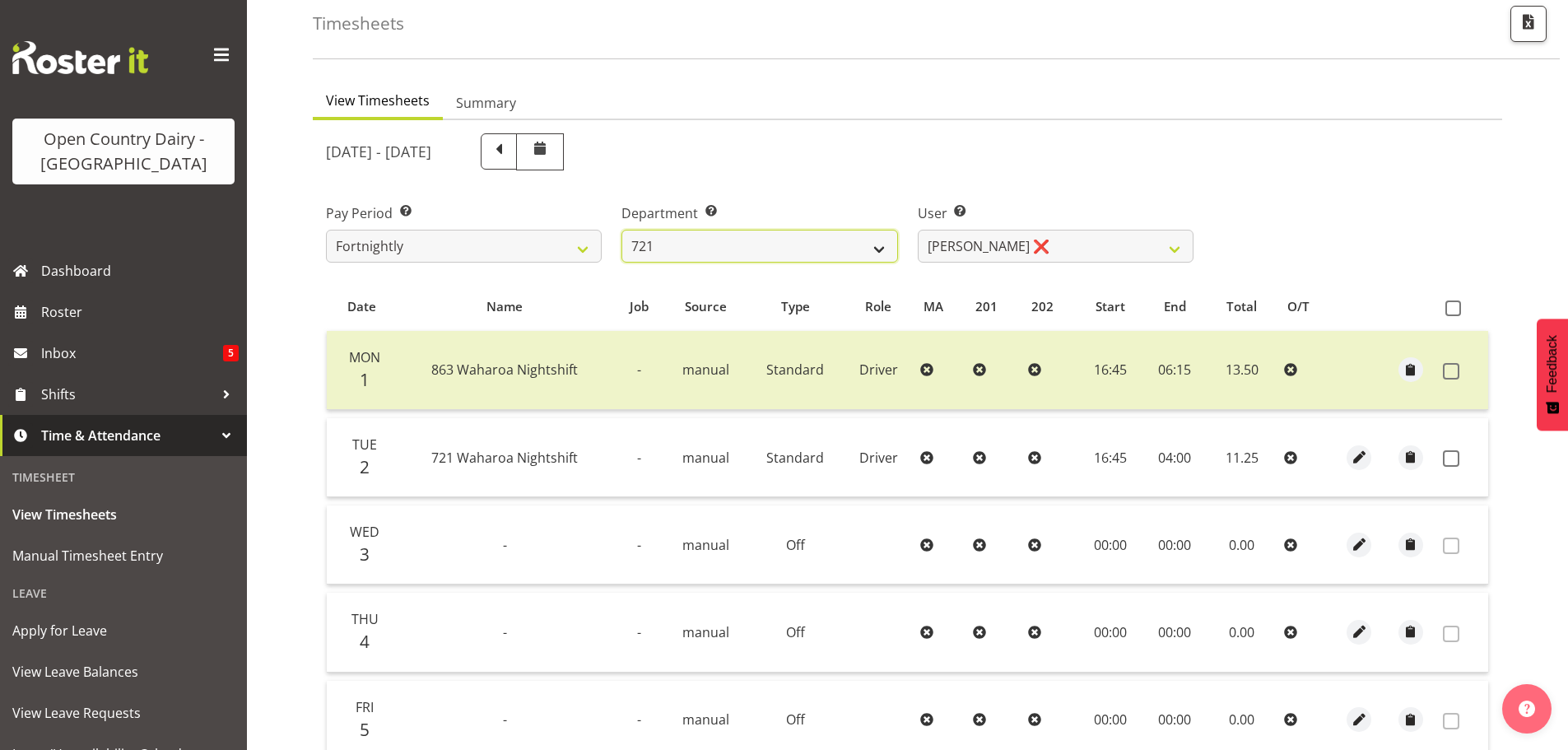
click at [731, 249] on select "701 702 703 704 705 706 707 708 709 710 711 712 713 714 715 716 717 718 719 720" at bounding box center [759, 245] width 276 height 33
select select "756"
click at [621, 229] on select "701 702 703 704 705 706 707 708 709 710 711 712 713 714 715 716 717 718 719 720" at bounding box center [759, 245] width 276 height 33
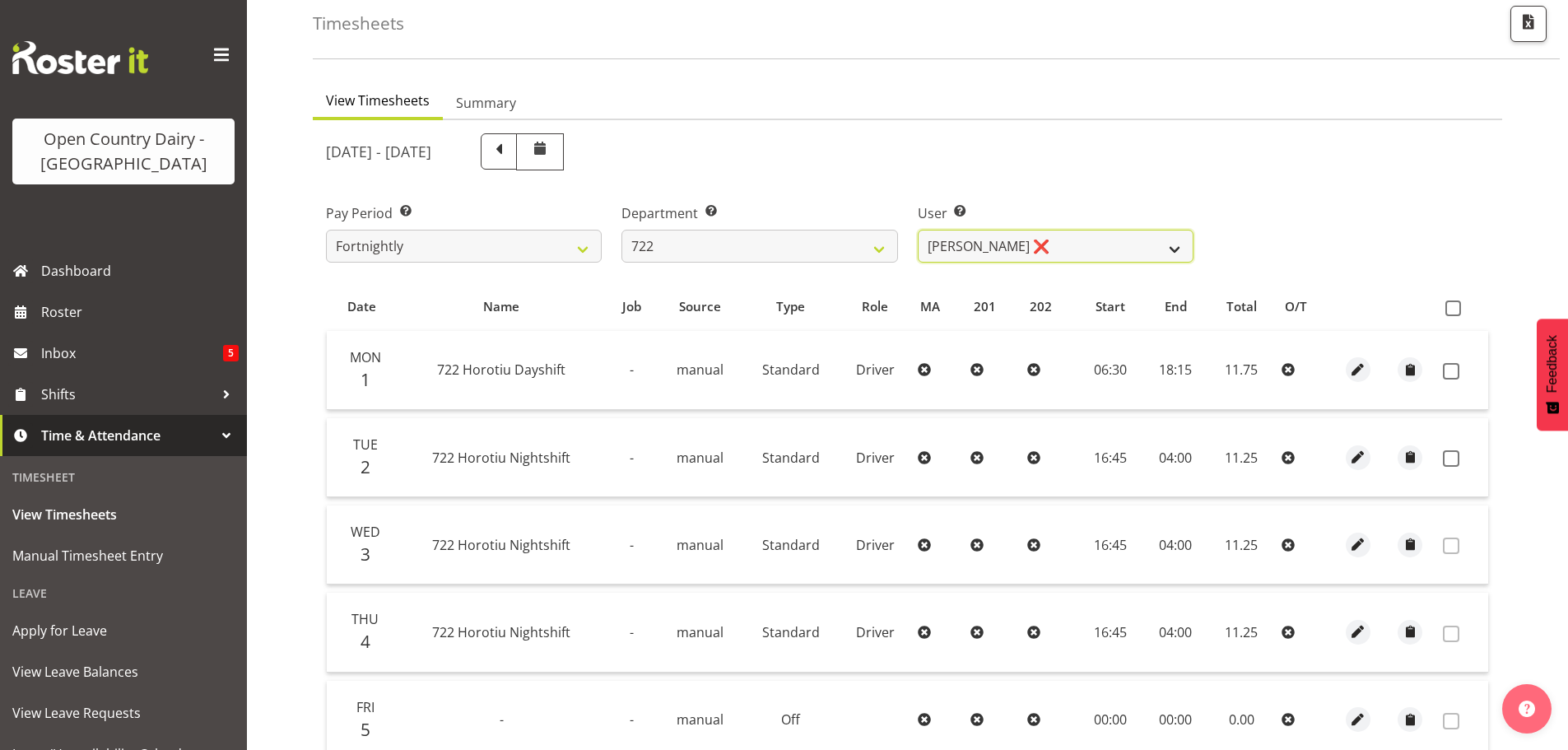
click at [1058, 253] on select "Andy Webb ❌ Darren Hatcher ❌ Gurpreet Singh ❌" at bounding box center [1056, 245] width 276 height 33
select select "8175"
click at [918, 229] on select "Andy Webb ❌ Darren Hatcher ❌ Gurpreet Singh ❌" at bounding box center [1056, 245] width 276 height 33
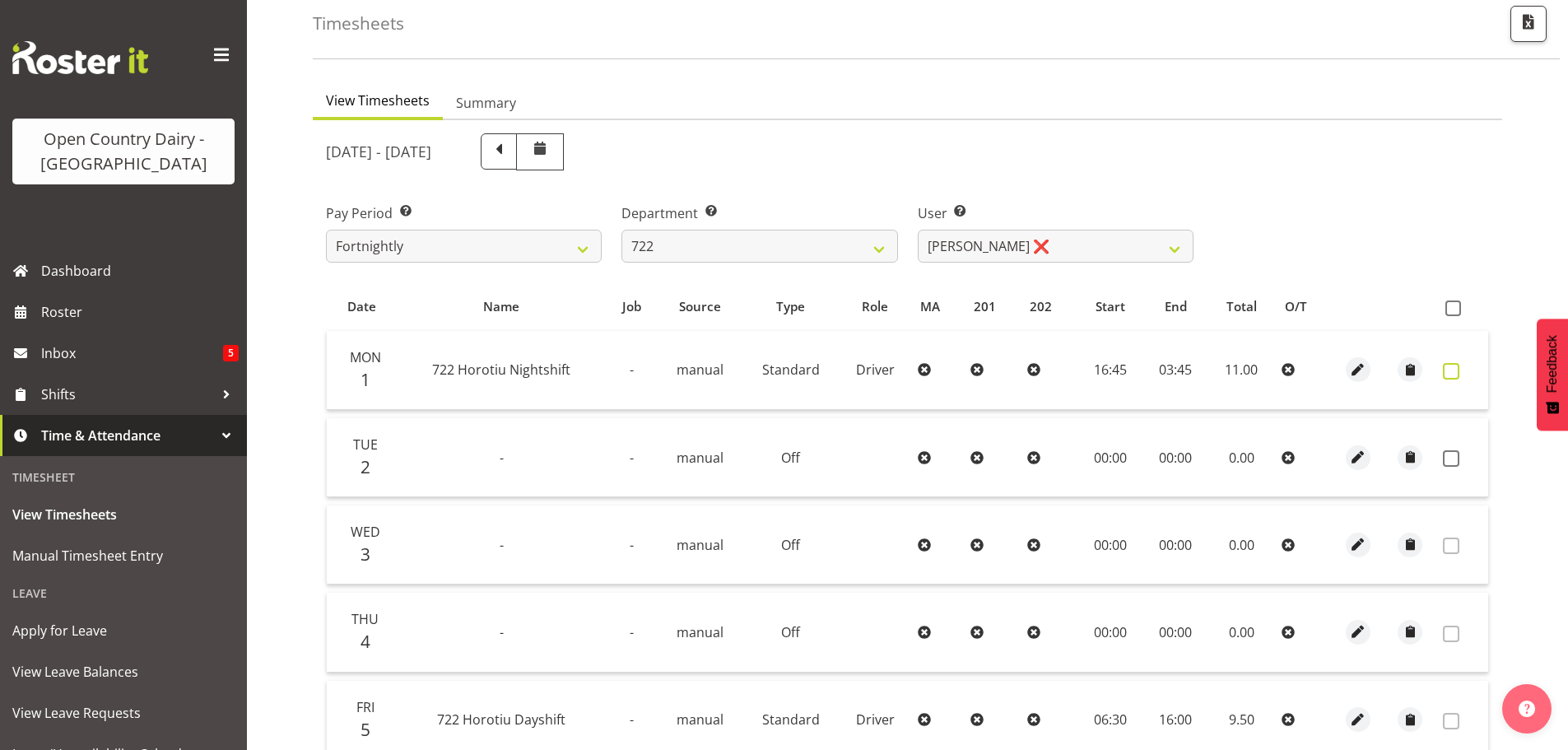
click at [1452, 371] on span at bounding box center [1451, 371] width 17 height 17
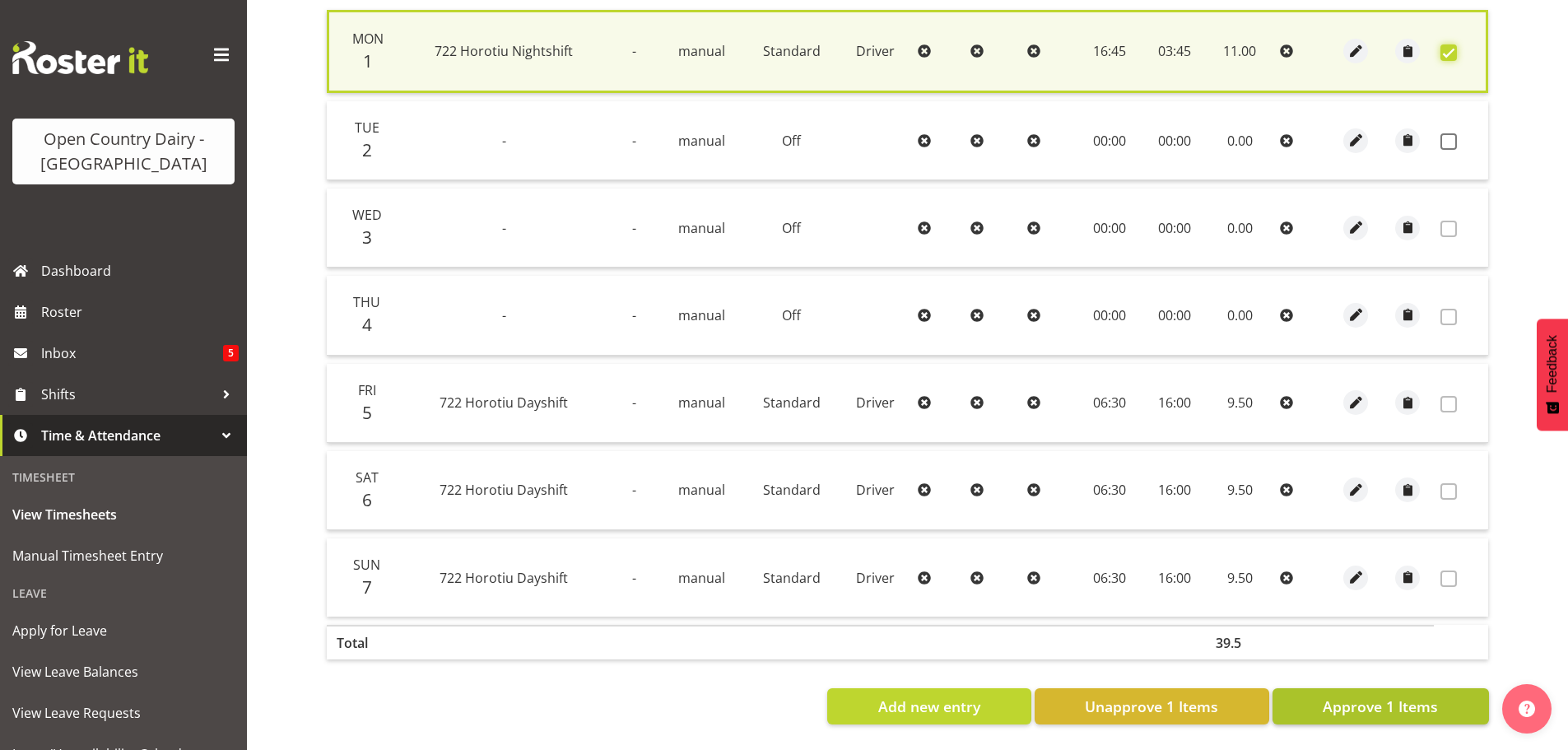
scroll to position [417, 0]
click at [1355, 696] on span "Approve 1 Items" at bounding box center [1380, 707] width 115 height 22
checkbox input "false"
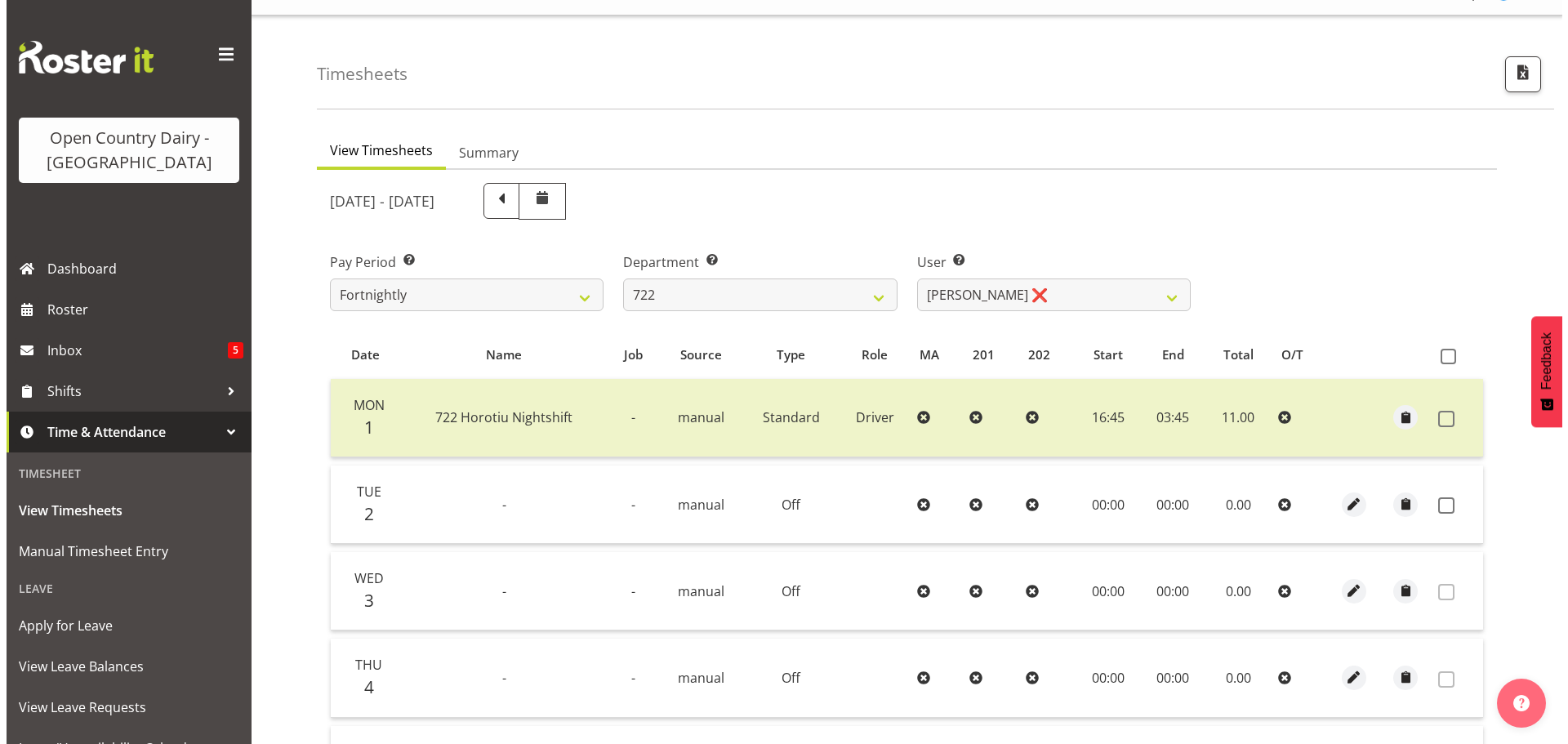
scroll to position [0, 0]
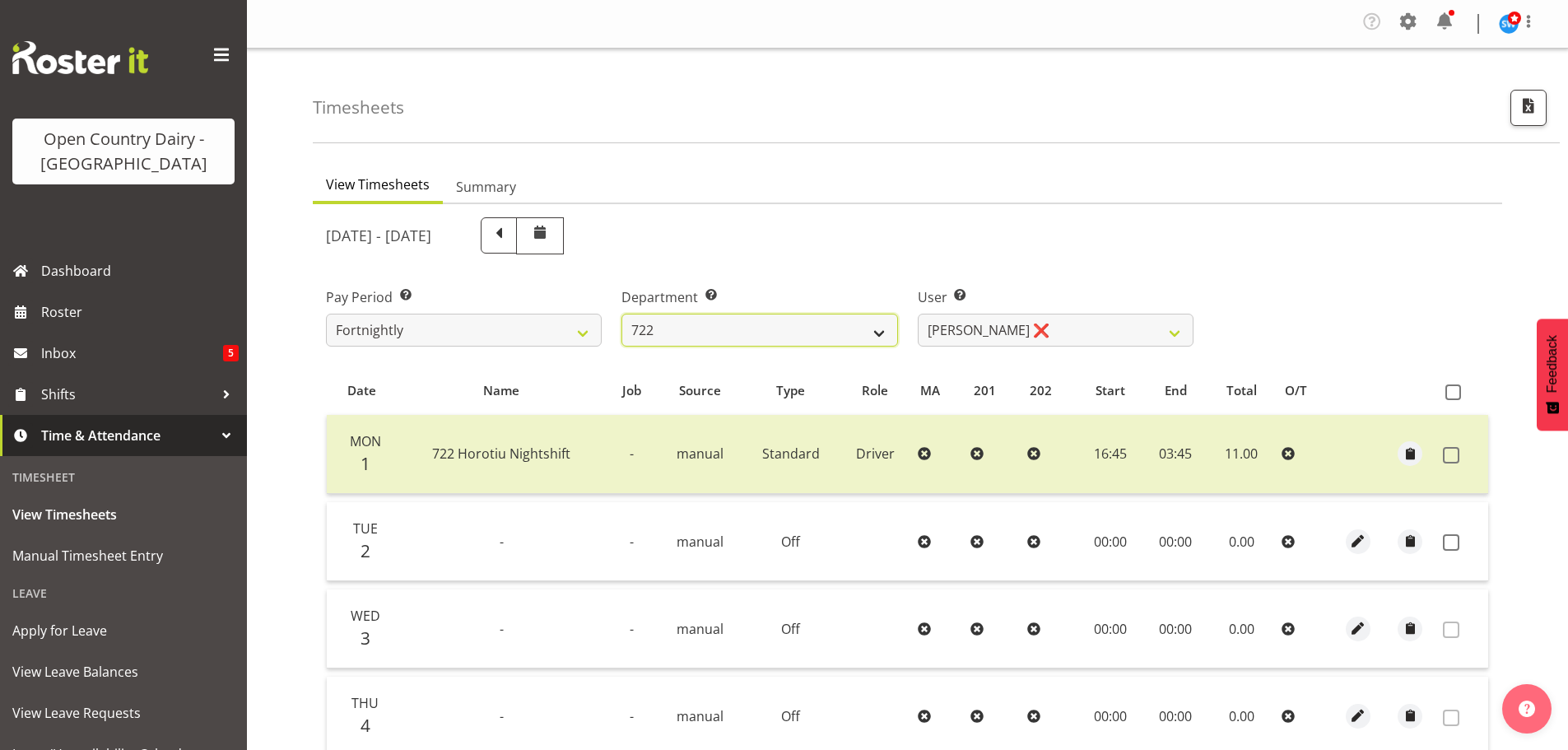
click at [755, 326] on select "701 702 703 704 705 706 707 708 709 710 711 712 713 714 715 716 717 718 719 720" at bounding box center [759, 330] width 276 height 33
select select "819"
click at [621, 314] on select "701 702 703 704 705 706 707 708 709 710 711 712 713 714 715 716 717 718 719 720" at bounding box center [759, 330] width 276 height 33
click at [1098, 333] on select "Daljeet Rai ❌ Manjinder Singh ❌ Prabhjot Singh ❌ Varninder Singh ❌" at bounding box center [1056, 330] width 276 height 33
select select "9511"
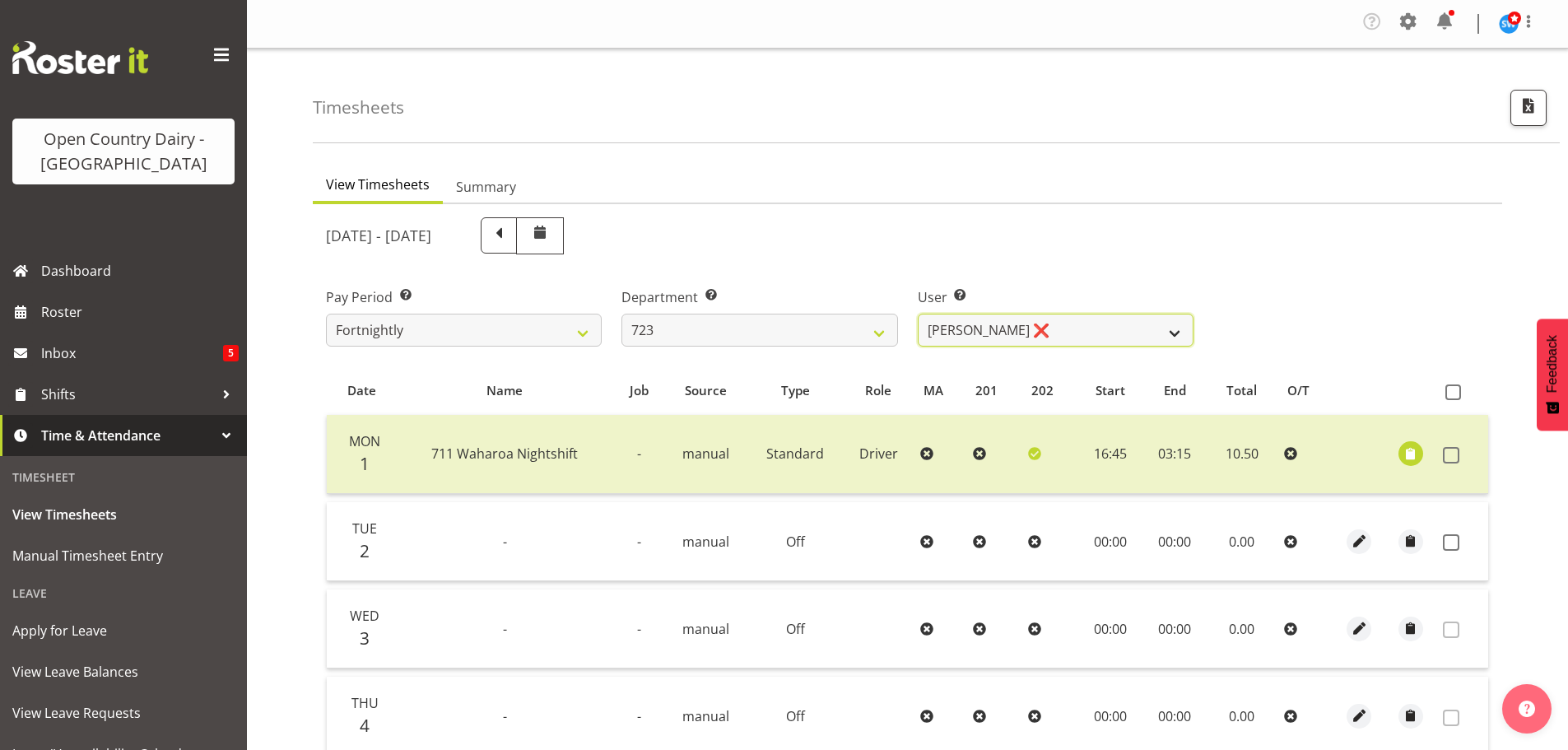
click at [918, 314] on select "Daljeet Rai ❌ Manjinder Singh ❌ Prabhjot Singh ❌ Varninder Singh ❌" at bounding box center [1056, 330] width 276 height 33
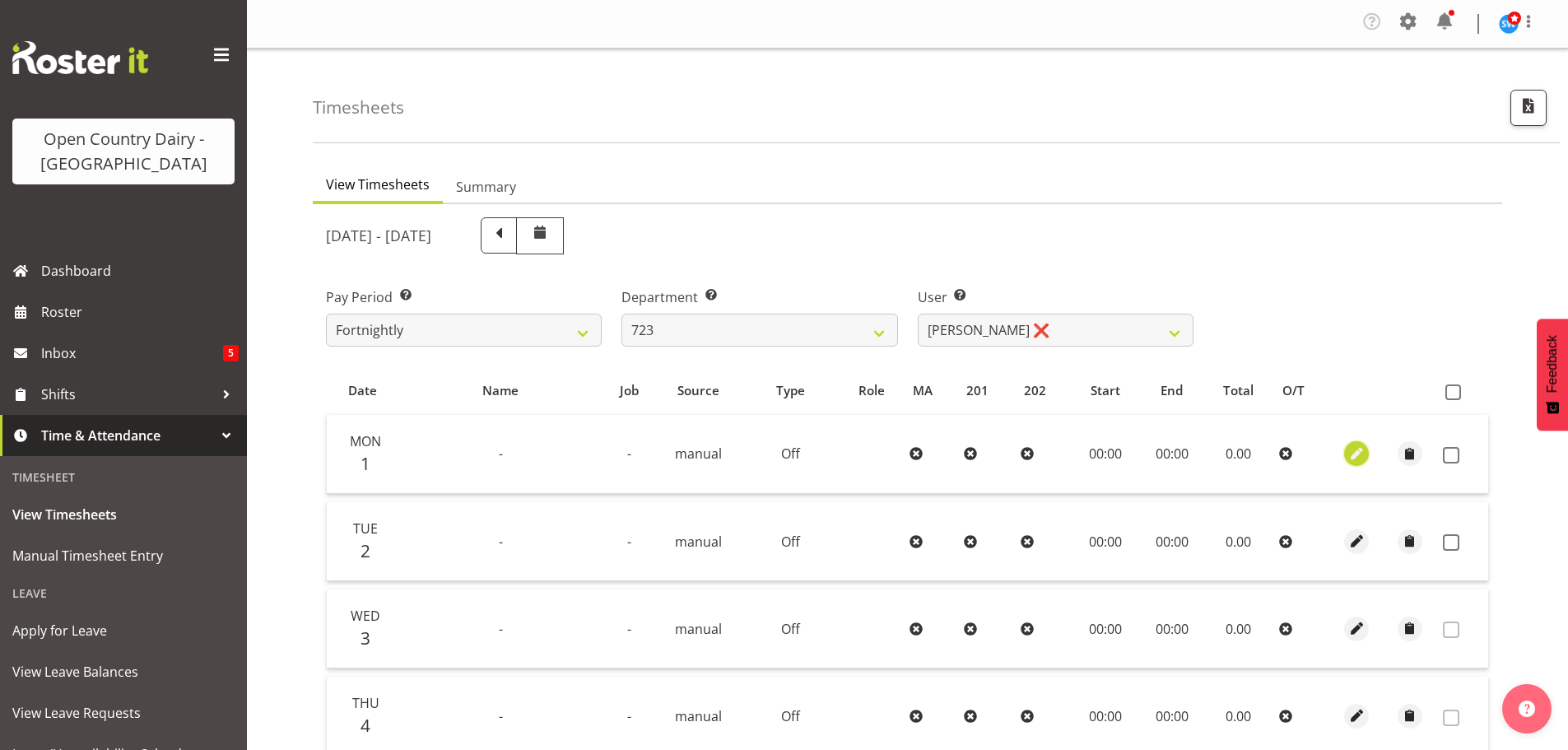
click at [1352, 454] on span "button" at bounding box center [1357, 454] width 19 height 19
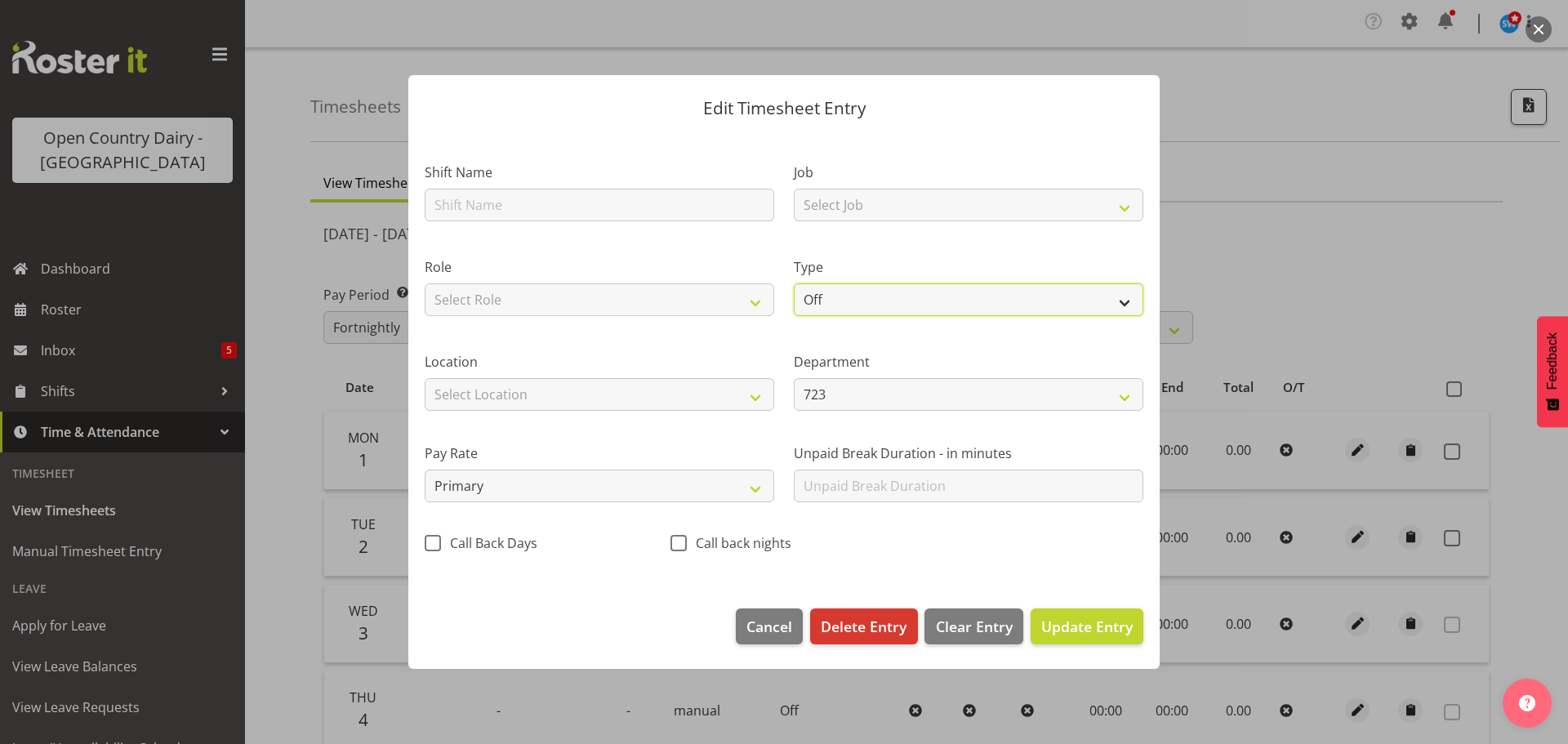
click at [857, 297] on select "Off Standard Public Holiday Public Holiday (Worked) Day In Lieu Annual Leave Si…" at bounding box center [968, 299] width 349 height 32
select select "Standard"
click at [794, 283] on select "Off Standard Public Holiday Public Holiday (Worked) Day In Lieu Annual Leave Si…" at bounding box center [968, 299] width 349 height 32
select select "8"
select select "2025"
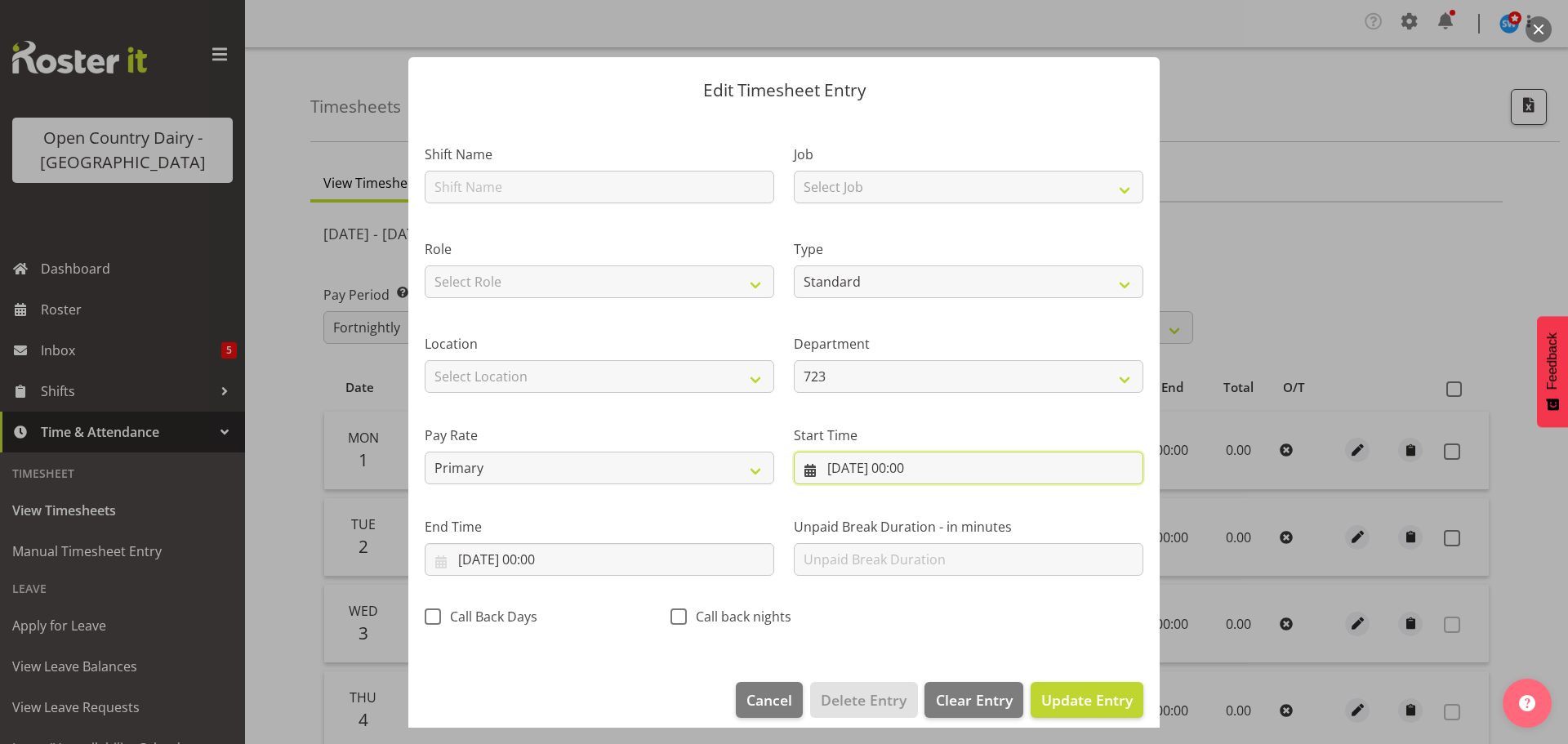
click at [904, 466] on input "01/09/2025, 00:00" at bounding box center [968, 468] width 349 height 32
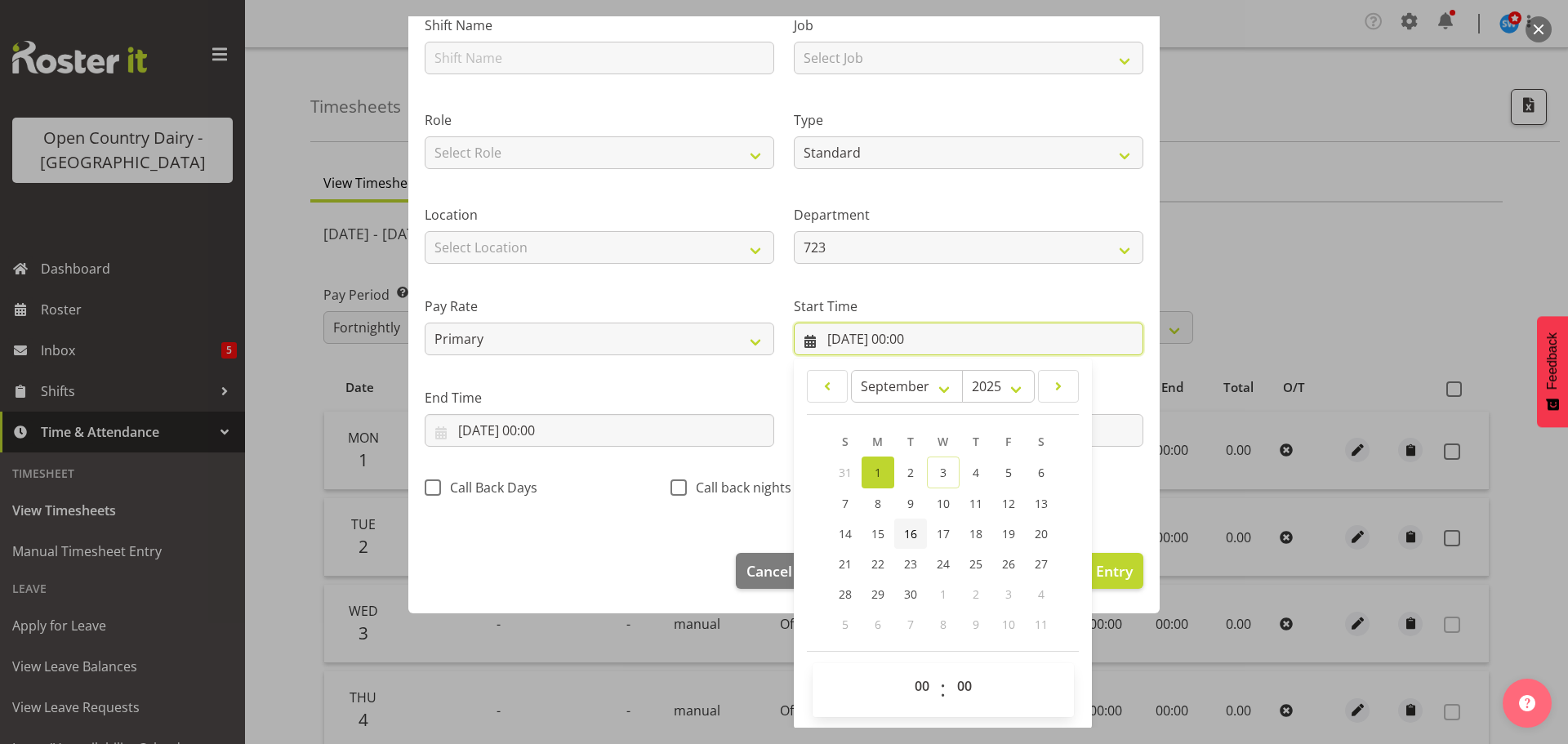
scroll to position [130, 0]
click at [666, 193] on div "Location Select Location Containers Horotiu Ingredients Waharoa Office Waikato …" at bounding box center [599, 227] width 369 height 92
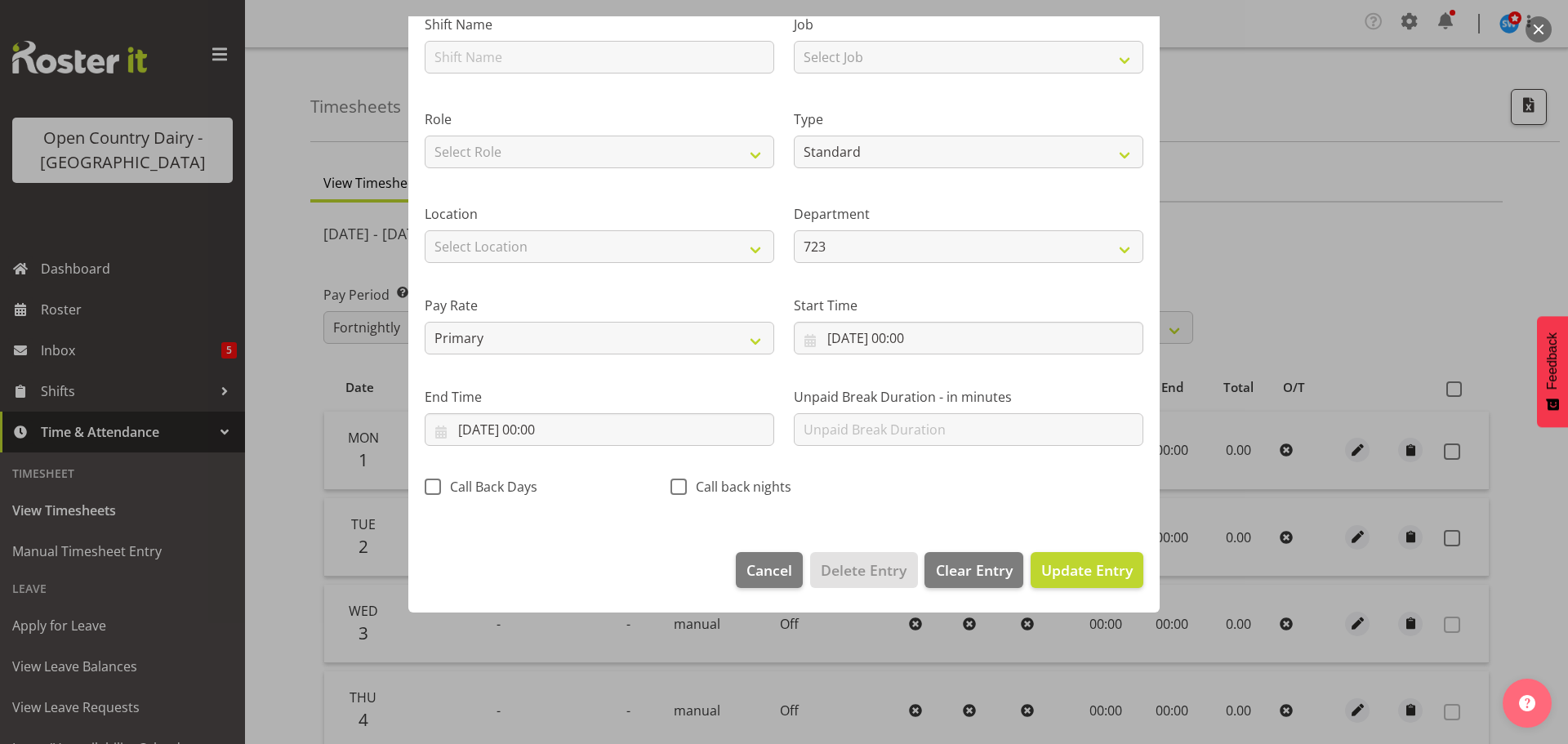
scroll to position [15, 0]
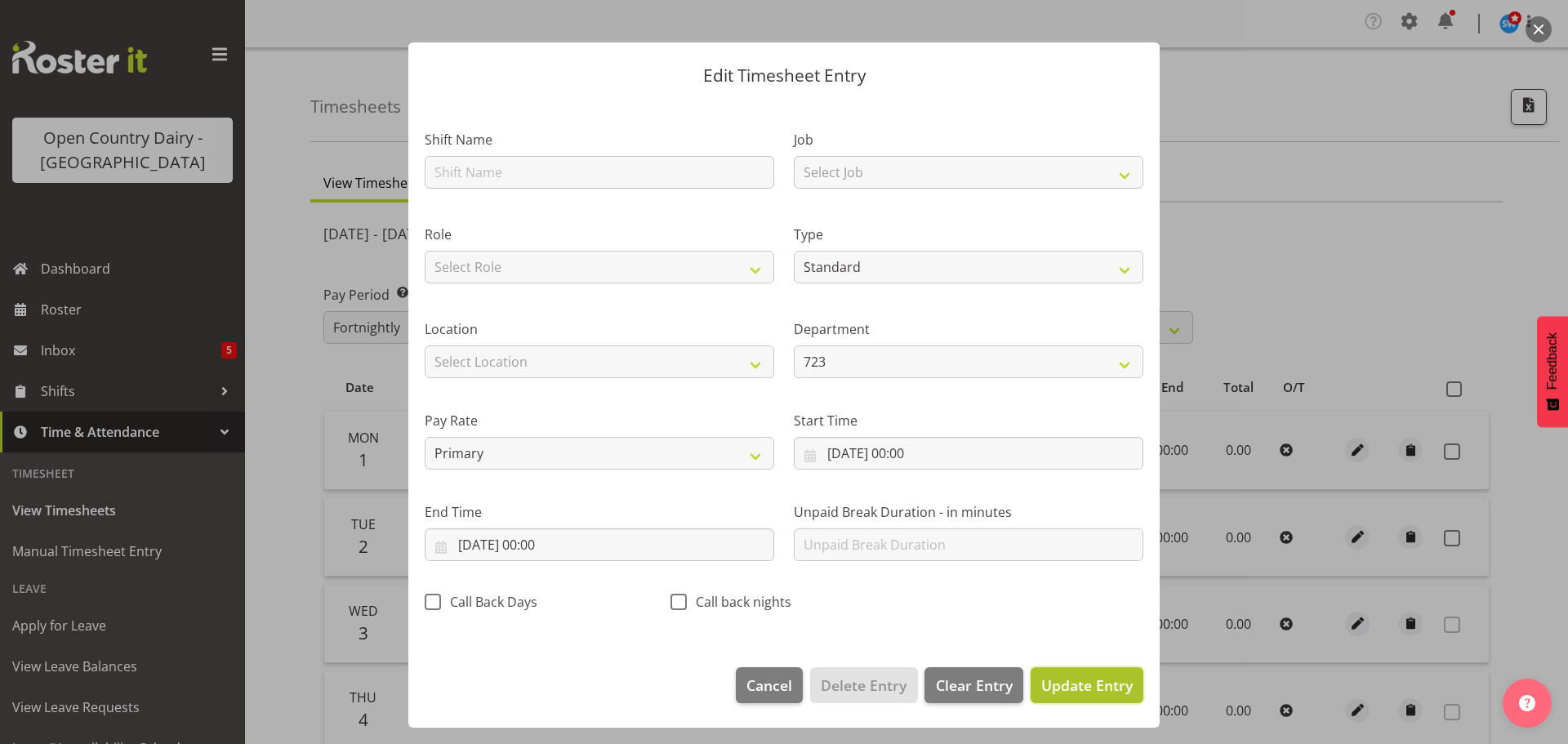
click at [1050, 679] on span "Update Entry" at bounding box center [1086, 685] width 92 height 20
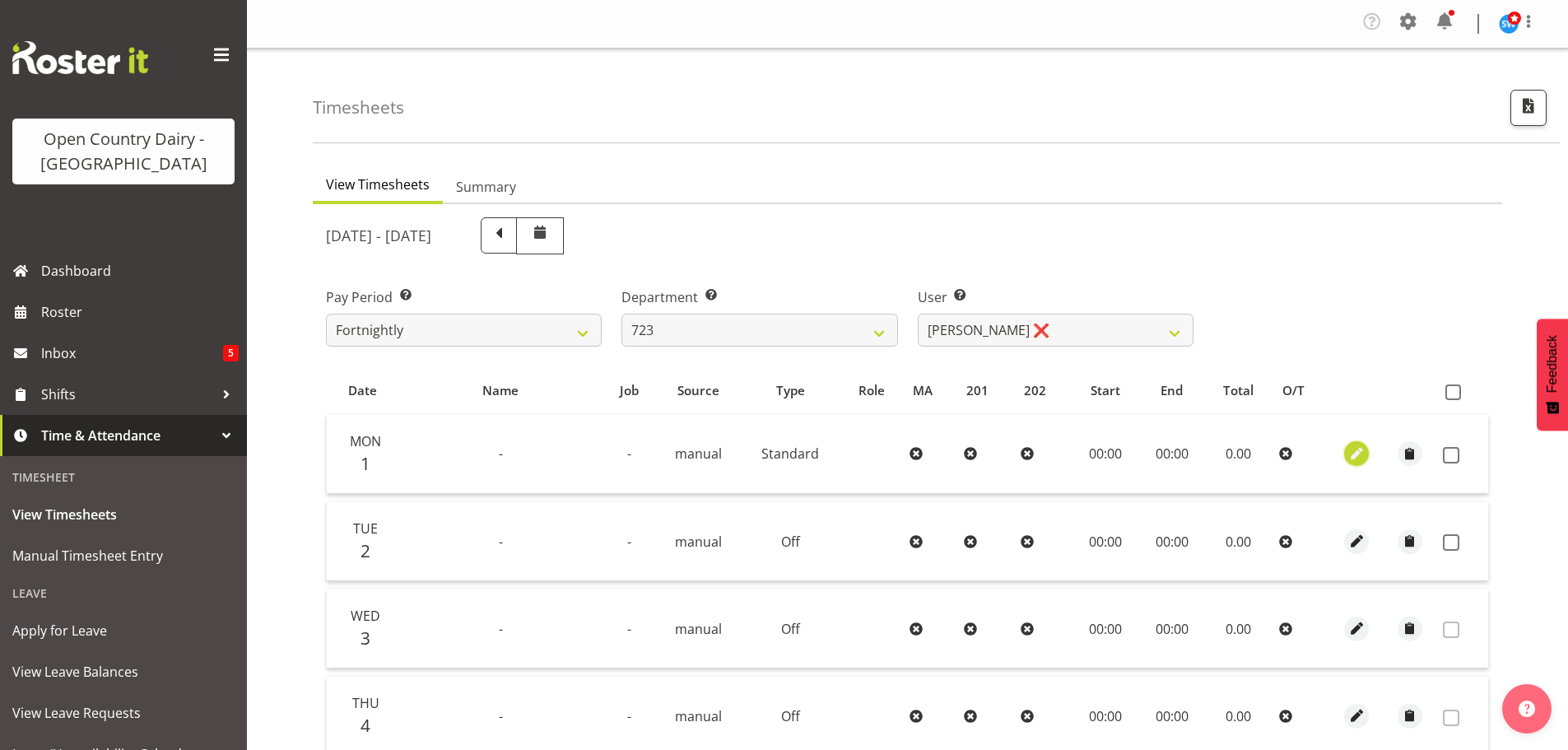
click at [1359, 451] on span "button" at bounding box center [1357, 454] width 19 height 19
select select "Standard"
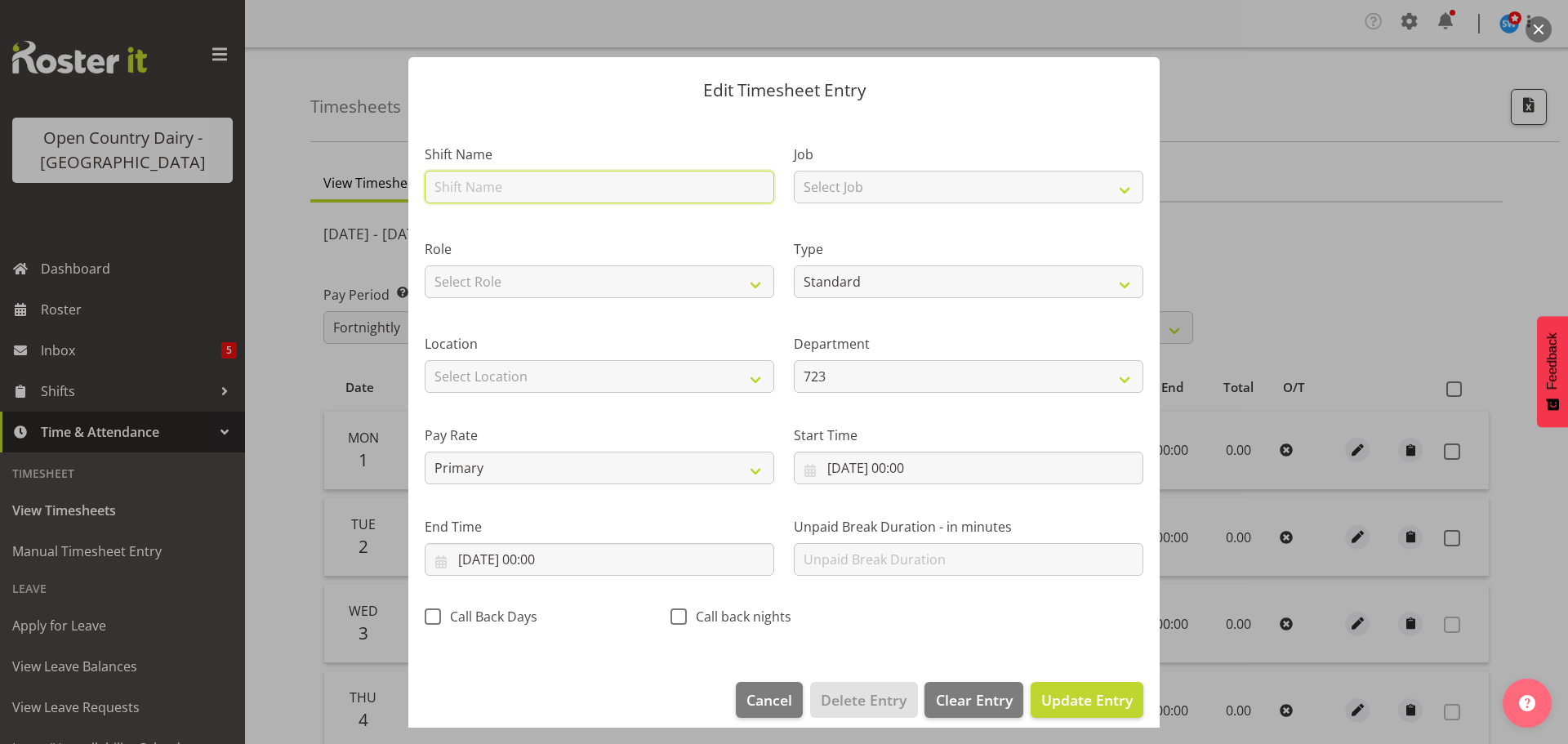
click at [507, 188] on input "text" at bounding box center [599, 186] width 349 height 32
type input "Leave"
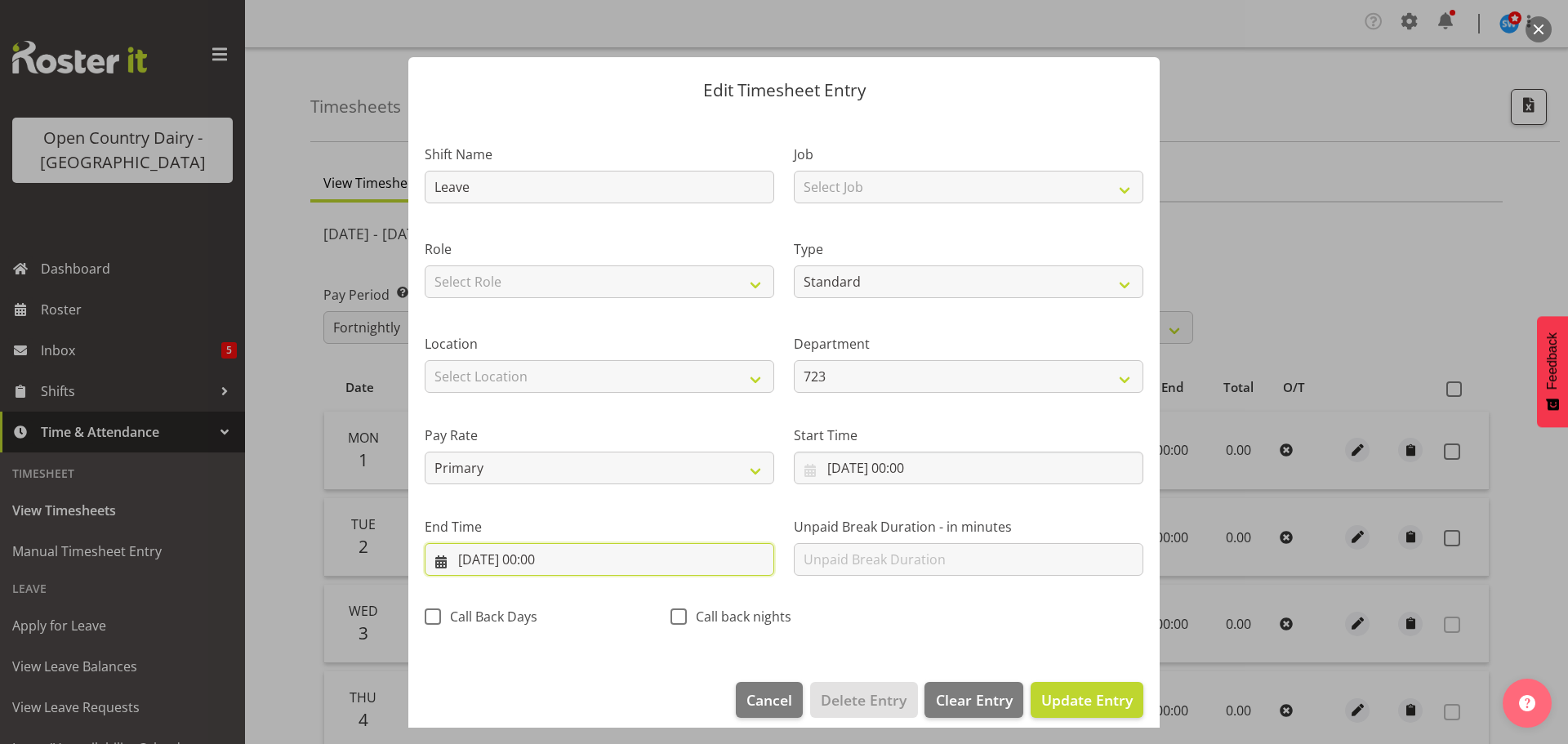
click at [544, 556] on input "01/09/2025, 00:00" at bounding box center [599, 559] width 349 height 32
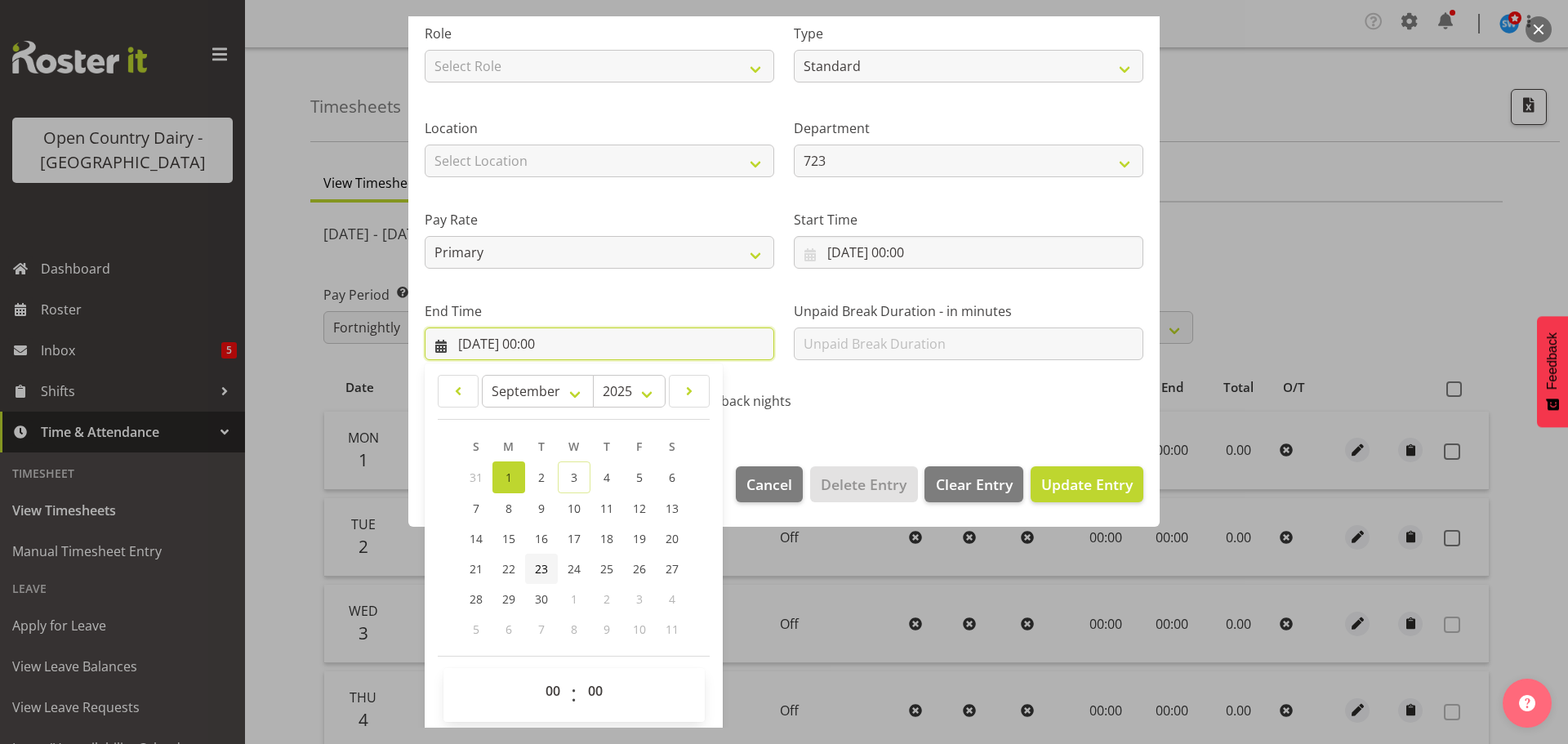
scroll to position [221, 0]
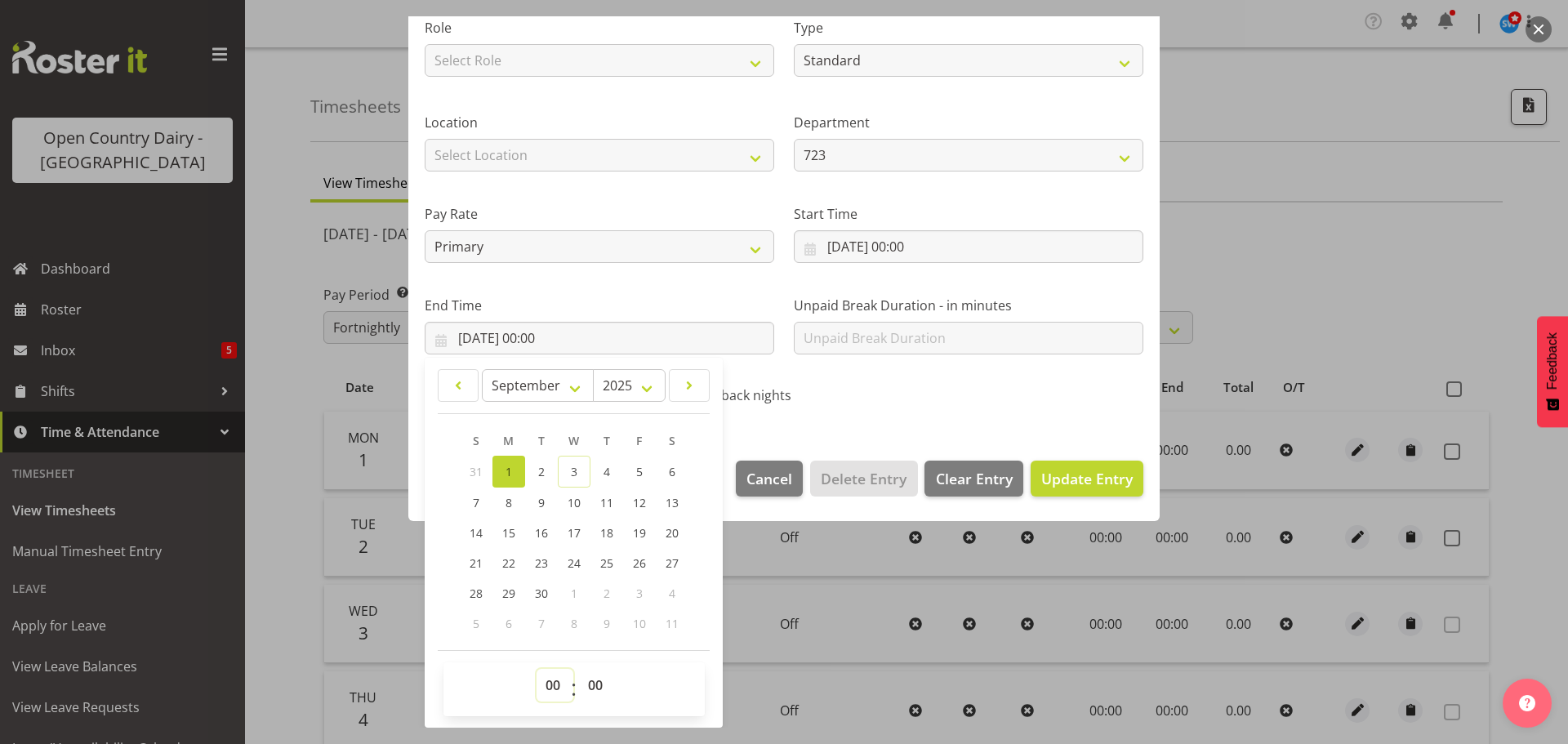
click at [553, 685] on select "00 01 02 03 04 05 06 07 08 09 10 11 12 13 14 15 16 17 18 19 20 21 22 23" at bounding box center [554, 684] width 36 height 32
select select "9"
click at [536, 669] on select "00 01 02 03 04 05 06 07 08 09 10 11 12 13 14 15 16 17 18 19 20 21 22 23" at bounding box center [554, 684] width 36 height 32
type input "01/09/2025, 09:00"
click at [590, 686] on select "00 01 02 03 04 05 06 07 08 09 10 11 12 13 14 15 16 17 18 19 20 21 22 23 24 25 2…" at bounding box center [597, 684] width 36 height 32
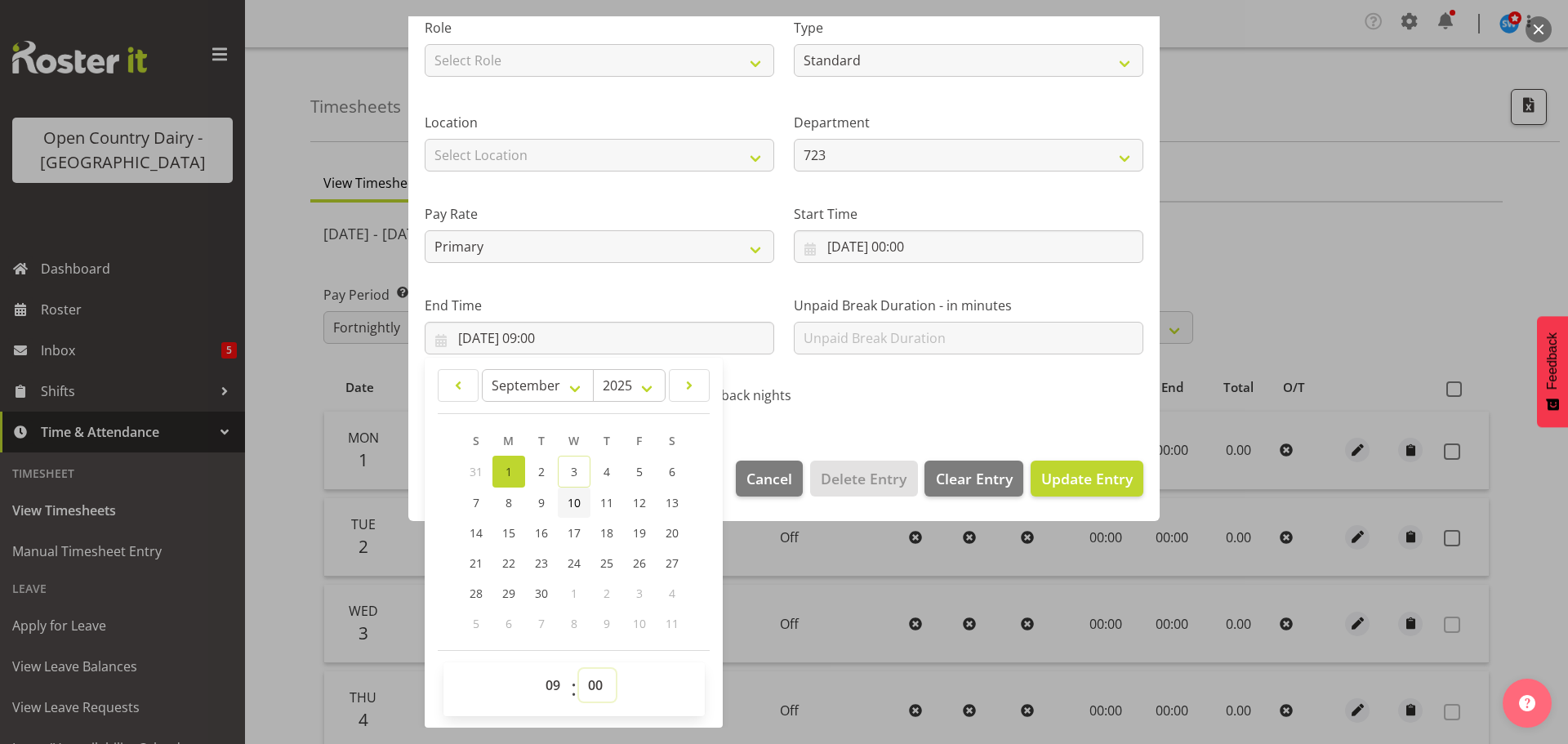
select select "38"
click at [579, 669] on select "00 01 02 03 04 05 06 07 08 09 10 11 12 13 14 15 16 17 18 19 20 21 22 23 24 25 2…" at bounding box center [597, 684] width 36 height 32
type input "01/09/2025, 09:38"
click at [1078, 472] on span "Update Entry" at bounding box center [1086, 479] width 92 height 20
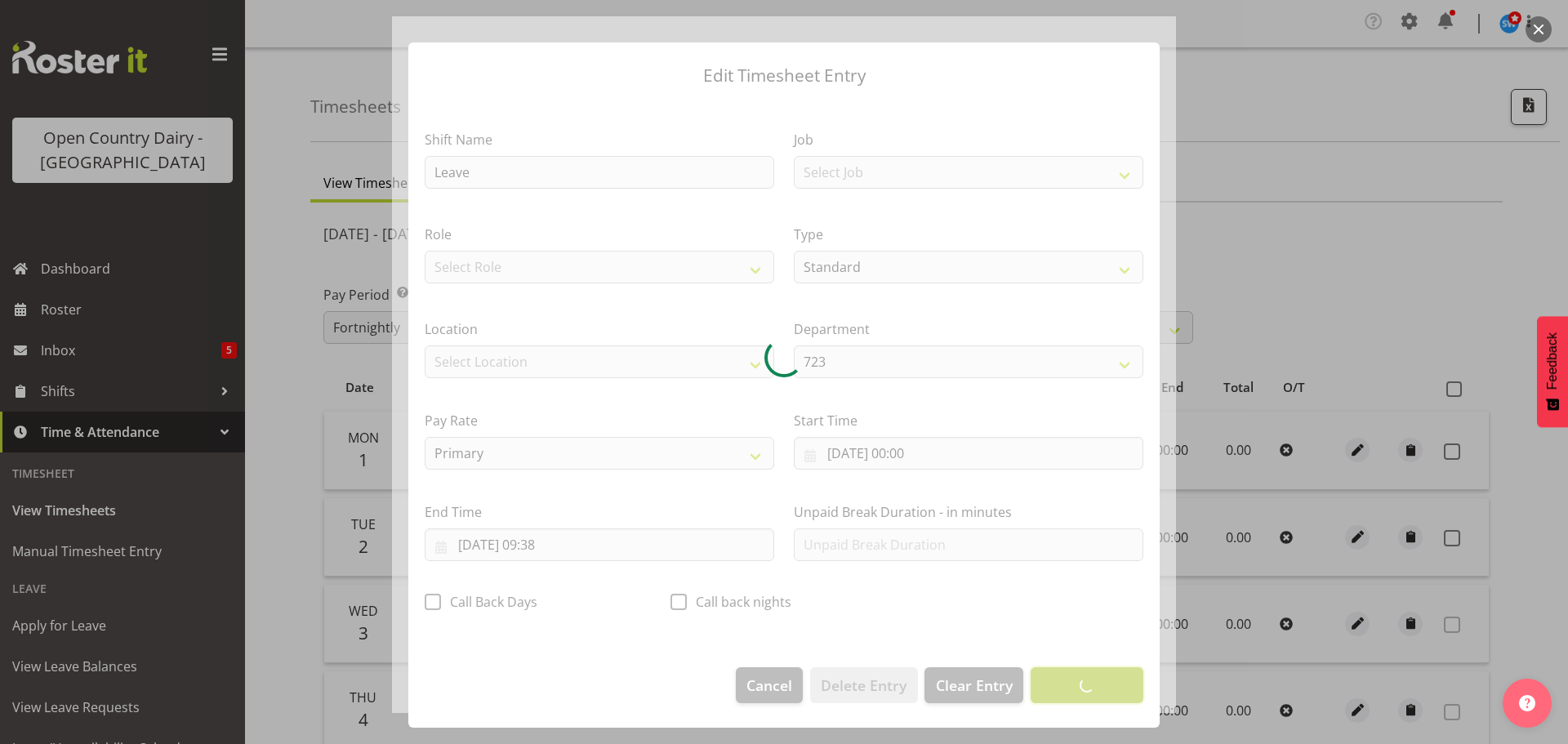
scroll to position [15, 0]
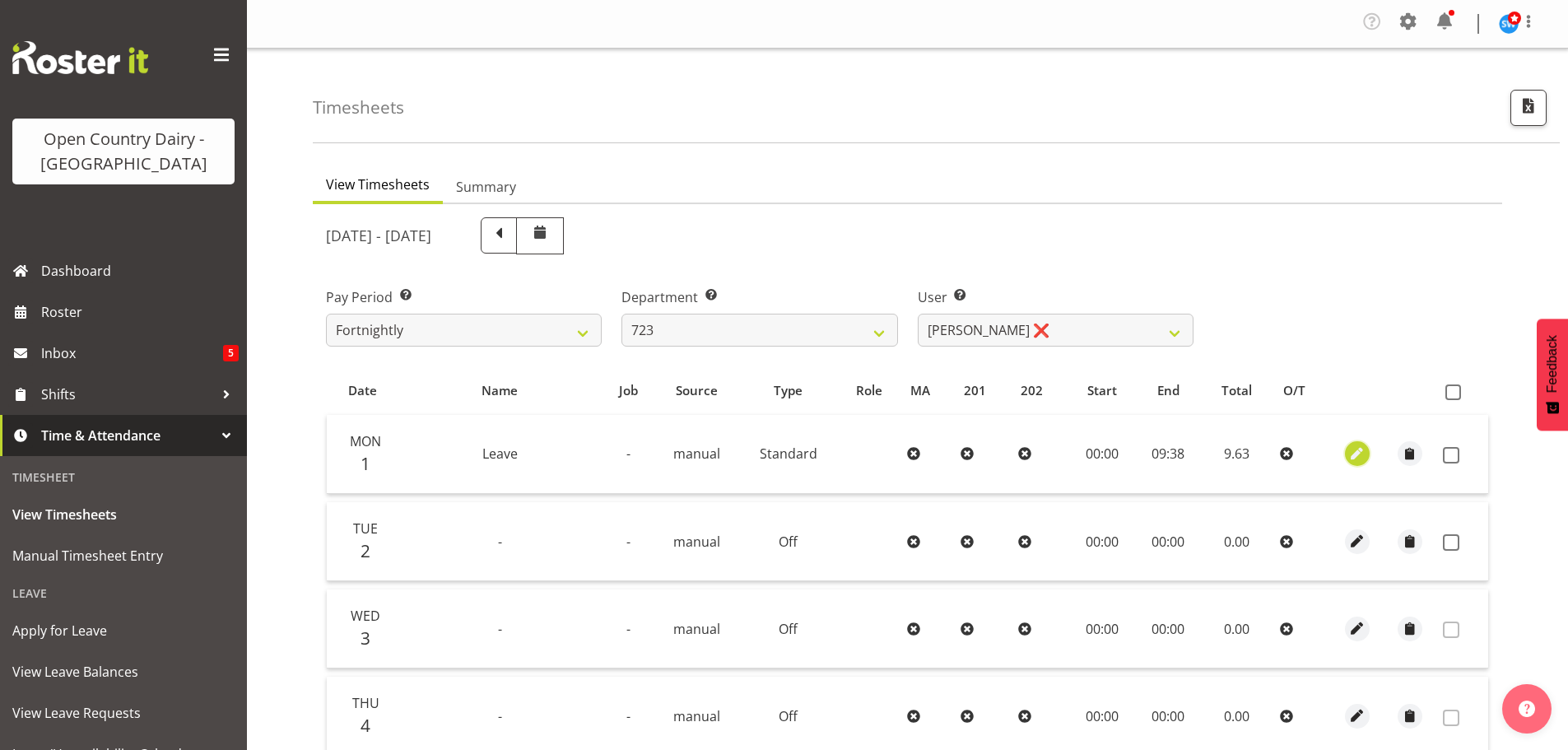
click at [1362, 453] on span "button" at bounding box center [1357, 454] width 19 height 19
select select "Standard"
select select "8"
select select "2025"
select select "9"
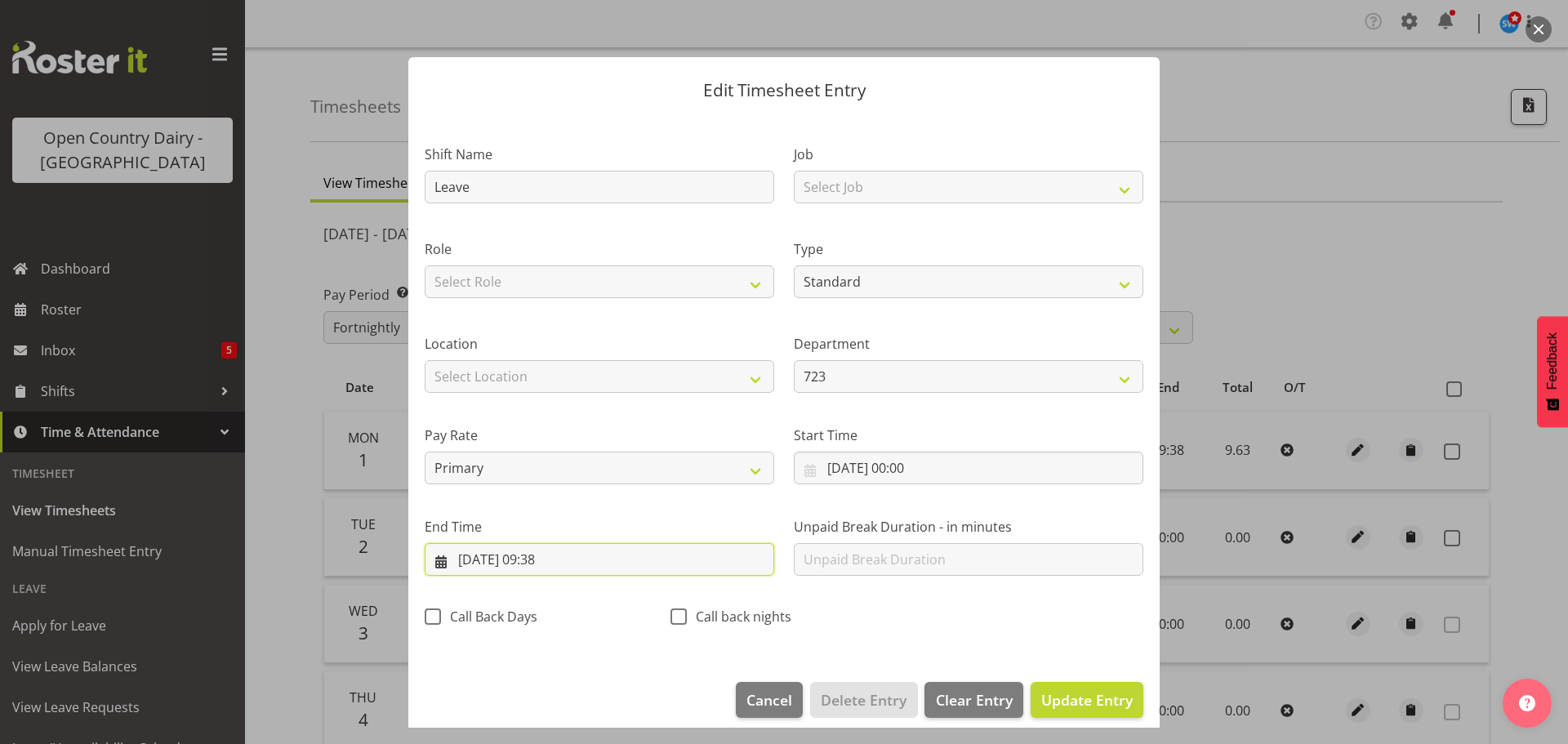
click at [561, 553] on input "01/09/2025, 09:38" at bounding box center [599, 559] width 349 height 32
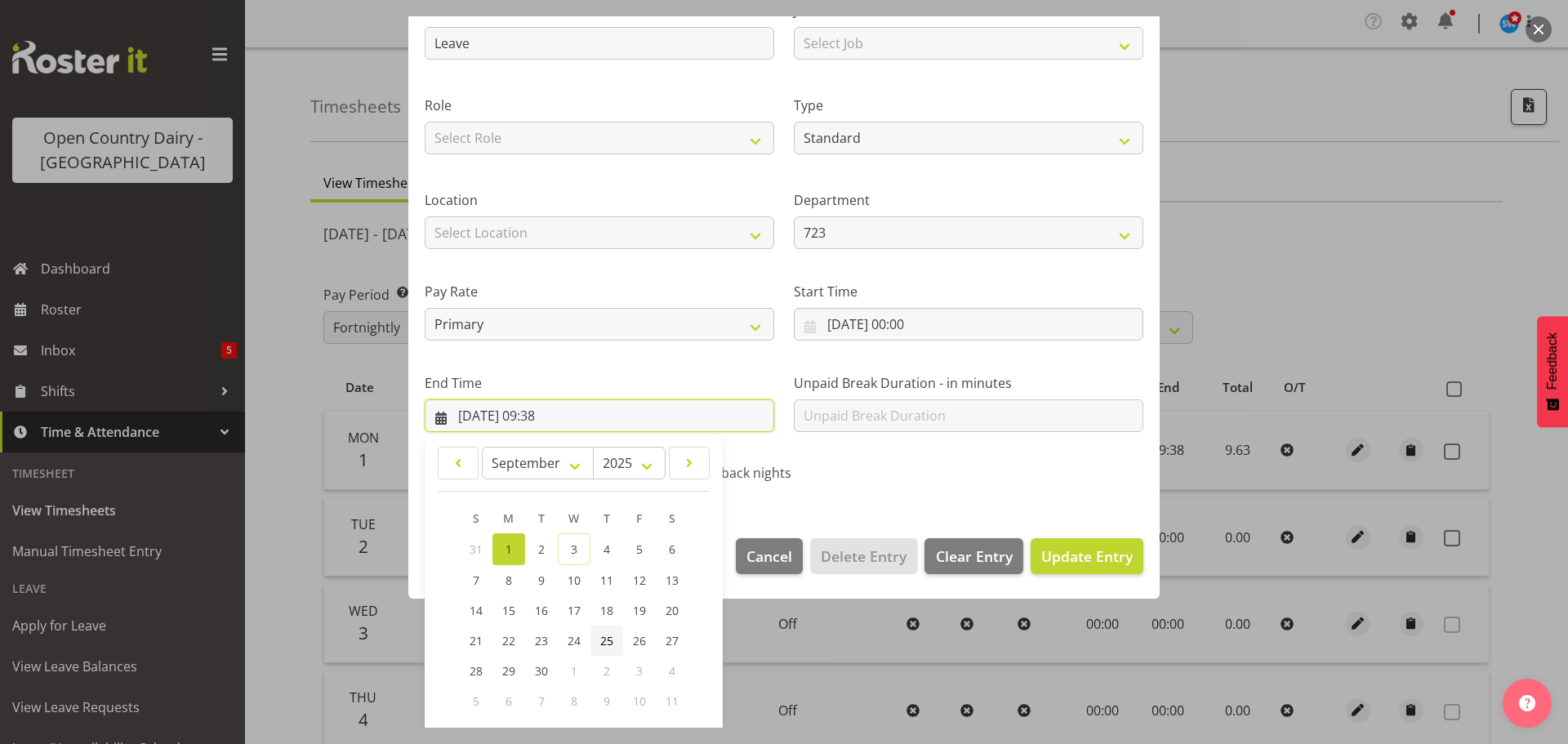
scroll to position [221, 0]
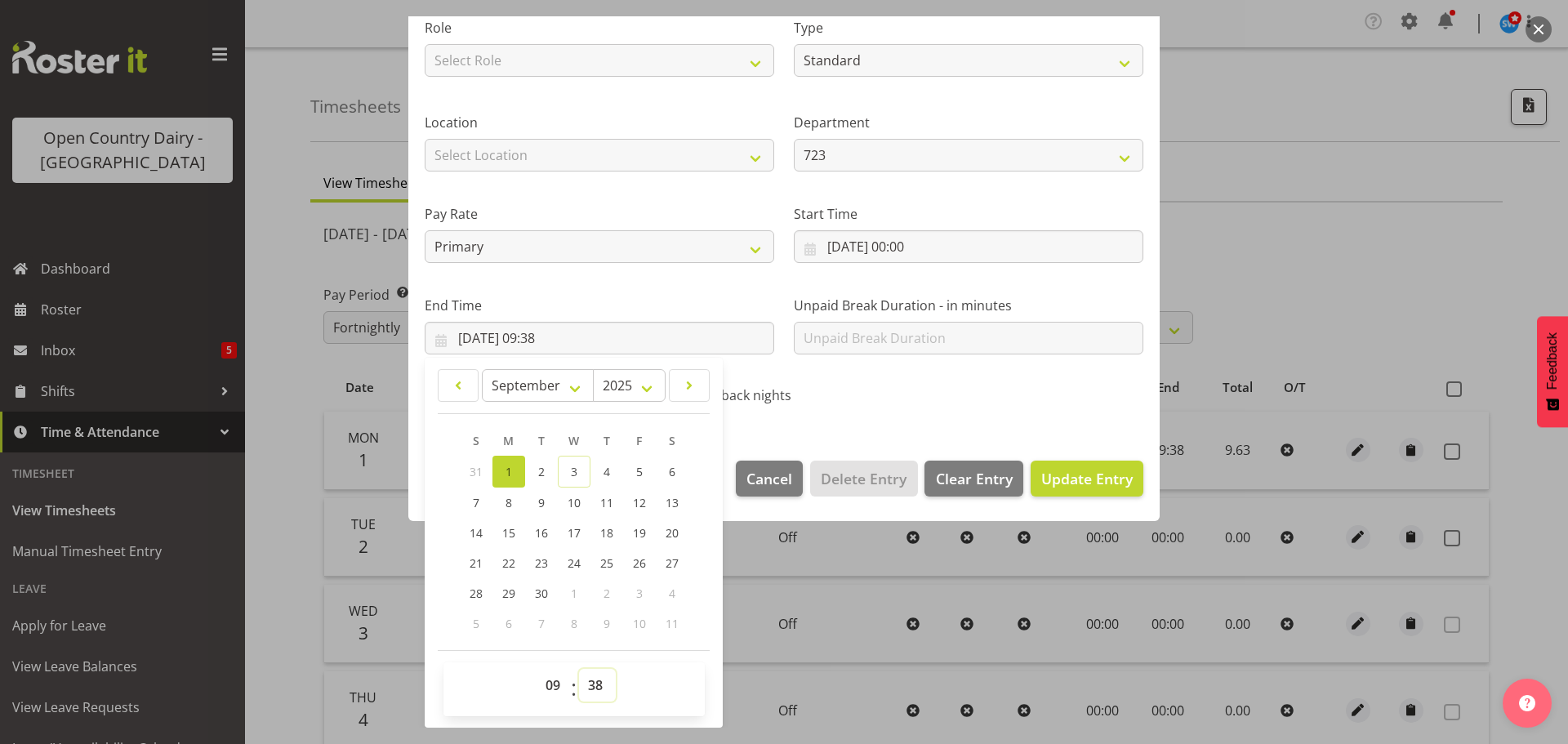
click at [593, 679] on select "00 01 02 03 04 05 06 07 08 09 10 11 12 13 14 15 16 17 18 19 20 21 22 23 24 25 2…" at bounding box center [597, 684] width 36 height 32
select select "37"
click at [579, 669] on select "00 01 02 03 04 05 06 07 08 09 10 11 12 13 14 15 16 17 18 19 20 21 22 23 24 25 2…" at bounding box center [597, 684] width 36 height 32
type input "01/09/2025, 09:37"
click at [1098, 484] on span "Update Entry" at bounding box center [1086, 479] width 92 height 20
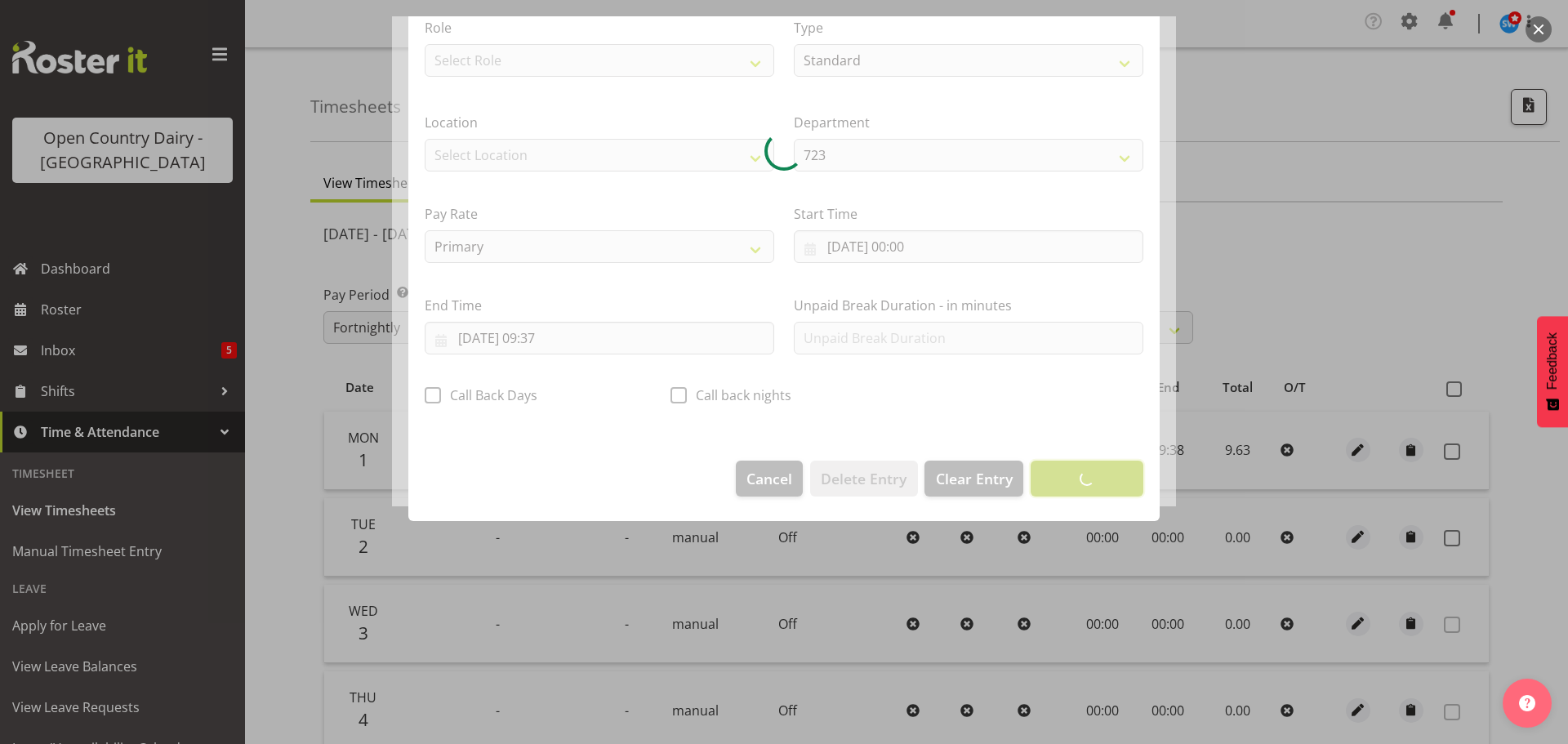
scroll to position [15, 0]
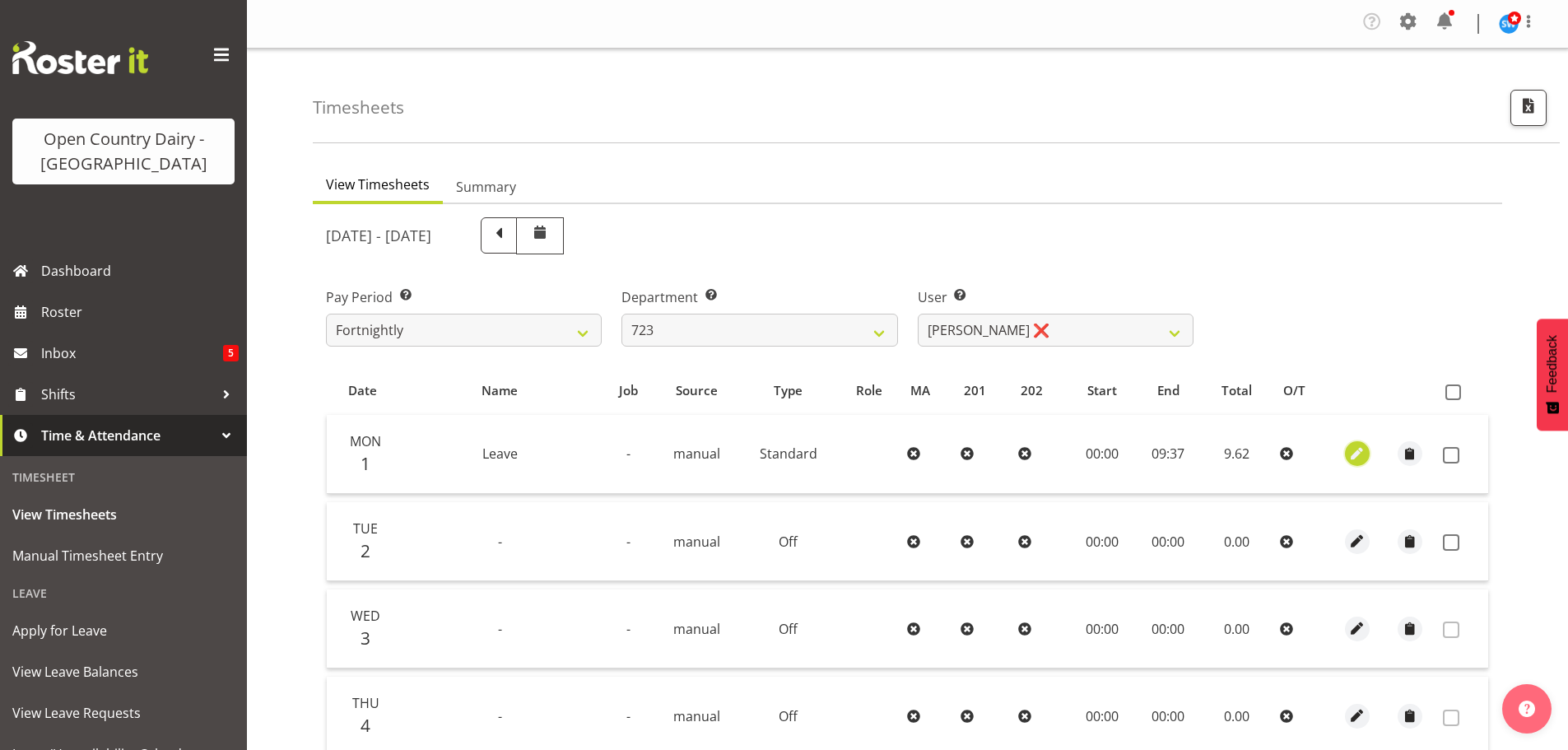
click at [1358, 452] on span "button" at bounding box center [1357, 454] width 19 height 19
select select "Standard"
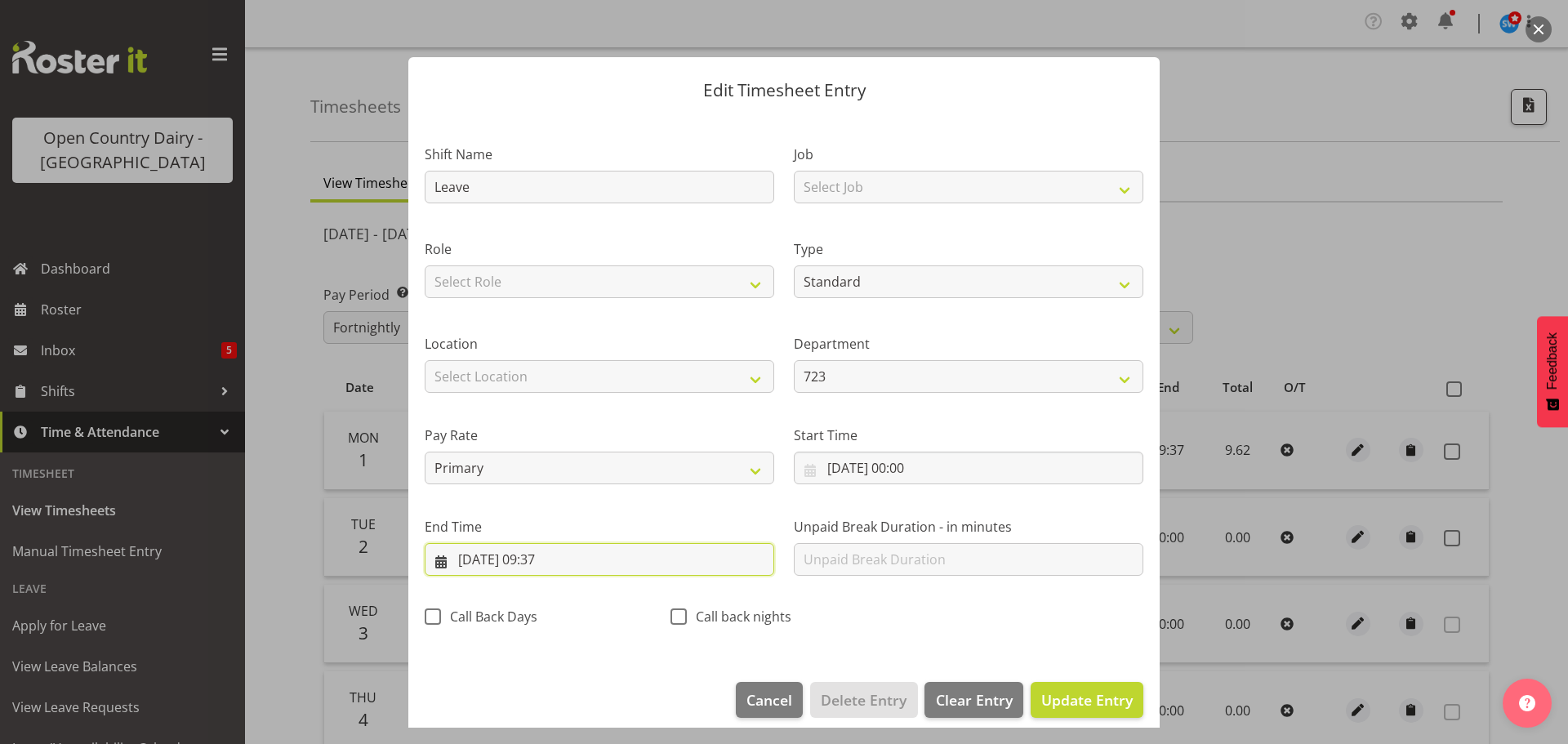
click at [556, 559] on input "01/09/2025, 09:37" at bounding box center [599, 559] width 349 height 32
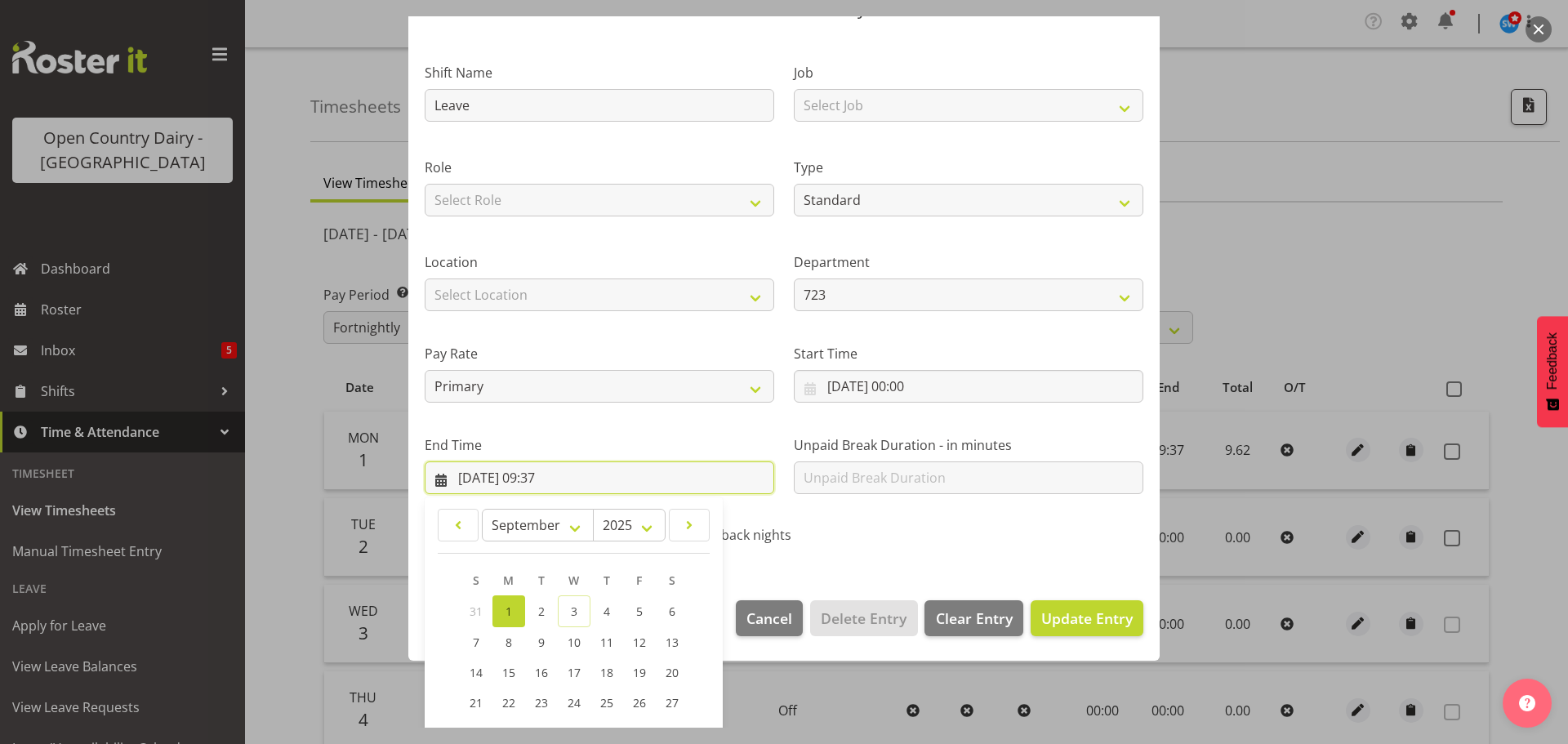
scroll to position [221, 0]
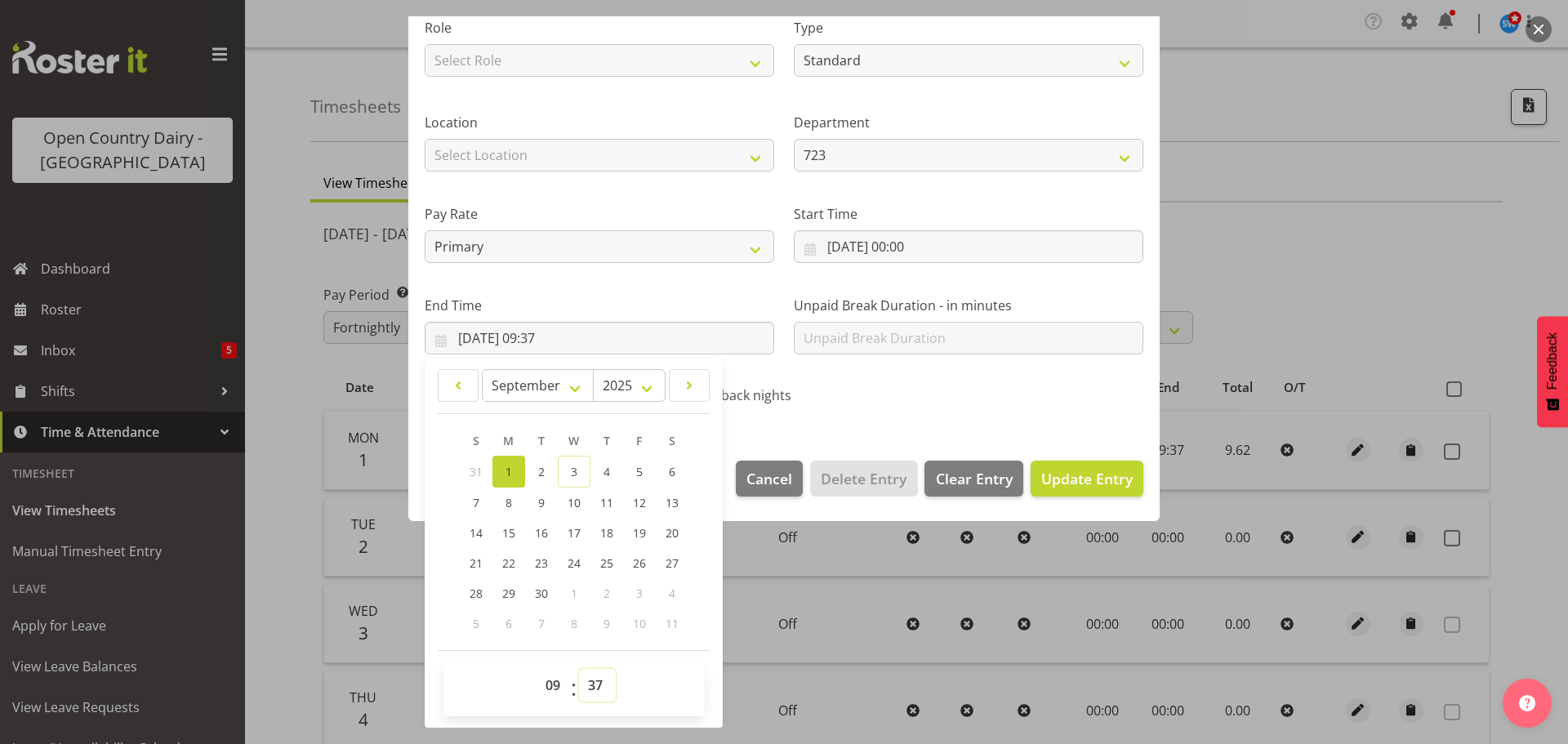
click at [597, 676] on select "00 01 02 03 04 05 06 07 08 09 10 11 12 13 14 15 16 17 18 19 20 21 22 23 24 25 2…" at bounding box center [597, 684] width 36 height 32
select select "36"
click at [579, 669] on select "00 01 02 03 04 05 06 07 08 09 10 11 12 13 14 15 16 17 18 19 20 21 22 23 24 25 2…" at bounding box center [597, 684] width 36 height 32
type input "01/09/2025, 09:36"
click at [1041, 471] on span "Update Entry" at bounding box center [1086, 479] width 92 height 20
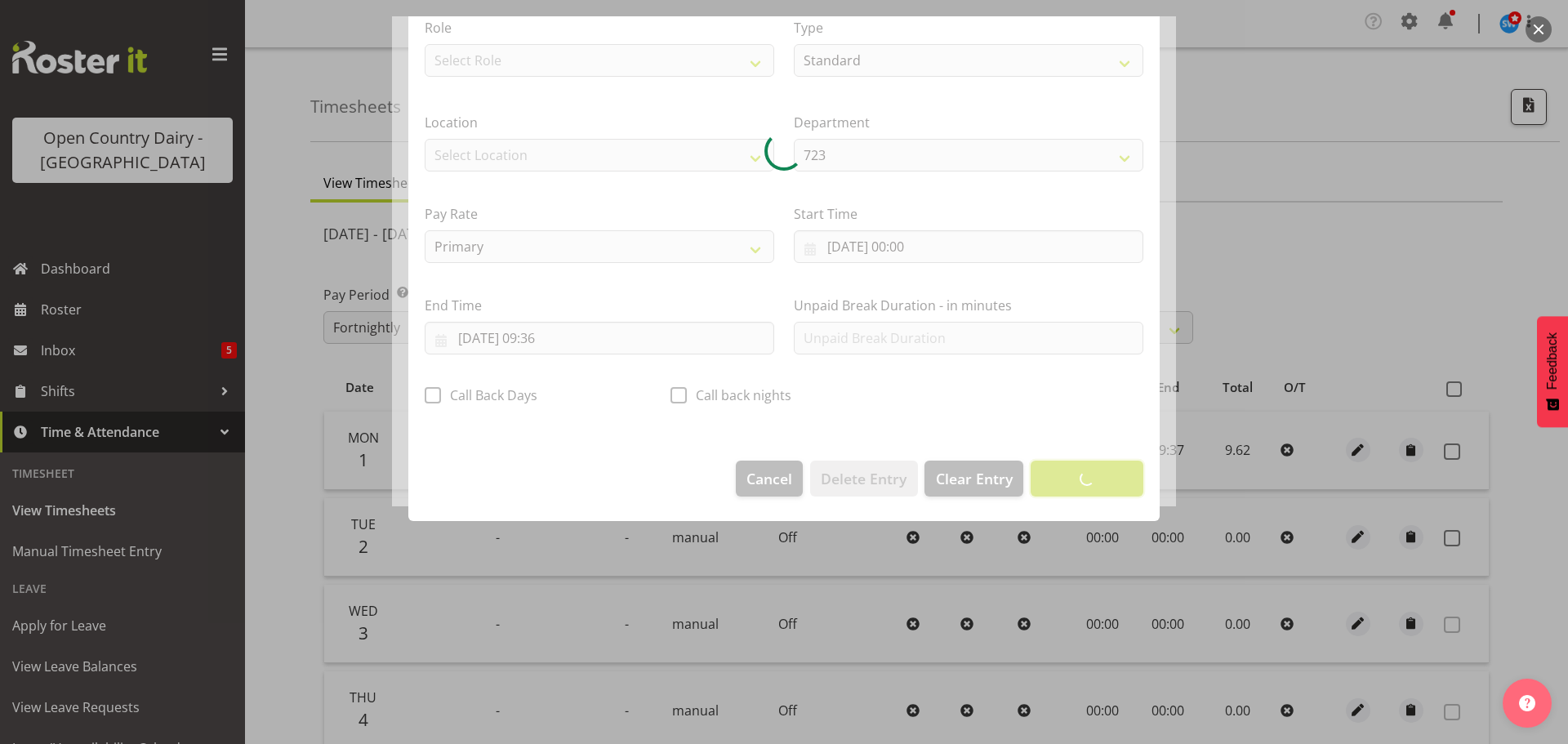
scroll to position [15, 0]
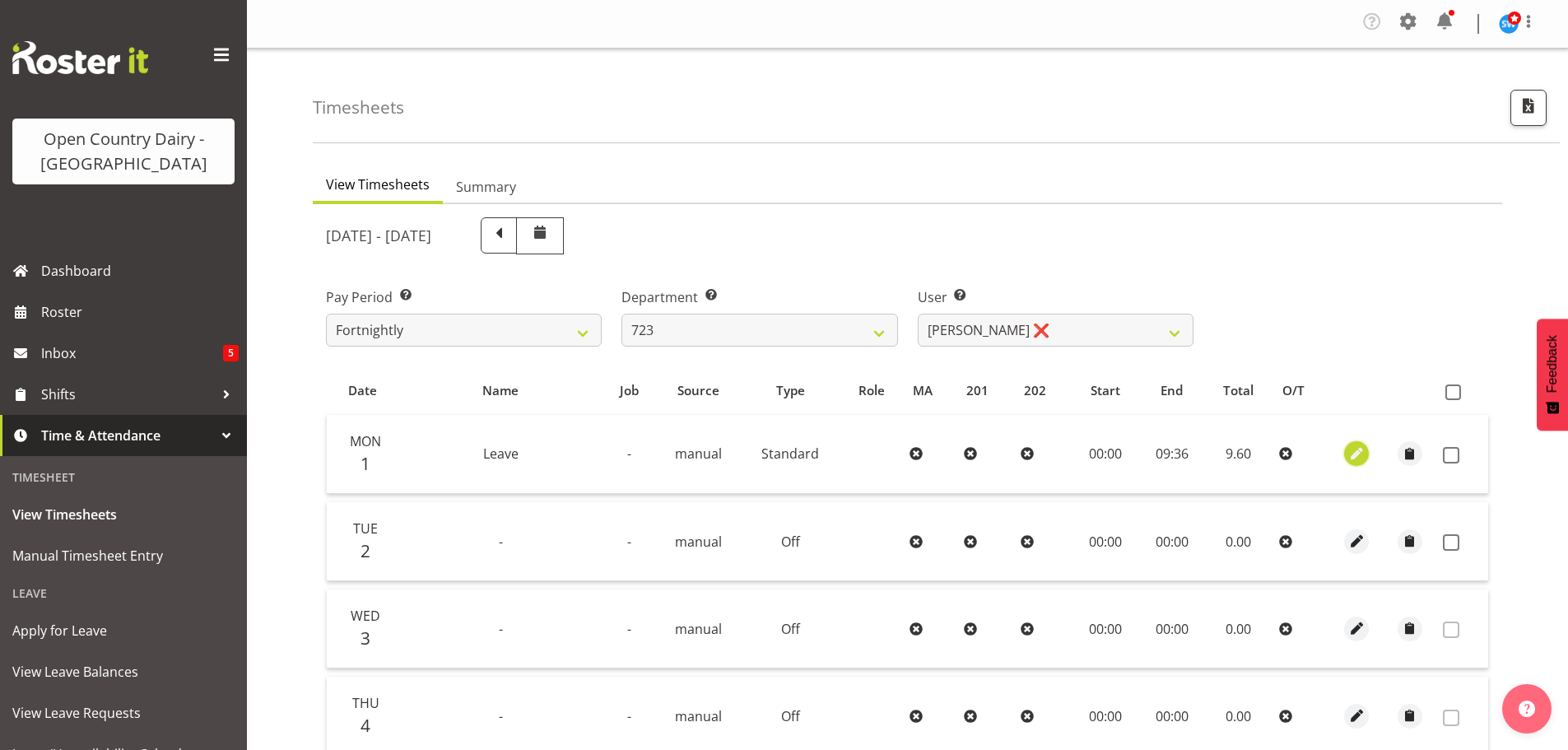
click at [1359, 458] on span "button" at bounding box center [1357, 454] width 19 height 19
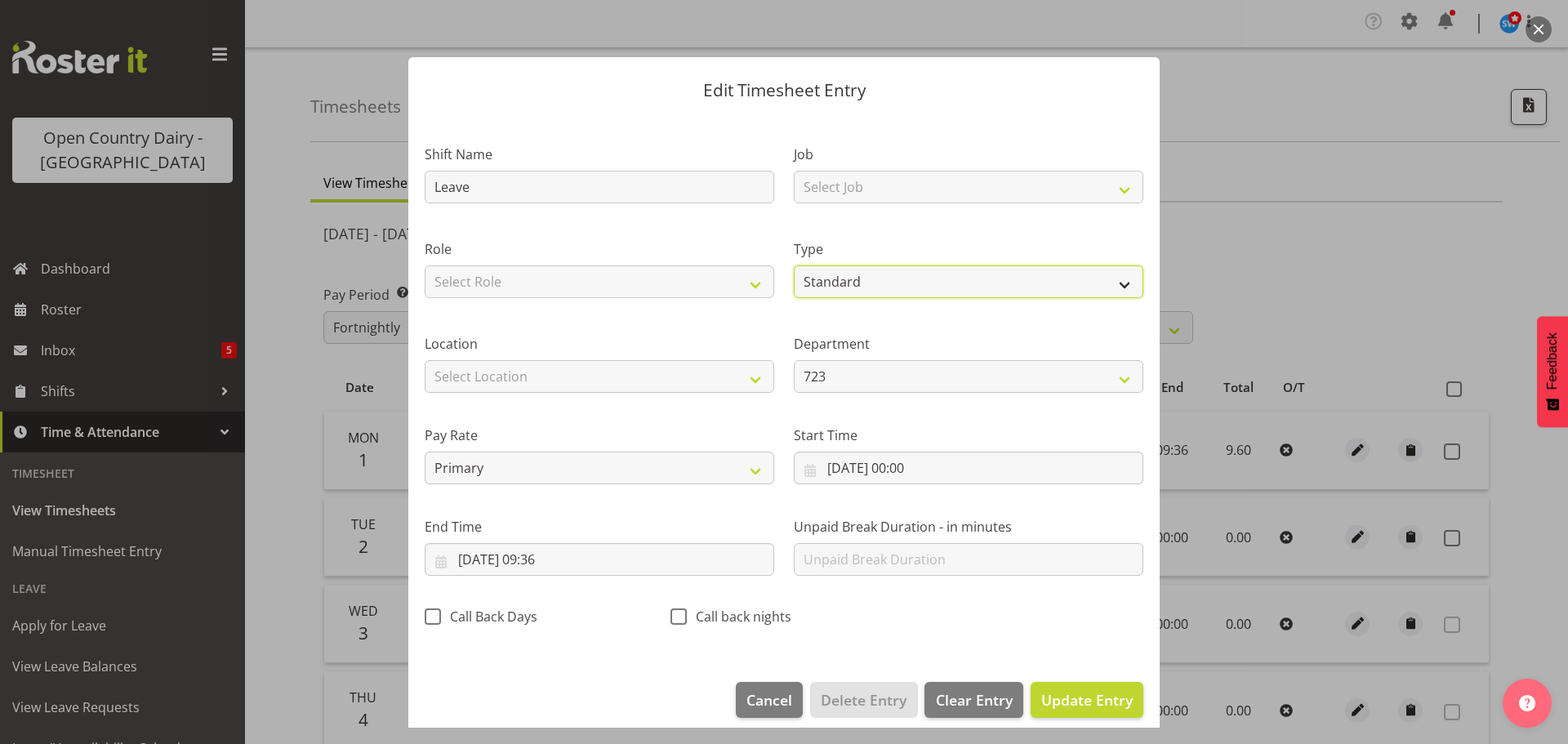
click at [915, 283] on select "Off Standard Public Holiday Public Holiday (Worked) Day In Lieu Annual Leave Si…" at bounding box center [968, 281] width 349 height 32
select select "Sick"
click at [794, 266] on select "Off Standard Public Holiday Public Holiday (Worked) Day In Lieu Annual Leave Si…" at bounding box center [968, 281] width 349 height 32
click at [1046, 703] on span "Update Entry" at bounding box center [1086, 700] width 92 height 20
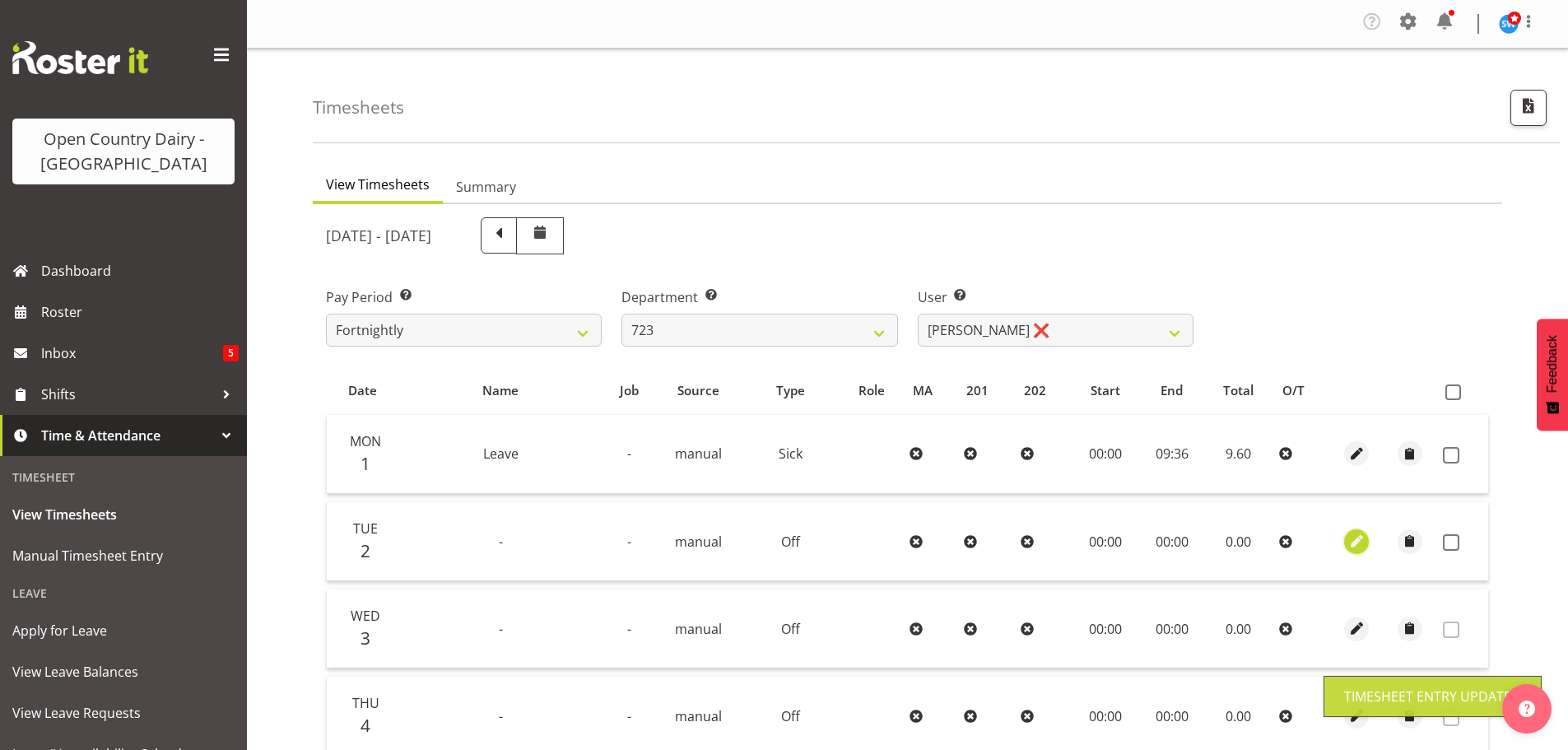
click at [1356, 539] on span "button" at bounding box center [1357, 541] width 19 height 19
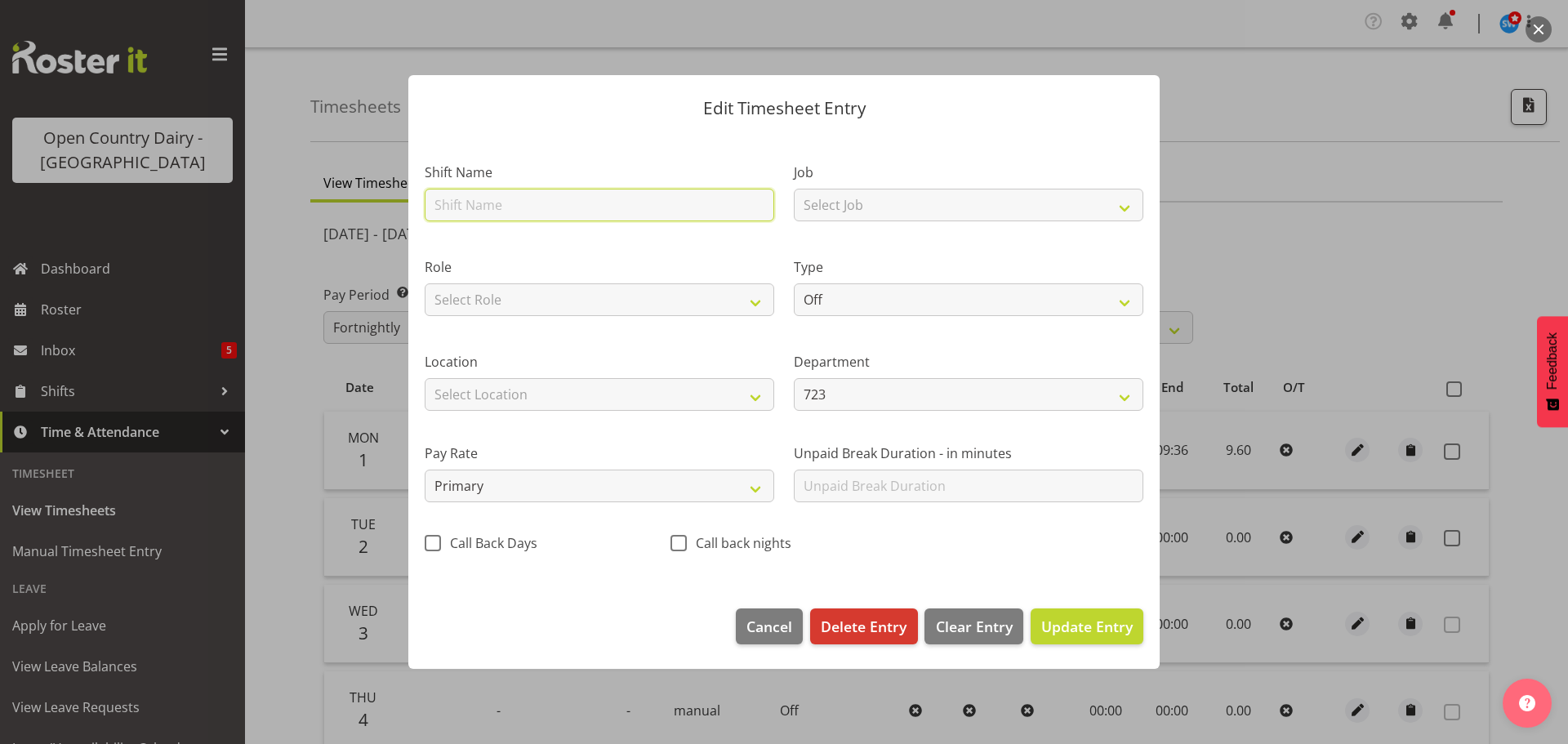
click at [511, 199] on input "text" at bounding box center [599, 204] width 349 height 32
type input "723 Horotiu Nightshift"
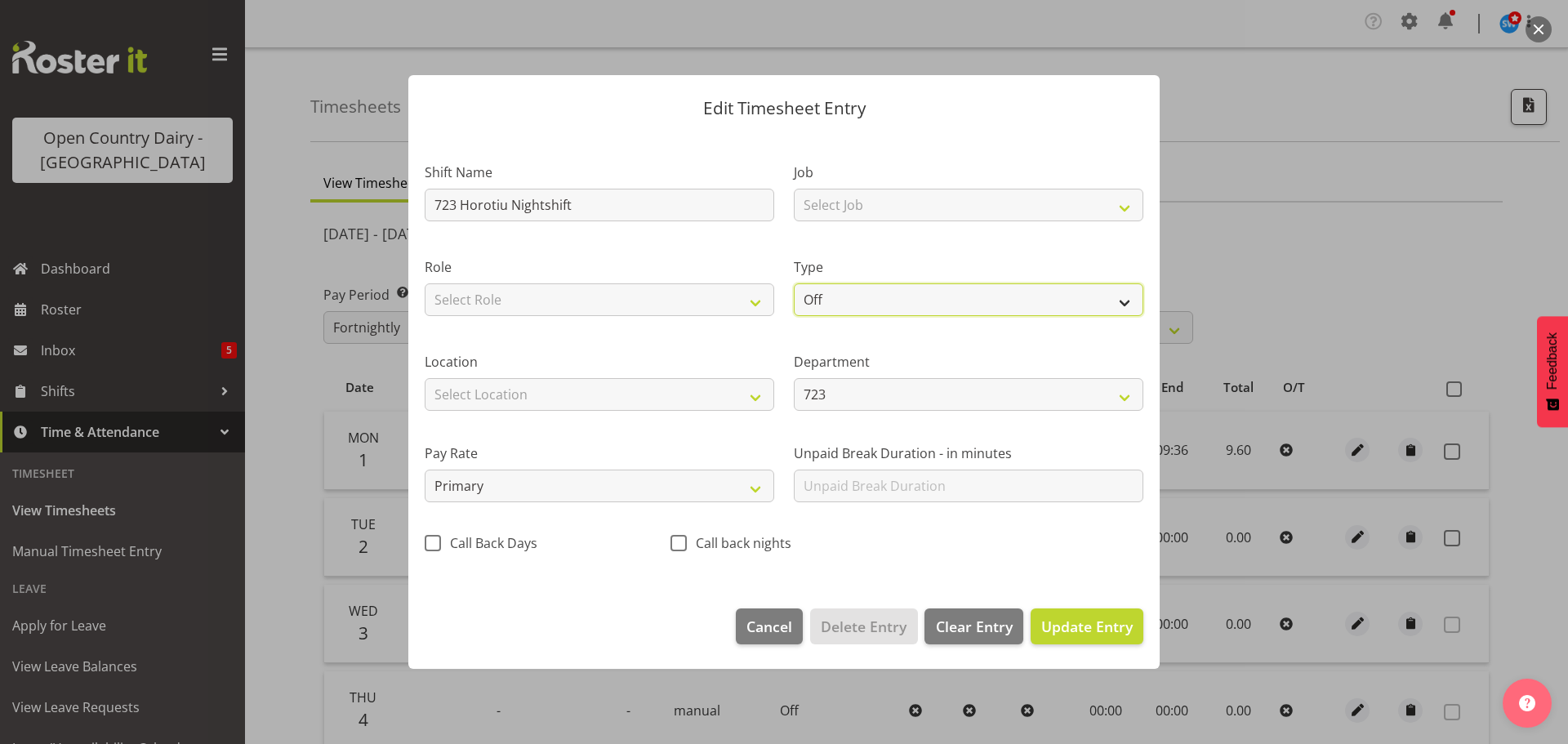
click at [887, 290] on select "Off Standard Public Holiday Public Holiday (Worked) Day In Lieu Annual Leave Si…" at bounding box center [968, 299] width 349 height 32
select select "Standard"
click at [794, 283] on select "Off Standard Public Holiday Public Holiday (Worked) Day In Lieu Annual Leave Si…" at bounding box center [968, 299] width 349 height 32
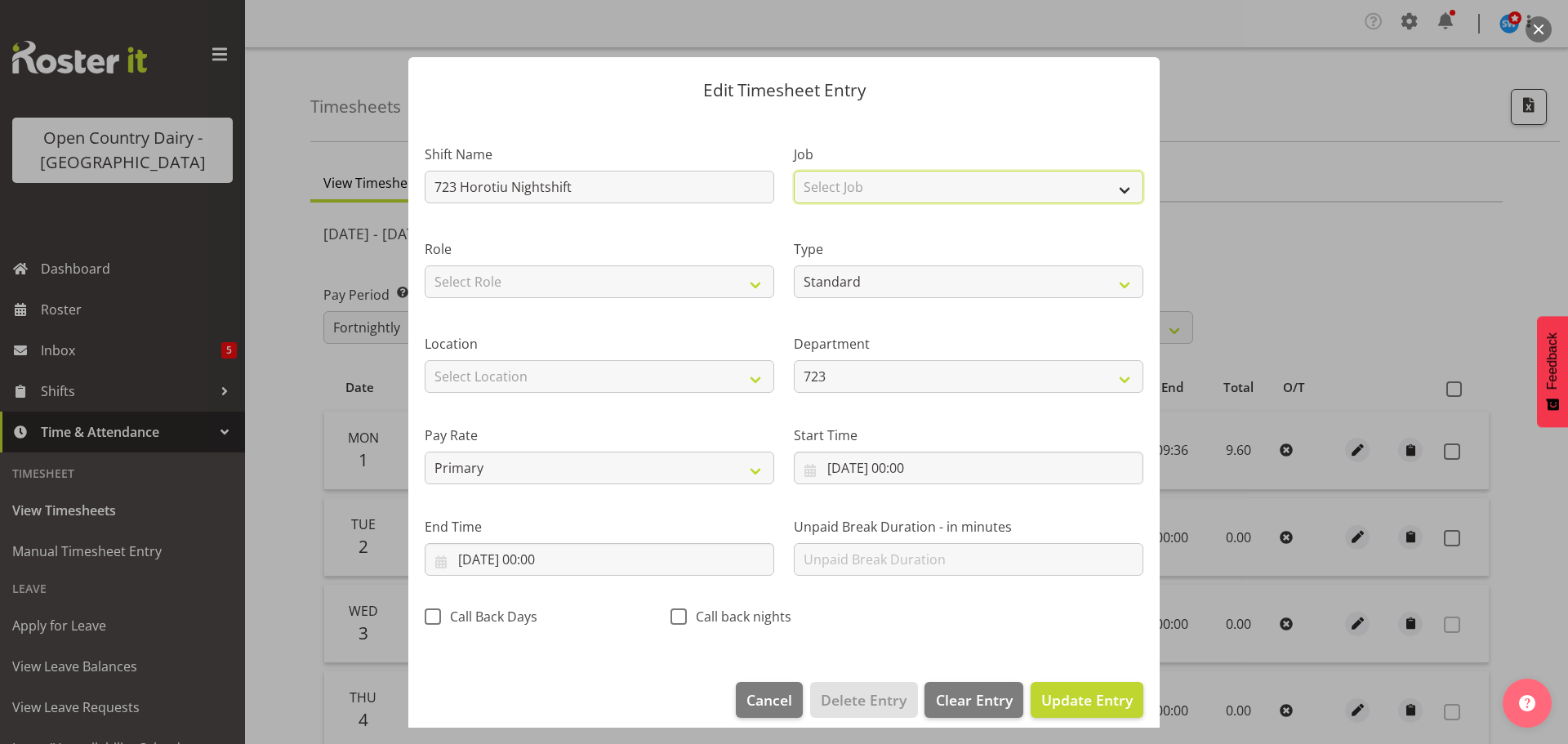
click at [870, 185] on select "Select Job Driver Driver supervisor Support" at bounding box center [968, 186] width 349 height 32
select select "9052"
click at [794, 170] on select "Select Job Driver Driver supervisor Support" at bounding box center [968, 186] width 349 height 32
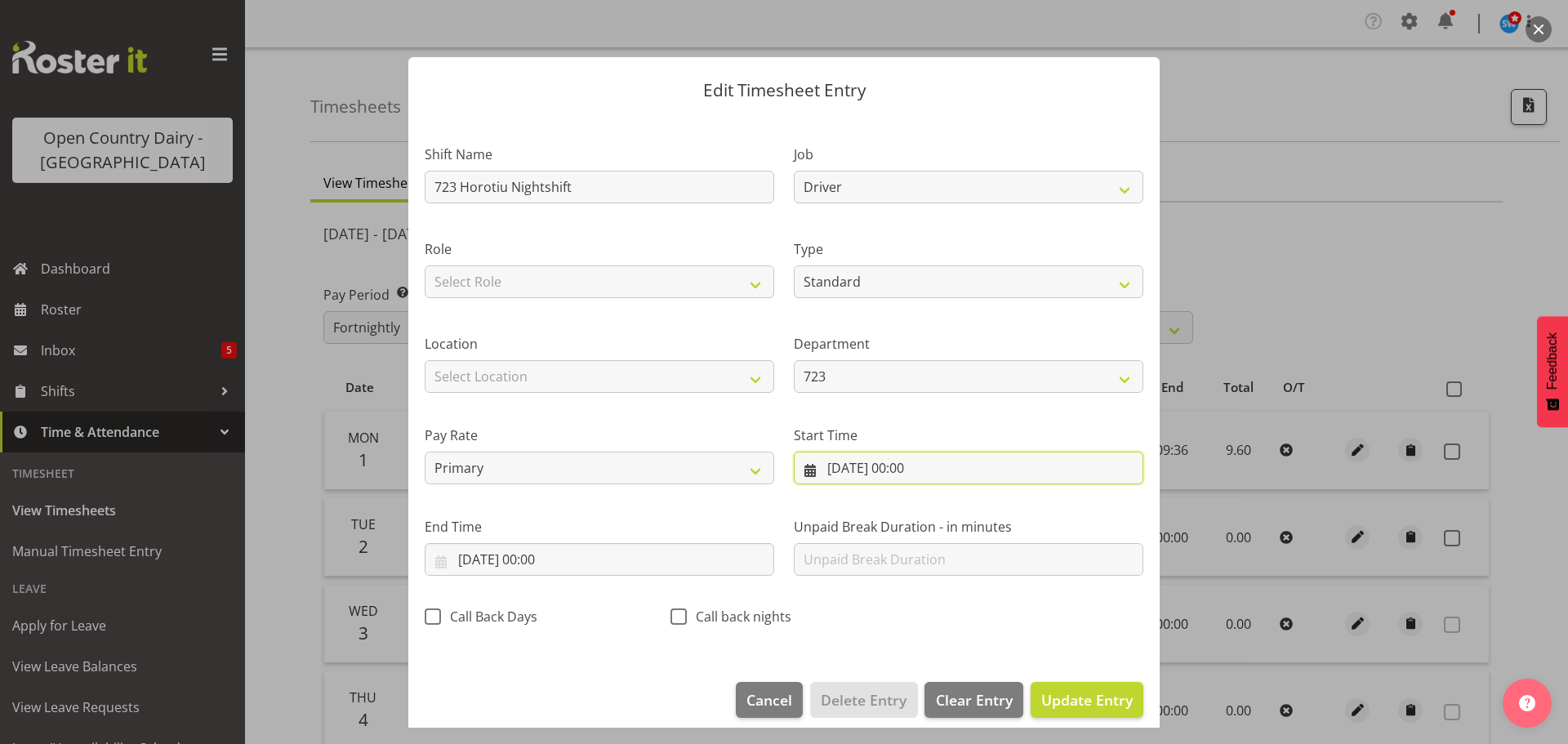
click at [911, 467] on input "02/09/2025, 00:00" at bounding box center [968, 468] width 349 height 32
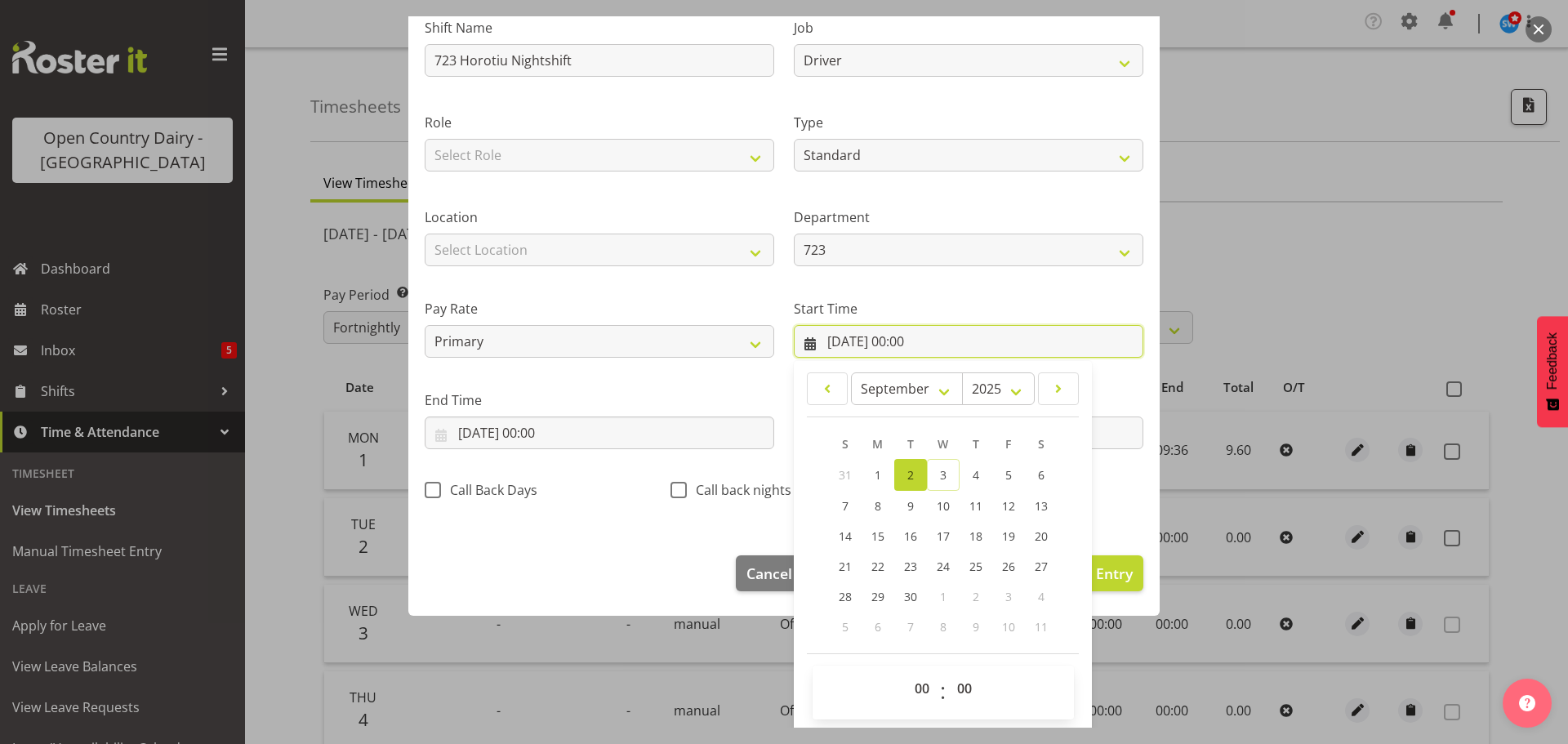
scroll to position [130, 0]
click at [912, 684] on select "00 01 02 03 04 05 06 07 08 09 10 11 12 13 14 15 16 17 18 19 20 21 22 23" at bounding box center [924, 684] width 36 height 32
select select "16"
click at [906, 669] on select "00 01 02 03 04 05 06 07 08 09 10 11 12 13 14 15 16 17 18 19 20 21 22 23" at bounding box center [924, 684] width 36 height 32
type input "02/09/2025, 16:00"
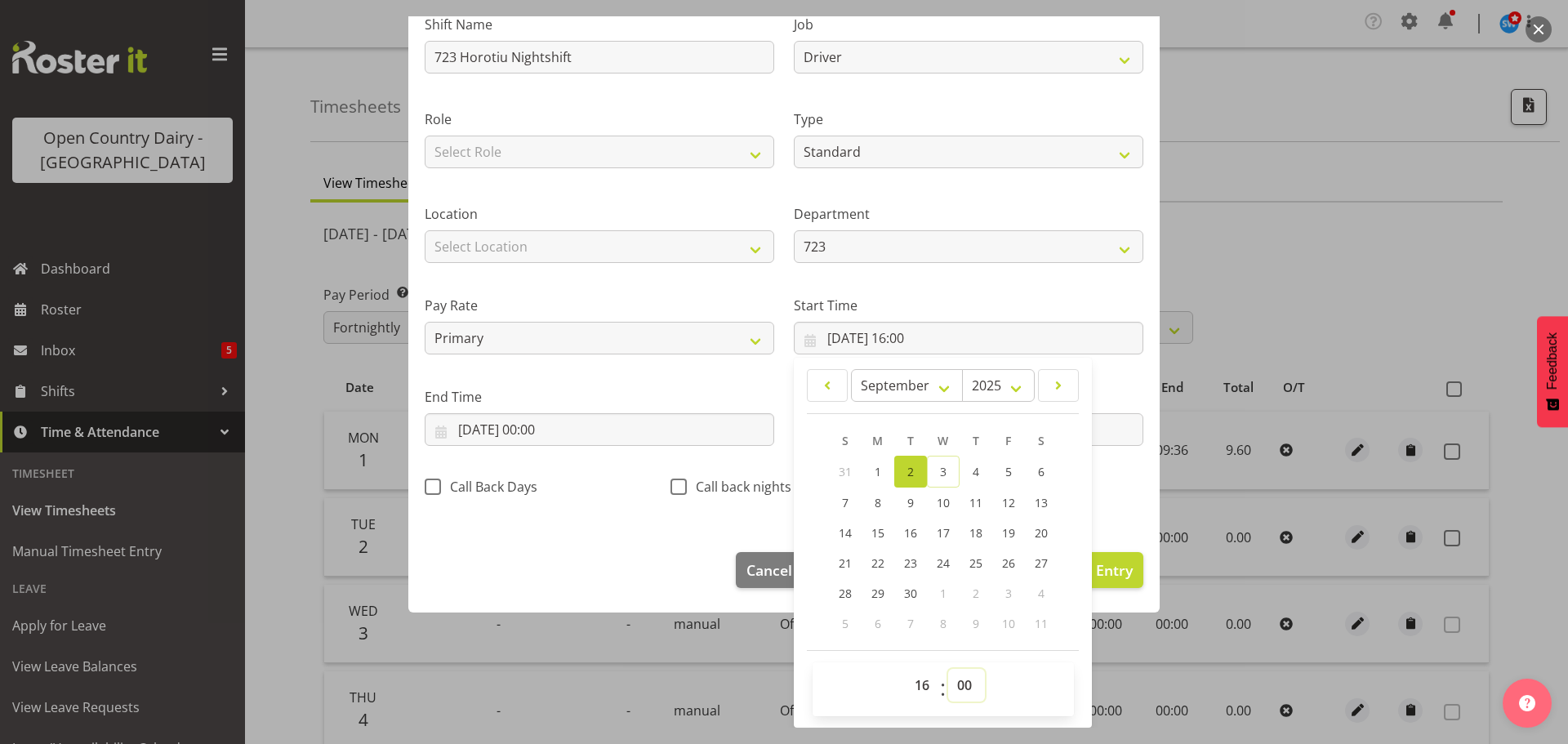
click at [957, 684] on select "00 01 02 03 04 05 06 07 08 09 10 11 12 13 14 15 16 17 18 19 20 21 22 23 24 25 2…" at bounding box center [966, 684] width 36 height 32
select select "45"
click at [948, 669] on select "00 01 02 03 04 05 06 07 08 09 10 11 12 13 14 15 16 17 18 19 20 21 22 23 24 25 2…" at bounding box center [966, 684] width 36 height 32
type input "02/09/2025, 16:45"
click at [482, 427] on input "02/09/2025, 00:00" at bounding box center [599, 429] width 349 height 32
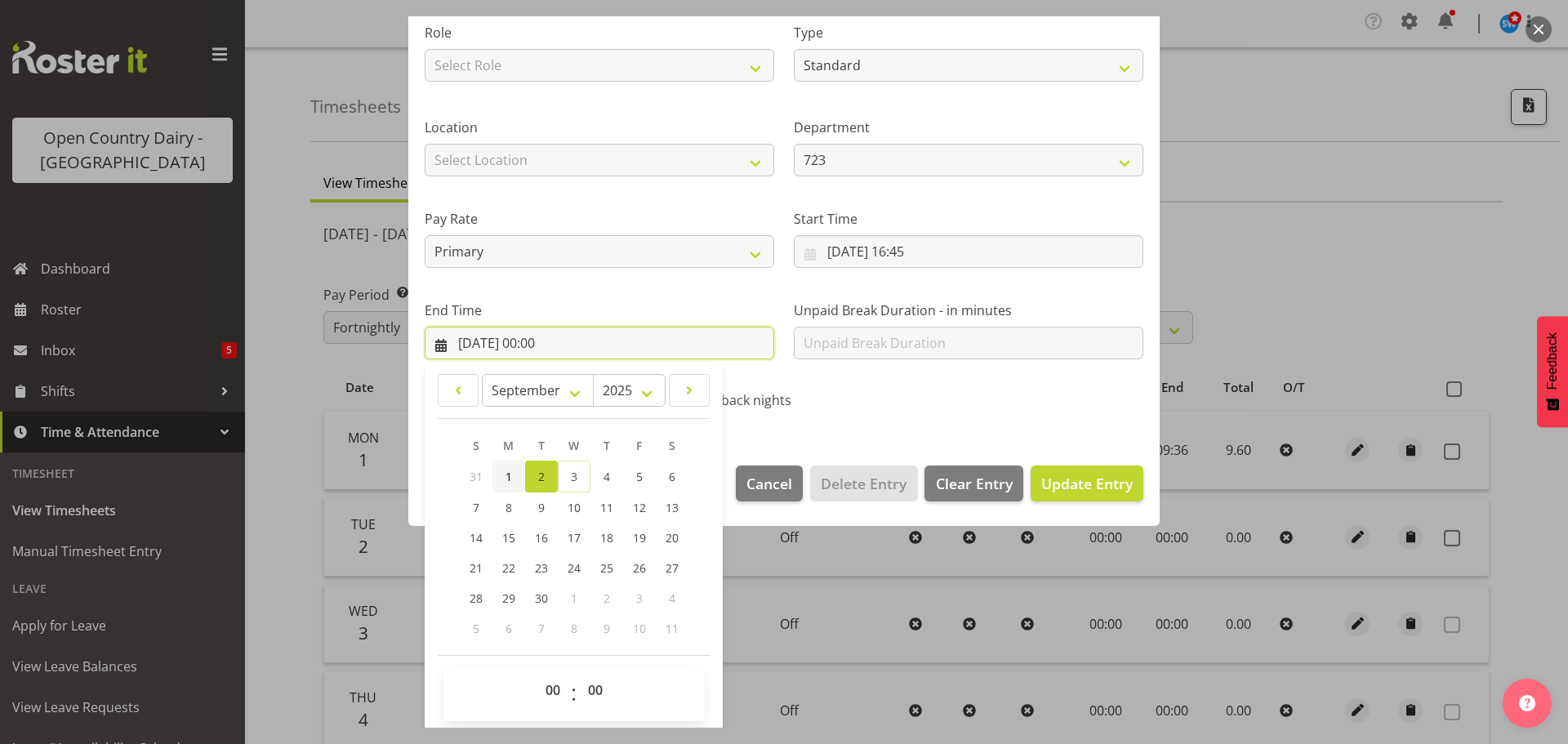
scroll to position [221, 0]
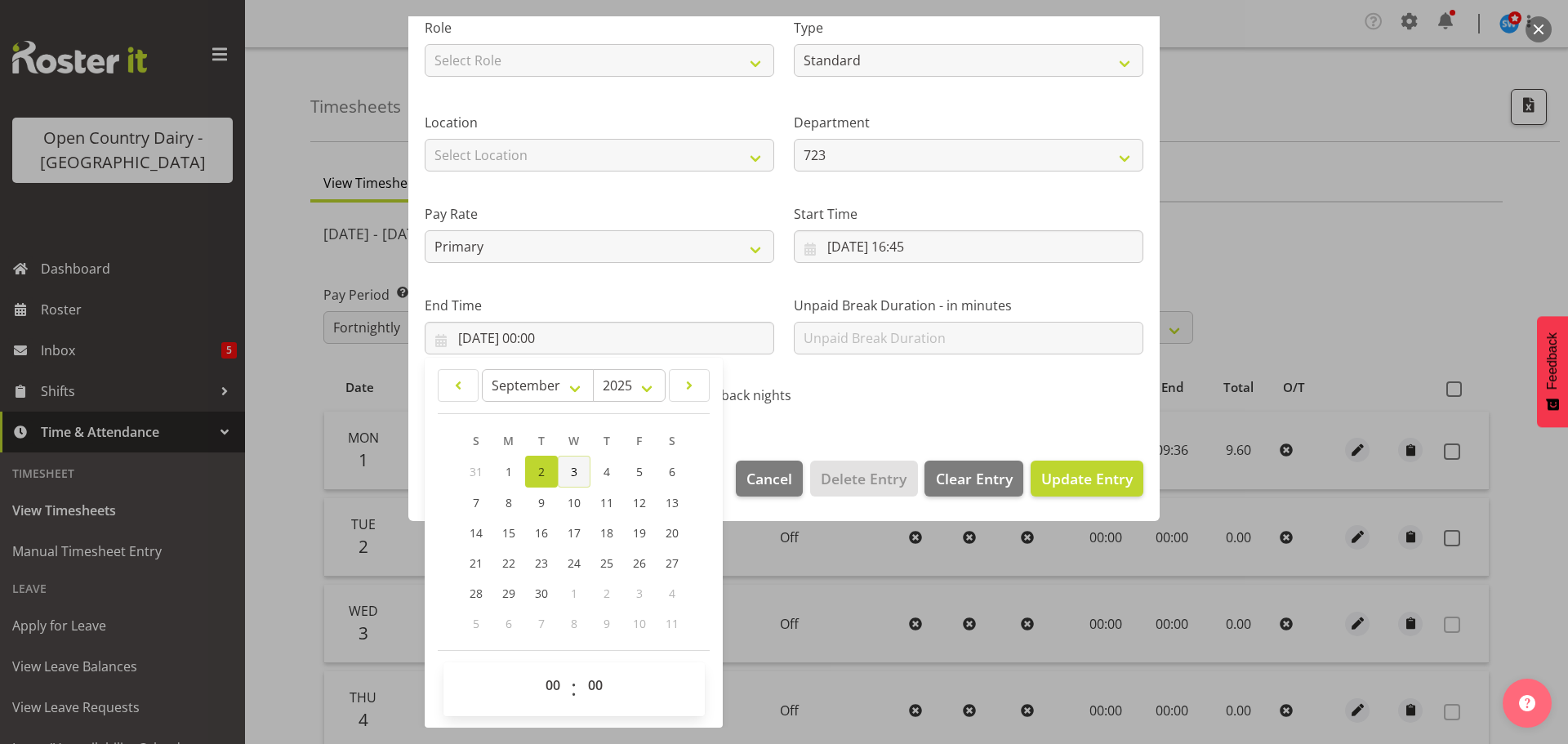
click at [572, 471] on span "3" at bounding box center [574, 472] width 7 height 16
type input "03/09/2025, 00:00"
click at [553, 684] on select "00 01 02 03 04 05 06 07 08 09 10 11 12 13 14 15 16 17 18 19 20 21 22 23" at bounding box center [554, 684] width 36 height 32
click at [536, 669] on select "00 01 02 03 04 05 06 07 08 09 10 11 12 13 14 15 16 17 18 19 20 21 22 23" at bounding box center [554, 684] width 36 height 32
click at [1076, 470] on span "Update Entry" at bounding box center [1086, 479] width 92 height 20
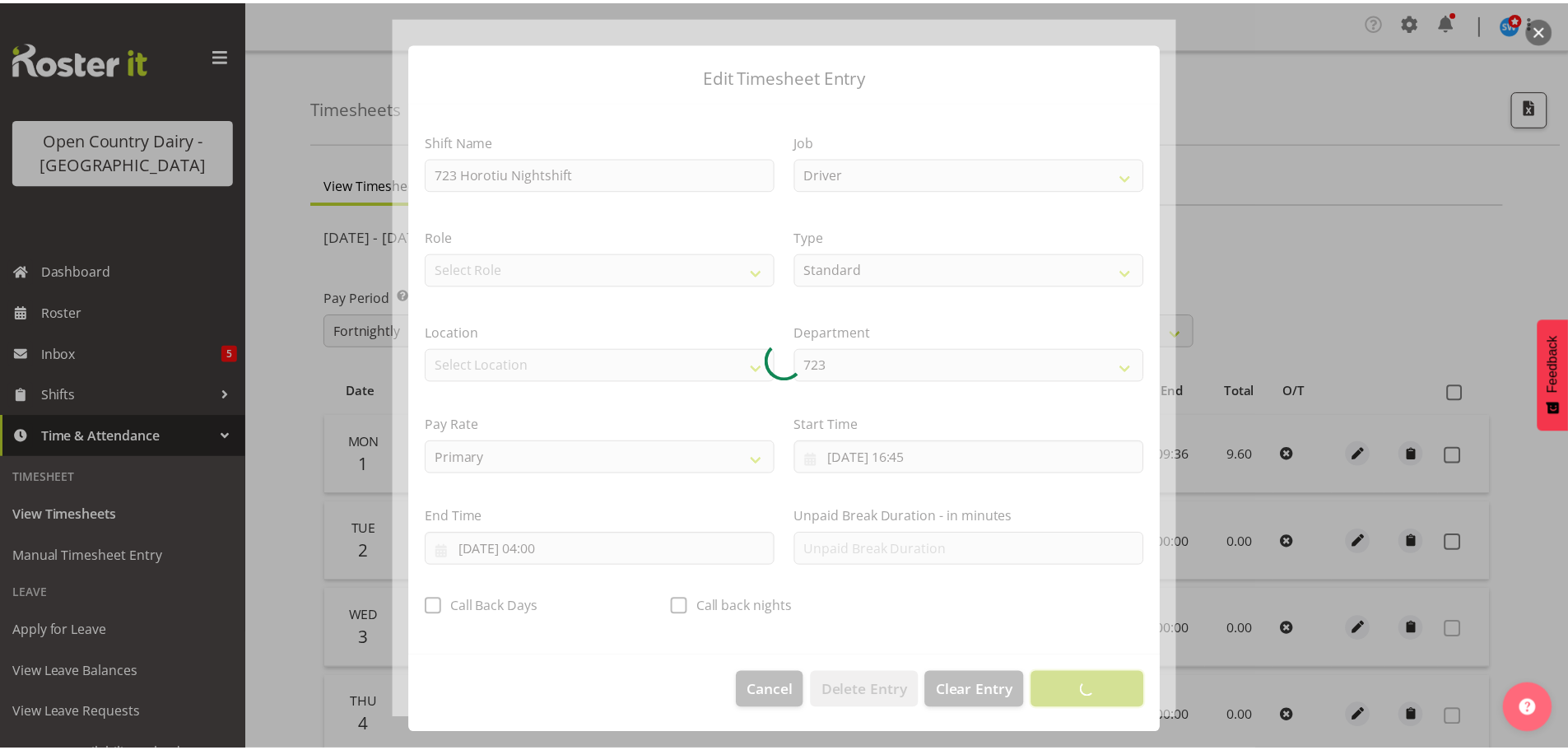
scroll to position [15, 0]
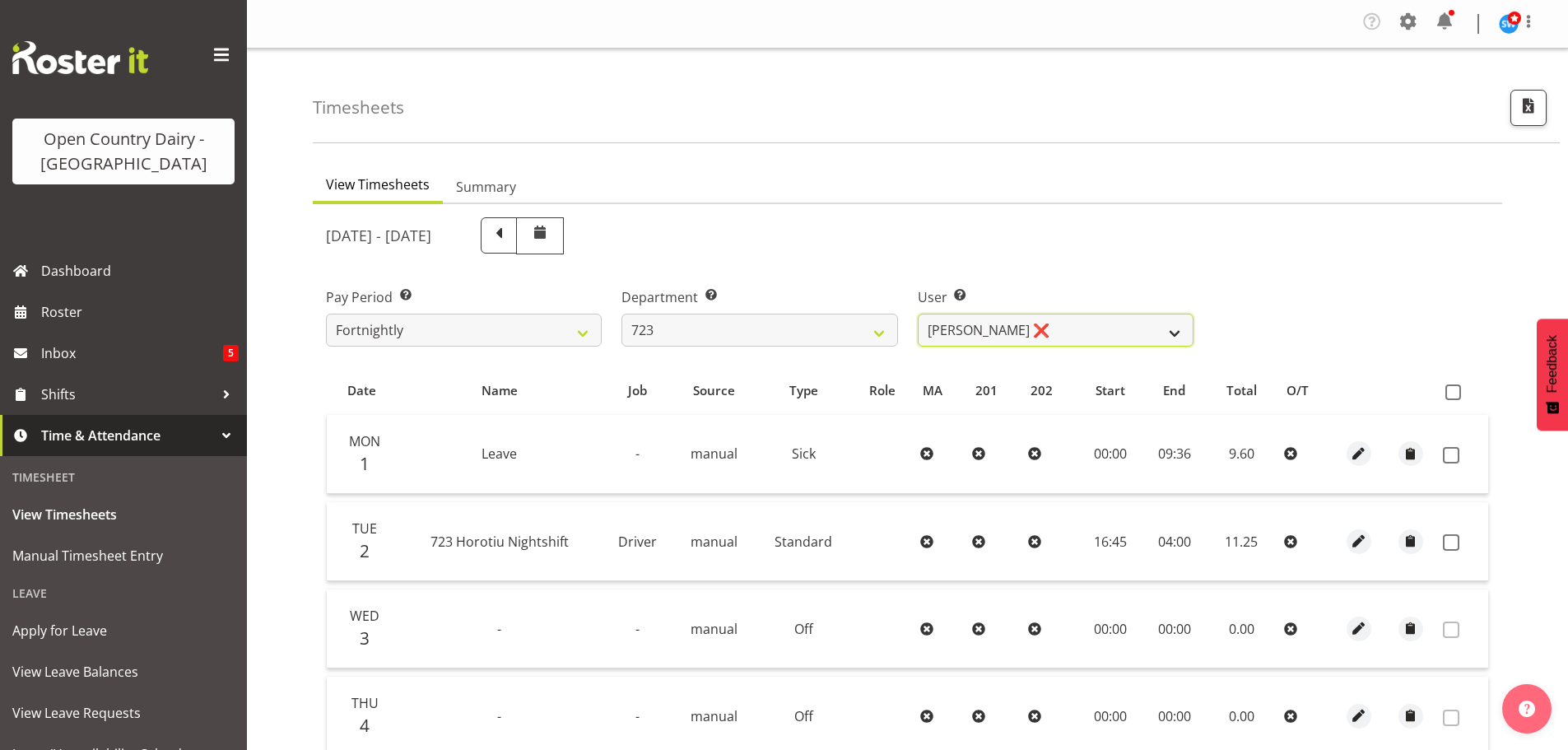
click at [1060, 326] on select "Daljeet Rai ❌ Manjinder Singh ❌ Prabhjot Singh ❌ Varninder Singh ❌" at bounding box center [1056, 330] width 276 height 33
click at [729, 332] on select "701 702 703 704 705 706 707 708 709 710 711 712 713 714 715 716 717 718 719 720" at bounding box center [759, 330] width 276 height 33
click at [621, 314] on select "701 702 703 704 705 706 707 708 709 710 711 712 713 714 715 716 717 718 719 720" at bounding box center [759, 330] width 276 height 33
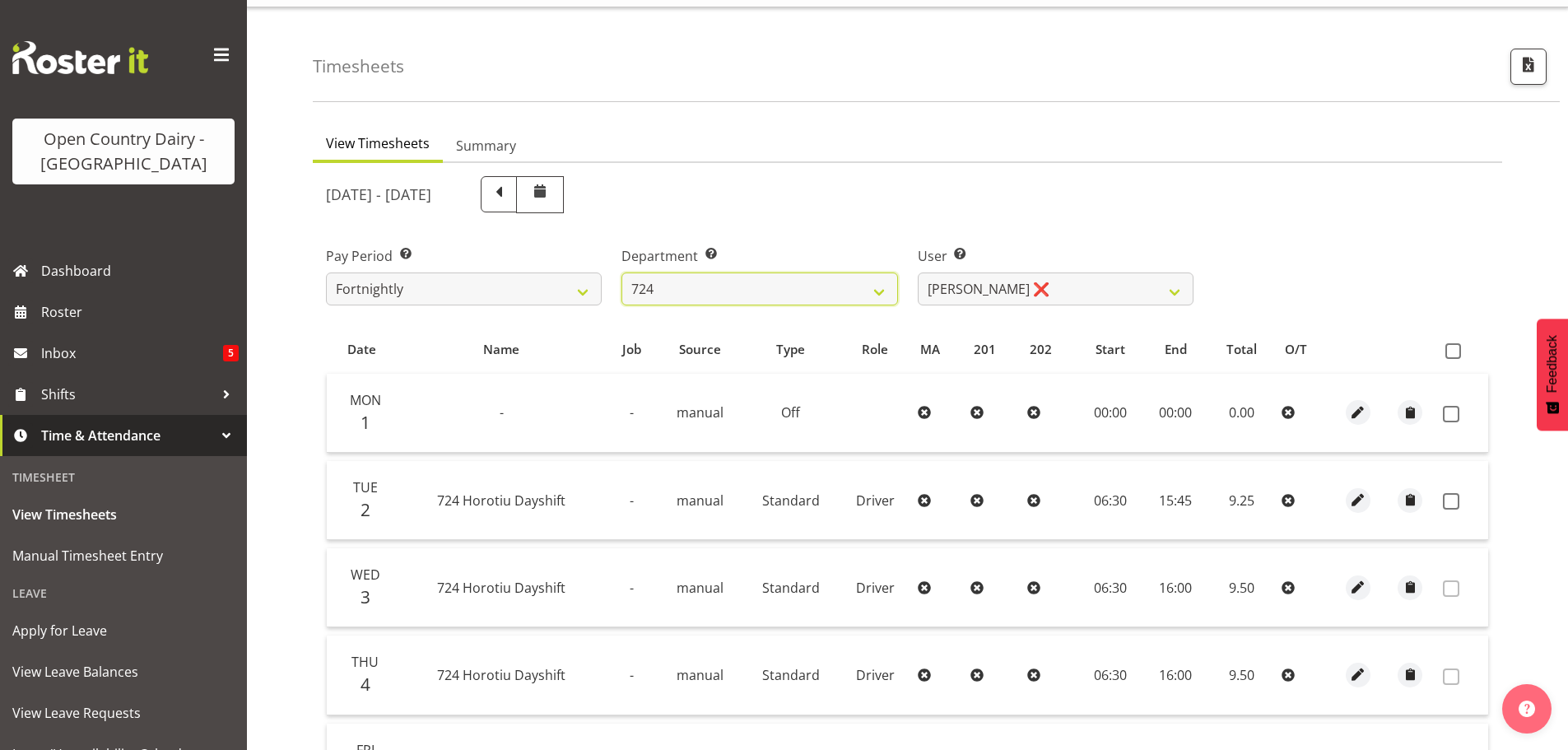
scroll to position [83, 0]
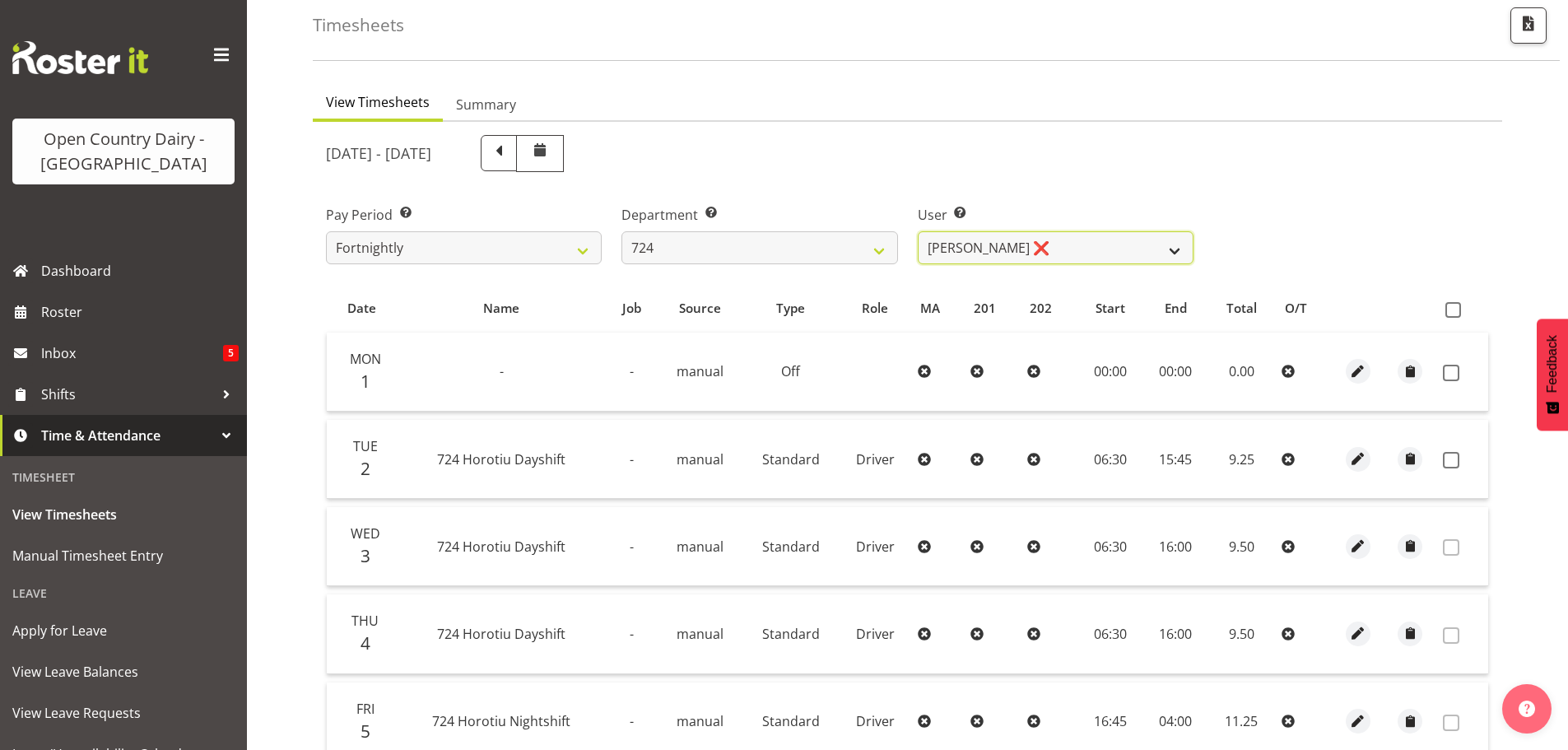
click at [1062, 254] on select "Brent Adams ❌ Jaspreet Singh ❌ John Walters ❌" at bounding box center [1056, 247] width 276 height 33
click at [918, 231] on select "Brent Adams ❌ Jaspreet Singh ❌ John Walters ❌" at bounding box center [1056, 247] width 276 height 33
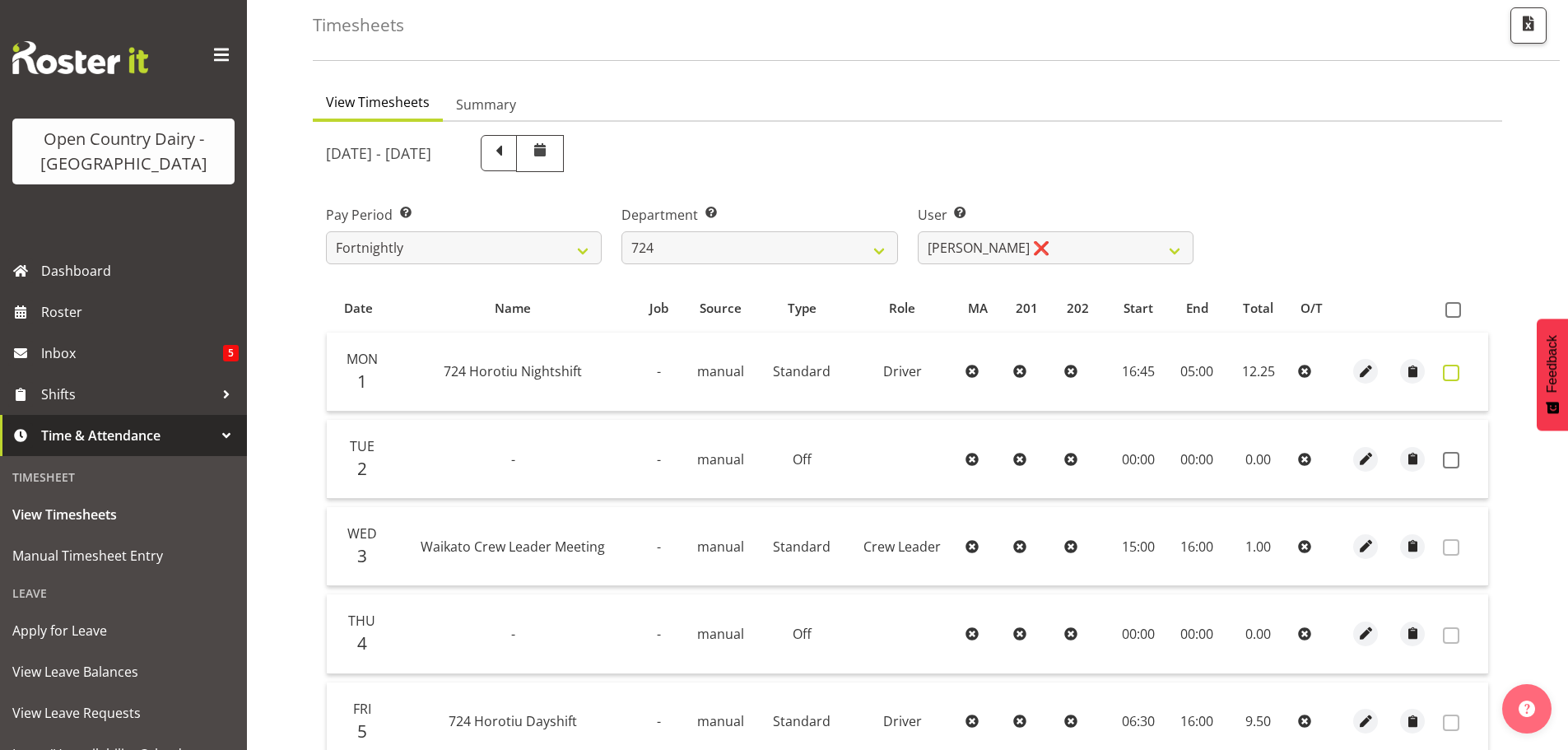
click at [1452, 371] on span at bounding box center [1451, 373] width 17 height 17
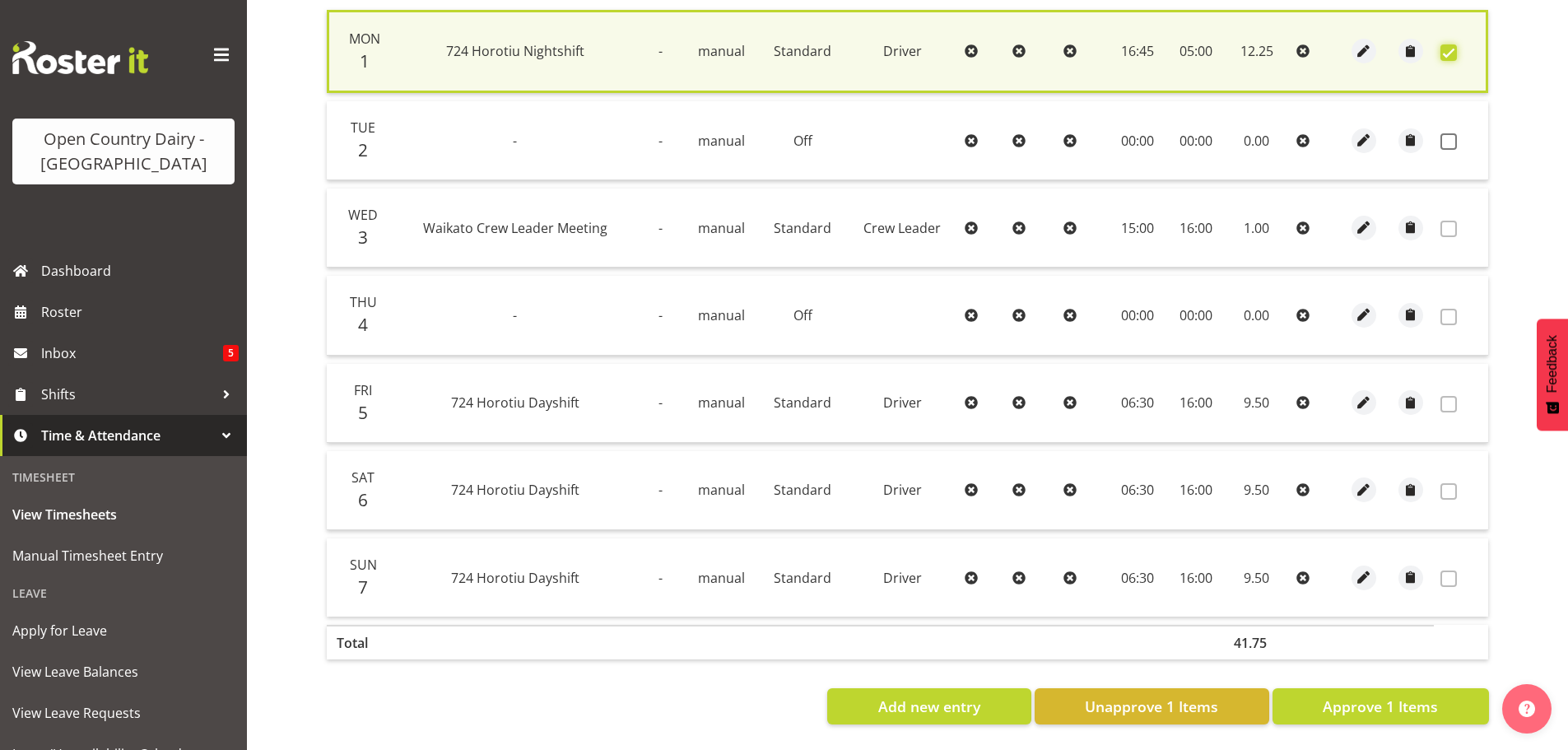
scroll to position [417, 0]
click at [1400, 696] on span "Approve 1 Items" at bounding box center [1380, 707] width 115 height 22
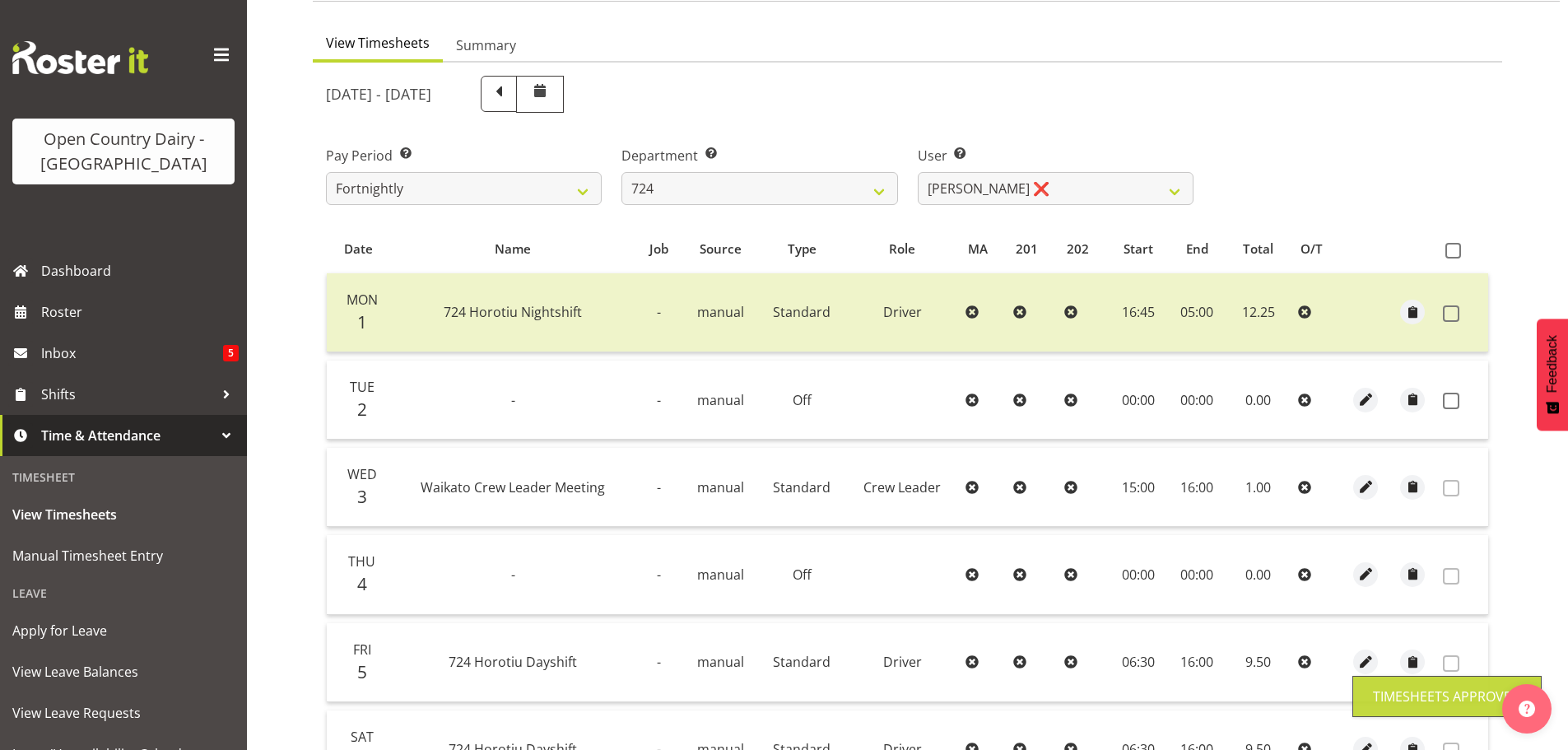
scroll to position [84, 0]
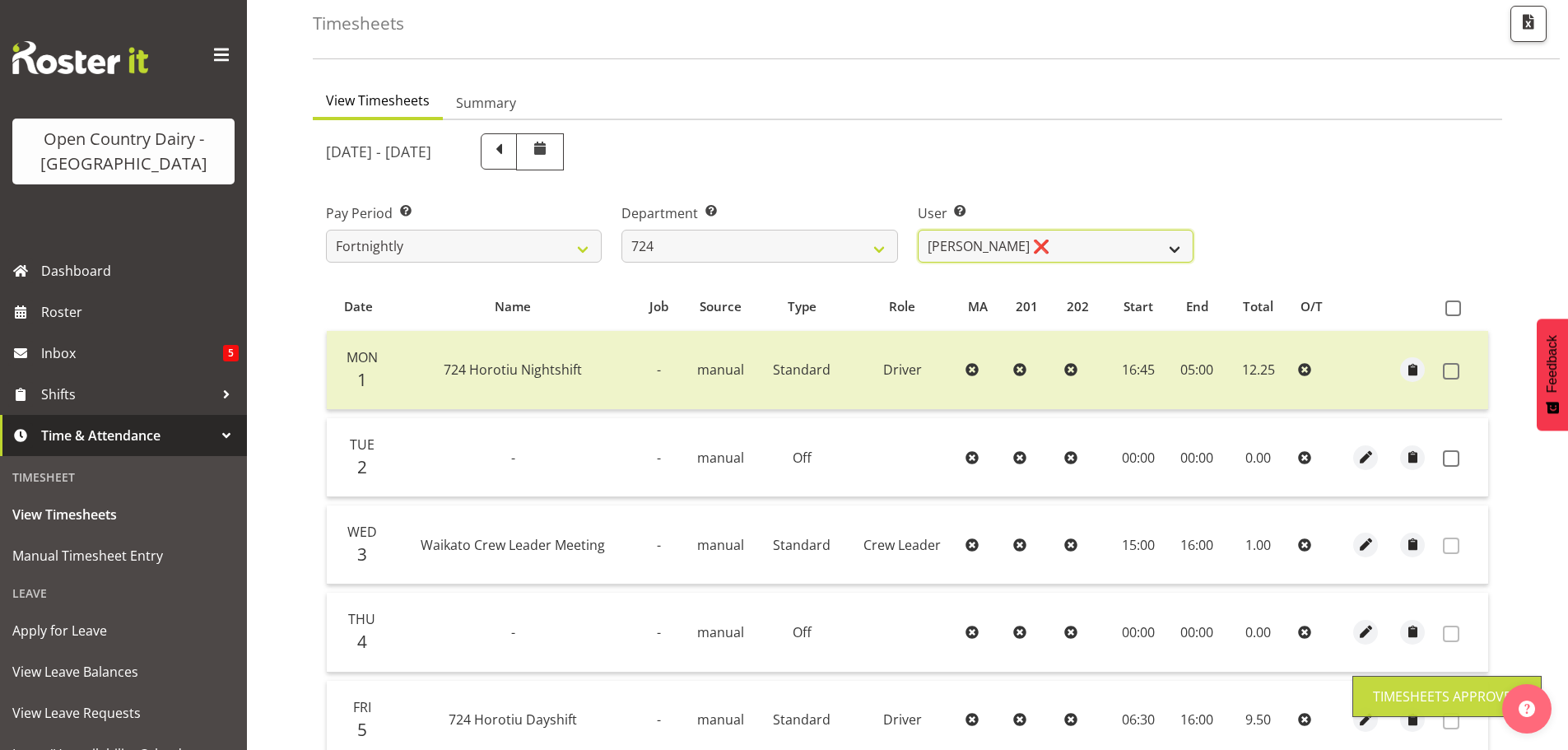
click at [1043, 246] on select "Brent Adams ❌ Jaspreet Singh ❌ John Walters ❌" at bounding box center [1056, 245] width 276 height 33
click at [918, 229] on select "Brent Adams ❌ Jaspreet Singh ❌ John Walters ❌" at bounding box center [1056, 245] width 276 height 33
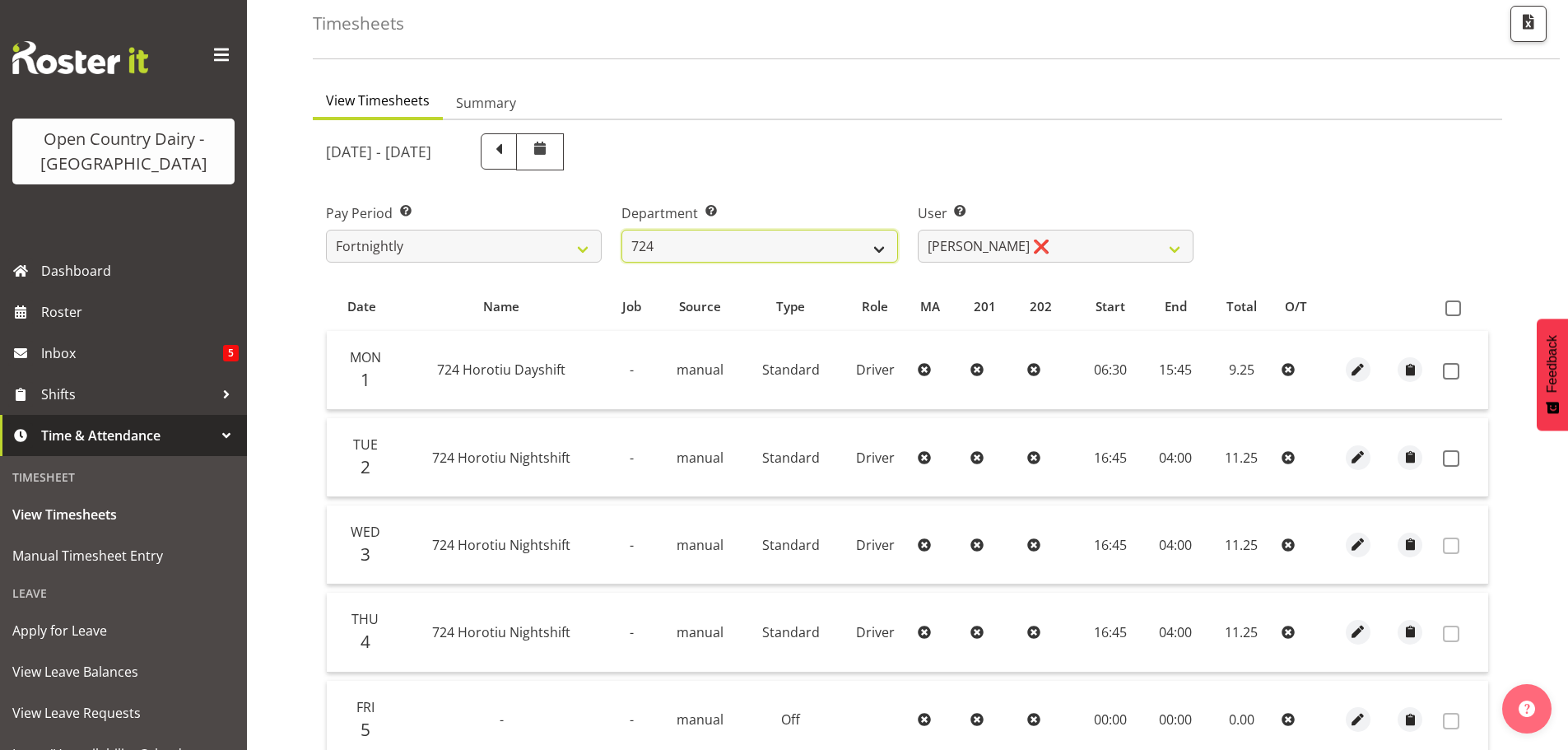
click at [756, 241] on select "701 702 703 704 705 706 707 708 709 710 711 712 713 714 715 716 717 718 719 720" at bounding box center [759, 245] width 276 height 33
click at [621, 229] on select "701 702 703 704 705 706 707 708 709 710 711 712 713 714 715 716 717 718 719 720" at bounding box center [759, 245] width 276 height 33
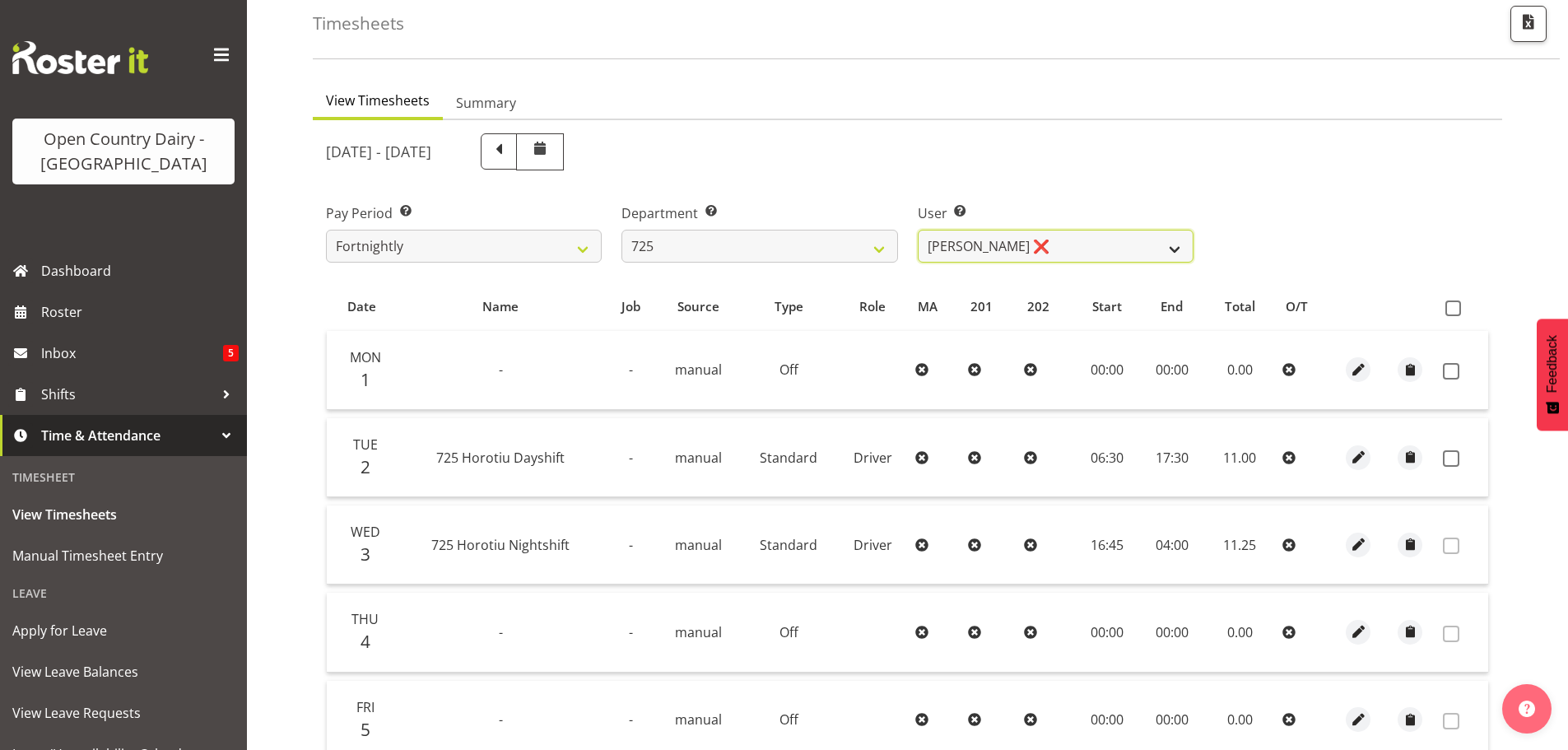
click at [1094, 254] on select "Bhupinder Dhaliwal ❌ Gurpreet Singh Kahlon ❌ Hendrik Potgieter ❌ Len Grace ❌" at bounding box center [1056, 245] width 276 height 33
click at [918, 229] on select "Bhupinder Dhaliwal ❌ Gurpreet Singh Kahlon ❌ Hendrik Potgieter ❌ Len Grace ❌" at bounding box center [1056, 245] width 276 height 33
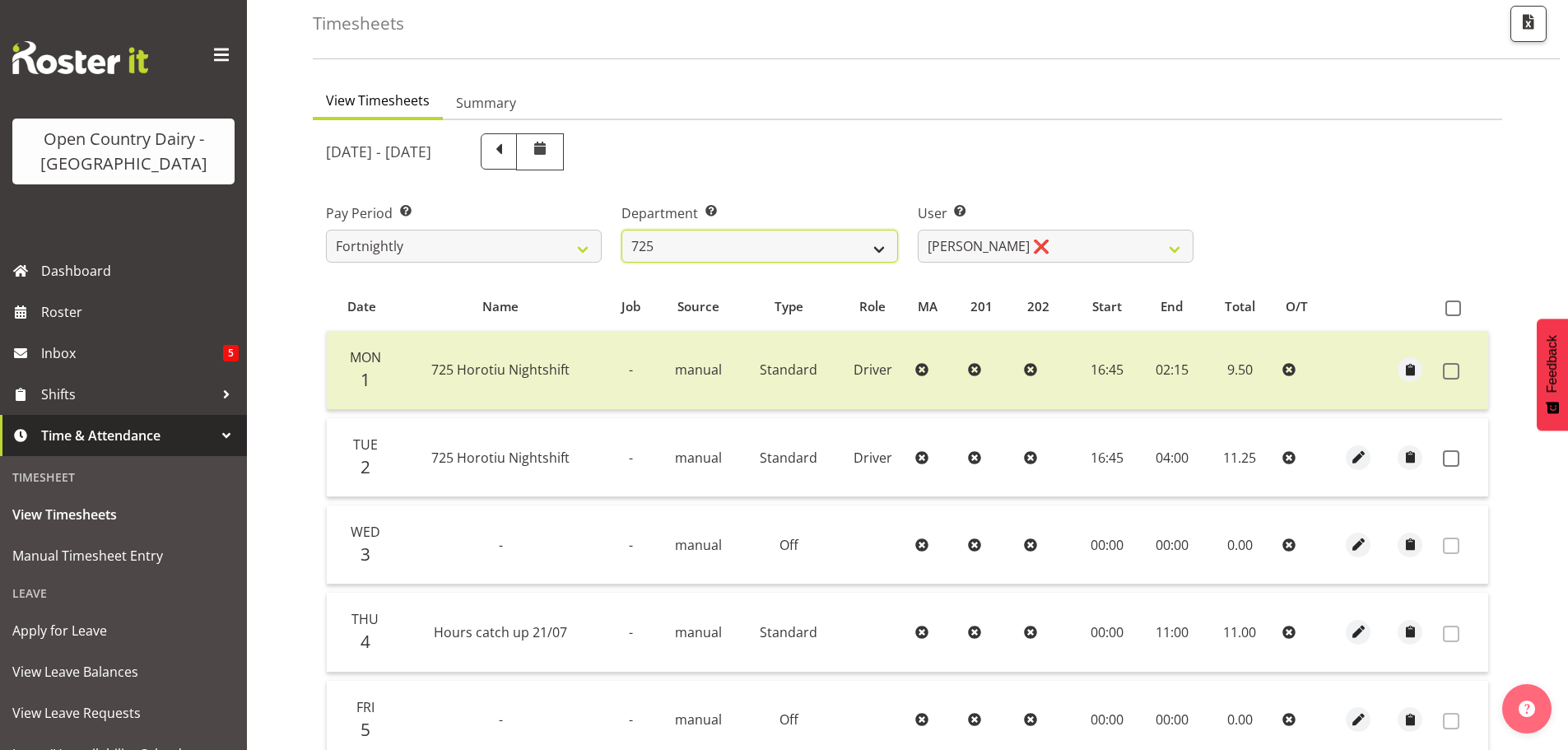
click at [781, 239] on select "701 702 703 704 705 706 707 708 709 710 711 712 713 714 715 716 717 718 719 720" at bounding box center [759, 245] width 276 height 33
click at [621, 229] on select "701 702 703 704 705 706 707 708 709 710 711 712 713 714 715 716 717 718 719 720" at bounding box center [759, 245] width 276 height 33
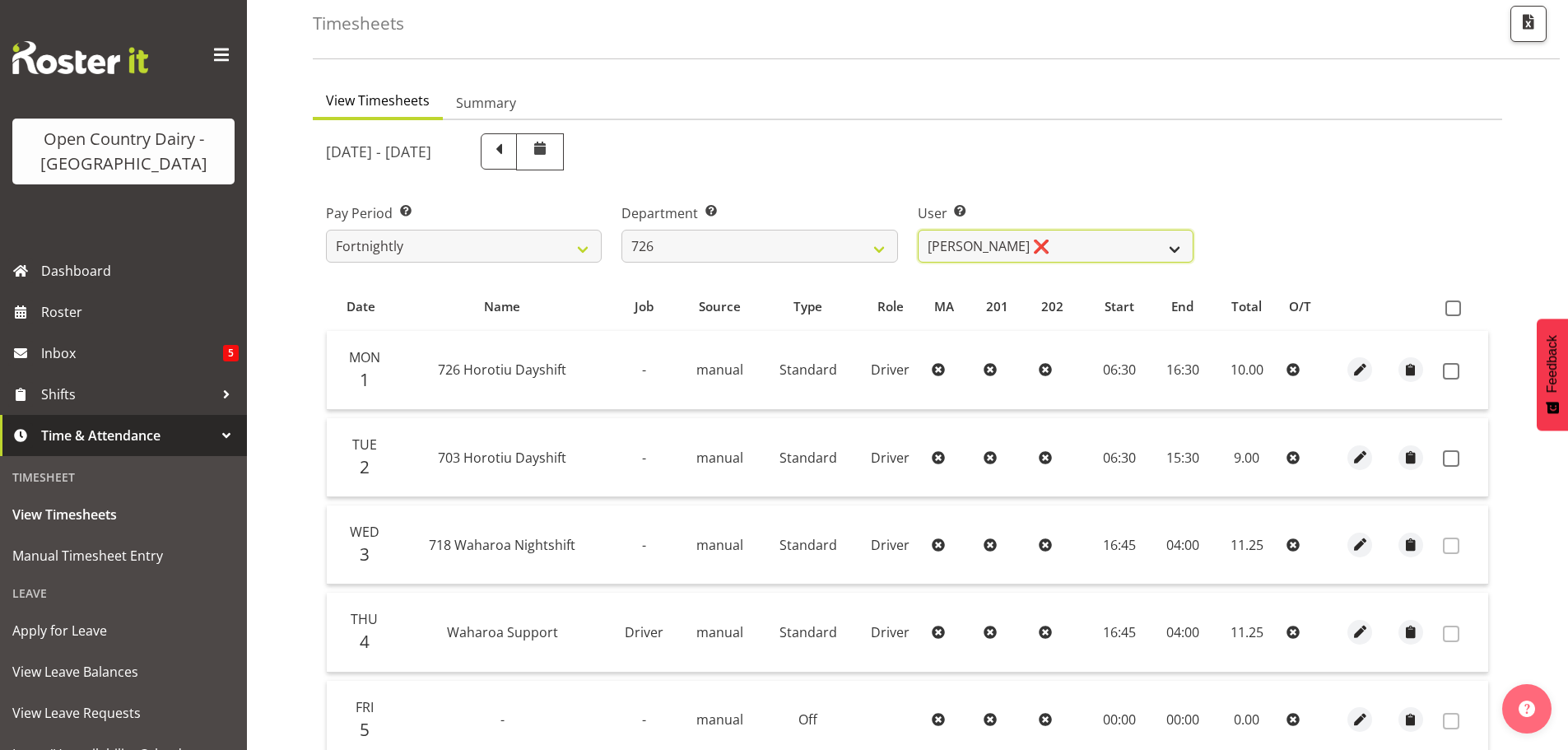
click at [1073, 247] on select "Angela Burrill ❌ Bryan Leathart ❌ Harpreet Singh ❌ Kerry Young ❌" at bounding box center [1056, 245] width 276 height 33
click at [918, 229] on select "Angela Burrill ❌ Bryan Leathart ❌ Harpreet Singh ❌ Kerry Young ❌" at bounding box center [1056, 245] width 276 height 33
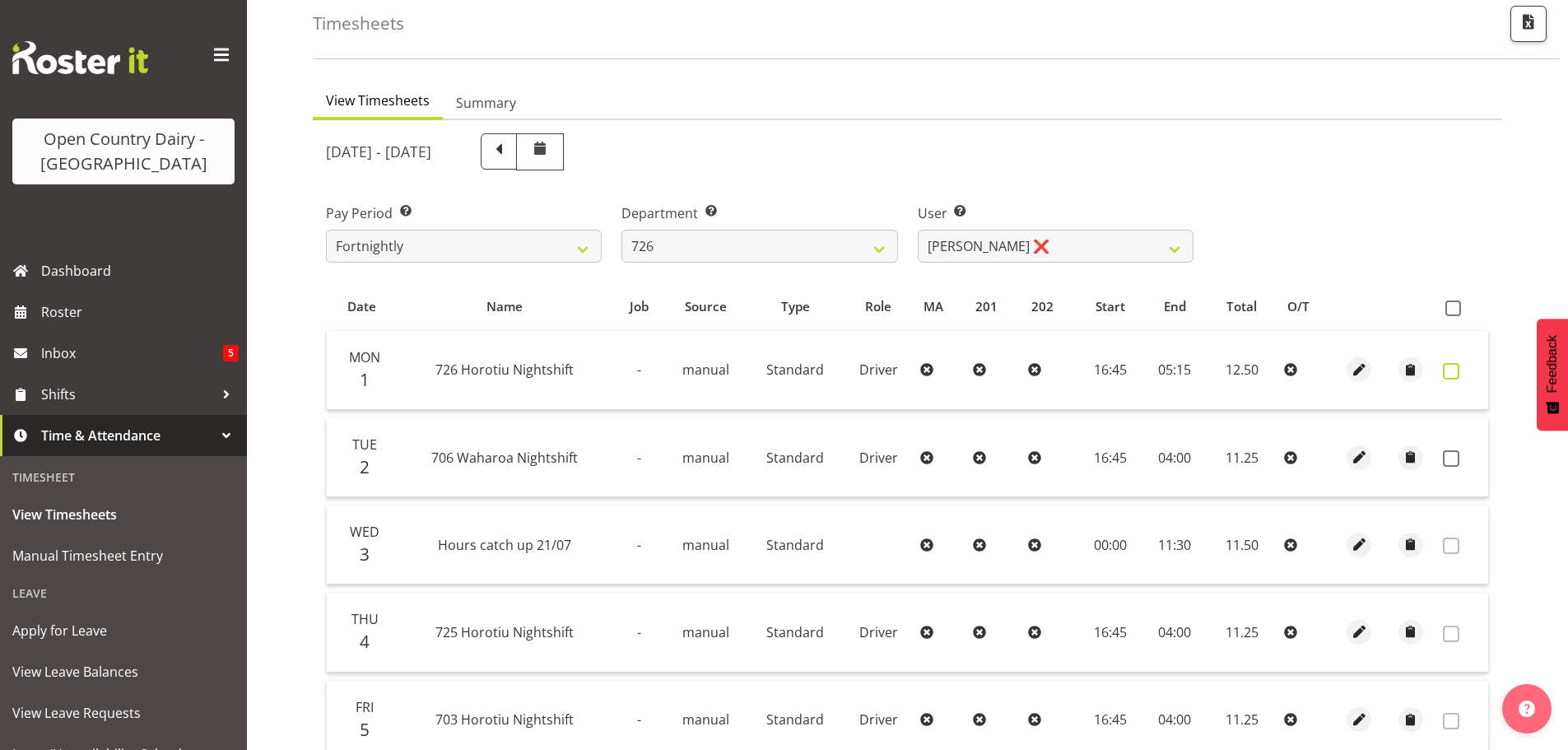
click at [1447, 370] on span at bounding box center [1451, 371] width 17 height 17
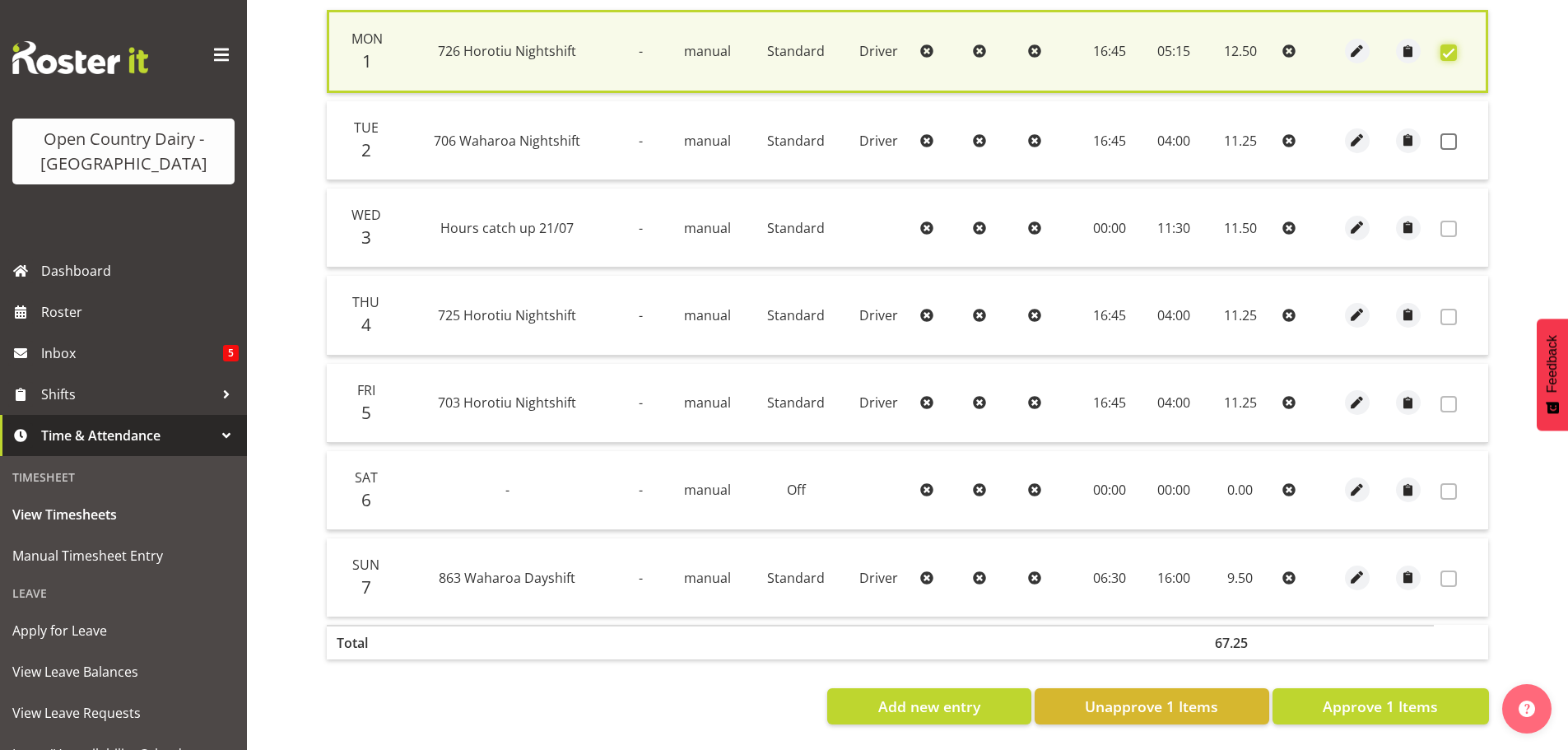
scroll to position [417, 0]
click at [1402, 697] on span "Approve 1 Items" at bounding box center [1380, 707] width 115 height 22
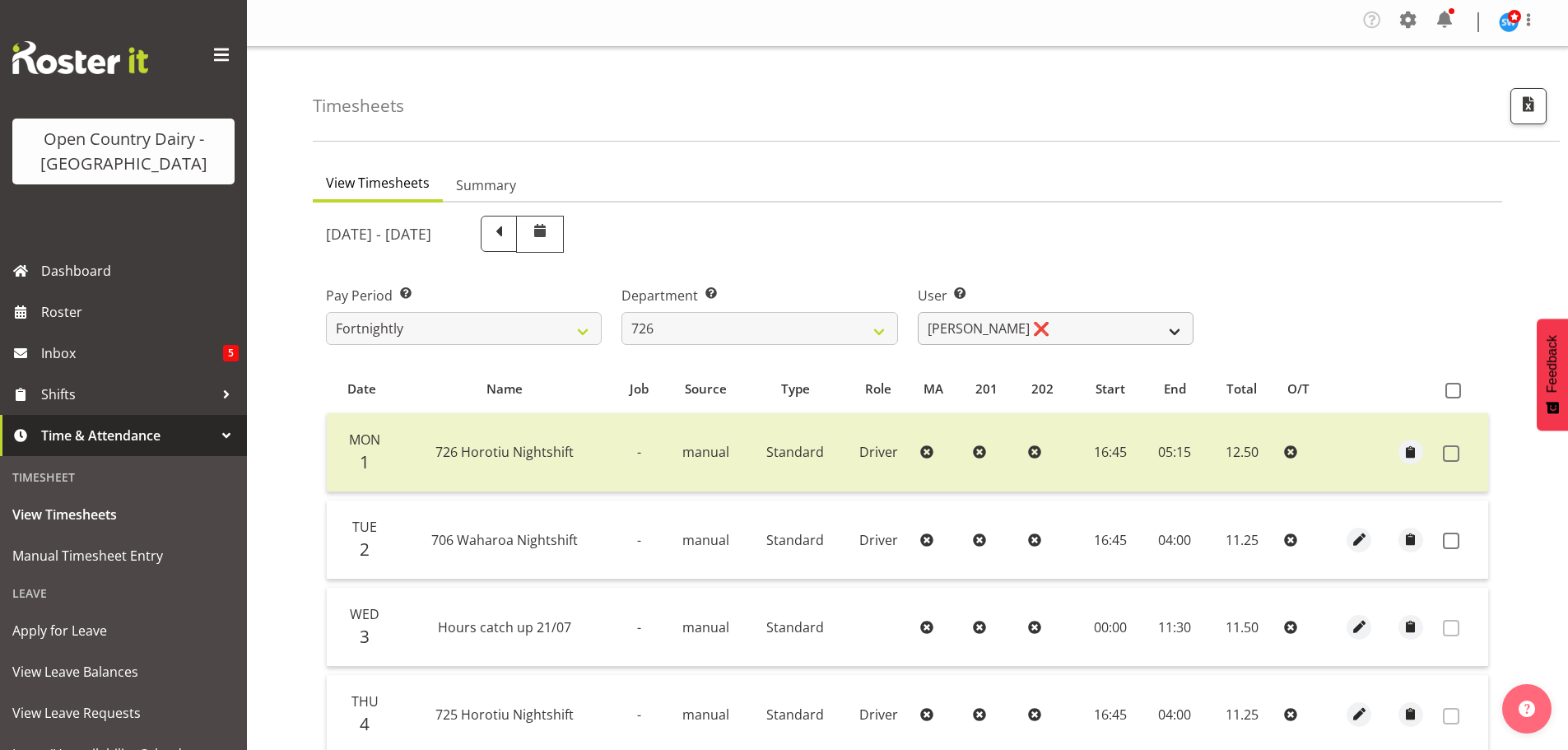
scroll to position [0, 0]
click at [997, 333] on select "Angela Burrill ❌ Bryan Leathart ❌ Harpreet Singh ❌ Kerry Young ❌" at bounding box center [1056, 330] width 276 height 33
click at [734, 335] on select "701 702 703 704 705 706 707 708 709 710 711 712 713 714 715 716 717 718 719 720" at bounding box center [759, 330] width 276 height 33
click at [621, 314] on select "701 702 703 704 705 706 707 708 709 710 711 712 713 714 715 716 717 718 719 720" at bounding box center [759, 330] width 276 height 33
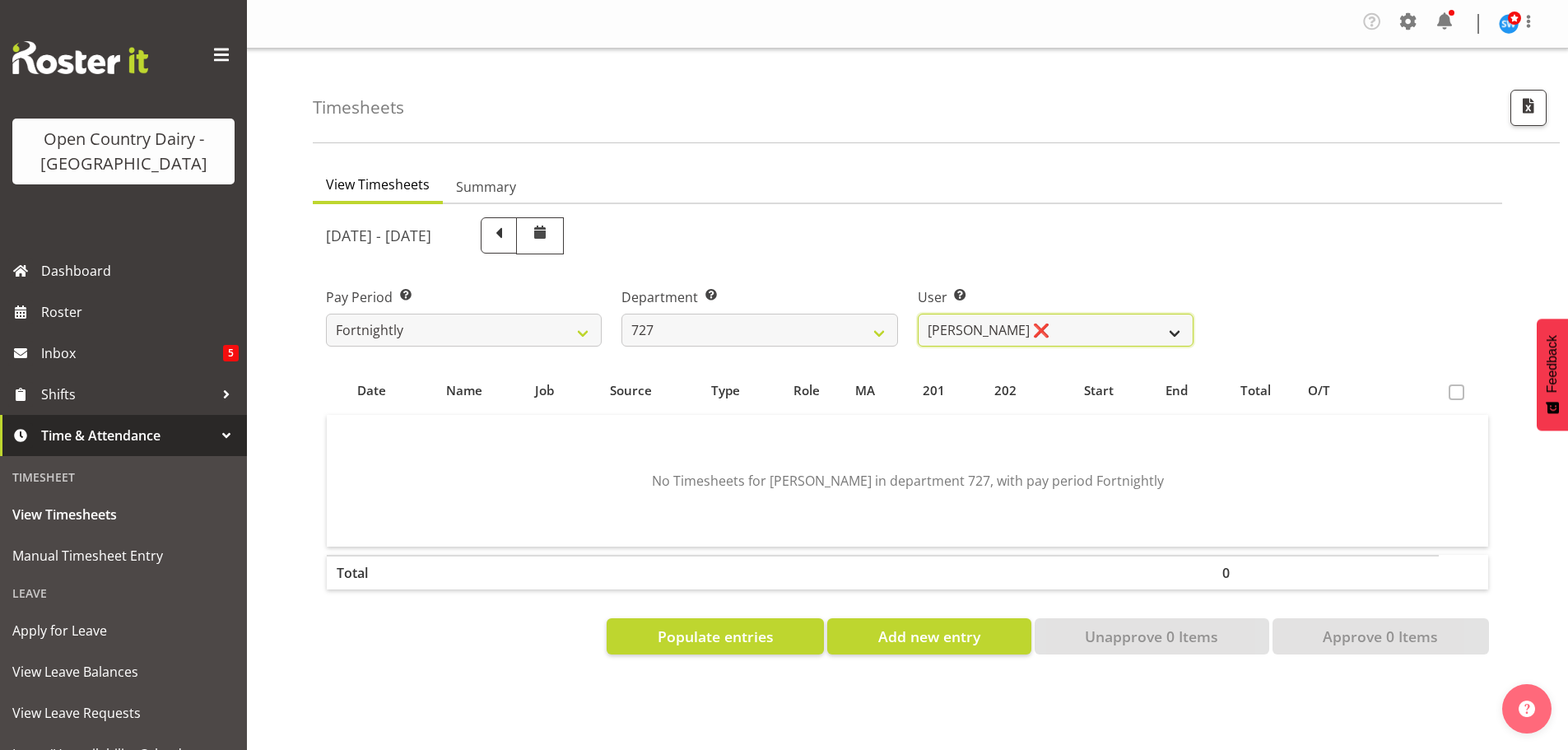
click at [1050, 326] on select "David Pawley ❌ Kase Hussey ❌ Rhys Greener ❌" at bounding box center [1056, 330] width 276 height 33
click at [736, 327] on select "701 702 703 704 705 706 707 708 709 710 711 712 713 714 715 716 717 718 719 720" at bounding box center [759, 330] width 276 height 33
click at [621, 314] on select "701 702 703 704 705 706 707 708 709 710 711 712 713 714 715 716 717 718 719 720" at bounding box center [759, 330] width 276 height 33
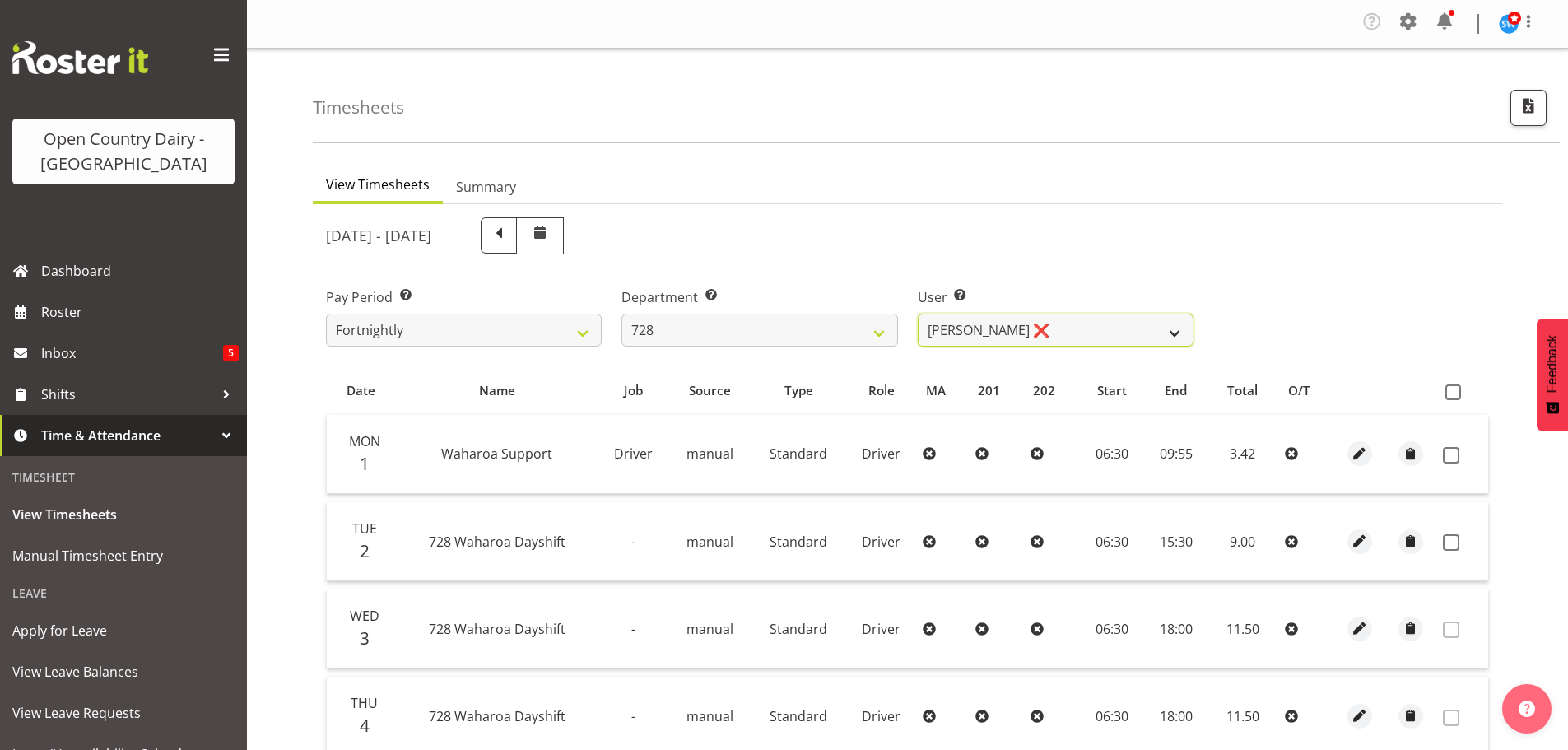
click at [1039, 328] on select "Callum Leslie ❌ Nick Warren ❌ Ross Robert Hamilton ❌ Stuart Cherrington ❌ Wally…" at bounding box center [1056, 330] width 276 height 33
click at [918, 314] on select "Callum Leslie ❌ Nick Warren ❌ Ross Robert Hamilton ❌ Stuart Cherrington ❌ Wally…" at bounding box center [1056, 330] width 276 height 33
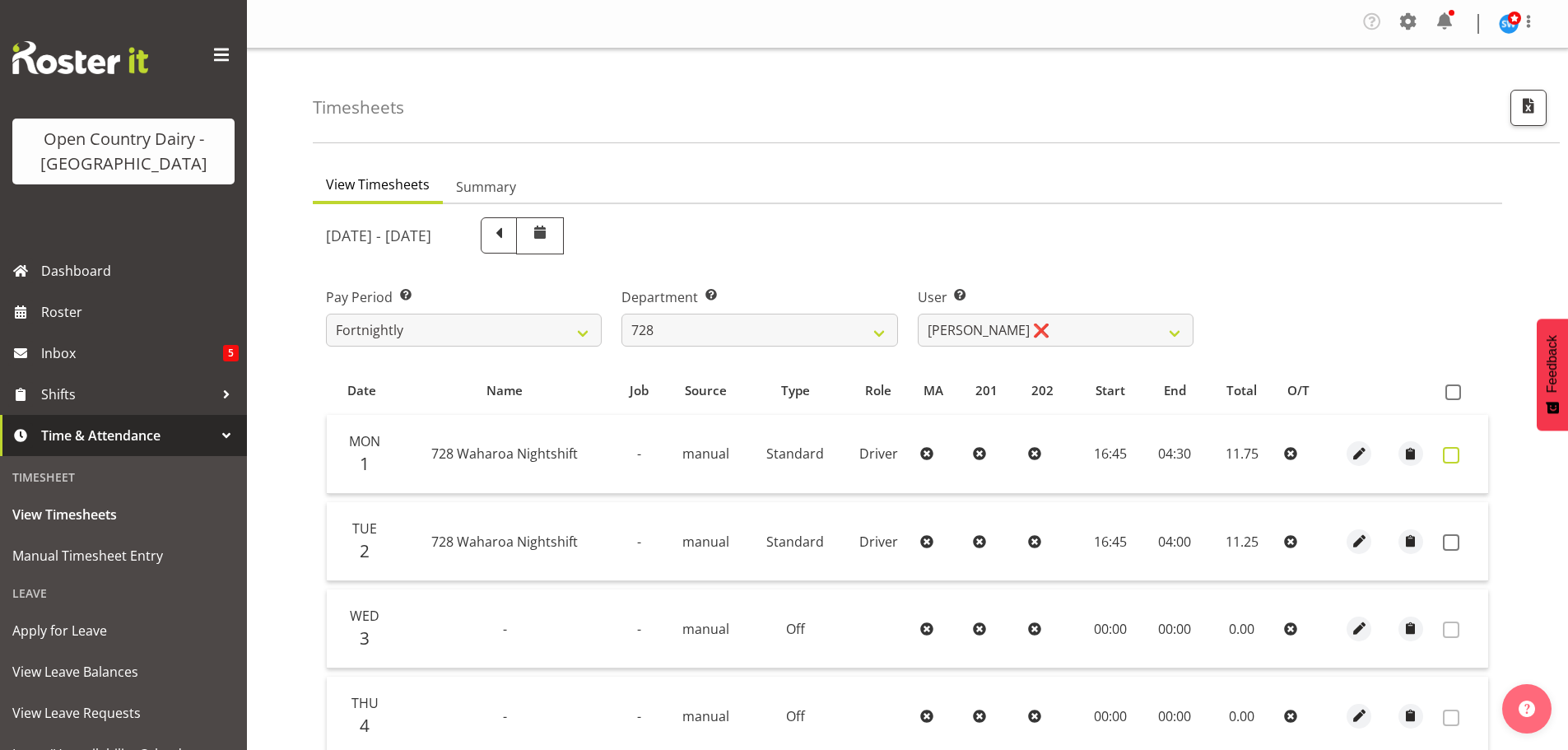
click at [1453, 454] on span at bounding box center [1451, 456] width 17 height 17
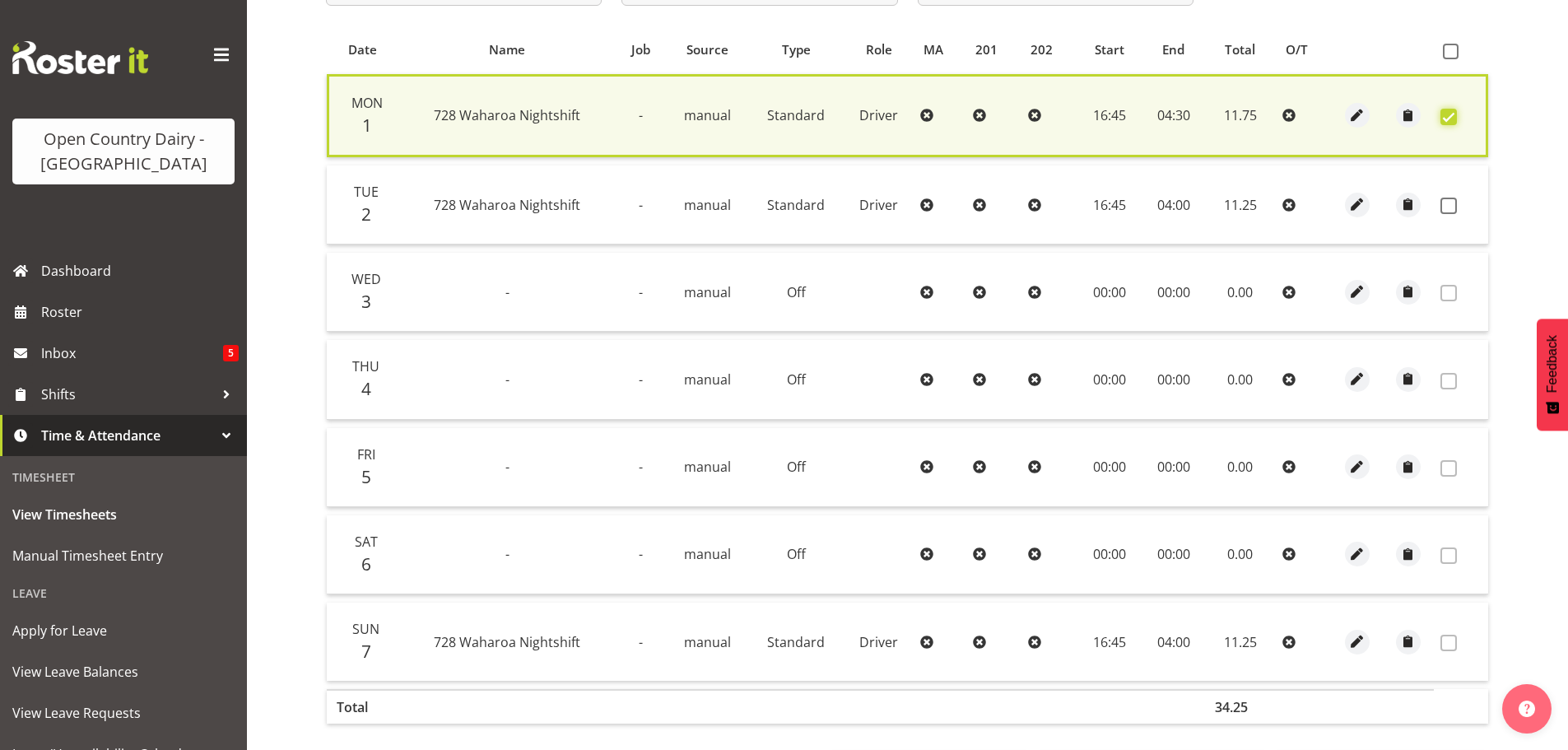
scroll to position [417, 0]
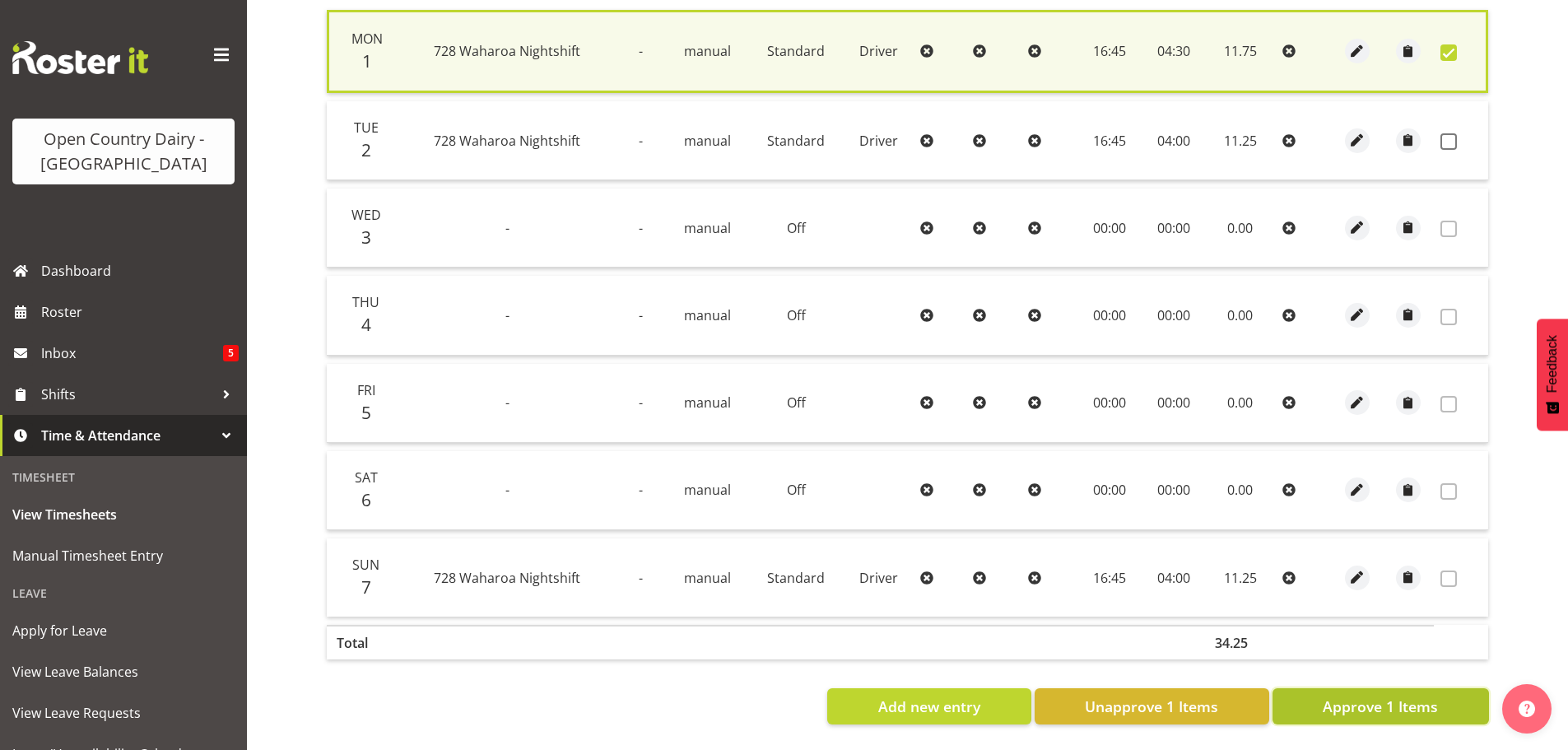
click at [1419, 696] on span "Approve 1 Items" at bounding box center [1380, 707] width 115 height 22
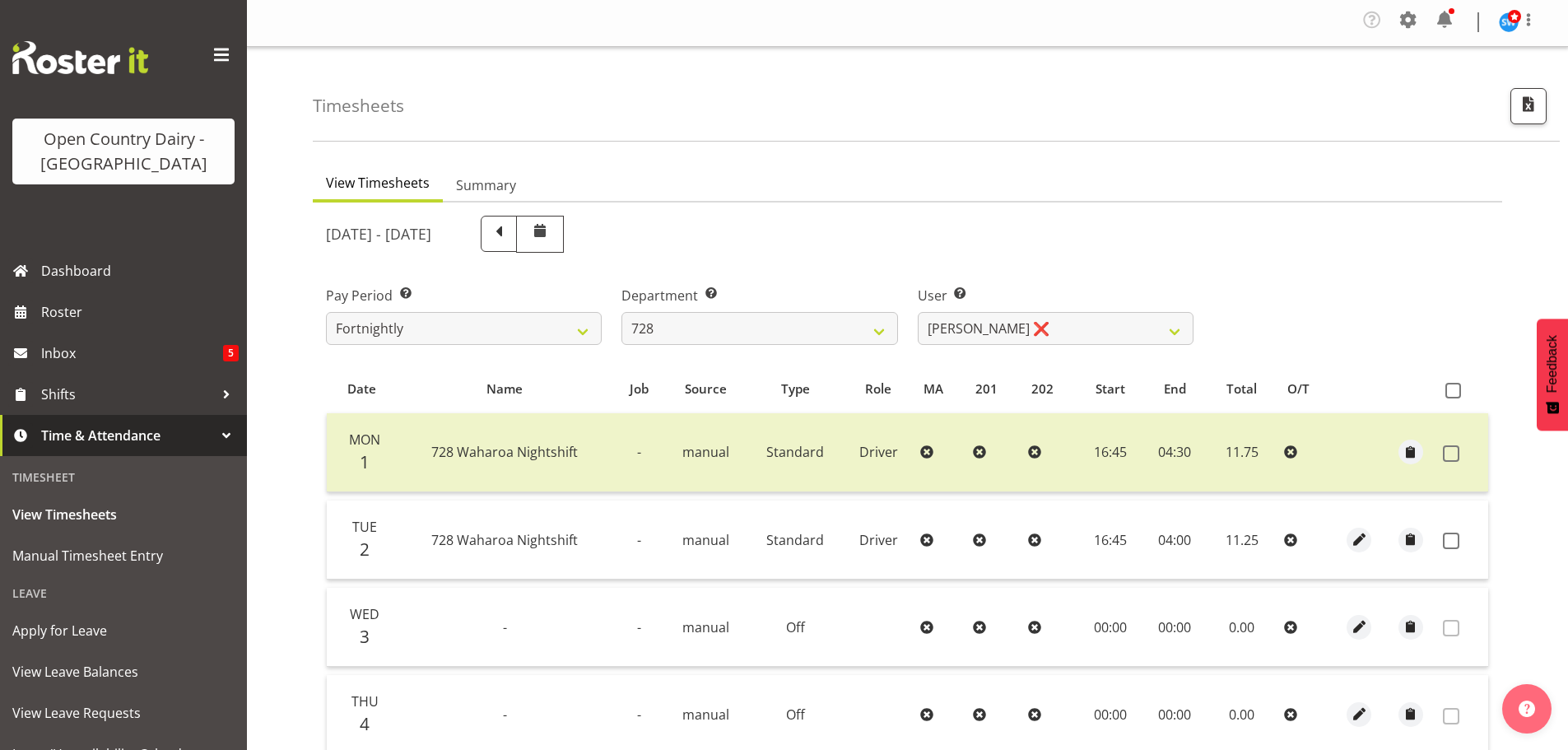
scroll to position [0, 0]
click at [758, 333] on select "701 702 703 704 705 706 707 708 709 710 711 712 713 714 715 716 717 718 719 720" at bounding box center [759, 330] width 276 height 33
click at [621, 314] on select "701 702 703 704 705 706 707 708 709 710 711 712 713 714 715 716 717 718 719 720" at bounding box center [759, 330] width 276 height 33
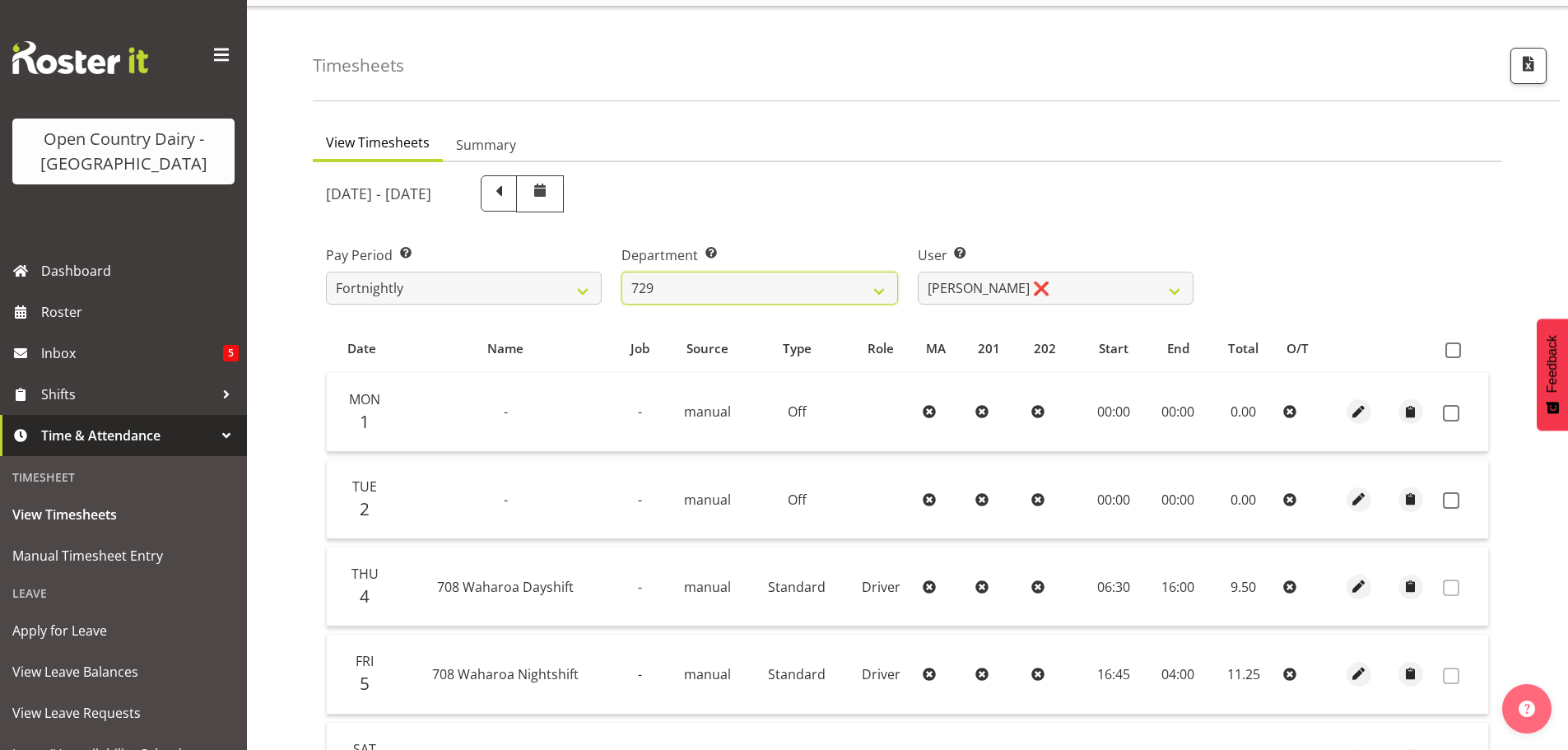
scroll to position [83, 0]
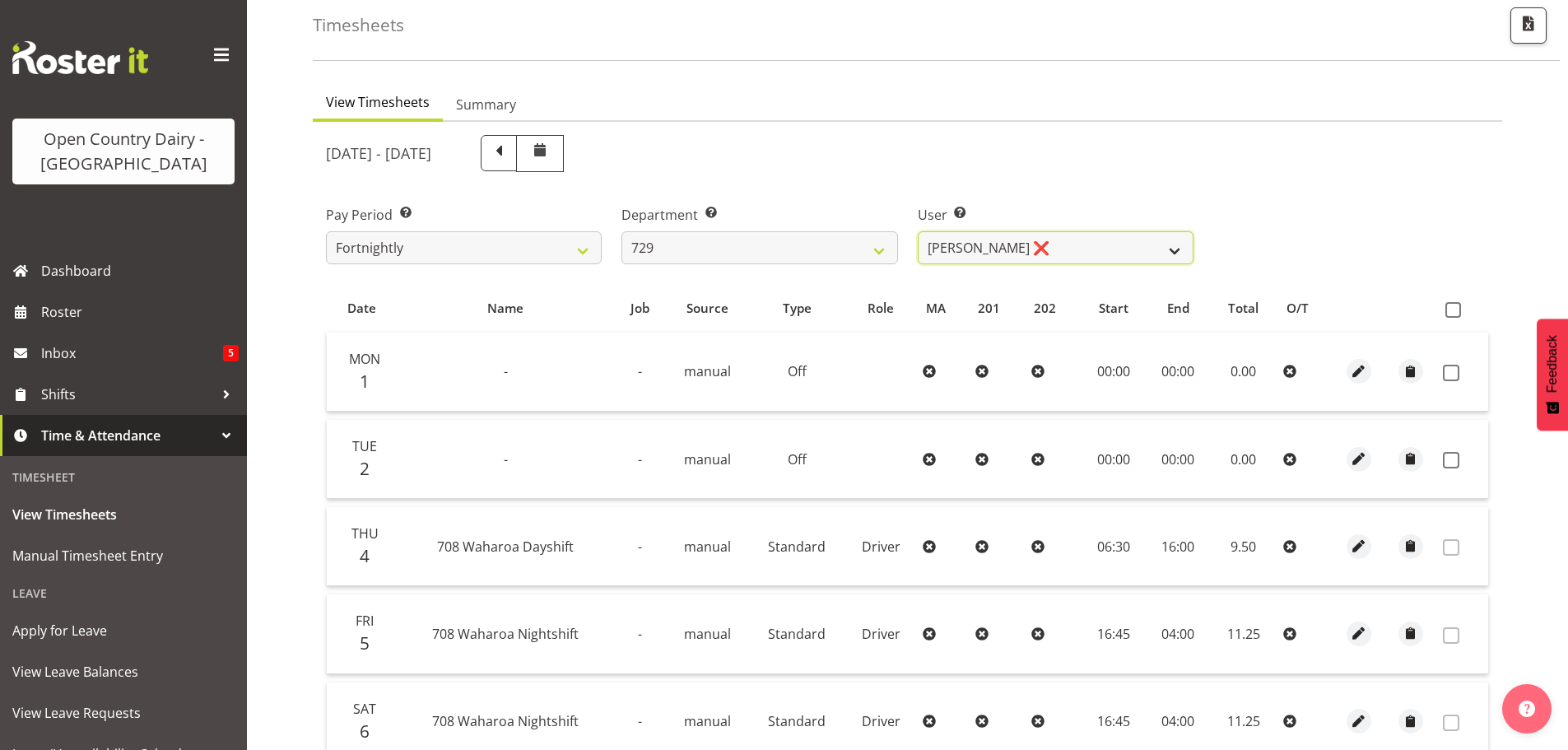
click at [1099, 255] on select "Craig Schlager-Reay ❌ Dave Trepels ❌ Jimi Jack ❌ Shannan Wood ❌" at bounding box center [1056, 247] width 276 height 33
click at [918, 231] on select "Craig Schlager-Reay ❌ Dave Trepels ❌ Jimi Jack ❌ Shannan Wood ❌" at bounding box center [1056, 247] width 276 height 33
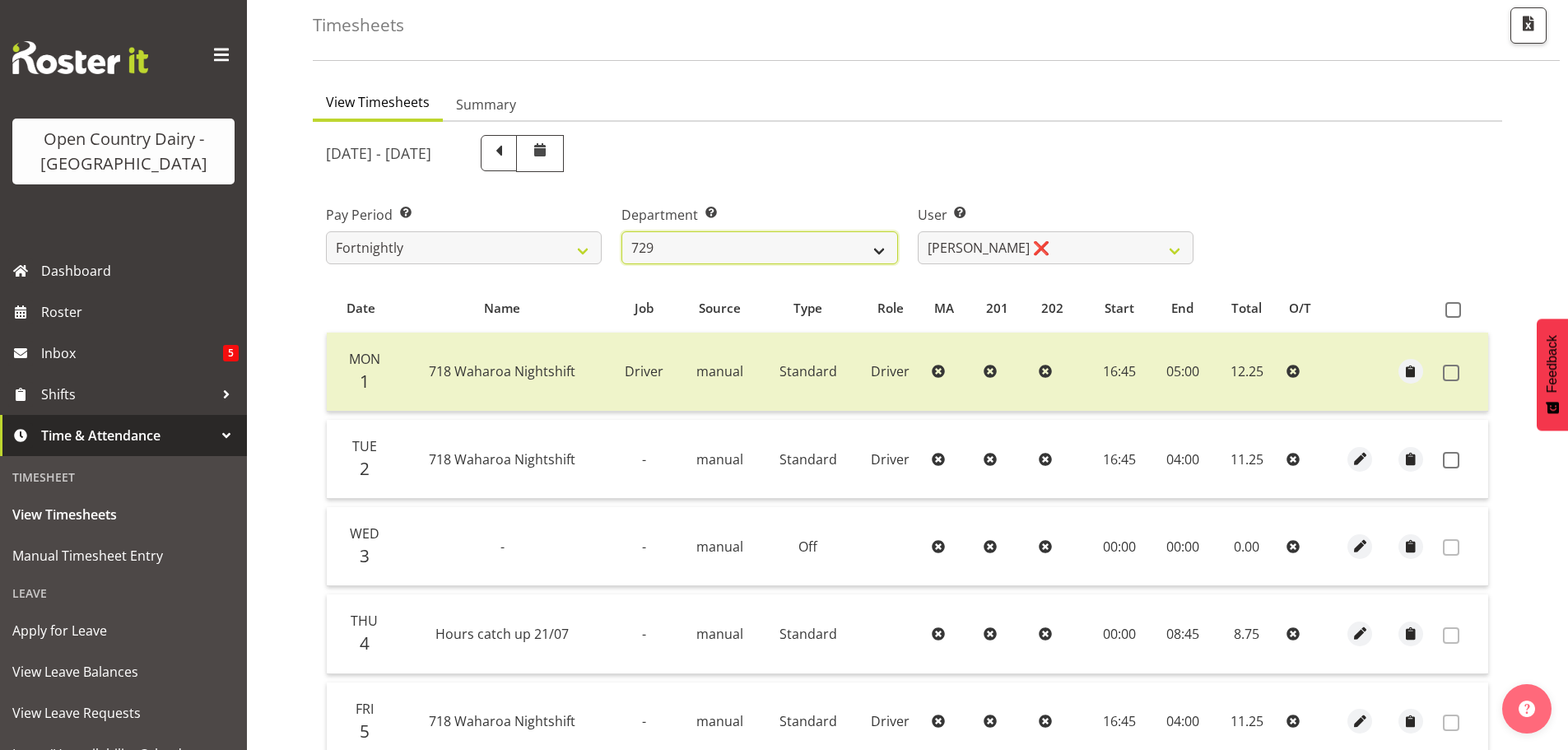
click at [753, 249] on select "701 702 703 704 705 706 707 708 709 710 711 712 713 714 715 716 717 718 719 720" at bounding box center [759, 247] width 276 height 33
click at [621, 231] on select "701 702 703 704 705 706 707 708 709 710 711 712 713 714 715 716 717 718 719 720" at bounding box center [759, 247] width 276 height 33
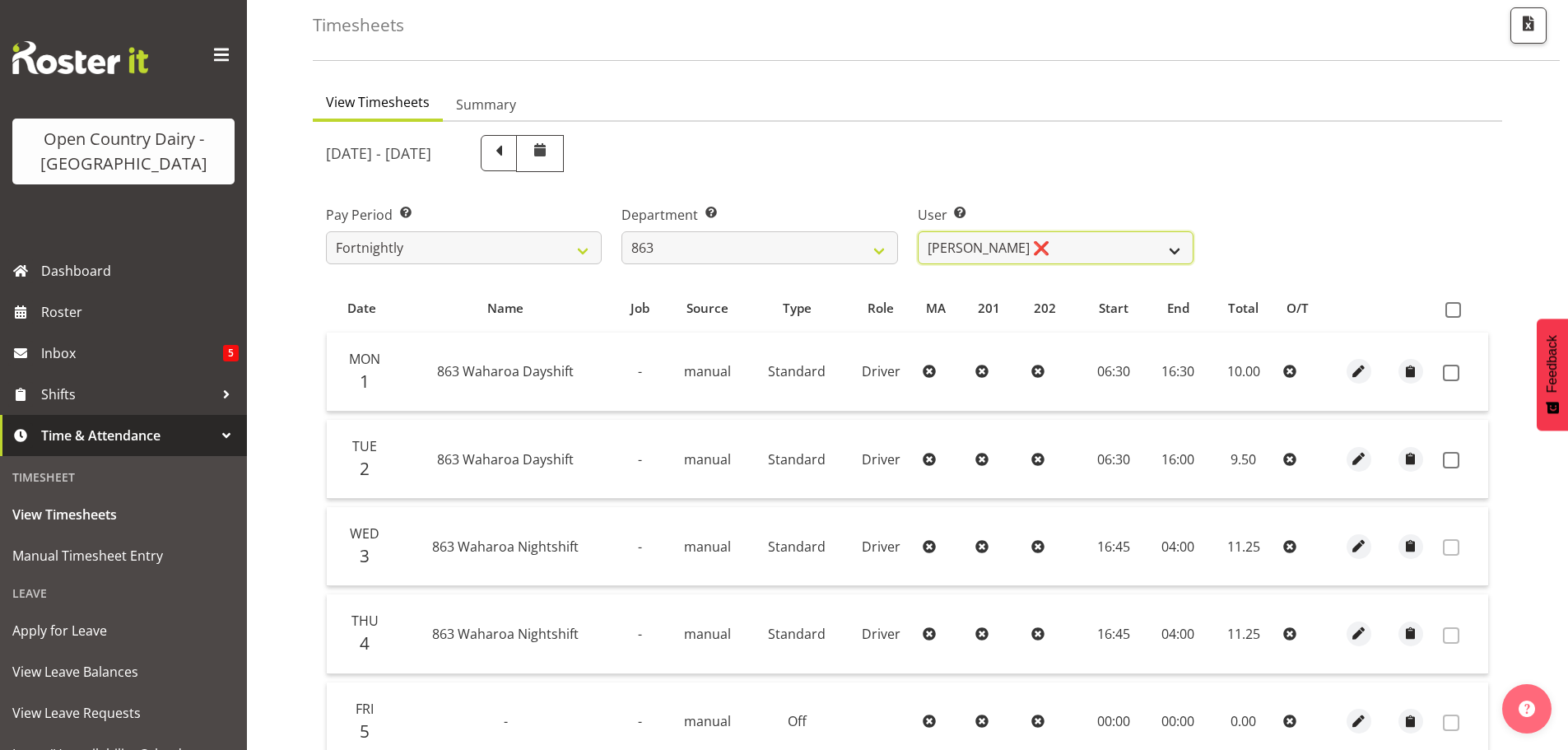
click at [1048, 245] on select "Billy Walters ❌ Glyn Spiller ❌ Mike Paki ❌ Paul Bunyan ❌" at bounding box center [1056, 247] width 276 height 33
click at [918, 231] on select "Billy Walters ❌ Glyn Spiller ❌ Mike Paki ❌ Paul Bunyan ❌" at bounding box center [1056, 247] width 276 height 33
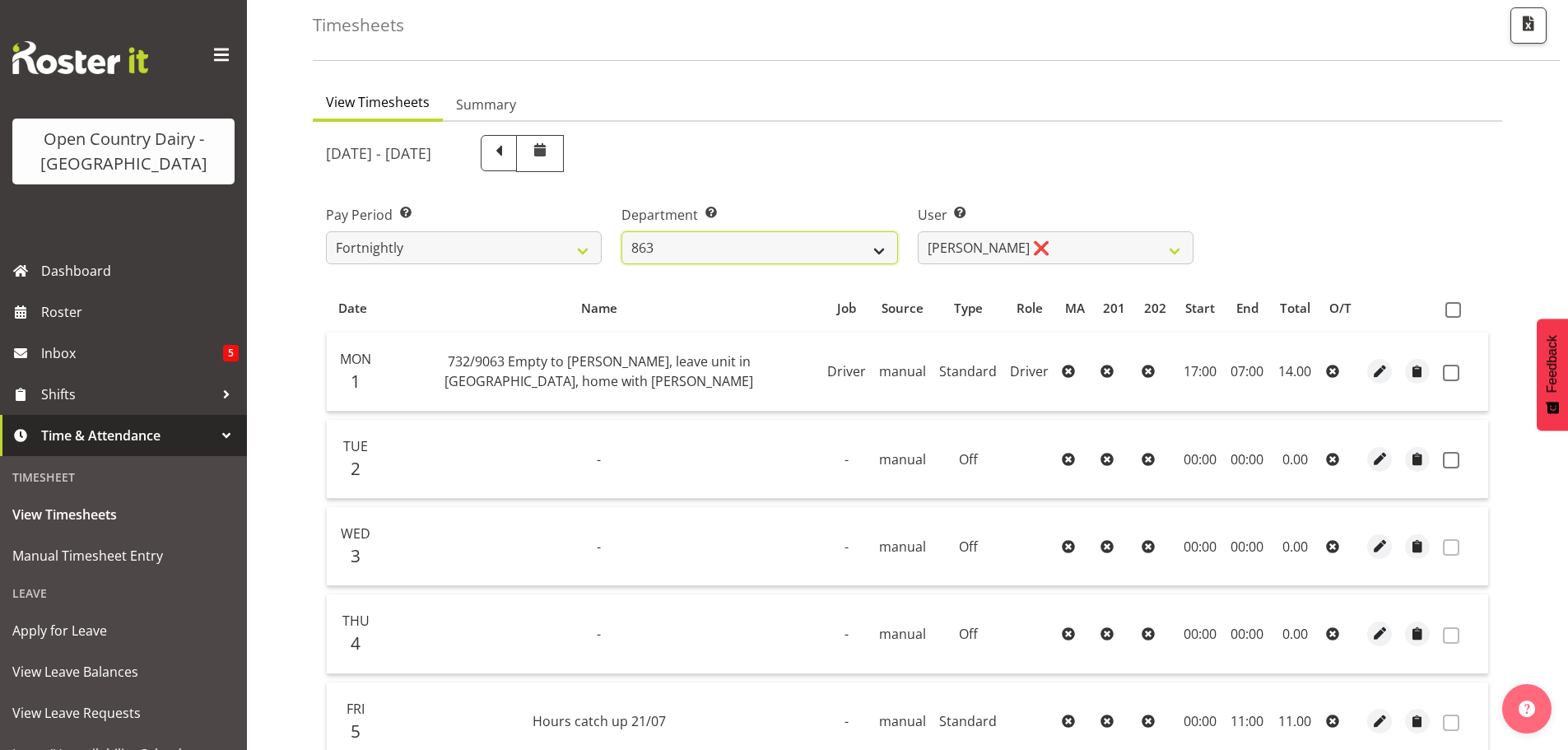
click at [742, 235] on select "701 702 703 704 705 706 707 708 709 710 711 712 713 714 715 716 717 718 719 720" at bounding box center [759, 247] width 276 height 33
click at [621, 231] on select "701 702 703 704 705 706 707 708 709 710 711 712 713 714 715 716 717 718 719 720" at bounding box center [759, 247] width 276 height 33
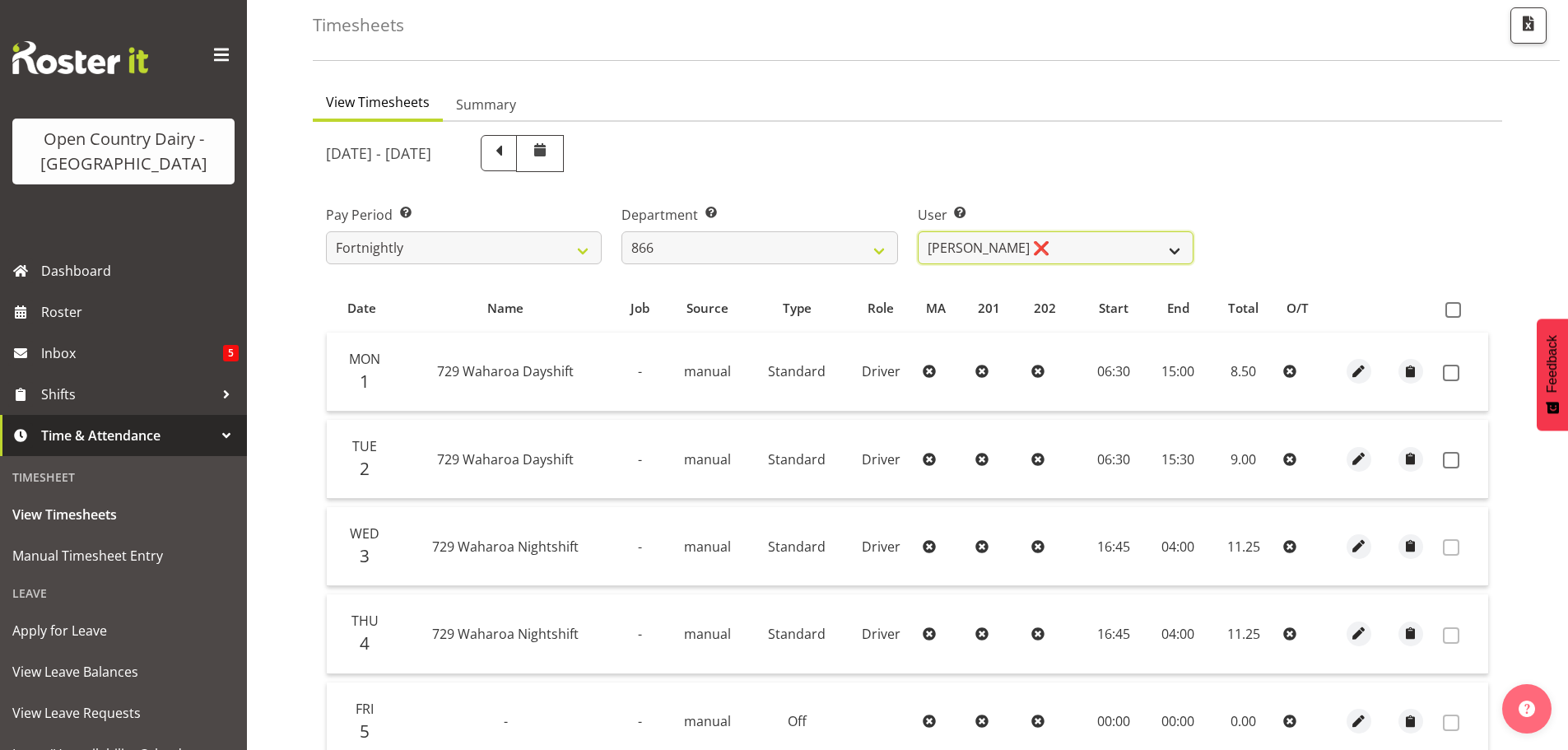
click at [1086, 254] on select "Harshdeep Singh ❌ Jacques Nel ❌ Navreet Jawanda ❌ Neil Abrahams ❌" at bounding box center [1056, 247] width 276 height 33
click at [918, 231] on select "Harshdeep Singh ❌ Jacques Nel ❌ Navreet Jawanda ❌ Neil Abrahams ❌" at bounding box center [1056, 247] width 276 height 33
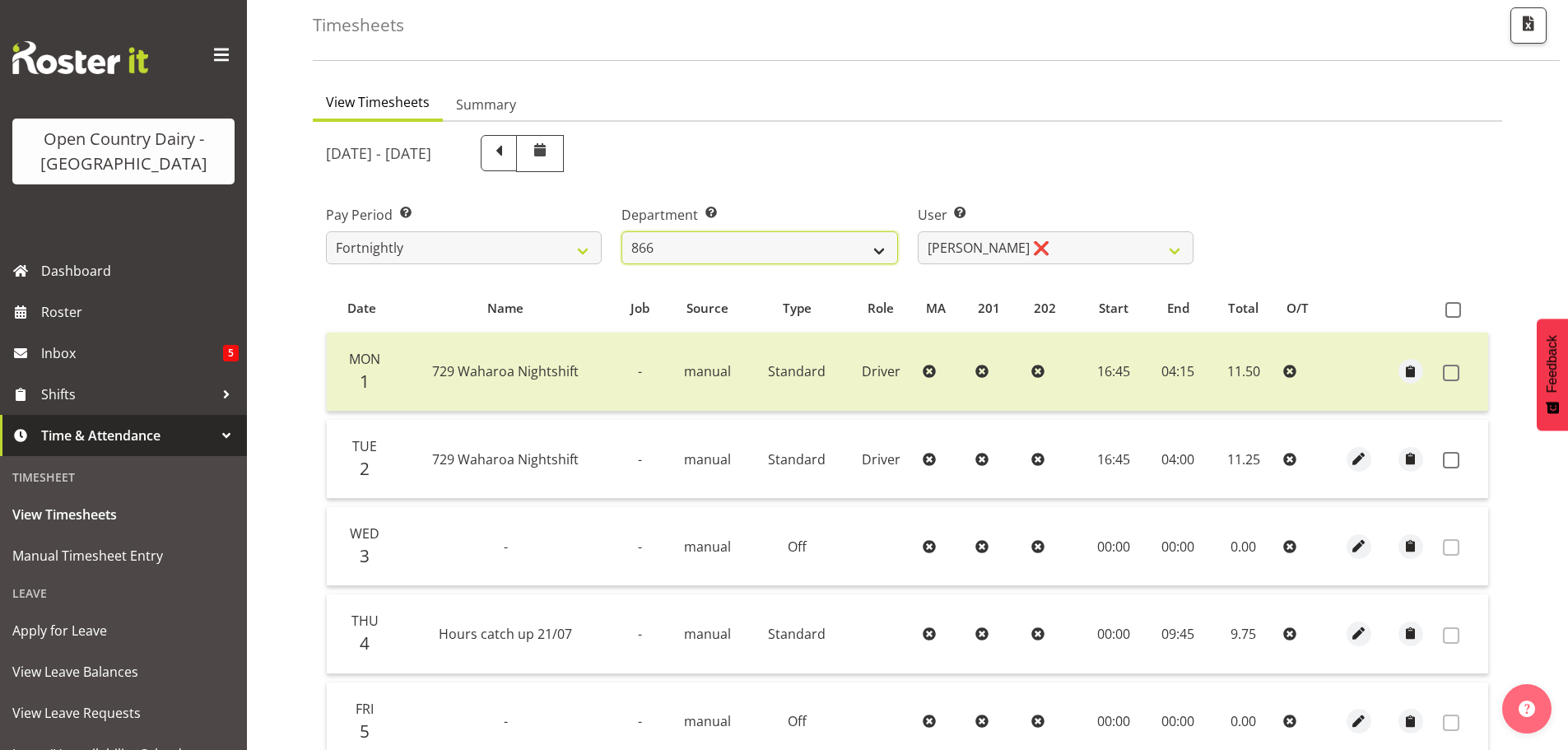
click at [711, 250] on select "701 702 703 704 705 706 707 708 709 710 711 712 713 714 715 716 717 718 719 720" at bounding box center [759, 247] width 276 height 33
click at [621, 231] on select "701 702 703 704 705 706 707 708 709 710 711 712 713 714 715 716 717 718 719 720" at bounding box center [759, 247] width 276 height 33
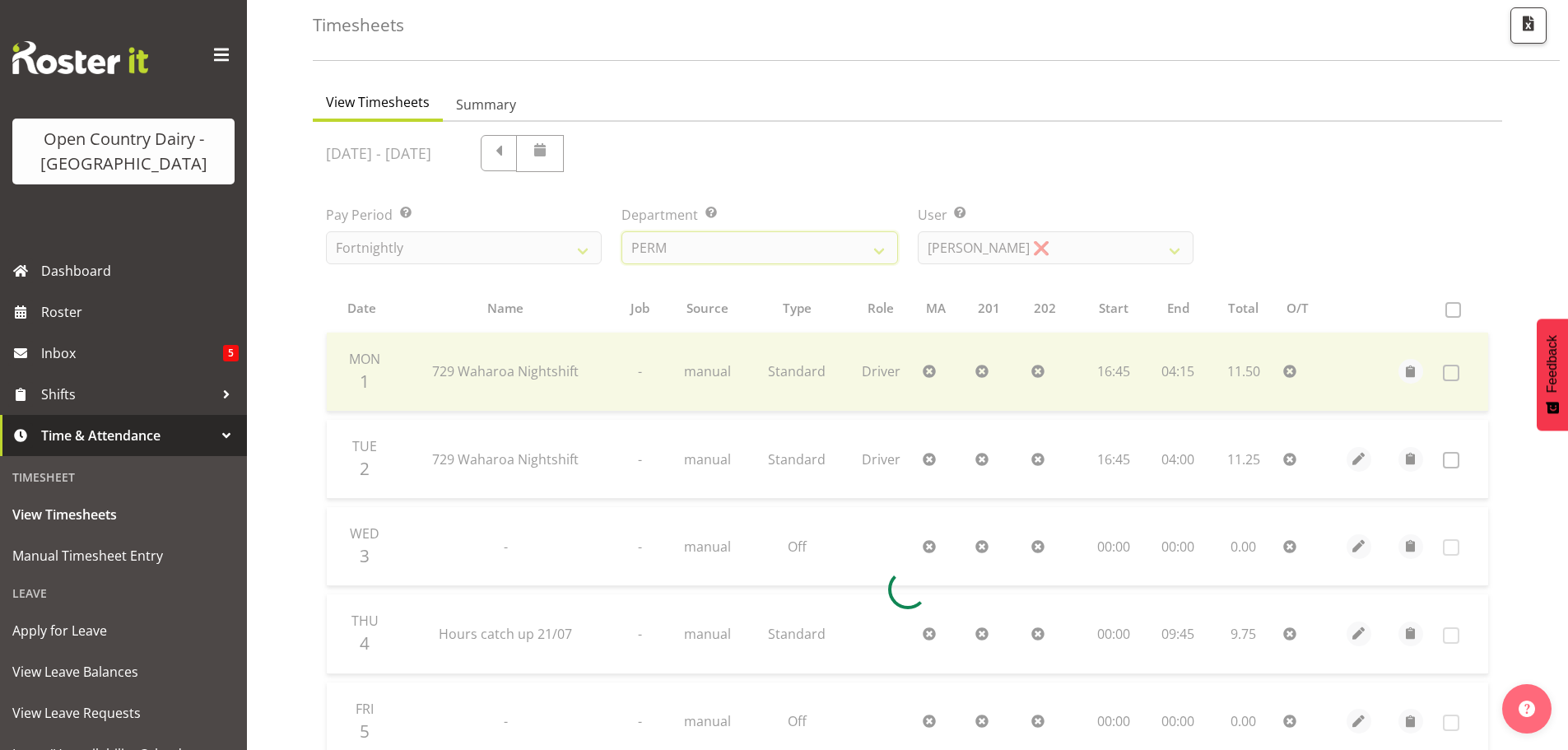
scroll to position [77, 0]
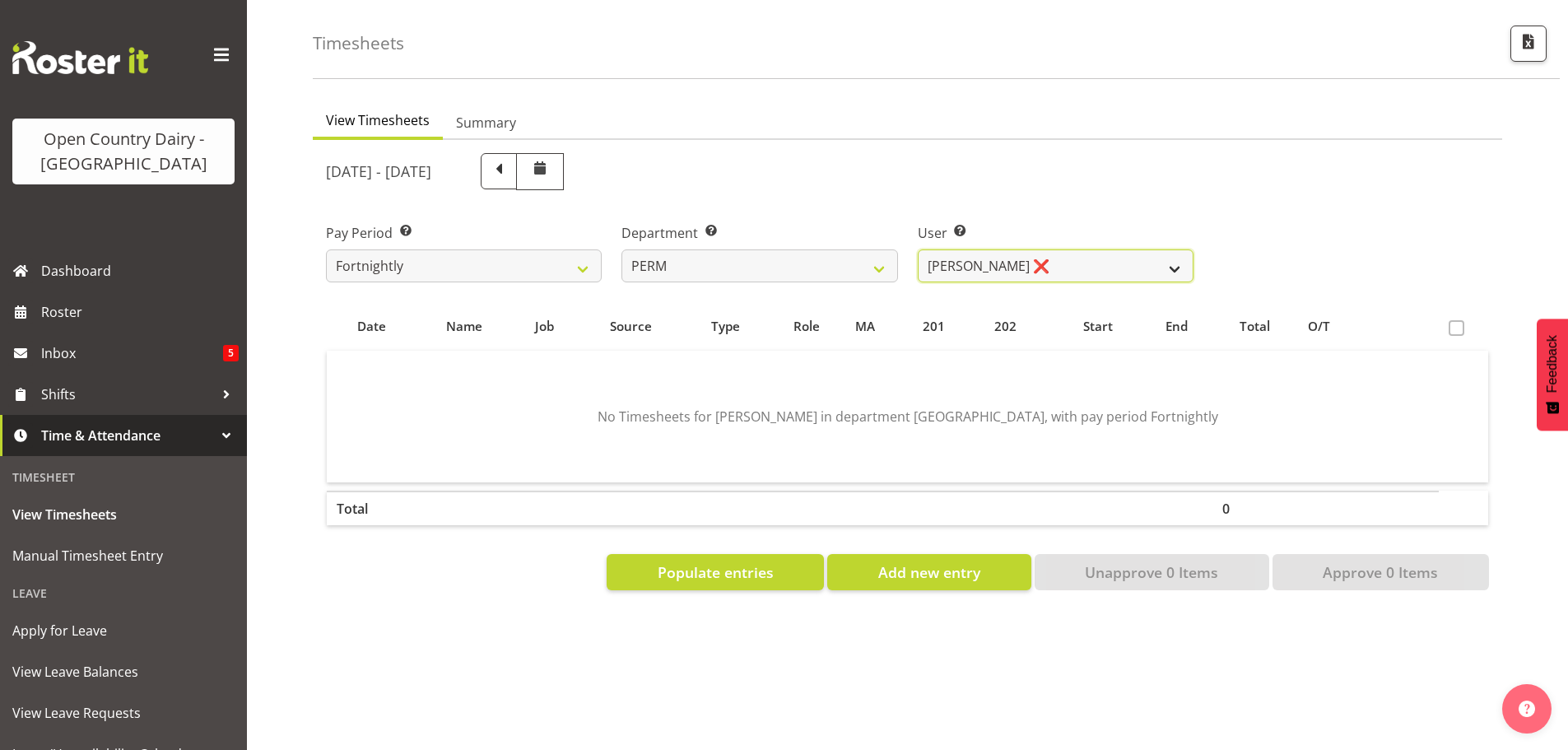
click at [1086, 252] on select "Abhilash Antony ❌ Amba Swann ❌ Chris Kneebone ❌ Jayden Vincent ❌ Paul Wilson ❌ …" at bounding box center [1056, 265] width 276 height 33
click at [918, 249] on select "Abhilash Antony ❌ Amba Swann ❌ Chris Kneebone ❌ Jayden Vincent ❌ Paul Wilson ❌ …" at bounding box center [1056, 265] width 276 height 33
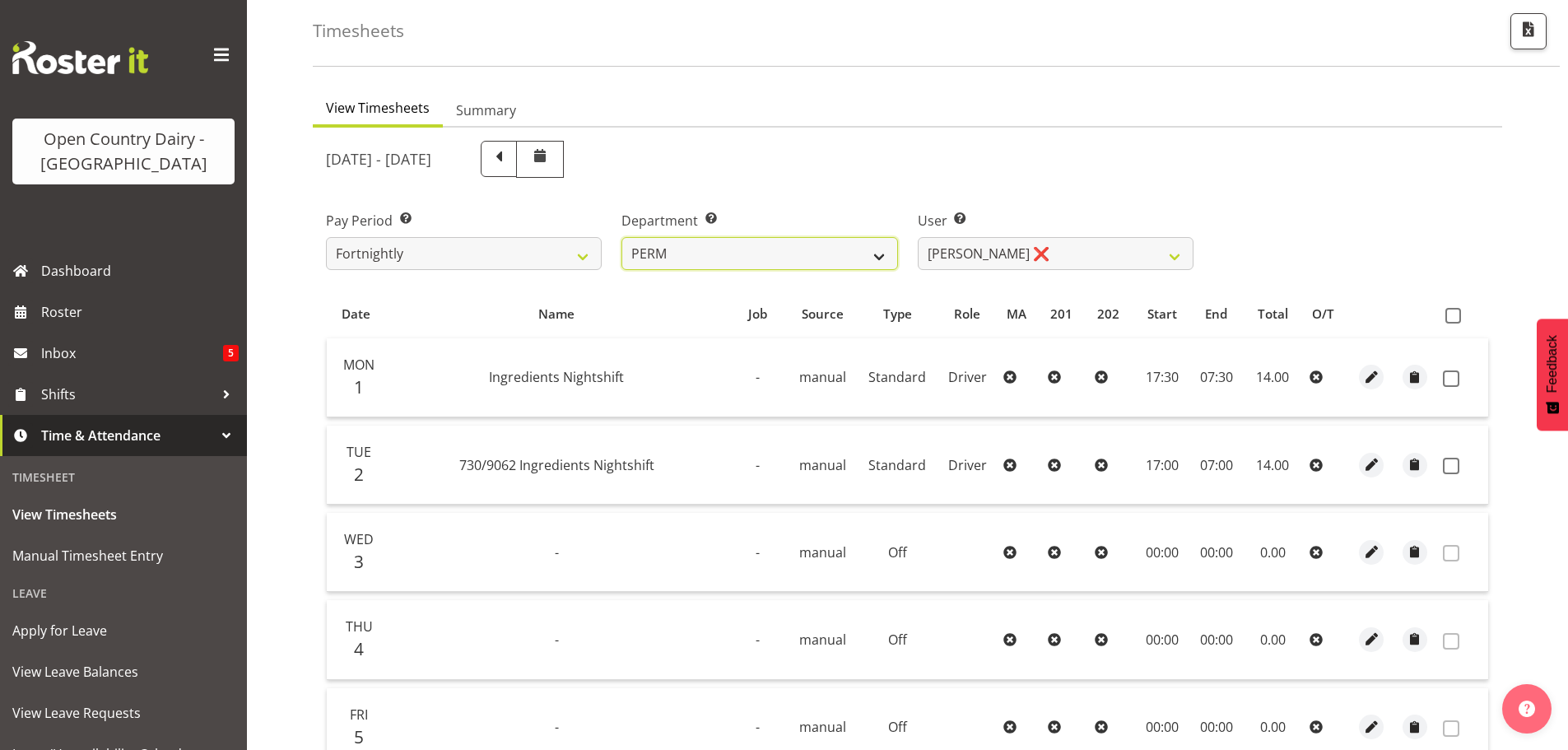
click at [726, 252] on select "701 702 703 704 705 706 707 708 709 710 711 712 713 714 715 716 717 718 719 720" at bounding box center [759, 253] width 276 height 33
click at [621, 237] on select "701 702 703 704 705 706 707 708 709 710 711 712 713 714 715 716 717 718 719 720" at bounding box center [759, 253] width 276 height 33
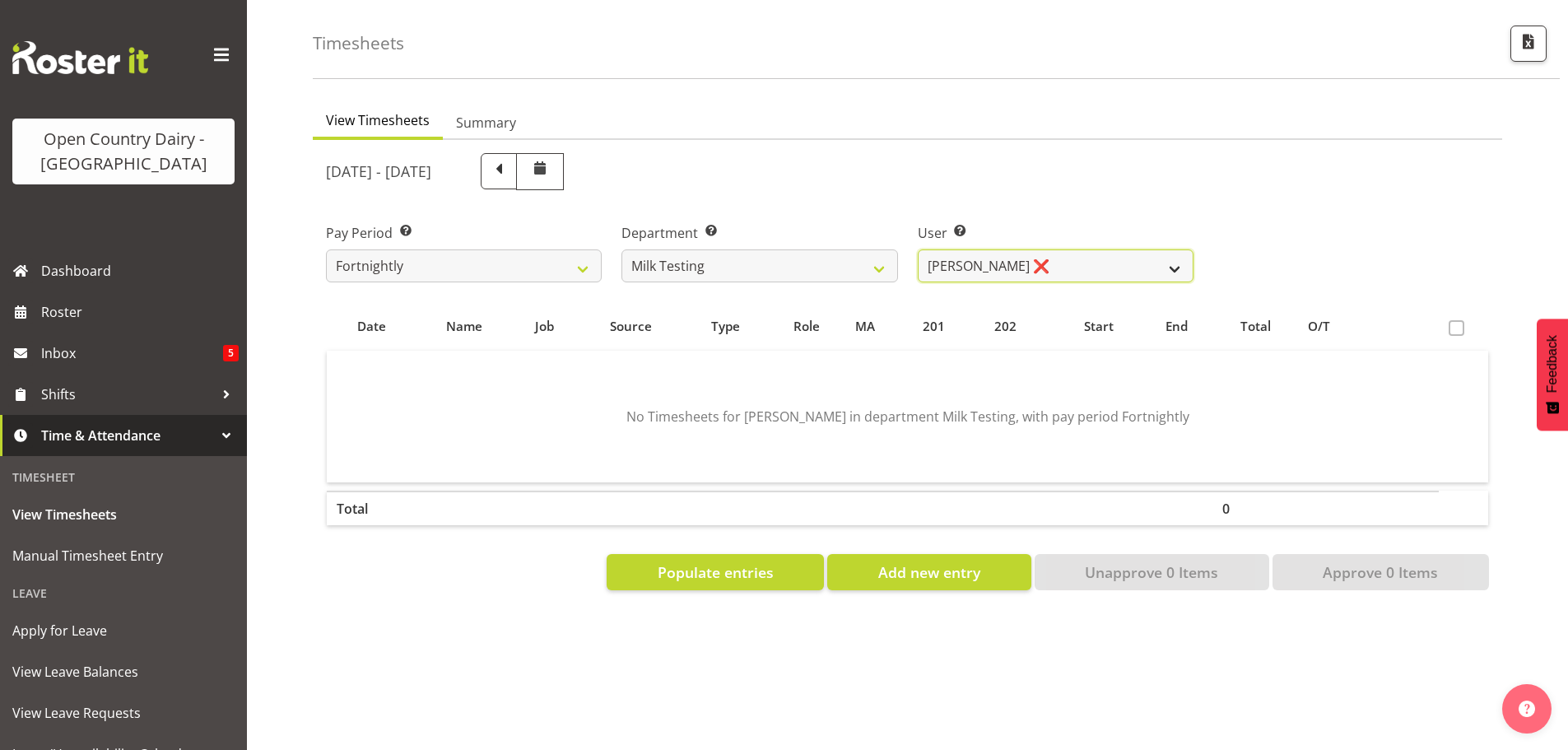
click at [1082, 253] on select "Diana Ridings ❌ George Smith ❌ Helaina Walker ❌ Kim Madden ❌ Michael Brechelt ❌…" at bounding box center [1056, 265] width 276 height 33
click at [918, 249] on select "Diana Ridings ❌ George Smith ❌ Helaina Walker ❌ Kim Madden ❌ Michael Brechelt ❌…" at bounding box center [1056, 265] width 276 height 33
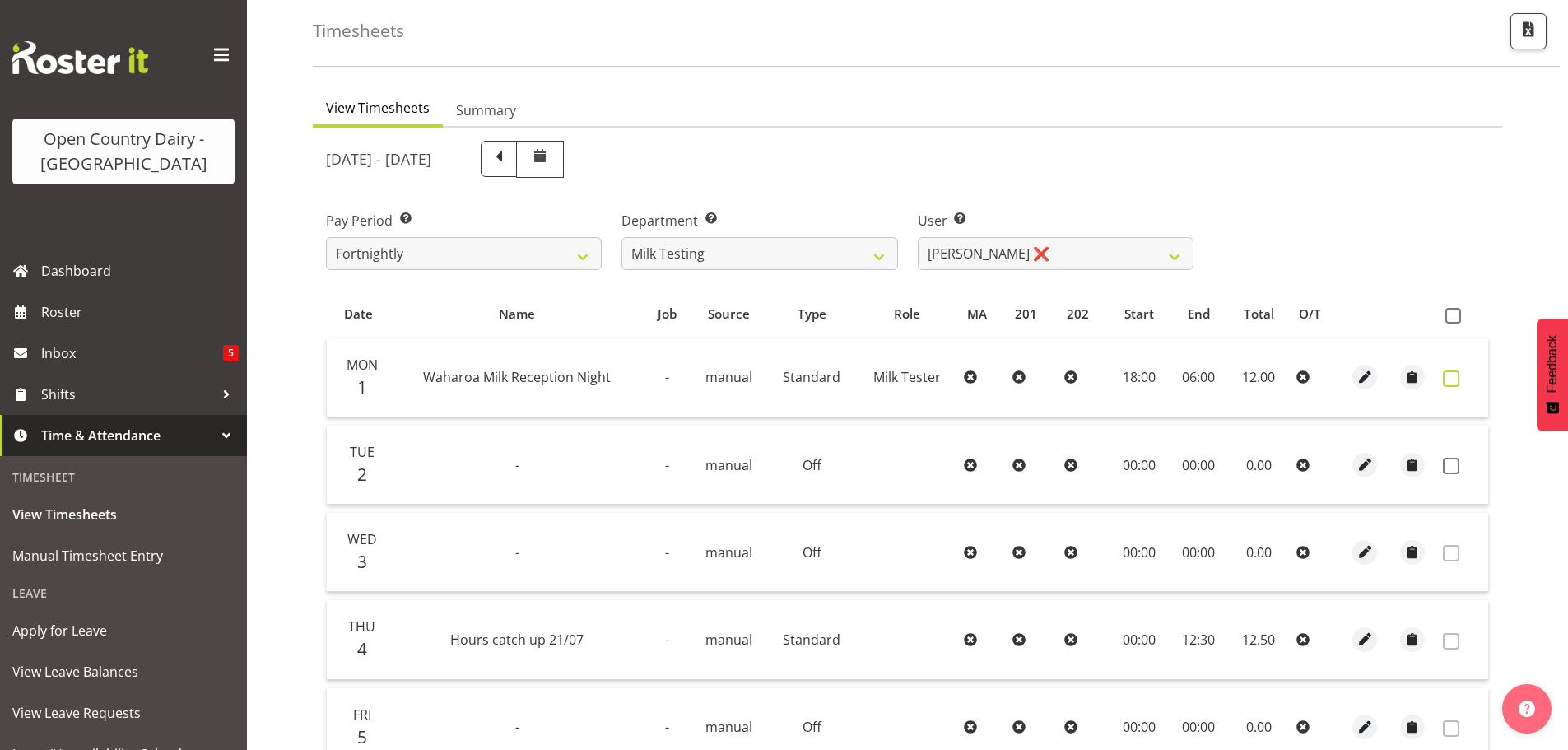
click at [1446, 377] on span at bounding box center [1451, 379] width 17 height 17
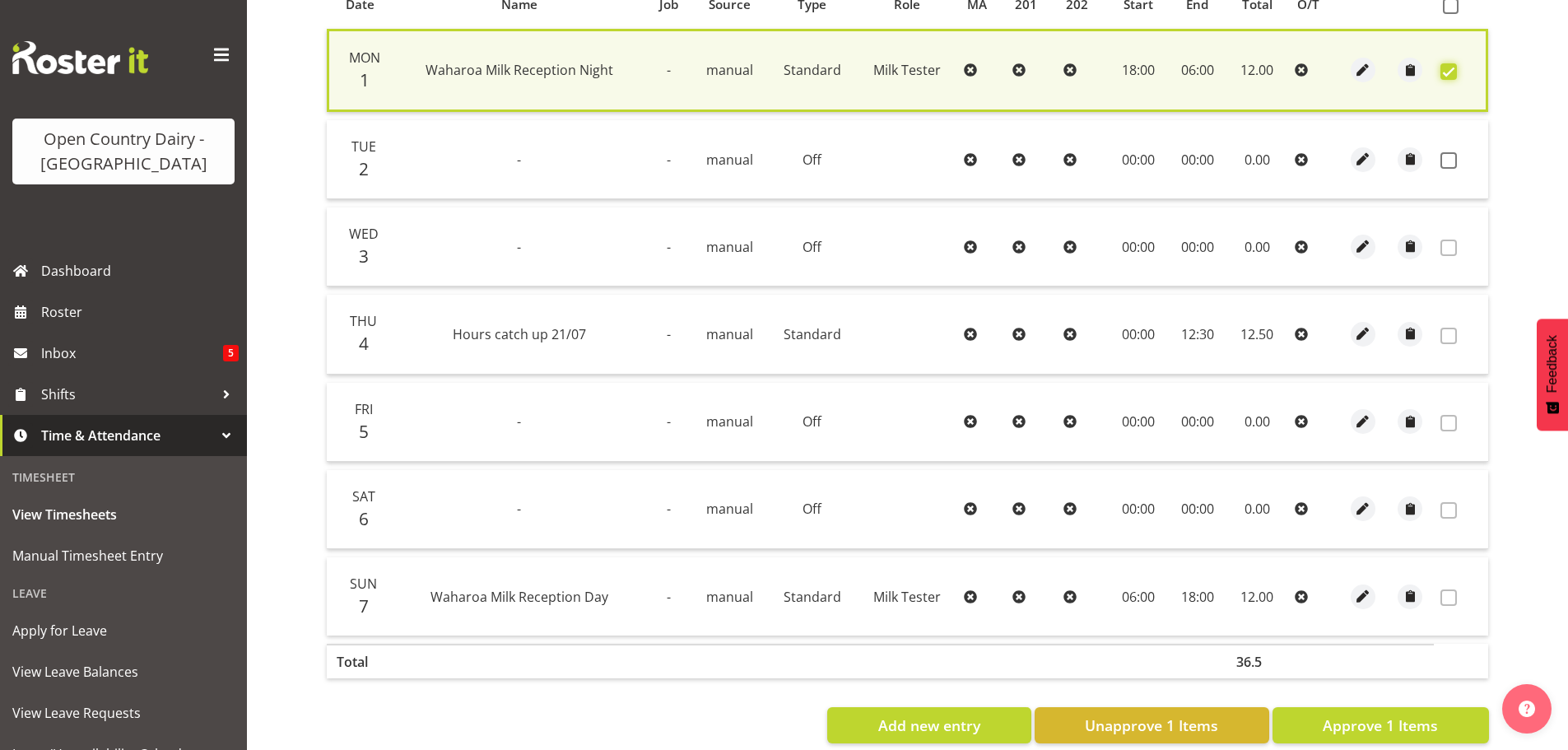
scroll to position [417, 0]
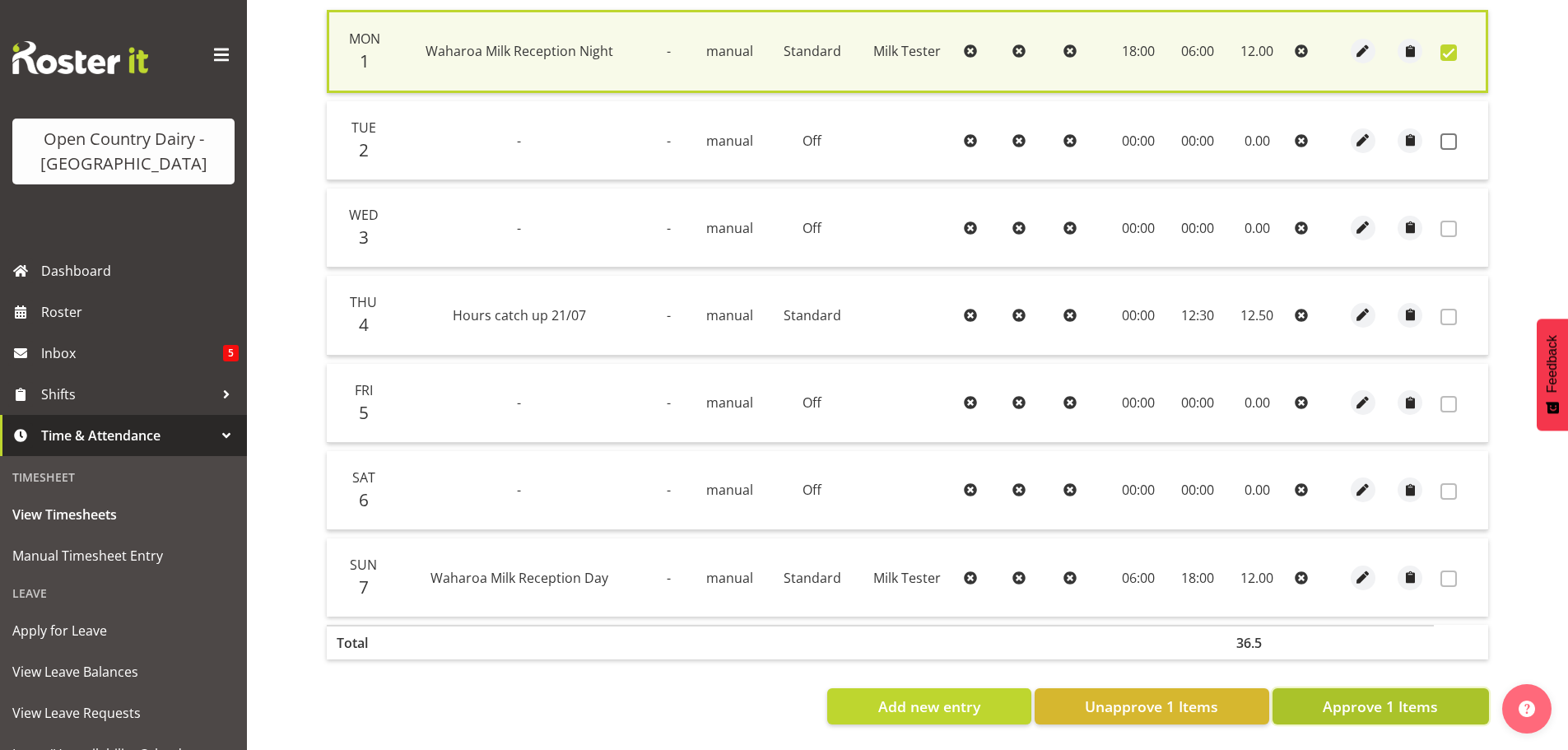
click at [1401, 696] on span "Approve 1 Items" at bounding box center [1380, 707] width 115 height 22
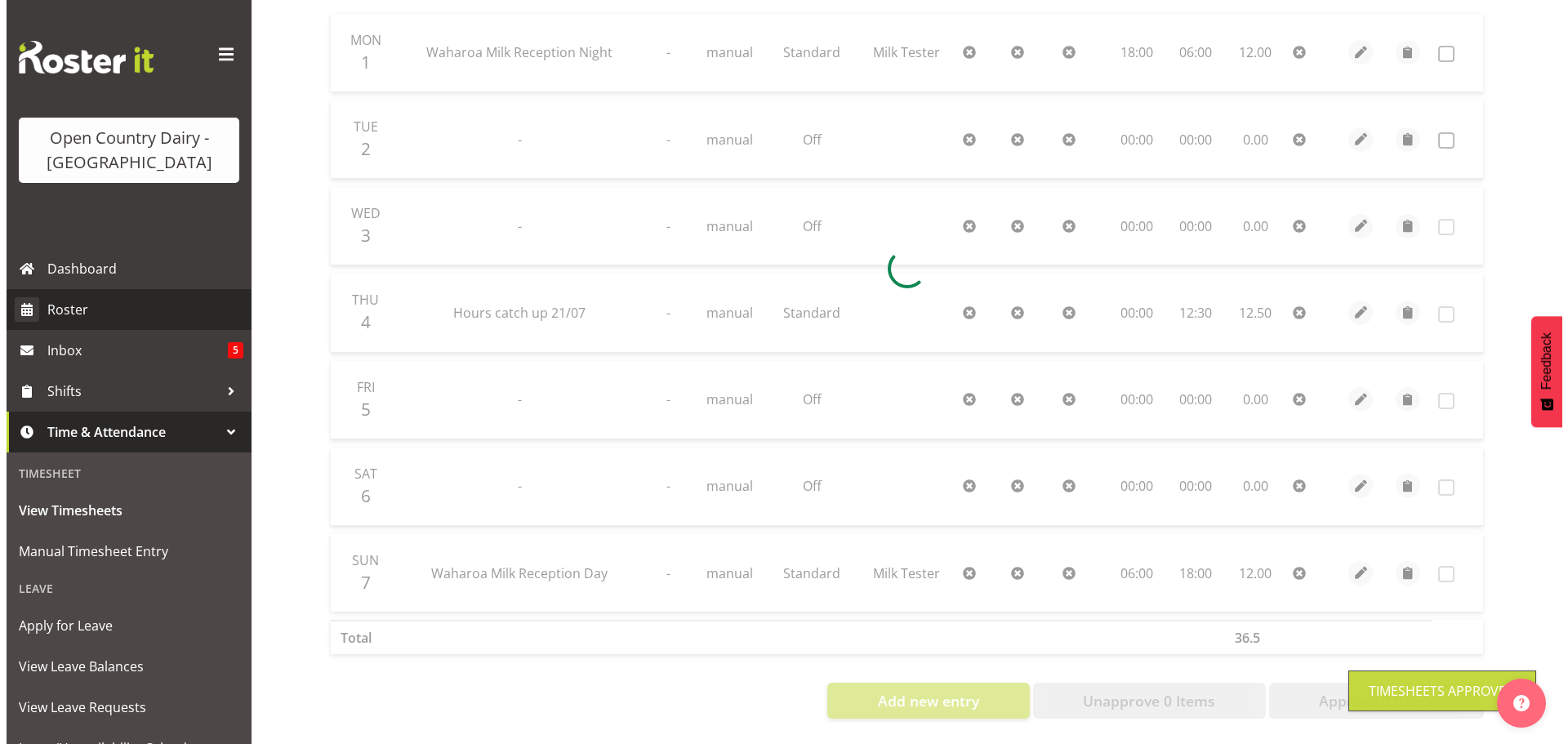
scroll to position [410, 0]
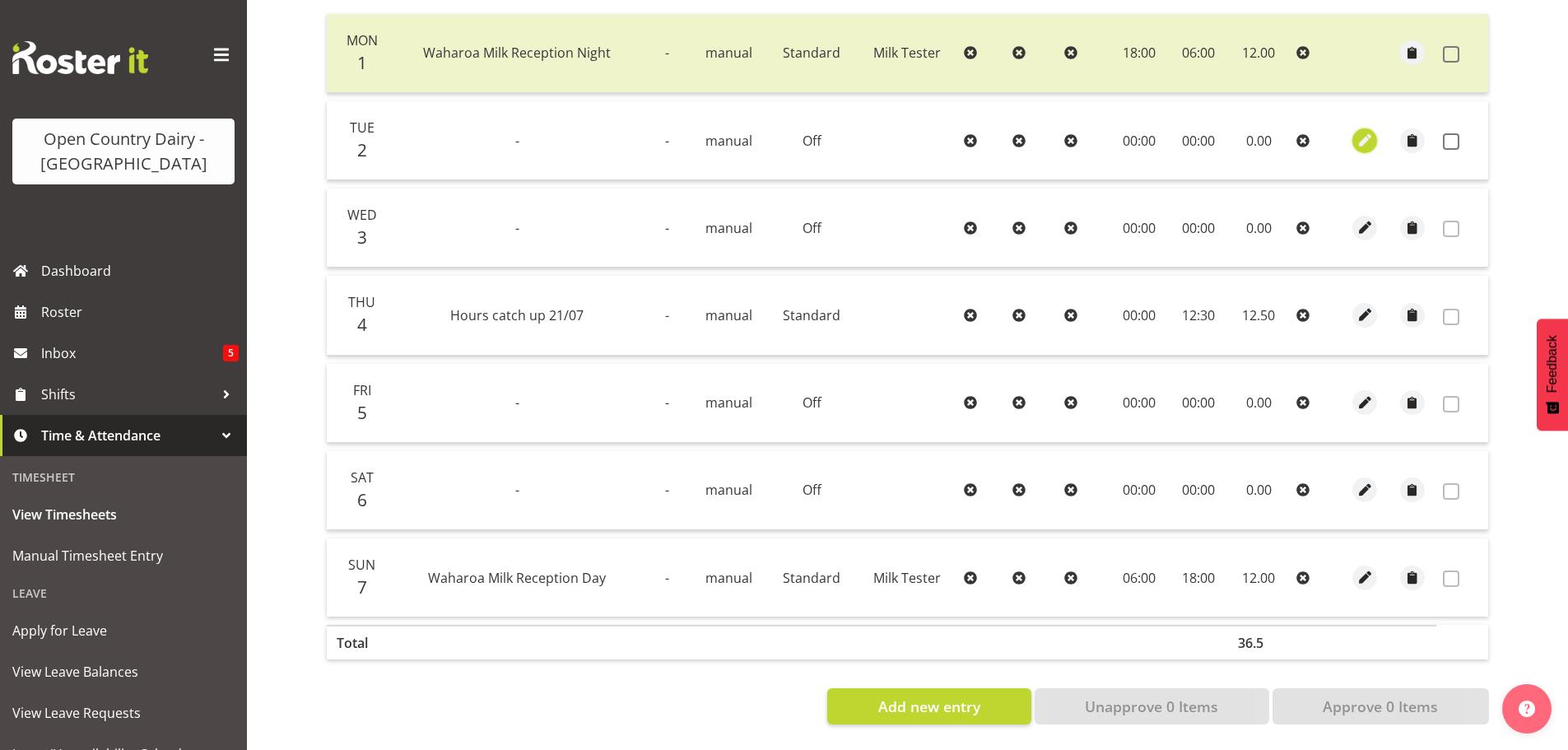
click at [1369, 131] on span "button" at bounding box center [1365, 140] width 19 height 19
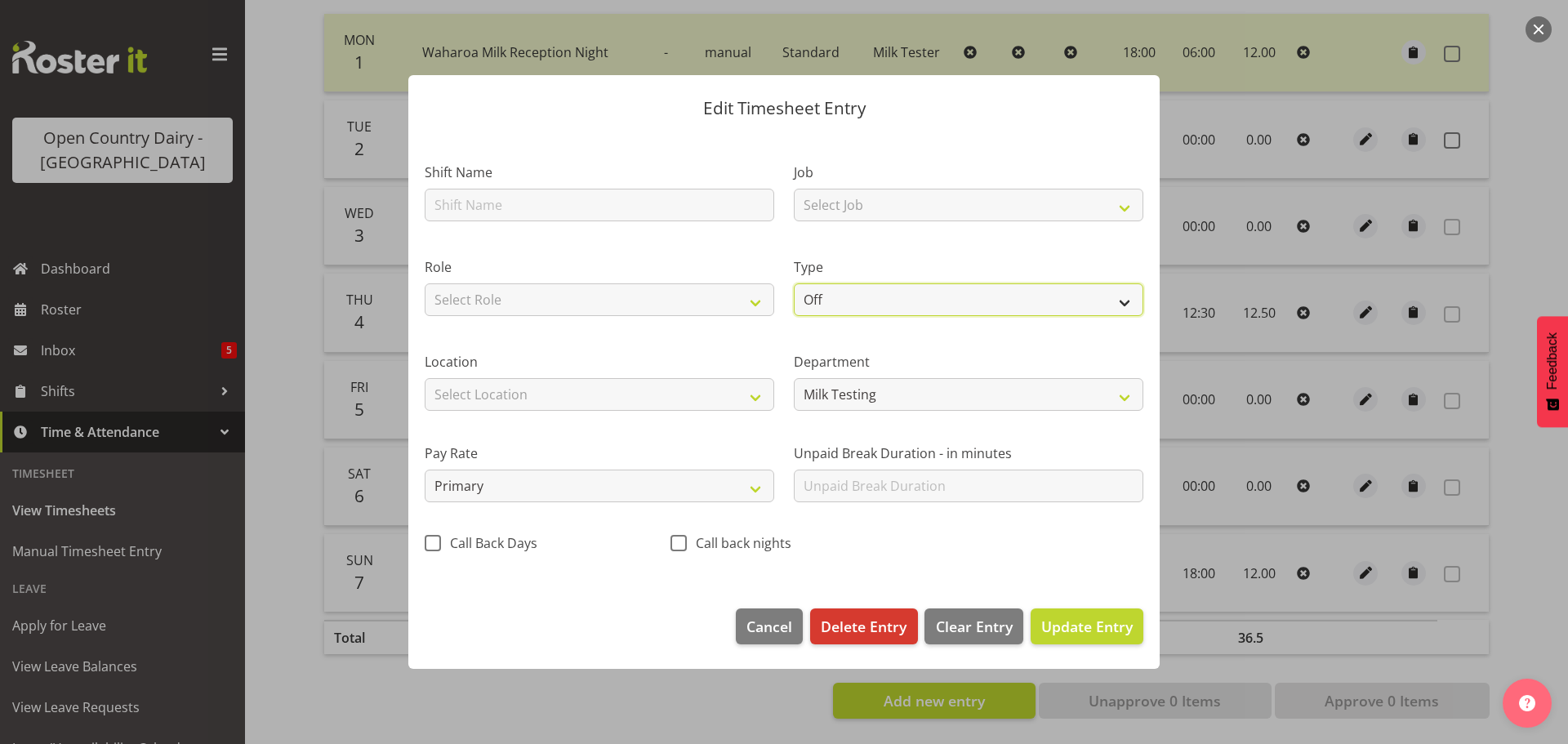
click at [862, 297] on select "Off Standard Public Holiday Public Holiday (Worked) Day In Lieu Annual Leave Si…" at bounding box center [968, 299] width 349 height 32
click at [794, 283] on select "Off Standard Public Holiday Public Holiday (Worked) Day In Lieu Annual Leave Si…" at bounding box center [968, 299] width 349 height 32
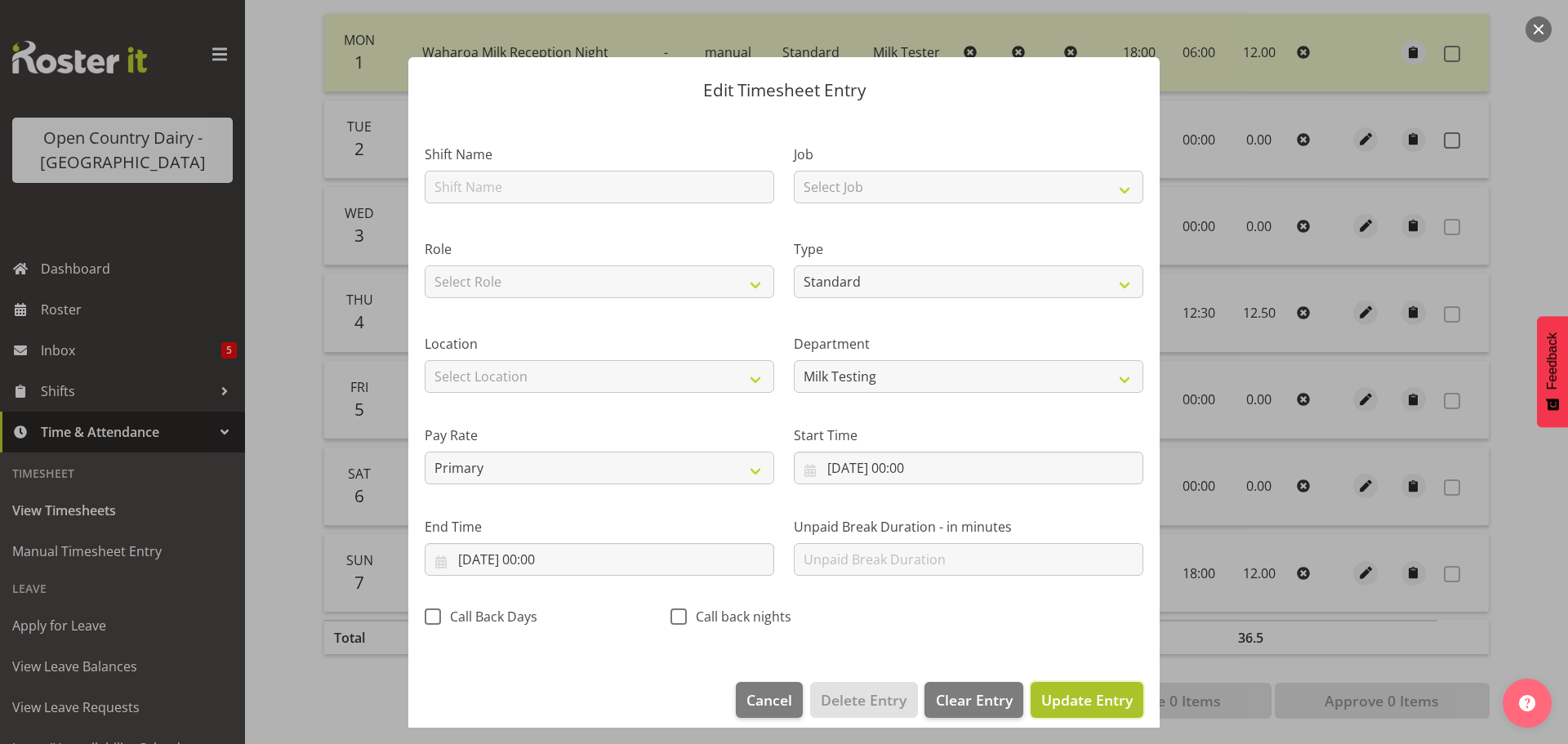
click at [1048, 696] on span "Update Entry" at bounding box center [1086, 700] width 92 height 20
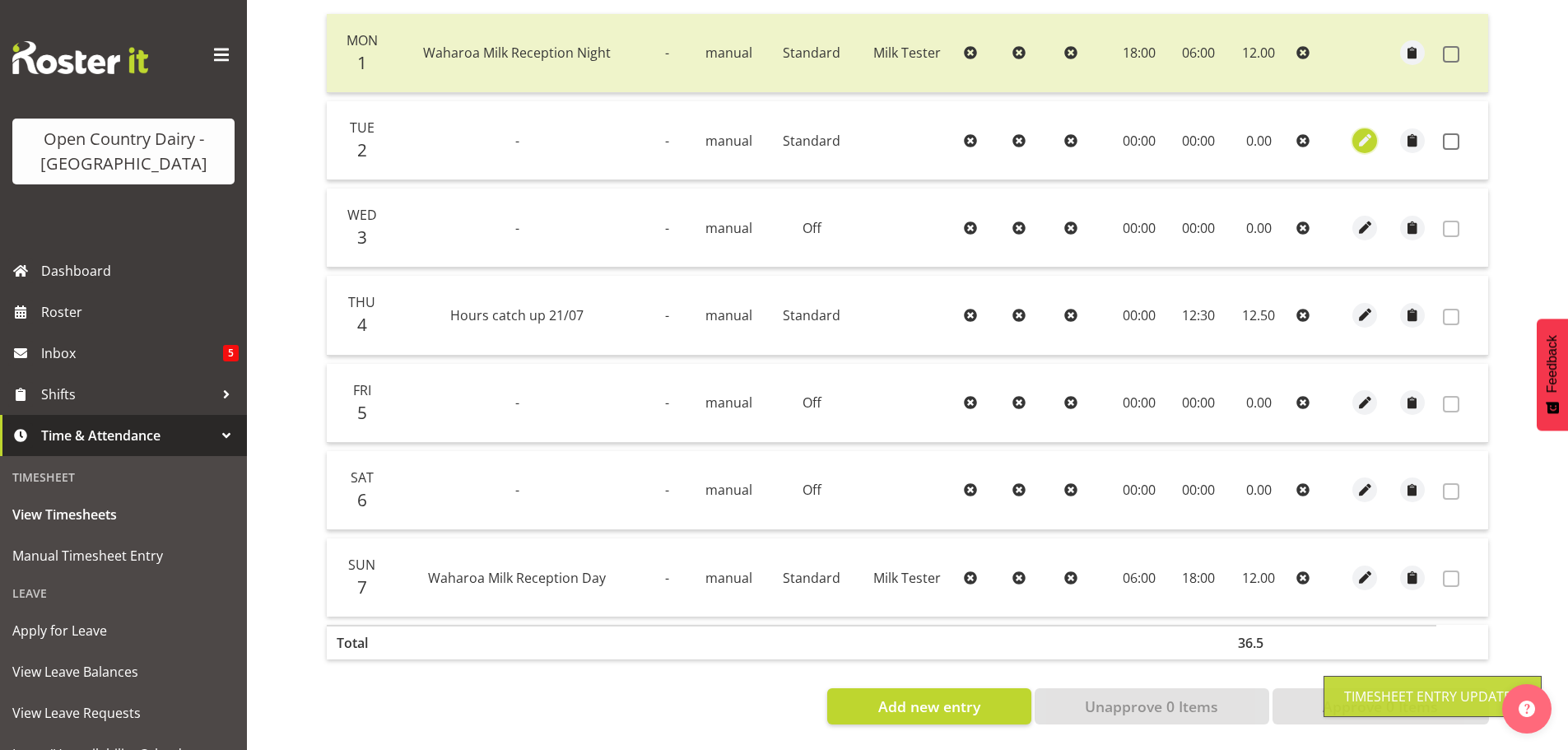
click at [1369, 133] on span "button" at bounding box center [1365, 140] width 19 height 19
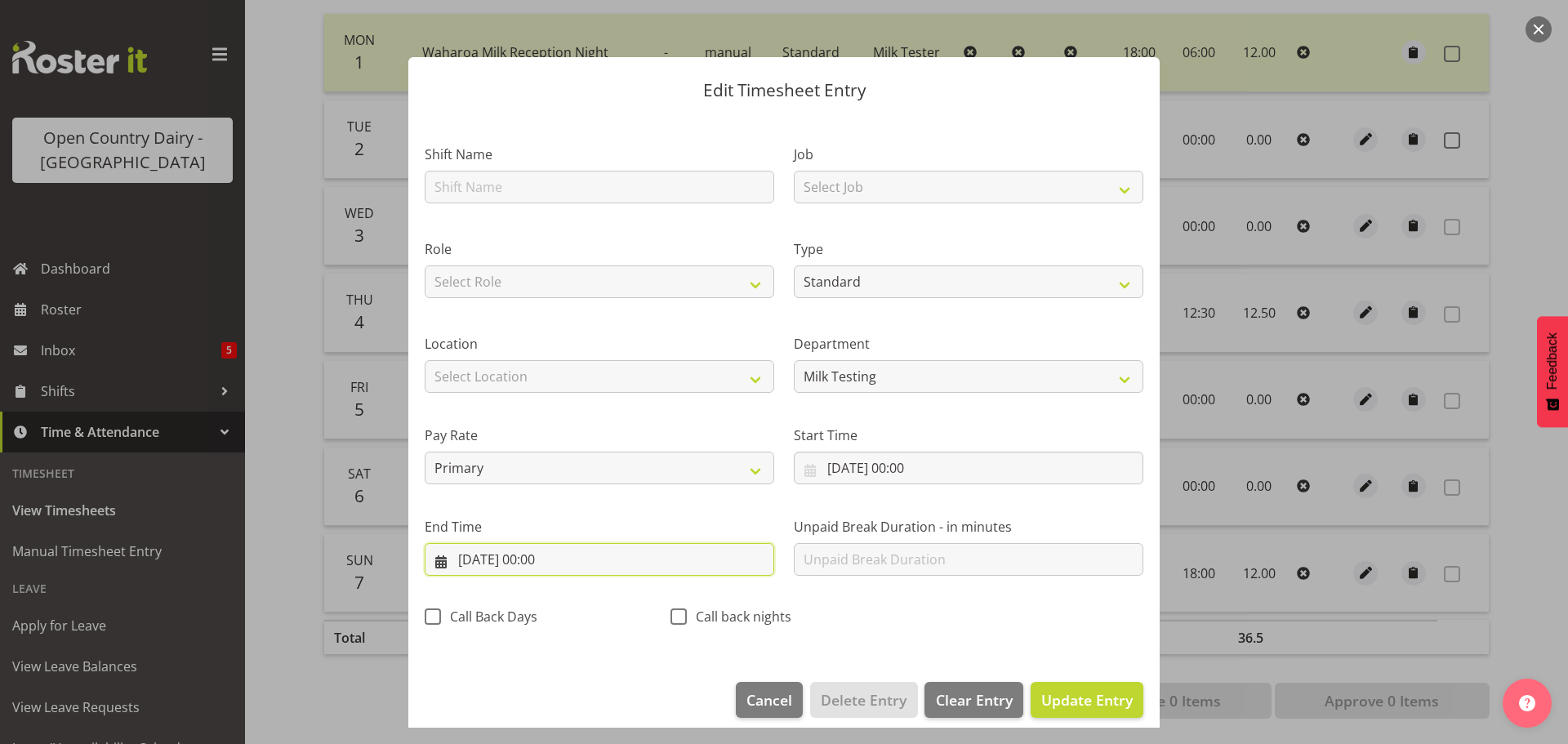
click at [540, 557] on input "02/09/2025, 00:00" at bounding box center [599, 559] width 349 height 32
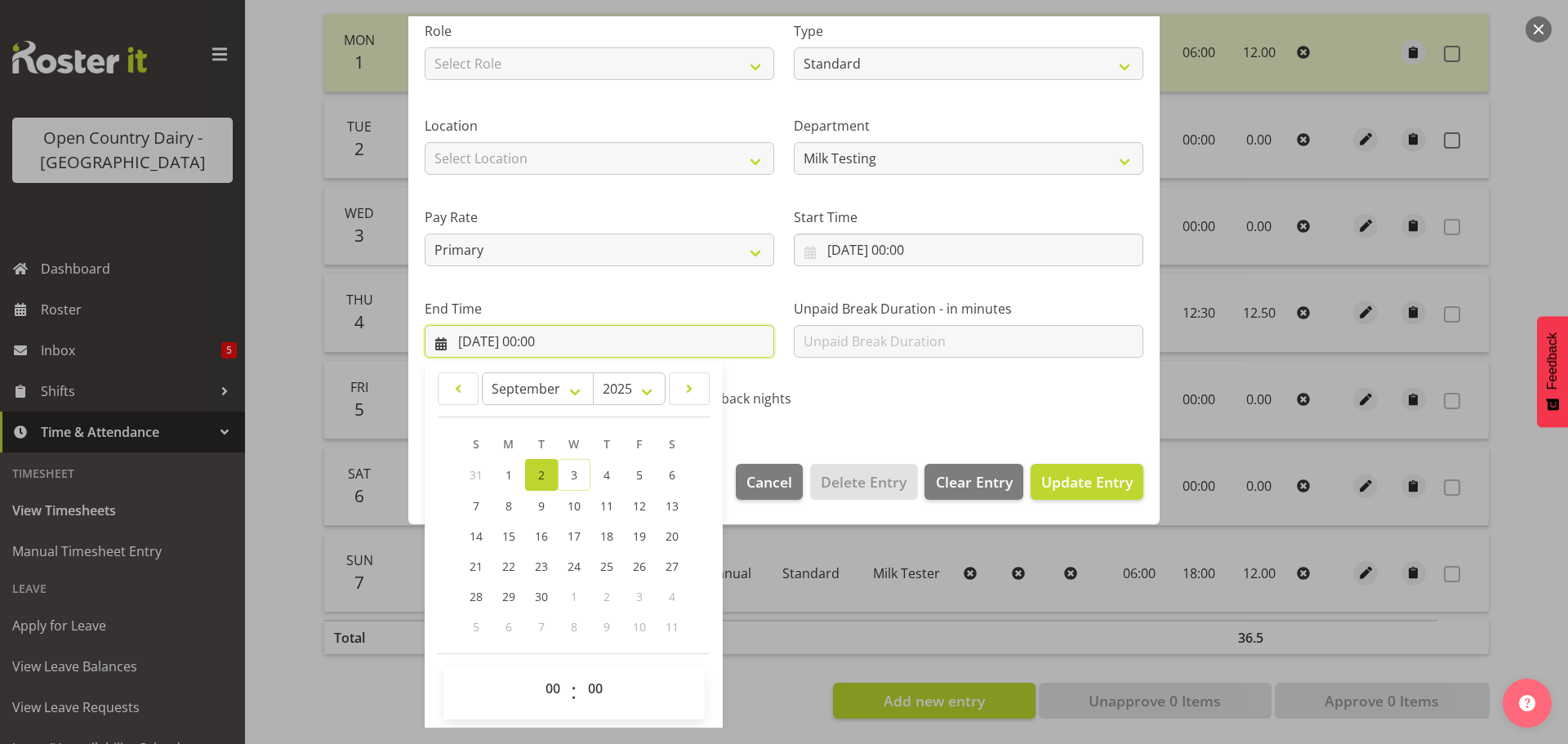
scroll to position [221, 0]
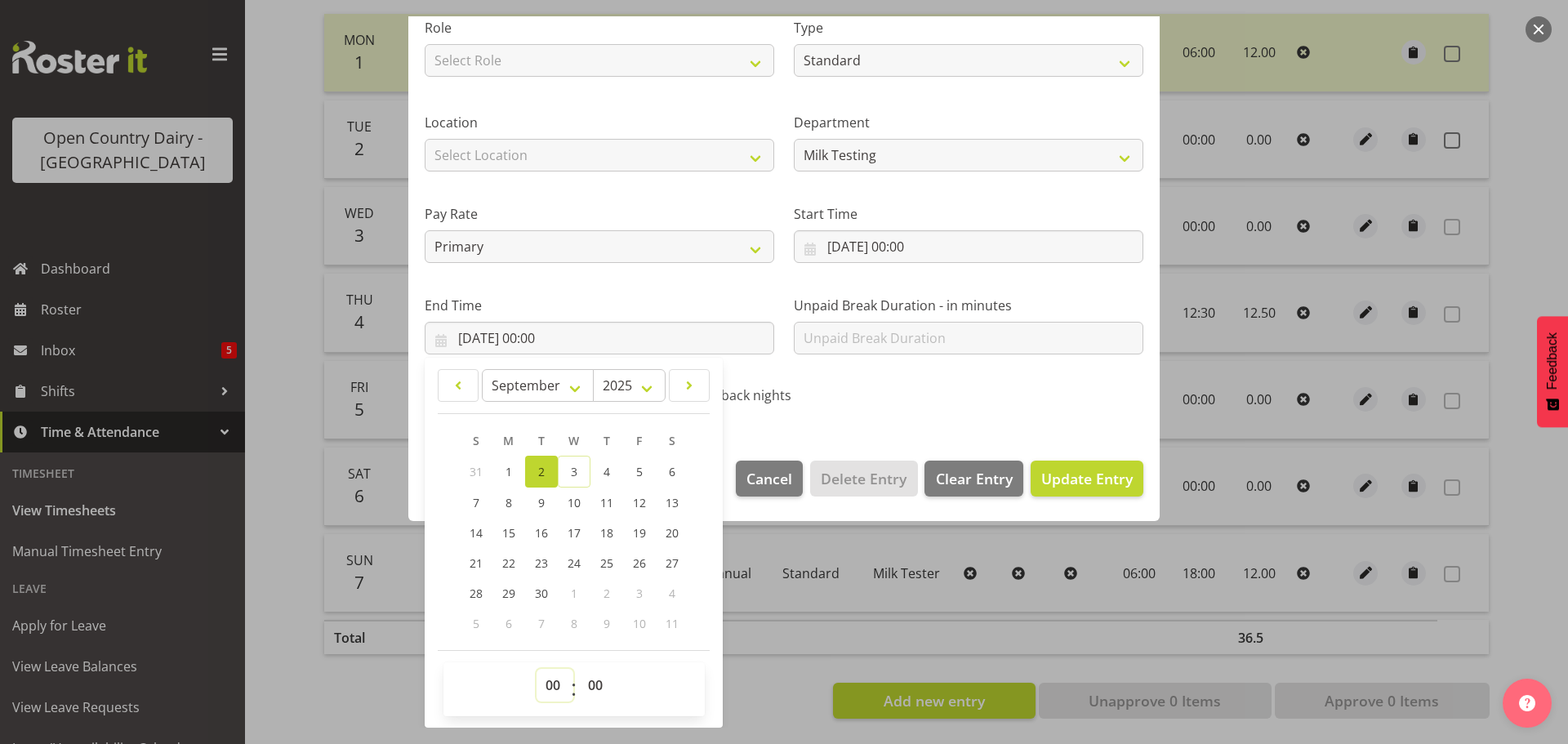
click at [555, 682] on select "00 01 02 03 04 05 06 07 08 09 10 11 12 13 14 15 16 17 18 19 20 21 22 23" at bounding box center [554, 684] width 36 height 32
click at [536, 669] on select "00 01 02 03 04 05 06 07 08 09 10 11 12 13 14 15 16 17 18 19 20 21 22 23" at bounding box center [554, 684] width 36 height 32
click at [596, 686] on select "00 01 02 03 04 05 06 07 08 09 10 11 12 13 14 15 16 17 18 19 20 21 22 23 24 25 2…" at bounding box center [597, 684] width 36 height 32
click at [579, 669] on select "00 01 02 03 04 05 06 07 08 09 10 11 12 13 14 15 16 17 18 19 20 21 22 23 24 25 2…" at bounding box center [597, 684] width 36 height 32
click at [1081, 480] on span "Update Entry" at bounding box center [1086, 479] width 92 height 20
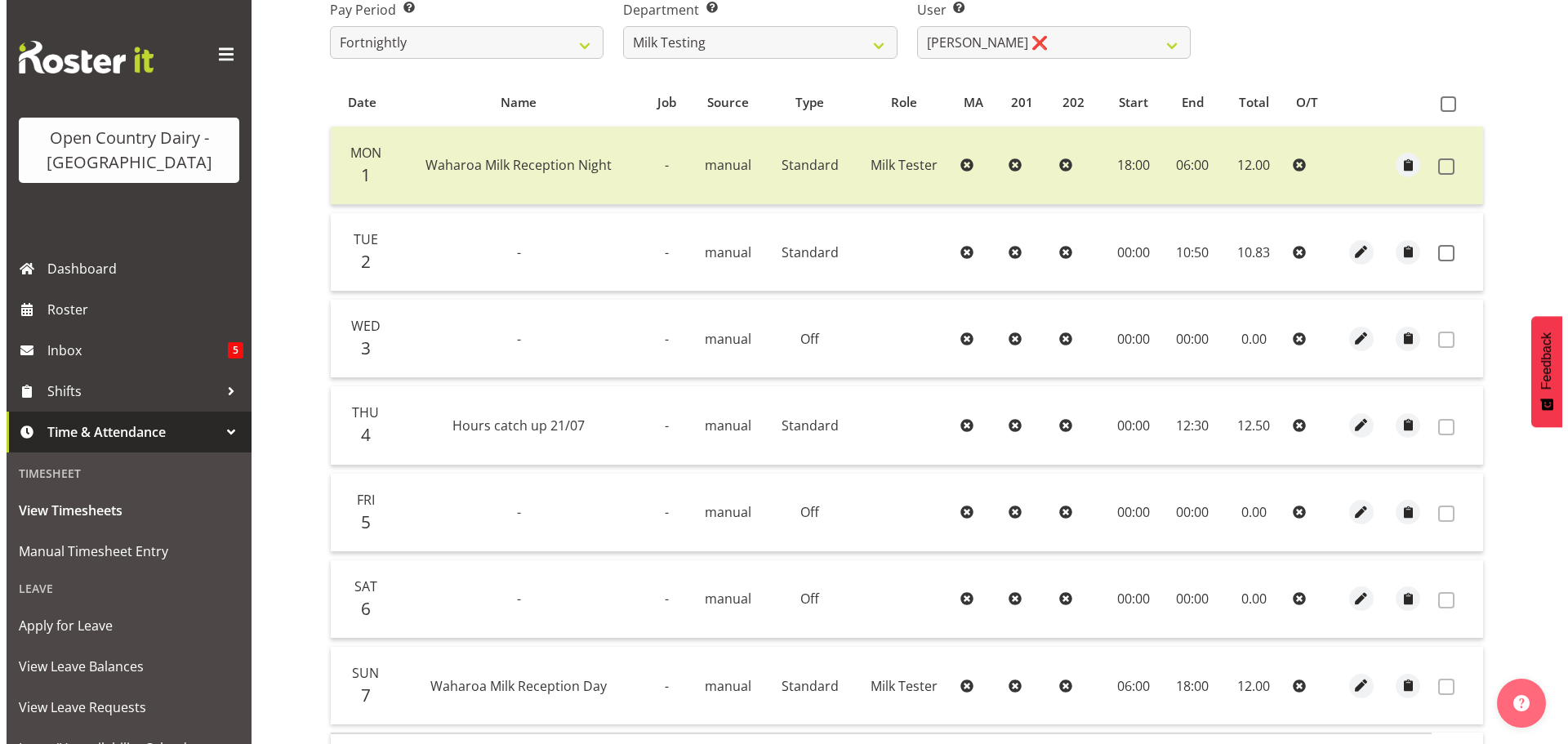
scroll to position [247, 0]
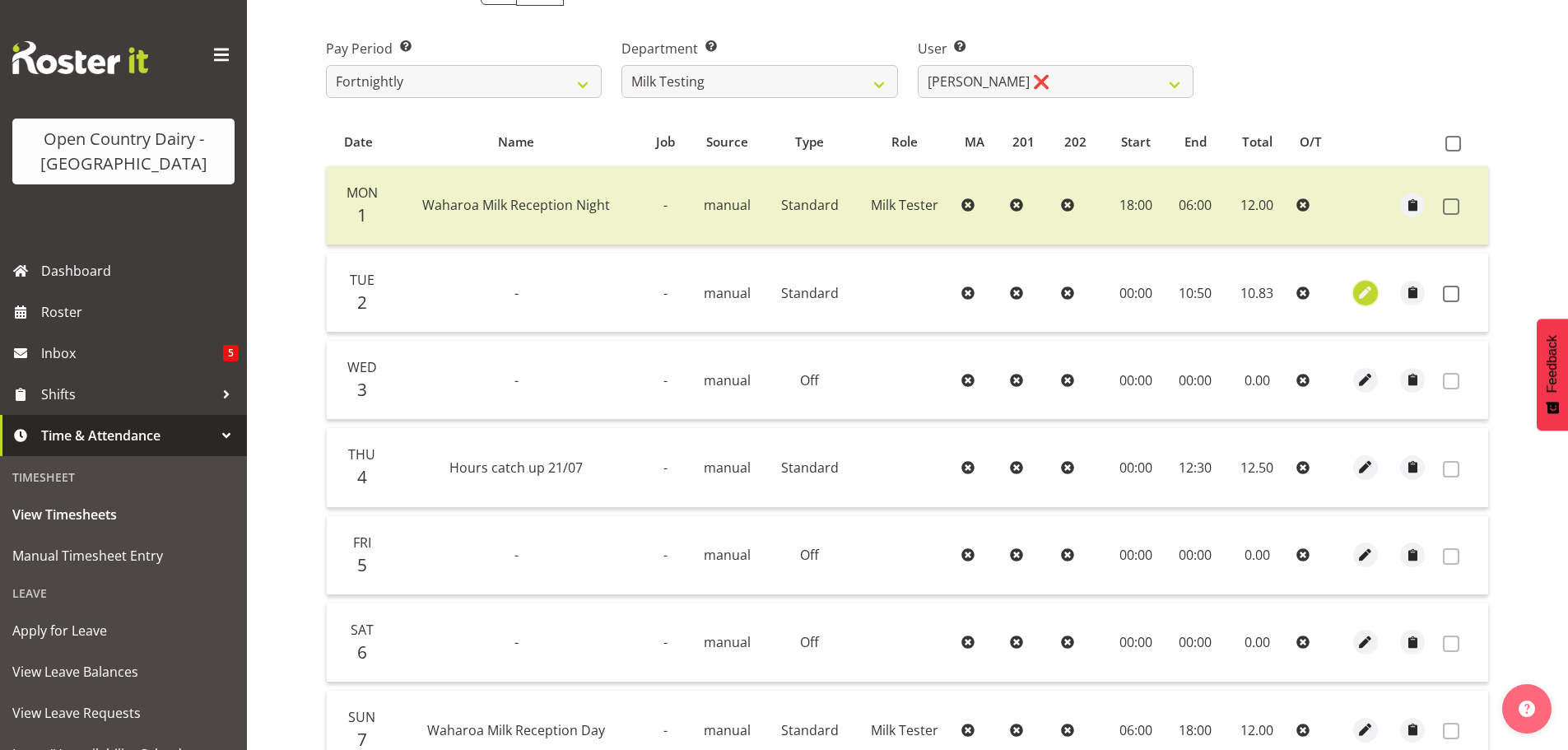
click at [1364, 292] on span "button" at bounding box center [1365, 293] width 19 height 19
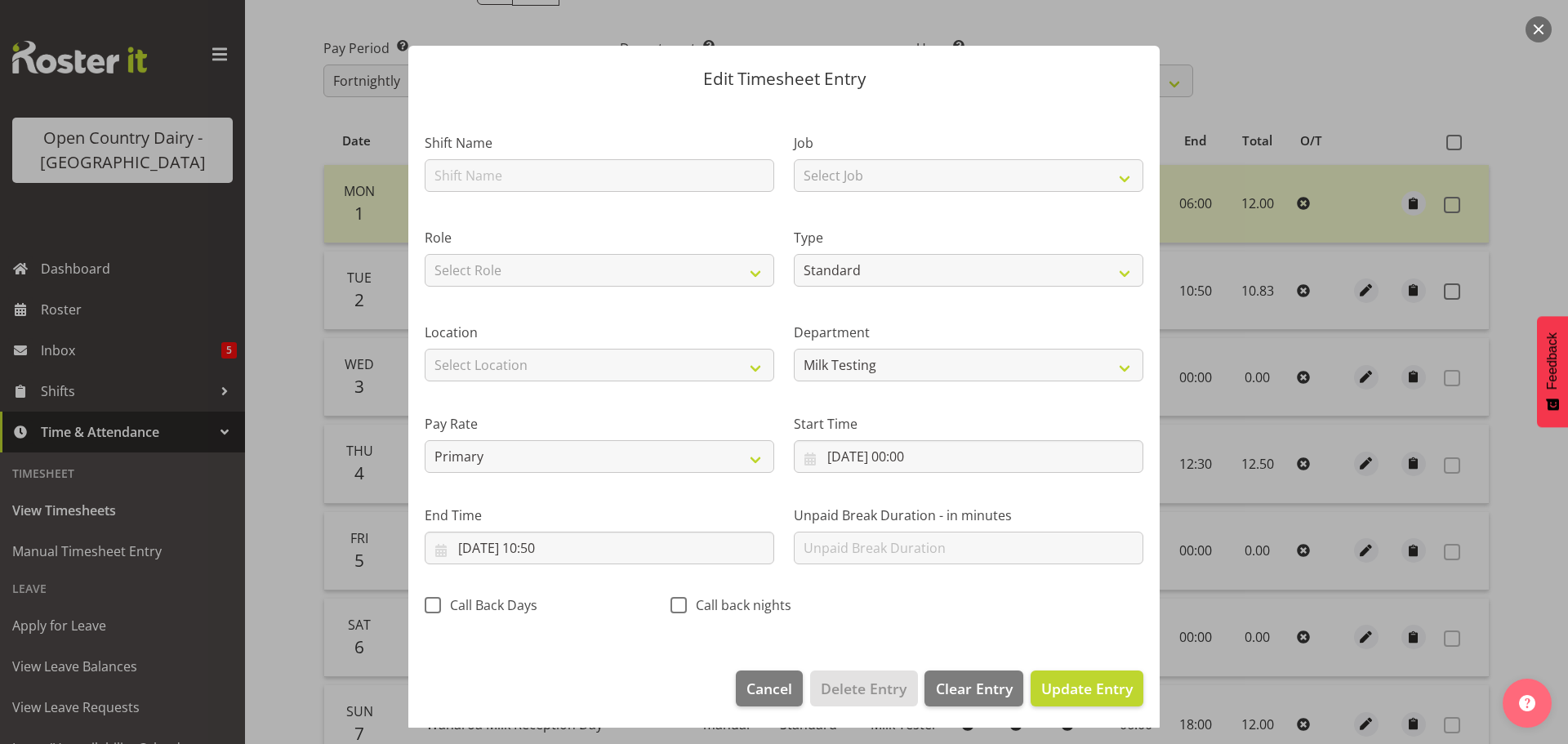
scroll to position [15, 0]
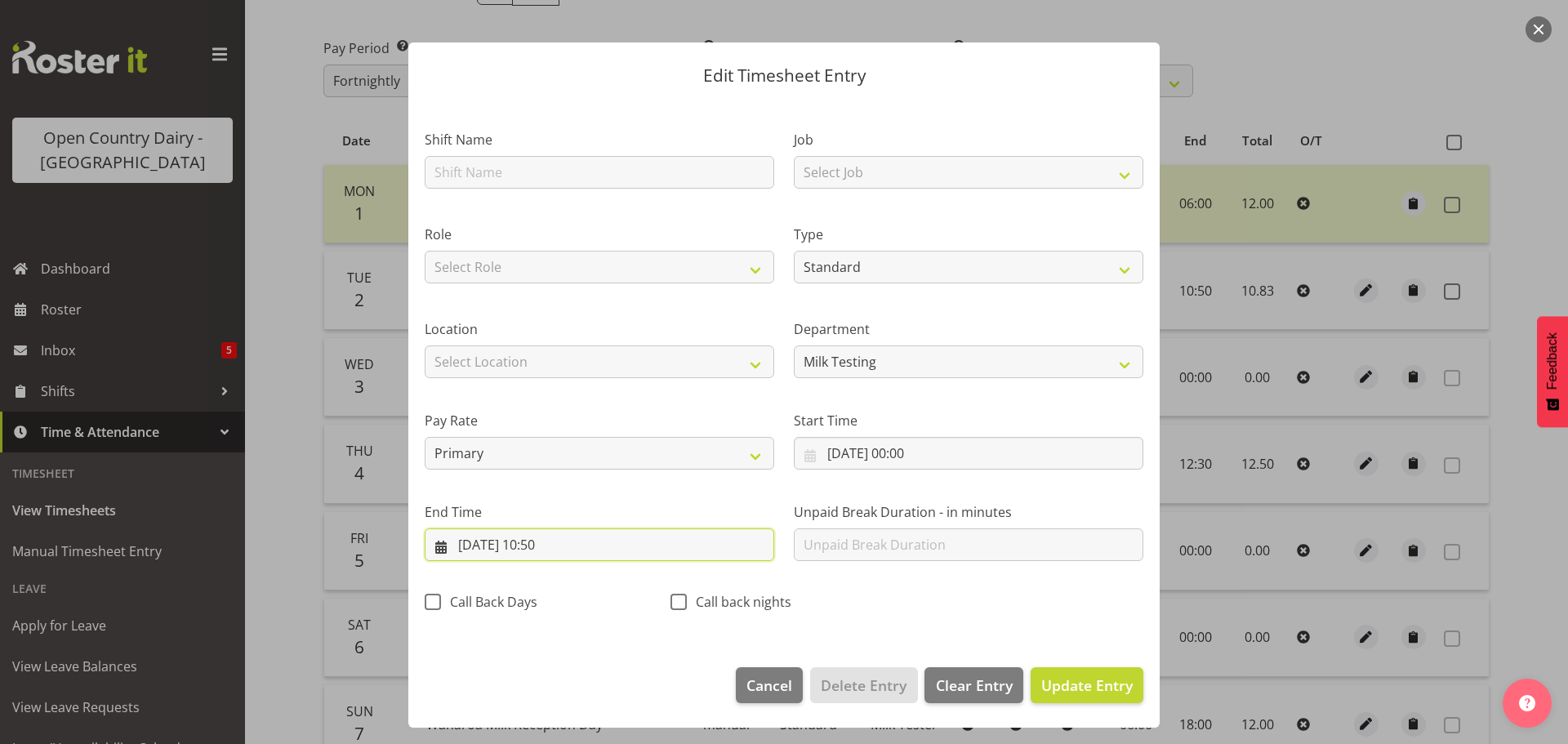
click at [556, 539] on input "02/09/2025, 10:50" at bounding box center [599, 545] width 349 height 32
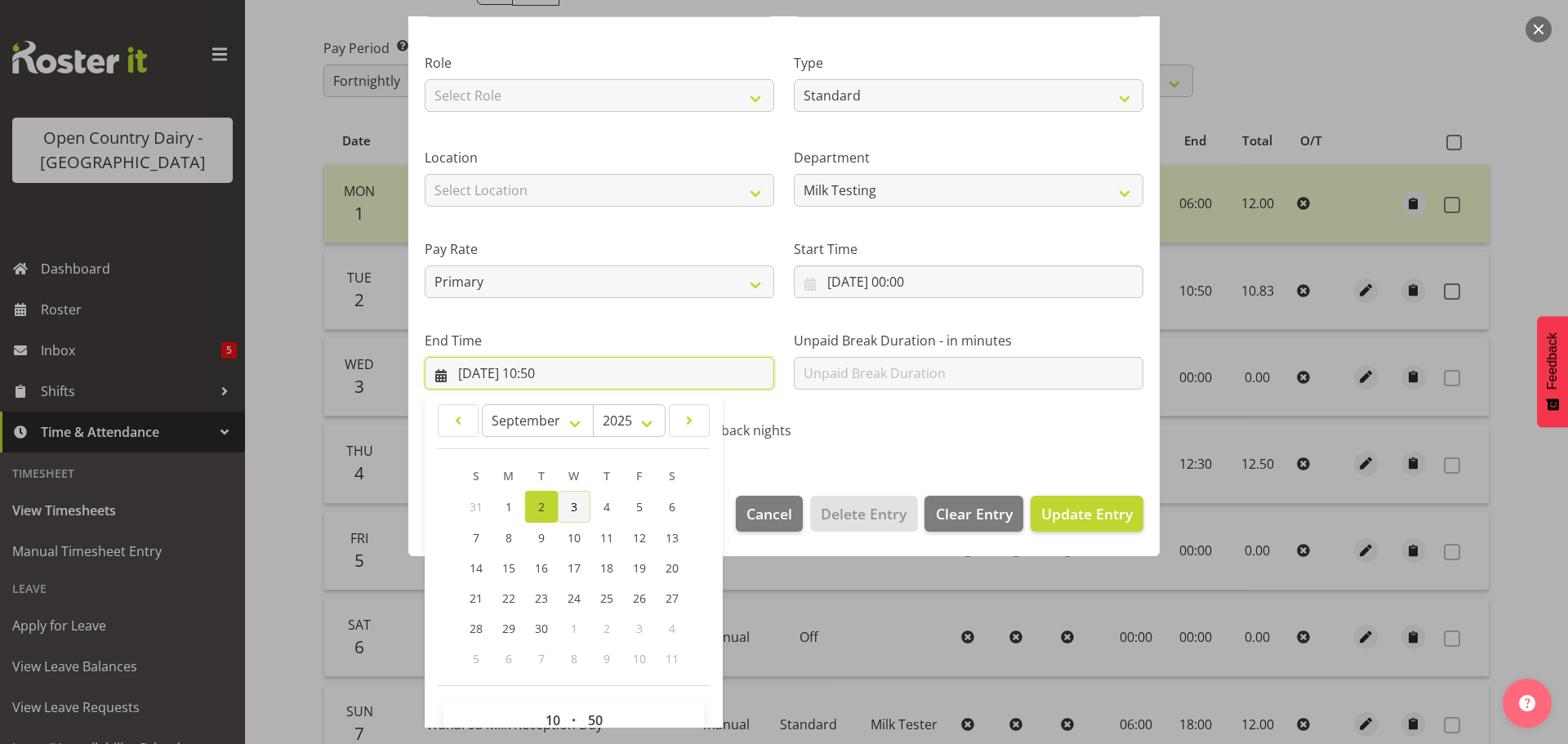
scroll to position [221, 0]
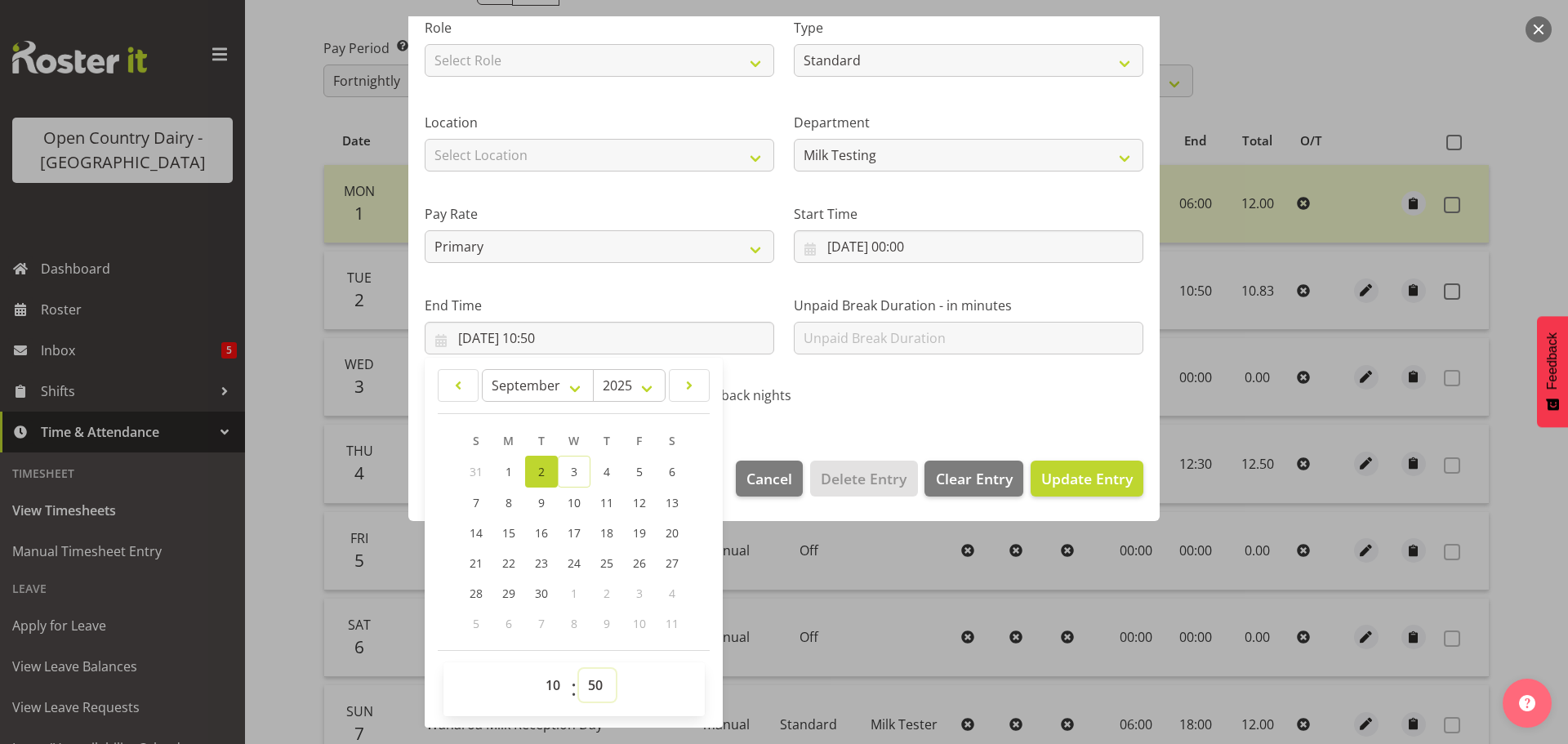
click at [597, 686] on select "00 01 02 03 04 05 06 07 08 09 10 11 12 13 14 15 16 17 18 19 20 21 22 23 24 25 2…" at bounding box center [597, 684] width 36 height 32
click at [579, 669] on select "00 01 02 03 04 05 06 07 08 09 10 11 12 13 14 15 16 17 18 19 20 21 22 23 24 25 2…" at bounding box center [597, 684] width 36 height 32
click at [1050, 477] on span "Update Entry" at bounding box center [1086, 479] width 92 height 20
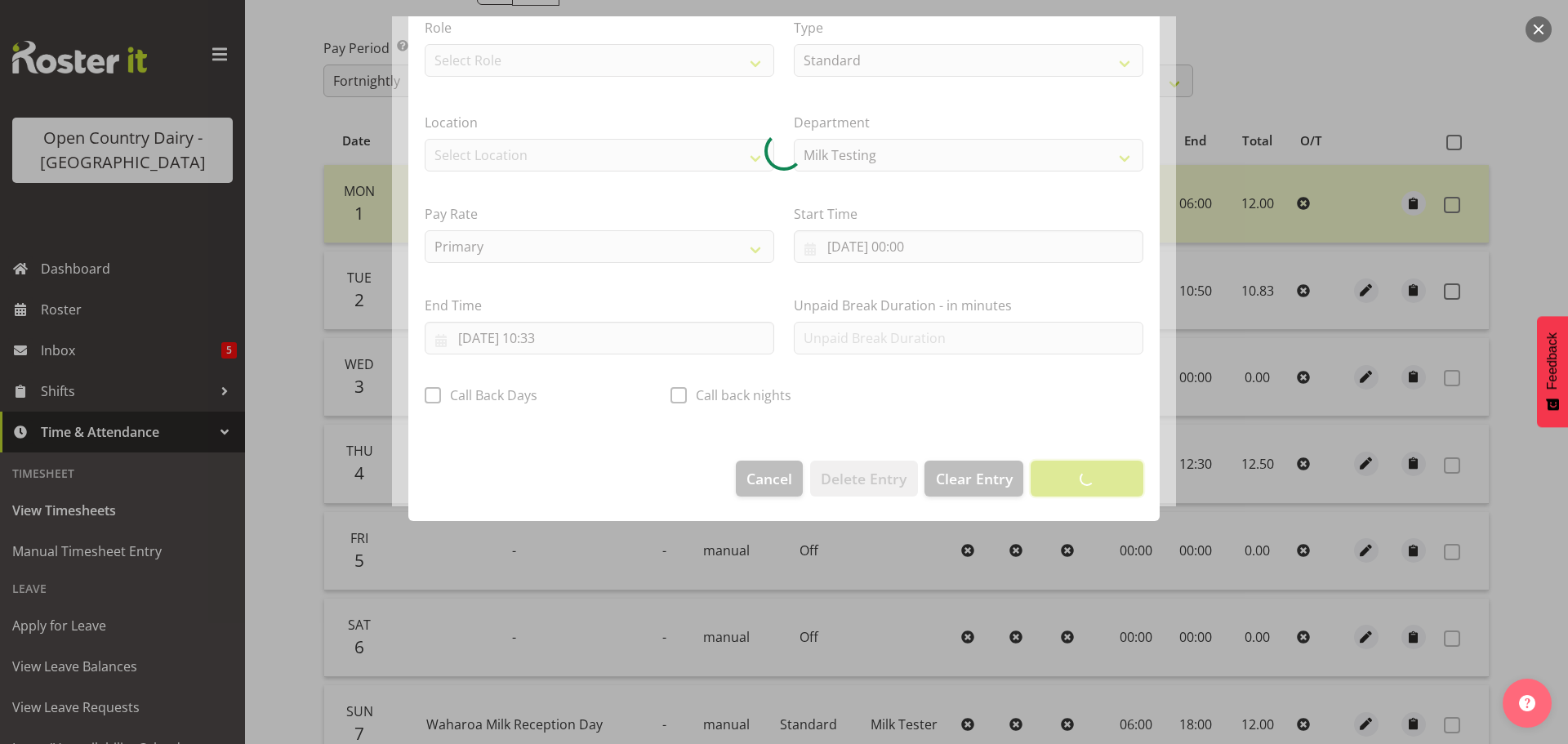
scroll to position [15, 0]
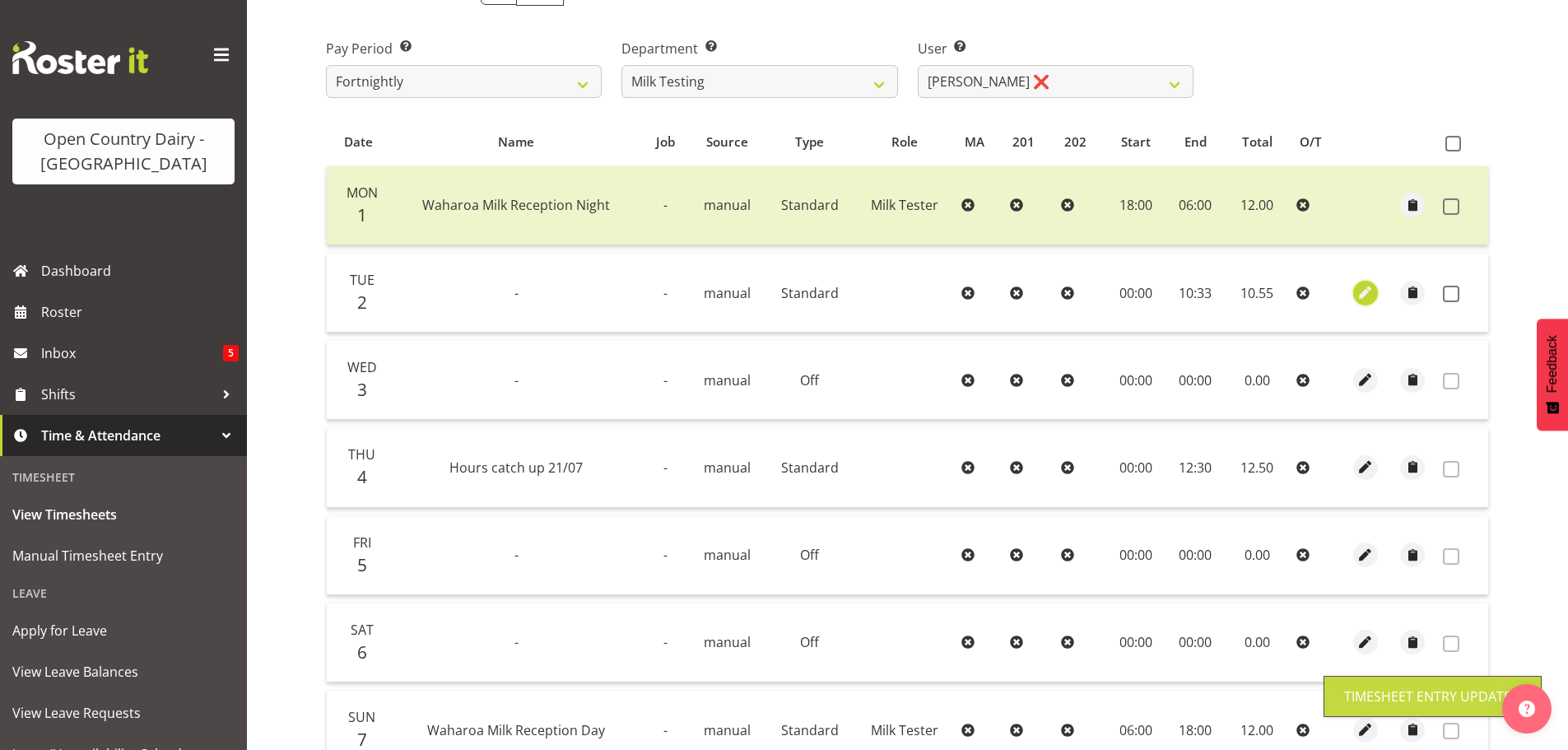
click at [1364, 288] on span "button" at bounding box center [1365, 293] width 19 height 19
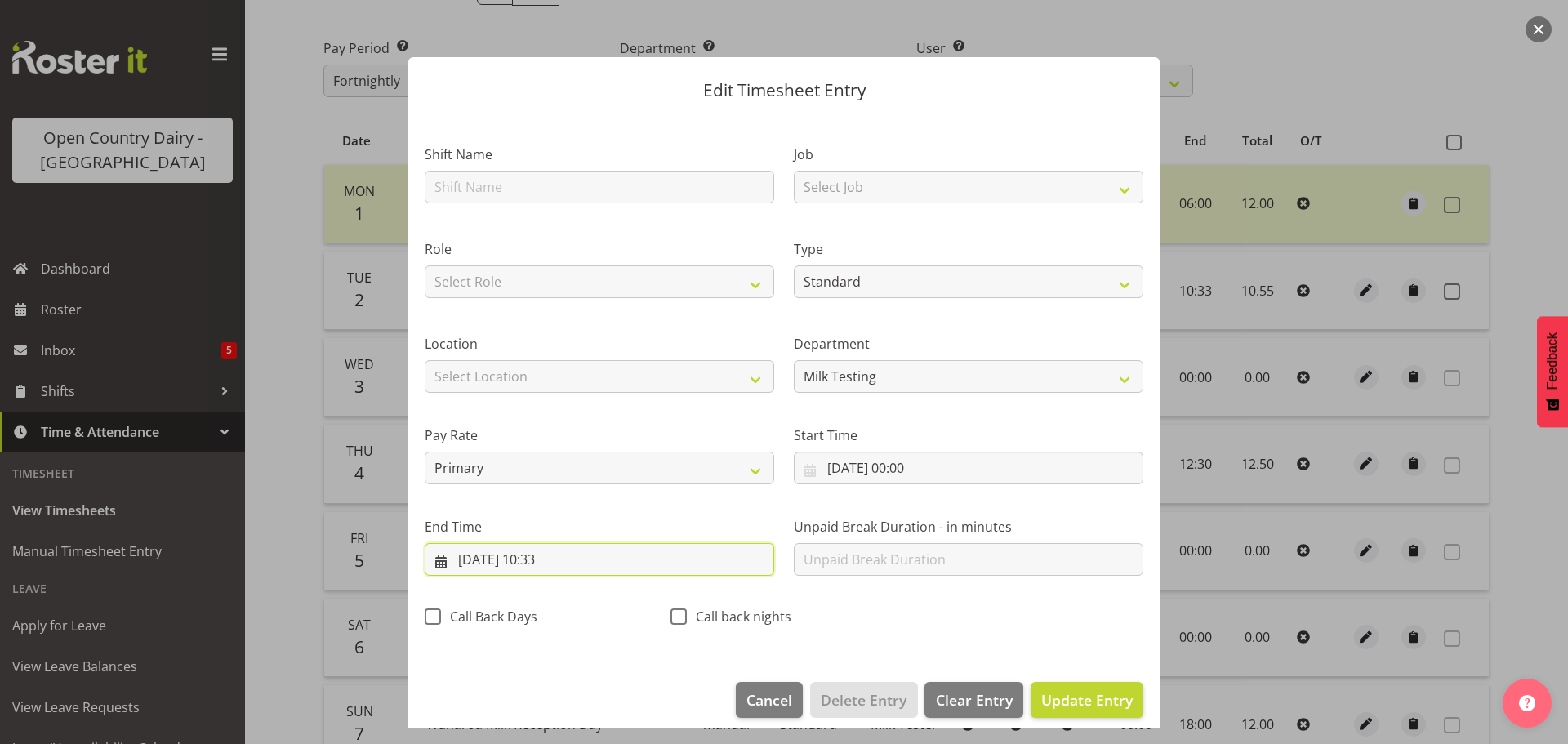
click at [562, 559] on input "02/09/2025, 10:33" at bounding box center [599, 559] width 349 height 32
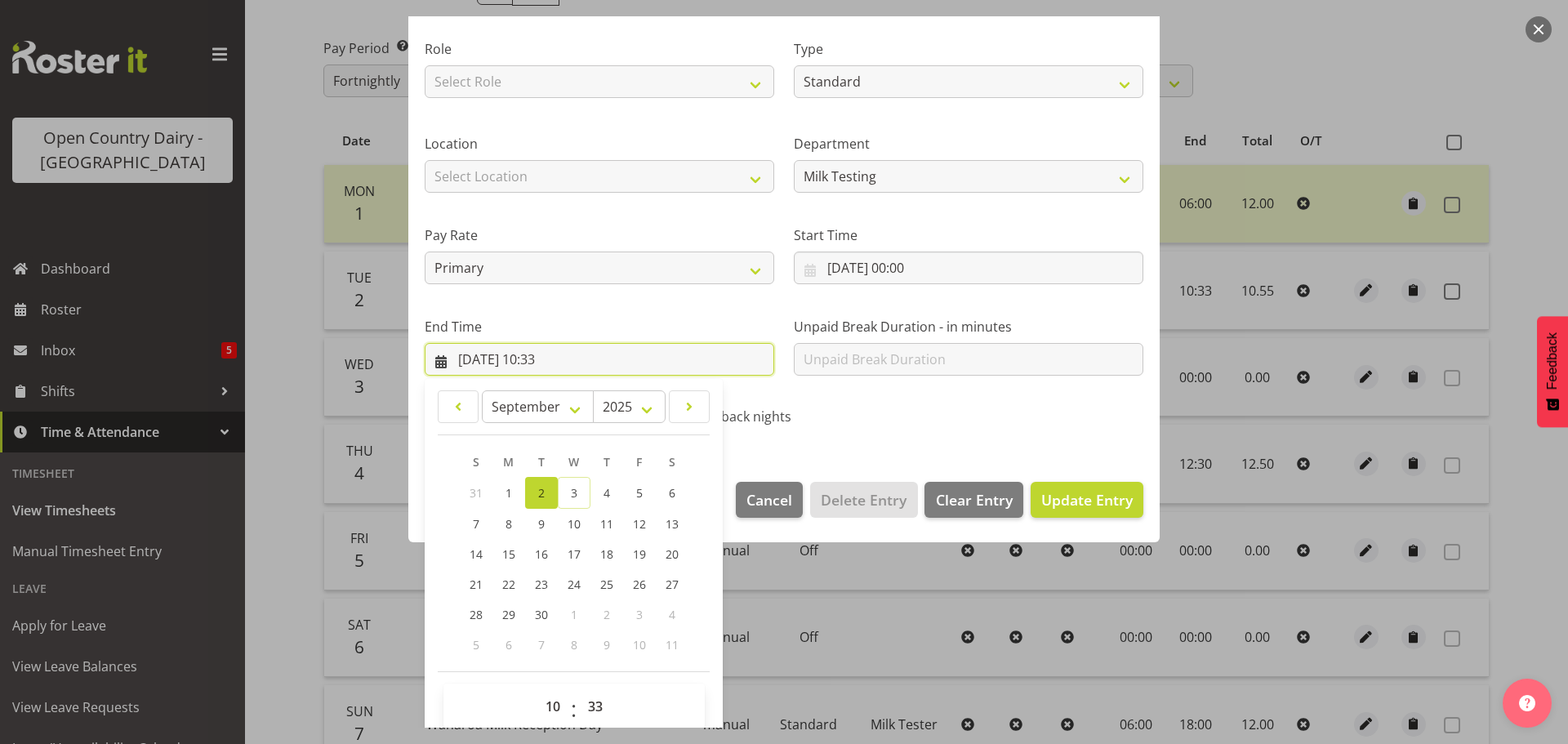
scroll to position [221, 0]
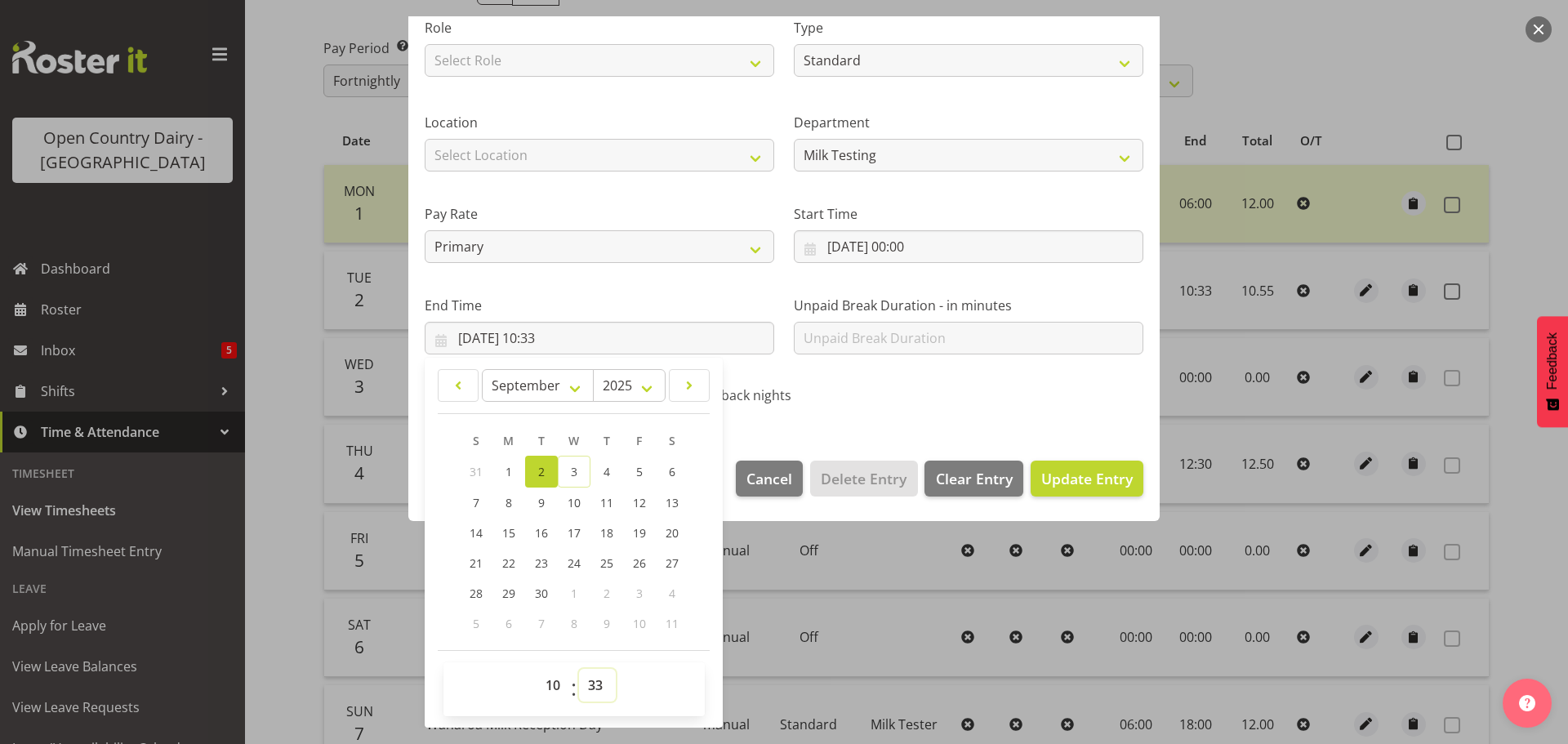
click at [587, 680] on select "00 01 02 03 04 05 06 07 08 09 10 11 12 13 14 15 16 17 18 19 20 21 22 23 24 25 2…" at bounding box center [597, 684] width 36 height 32
click at [579, 669] on select "00 01 02 03 04 05 06 07 08 09 10 11 12 13 14 15 16 17 18 19 20 21 22 23 24 25 2…" at bounding box center [597, 684] width 36 height 32
click at [1093, 475] on span "Update Entry" at bounding box center [1086, 479] width 92 height 20
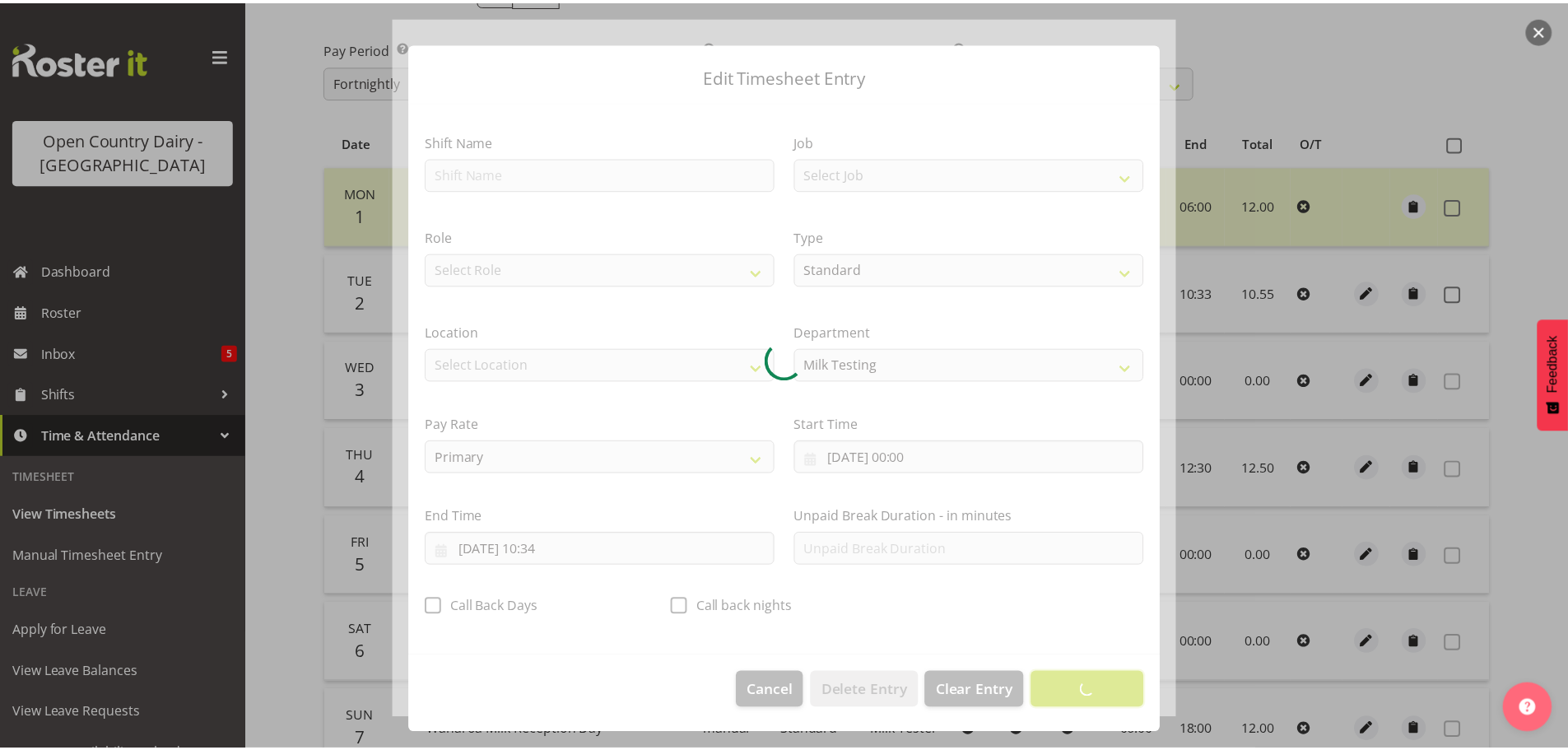
scroll to position [15, 0]
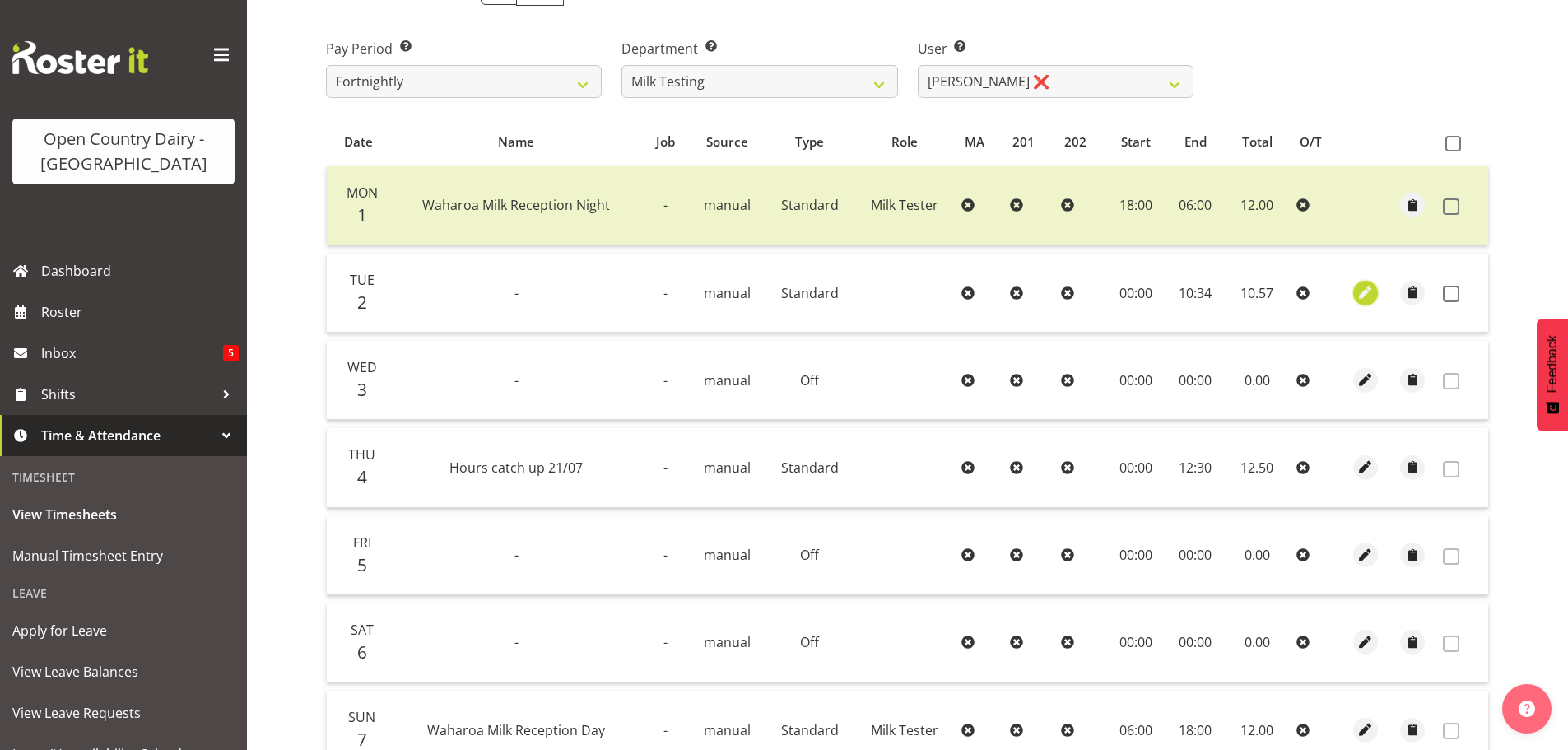
click at [1361, 292] on span "button" at bounding box center [1365, 293] width 19 height 19
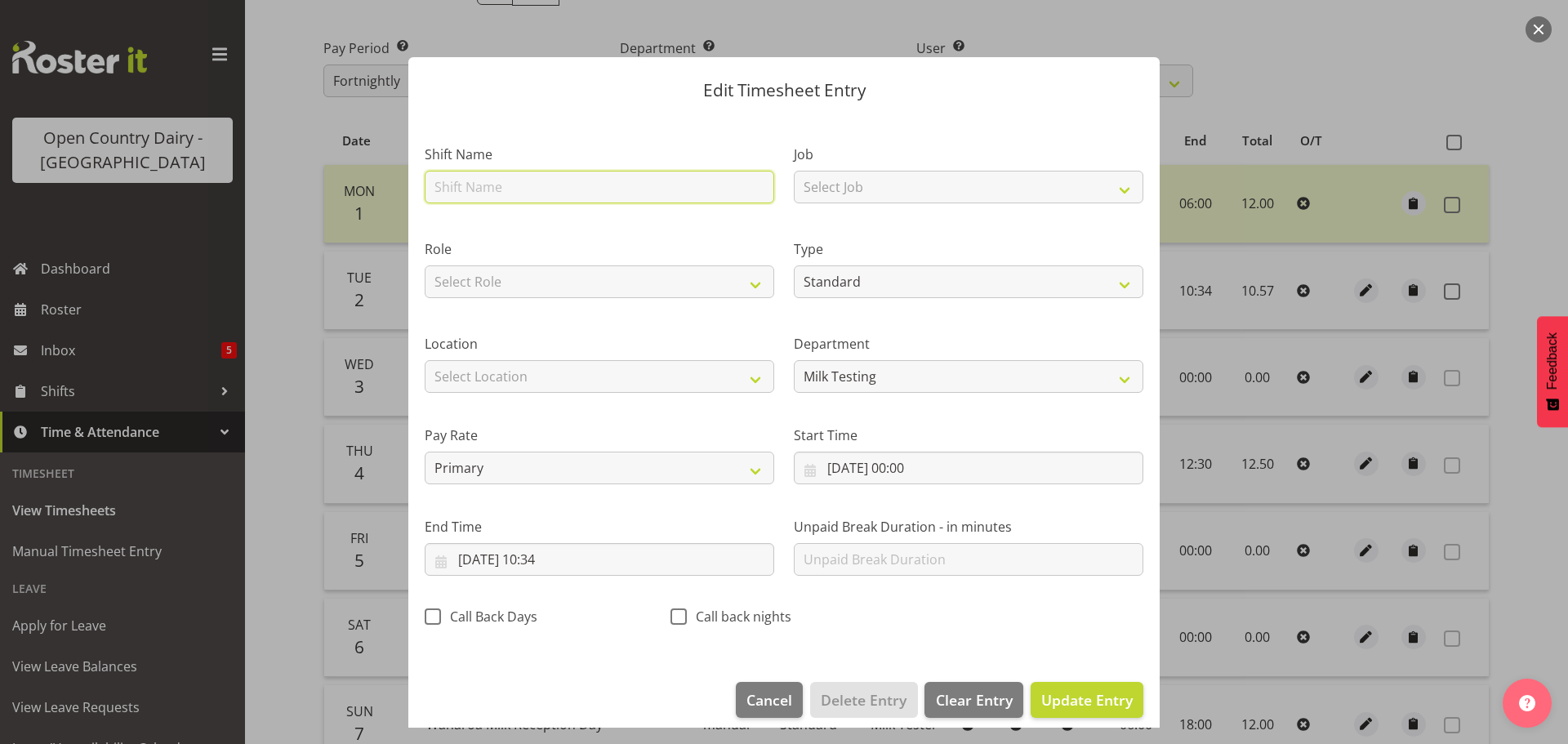
click at [452, 180] on input "text" at bounding box center [599, 186] width 349 height 32
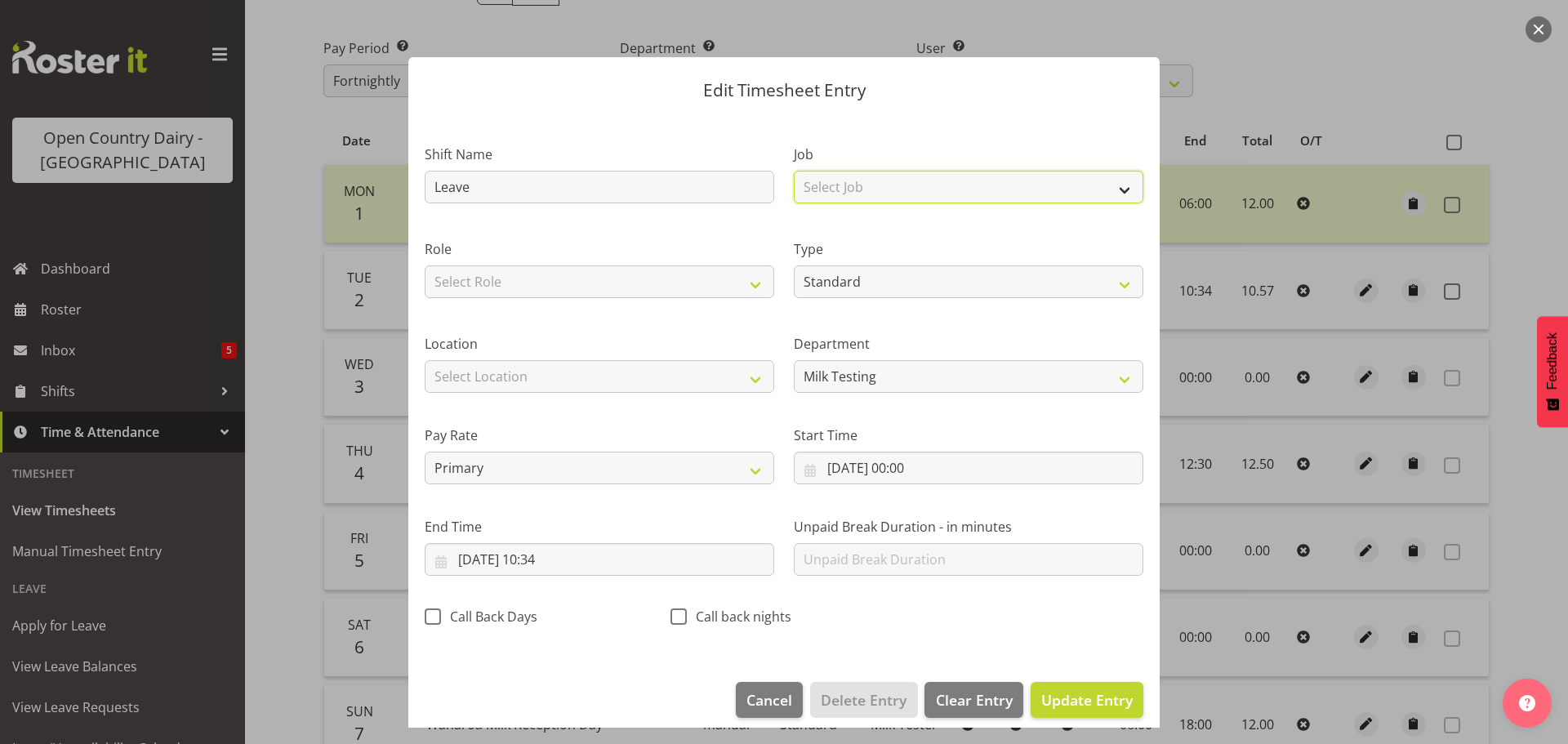
click at [872, 180] on select "Select Job Driver Driver supervisor Support" at bounding box center [968, 186] width 349 height 32
click at [794, 170] on select "Select Job Driver Driver supervisor Support" at bounding box center [968, 186] width 349 height 32
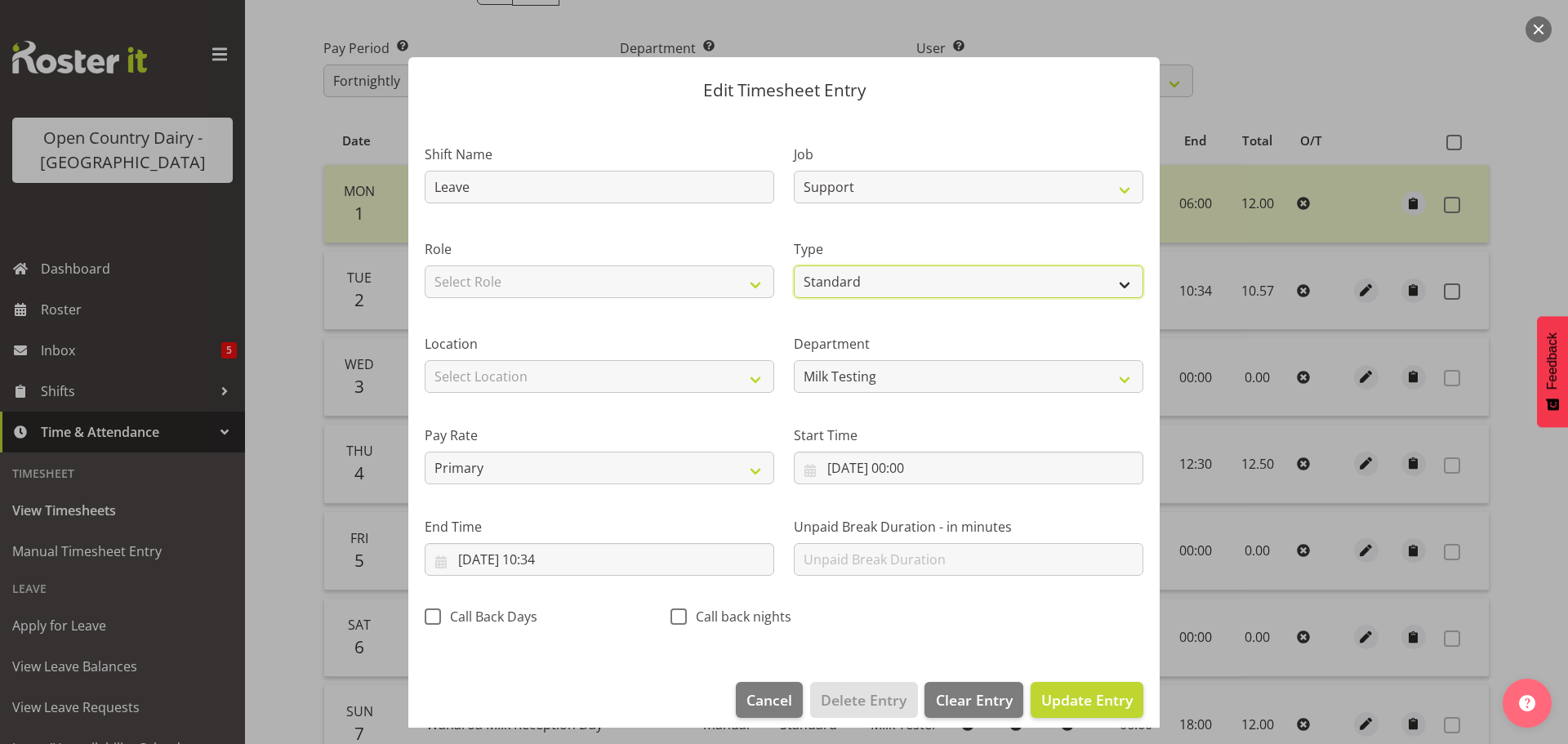
click at [846, 281] on select "Off Standard Public Holiday Public Holiday (Worked) Day In Lieu Annual Leave Si…" at bounding box center [968, 281] width 349 height 32
click at [794, 266] on select "Off Standard Public Holiday Public Holiday (Worked) Day In Lieu Annual Leave Si…" at bounding box center [968, 281] width 349 height 32
click at [1054, 693] on span "Update Entry" at bounding box center [1086, 700] width 92 height 20
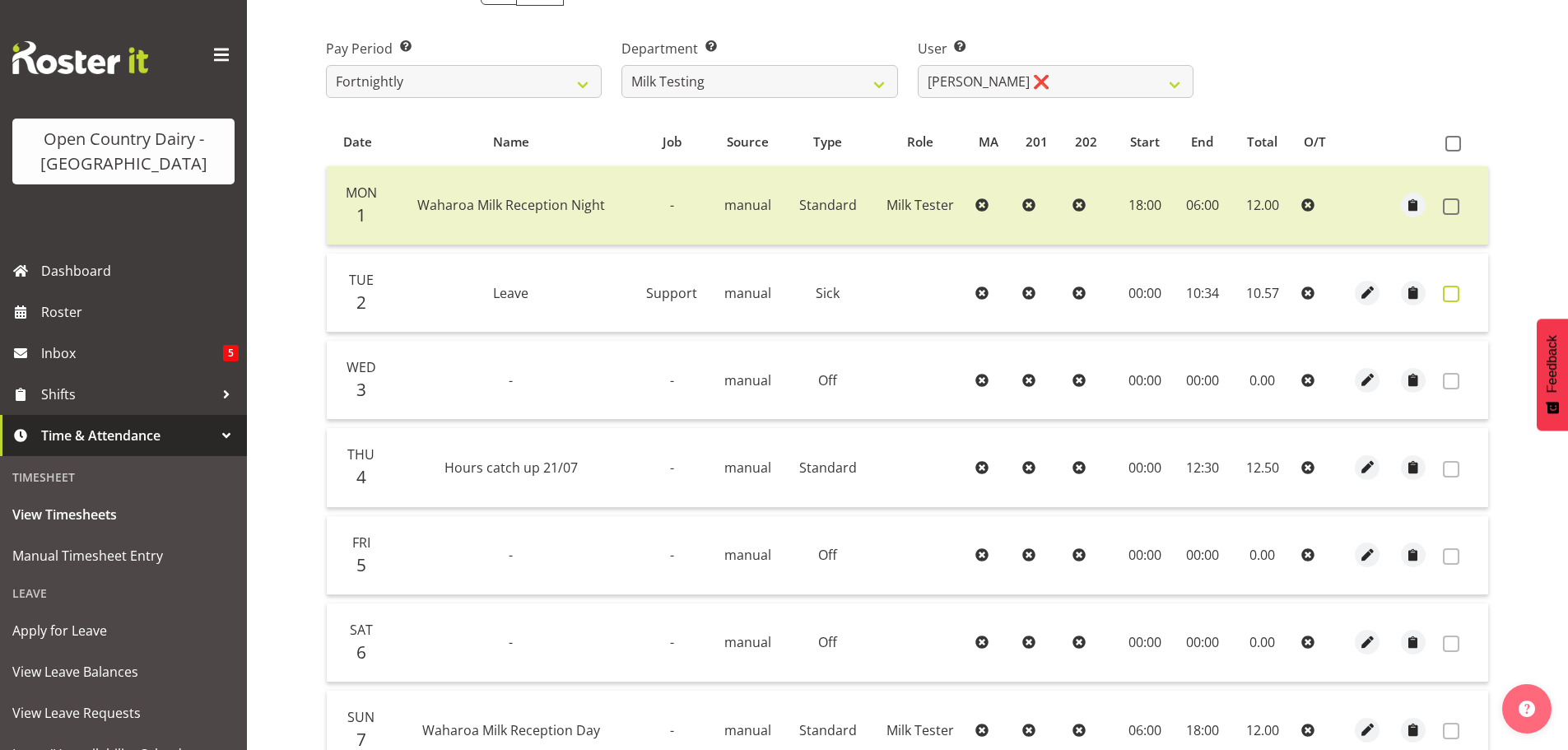
click at [1452, 296] on span at bounding box center [1451, 294] width 17 height 17
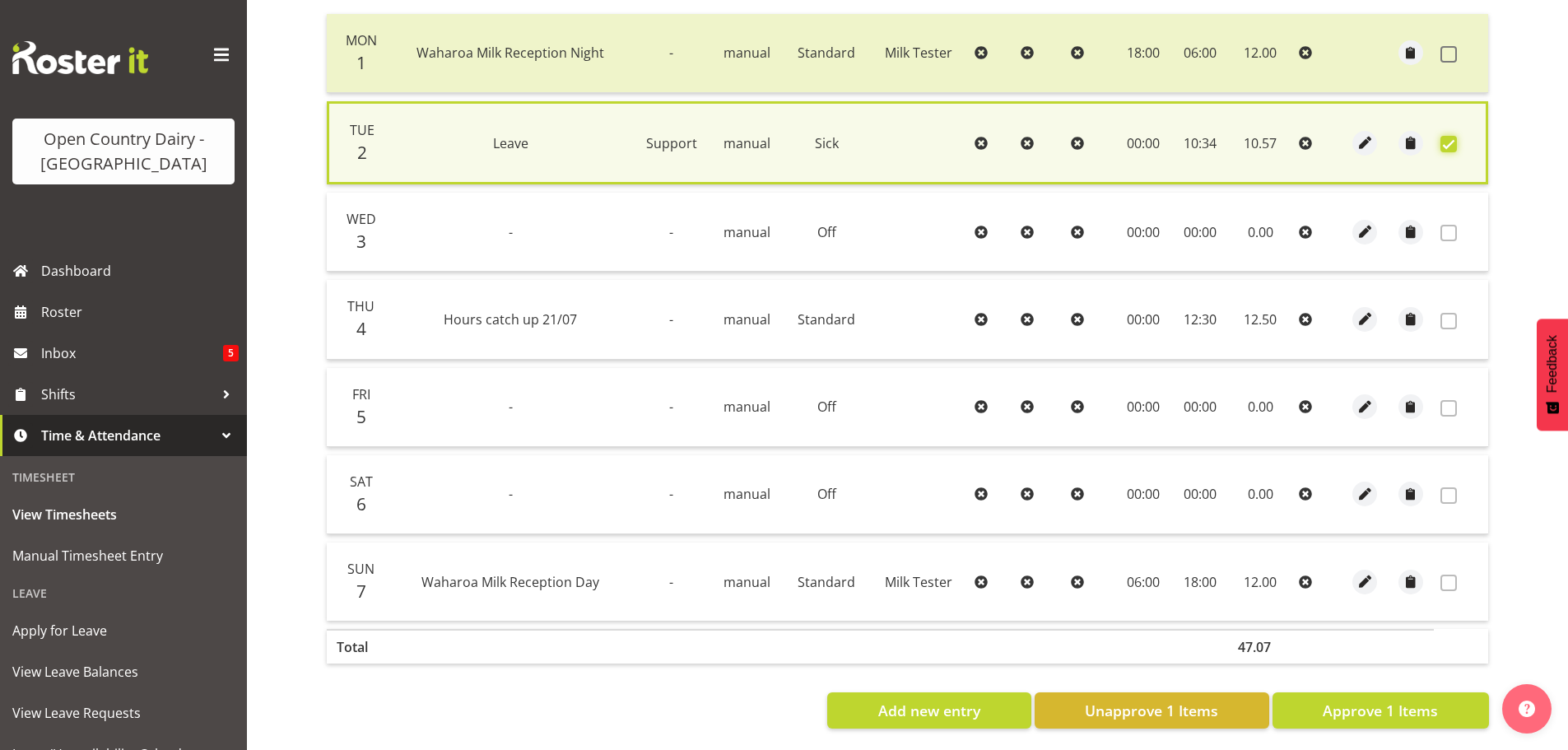
scroll to position [417, 0]
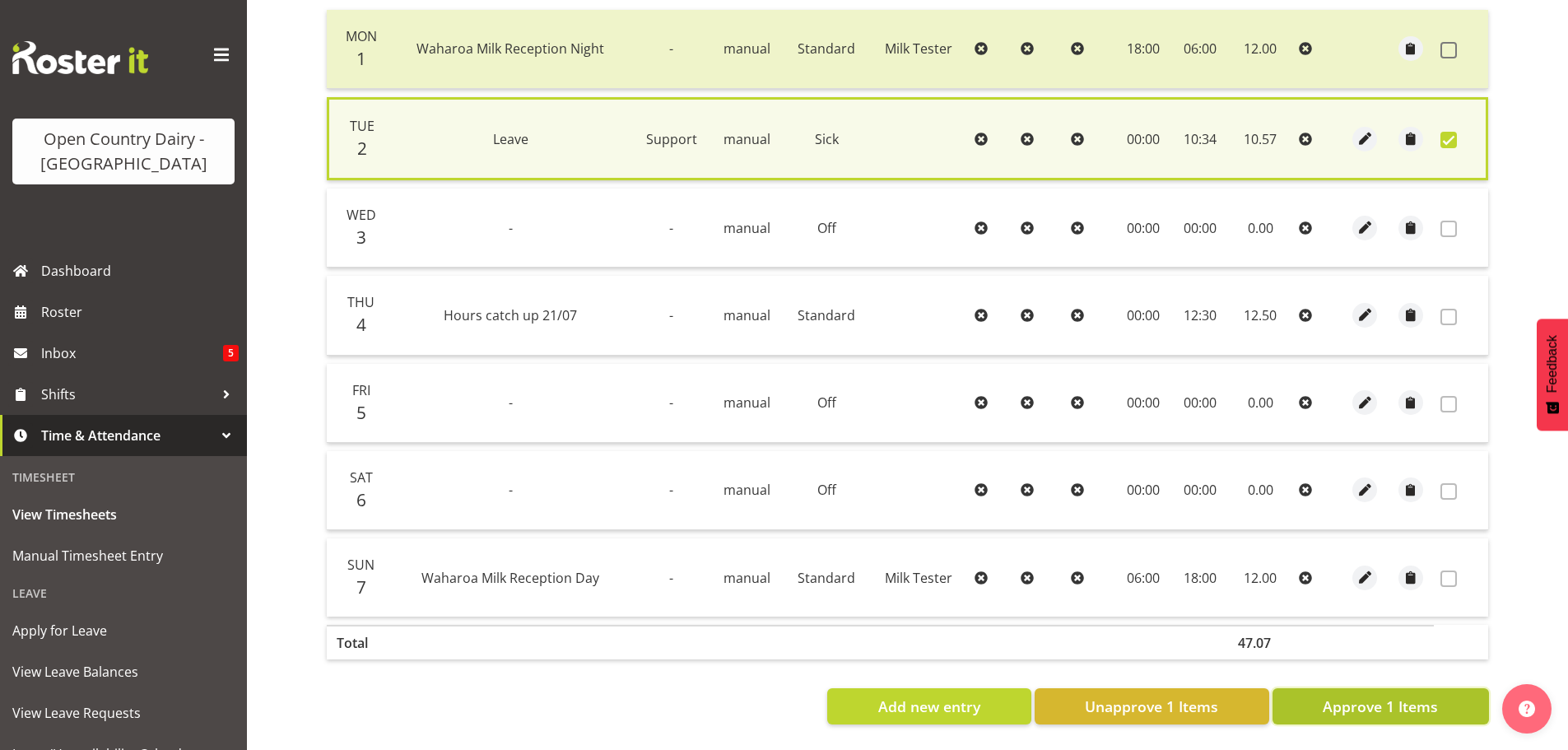
click at [1373, 696] on span "Approve 1 Items" at bounding box center [1380, 707] width 115 height 22
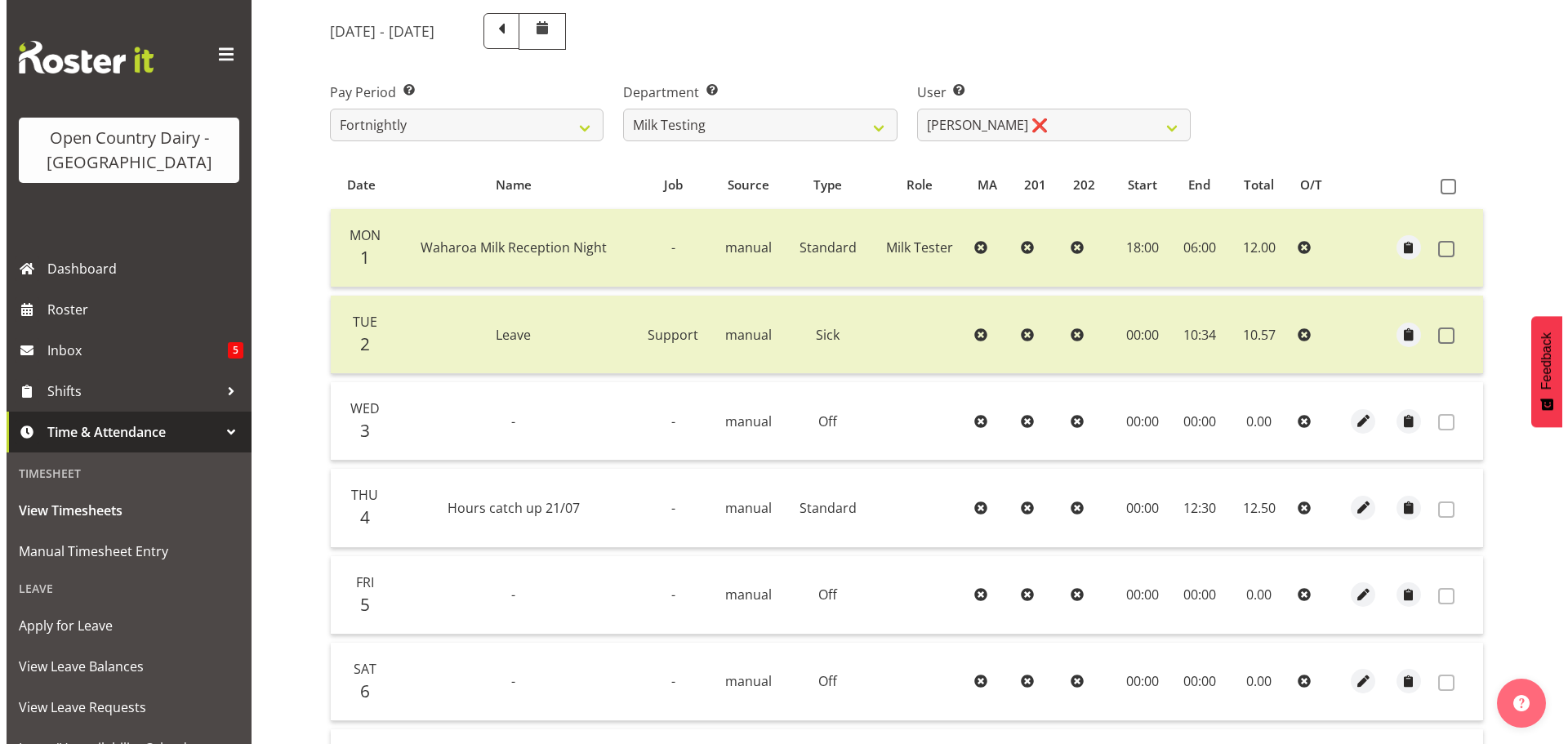
scroll to position [165, 0]
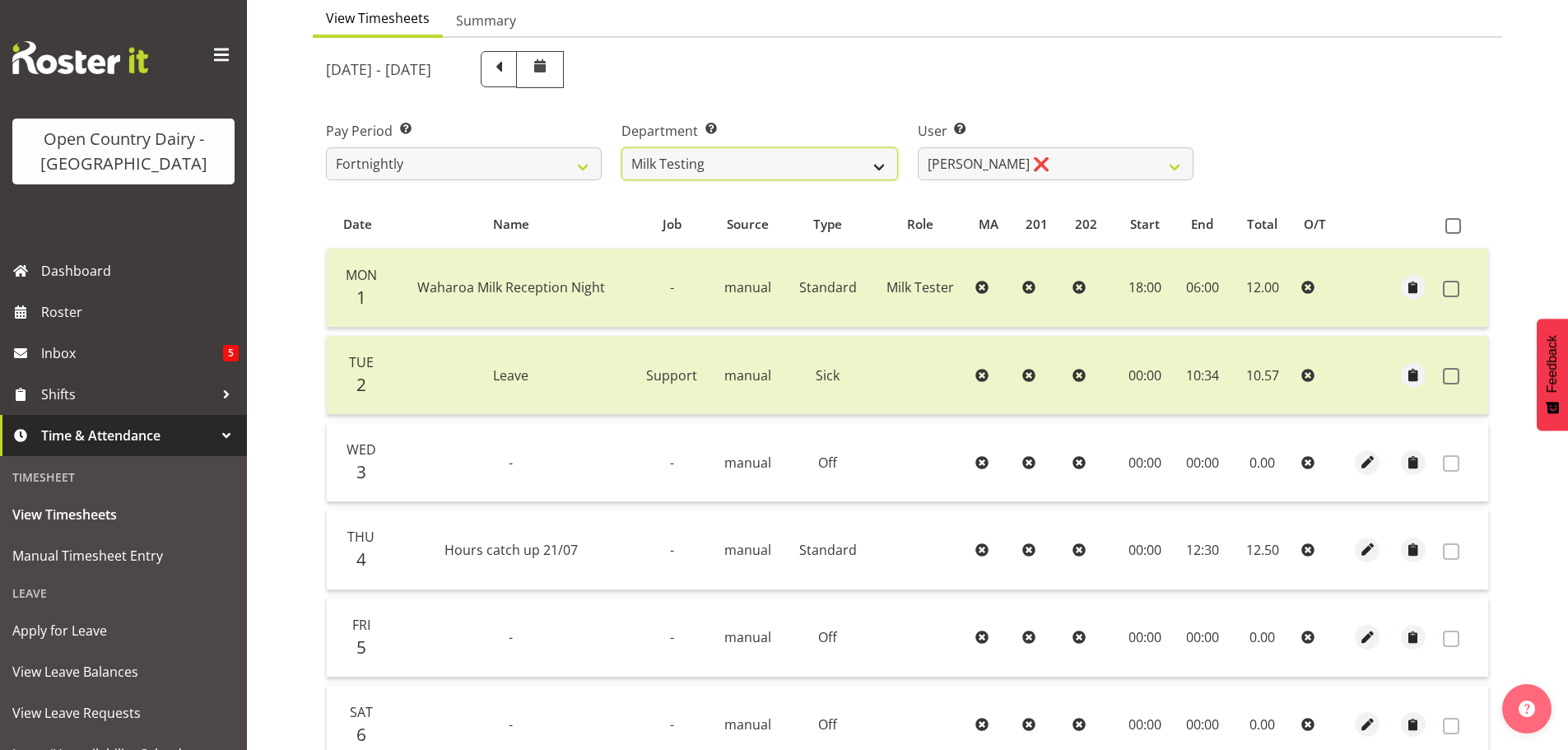
click at [745, 164] on select "701 702 703 704 705 706 707 708 709 710 711 712 713 714 715 716 717 718 719 720" at bounding box center [759, 164] width 276 height 33
click at [621, 148] on select "701 702 703 704 705 706 707 708 709 710 711 712 713 714 715 716 717 718 719 720" at bounding box center [759, 164] width 276 height 33
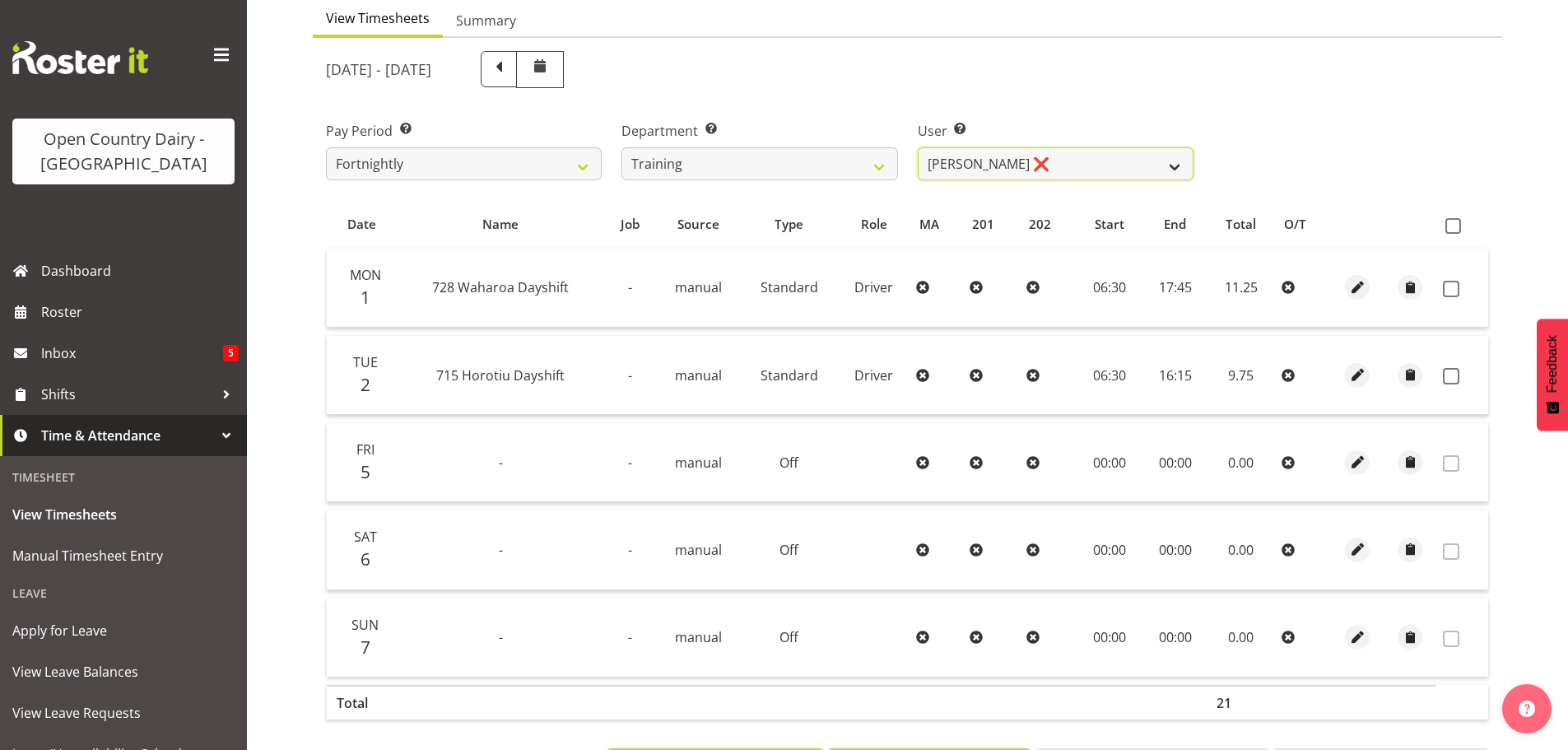
click at [1078, 164] on select "Antony Lockyer ❌ David Foote (Junior) ❌ Haley Galecki ❌ Jesse Simpson ❌ Kimberl…" at bounding box center [1056, 164] width 276 height 33
click at [918, 148] on select "Antony Lockyer ❌ David Foote (Junior) ❌ Haley Galecki ❌ Jesse Simpson ❌ Kimberl…" at bounding box center [1056, 164] width 276 height 33
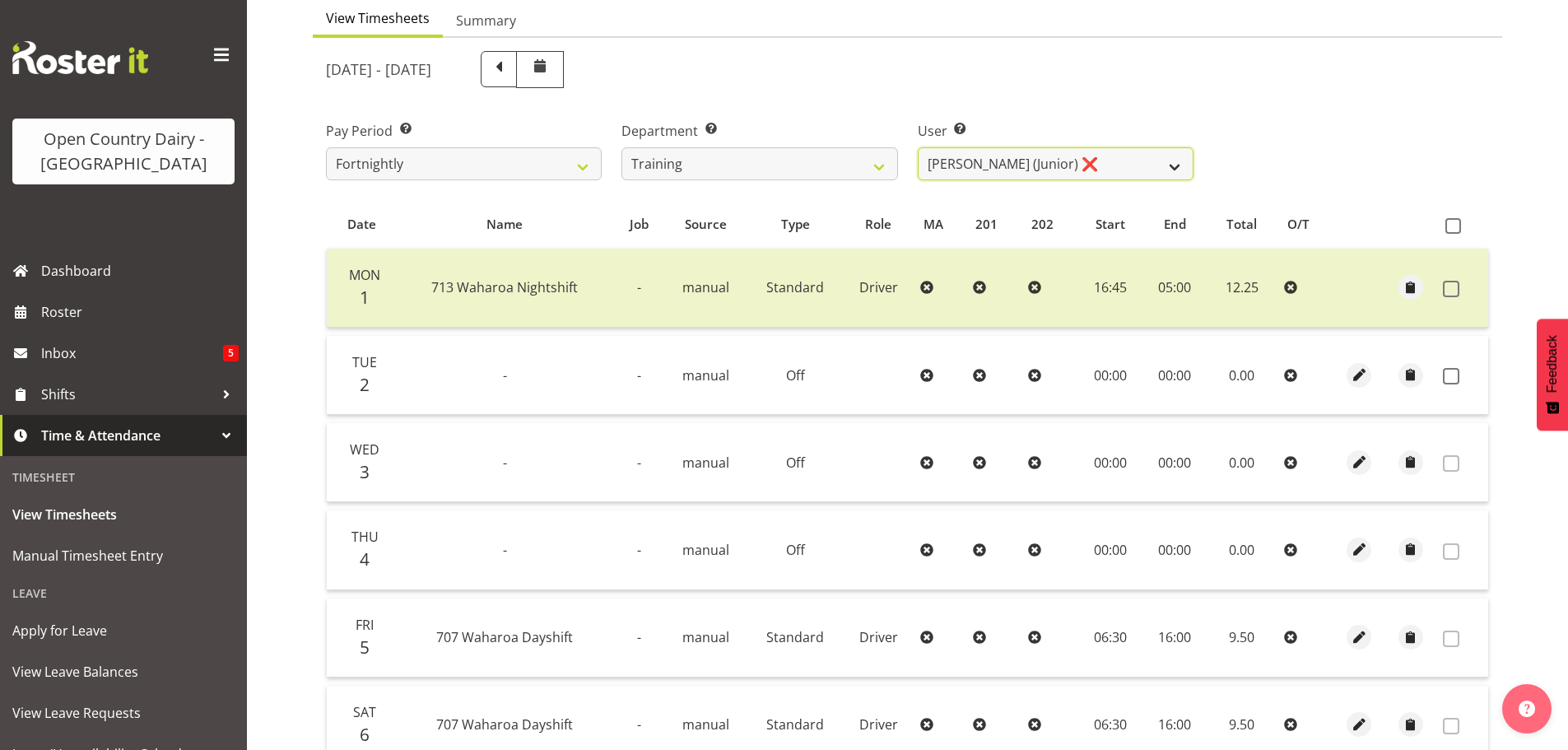
click at [1084, 163] on select "Antony Lockyer ❌ David Foote (Junior) ❌ Haley Galecki ❌ Jesse Simpson ❌ Kimberl…" at bounding box center [1056, 164] width 276 height 33
click at [918, 148] on select "Antony Lockyer ❌ David Foote (Junior) ❌ Haley Galecki ❌ Jesse Simpson ❌ Kimberl…" at bounding box center [1056, 164] width 276 height 33
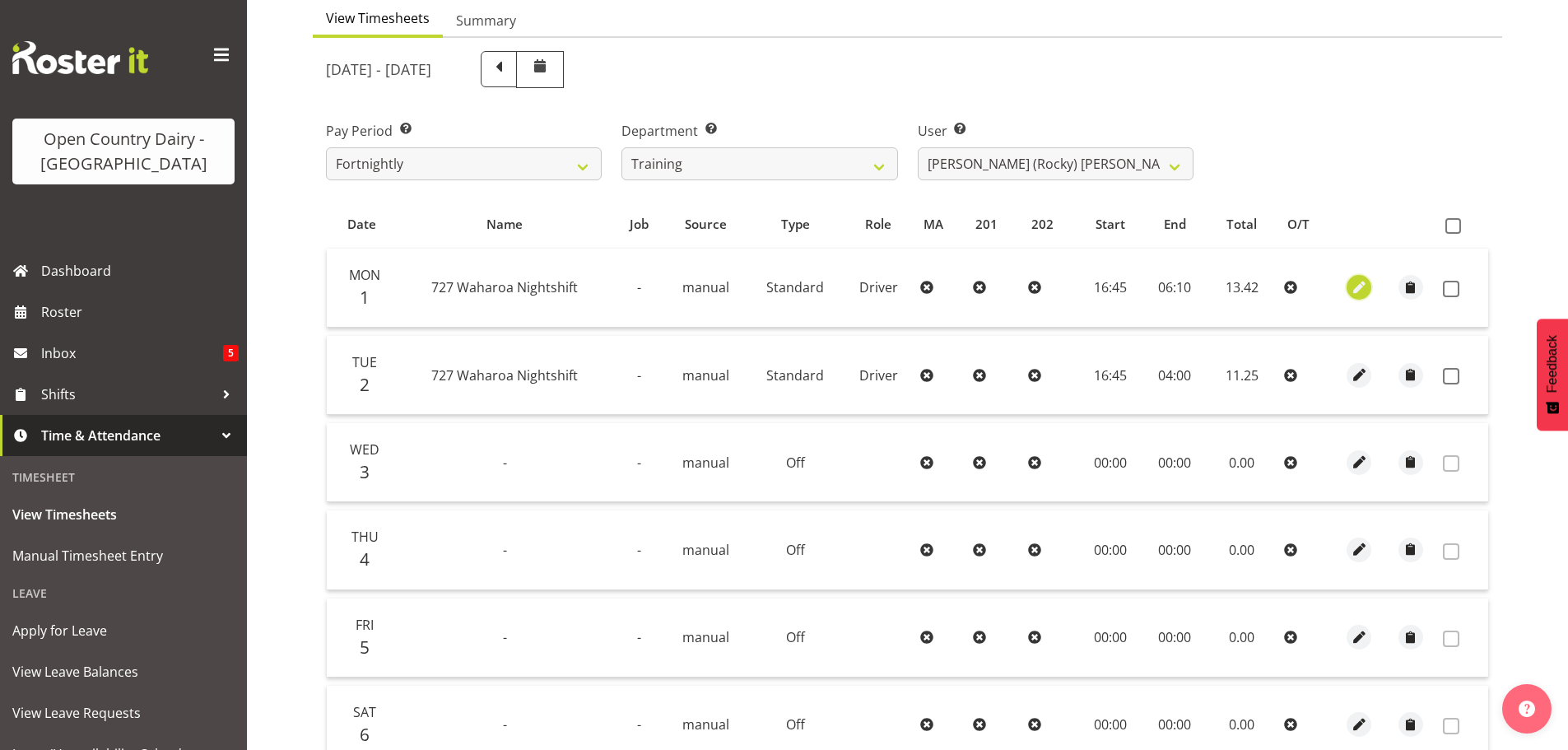
click at [1354, 281] on span "button" at bounding box center [1359, 288] width 19 height 19
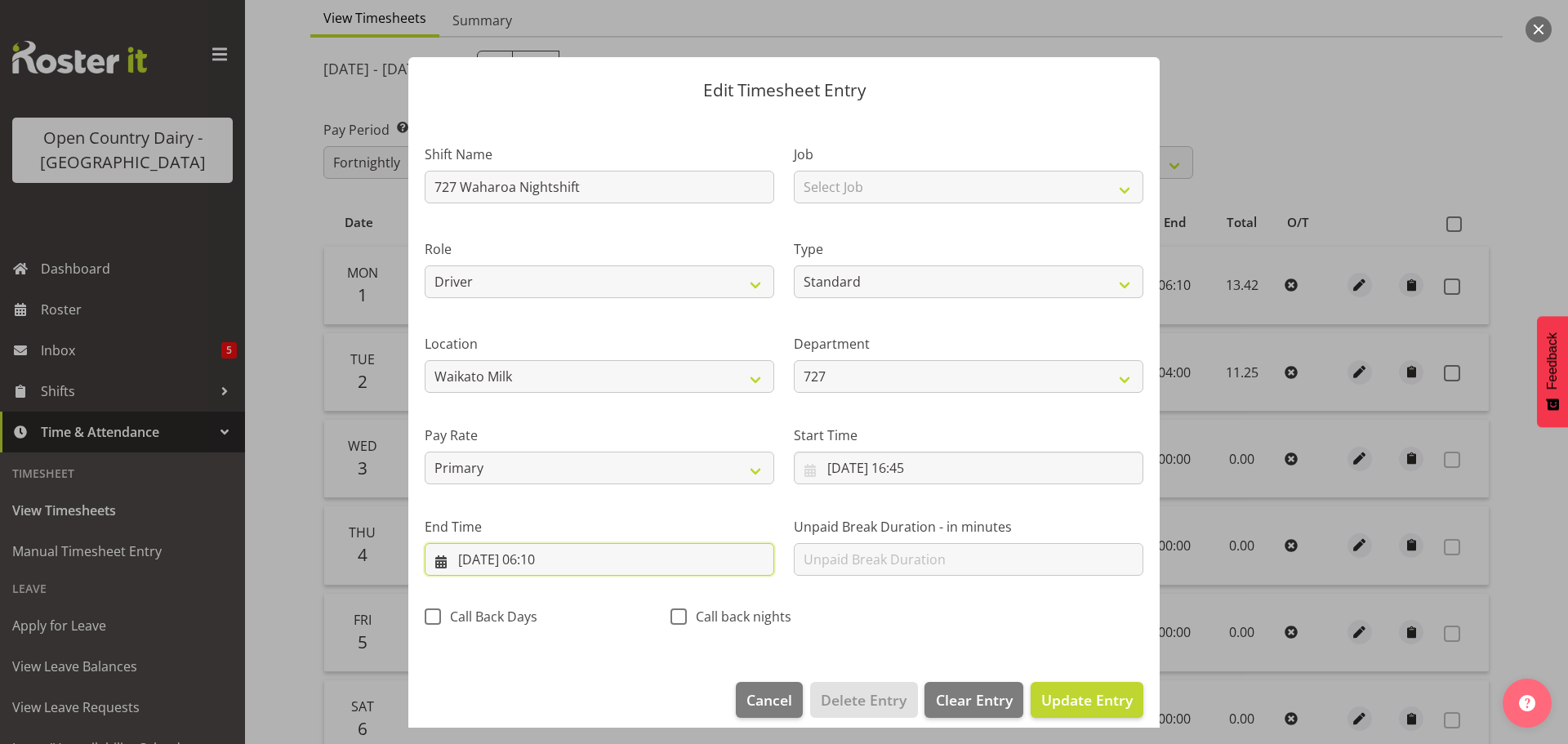
click at [565, 557] on input "02/09/2025, 06:10" at bounding box center [599, 559] width 349 height 32
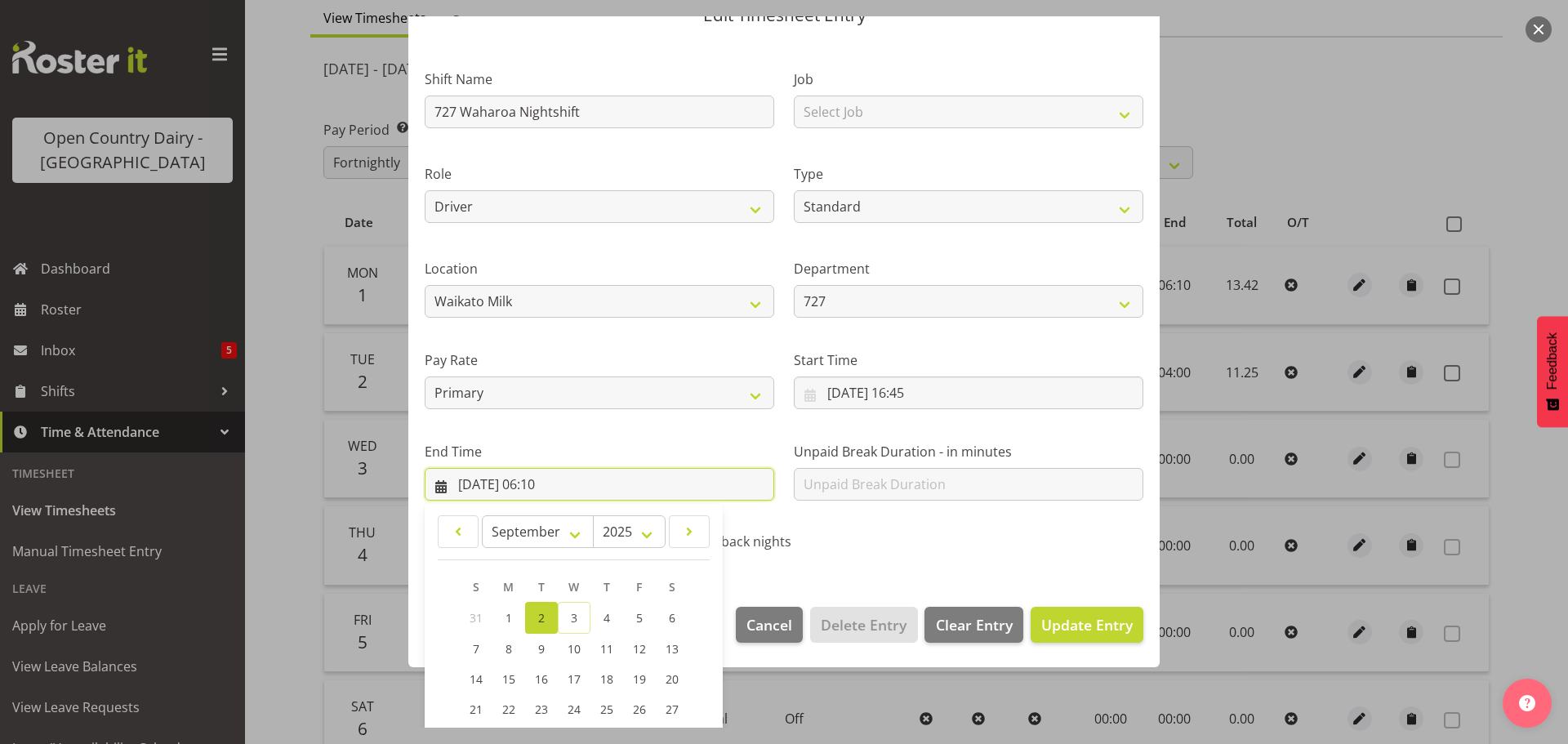
scroll to position [221, 0]
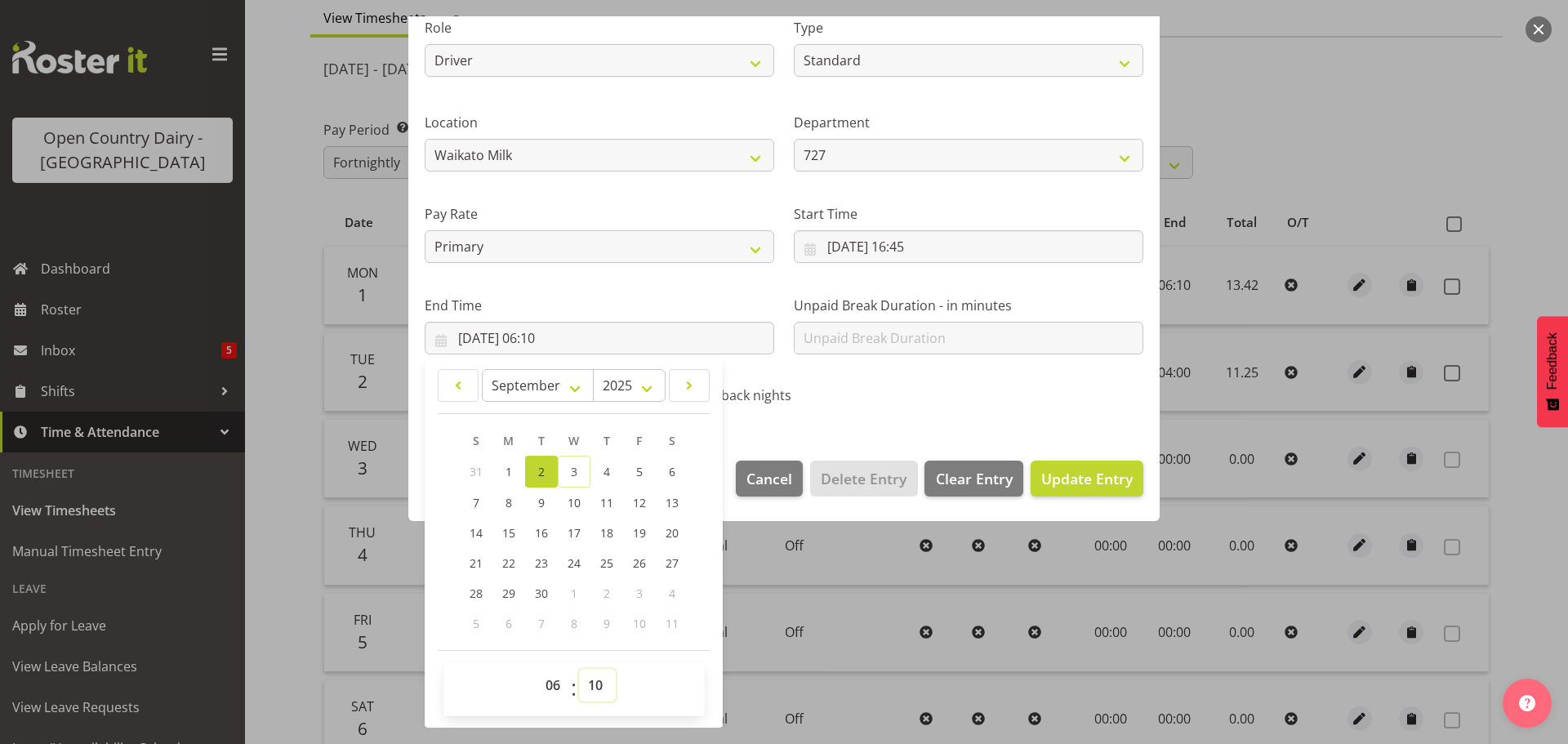
click at [597, 679] on select "00 01 02 03 04 05 06 07 08 09 10 11 12 13 14 15 16 17 18 19 20 21 22 23 24 25 2…" at bounding box center [597, 684] width 36 height 32
click at [579, 669] on select "00 01 02 03 04 05 06 07 08 09 10 11 12 13 14 15 16 17 18 19 20 21 22 23 24 25 2…" at bounding box center [597, 684] width 36 height 32
click at [1053, 472] on span "Update Entry" at bounding box center [1086, 479] width 92 height 20
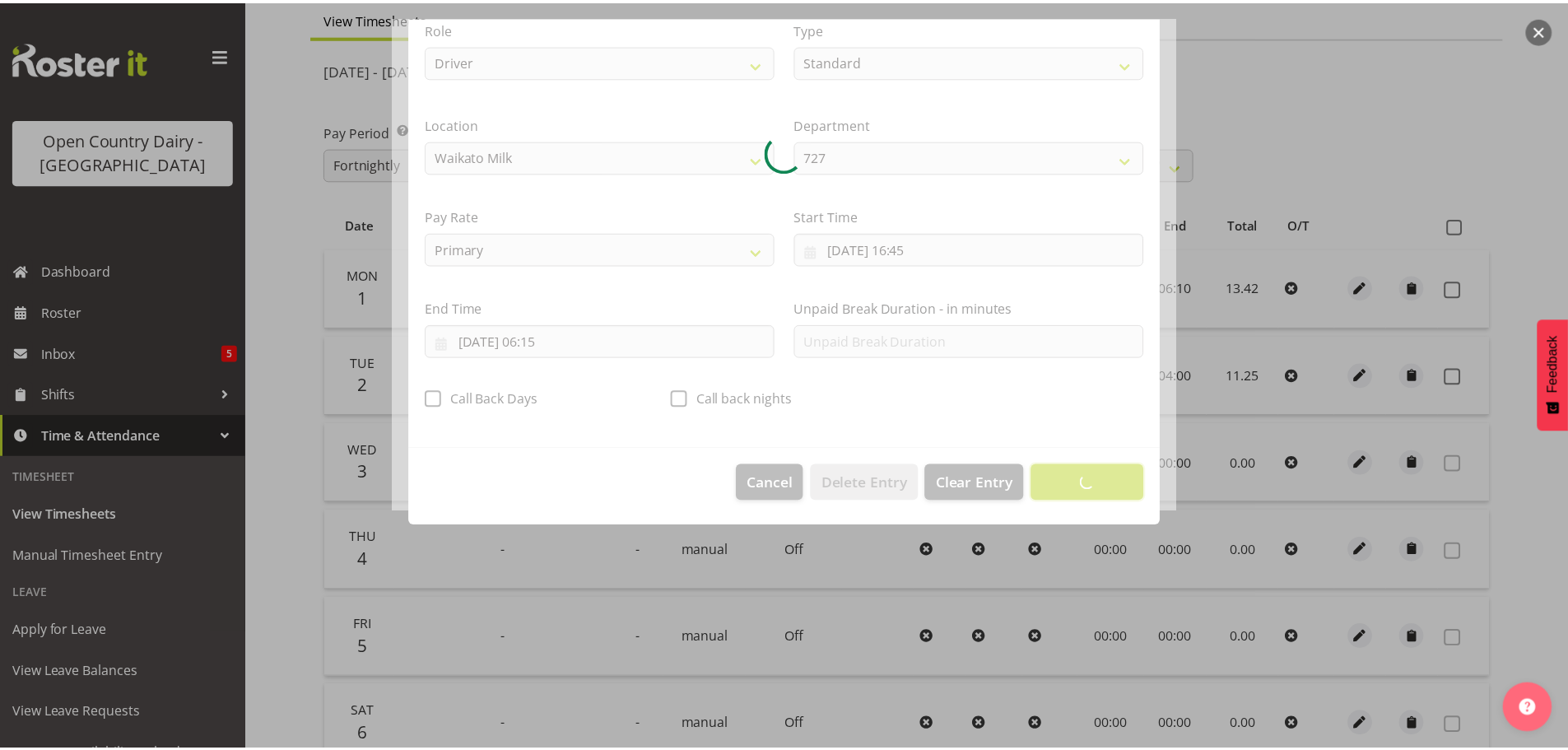
scroll to position [15, 0]
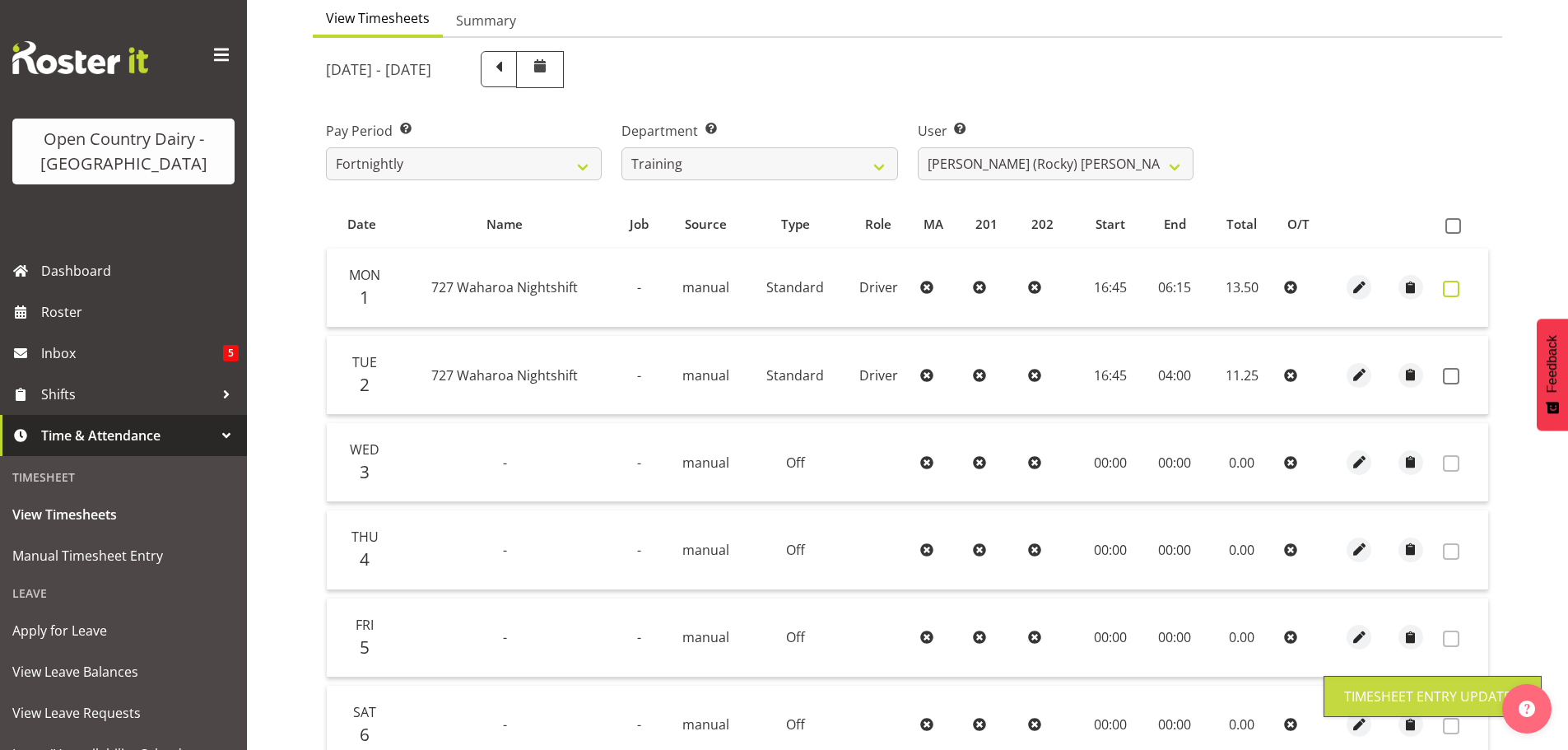
click at [1446, 284] on span at bounding box center [1451, 289] width 17 height 17
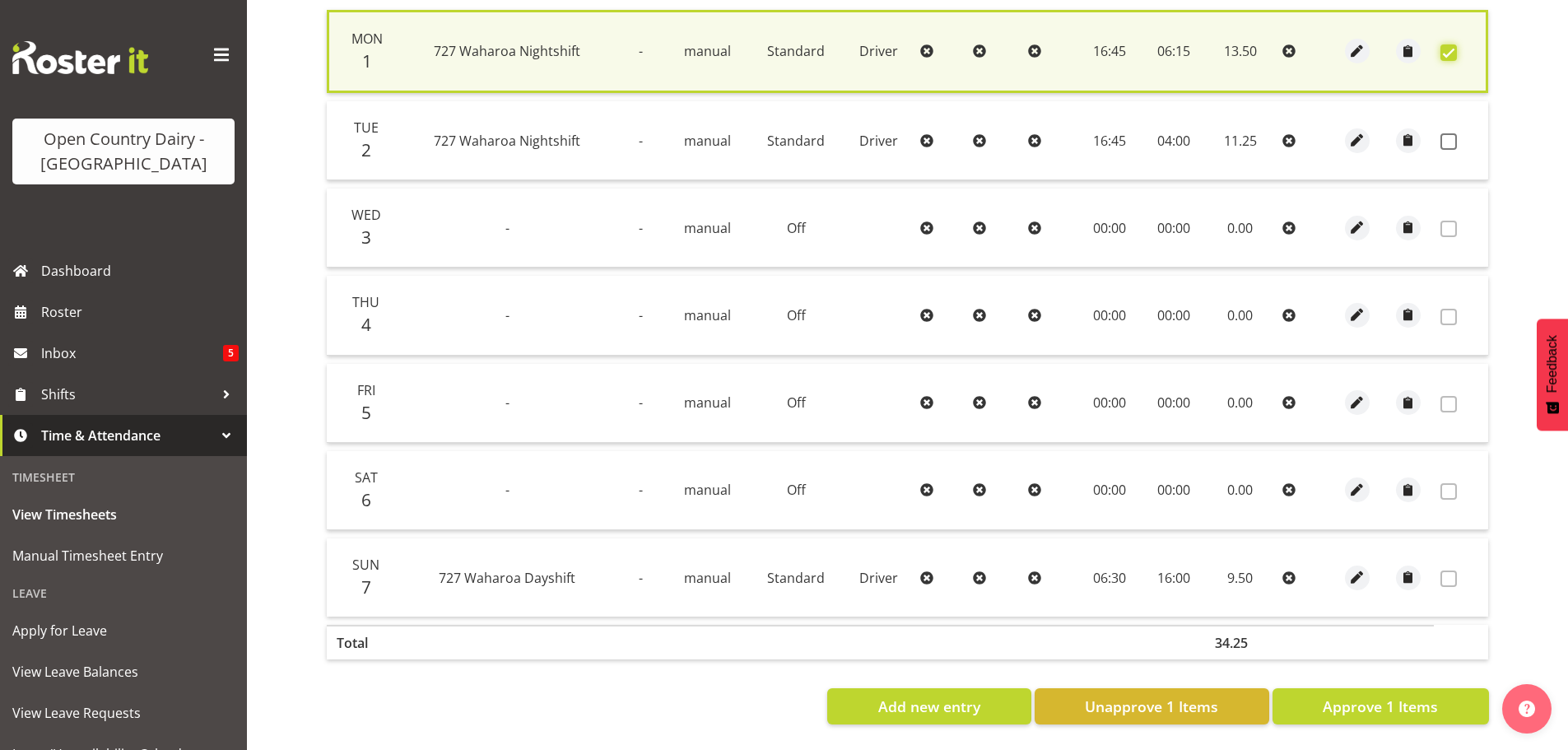
scroll to position [417, 0]
click at [1382, 696] on span "Approve 1 Items" at bounding box center [1380, 707] width 115 height 22
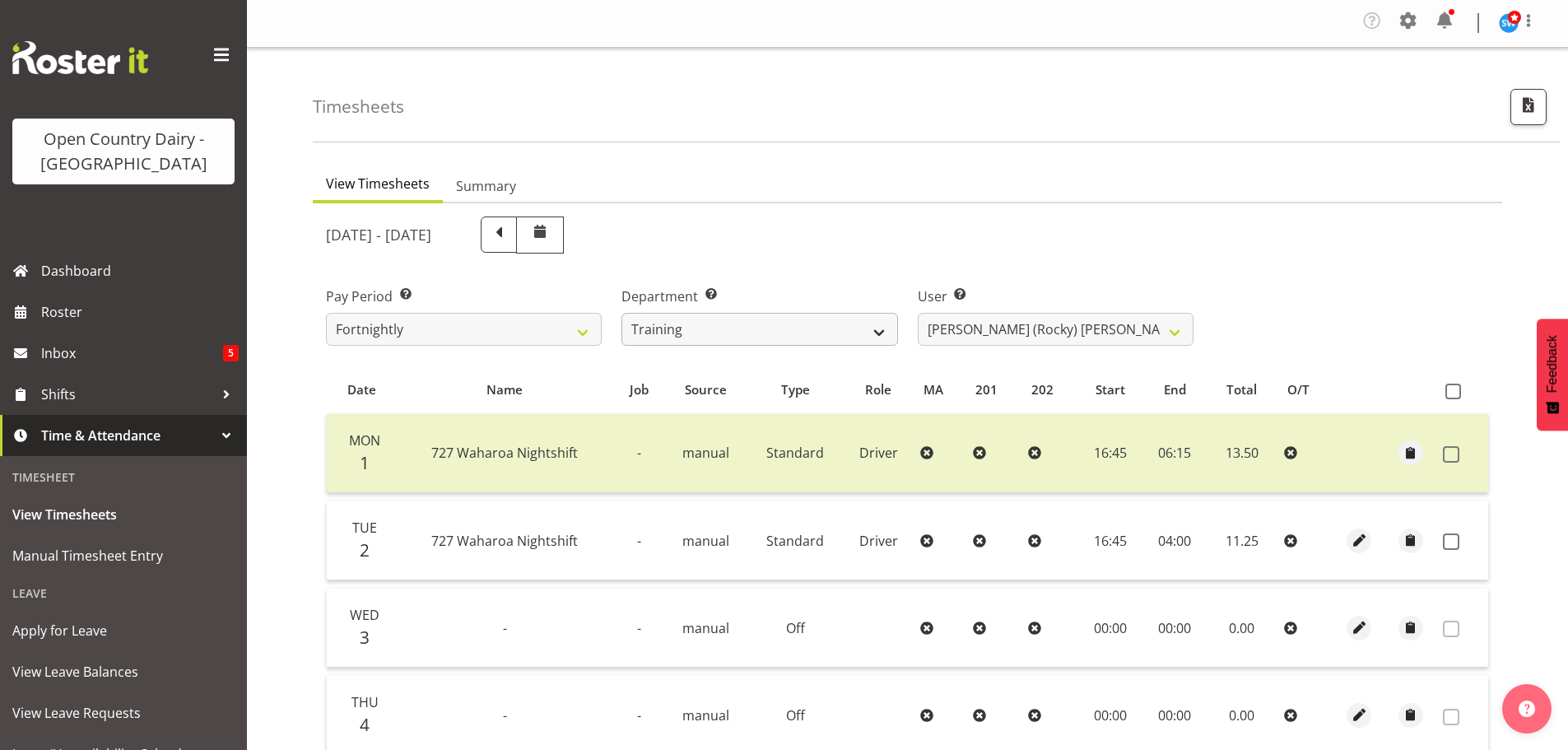
scroll to position [0, 0]
click at [785, 333] on select "701 702 703 704 705 706 707 708 709 710 711 712 713 714 715 716 717 718 719 720" at bounding box center [759, 330] width 276 height 33
click at [621, 314] on select "701 702 703 704 705 706 707 708 709 710 711 712 713 714 715 716 717 718 719 720" at bounding box center [759, 330] width 276 height 33
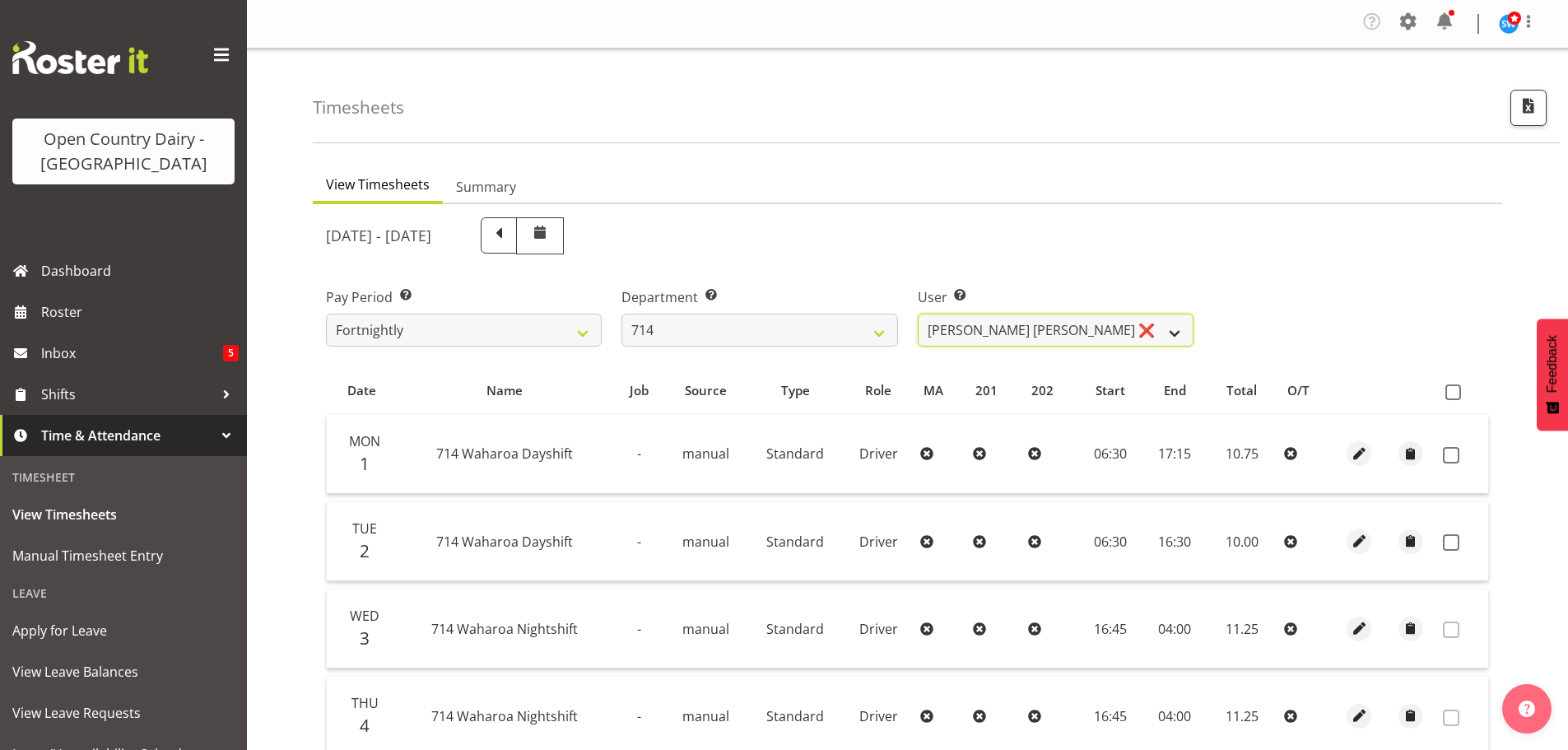
click at [1013, 330] on select "Fraser Stephens ❌ Nev Brewster ❌ Stephen Parsons ❌ Tom Gaelic ❌" at bounding box center [1056, 330] width 276 height 33
click at [770, 336] on select "701 702 703 704 705 706 707 708 709 710 711 712 713 714 715 716 717 718 719 720" at bounding box center [759, 330] width 276 height 33
click at [621, 314] on select "701 702 703 704 705 706 707 708 709 710 711 712 713 714 715 716 717 718 719 720" at bounding box center [759, 330] width 276 height 33
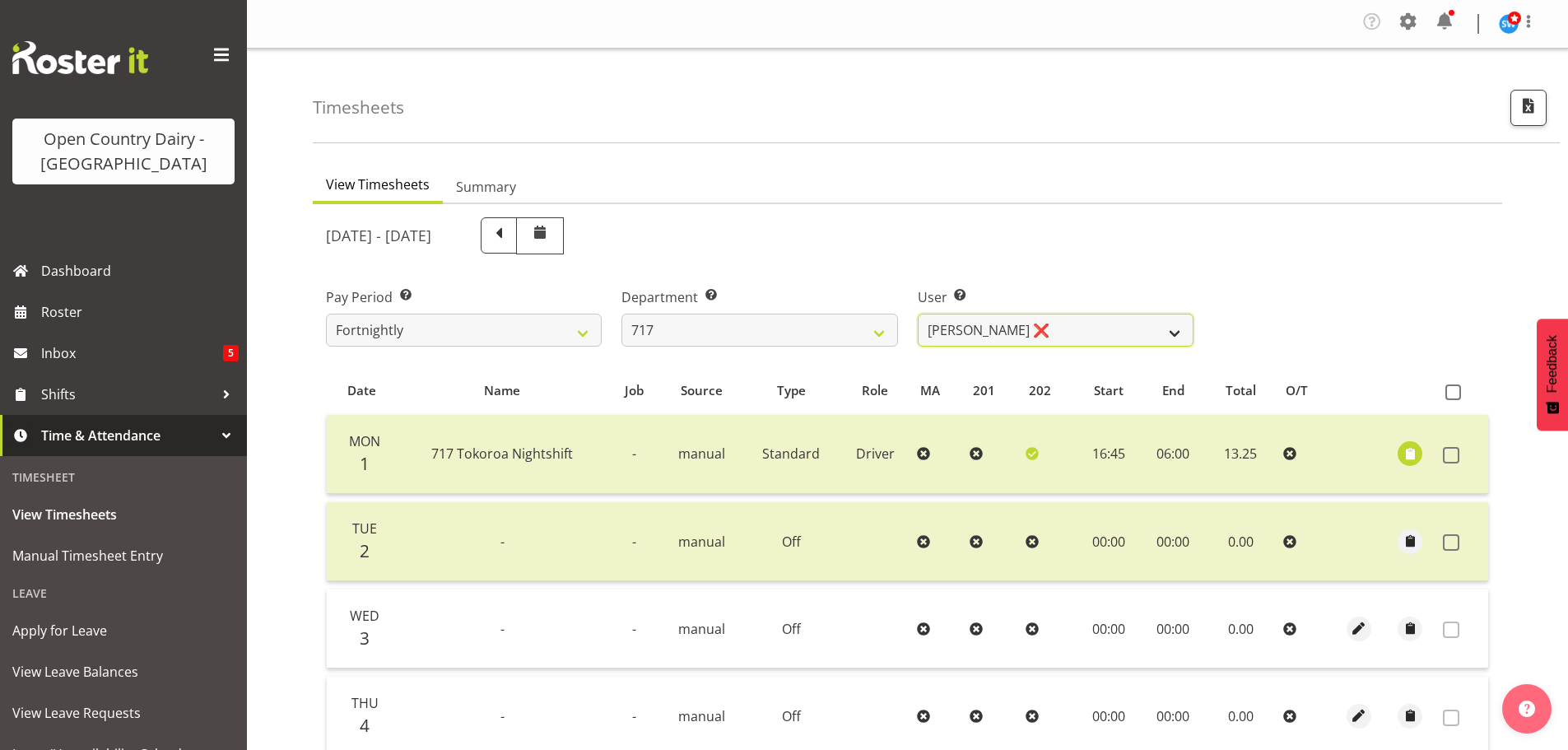
click at [1010, 332] on select "Daryl Wrigley ❌ Dodge Lindsay Laing ✔ Eric Stothers ❌ Jeff Anderson ❌" at bounding box center [1056, 330] width 276 height 33
click at [739, 323] on select "701 702 703 704 705 706 707 708 709 710 711 712 713 714 715 716 717 718 719 720" at bounding box center [759, 330] width 276 height 33
click at [621, 314] on select "701 702 703 704 705 706 707 708 709 710 711 712 713 714 715 716 717 718 719 720" at bounding box center [759, 330] width 276 height 33
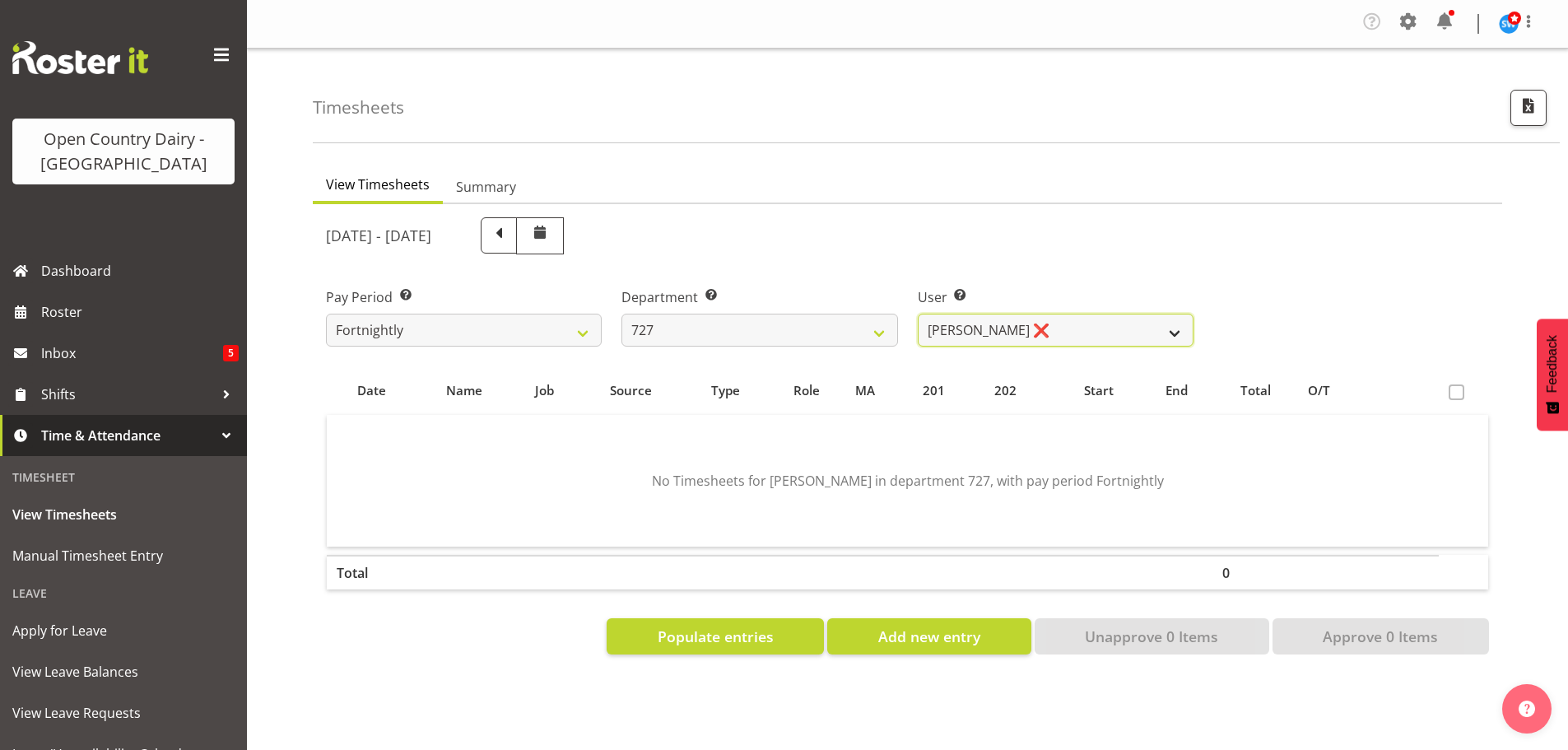
click at [1065, 335] on select "David Pawley ❌ Kase Hussey ❌ Rhys Greener ❌" at bounding box center [1056, 330] width 276 height 33
click at [997, 423] on td "No Timesheets for David Pawley in department 727, with pay period Fortnightly" at bounding box center [907, 481] width 1162 height 132
click at [1043, 319] on select "David Pawley ❌ Kase Hussey ❌ Rhys Greener ❌" at bounding box center [1056, 330] width 276 height 33
click at [918, 314] on select "David Pawley ❌ Kase Hussey ❌ Rhys Greener ❌" at bounding box center [1056, 330] width 276 height 33
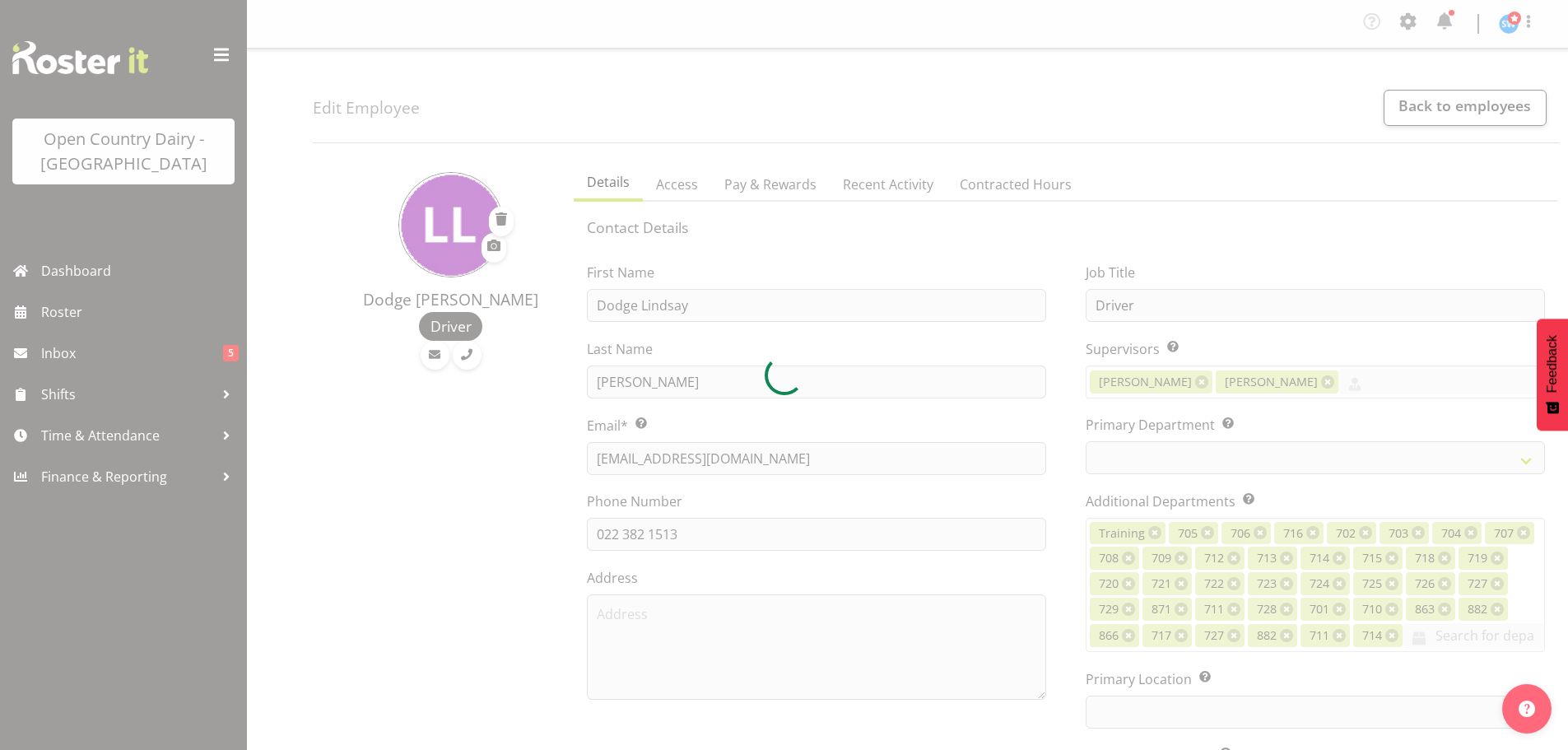
select select "TimelineWeek"
select select
select select "1054"
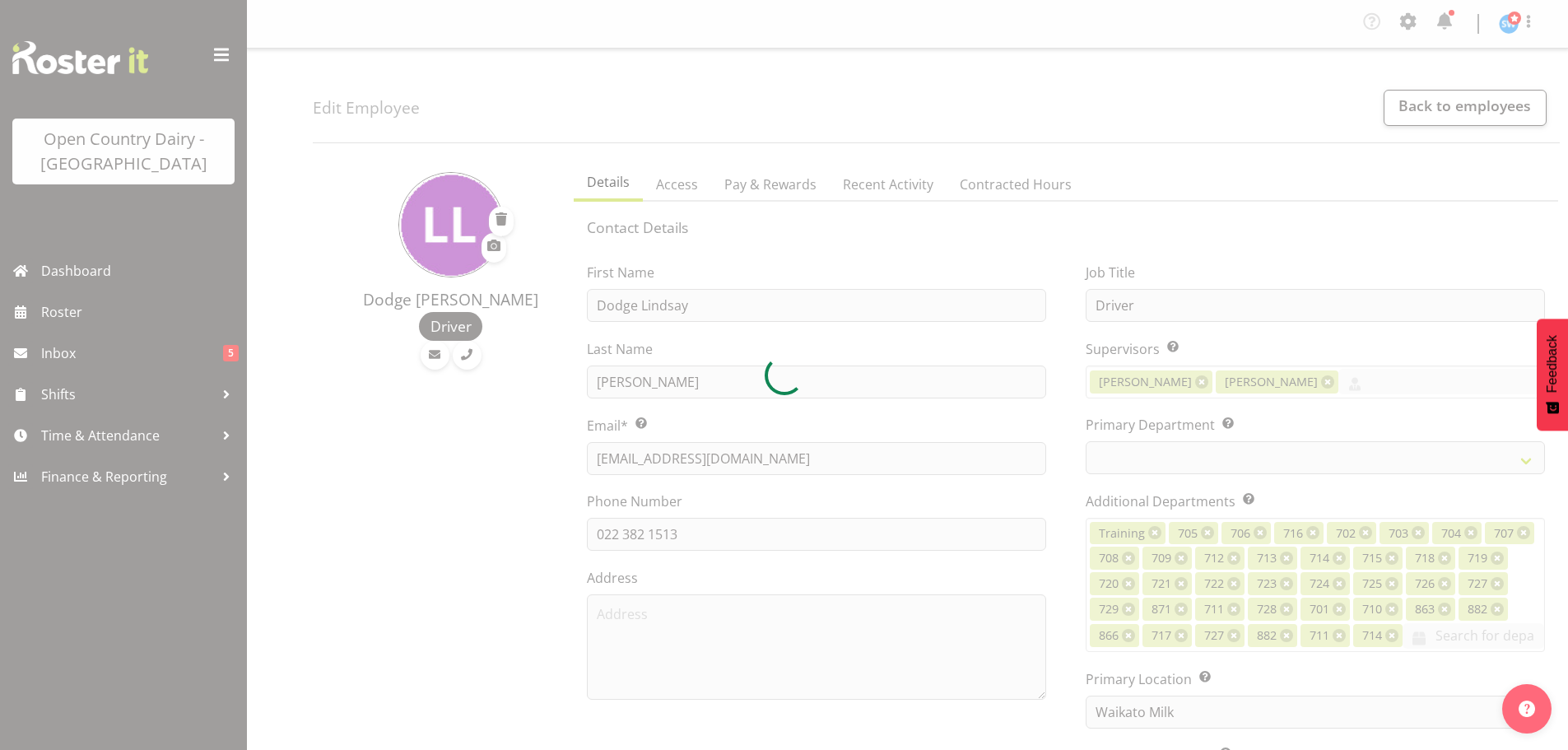
select select "758"
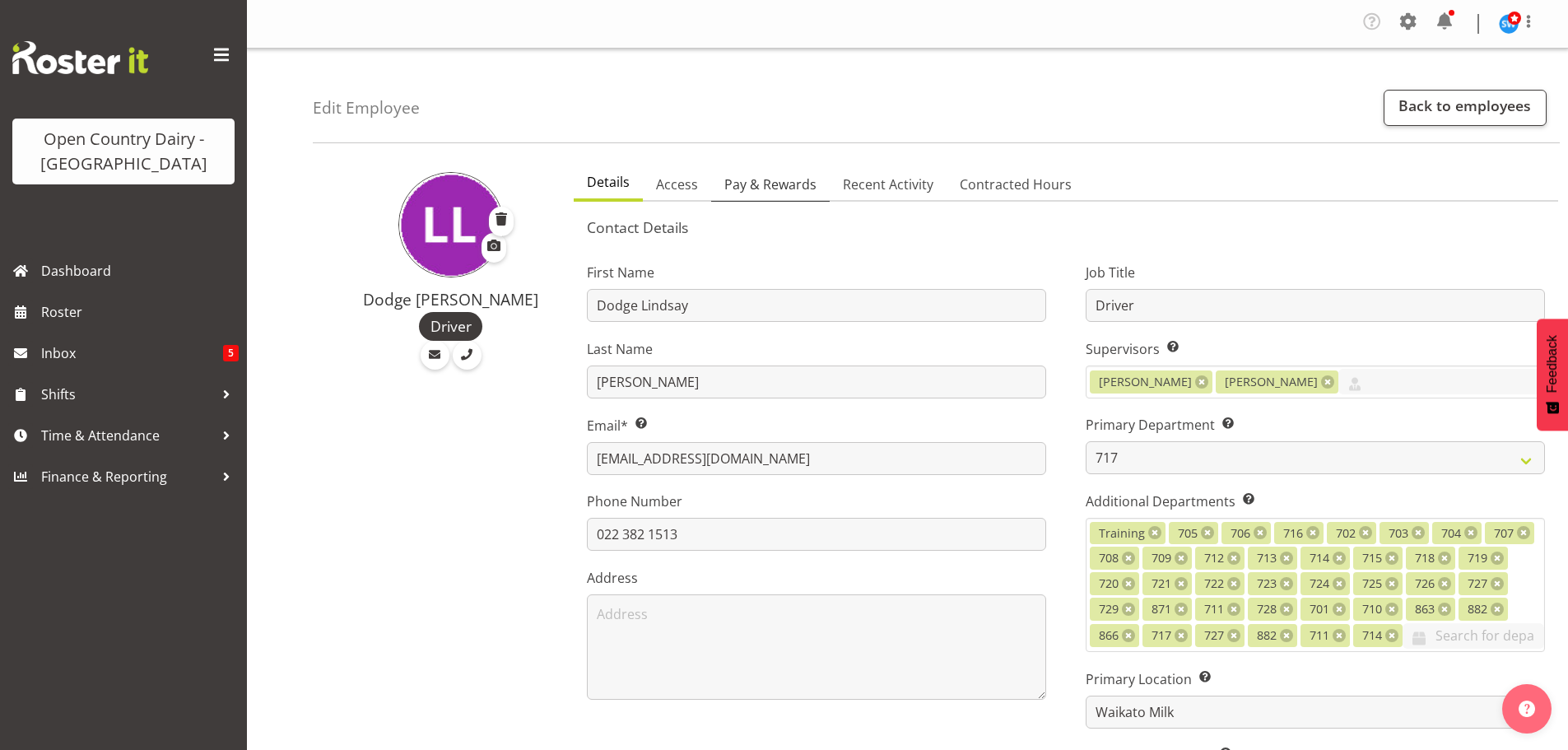
click at [760, 177] on span "Pay & Rewards" at bounding box center [771, 184] width 93 height 20
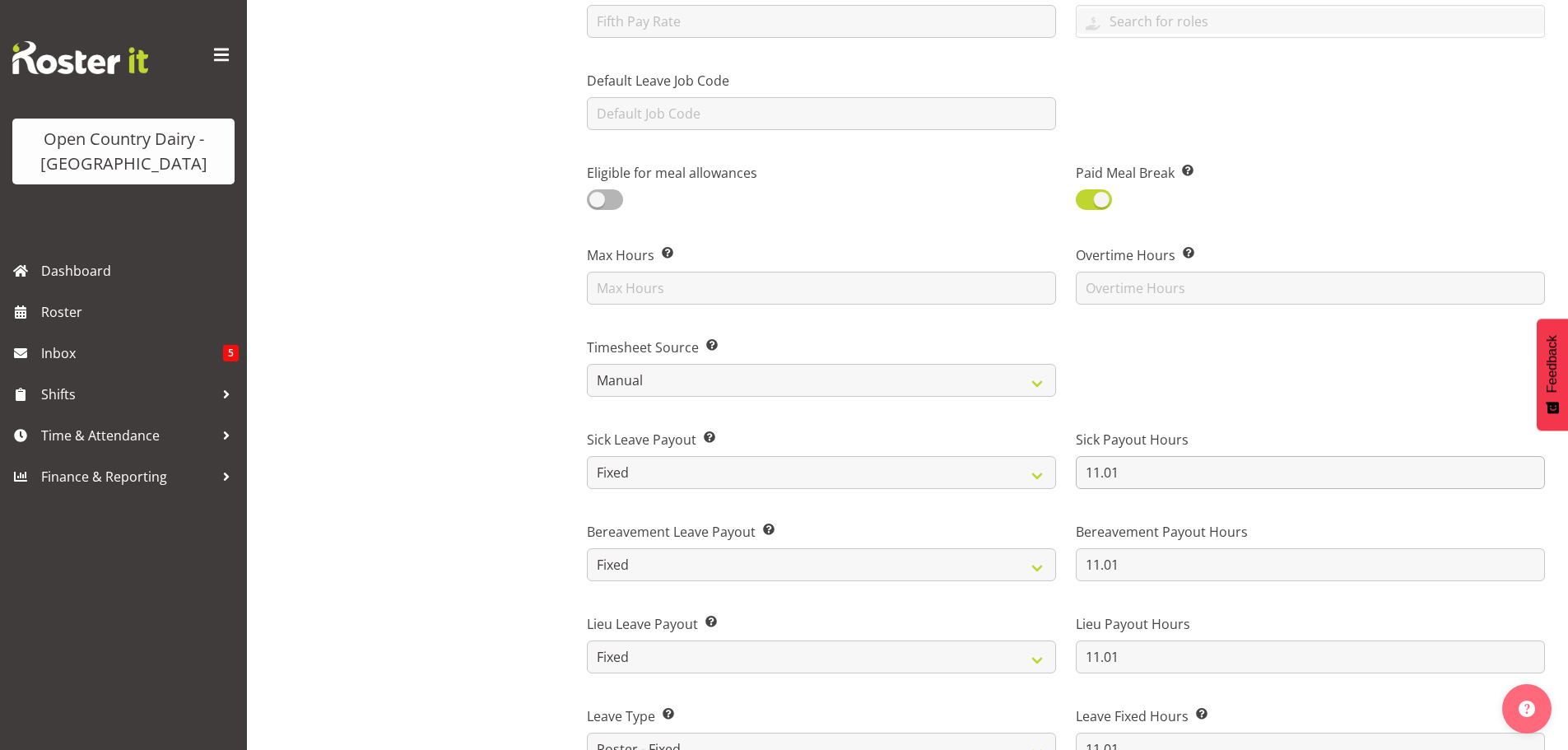
scroll to position [741, 0]
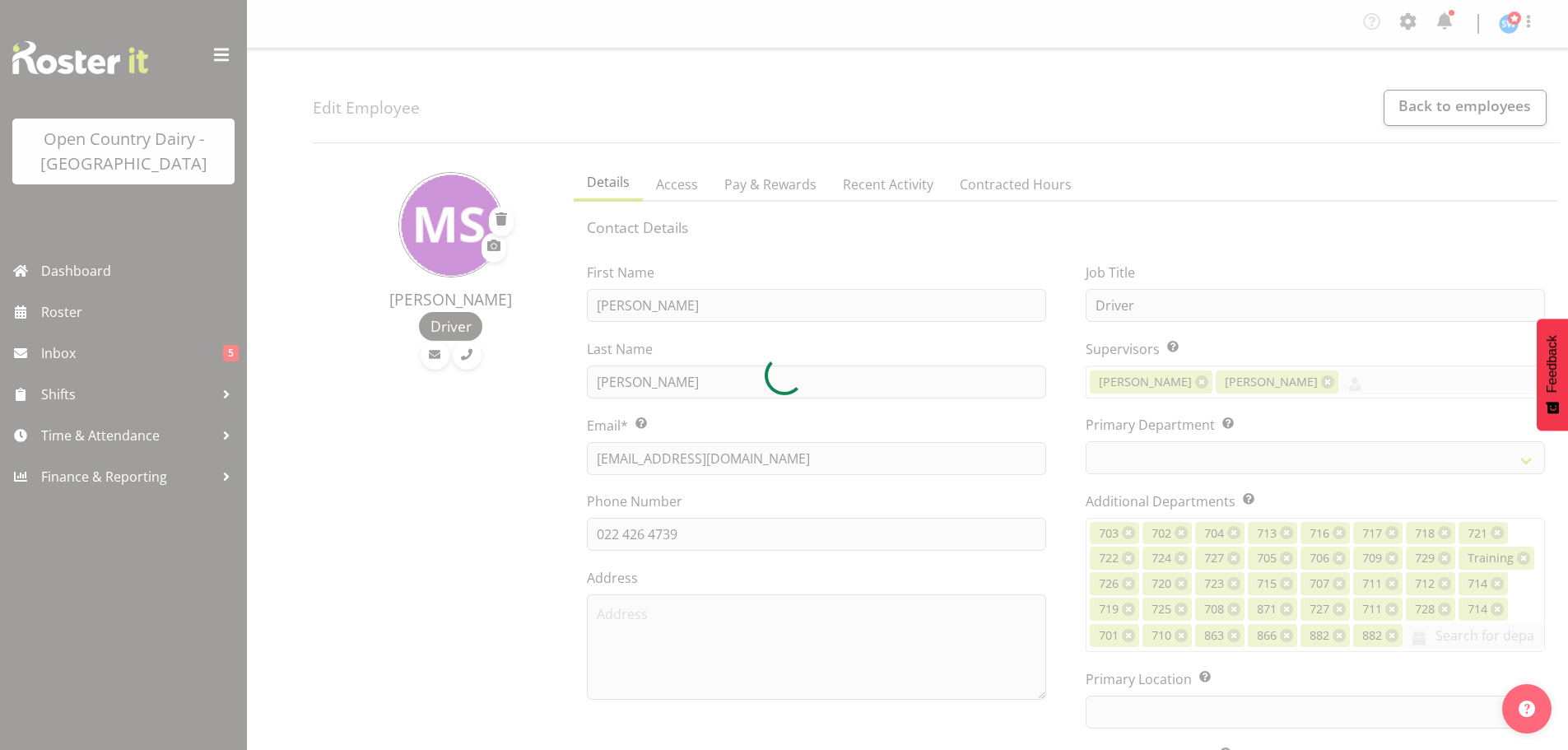
select select "TimelineWeek"
select select
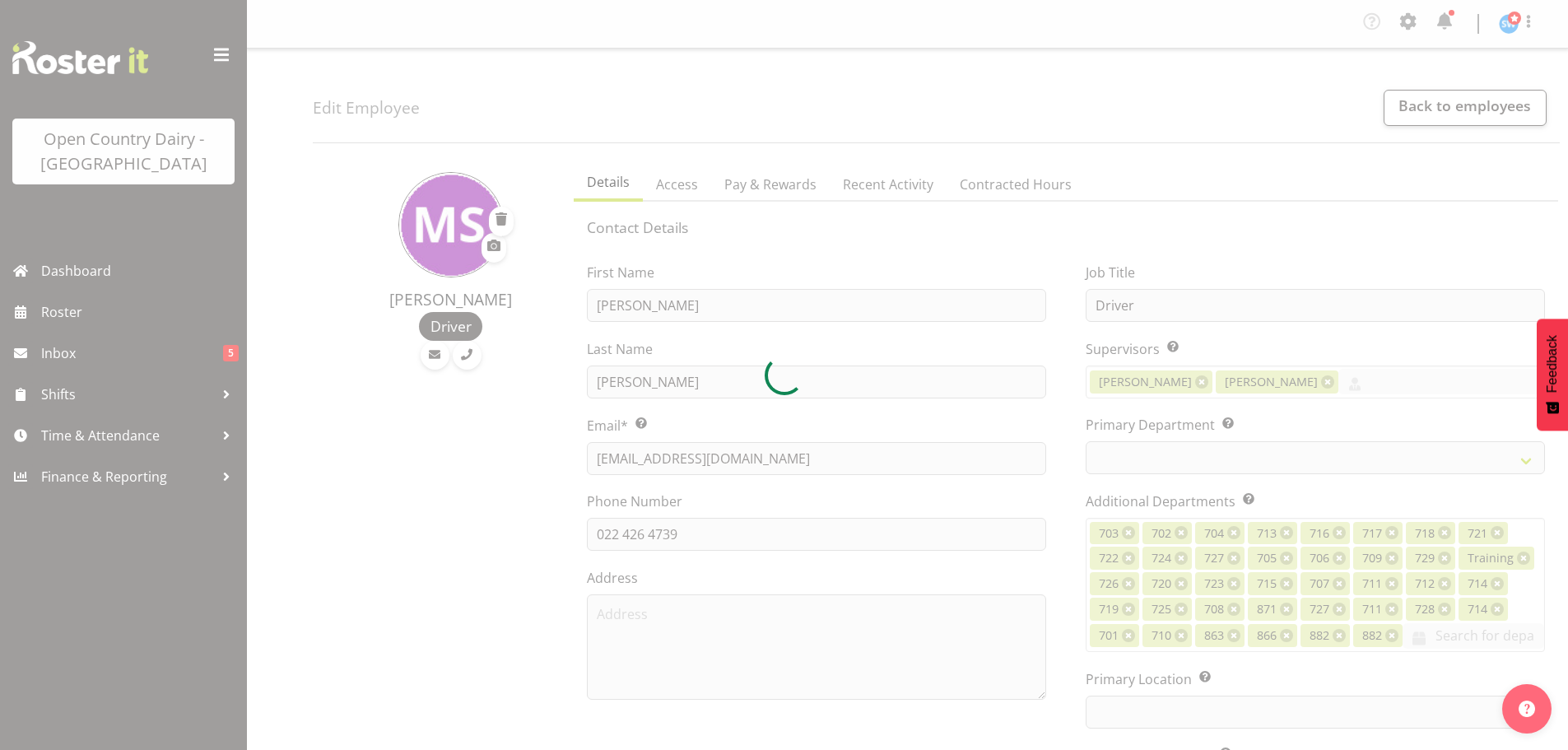
select select
select select "1054"
select select "819"
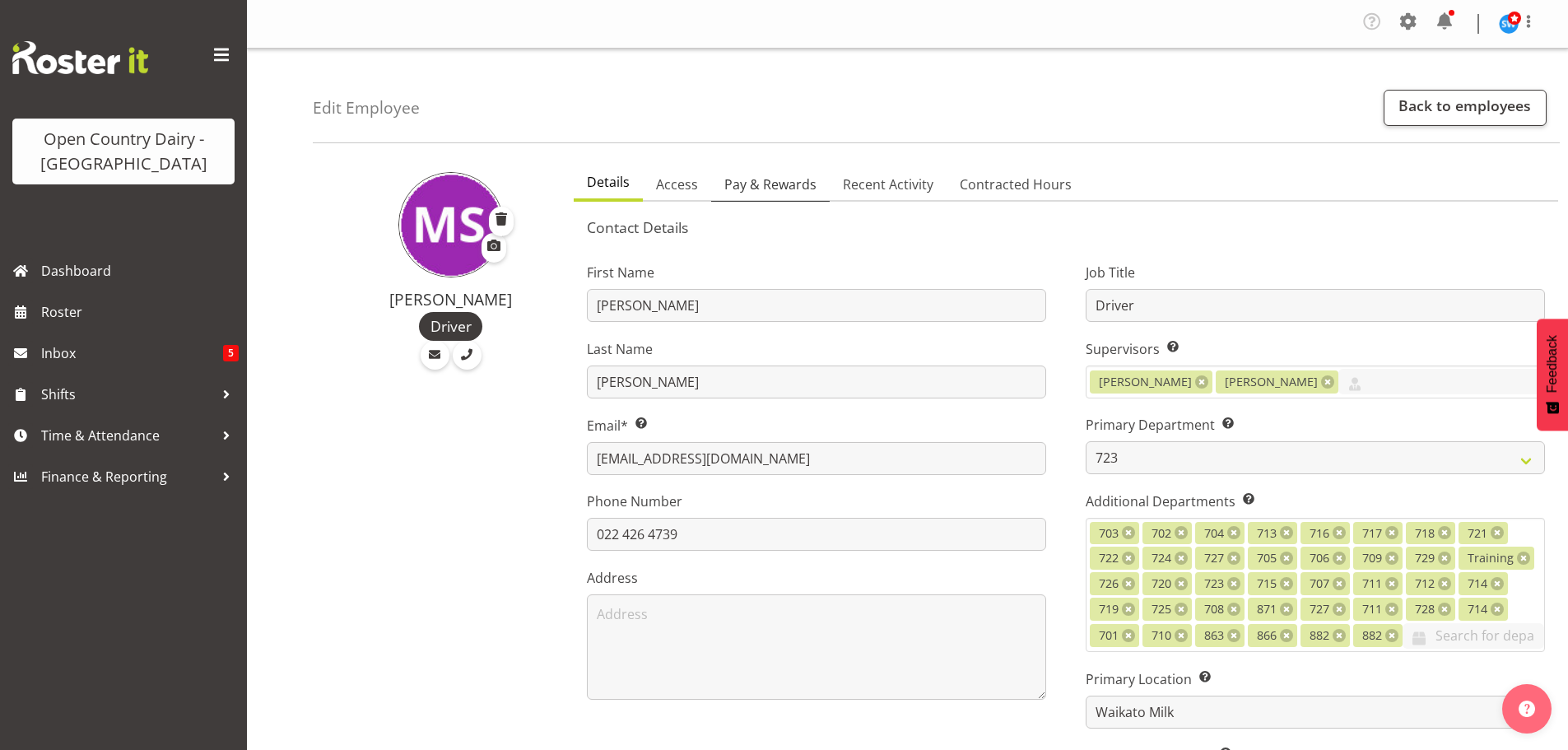
click at [761, 182] on span "Pay & Rewards" at bounding box center [771, 184] width 93 height 20
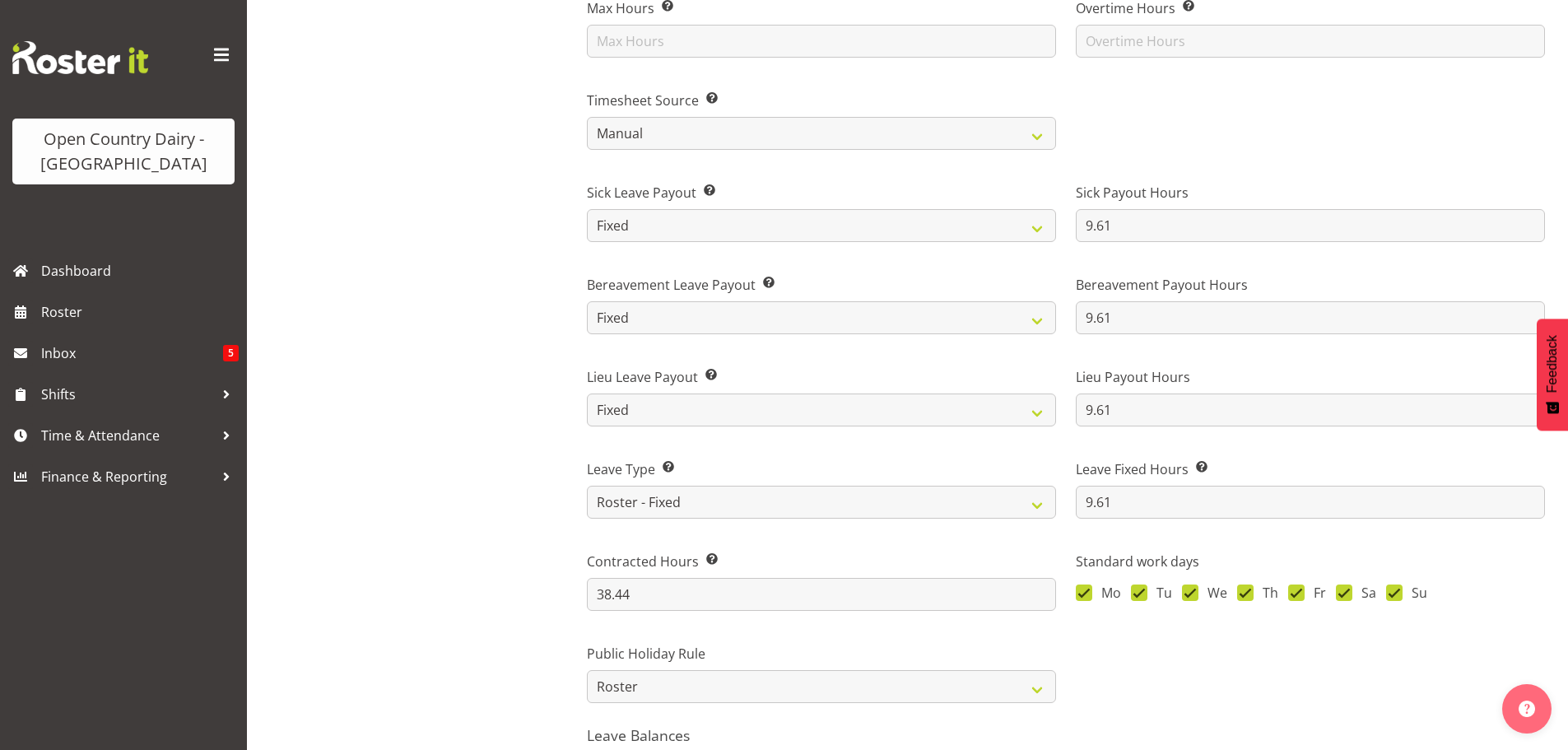
scroll to position [988, 0]
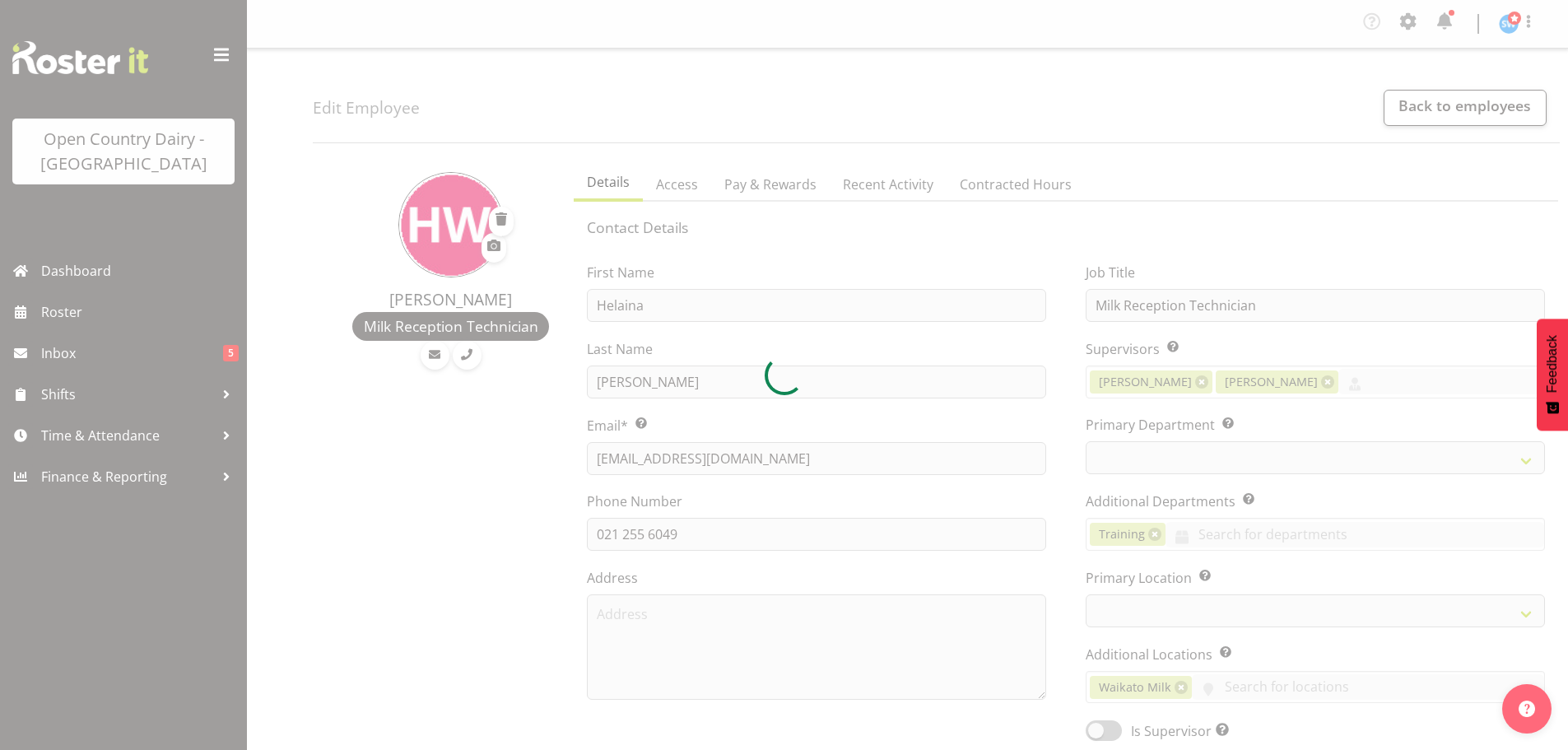
select select "TimelineWeek"
select select
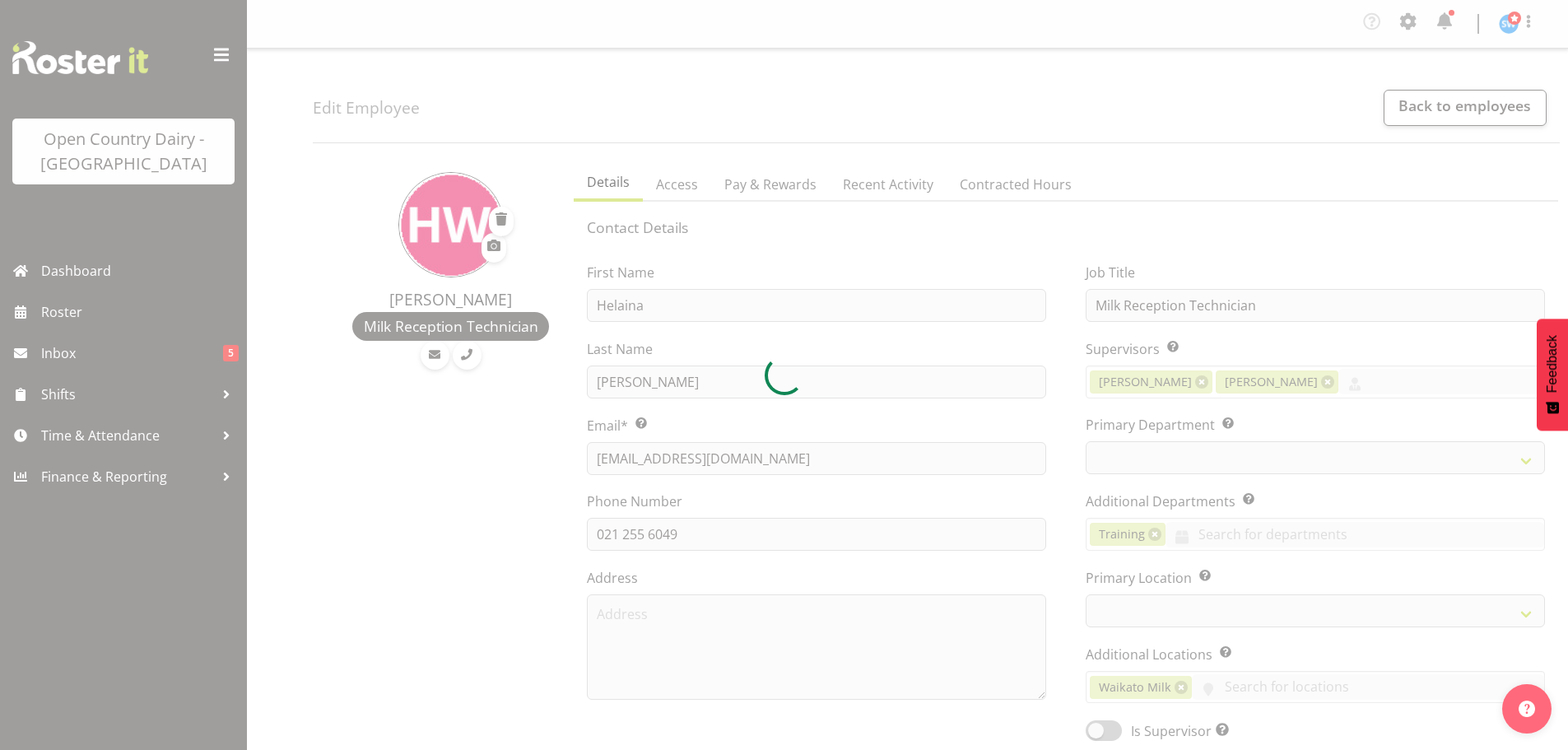
select select
select select "1040"
select select "733"
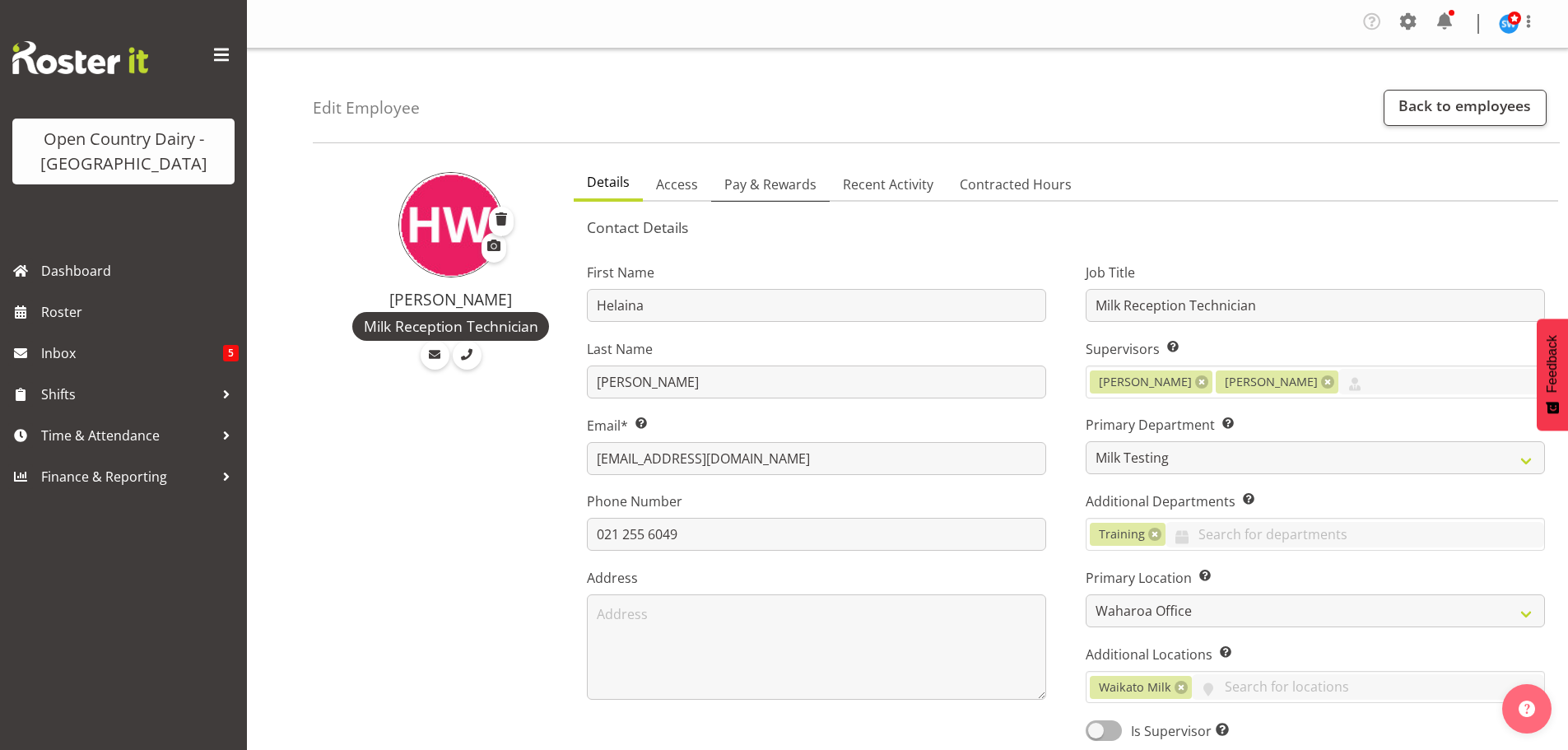
click at [779, 188] on span "Pay & Rewards" at bounding box center [771, 184] width 93 height 20
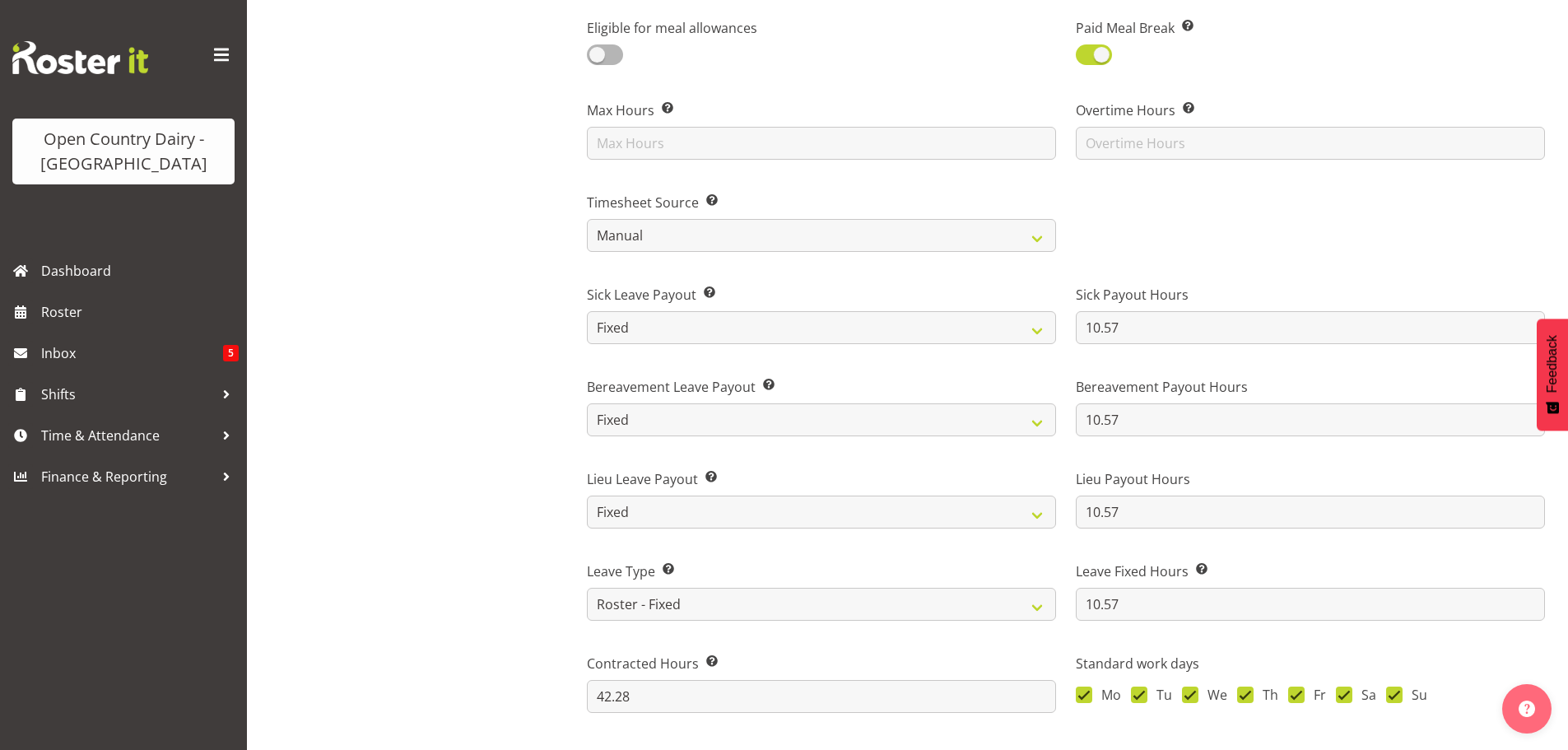
scroll to position [906, 0]
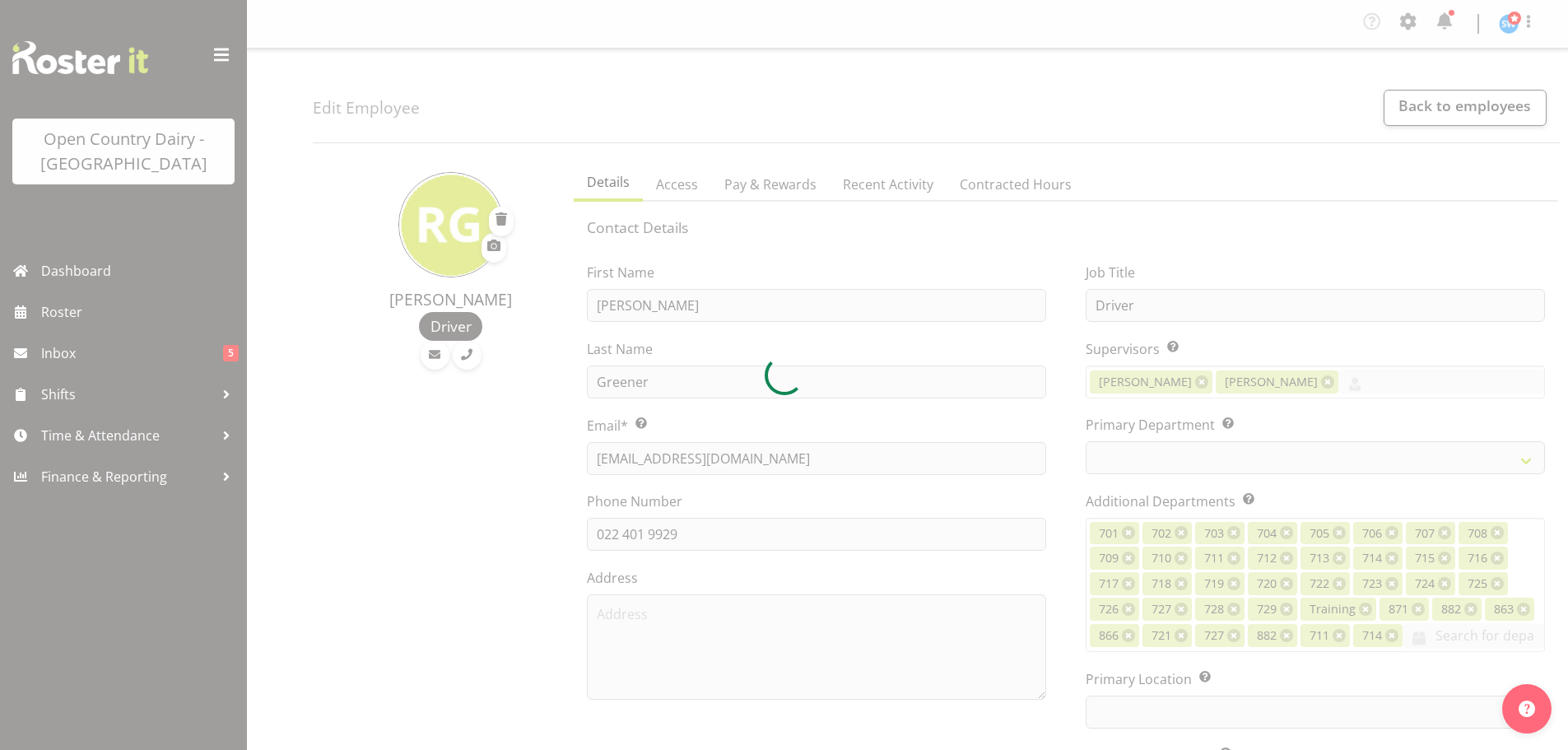
select select "TimelineWeek"
select select
select select "1054"
select select "761"
